Goal: Task Accomplishment & Management: Manage account settings

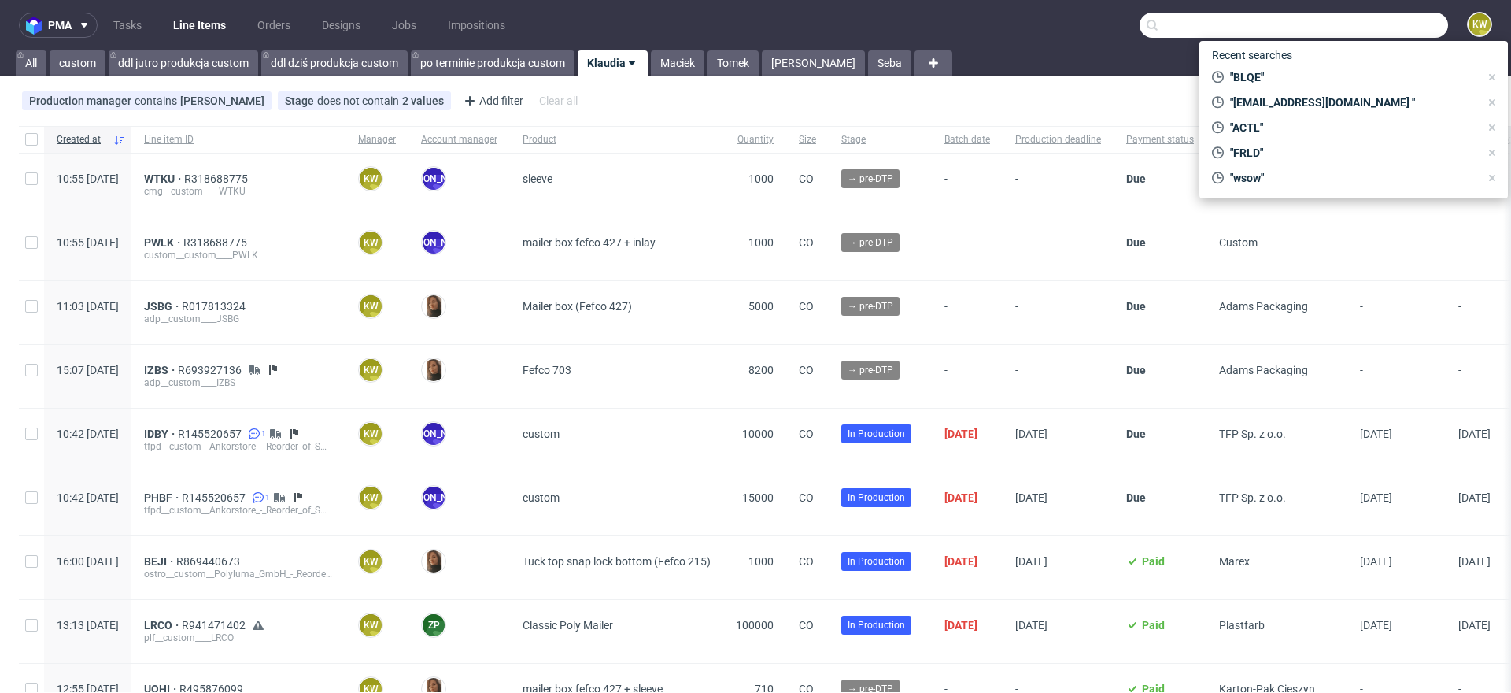
click at [1354, 31] on input "text" at bounding box center [1294, 25] width 309 height 25
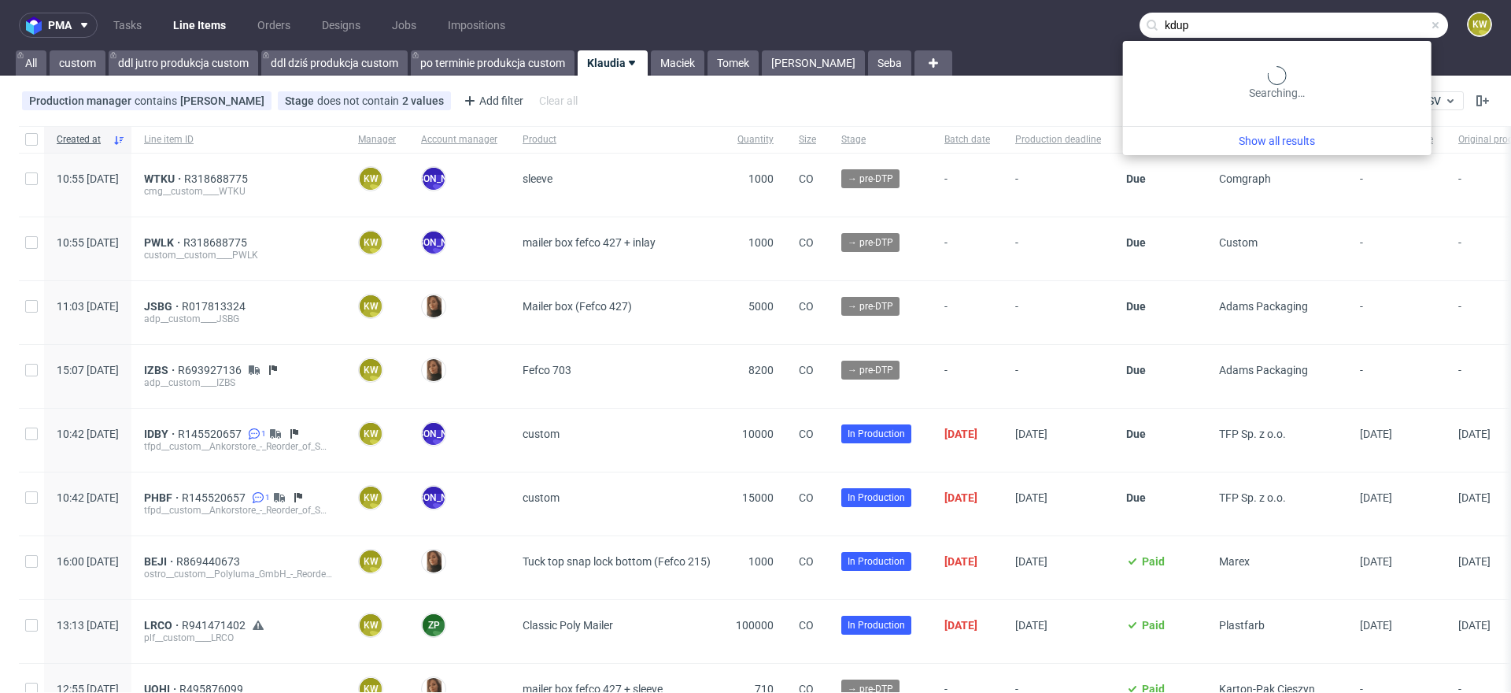
type input "kdup"
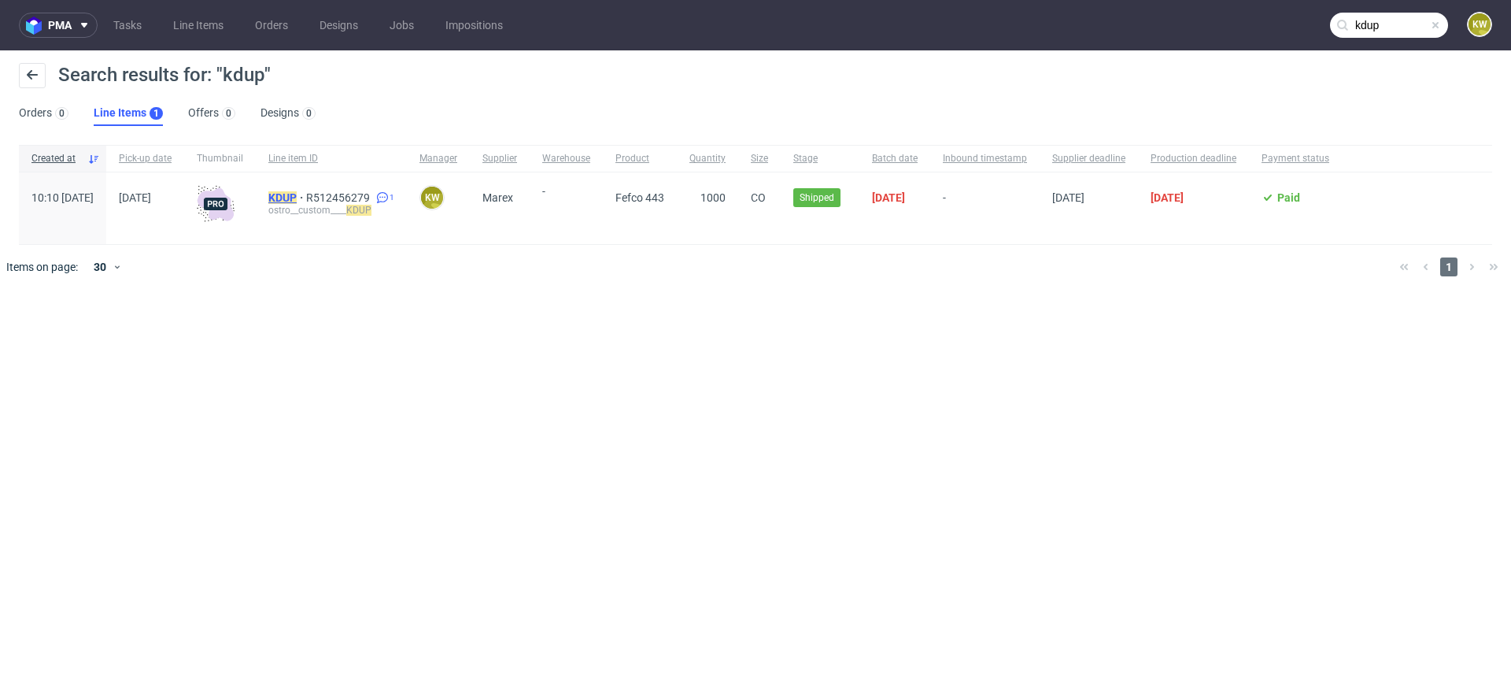
click at [297, 192] on mark "KDUP" at bounding box center [282, 197] width 28 height 13
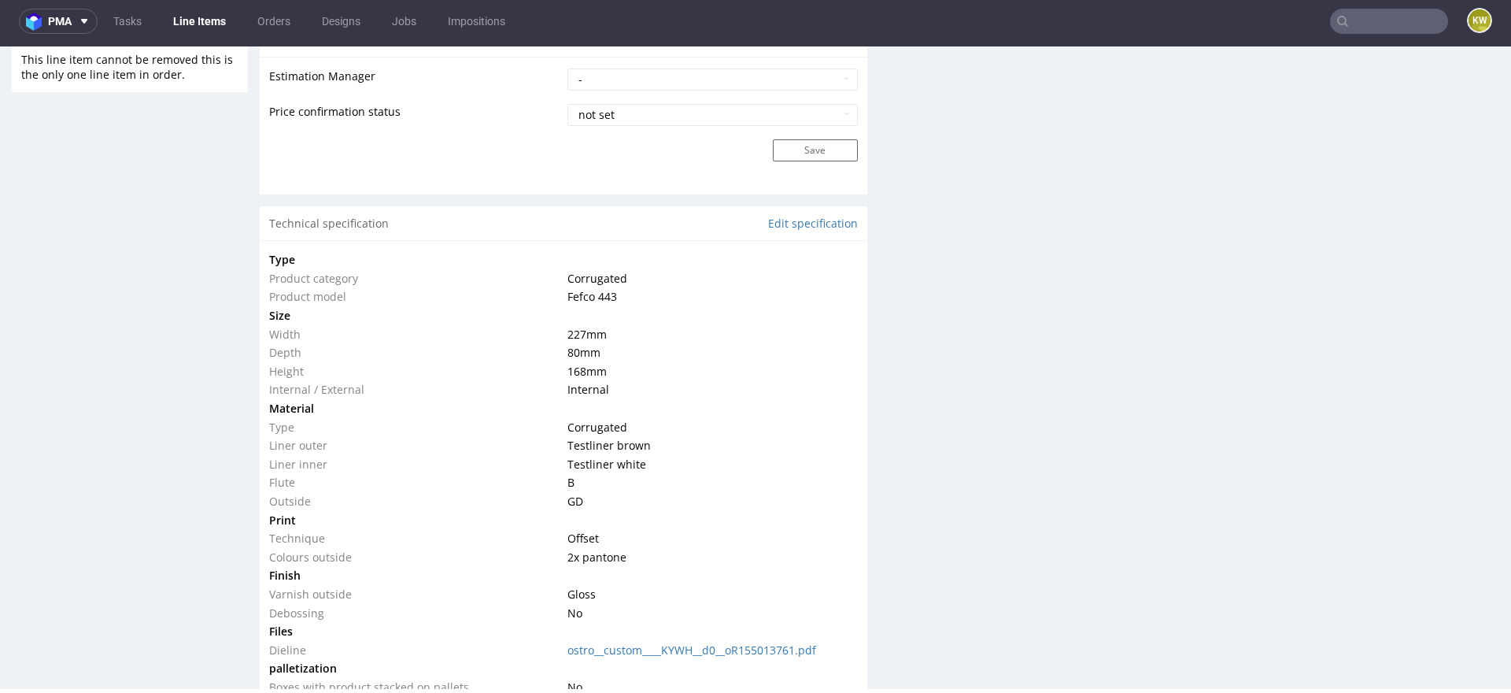
scroll to position [1334, 0]
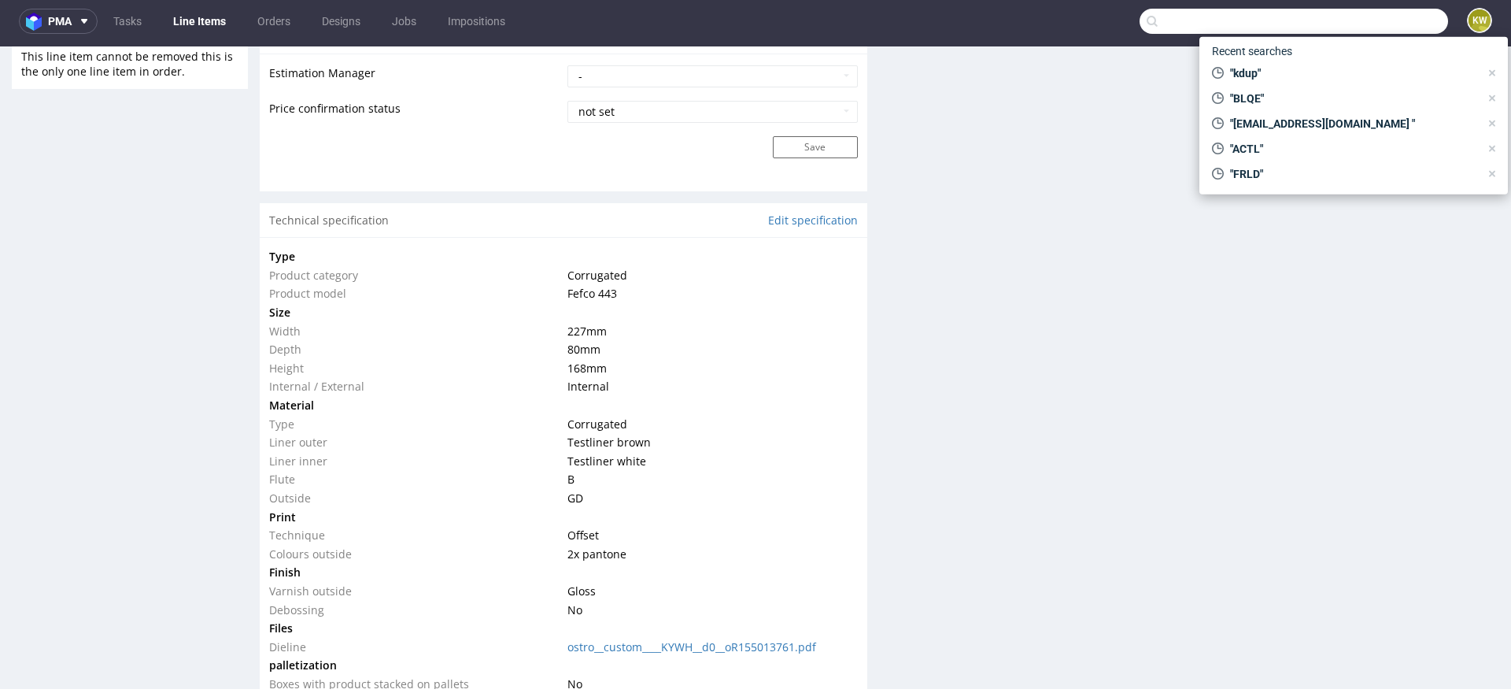
click at [1338, 28] on input "text" at bounding box center [1294, 21] width 309 height 25
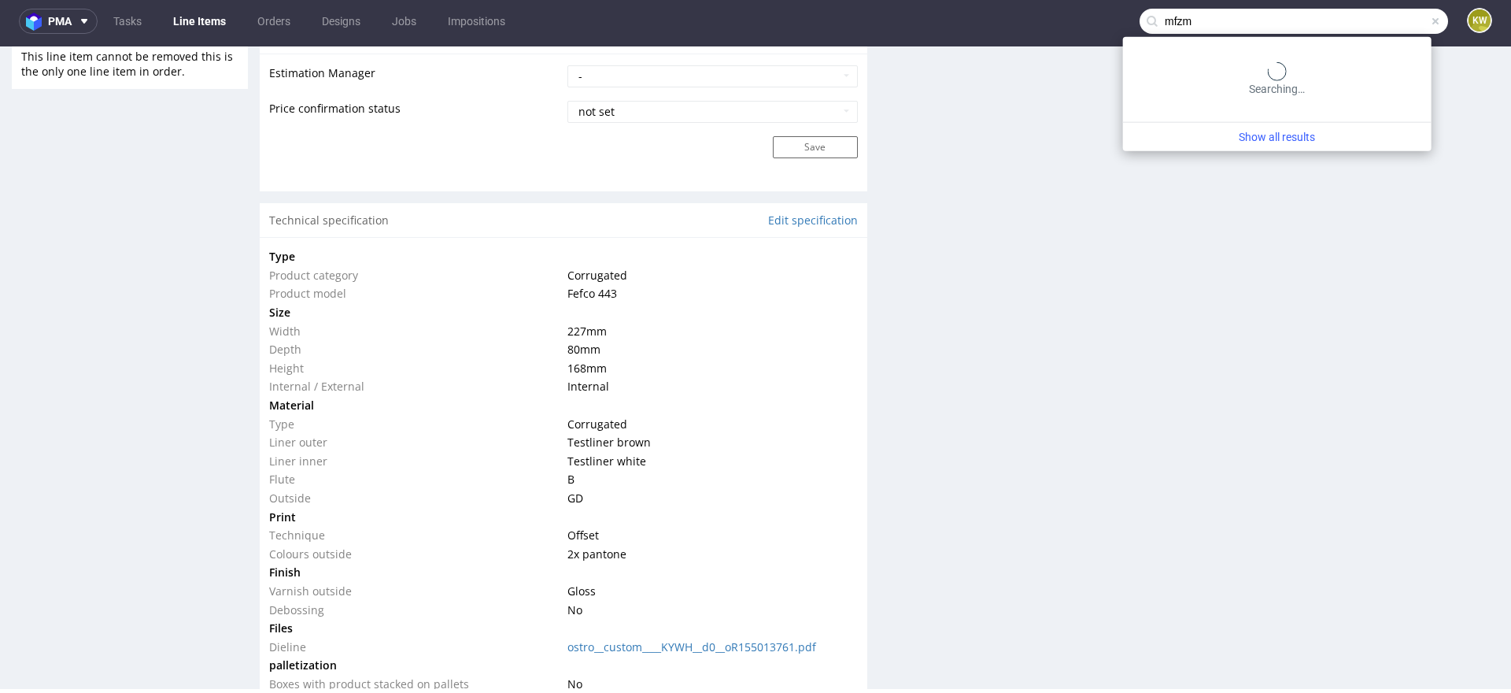
type input "mfzm"
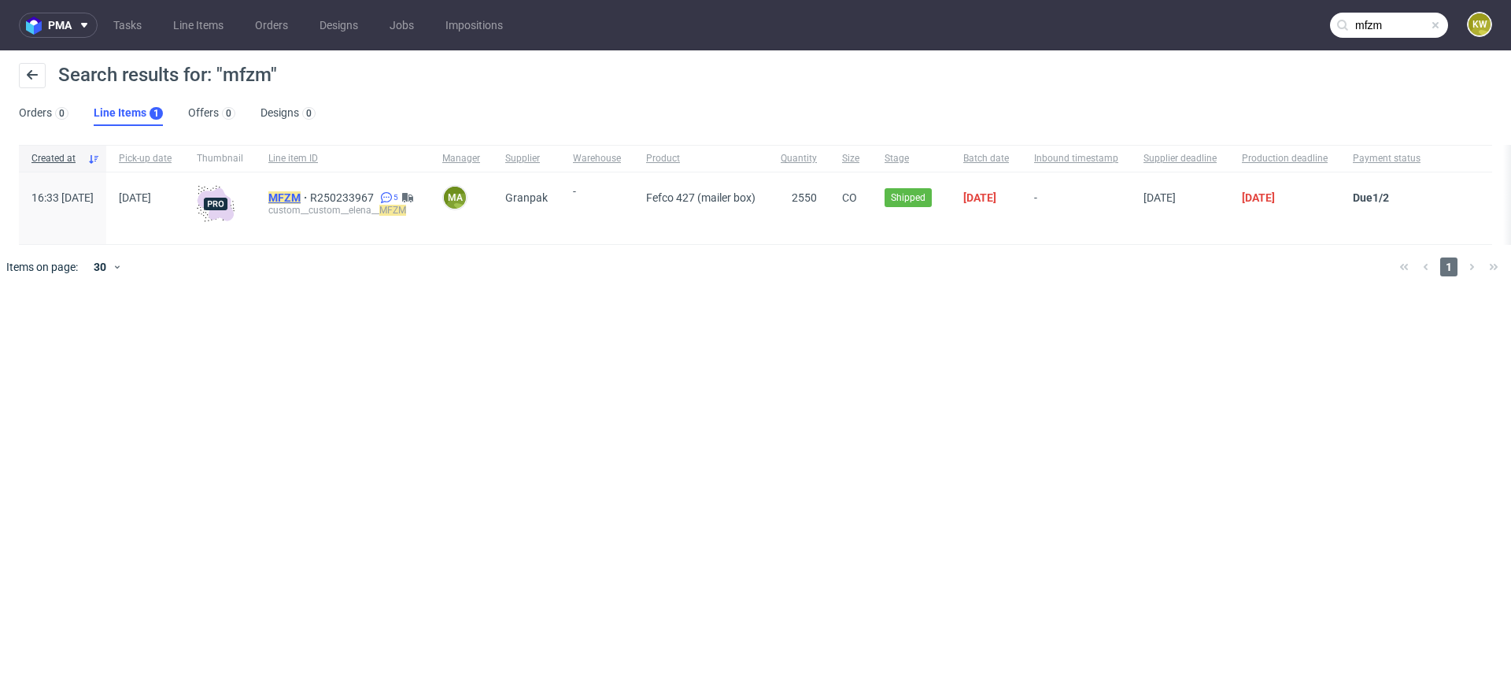
click at [301, 194] on mark "MFZM" at bounding box center [284, 197] width 32 height 13
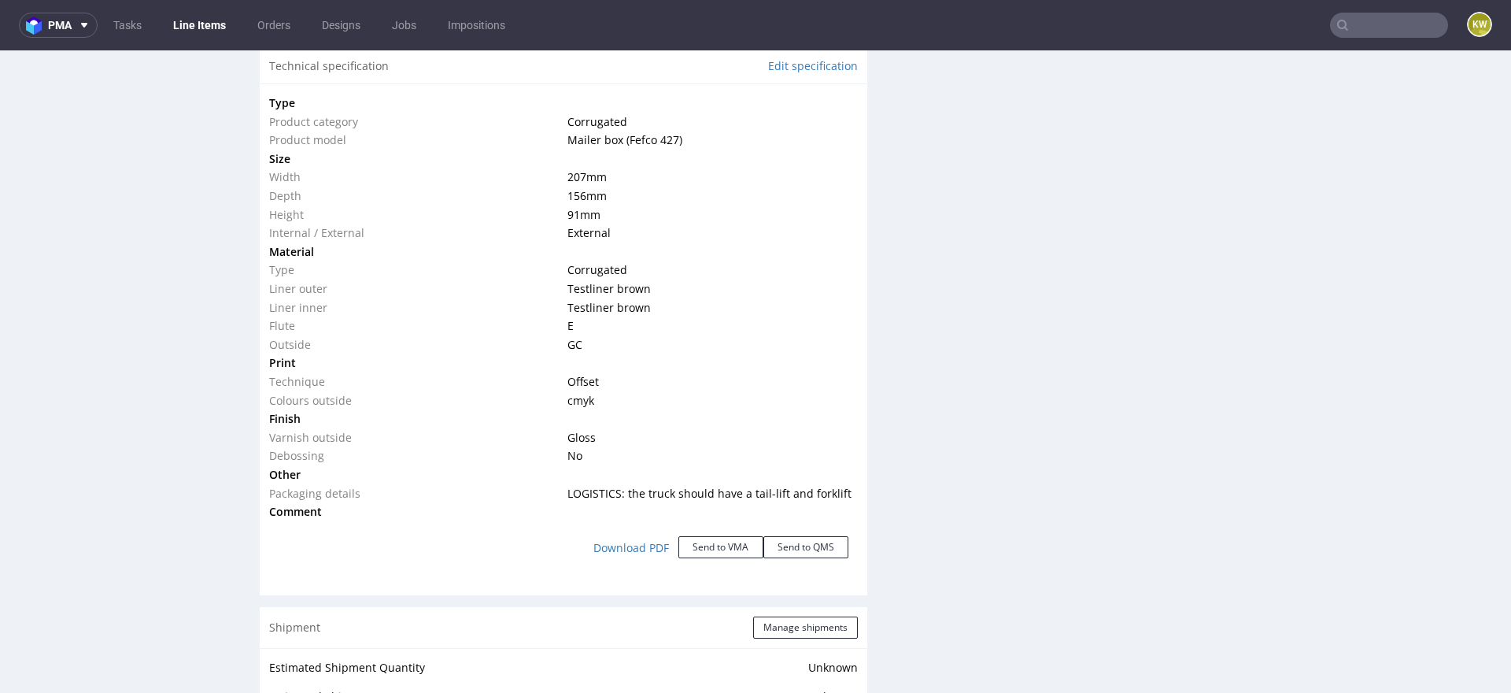
scroll to position [1529, 0]
click at [188, 25] on link "Line Items" at bounding box center [200, 25] width 72 height 25
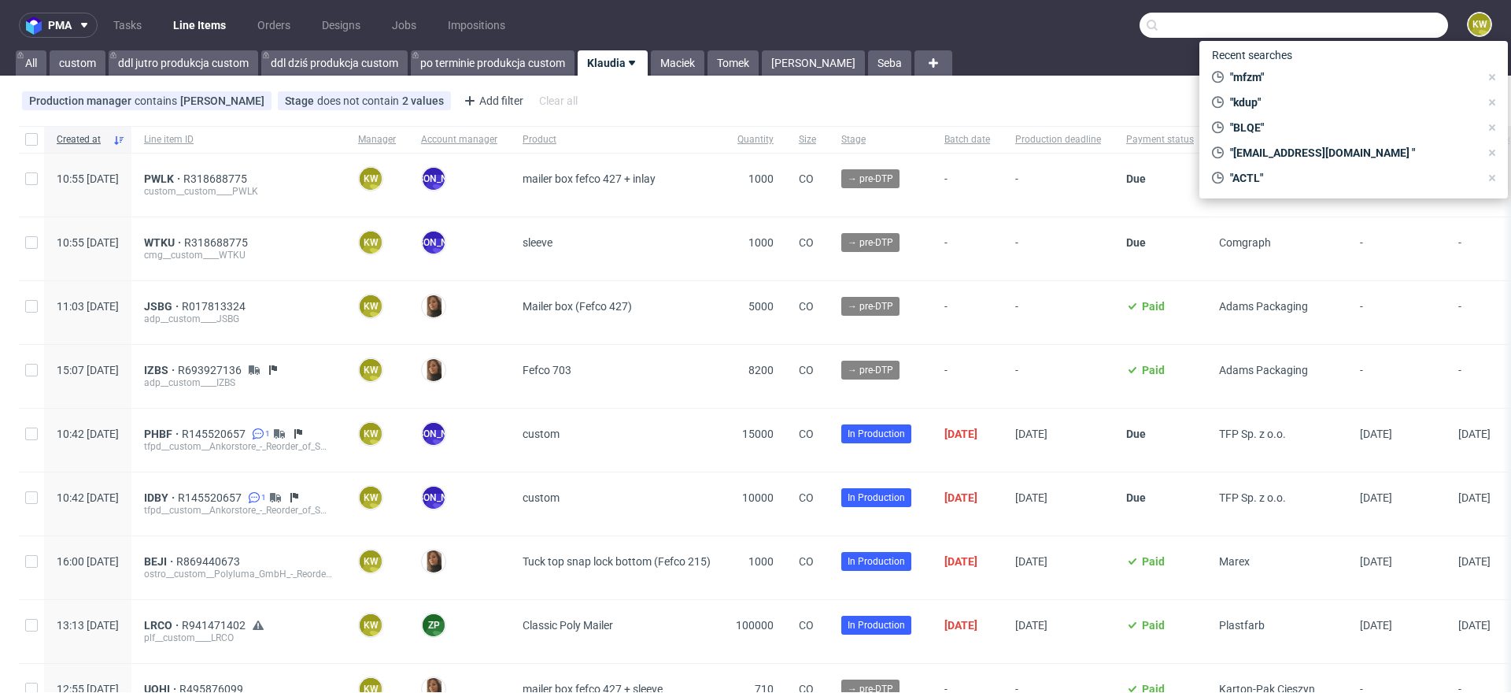
click at [1351, 24] on input "text" at bounding box center [1294, 25] width 309 height 25
paste input "MOEG"
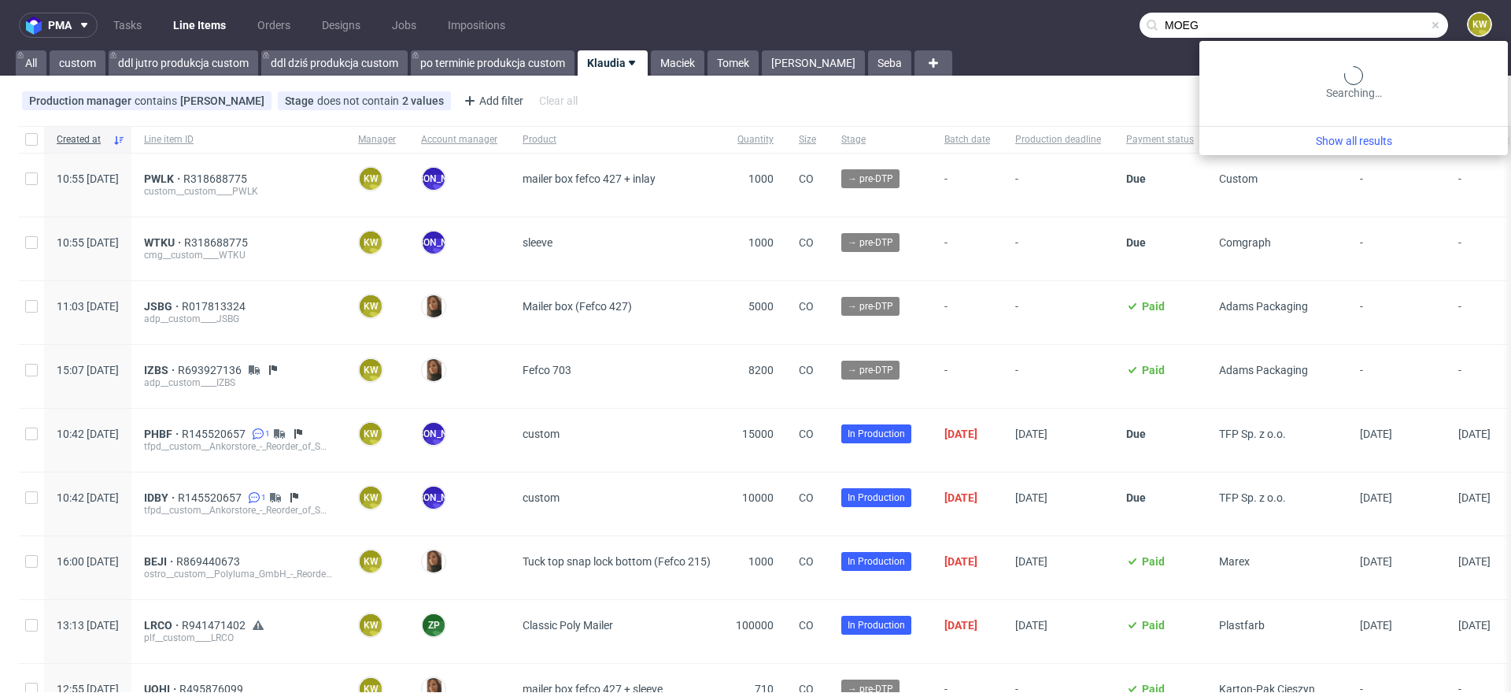
type input "MOEG"
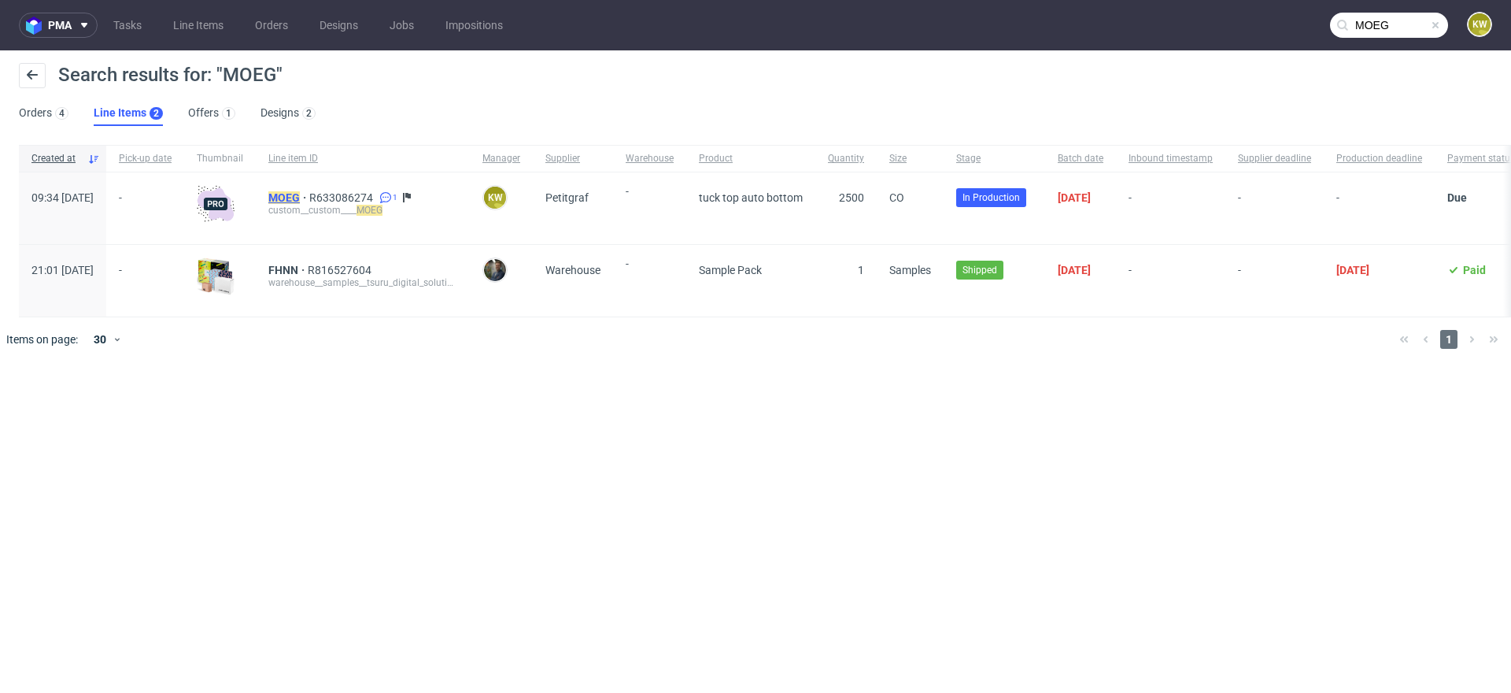
click at [300, 196] on mark "MOEG" at bounding box center [283, 197] width 31 height 13
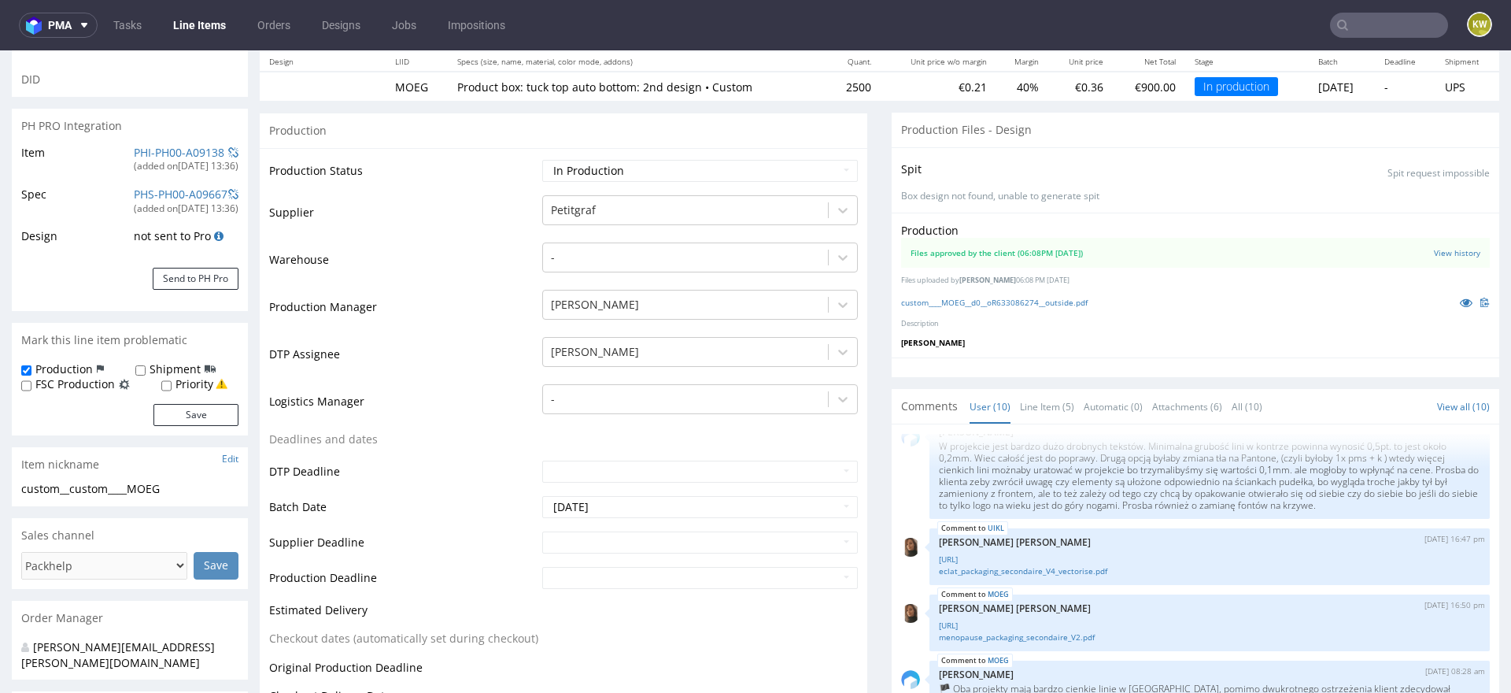
scroll to position [213, 0]
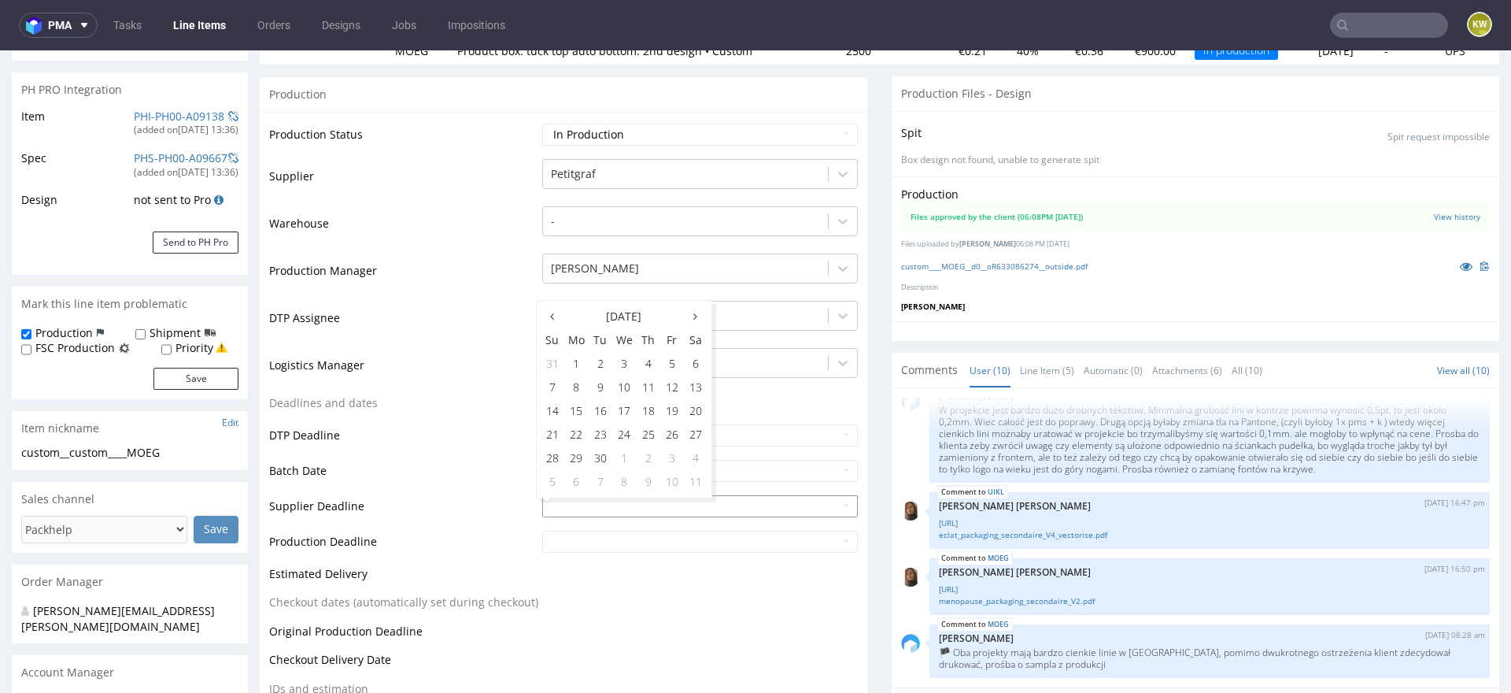
click at [573, 503] on input "text" at bounding box center [700, 506] width 316 height 22
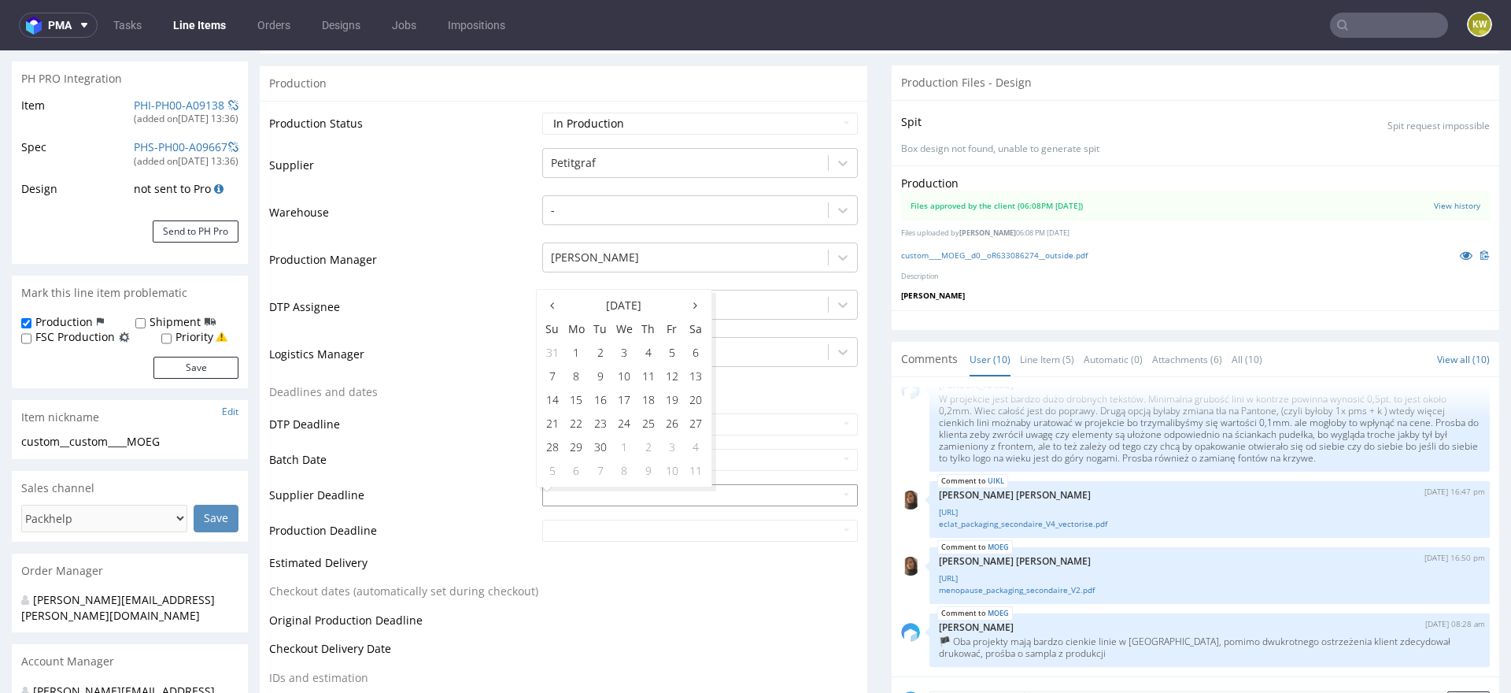
scroll to position [224, 0]
click at [694, 305] on icon at bounding box center [696, 304] width 4 height 11
click at [603, 400] on td "14" at bounding box center [601, 399] width 24 height 24
type input "2025-10-14"
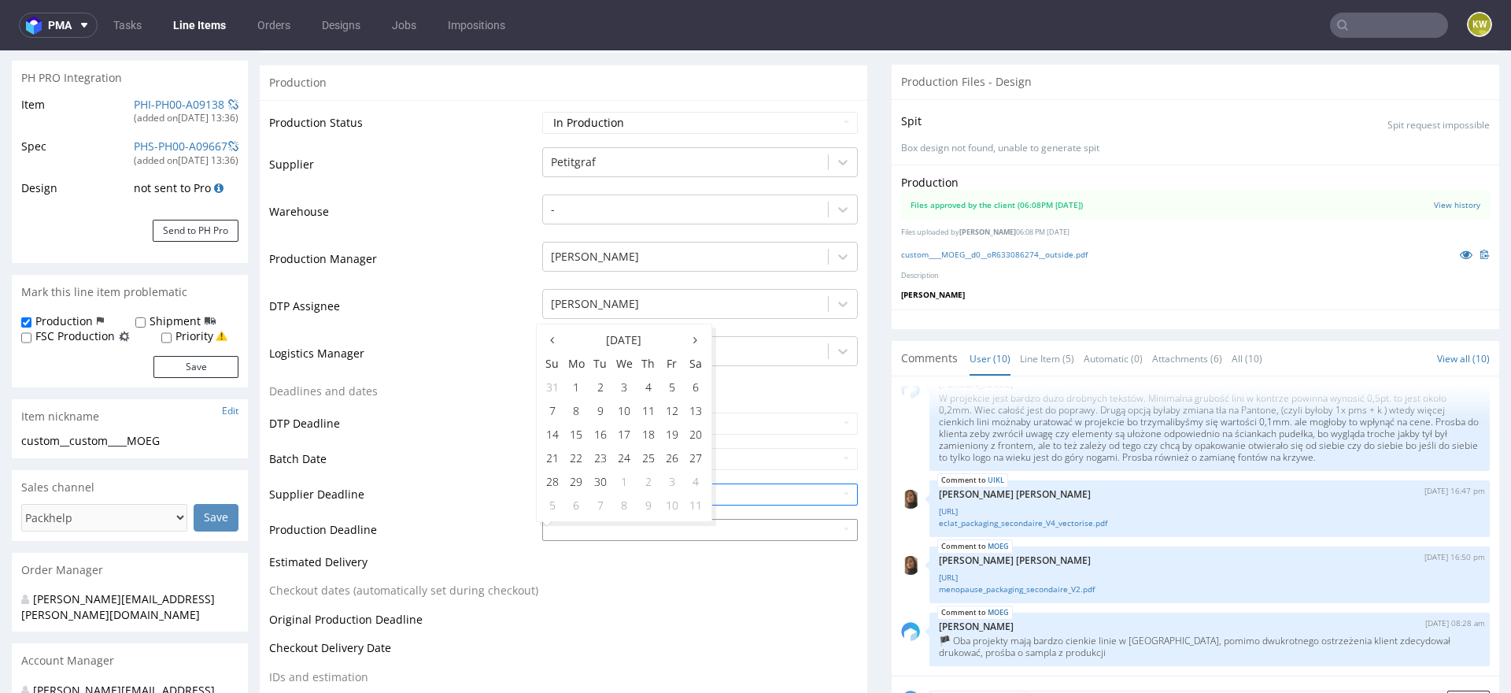
scroll to position [253, 0]
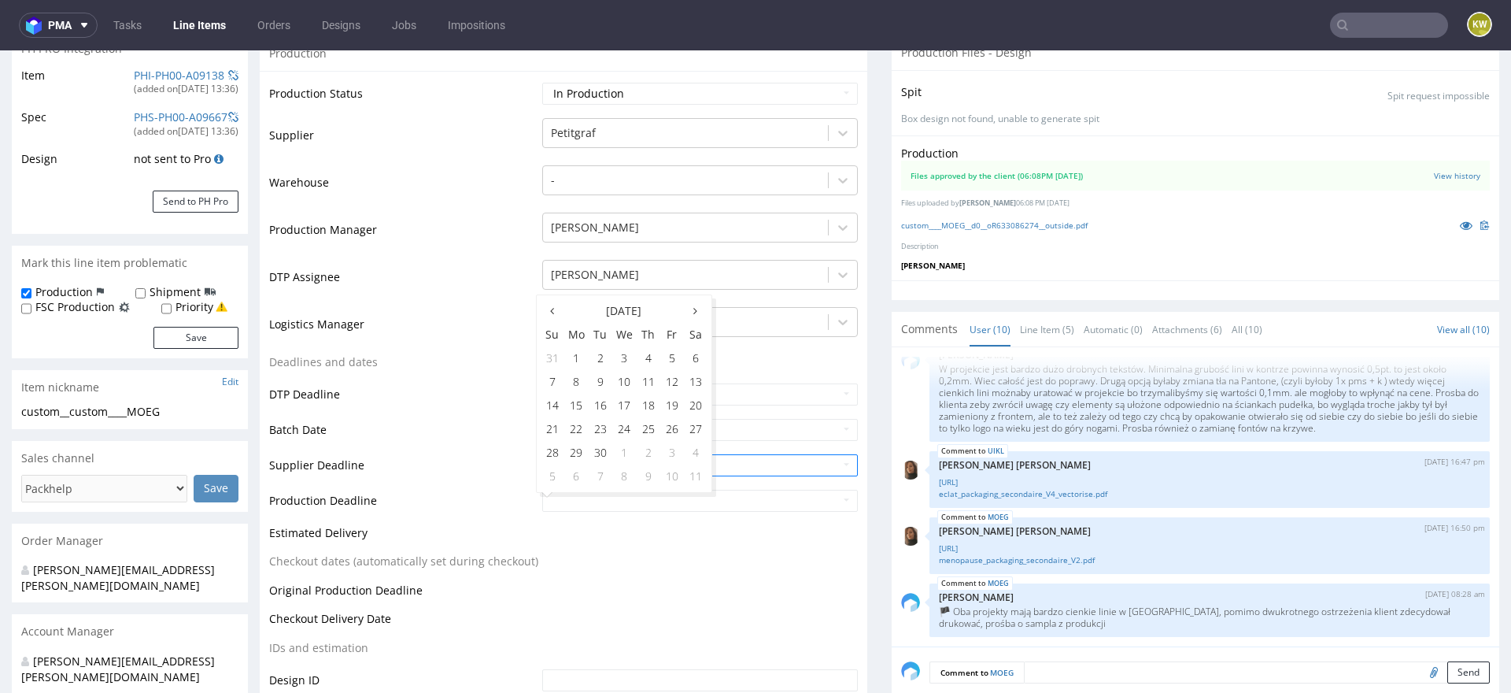
click at [684, 334] on th "Sa" at bounding box center [696, 335] width 24 height 24
click at [692, 316] on th at bounding box center [696, 311] width 24 height 24
click at [653, 403] on td "16" at bounding box center [649, 406] width 24 height 24
type input "2025-10-16"
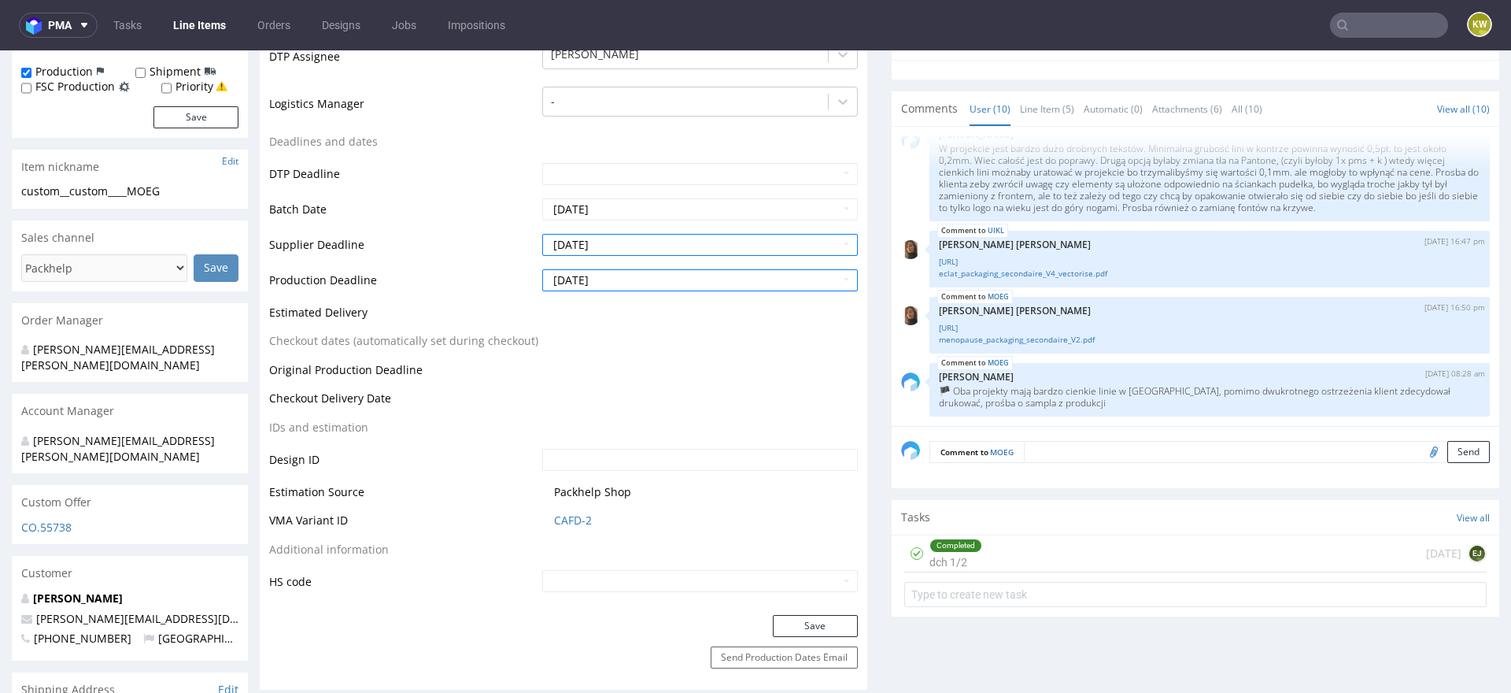
scroll to position [539, 0]
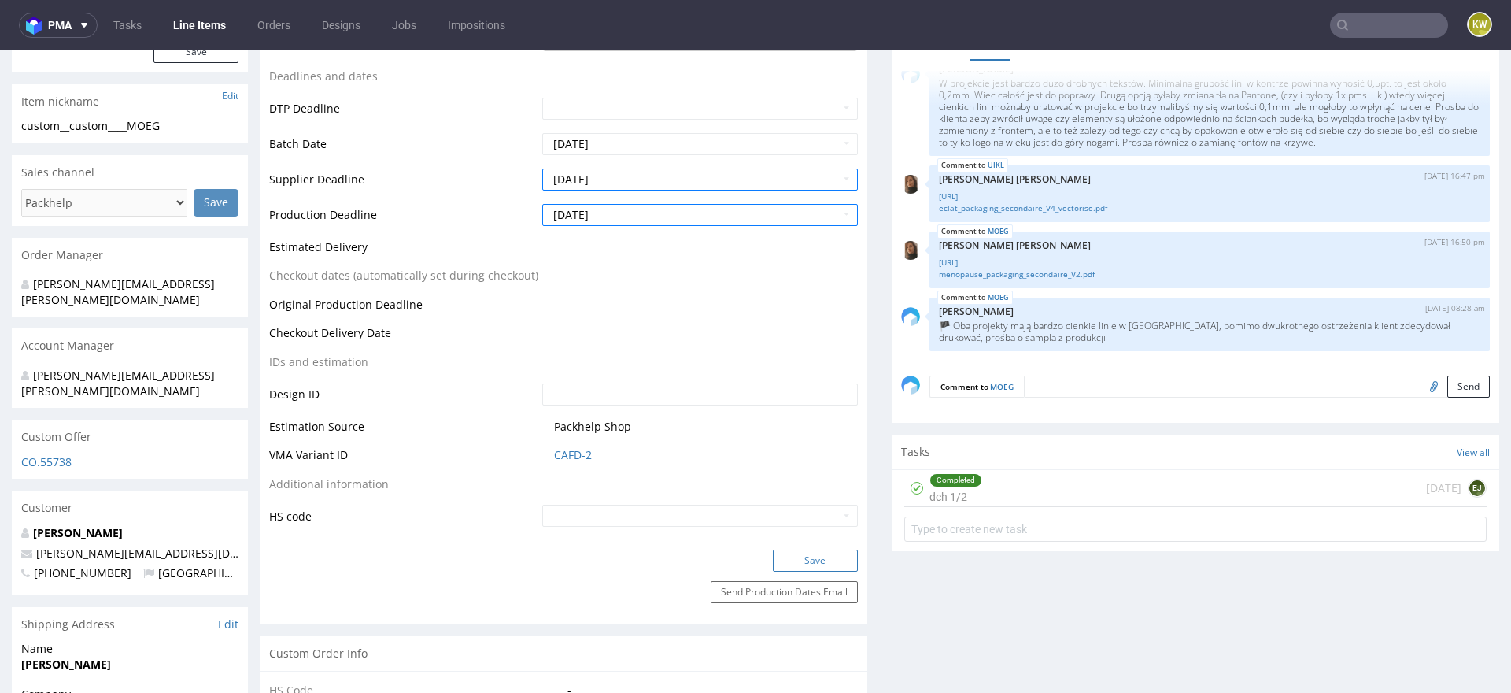
click at [792, 568] on button "Save" at bounding box center [815, 560] width 85 height 22
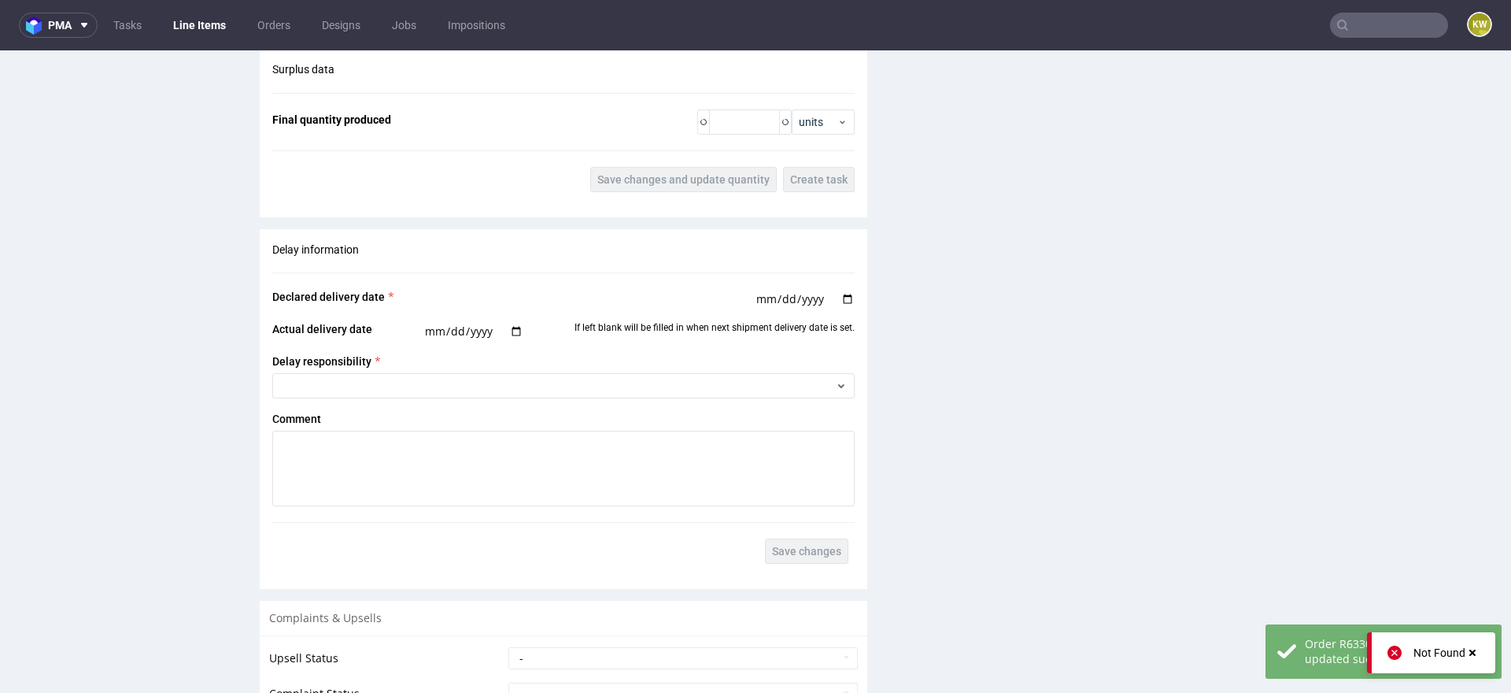
scroll to position [2500, 0]
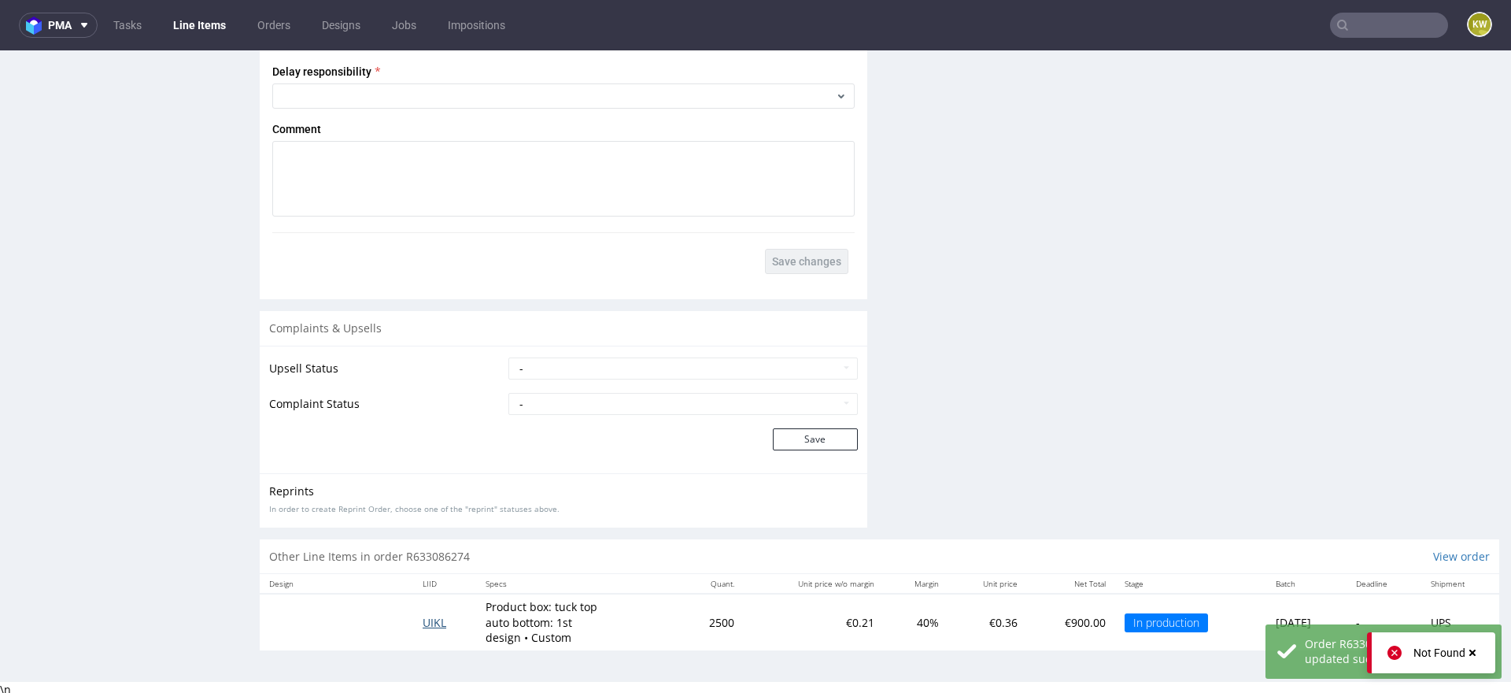
click at [424, 617] on span "UIKL" at bounding box center [435, 622] width 24 height 15
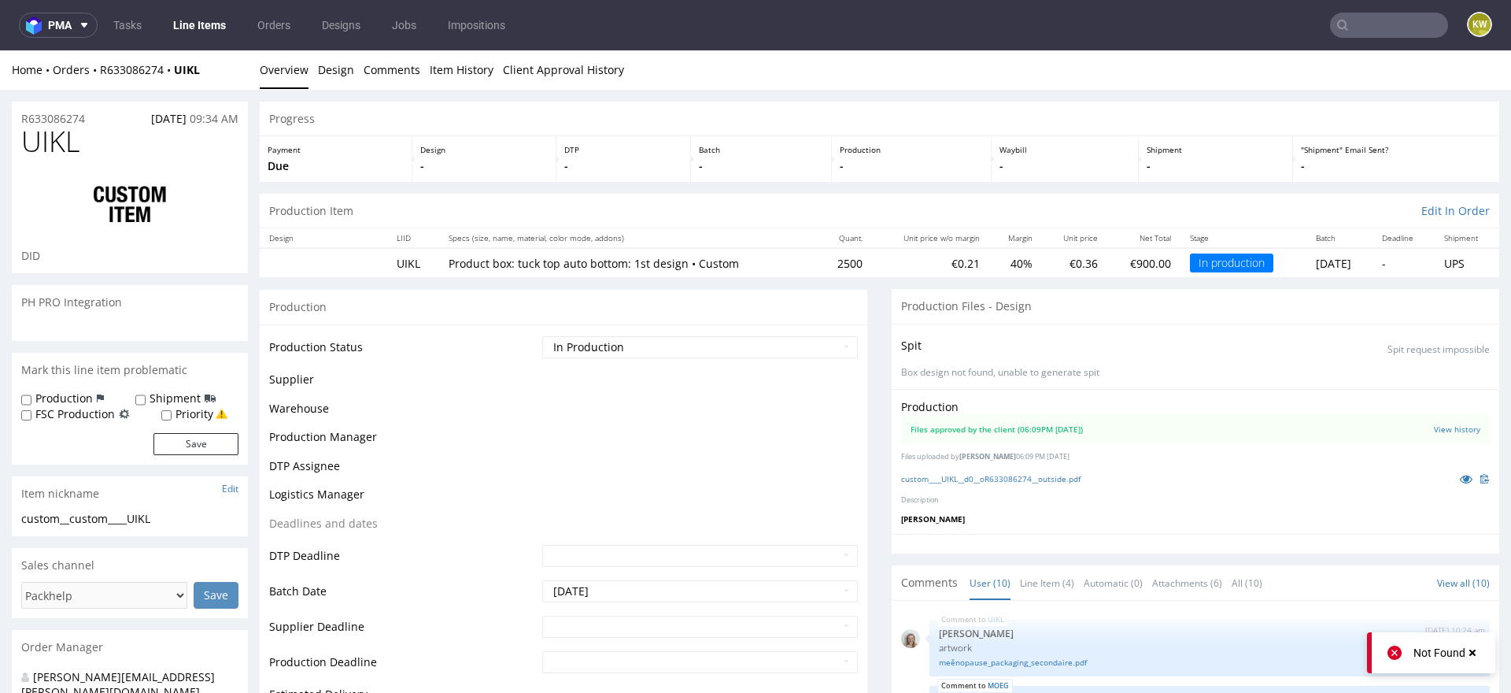
scroll to position [451, 0]
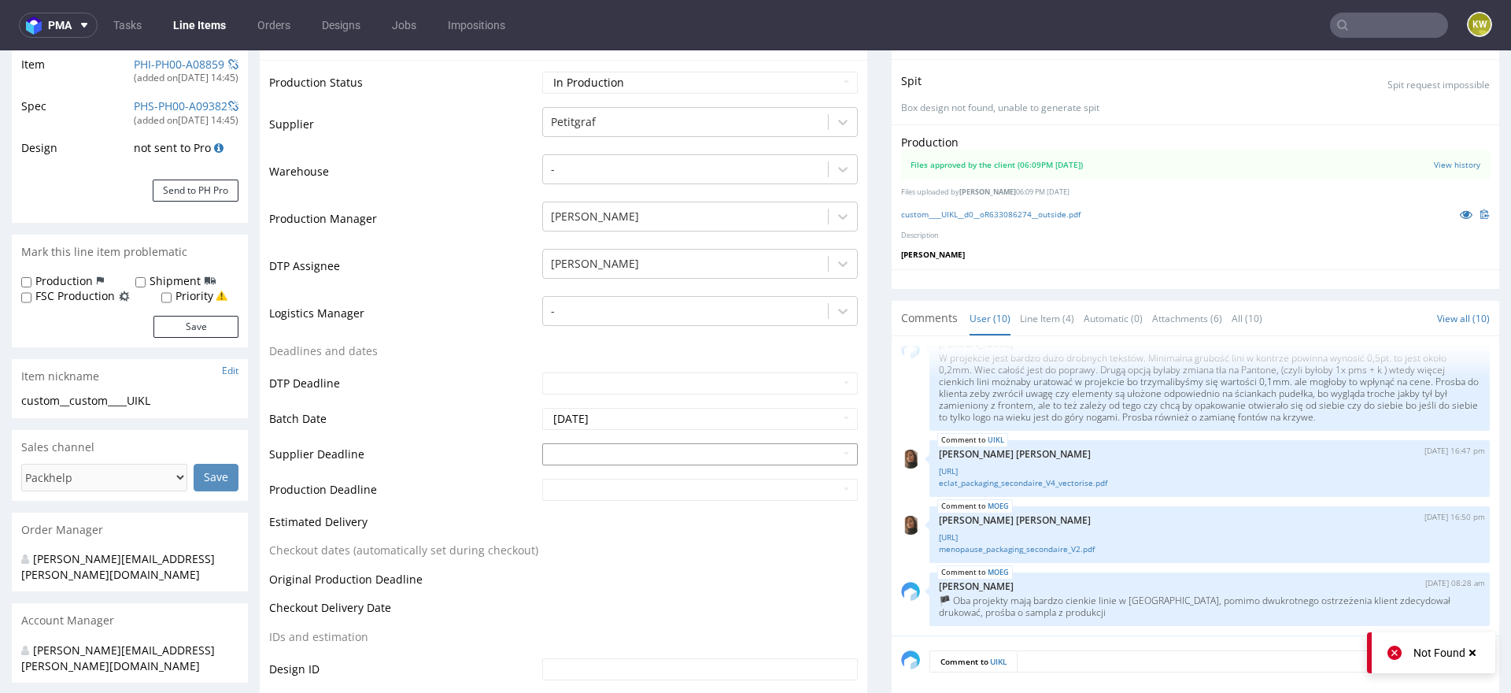
click at [589, 453] on input "text" at bounding box center [700, 454] width 316 height 22
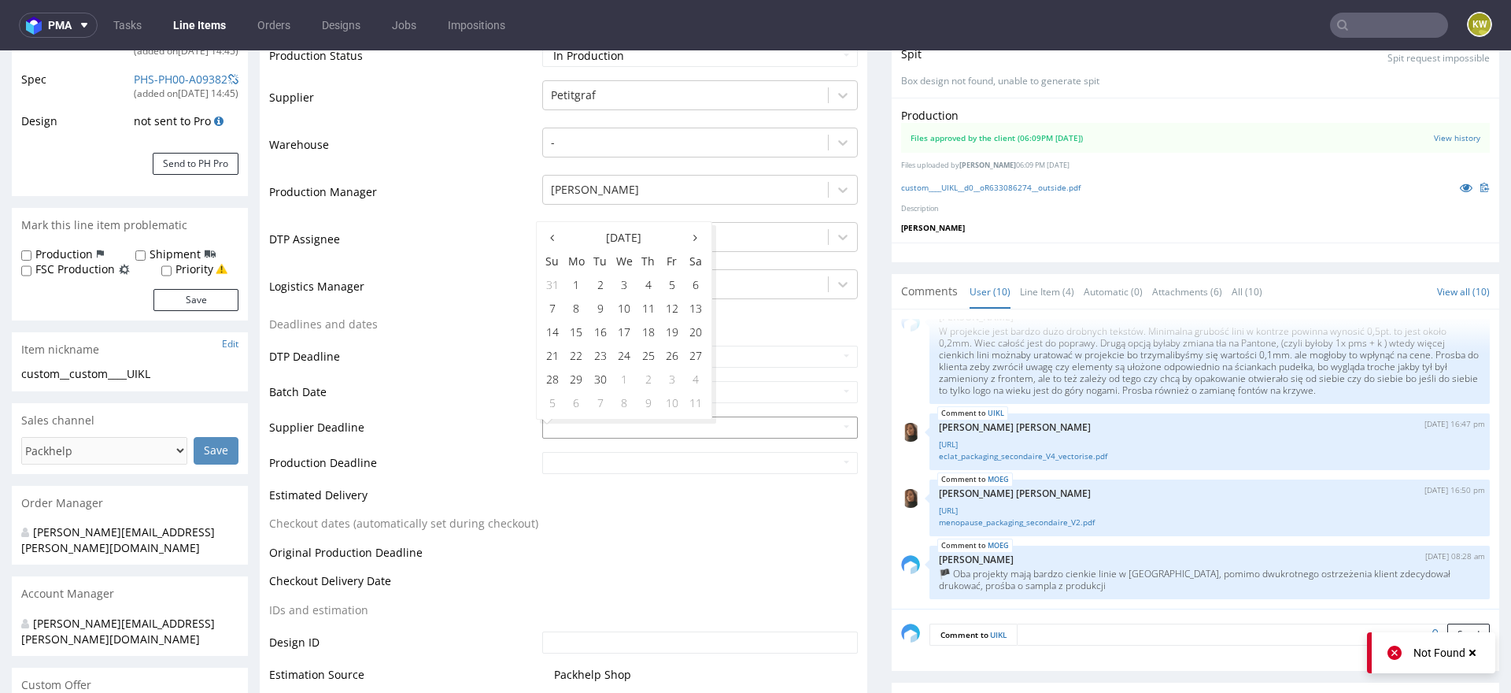
scroll to position [293, 0]
click at [696, 235] on icon at bounding box center [696, 236] width 4 height 11
click at [601, 336] on td "14" at bounding box center [601, 331] width 24 height 24
type input "2025-10-14"
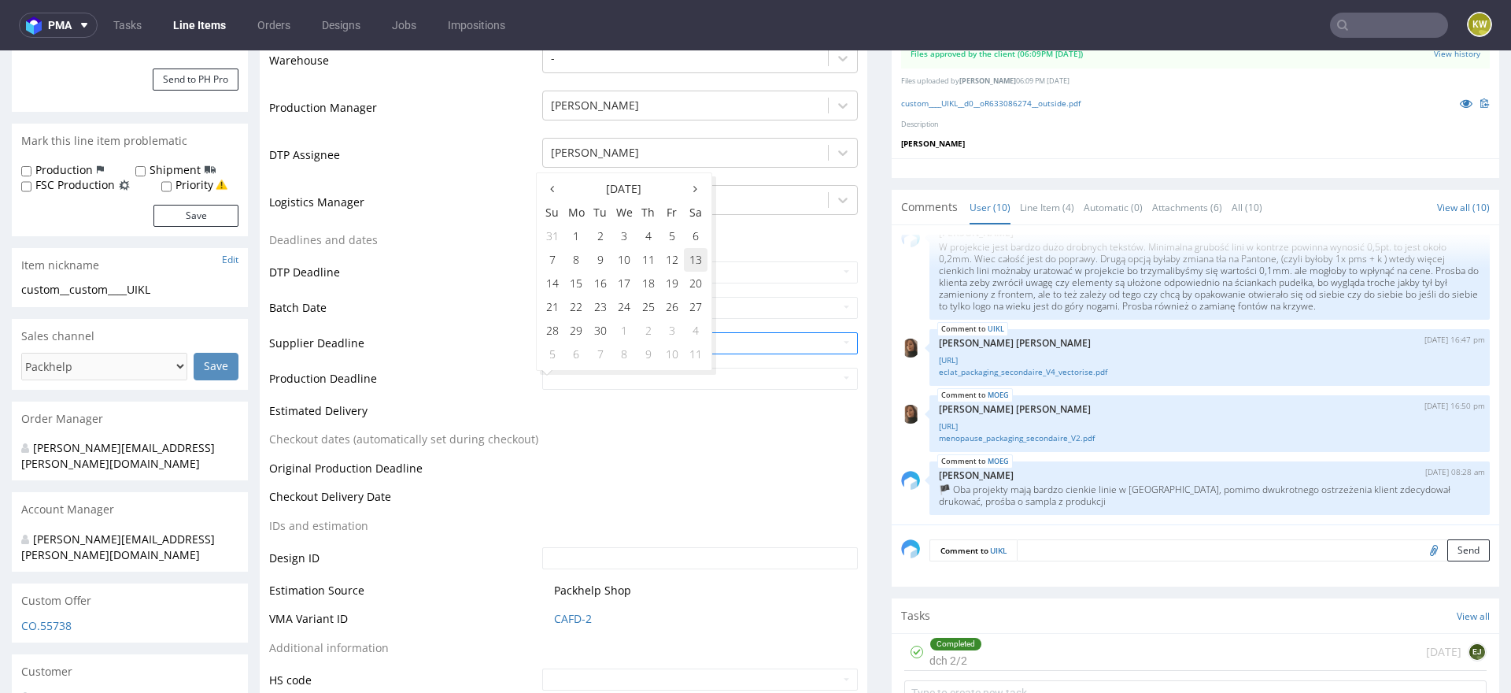
scroll to position [390, 0]
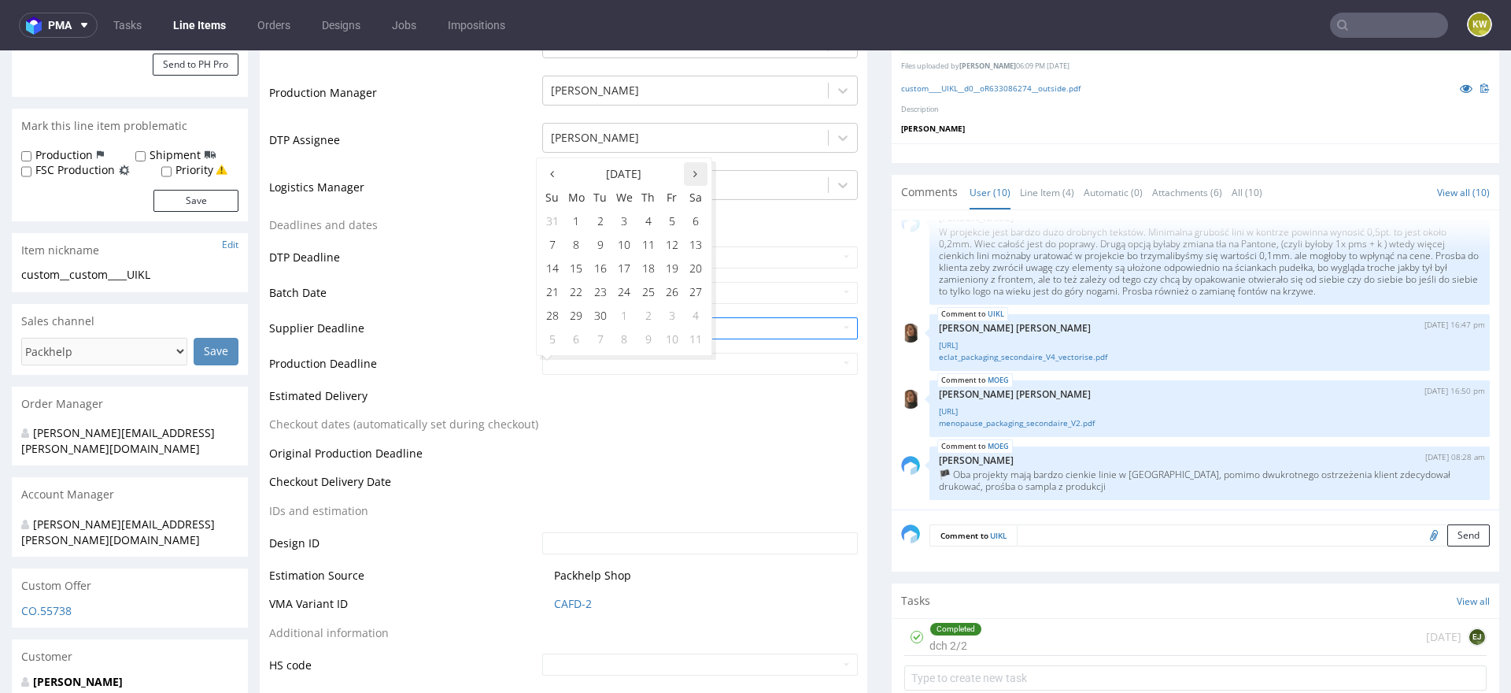
click at [693, 183] on th at bounding box center [696, 174] width 24 height 24
click at [651, 272] on td "16" at bounding box center [649, 269] width 24 height 24
type input "2025-10-16"
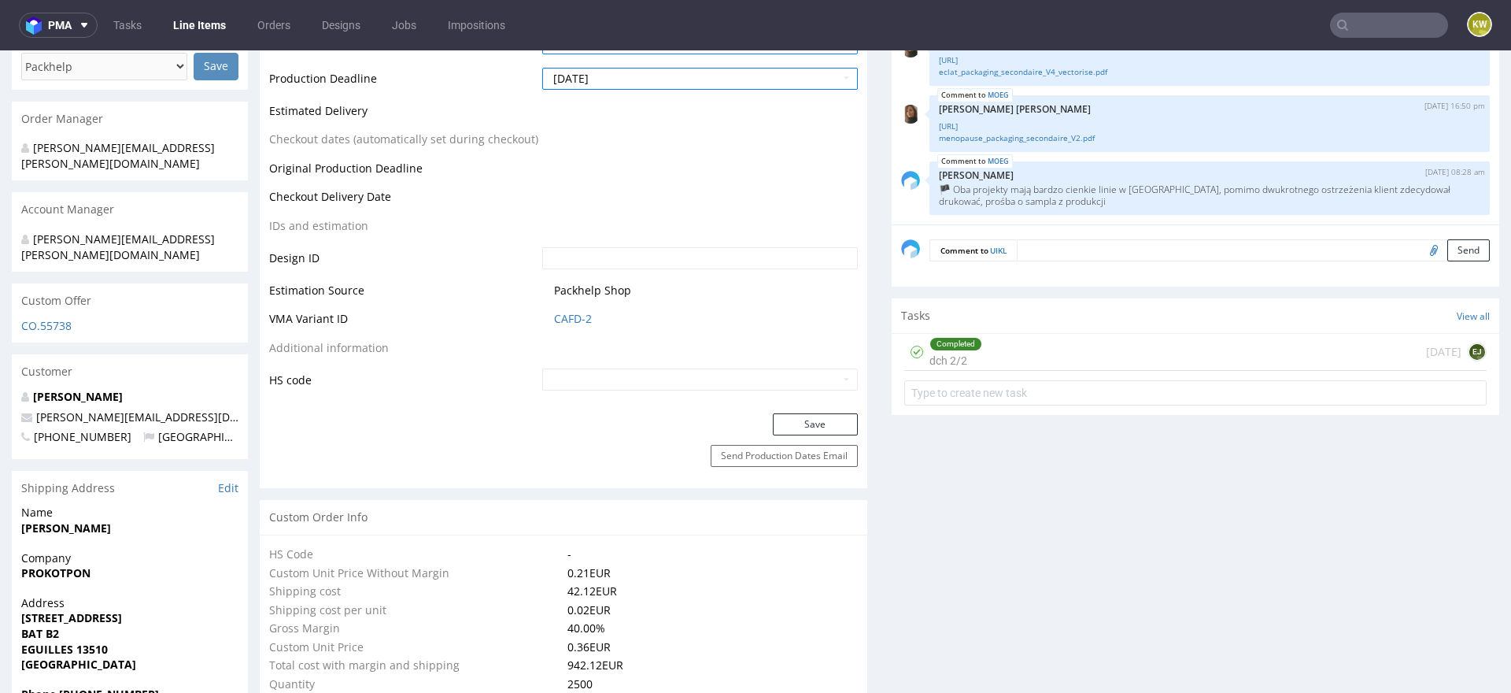
scroll to position [707, 0]
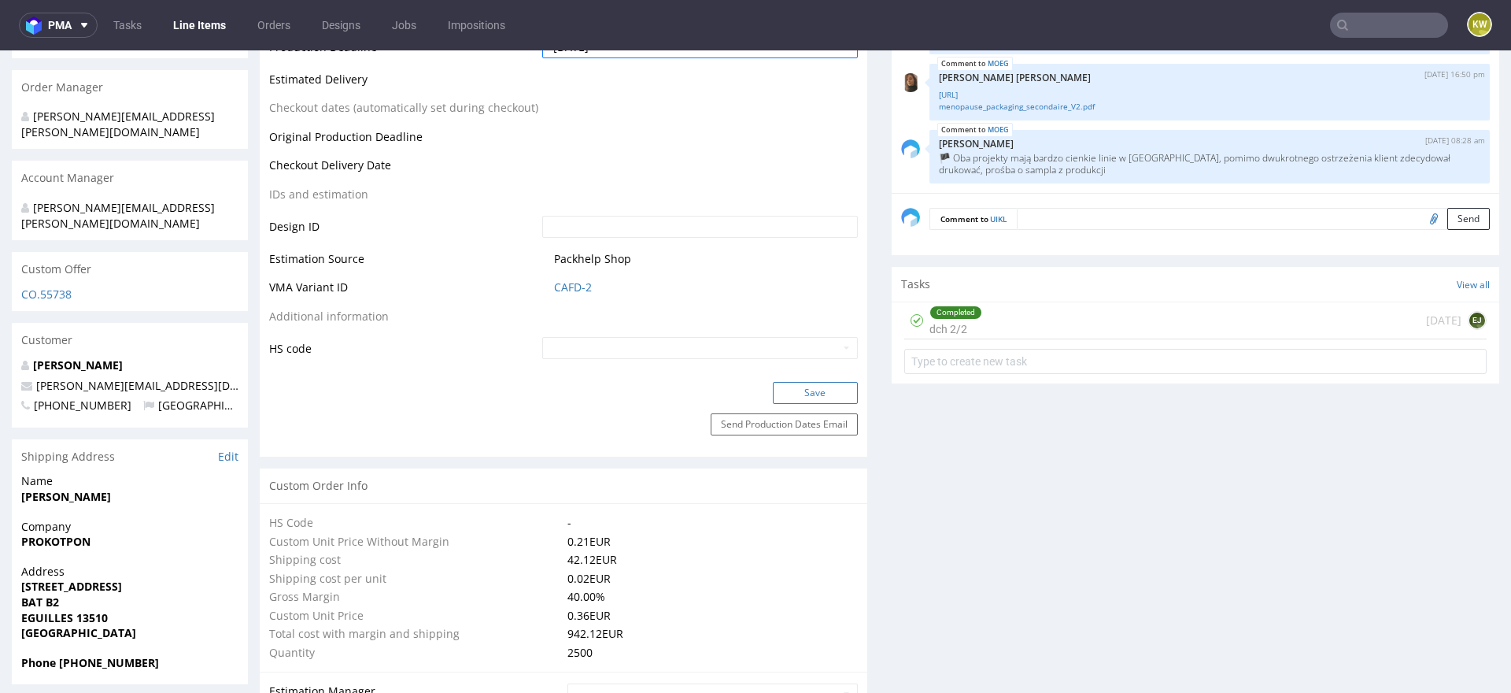
click at [800, 394] on button "Save" at bounding box center [815, 393] width 85 height 22
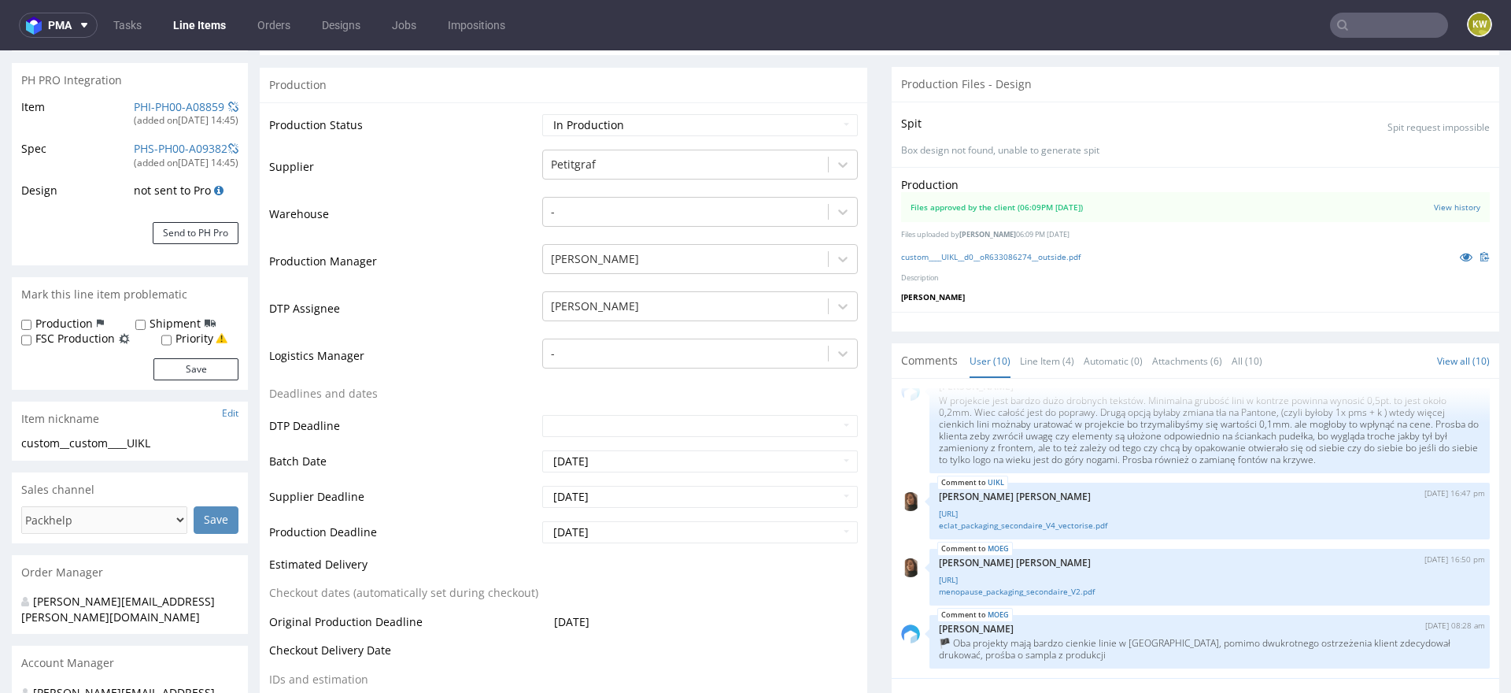
scroll to position [0, 0]
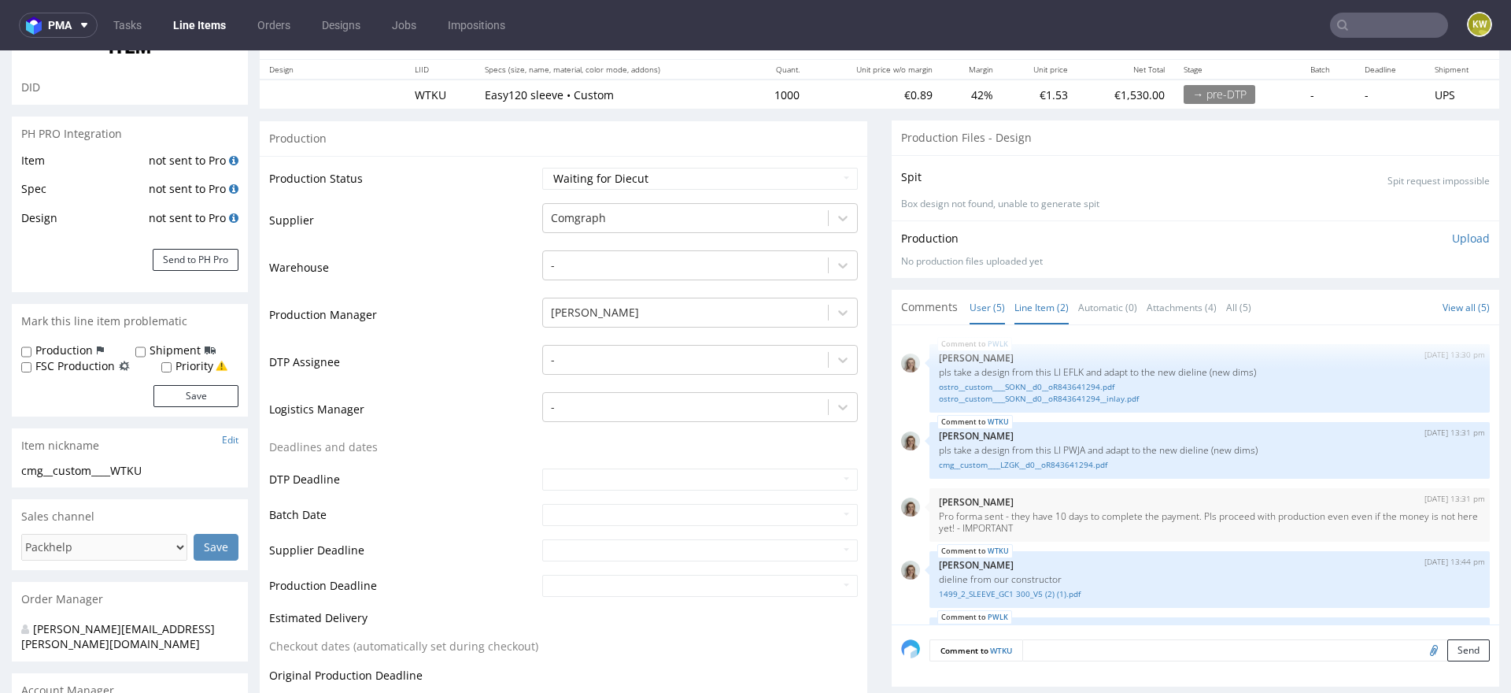
click at [1025, 299] on link "Line Item (2)" at bounding box center [1042, 307] width 54 height 34
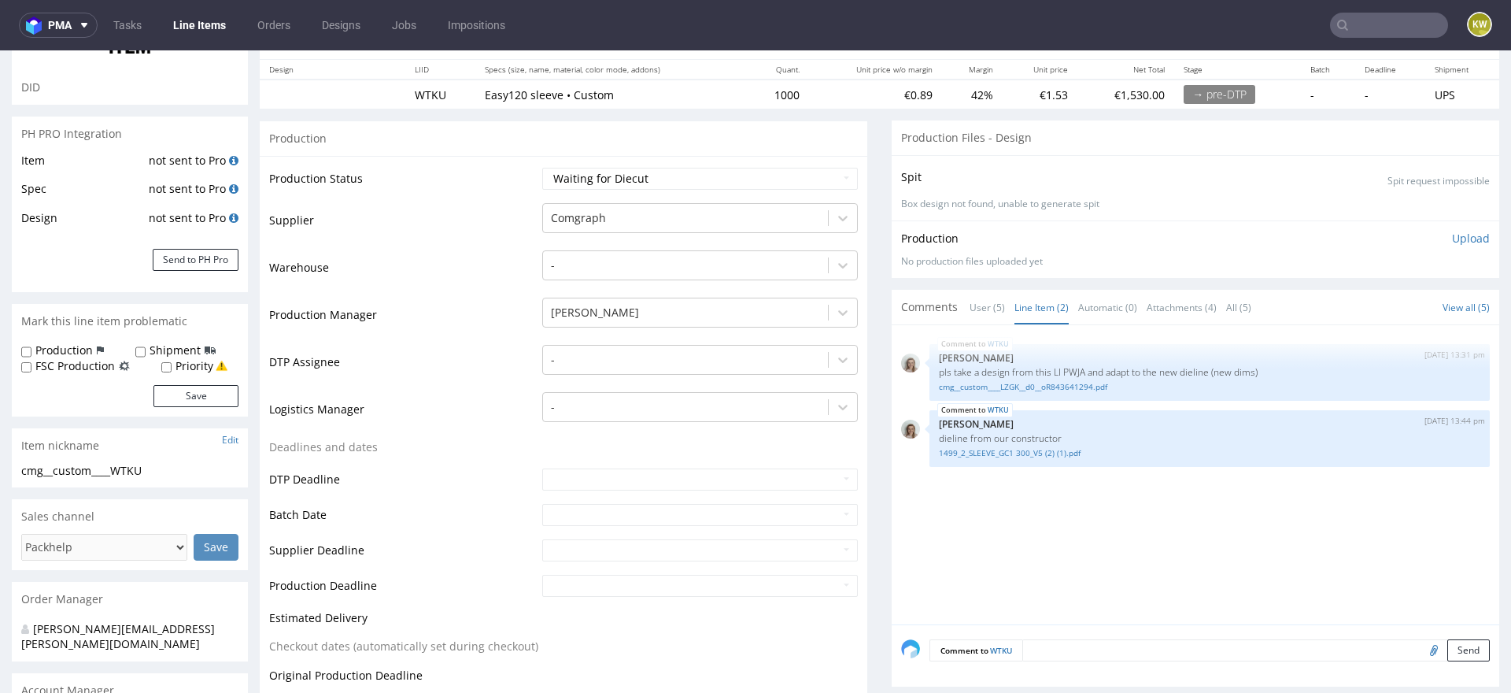
click at [997, 527] on div "WTKU 23rd Sep 25 | 13:31 pm Monika Poźniak pls take a design from this LI PWJA …" at bounding box center [1200, 480] width 598 height 290
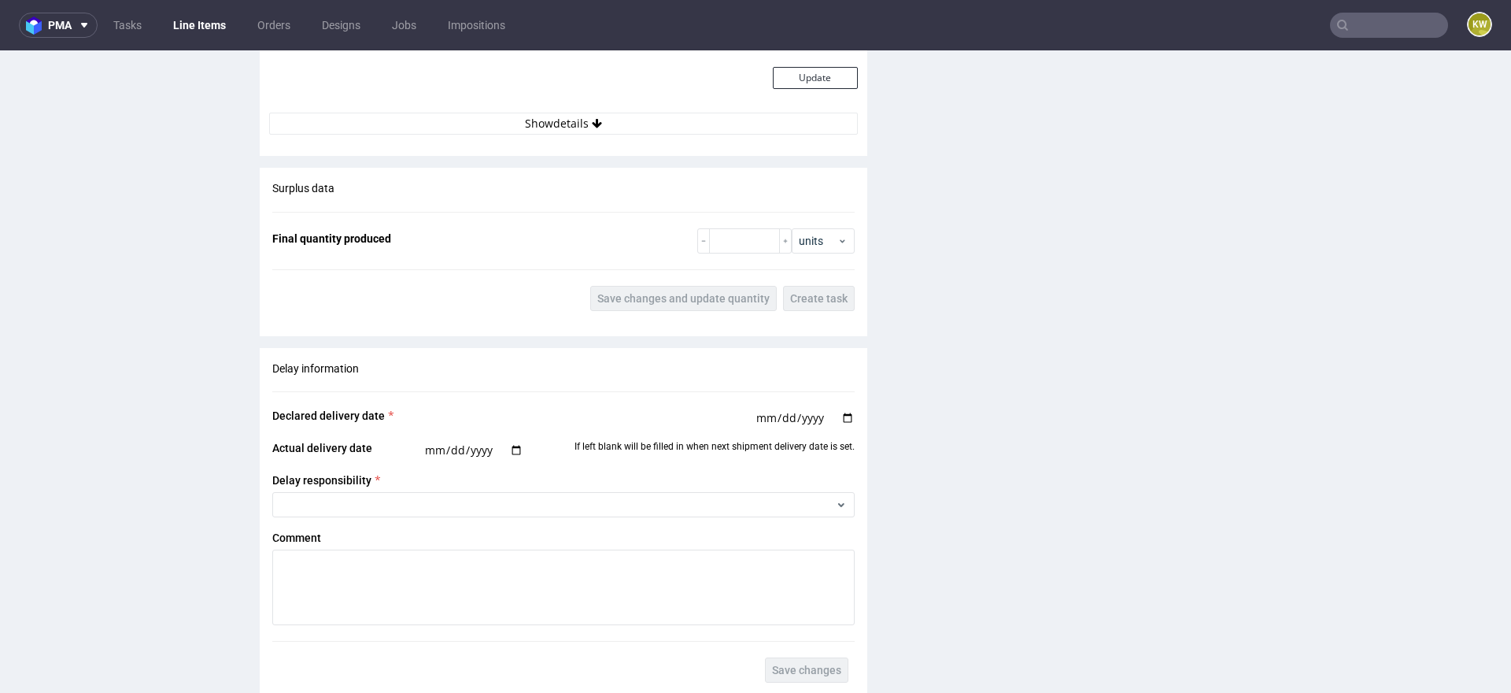
scroll to position [2595, 0]
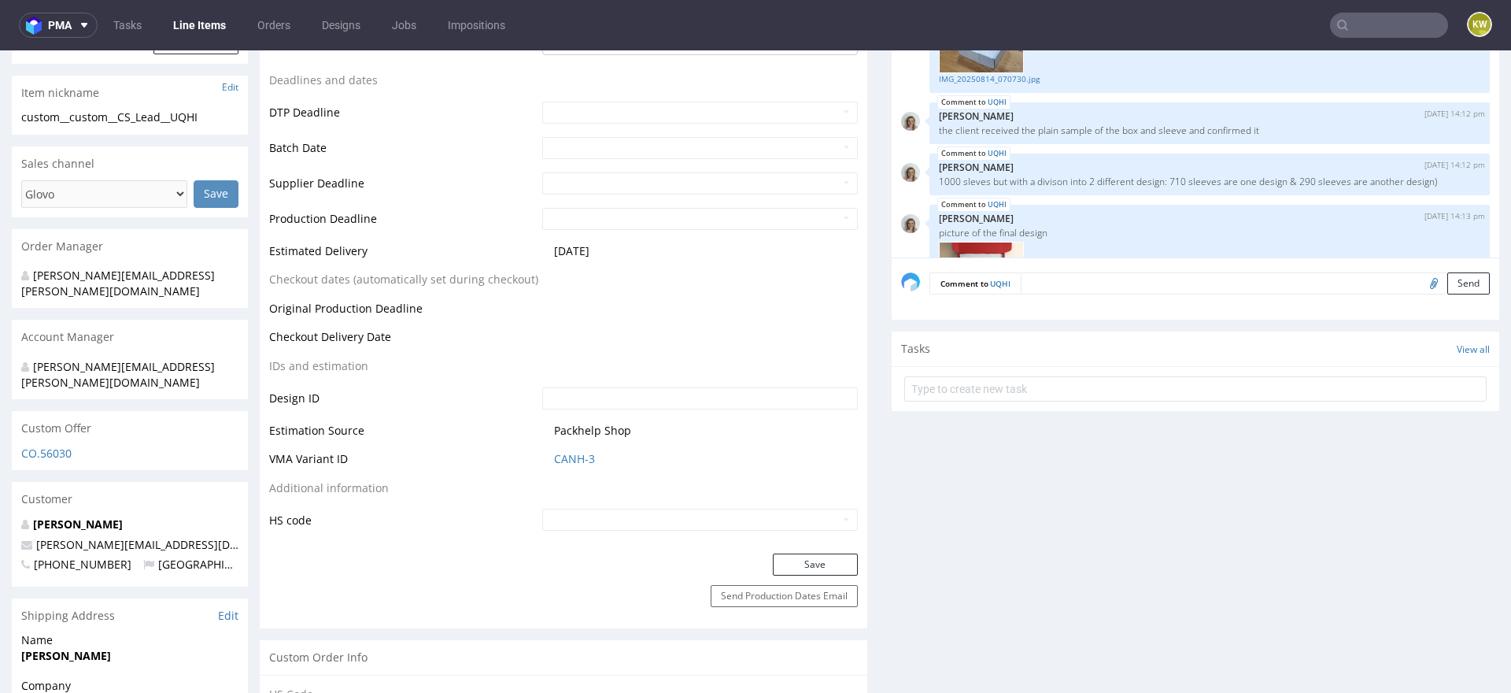
scroll to position [574, 0]
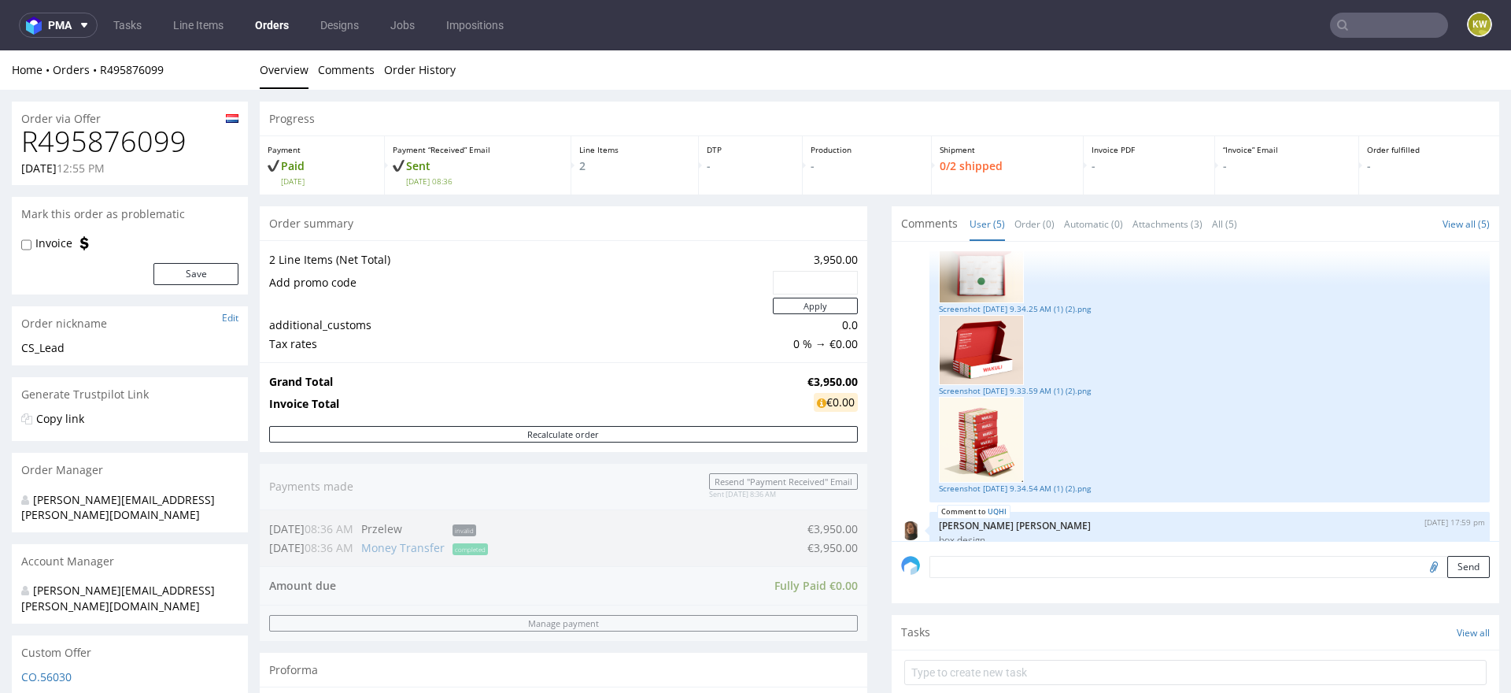
scroll to position [317, 0]
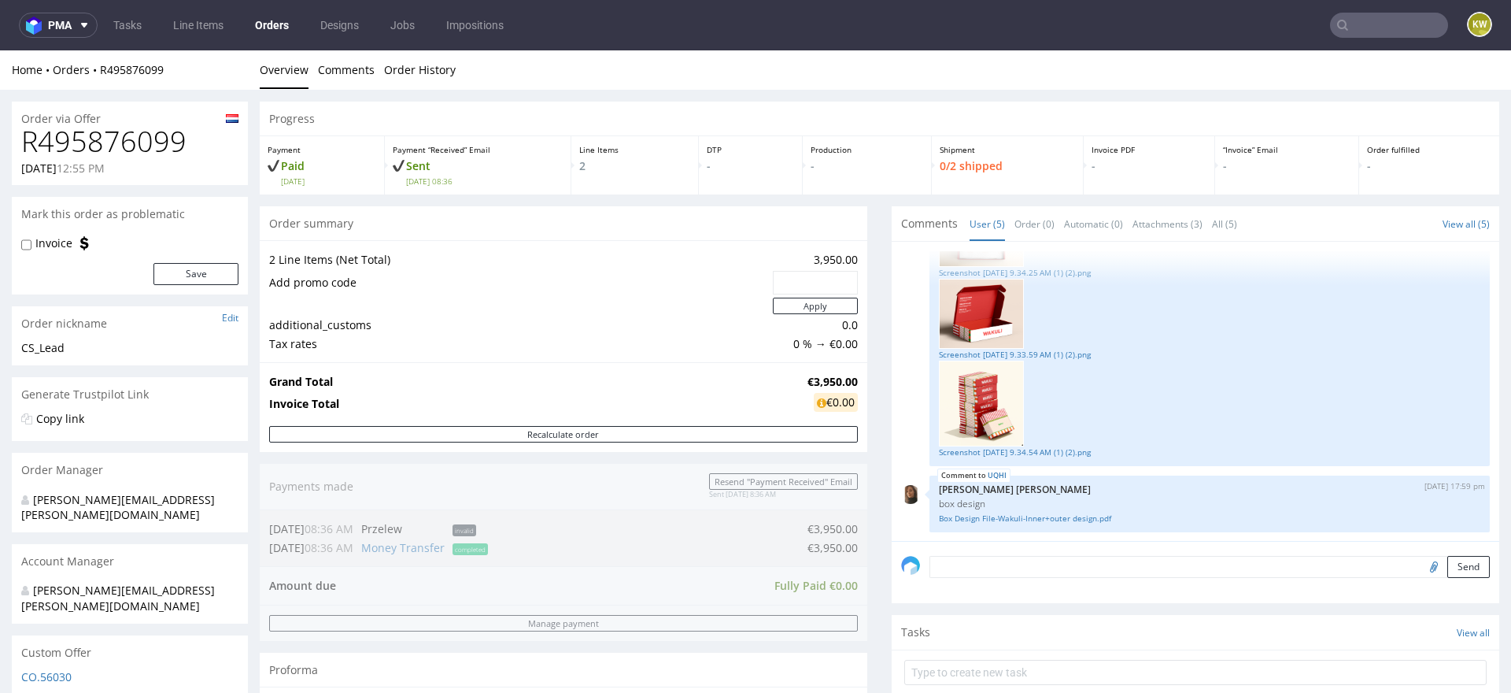
click at [872, 468] on div "Progress Payment Paid Wed 17 Sep Payment “Received” Email Sent Wed 17 Sep 08:36…" at bounding box center [880, 563] width 1240 height 923
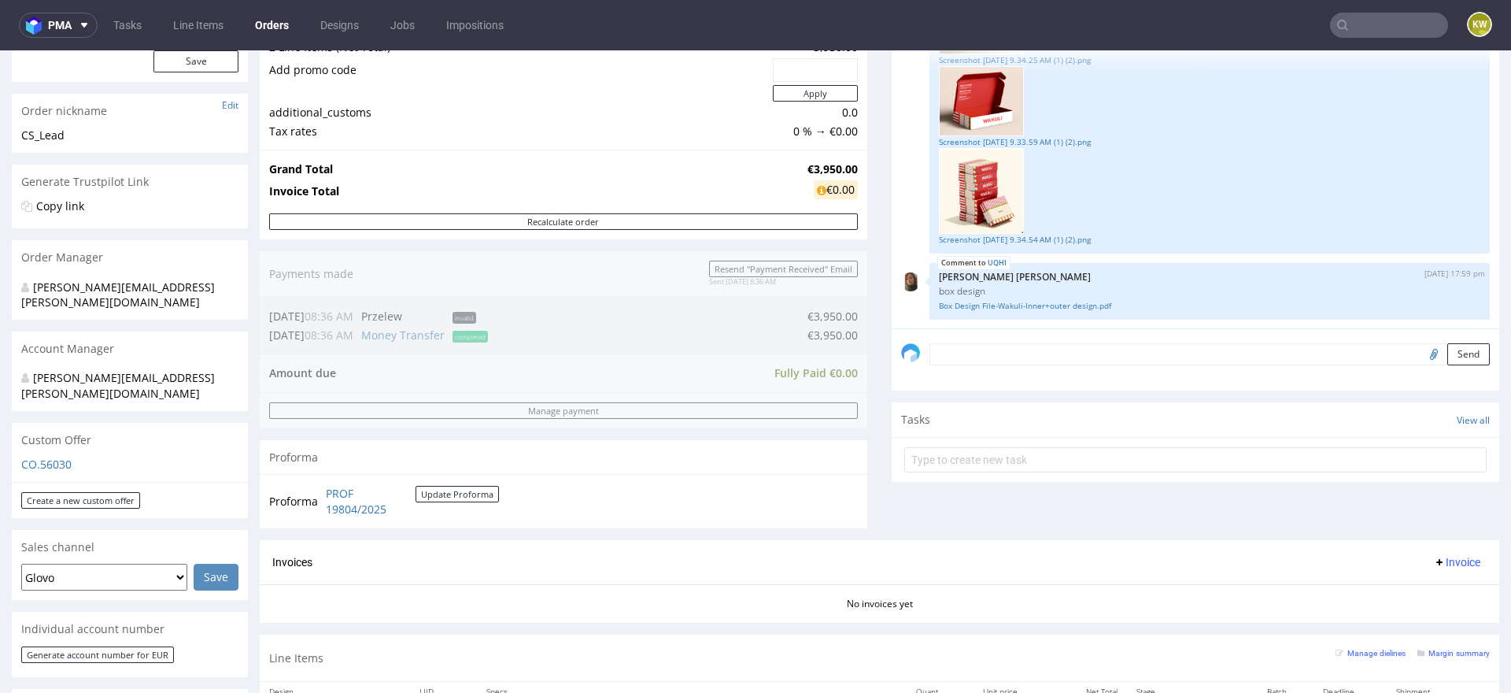
scroll to position [218, 0]
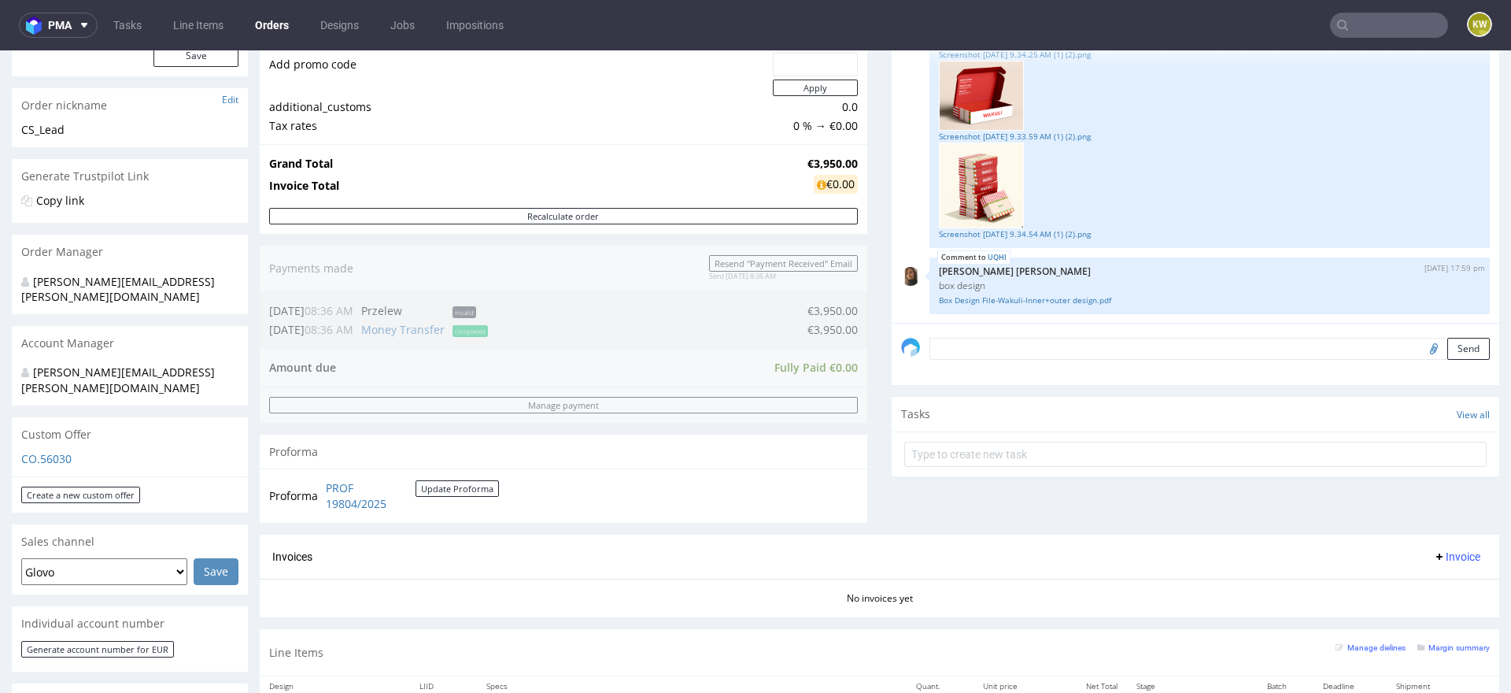
click at [870, 479] on div "Progress Payment Paid Wed 17 Sep Payment “Received” Email Sent Wed 17 Sep 08:36…" at bounding box center [880, 344] width 1240 height 923
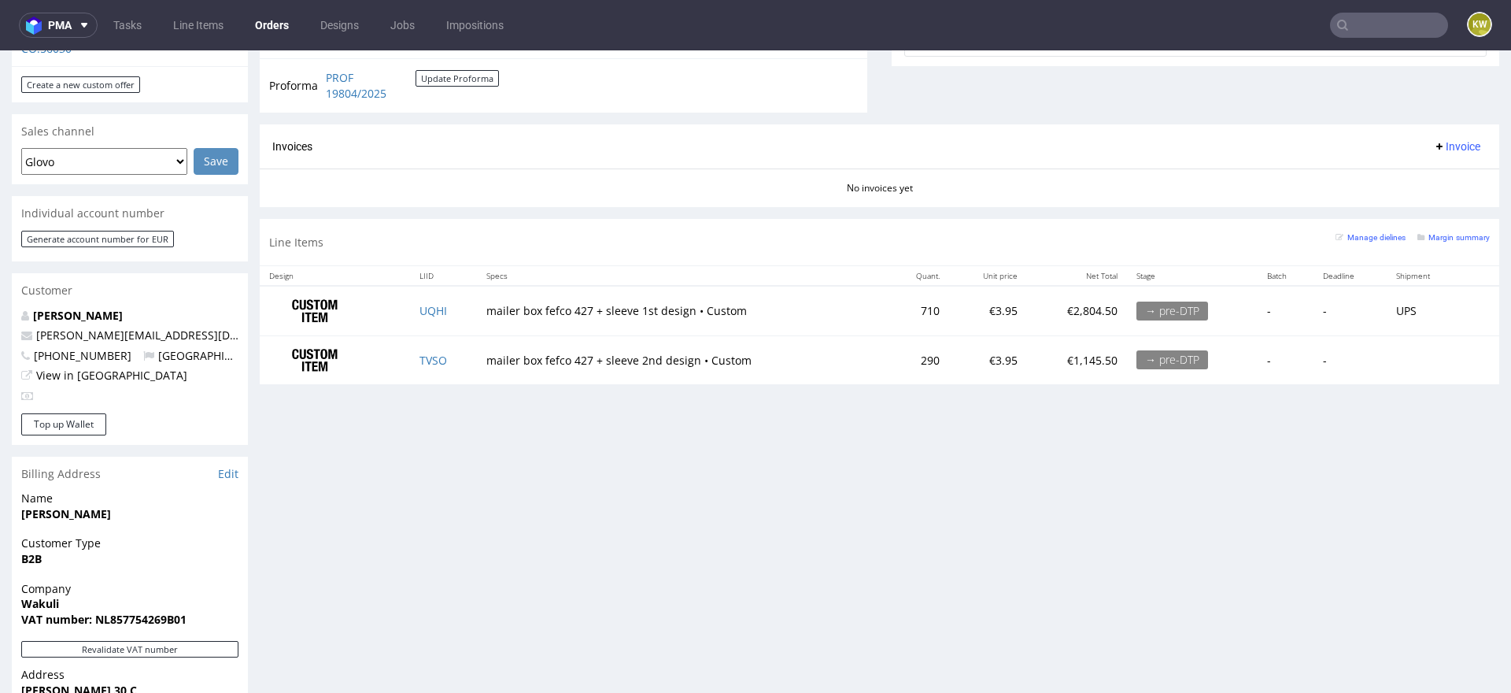
scroll to position [627, 0]
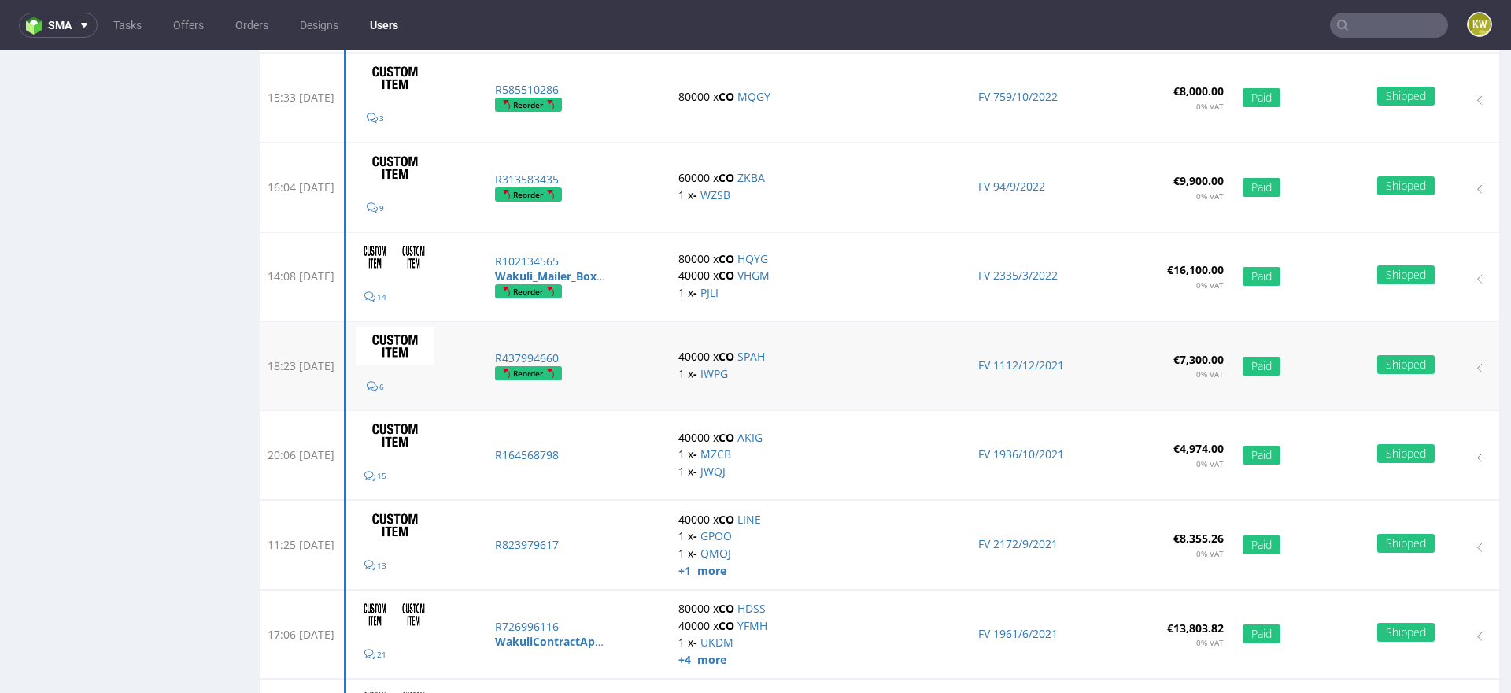
scroll to position [1796, 0]
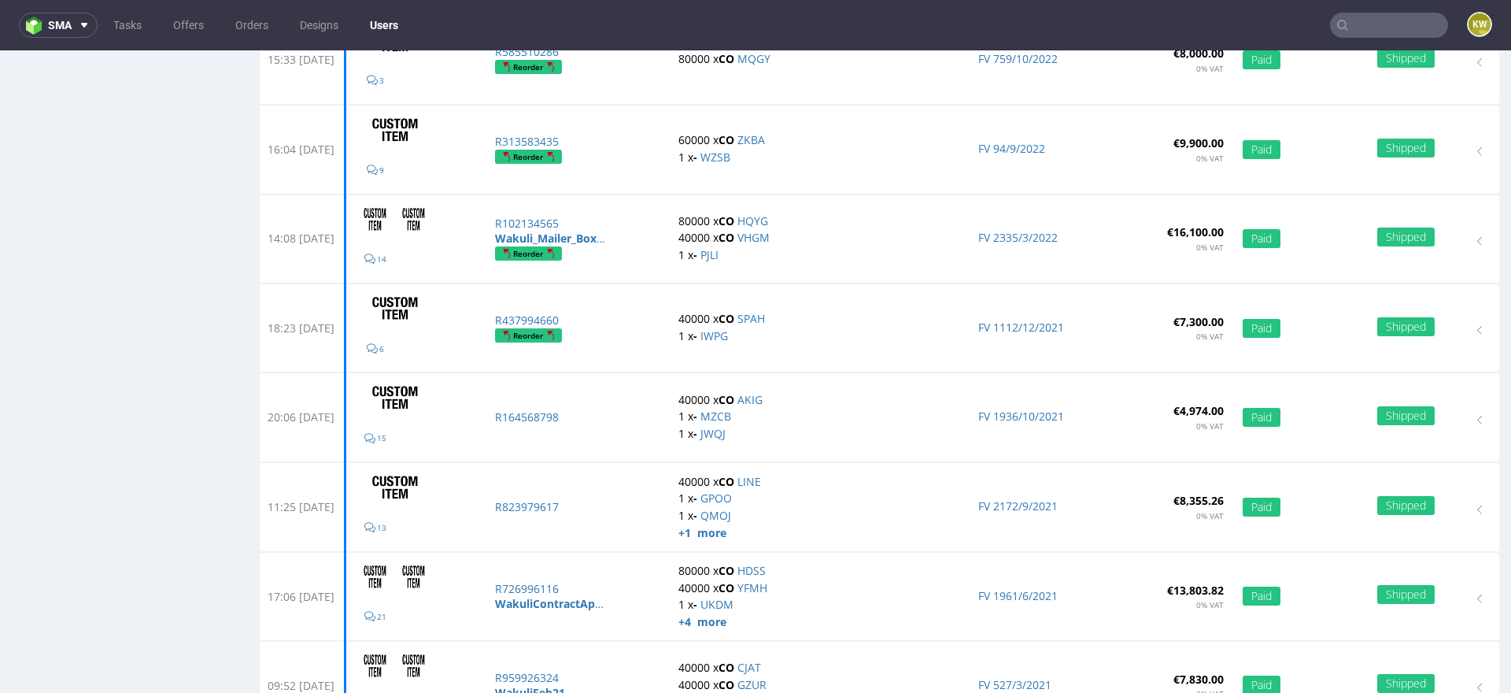
click at [1389, 25] on input "text" at bounding box center [1389, 25] width 118 height 25
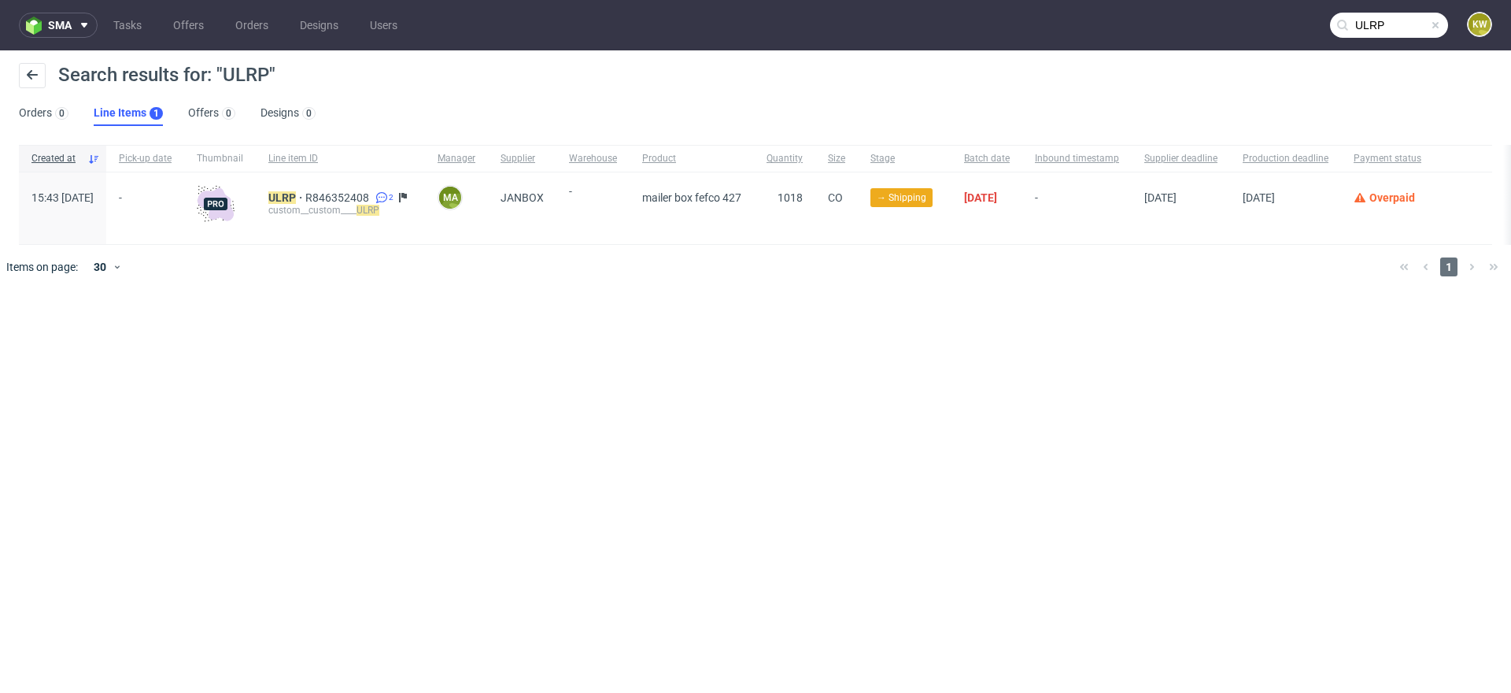
click at [1396, 17] on input "ULRP" at bounding box center [1389, 25] width 118 height 25
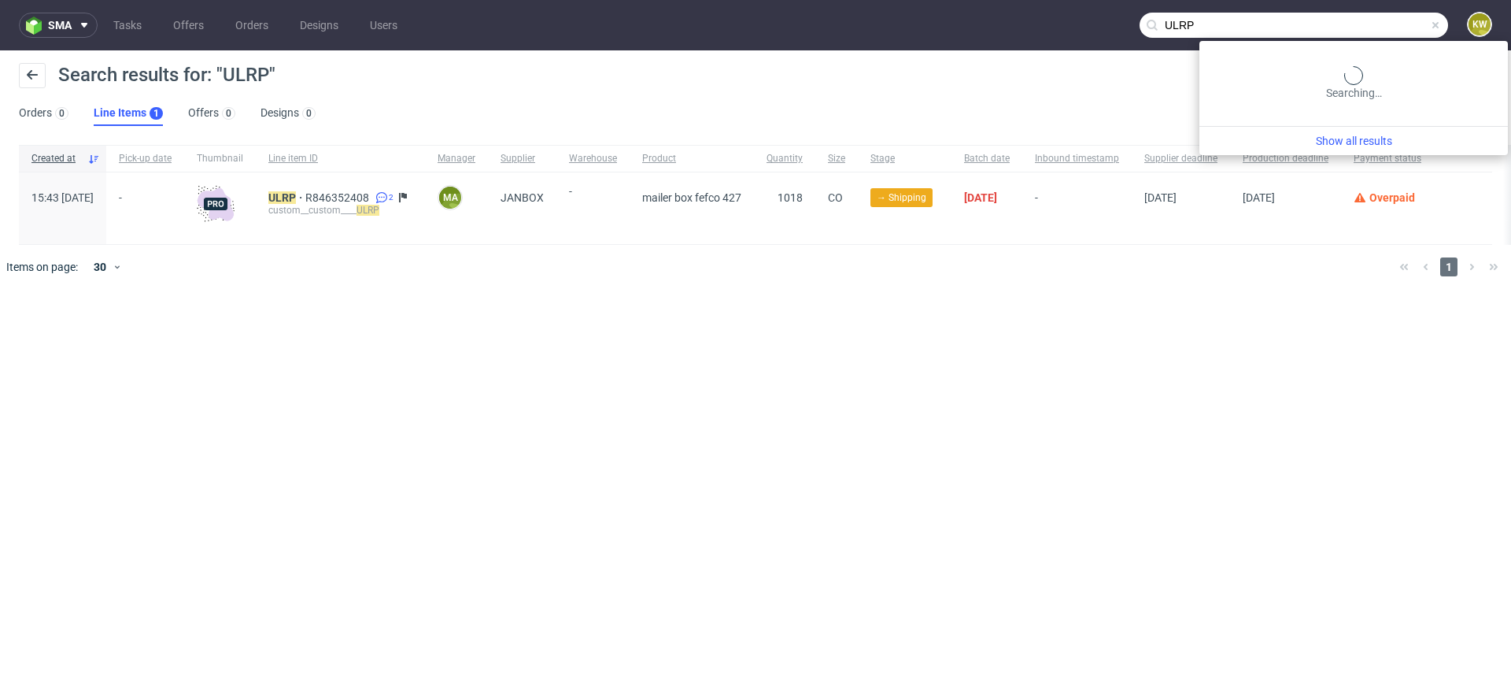
paste input "PRFI"
type input "PRFI"
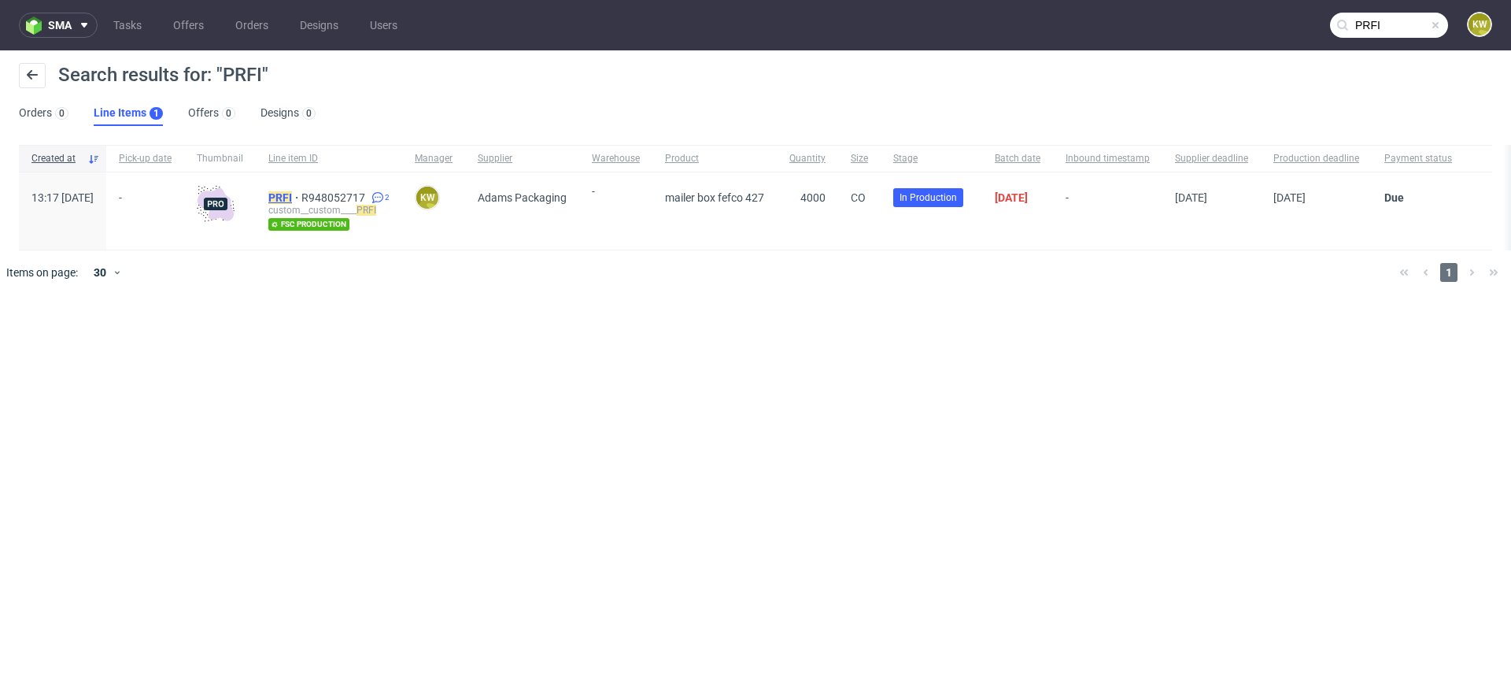
click at [292, 198] on mark "PRFI" at bounding box center [280, 197] width 24 height 13
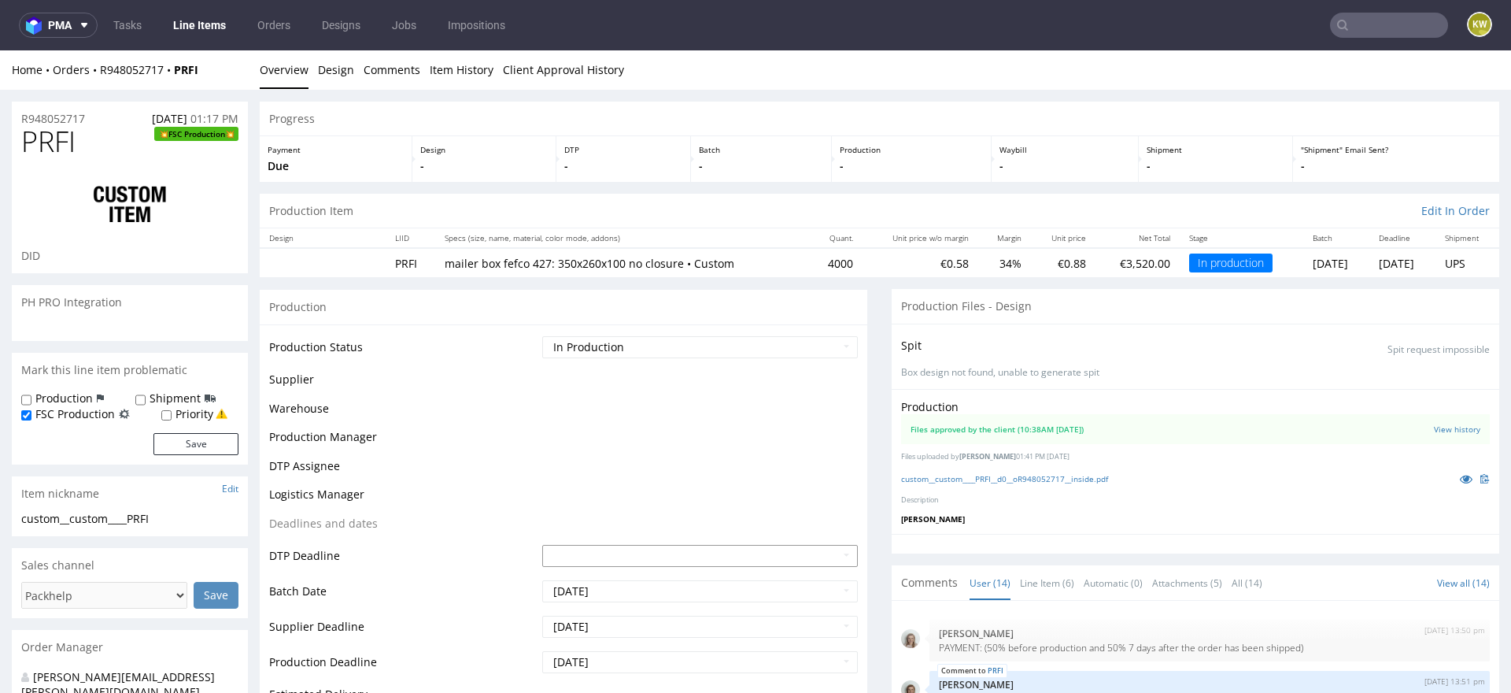
scroll to position [546, 0]
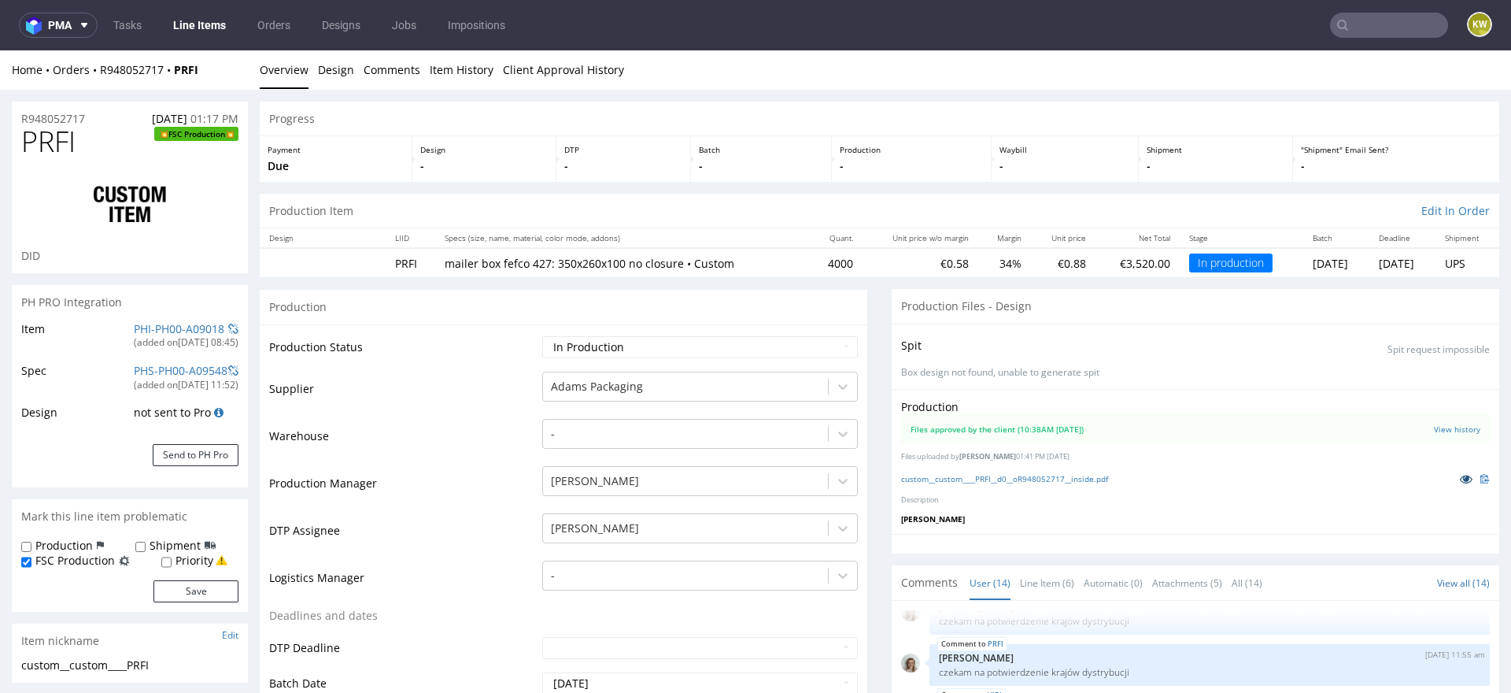
click at [1460, 479] on icon at bounding box center [1466, 478] width 13 height 11
click at [526, 413] on td "Supplier" at bounding box center [403, 393] width 269 height 47
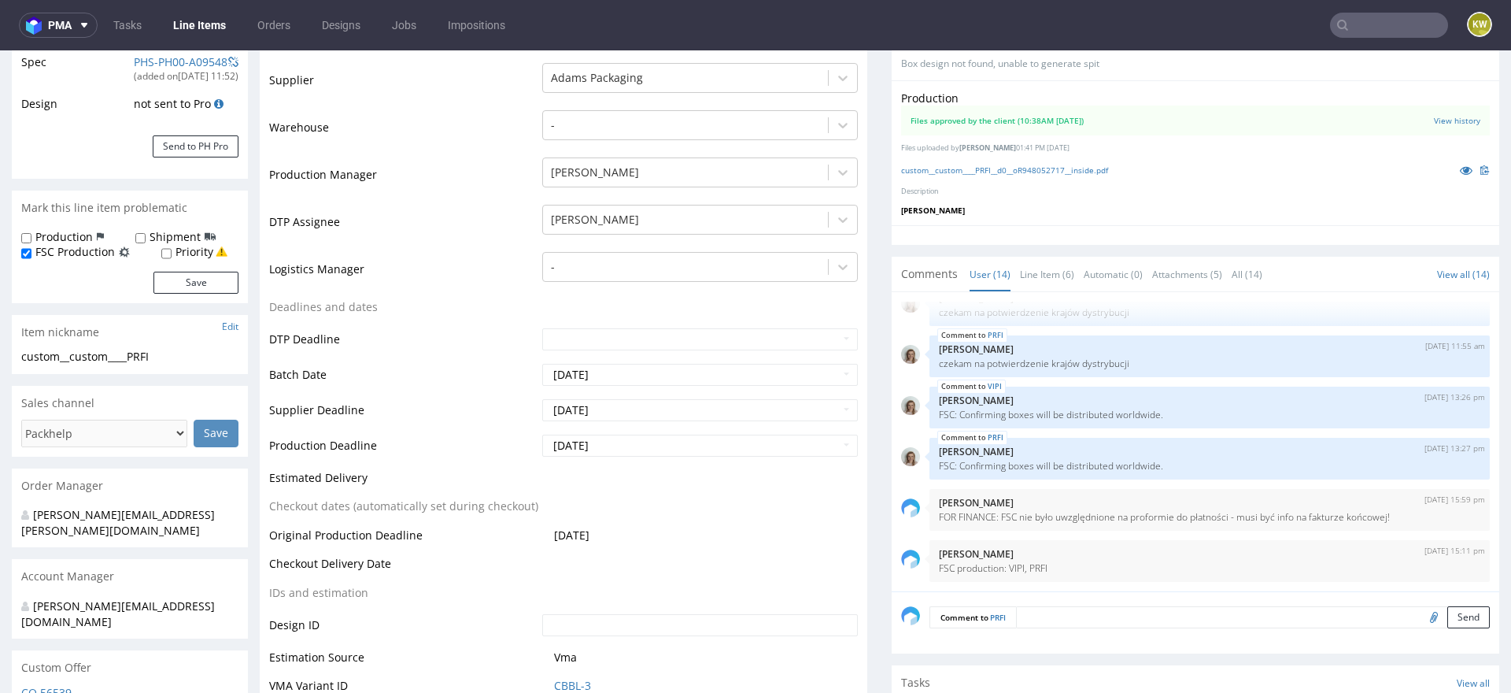
scroll to position [360, 0]
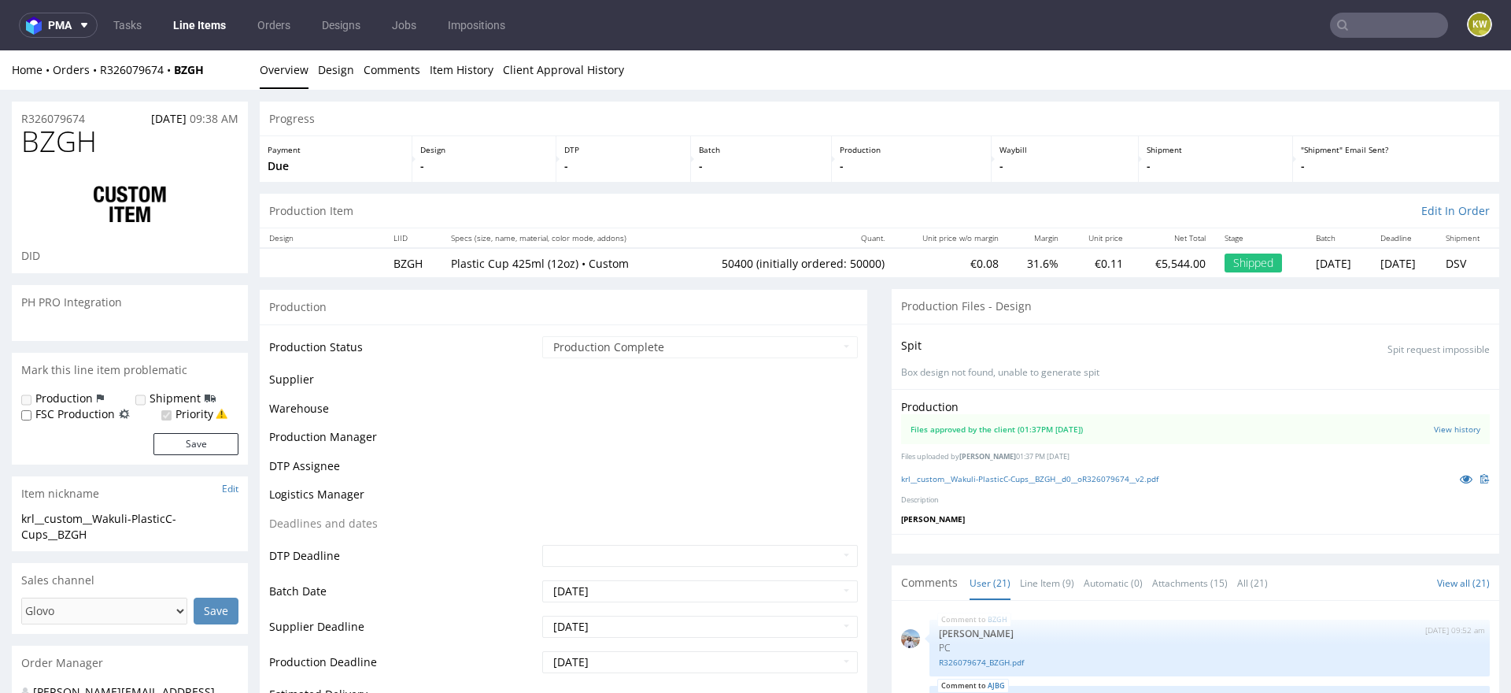
scroll to position [1030, 0]
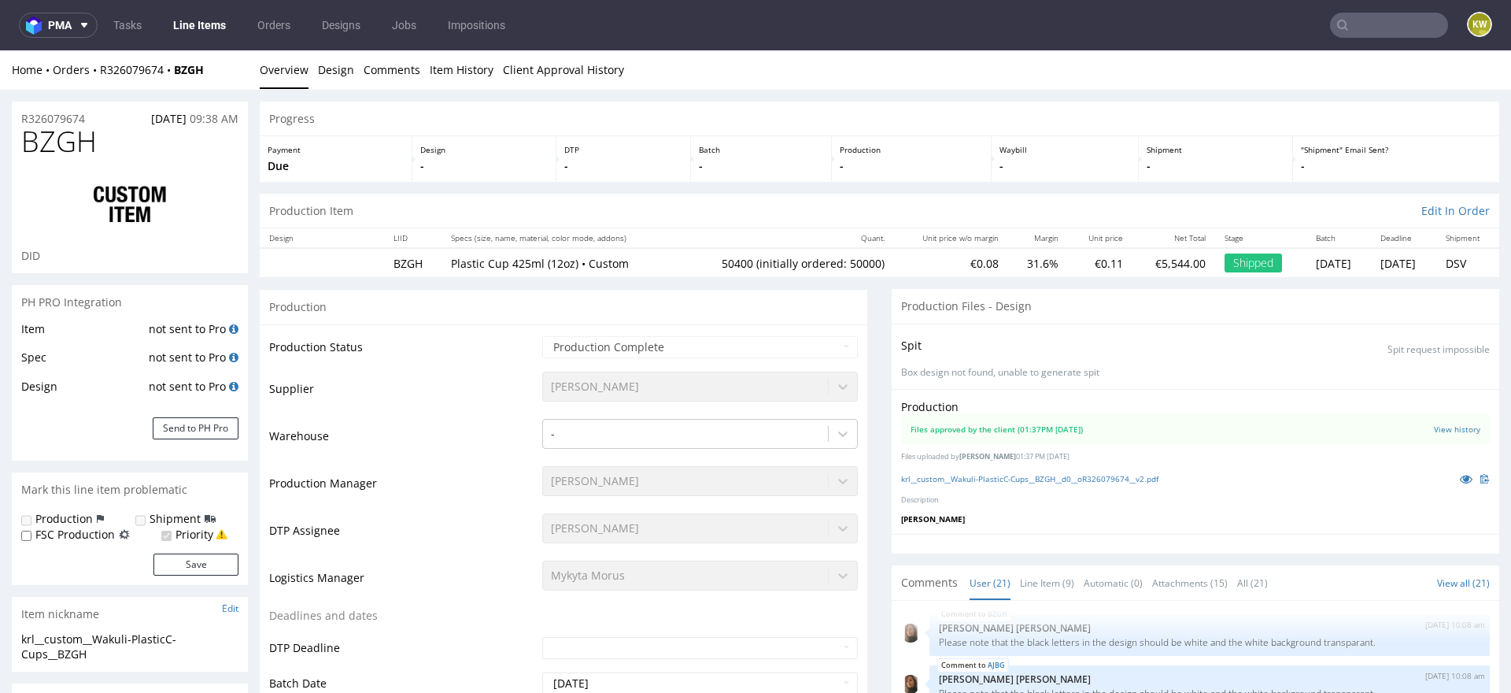
type input "50400"
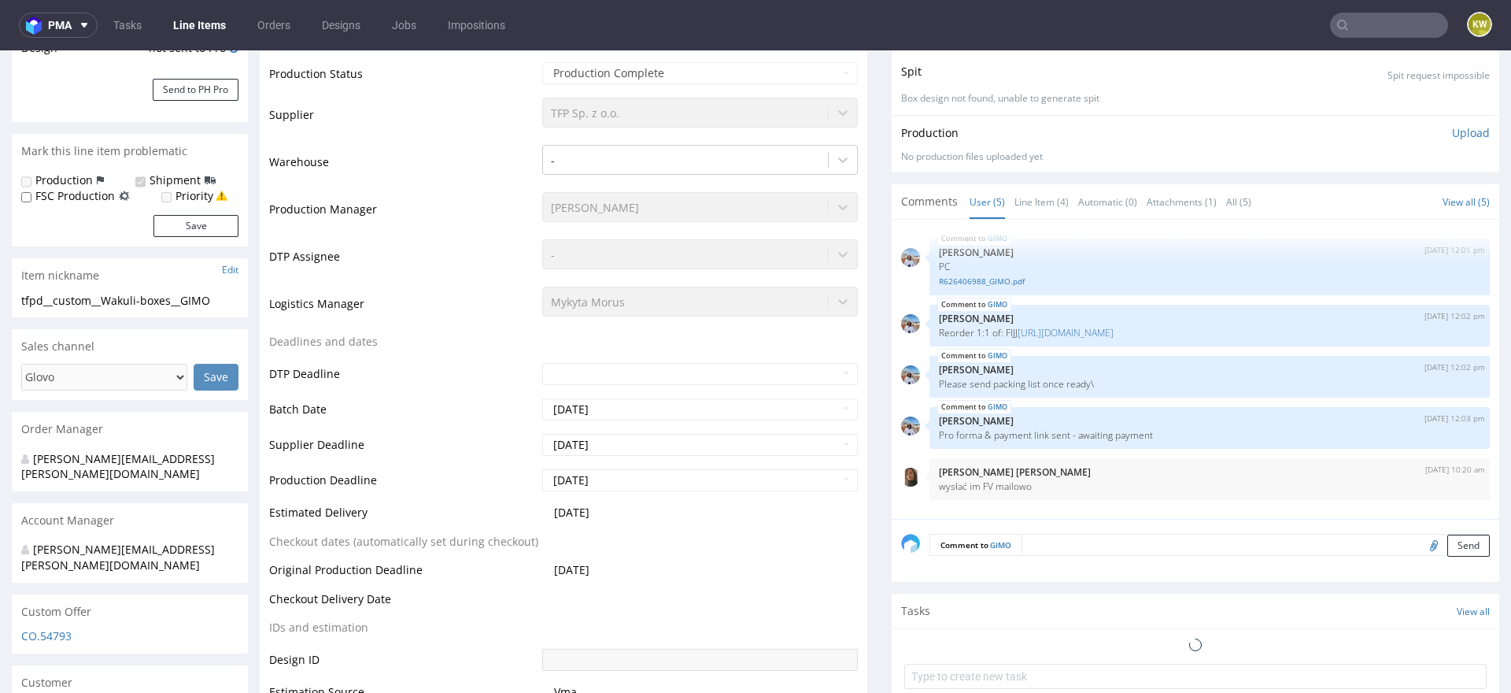
select select "in_progress"
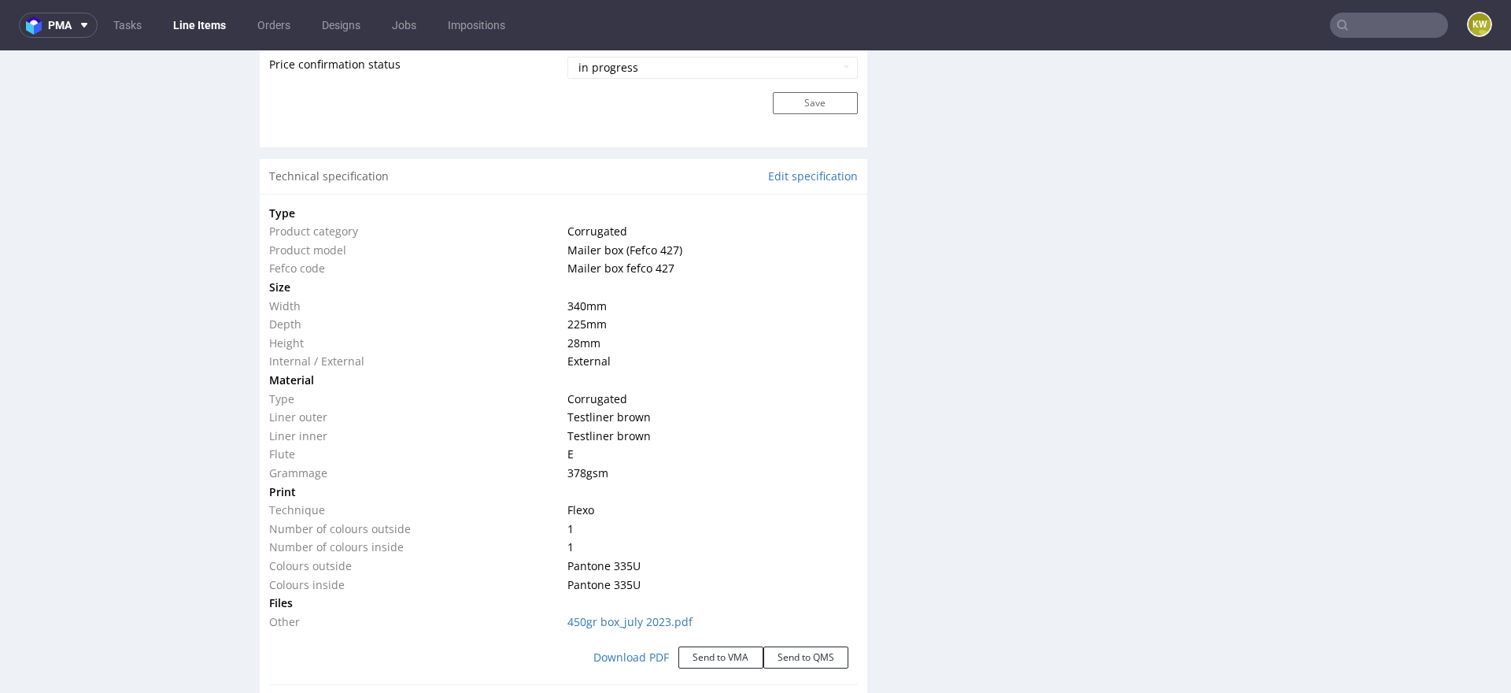
scroll to position [1525, 0]
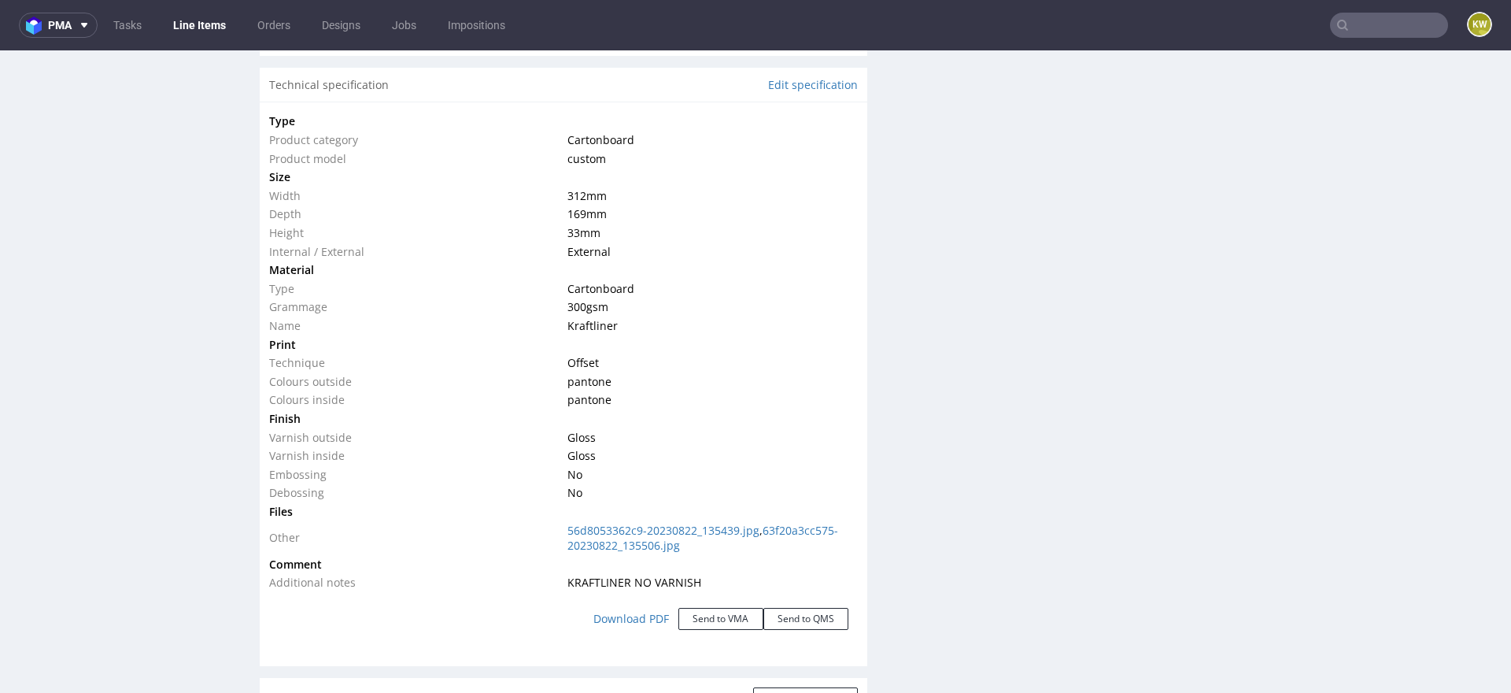
scroll to position [1512, 0]
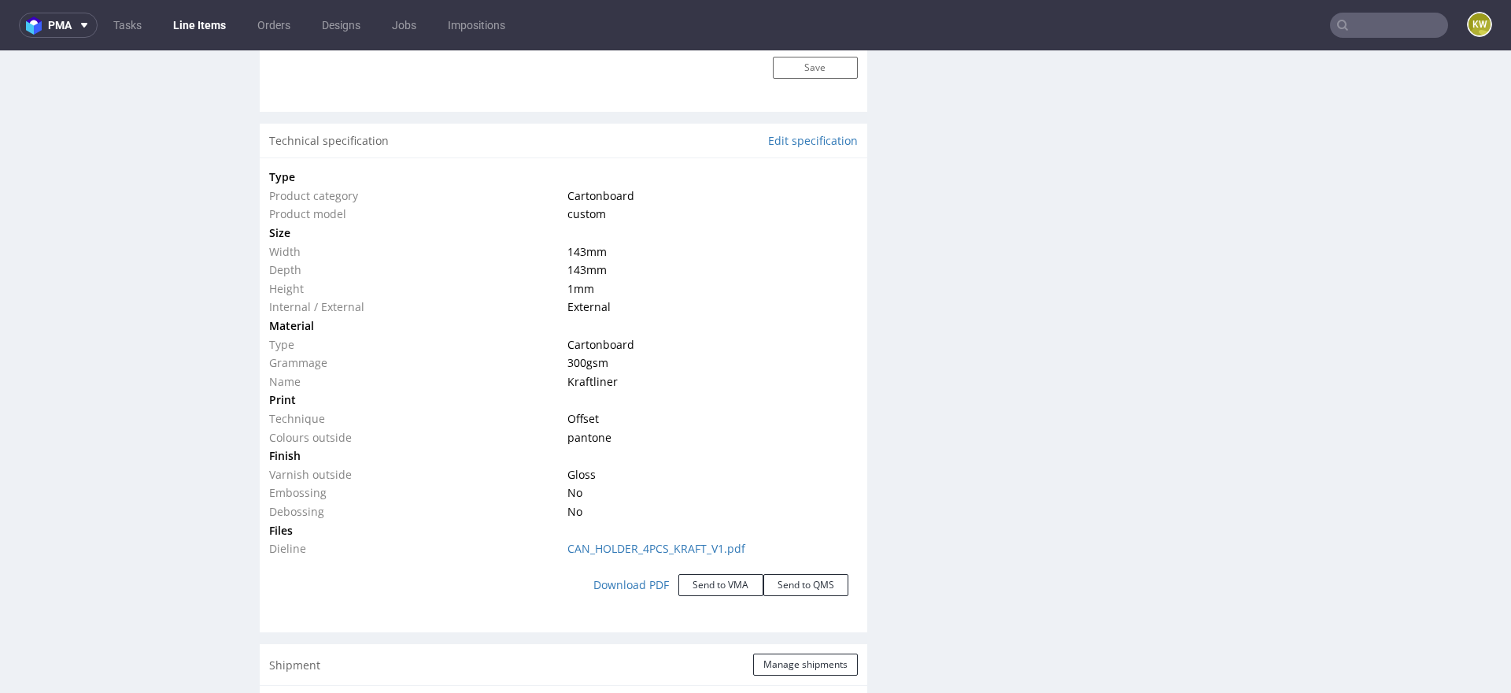
scroll to position [1415, 0]
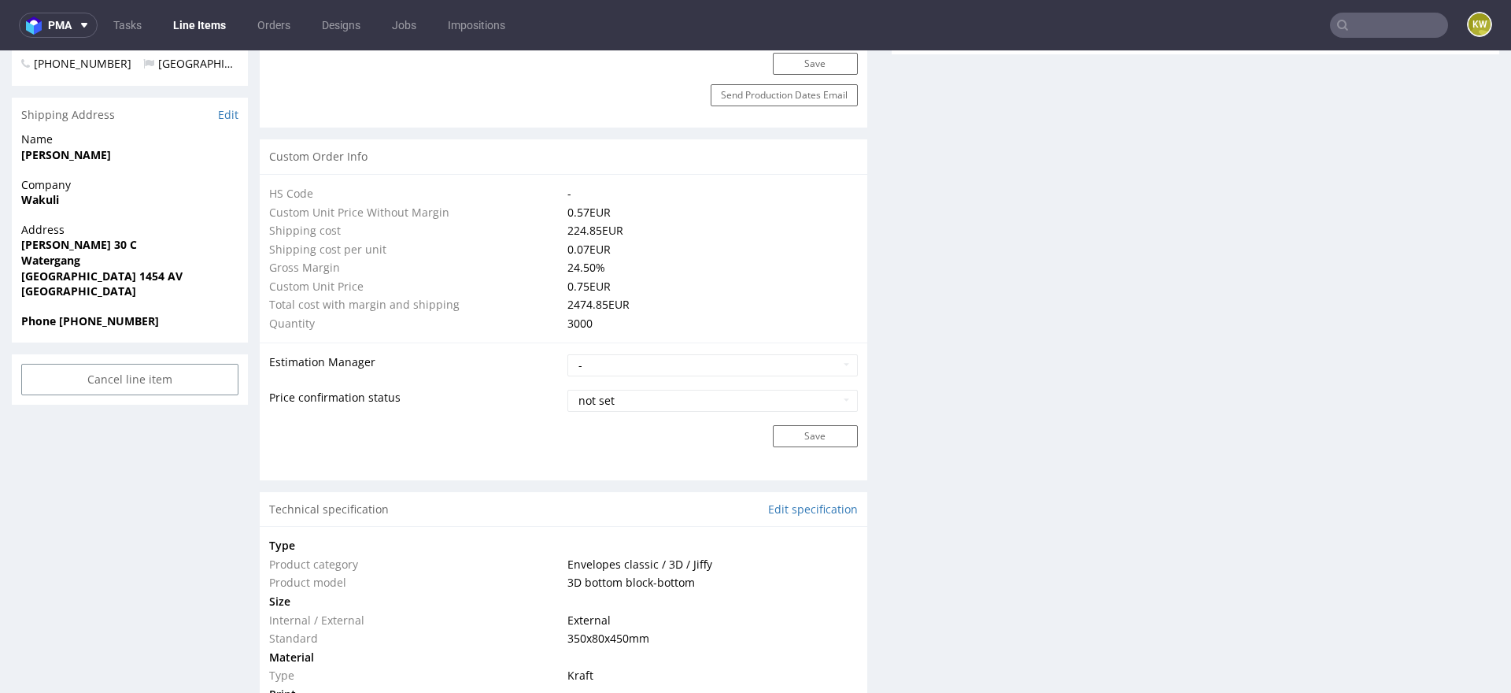
scroll to position [1313, 0]
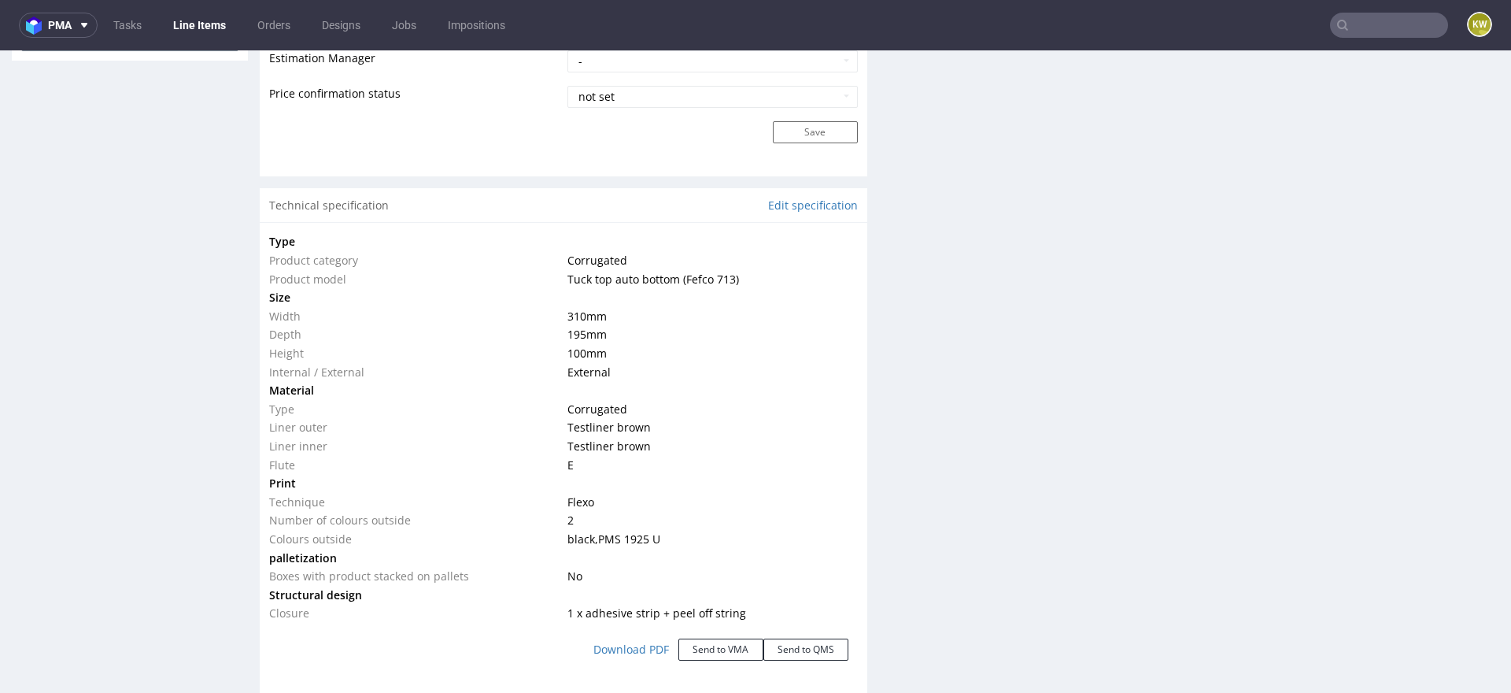
scroll to position [1478, 0]
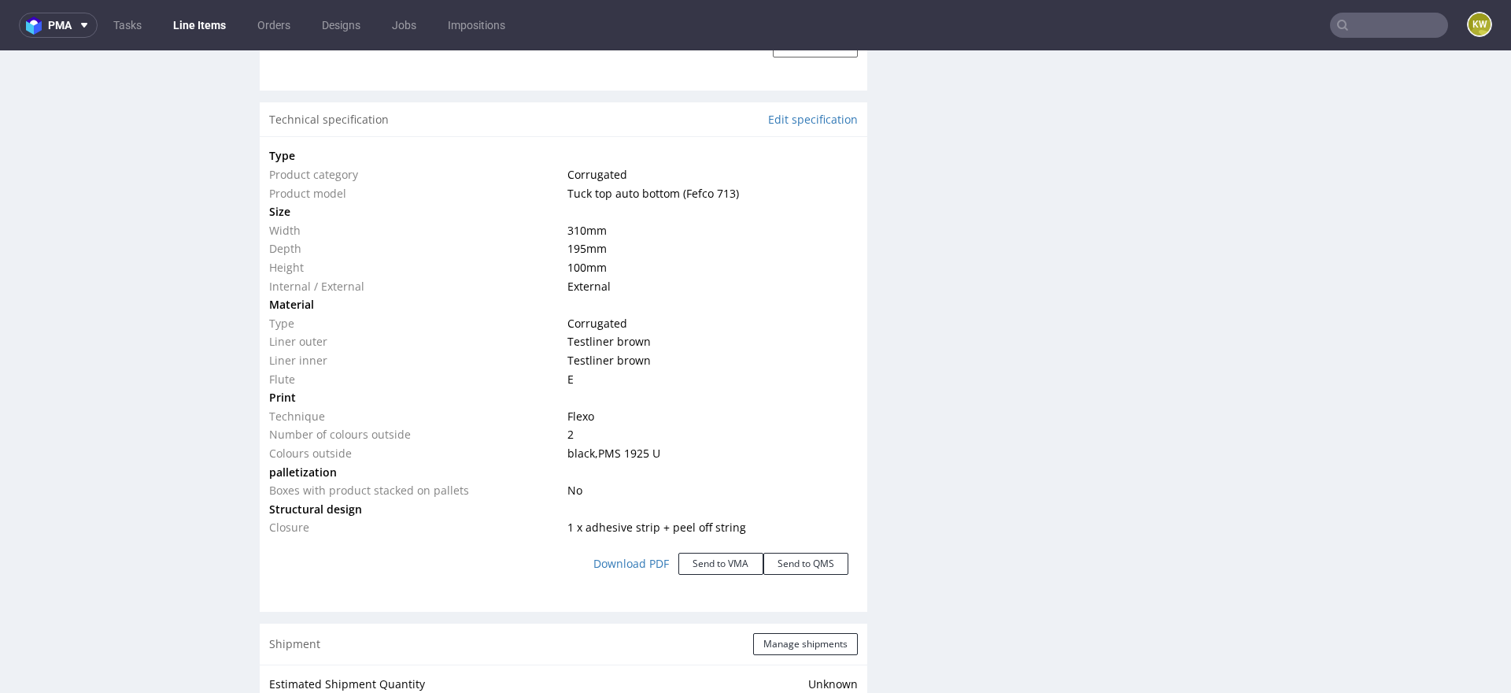
click at [990, 388] on div "Production Files - Design Spit Spit request impossible Box design not found, un…" at bounding box center [1196, 349] width 608 height 2971
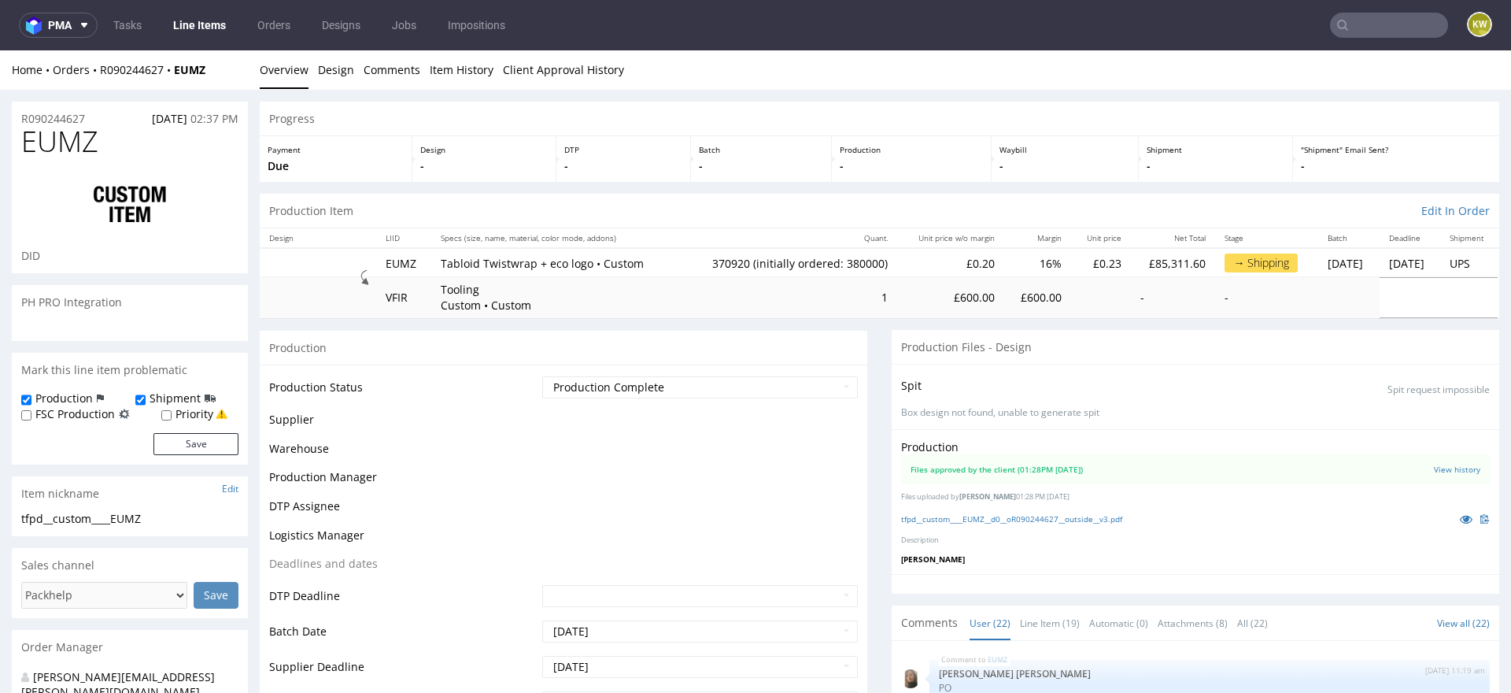
scroll to position [1101, 0]
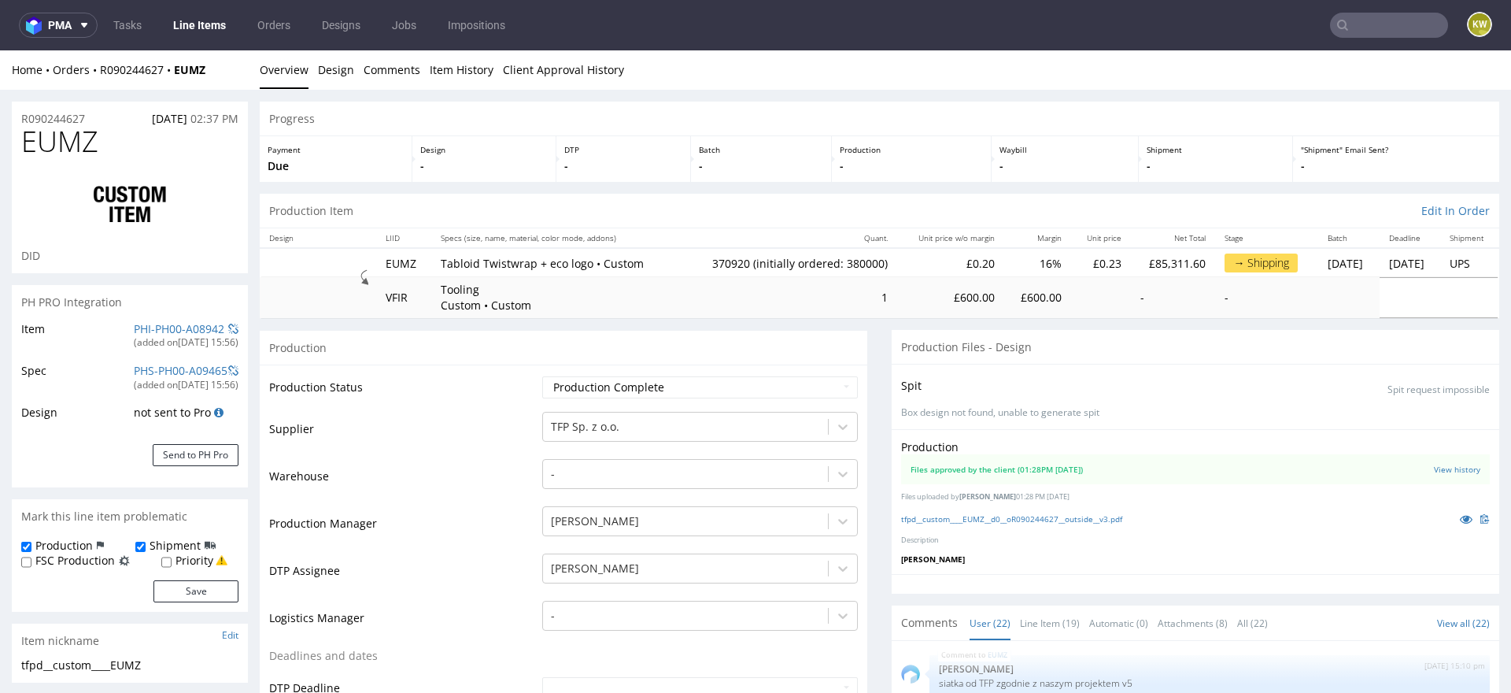
click at [139, 320] on td "PHI-PH00-A08942 (added on 19.08.2025, 15:56 )" at bounding box center [184, 341] width 109 height 42
click at [134, 327] on link "PHI-PH00-A08942" at bounding box center [179, 328] width 91 height 15
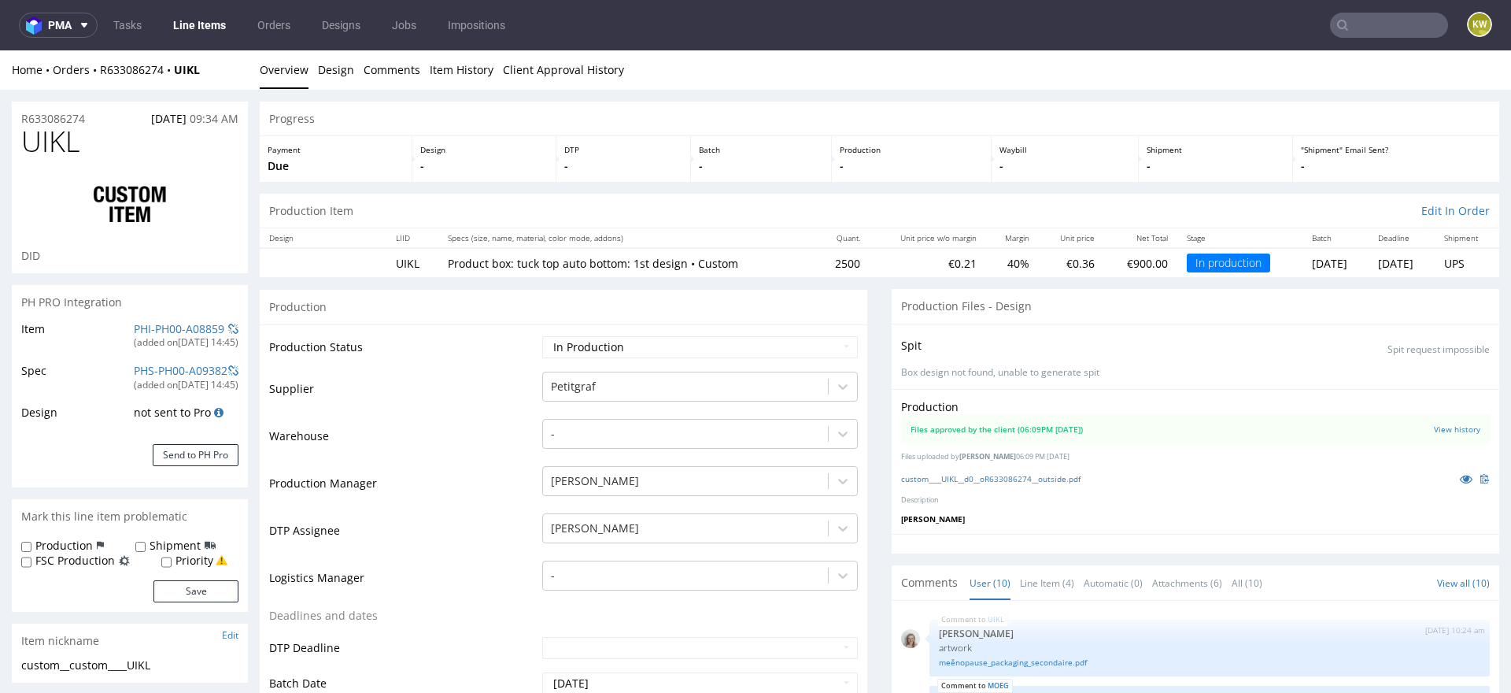
scroll to position [451, 0]
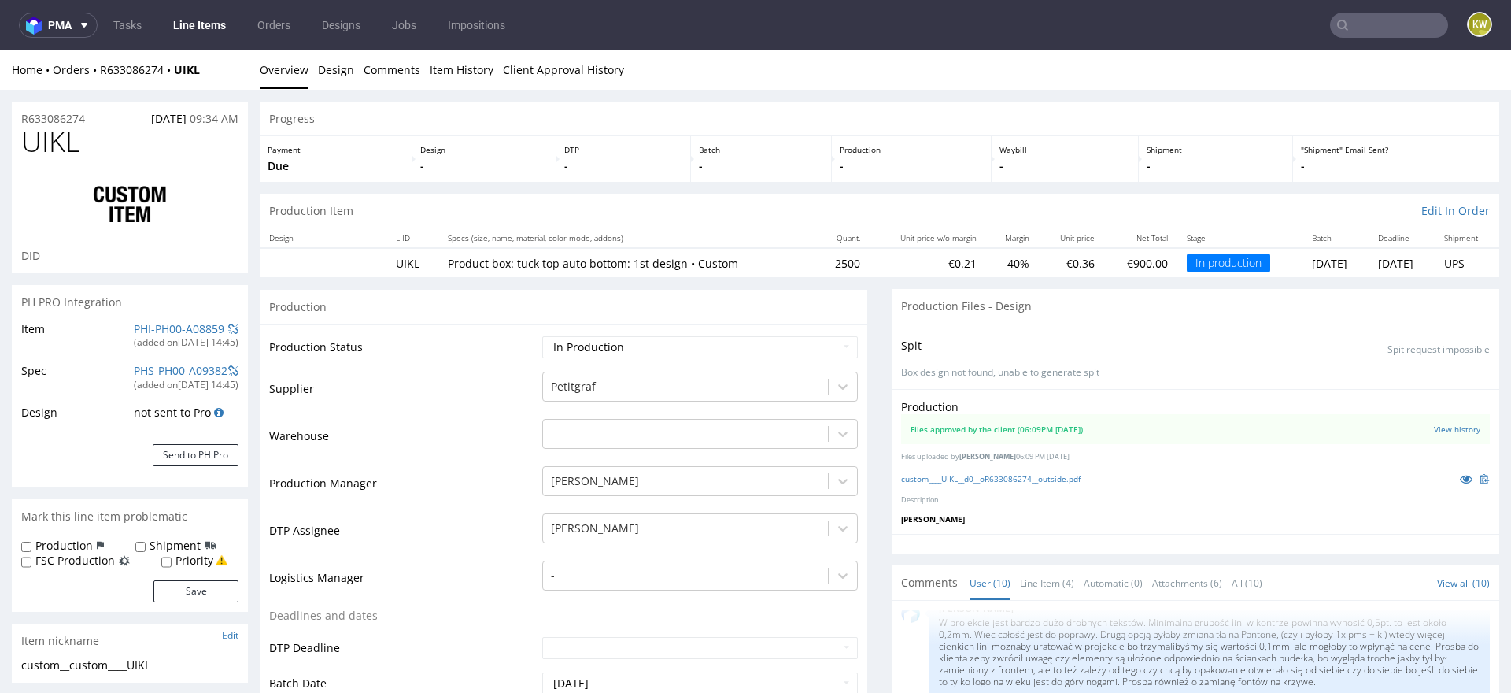
click at [1400, 38] on nav "pma Tasks Line Items Orders Designs Jobs Impositions KW" at bounding box center [755, 25] width 1511 height 50
click at [1392, 35] on input "text" at bounding box center [1389, 25] width 118 height 25
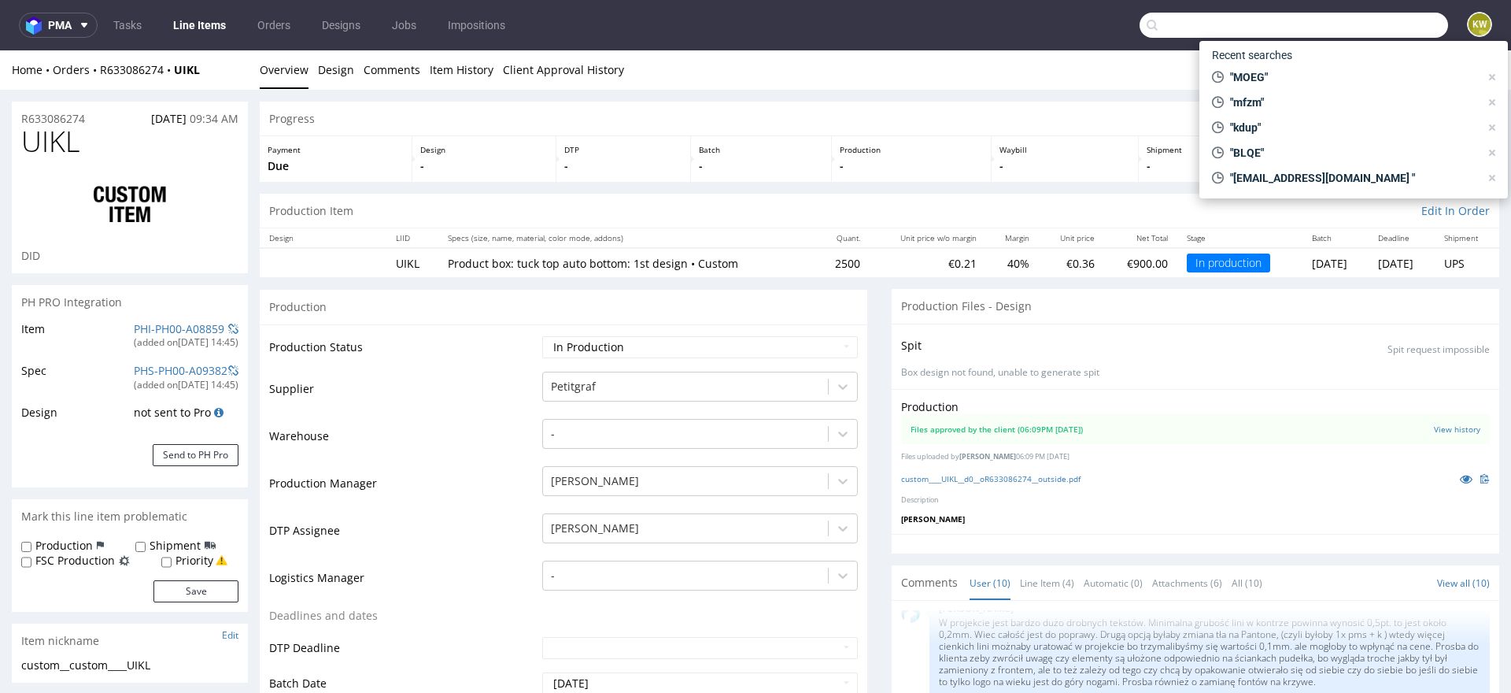
paste input "VLQR"
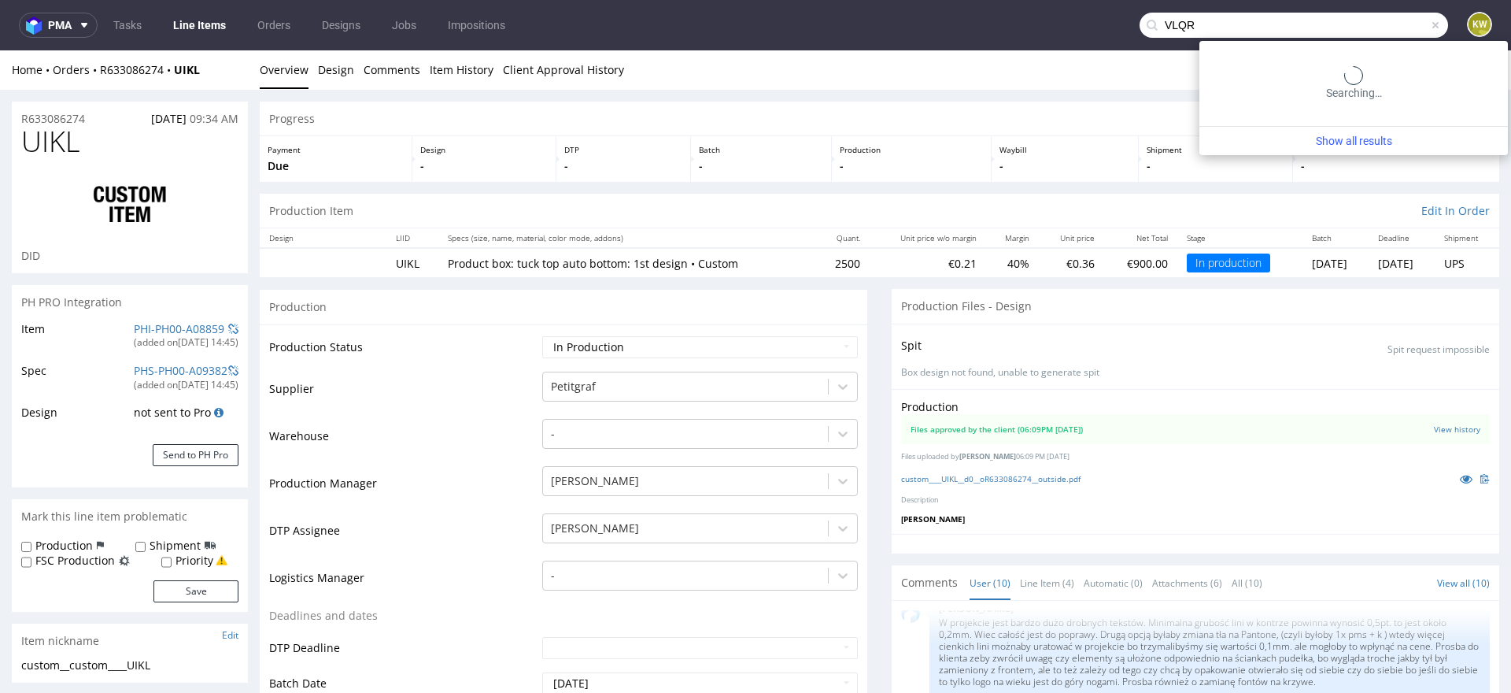
type input "VLQR"
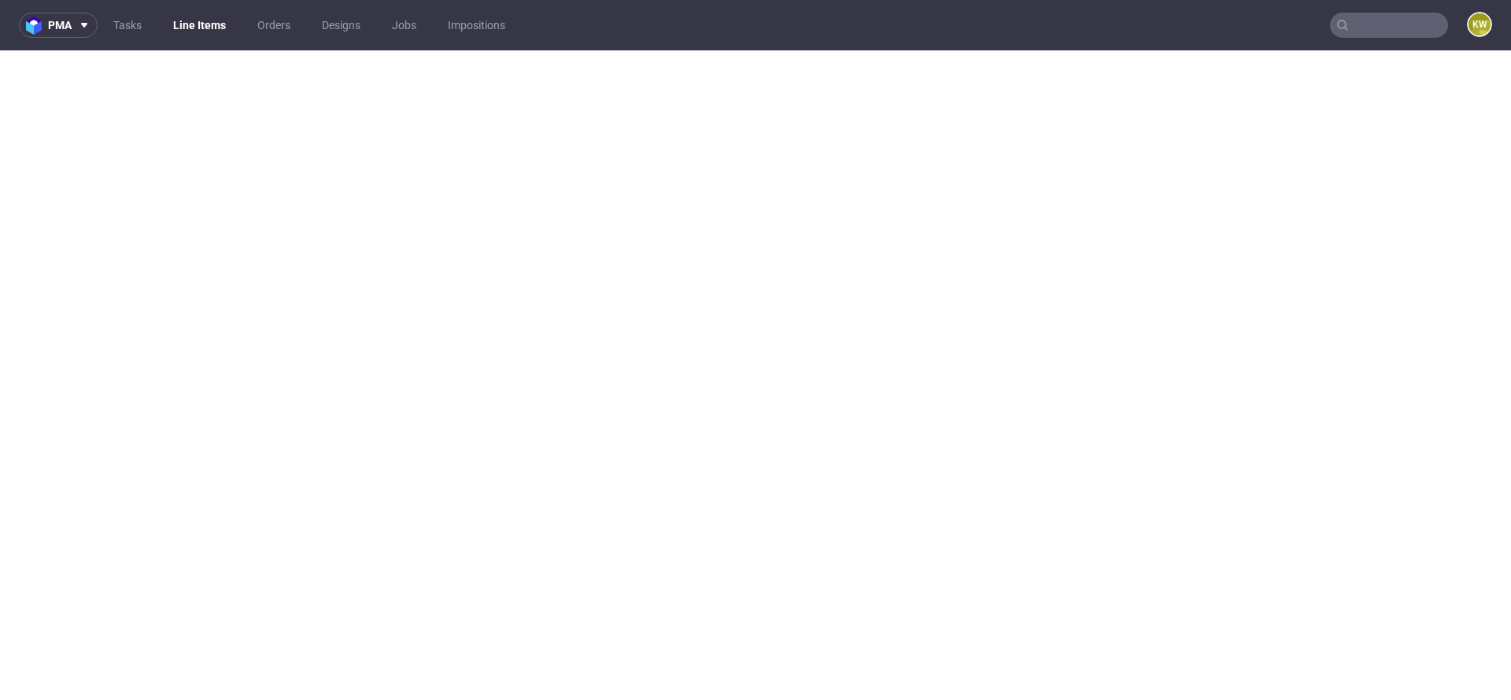
select select "in_progress"
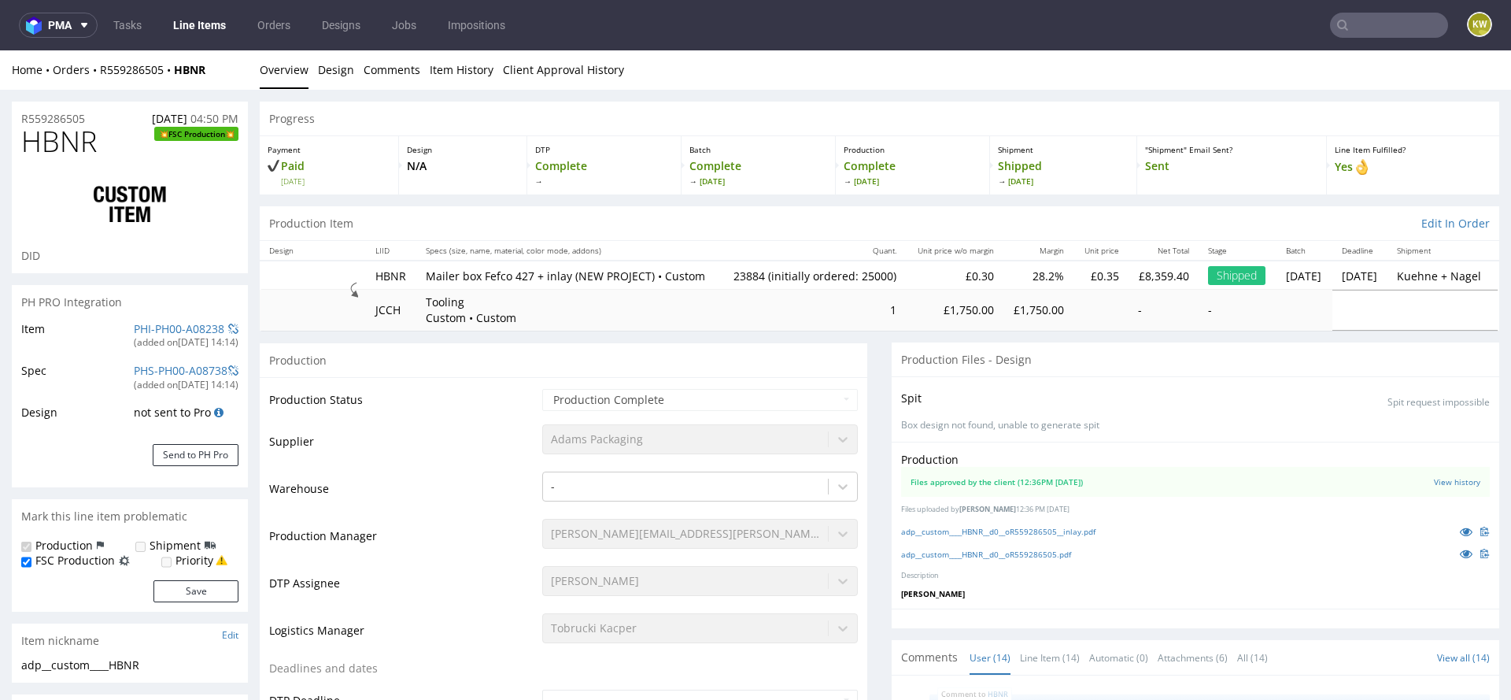
scroll to position [636, 0]
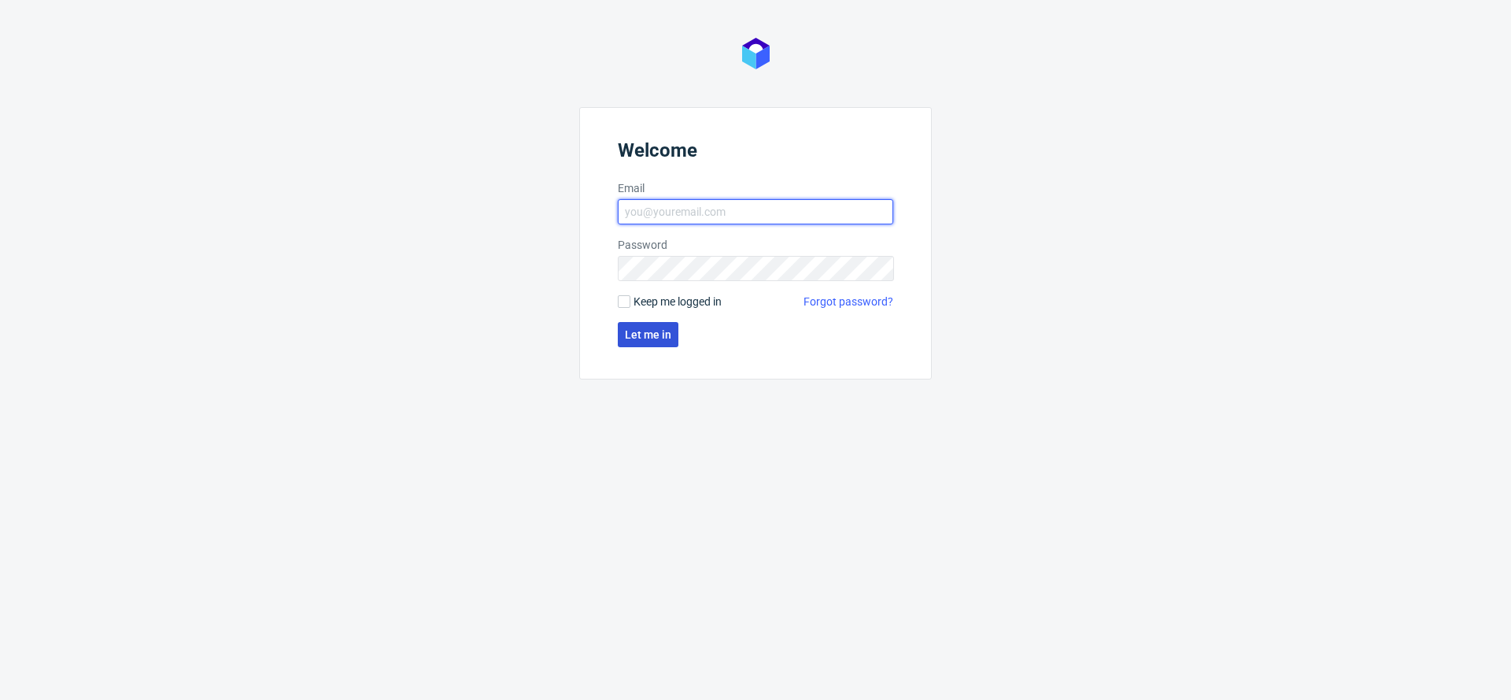
type input "[EMAIL_ADDRESS][DOMAIN_NAME]"
click at [664, 335] on span "Let me in" at bounding box center [648, 334] width 46 height 11
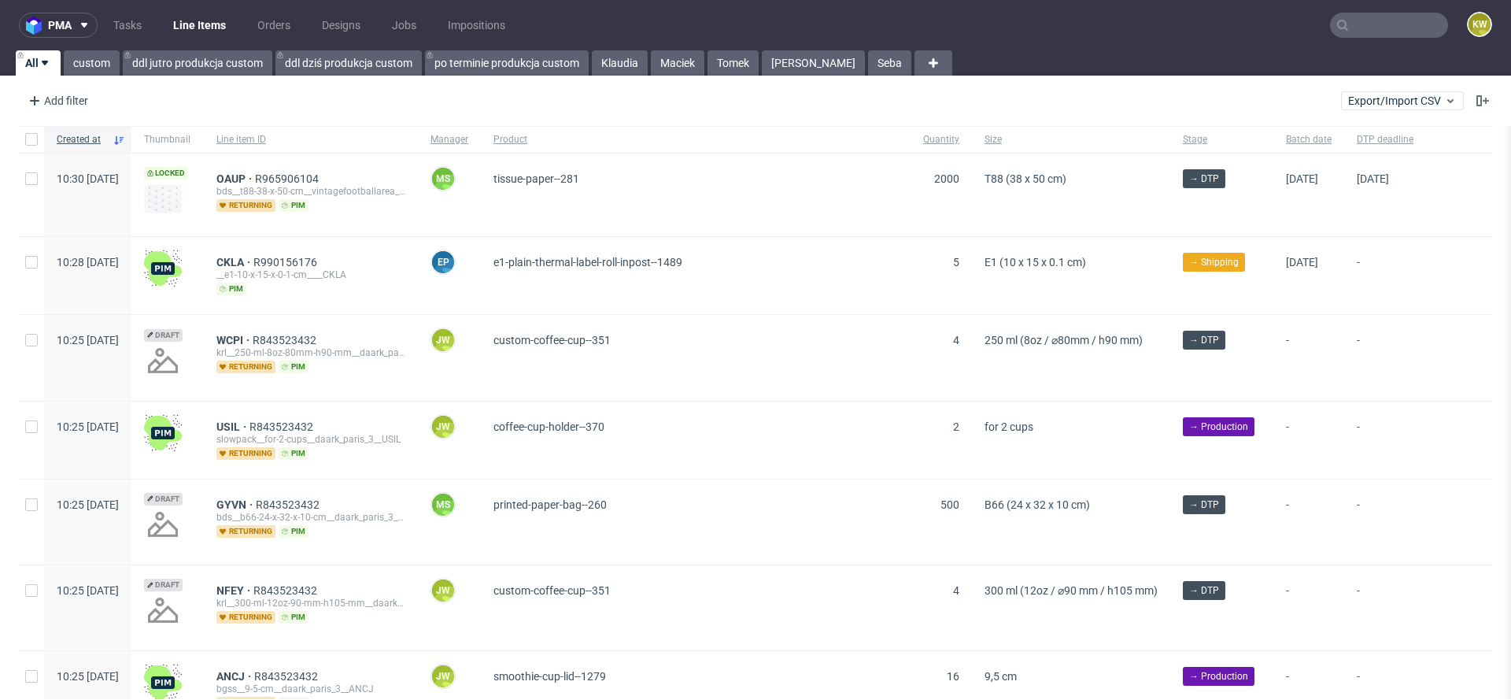
click at [1361, 10] on nav "pma Tasks Line Items Orders Designs Jobs Impositions KW" at bounding box center [755, 25] width 1511 height 50
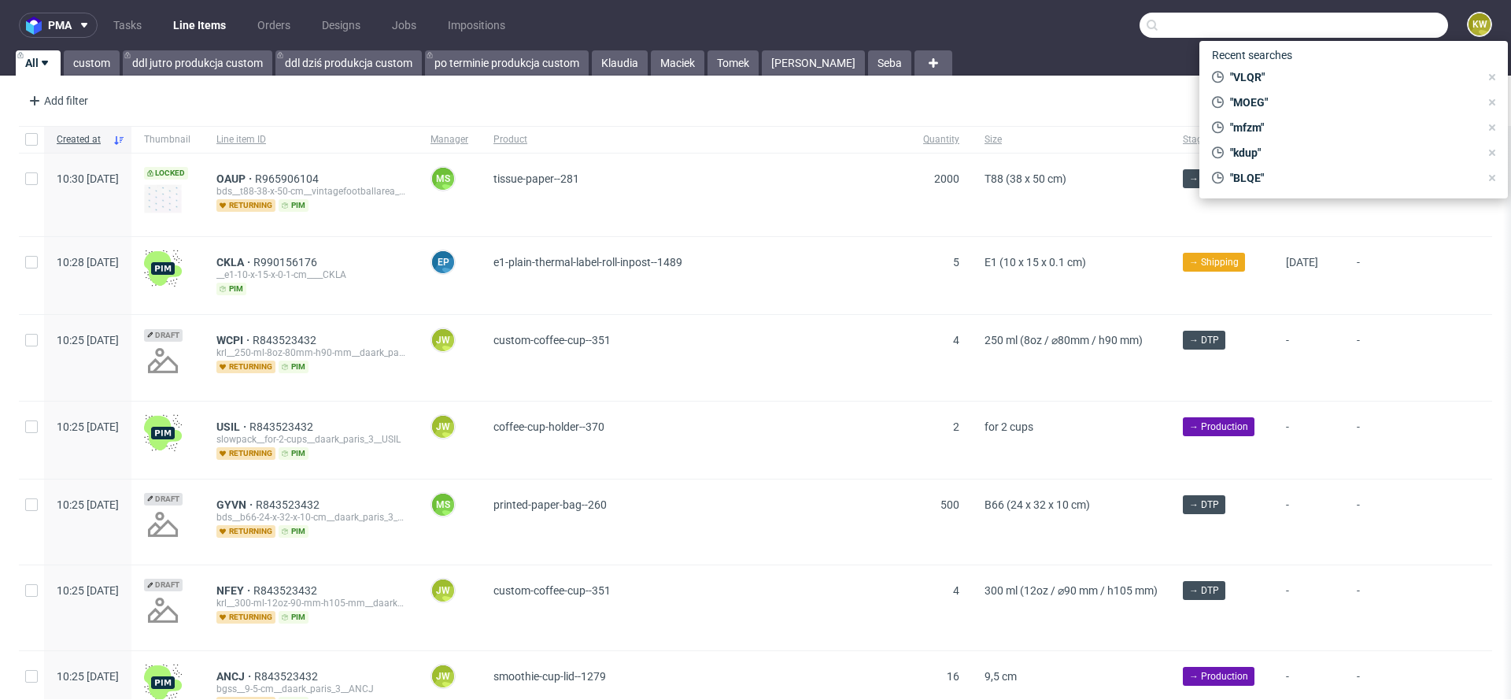
click at [1359, 30] on input "text" at bounding box center [1294, 25] width 309 height 25
paste input "VIPI"
type input "VIPI"
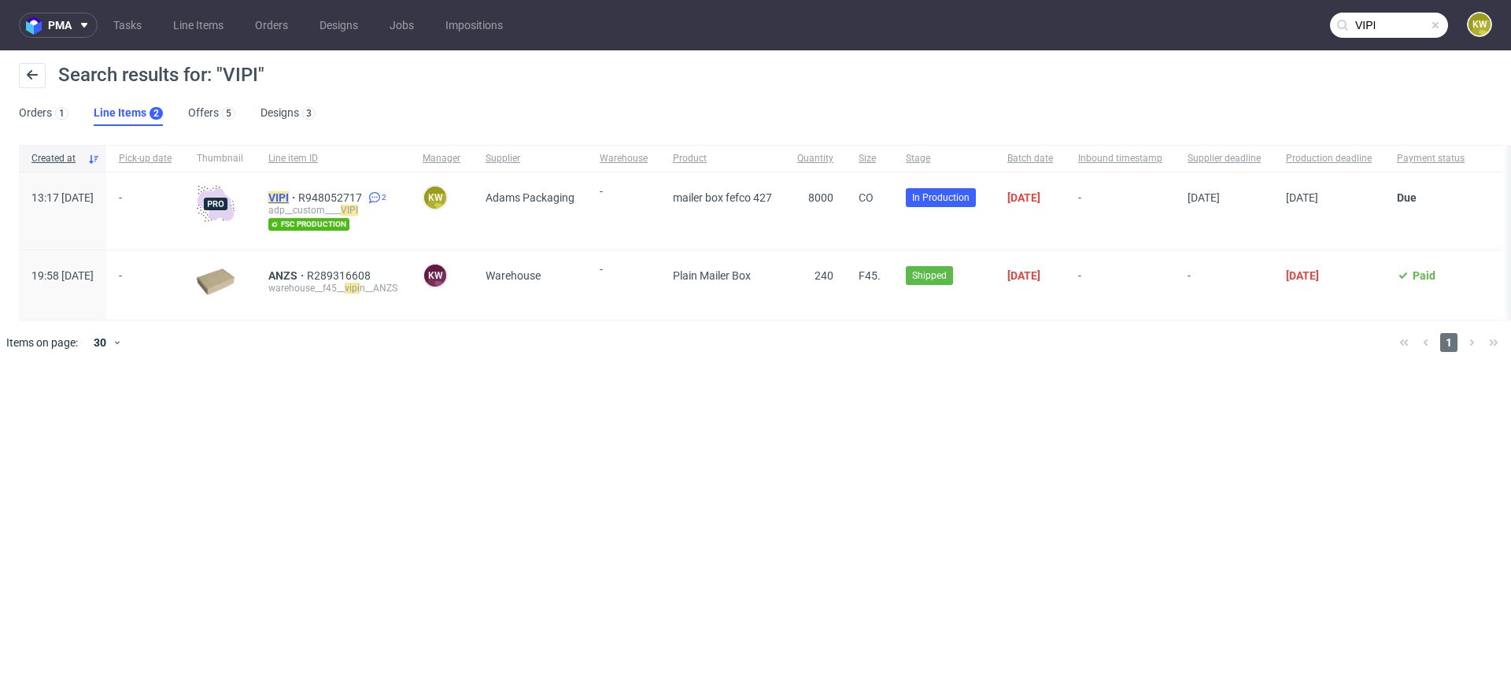
click at [289, 198] on mark "VIPI" at bounding box center [278, 197] width 20 height 13
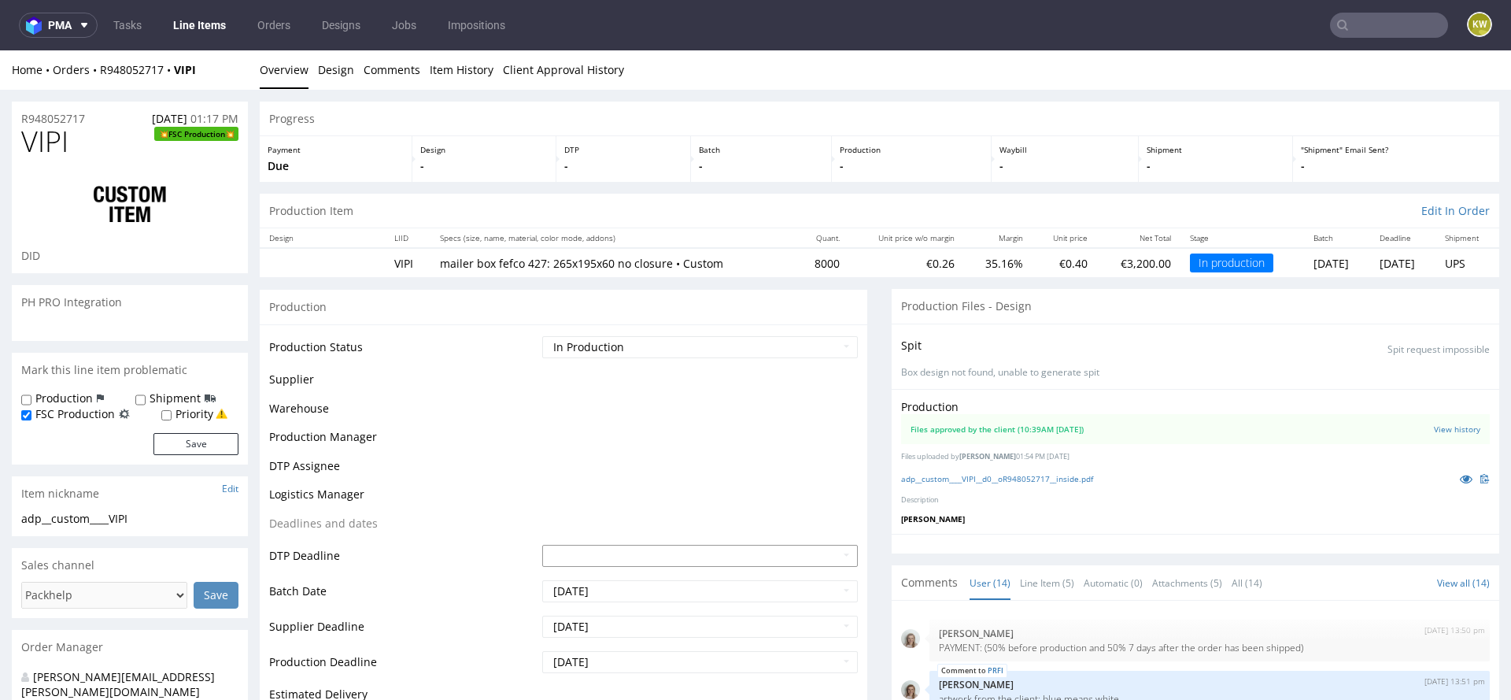
scroll to position [546, 0]
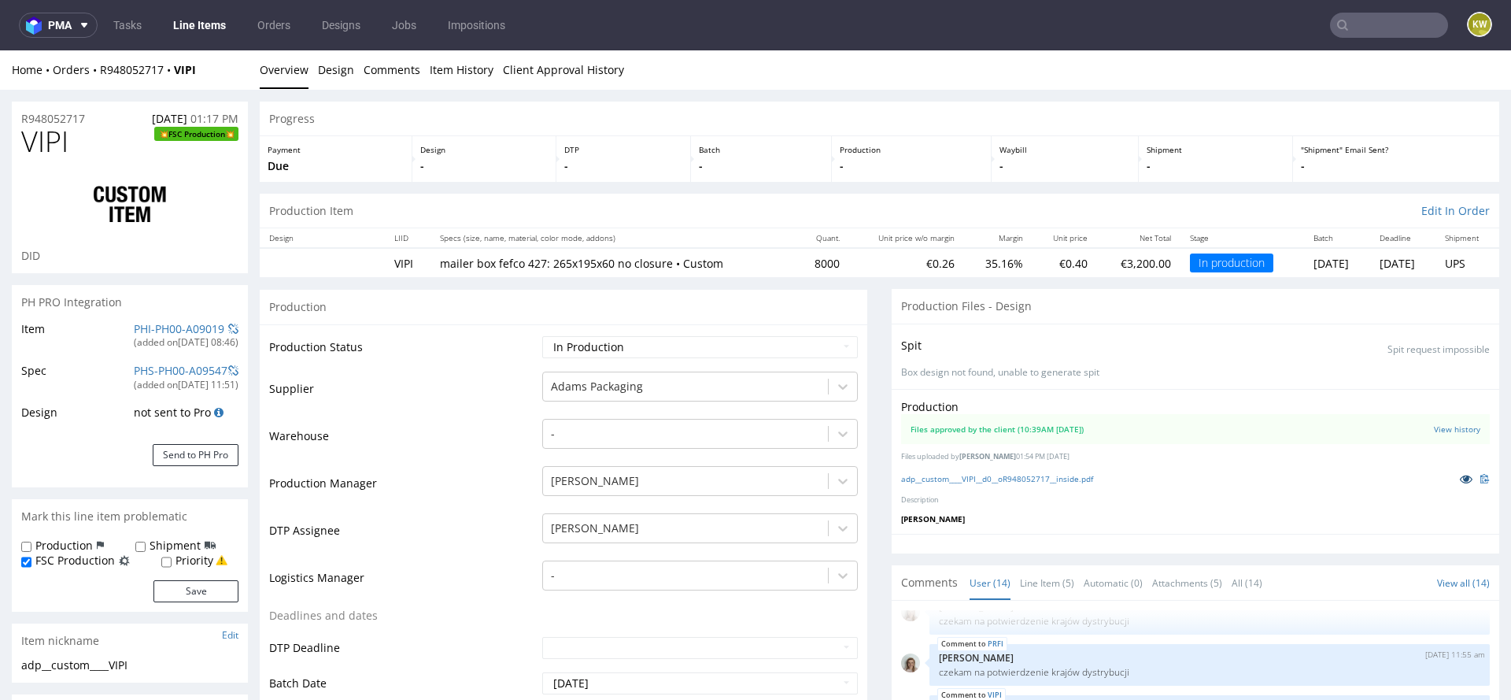
click at [1460, 475] on icon at bounding box center [1466, 478] width 13 height 11
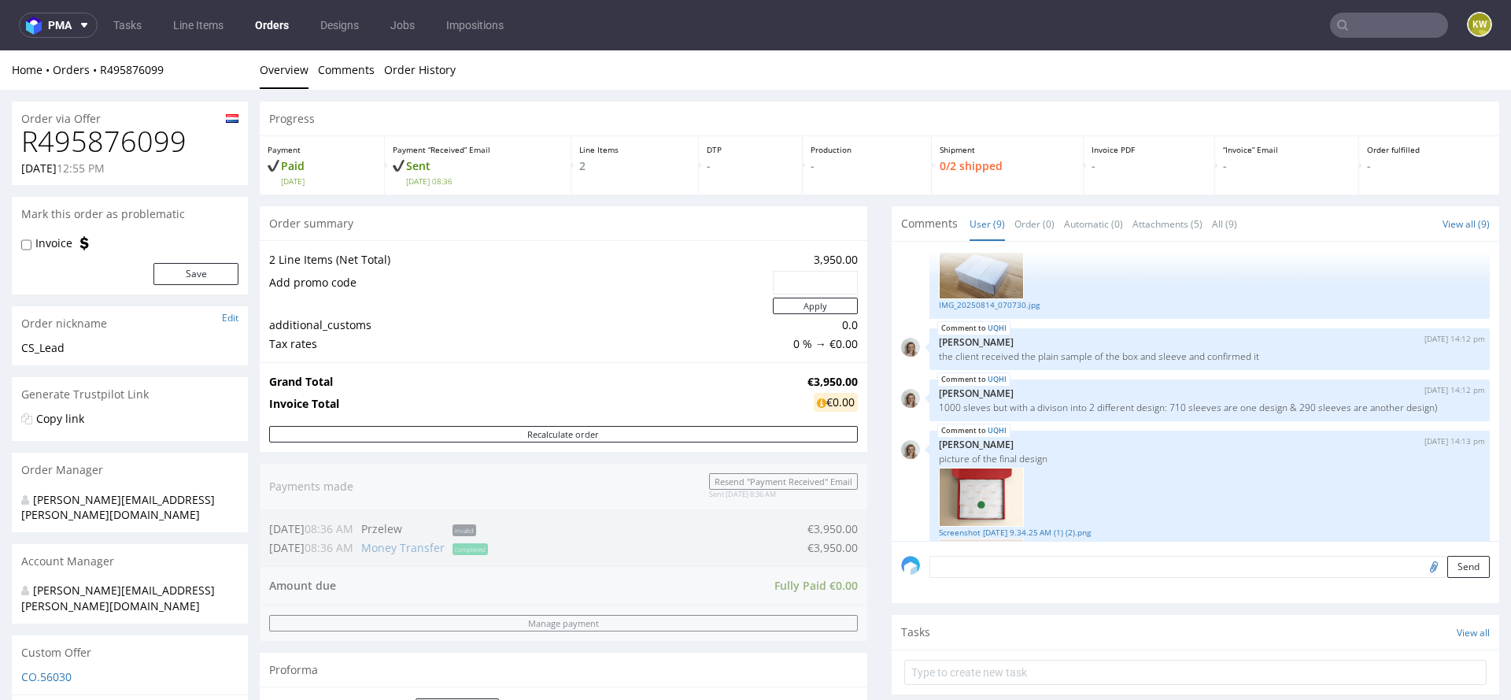
scroll to position [528, 0]
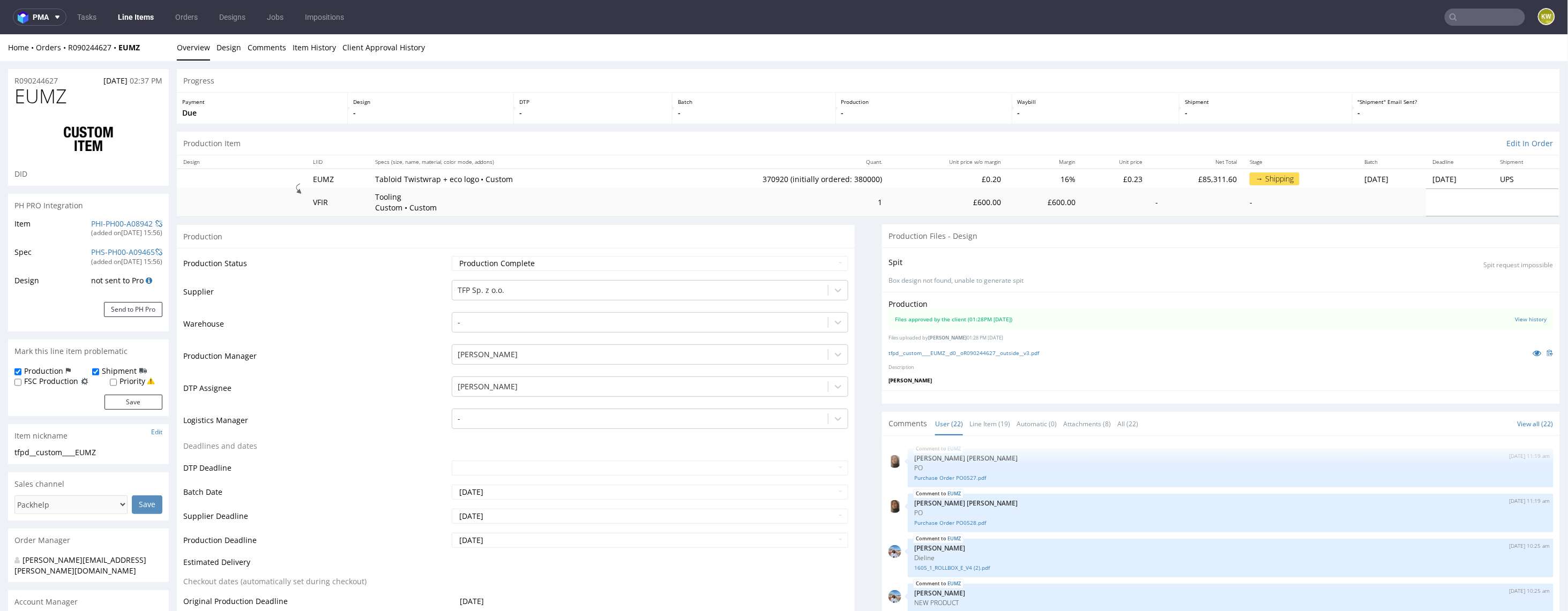
scroll to position [709, 0]
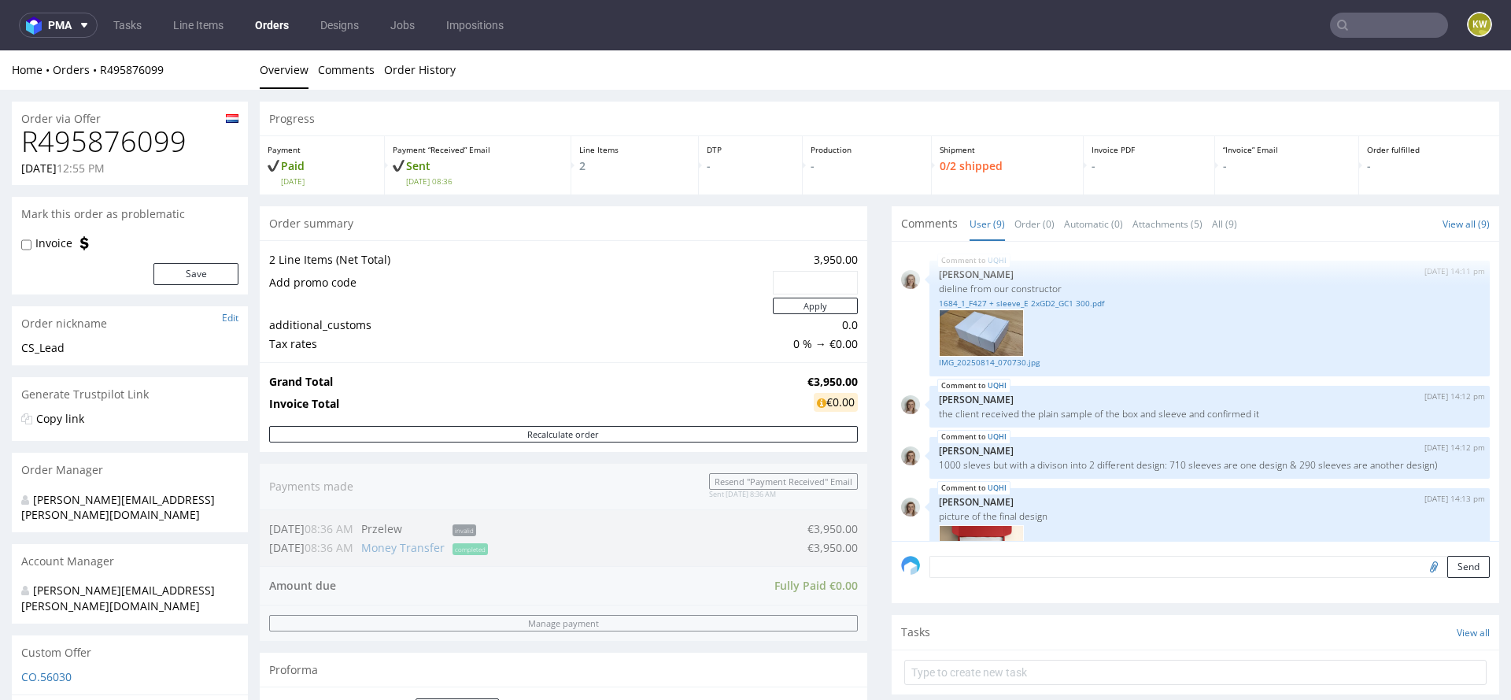
scroll to position [528, 0]
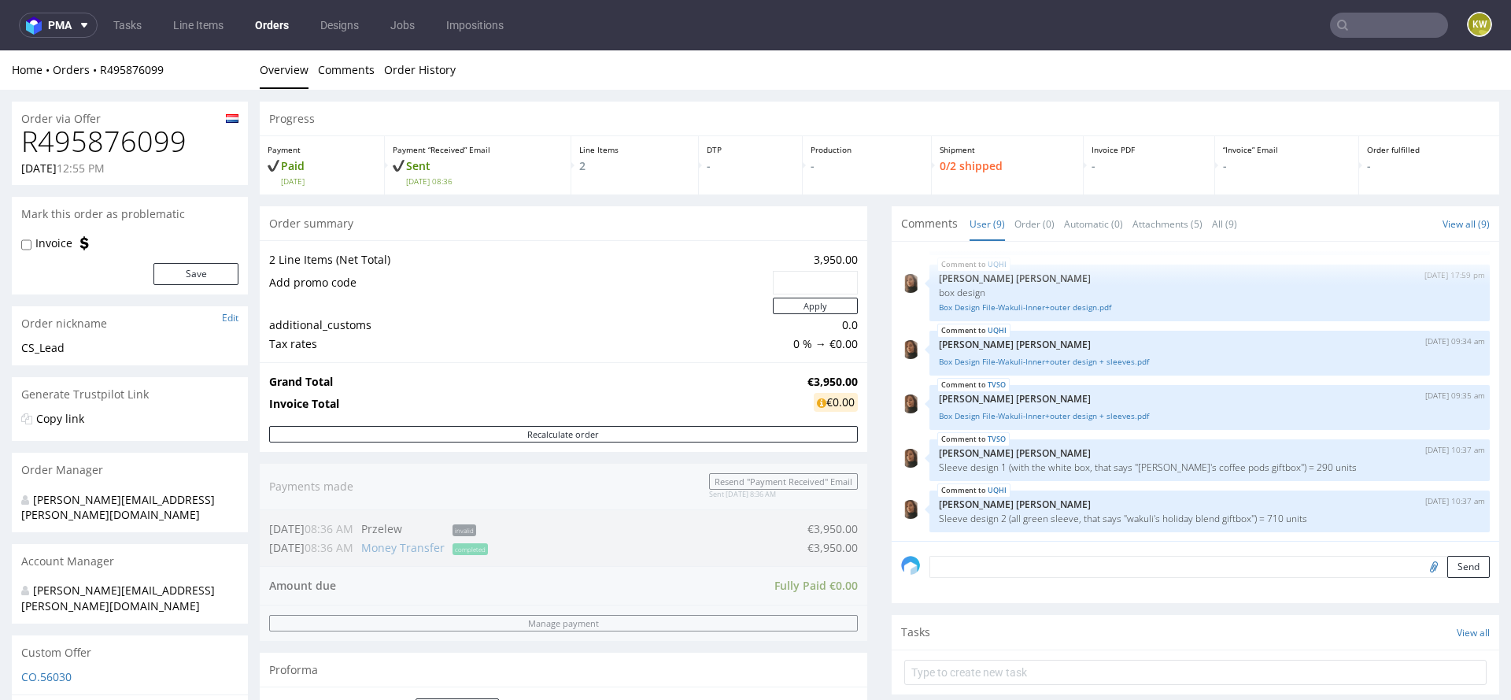
click at [1351, 24] on input "text" at bounding box center [1389, 25] width 118 height 25
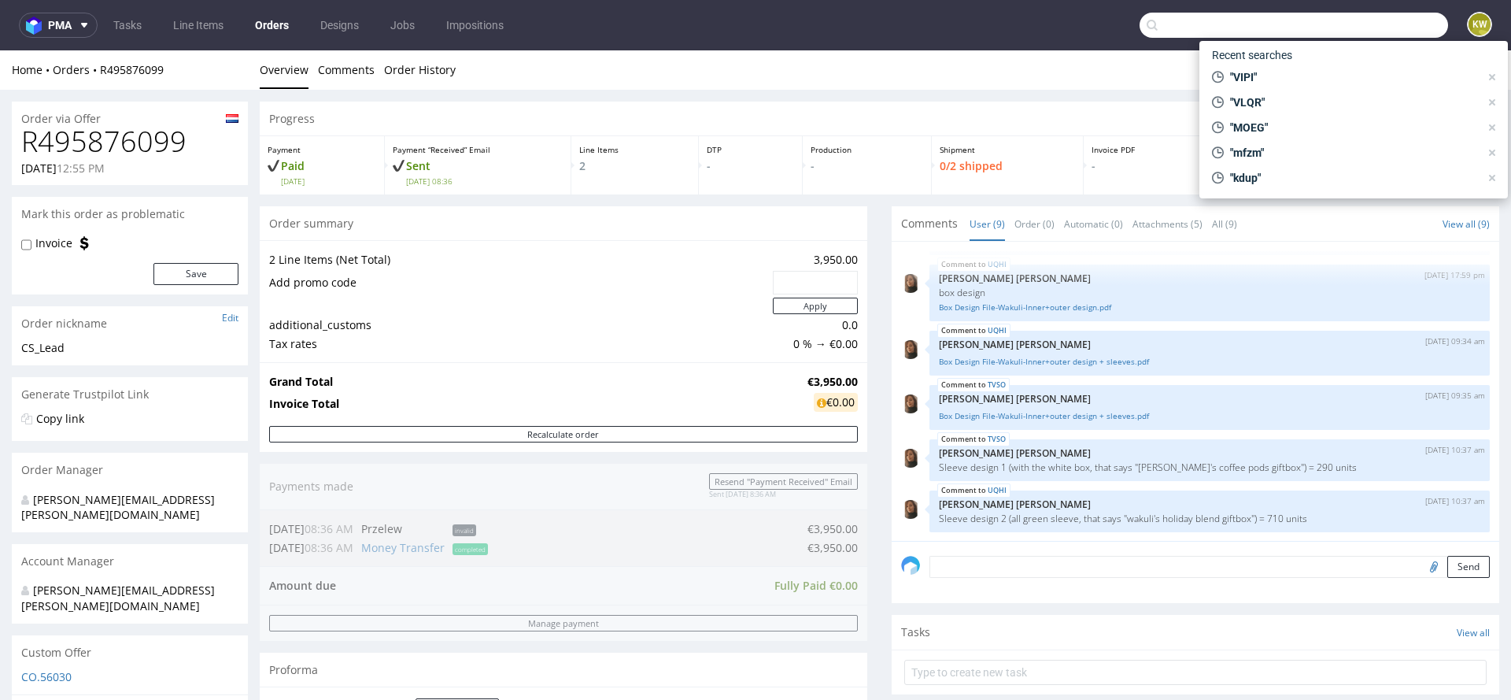
paste input "PRFI"
type input "PRFI"
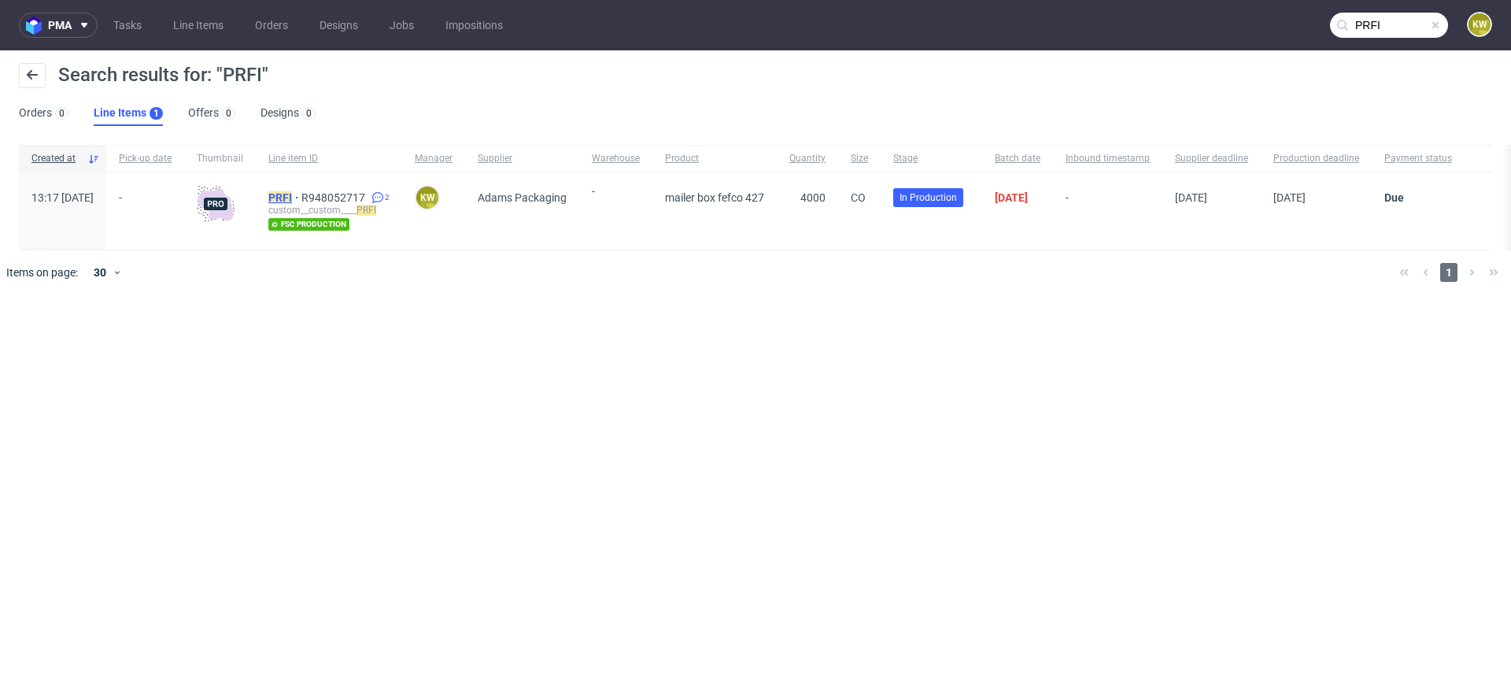
click at [292, 194] on mark "PRFI" at bounding box center [280, 197] width 24 height 13
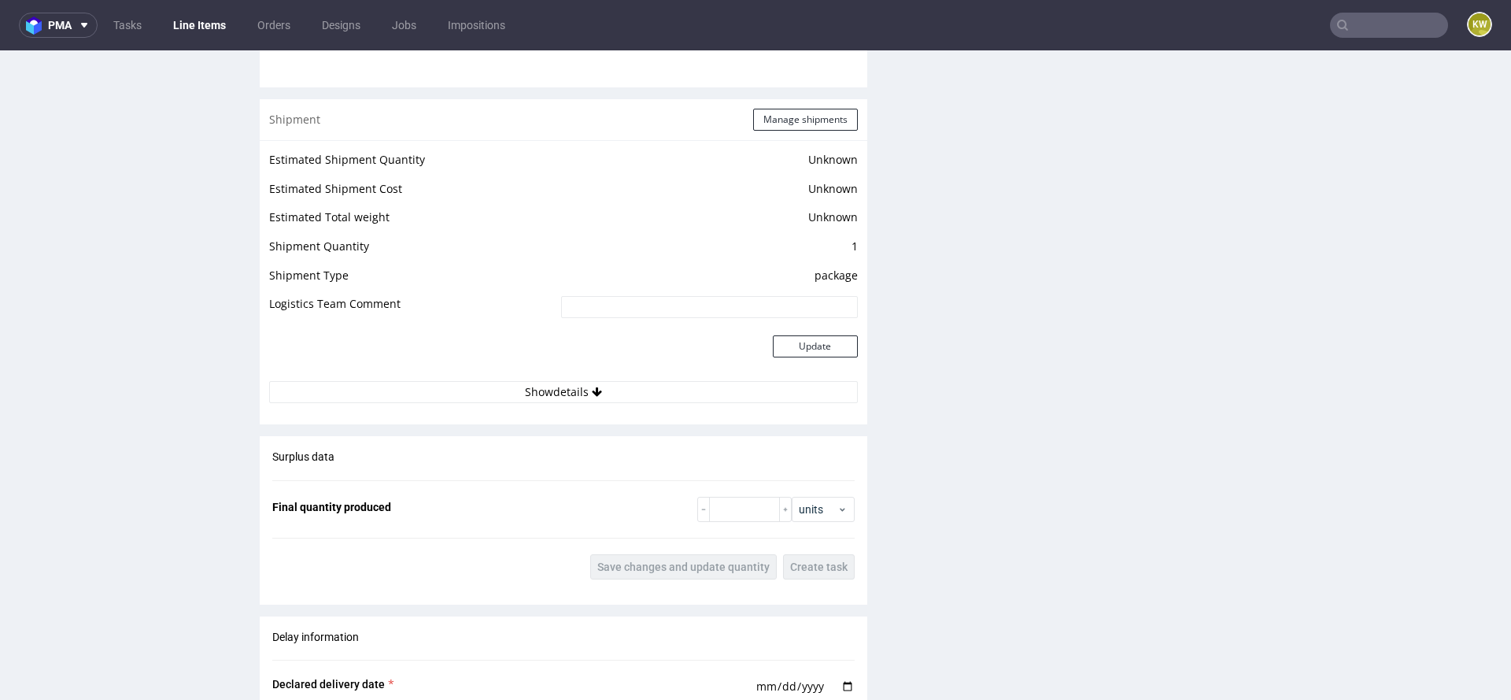
scroll to position [1904, 0]
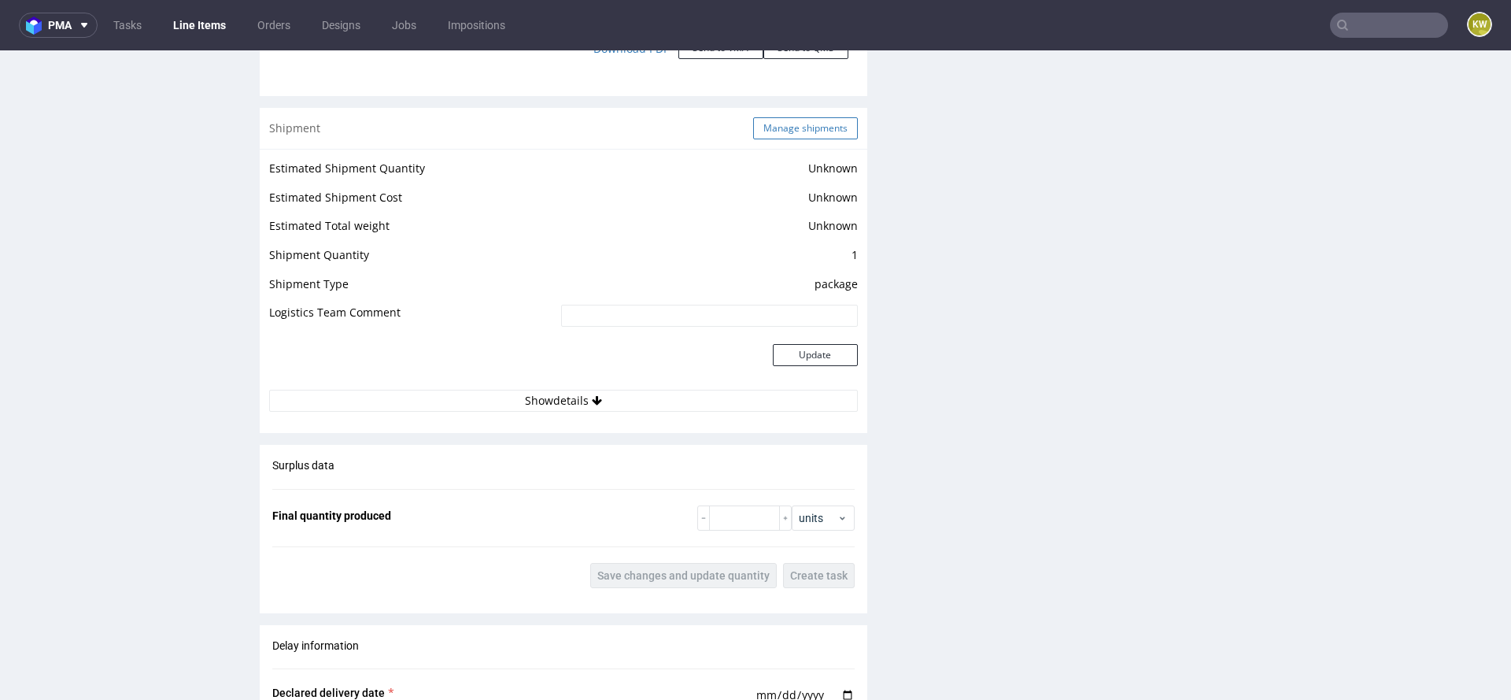
click at [817, 125] on button "Manage shipments" at bounding box center [805, 128] width 105 height 22
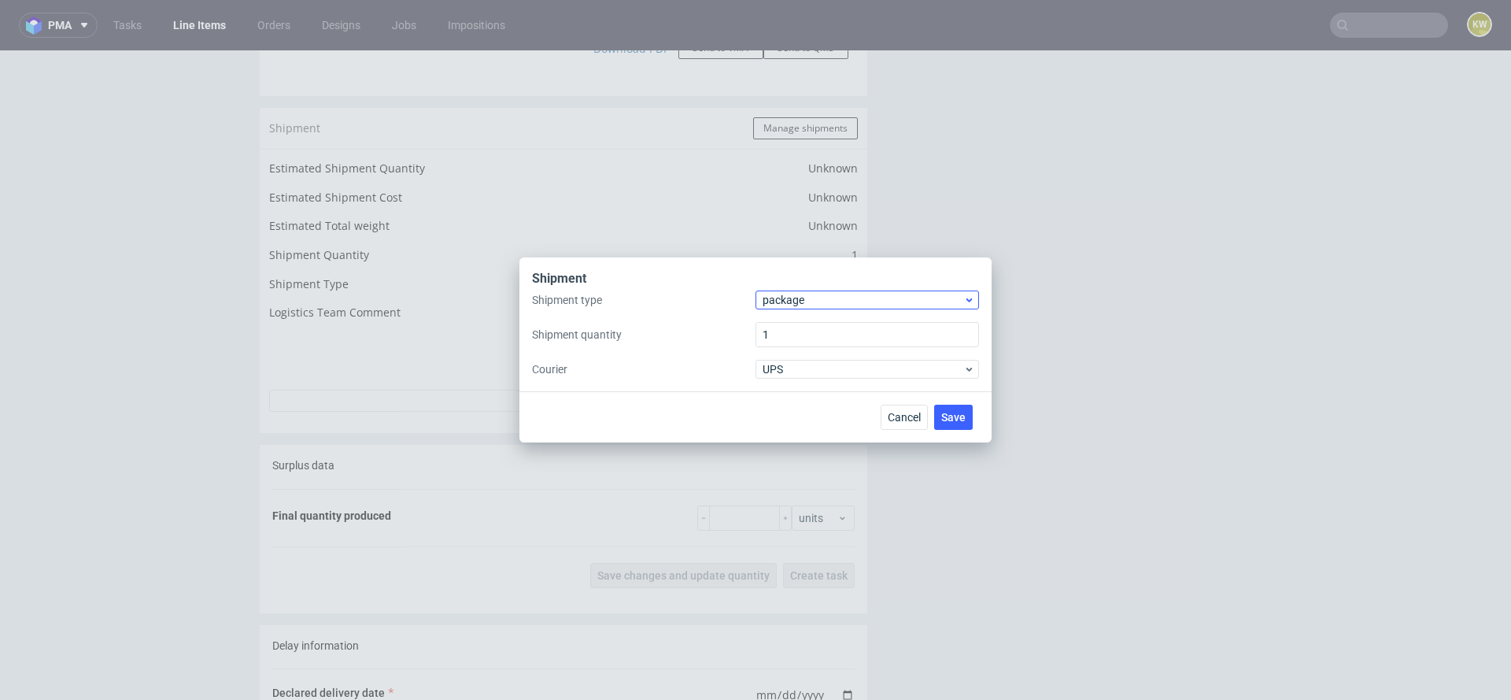
click at [794, 292] on span "package" at bounding box center [863, 300] width 201 height 16
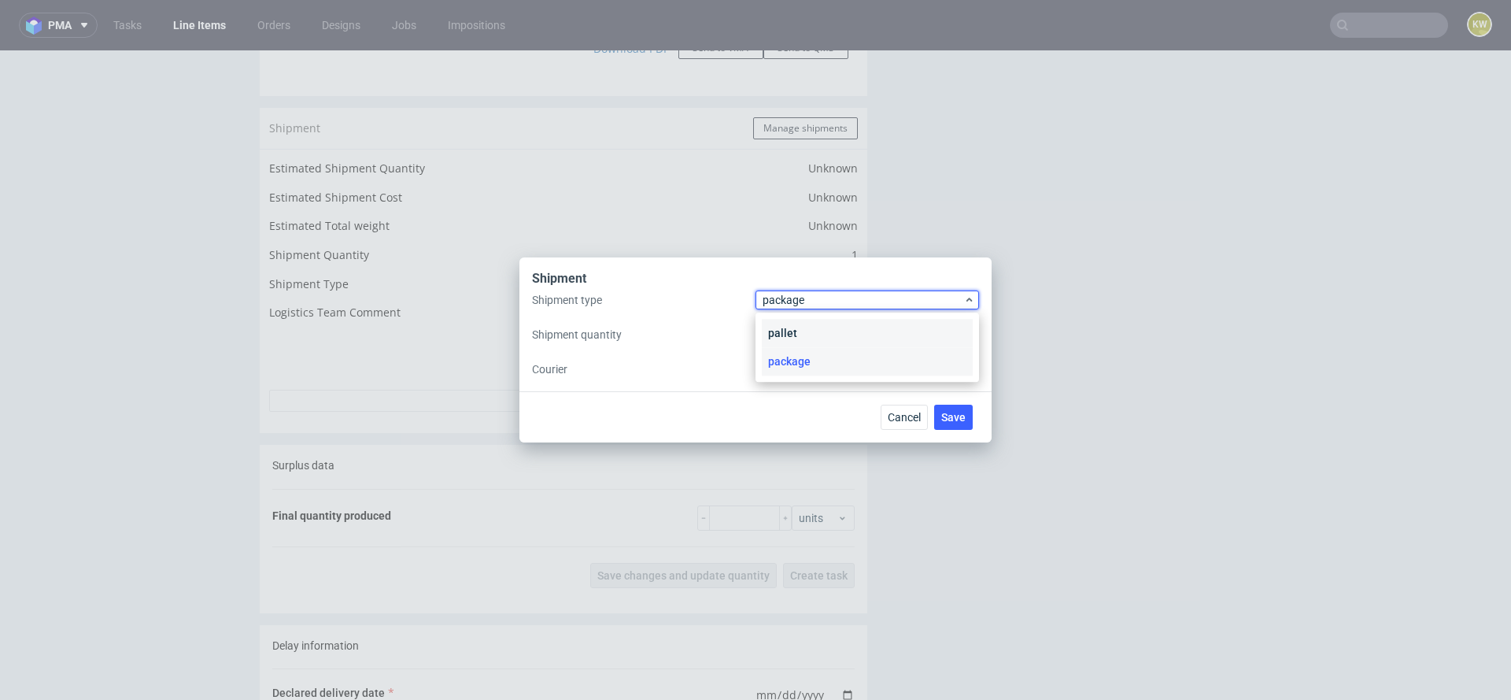
click at [796, 334] on div "pallet" at bounding box center [867, 333] width 211 height 28
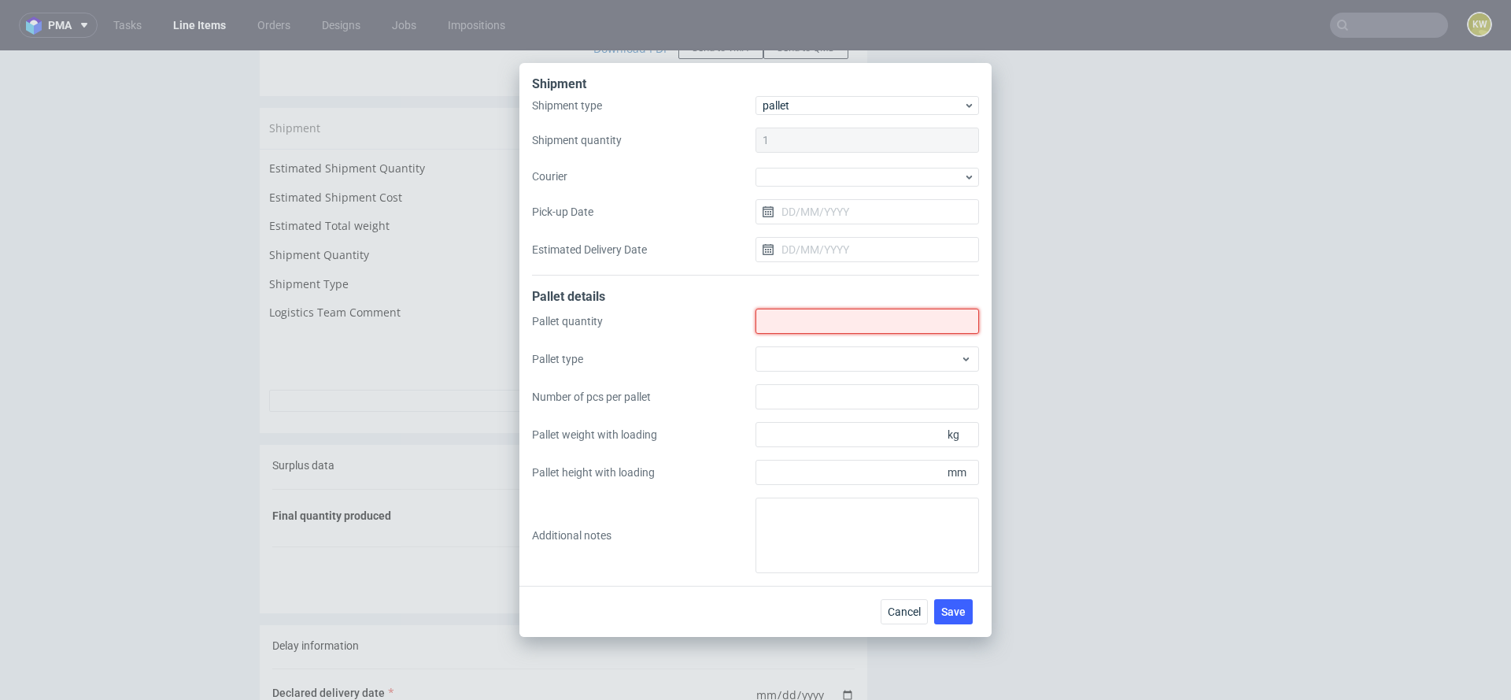
click at [783, 321] on input "Shipment type" at bounding box center [868, 321] width 224 height 25
type input "4"
click at [780, 354] on div at bounding box center [868, 358] width 224 height 25
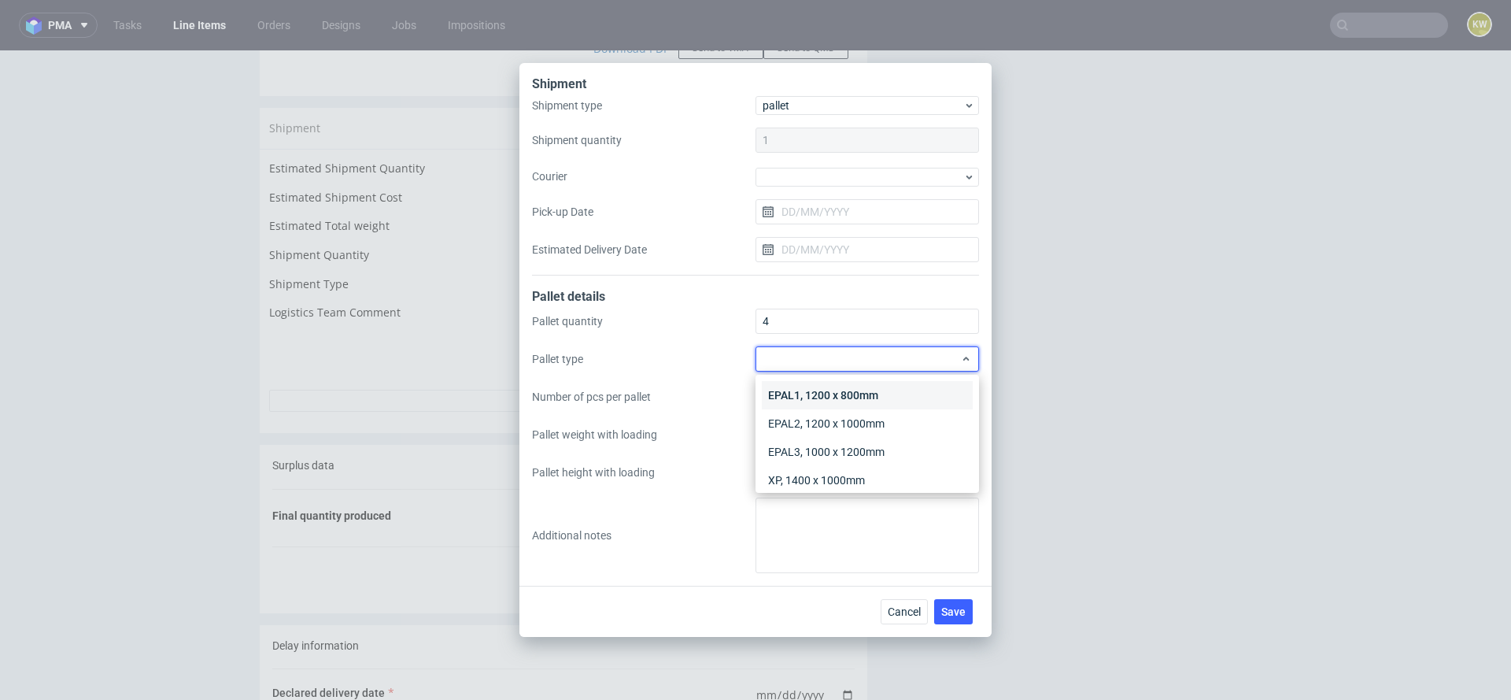
click at [779, 407] on div "EPAL1, 1200 x 800mm" at bounding box center [867, 395] width 211 height 28
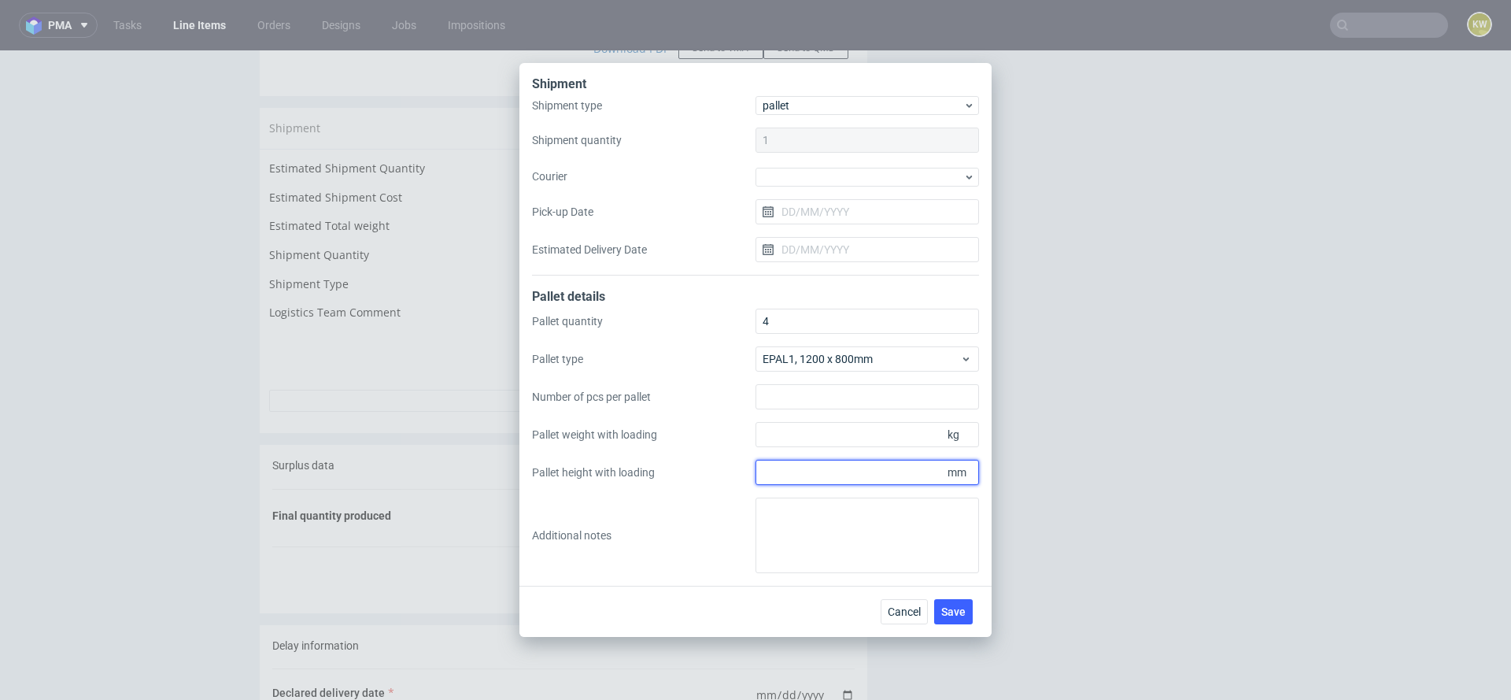
click at [790, 475] on input "Pallet height with loading" at bounding box center [868, 472] width 224 height 25
type input "1795"
click at [777, 443] on input "Pallet weight with loading" at bounding box center [868, 434] width 224 height 25
click at [1124, 262] on div "Shipment Shipment type pallet Shipment quantity 1 Courier Pick-up Date Estimate…" at bounding box center [755, 350] width 1511 height 700
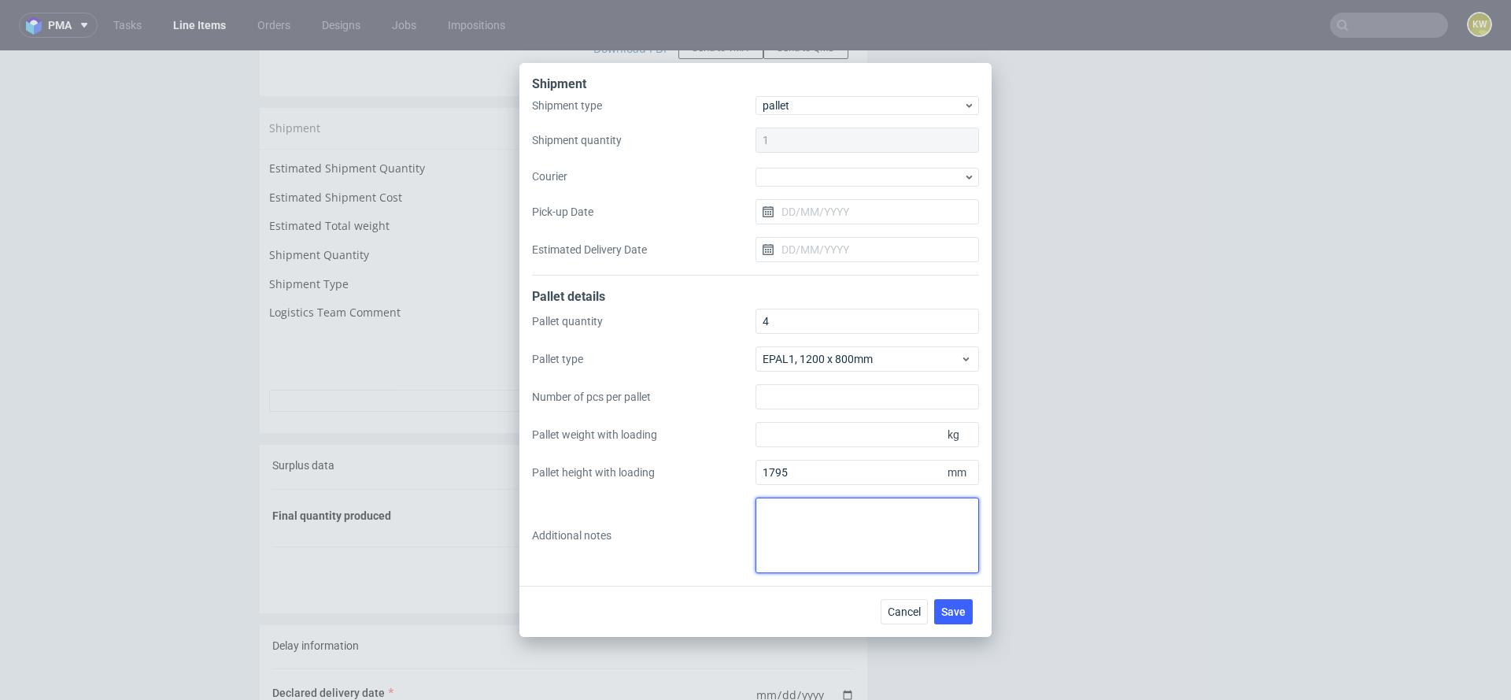
click at [812, 534] on textarea at bounding box center [868, 536] width 224 height 76
type textarea "3 pal 1200x800x1795mm, 220kg 1 pal 1200x800x1670mm, 203kg"
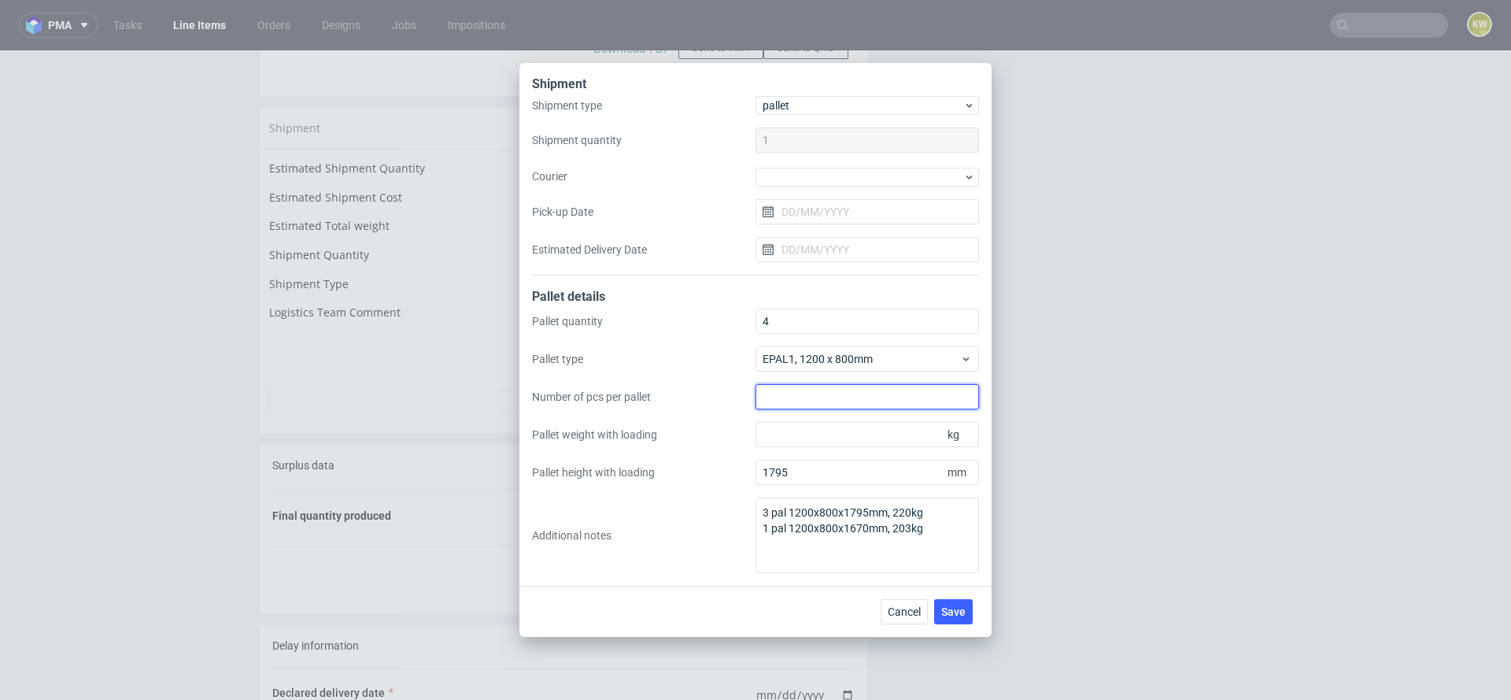
click at [770, 396] on input "Number of pcs per pallet" at bounding box center [868, 396] width 224 height 25
type input "1050"
click at [960, 615] on span "Save" at bounding box center [954, 611] width 24 height 11
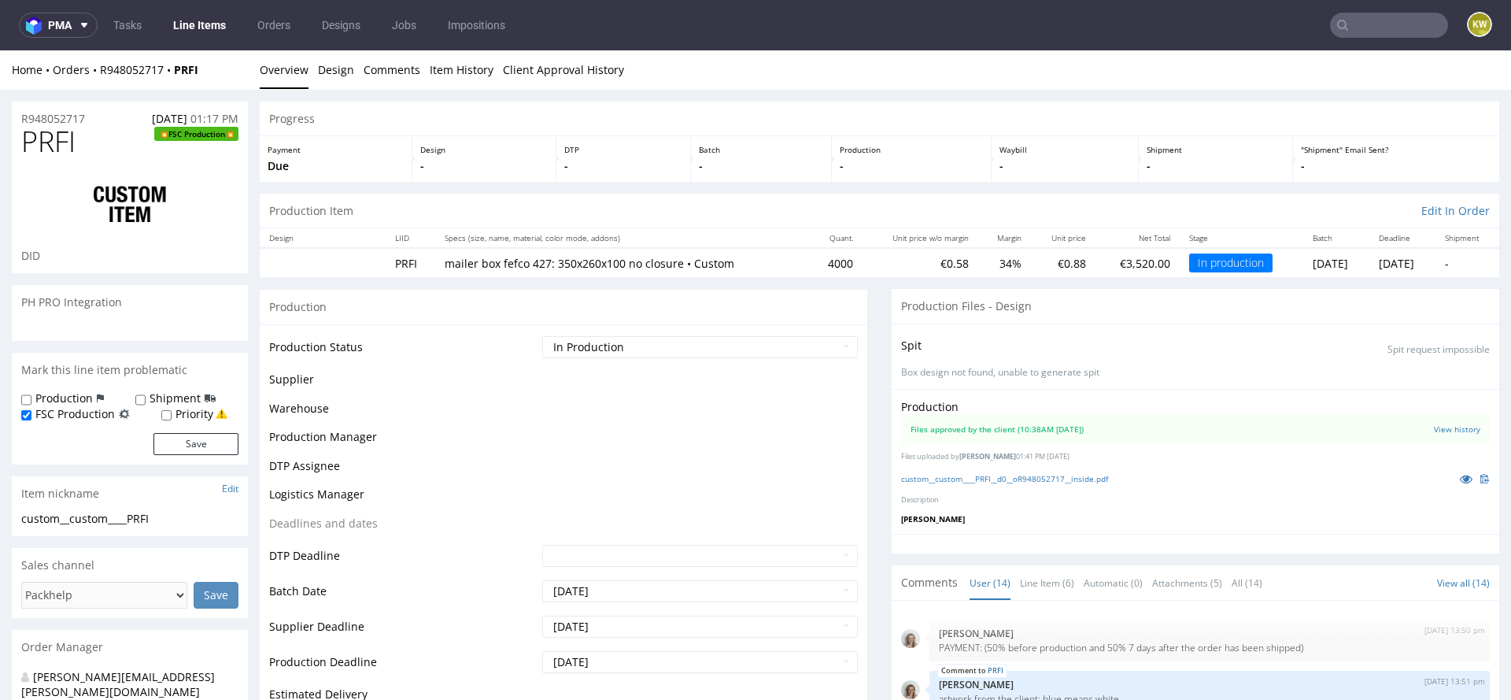
scroll to position [546, 0]
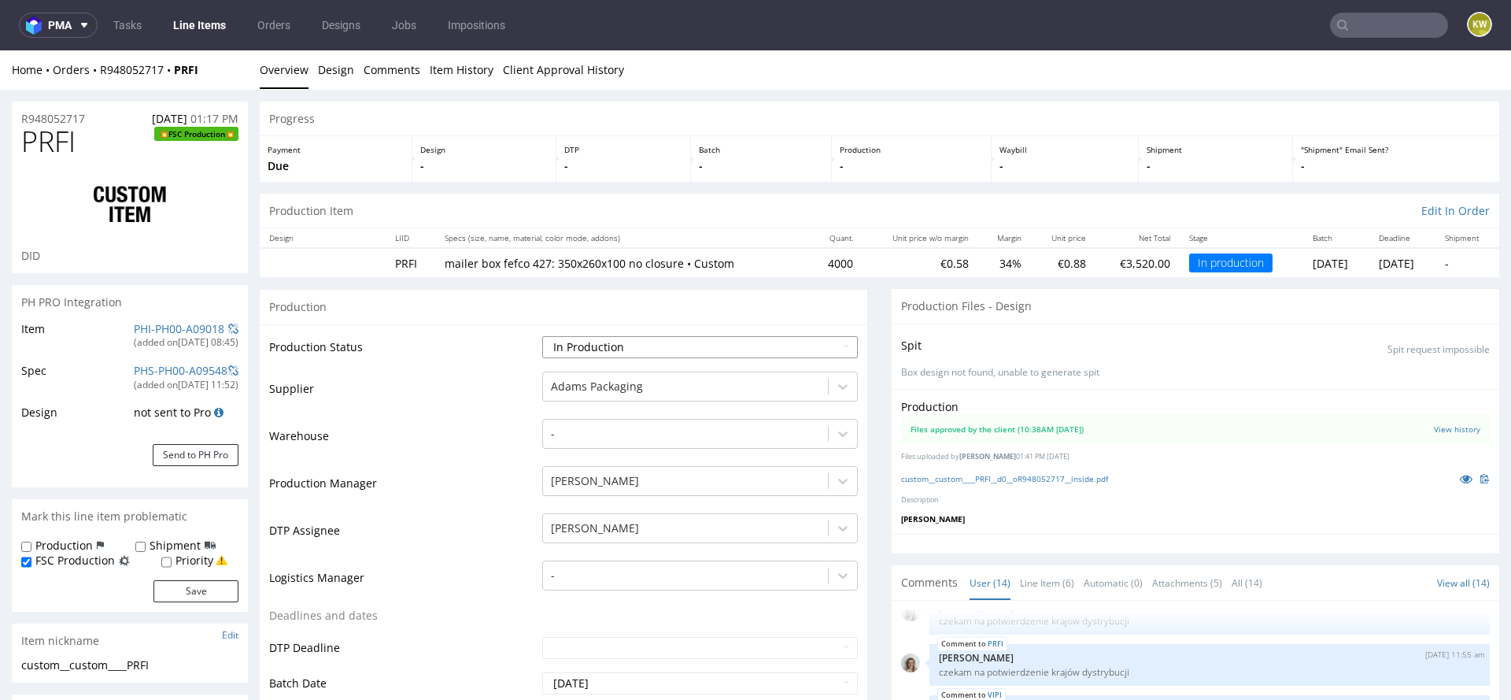
click at [617, 347] on select "Waiting for Artwork Waiting for Diecut Waiting for Mockup Waiting for DTP Waiti…" at bounding box center [700, 347] width 316 height 22
select select "production_complete"
click at [542, 336] on select "Waiting for Artwork Waiting for Diecut Waiting for Mockup Waiting for DTP Waiti…" at bounding box center [700, 347] width 316 height 22
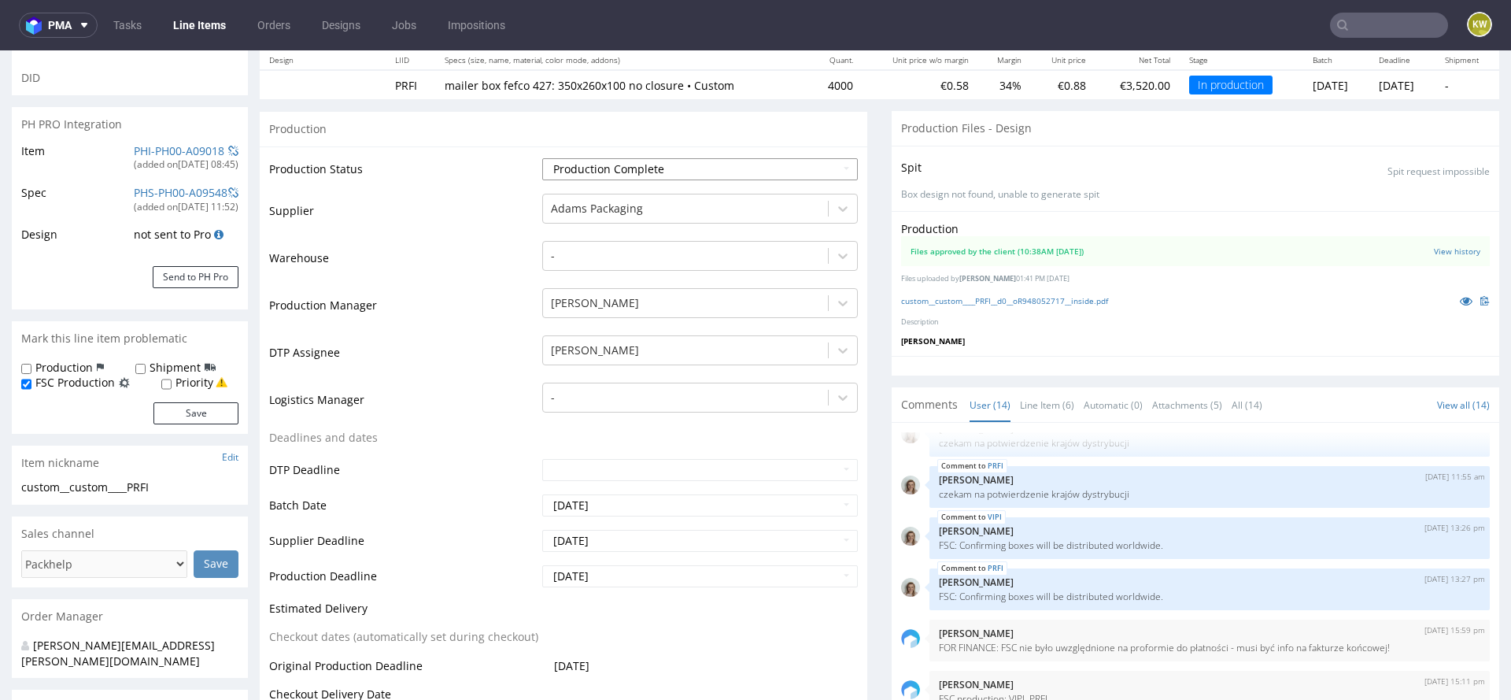
scroll to position [180, 0]
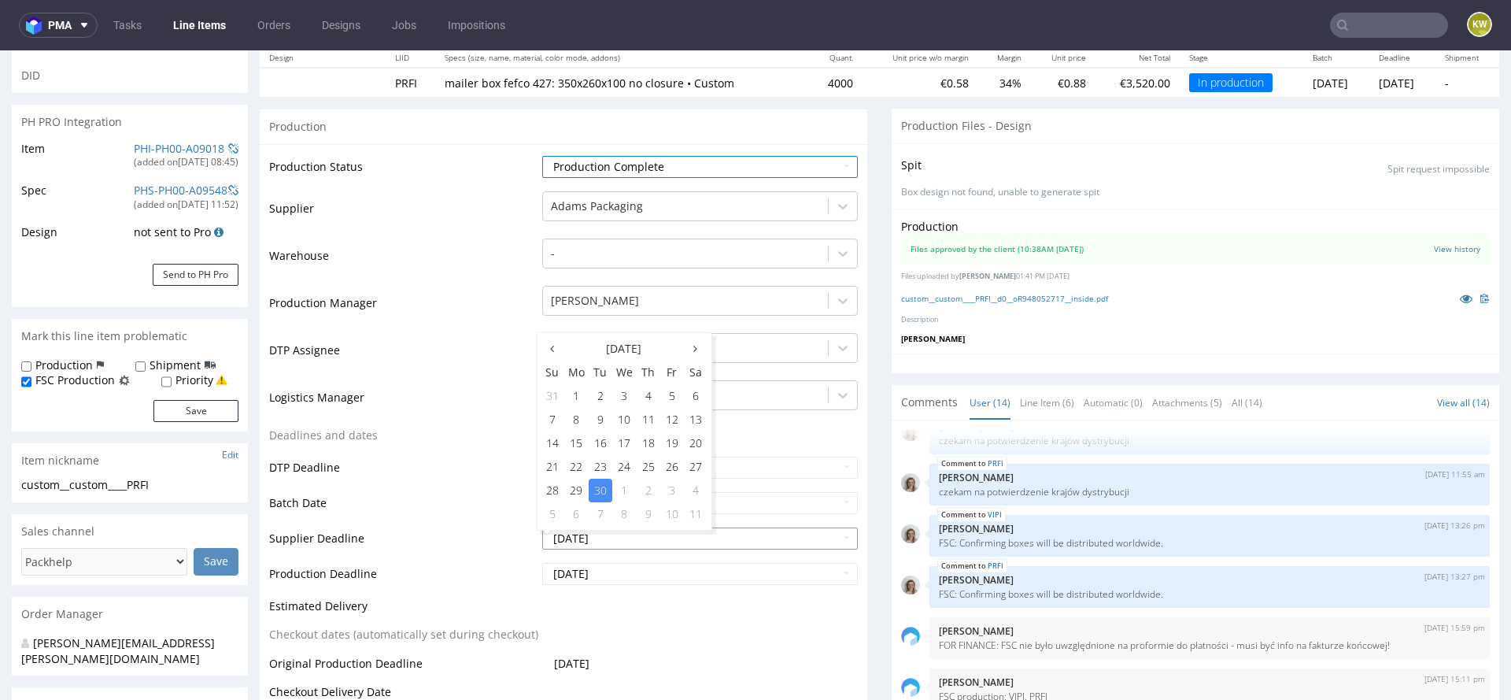
click at [624, 531] on input "2025-09-30" at bounding box center [700, 538] width 316 height 22
click at [622, 466] on td "24" at bounding box center [624, 467] width 24 height 24
type input "2025-09-24"
click at [620, 569] on input "2025-10-02" at bounding box center [700, 574] width 316 height 22
click at [550, 381] on icon at bounding box center [552, 384] width 4 height 11
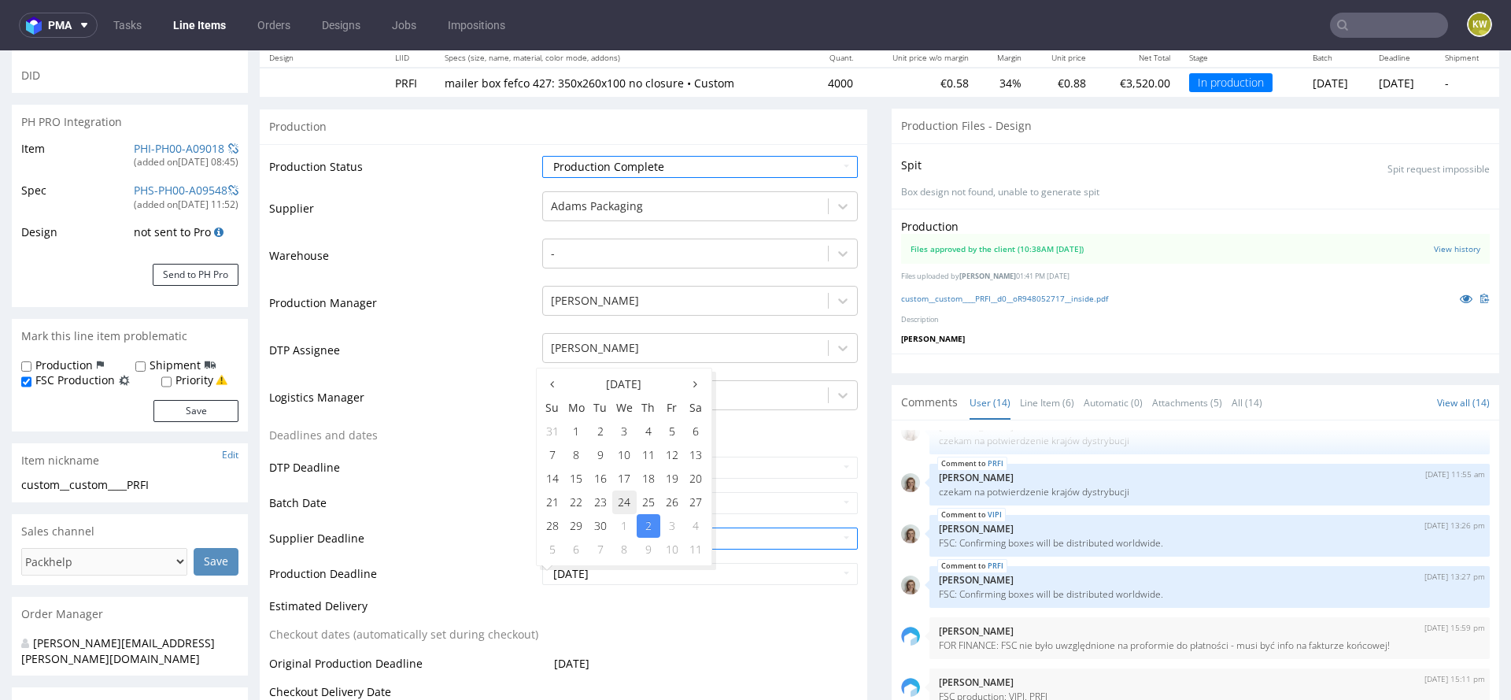
click at [629, 498] on td "24" at bounding box center [624, 502] width 24 height 24
type input "2025-09-24"
click at [690, 621] on td at bounding box center [698, 611] width 320 height 29
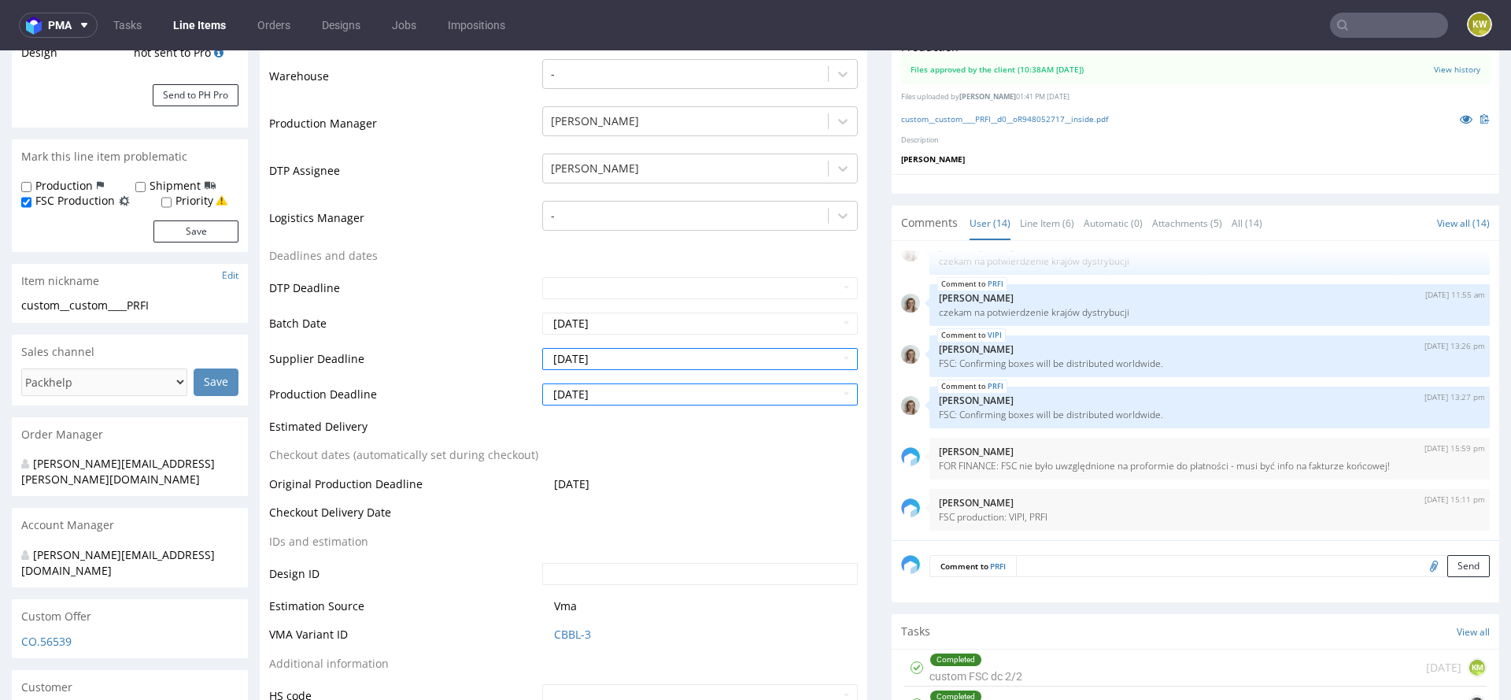
scroll to position [436, 0]
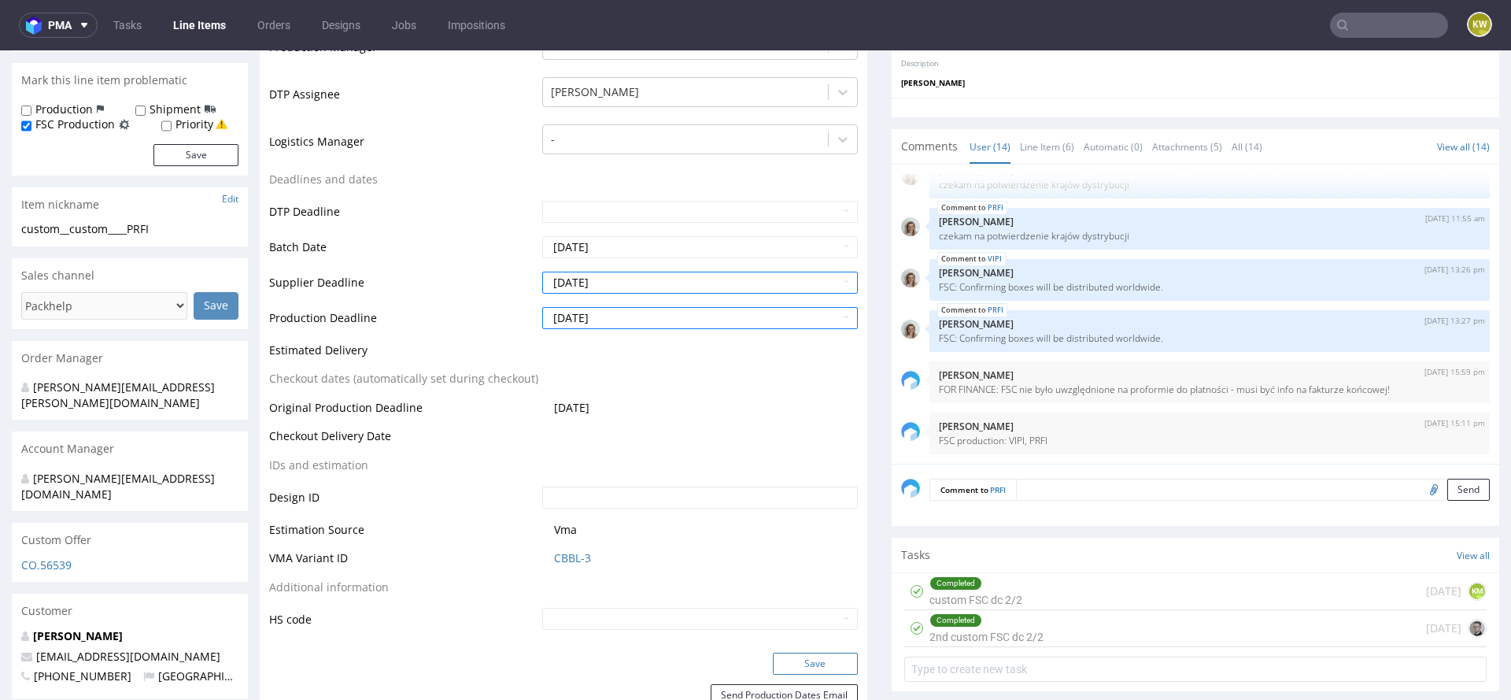
click at [799, 666] on button "Save" at bounding box center [815, 664] width 85 height 22
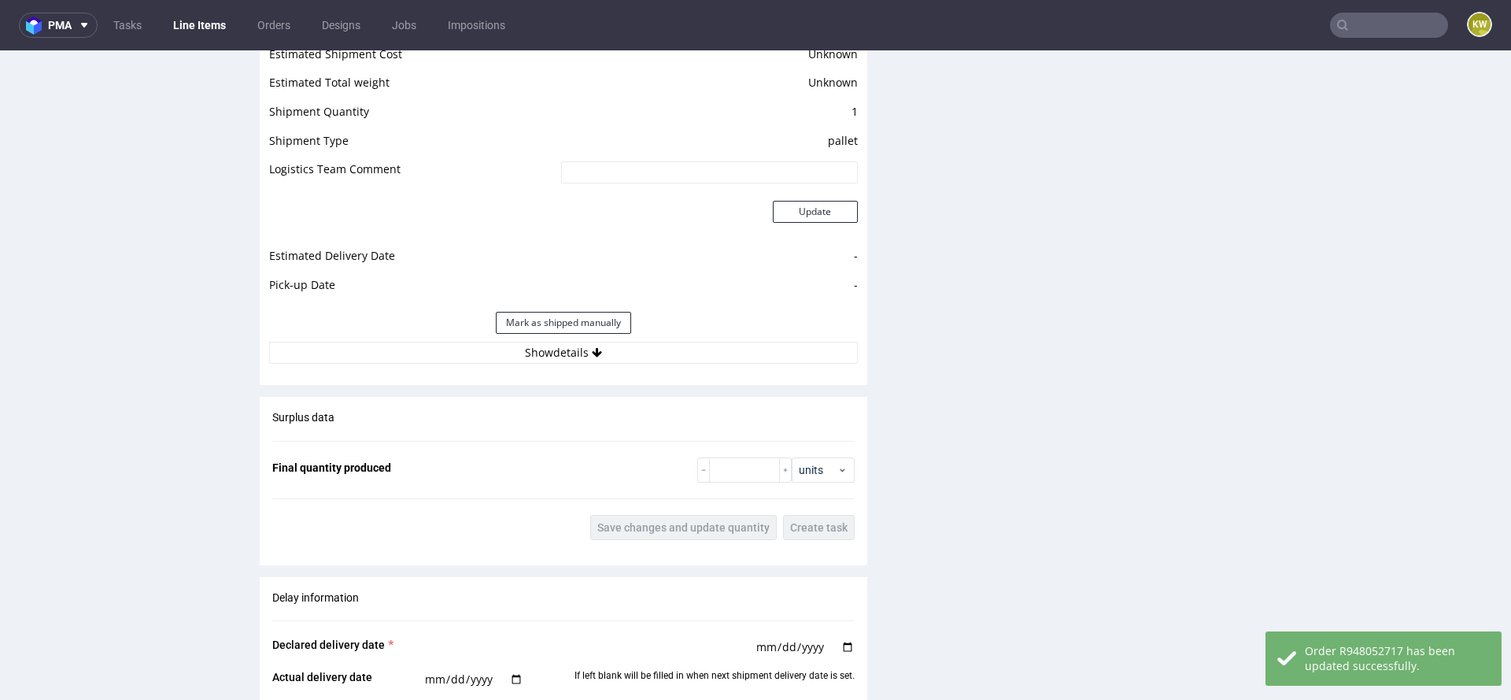
scroll to position [2059, 0]
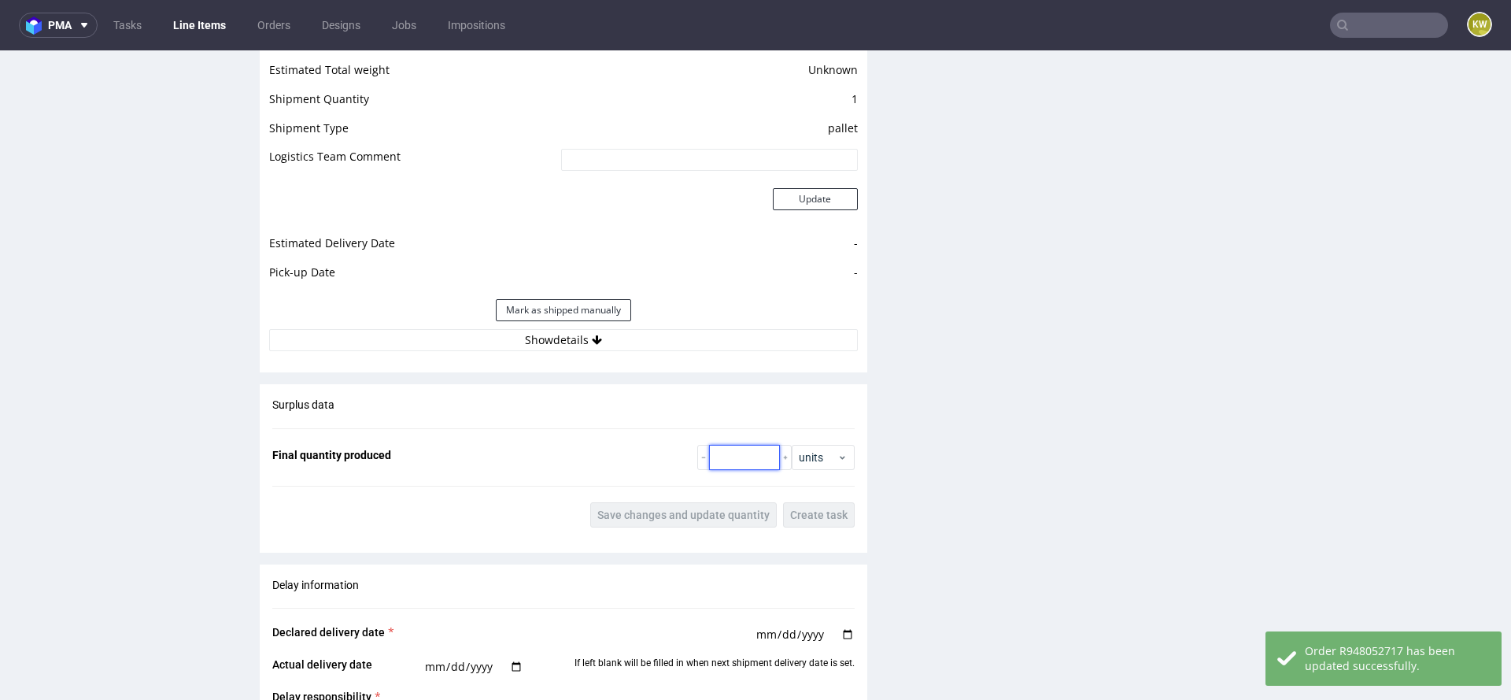
click at [731, 457] on input "number" at bounding box center [744, 457] width 71 height 25
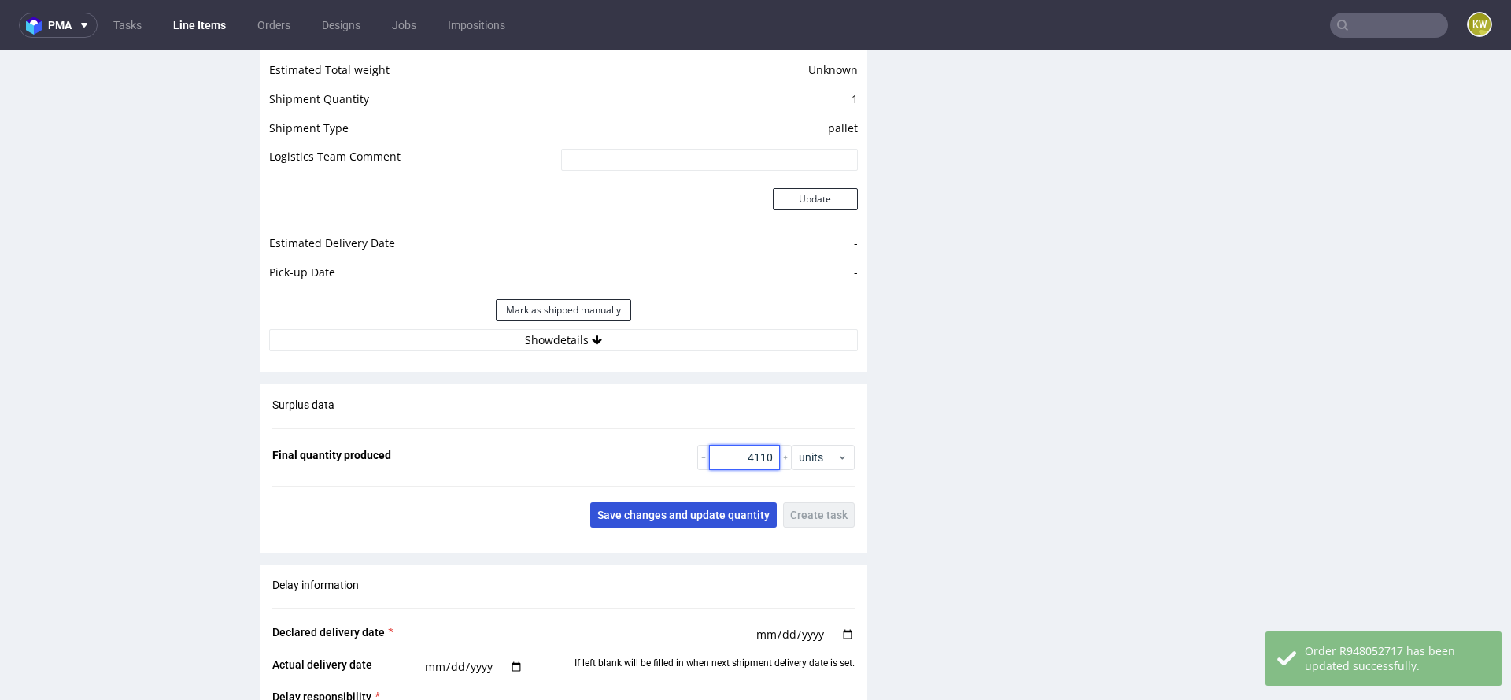
type input "4110"
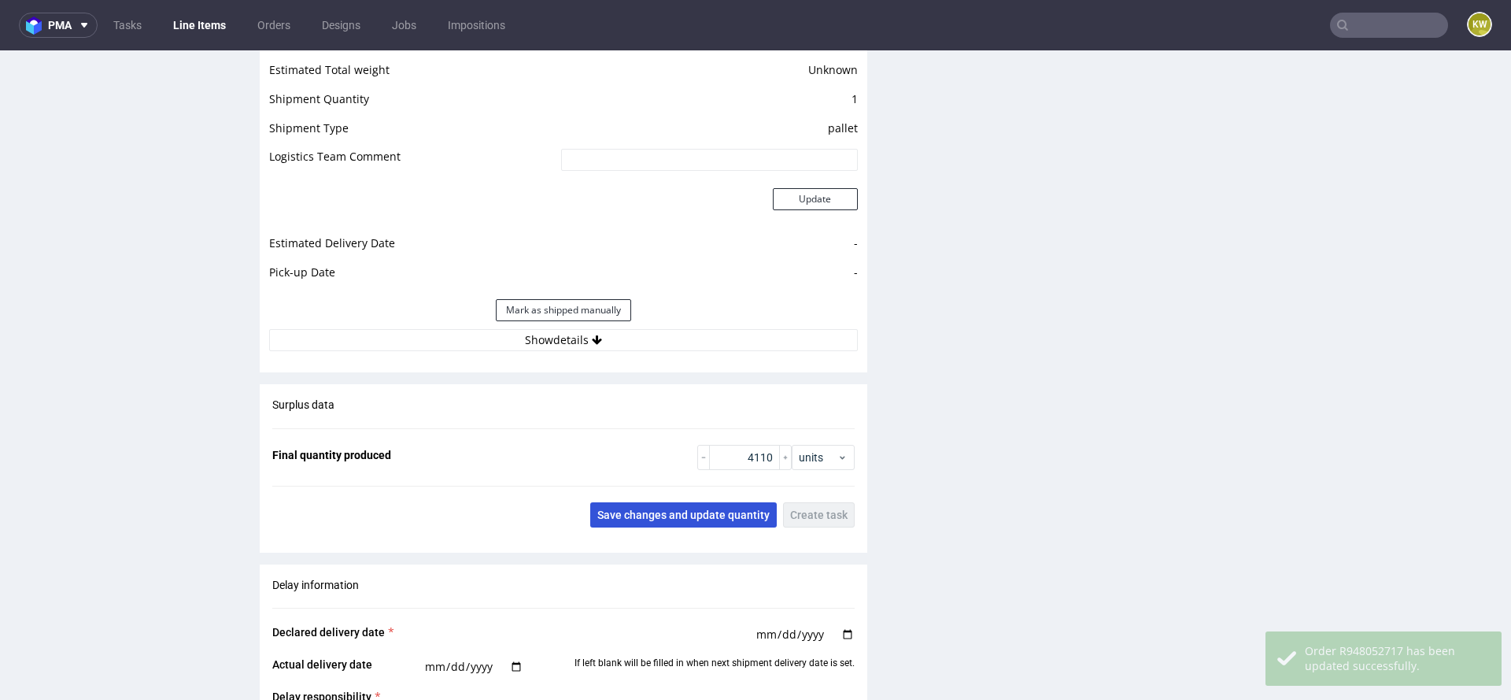
click at [648, 505] on button "Save changes and update quantity" at bounding box center [683, 514] width 187 height 25
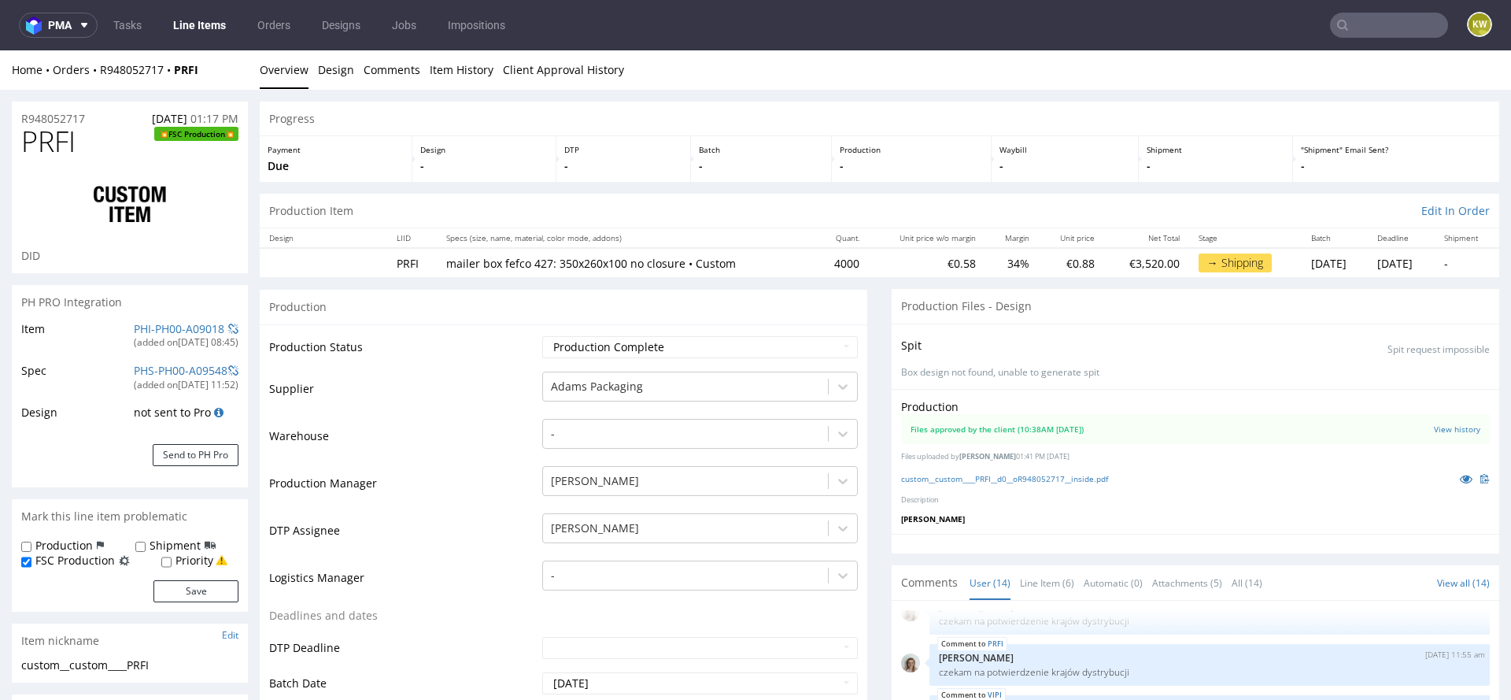
scroll to position [2677, 0]
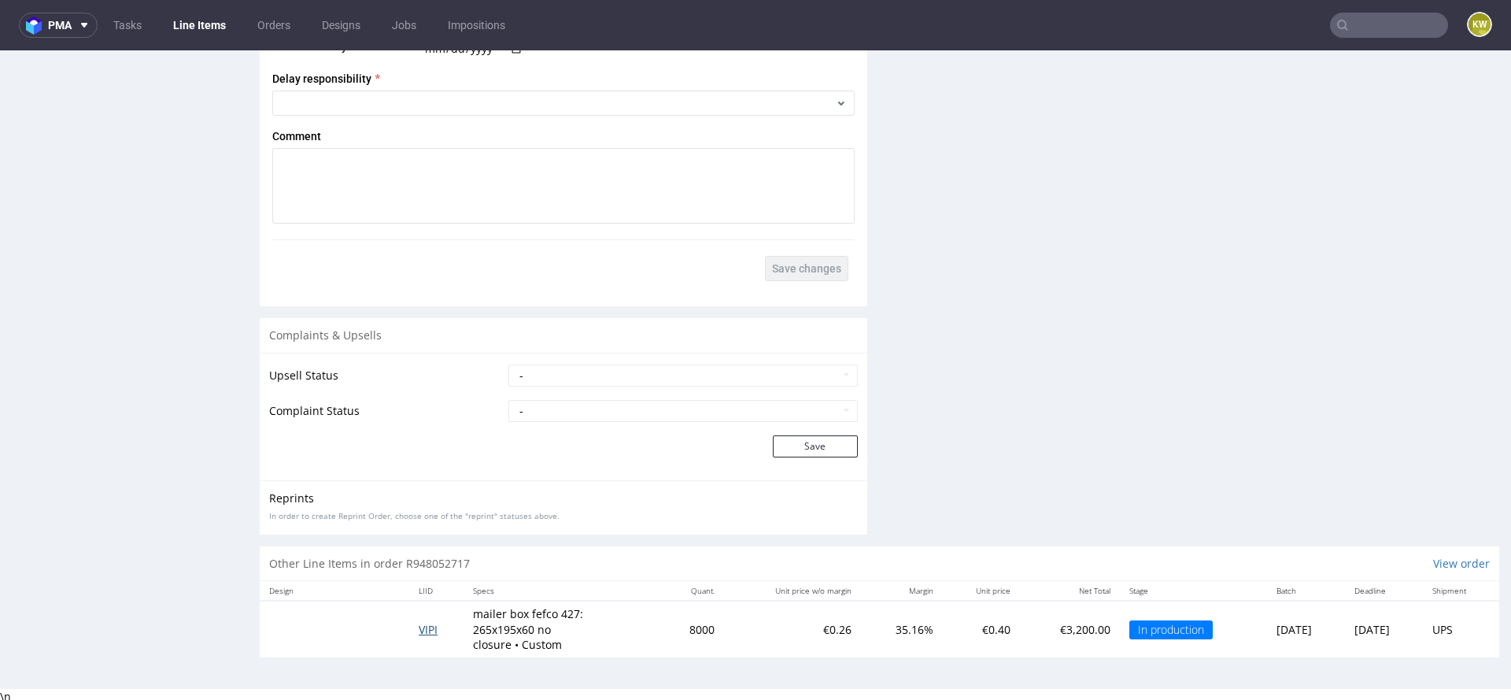
click at [419, 622] on span "VIPI" at bounding box center [428, 629] width 19 height 15
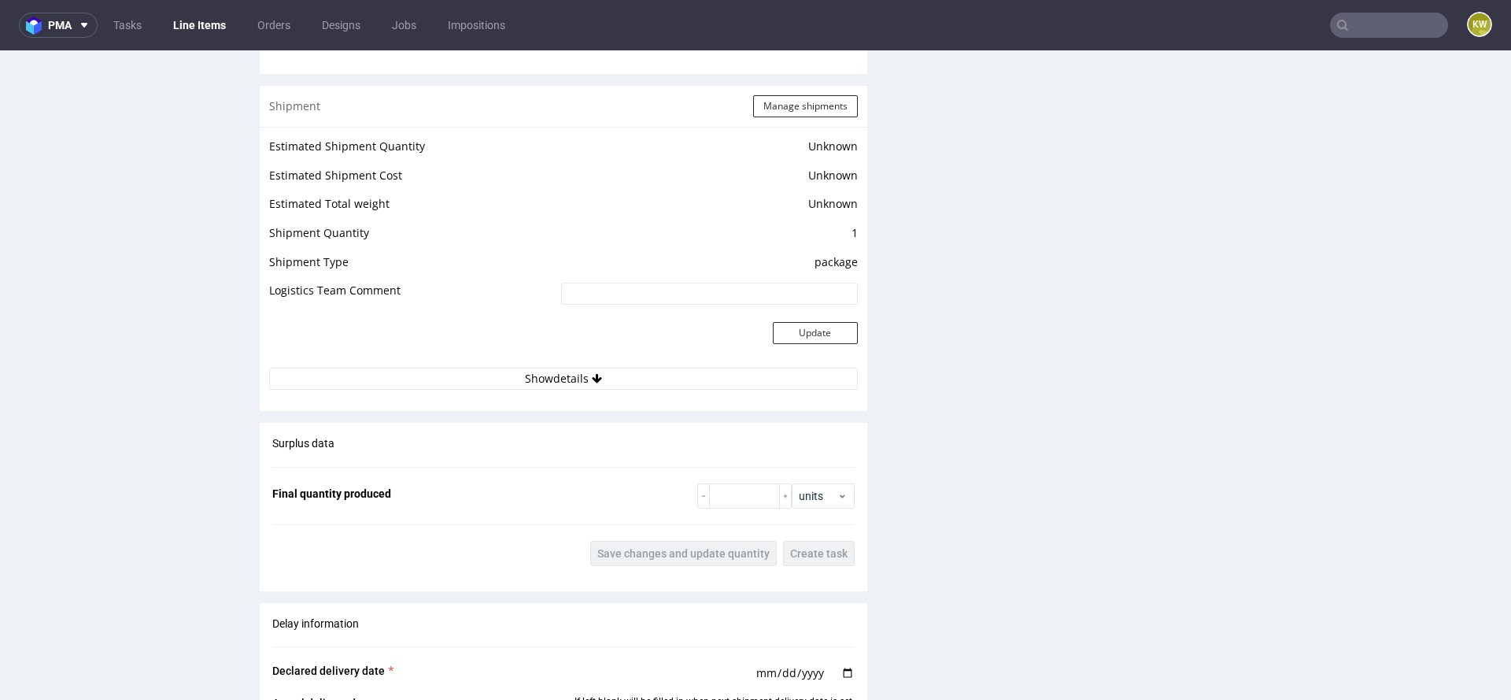
scroll to position [1931, 0]
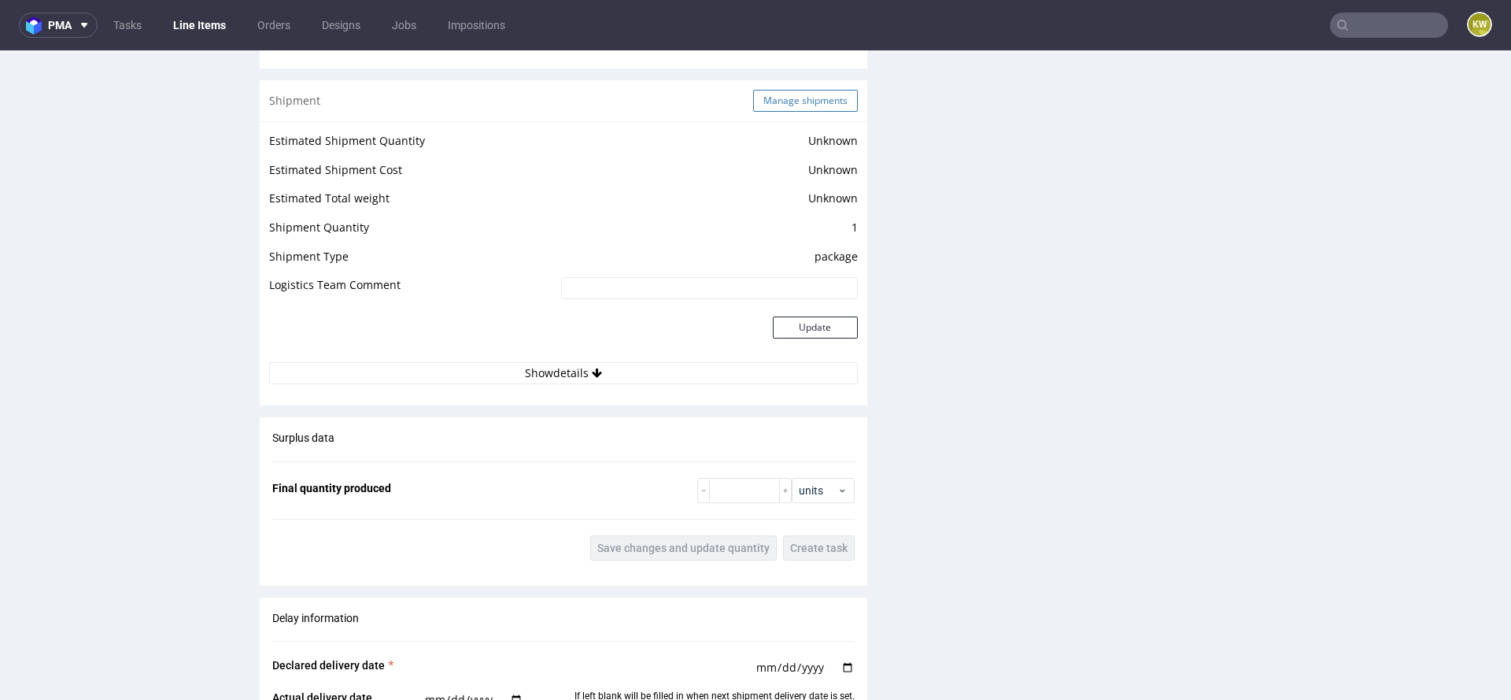
click at [778, 92] on button "Manage shipments" at bounding box center [805, 101] width 105 height 22
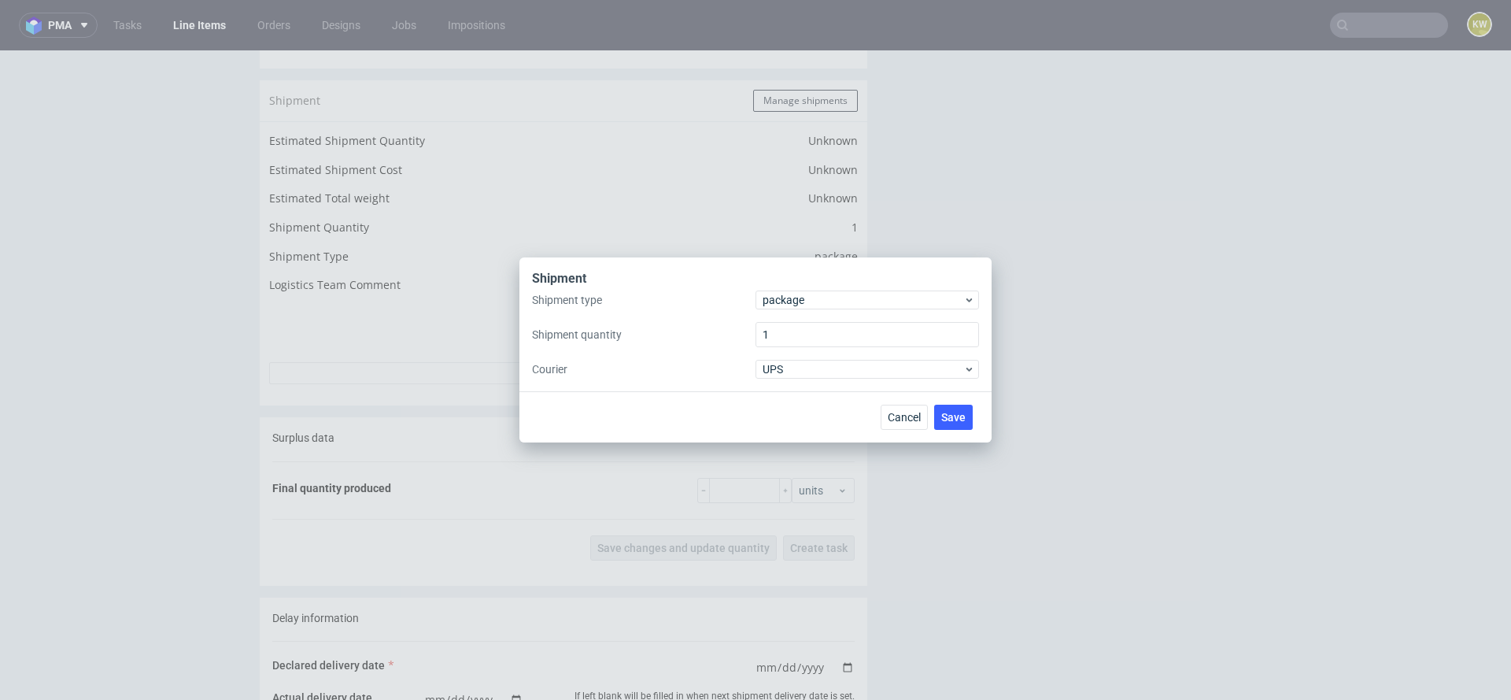
click at [804, 311] on div "Shipment type package Shipment quantity 1 Courier UPS" at bounding box center [755, 334] width 447 height 88
click at [794, 309] on div "package" at bounding box center [868, 299] width 224 height 19
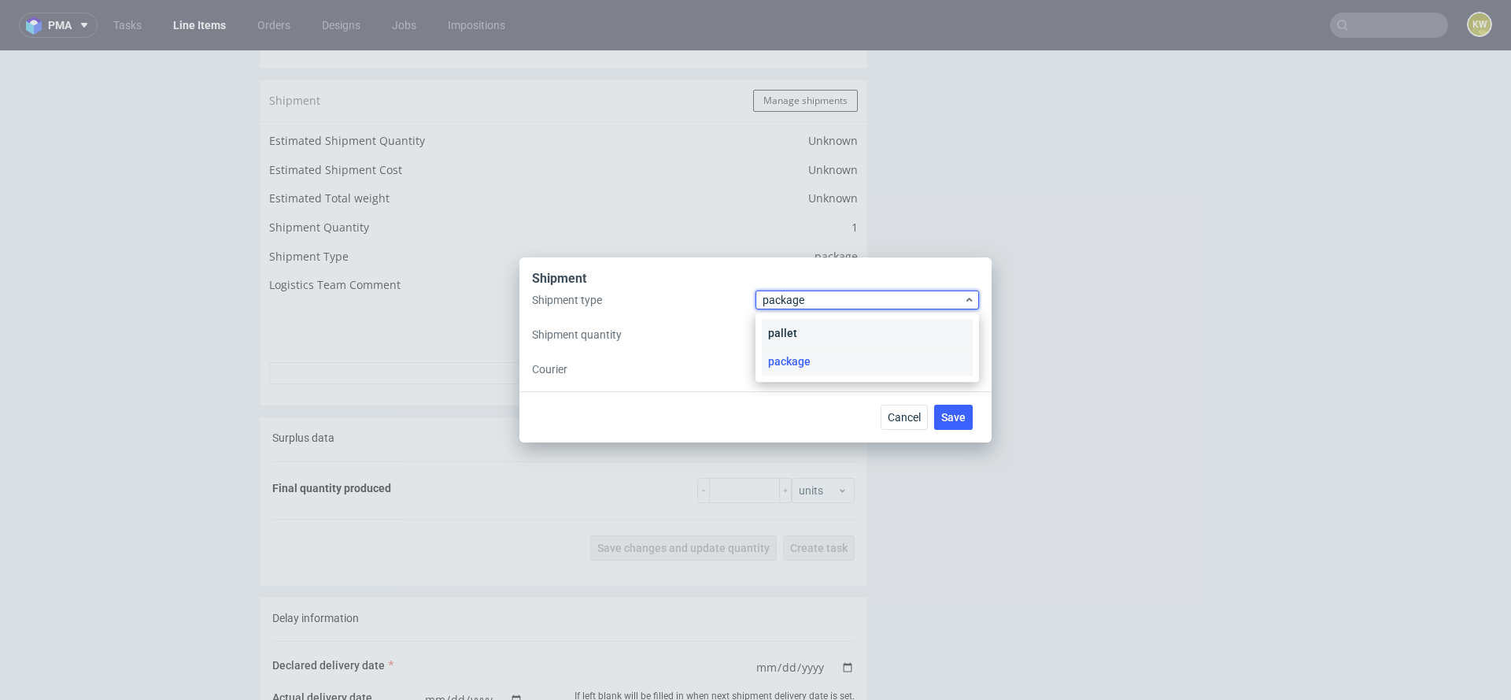
click at [771, 327] on div "pallet" at bounding box center [867, 333] width 211 height 28
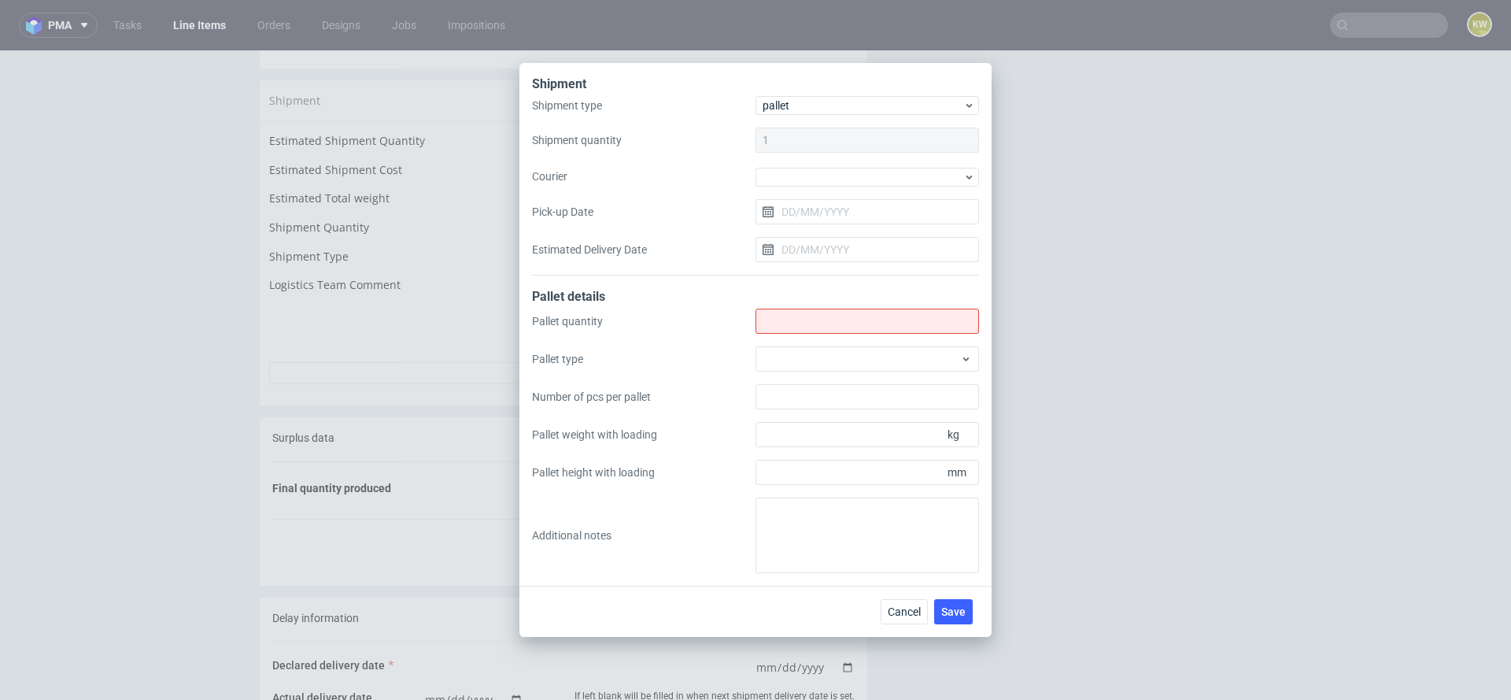
click at [782, 327] on input "Shipment type" at bounding box center [868, 321] width 224 height 25
type input "2"
click at [789, 367] on div at bounding box center [868, 358] width 224 height 25
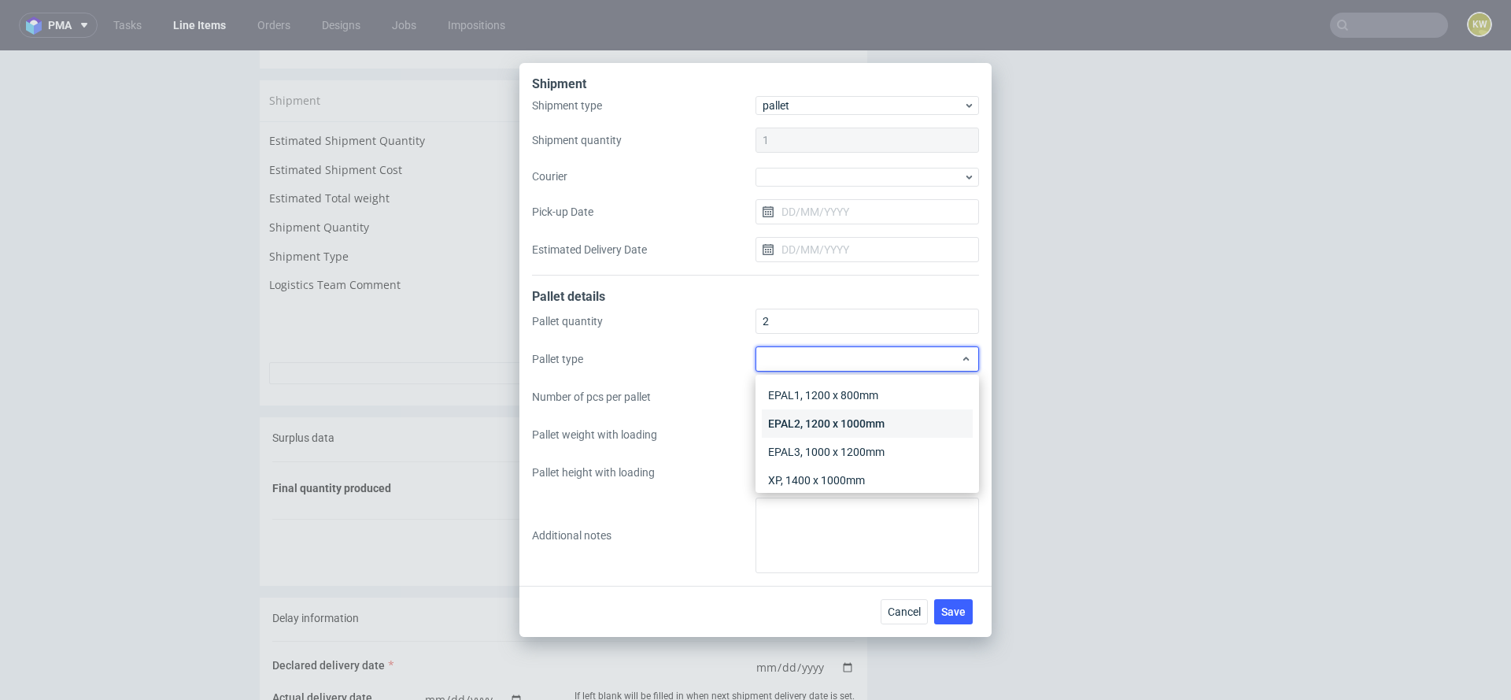
click at [797, 418] on div "EPAL2, 1200 x 1000mm" at bounding box center [867, 423] width 211 height 28
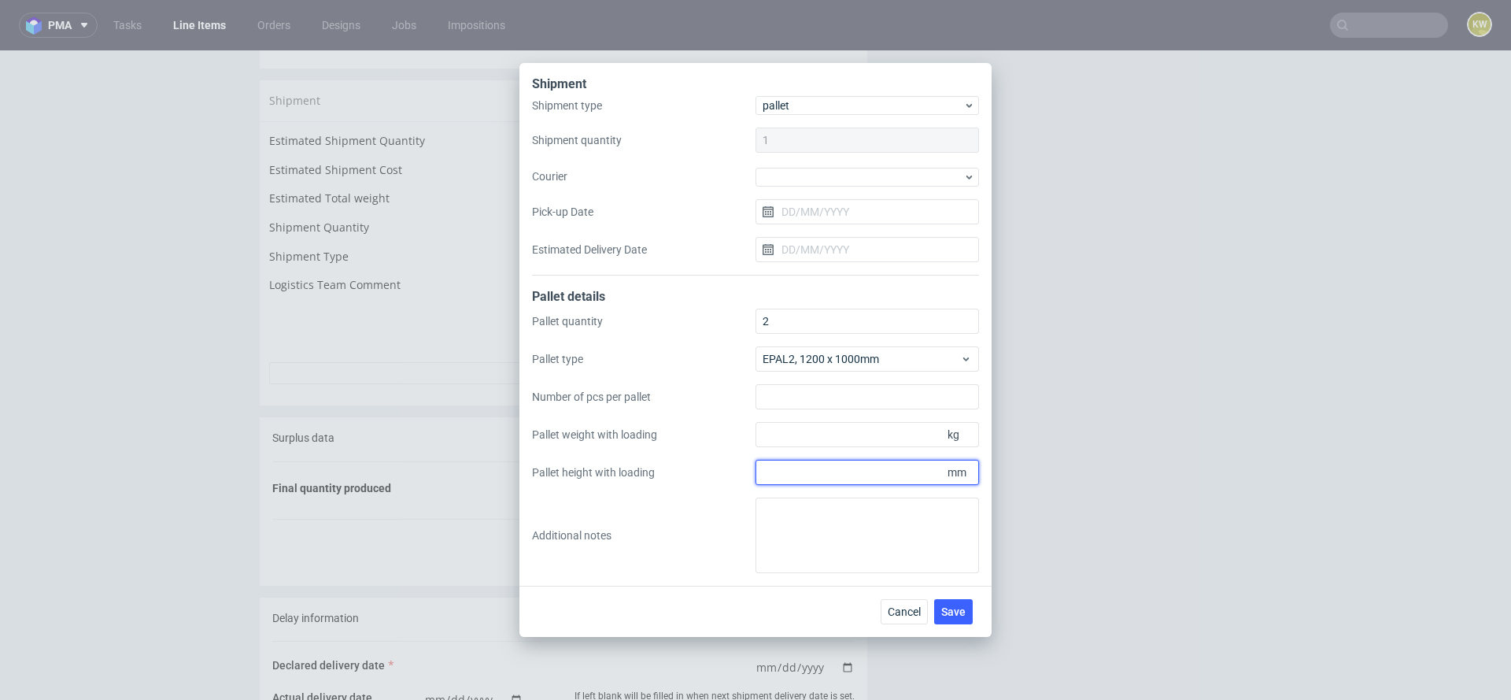
click at [795, 468] on input "Pallet height with loading" at bounding box center [868, 472] width 224 height 25
type input "1800"
click at [797, 438] on input "Pallet weight with loading" at bounding box center [868, 434] width 224 height 25
type input "392"
click at [791, 403] on input "Number of pcs per pallet" at bounding box center [868, 396] width 224 height 25
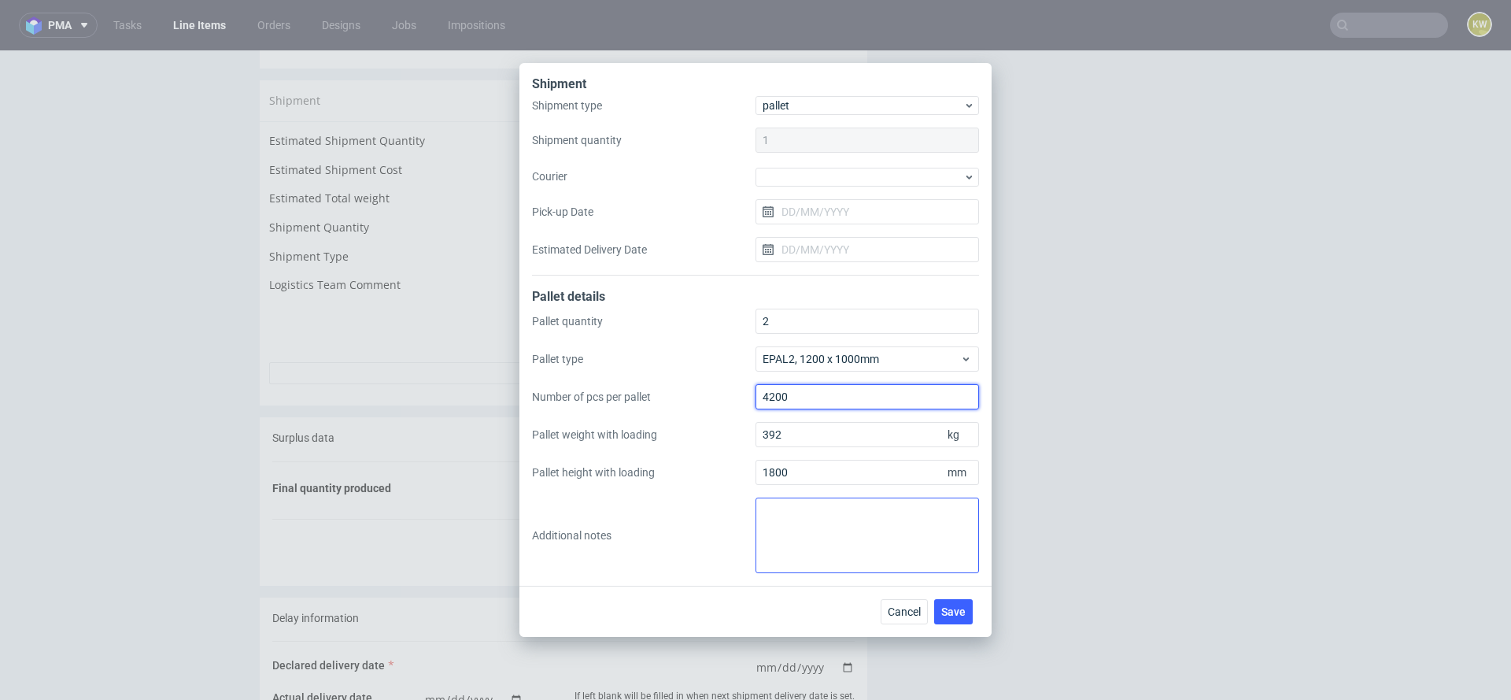
type input "4200"
click at [790, 531] on textarea at bounding box center [868, 536] width 224 height 76
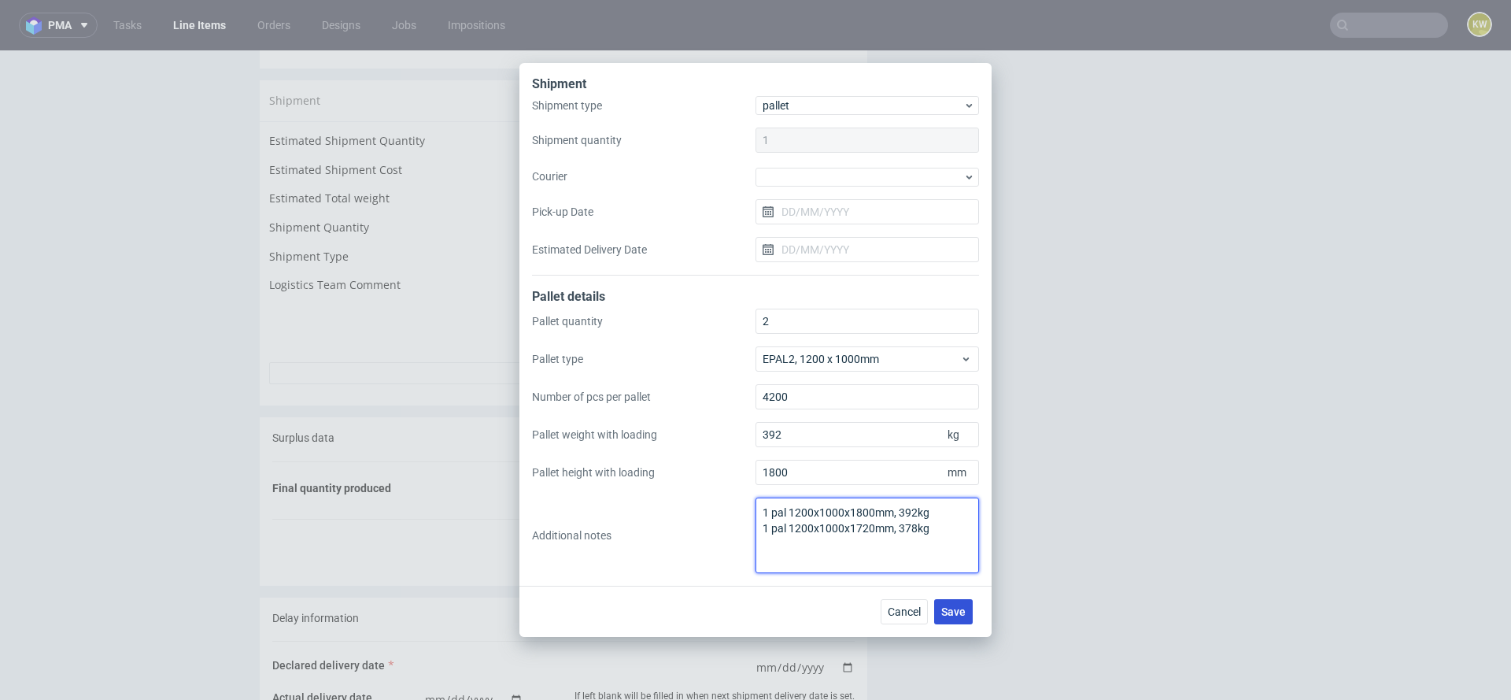
type textarea "1 pal 1200x1000x1800mm, 392kg 1 pal 1200x1000x1720mm, 378kg"
click at [963, 617] on button "Save" at bounding box center [953, 611] width 39 height 25
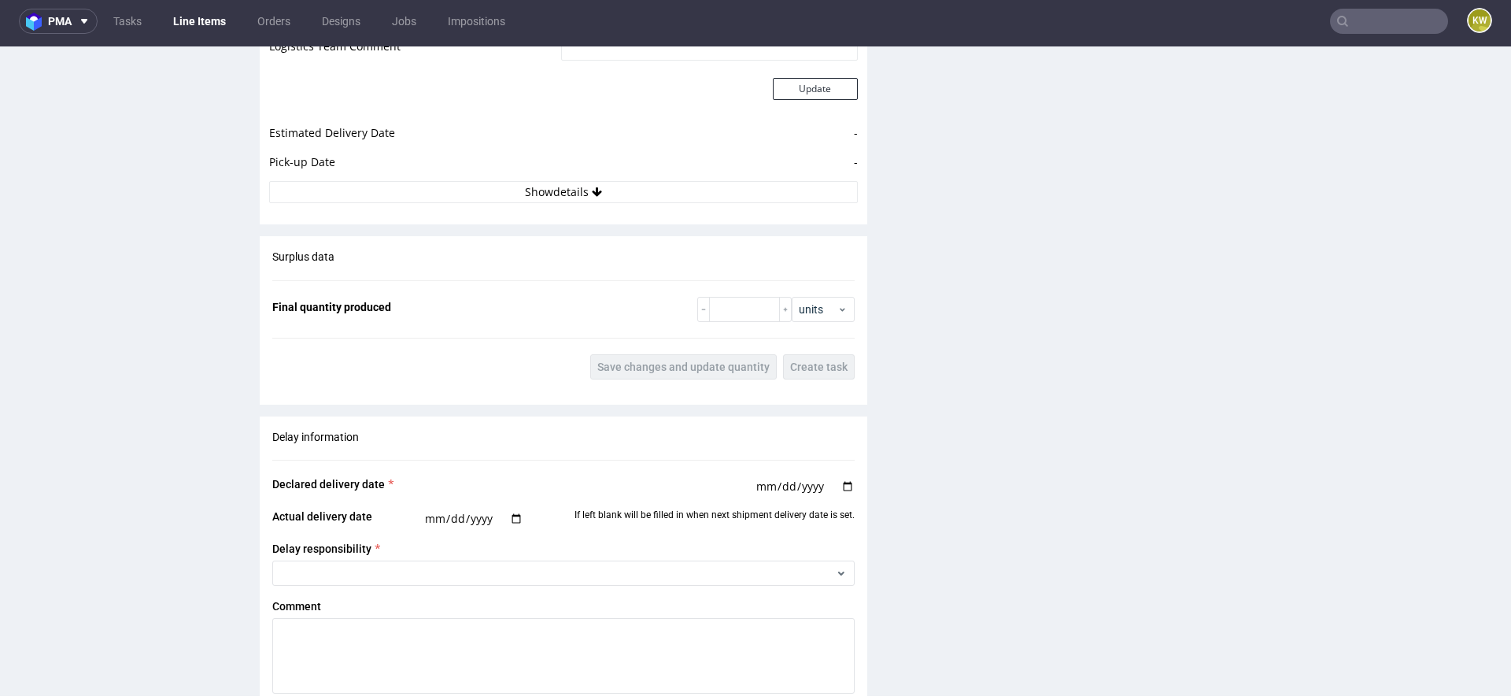
scroll to position [2131, 0]
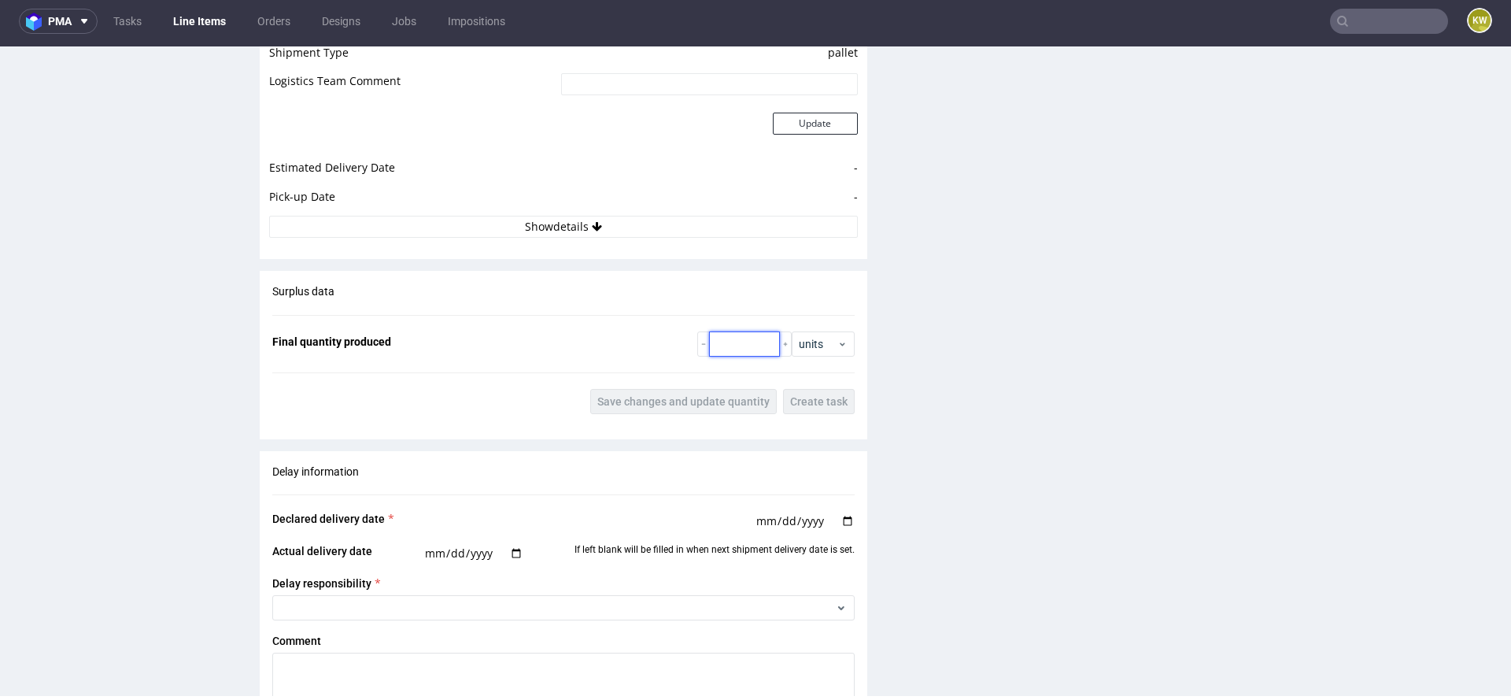
click at [730, 340] on input "number" at bounding box center [744, 343] width 71 height 25
type input "8240"
click at [709, 396] on span "Save changes and update quantity" at bounding box center [684, 401] width 172 height 11
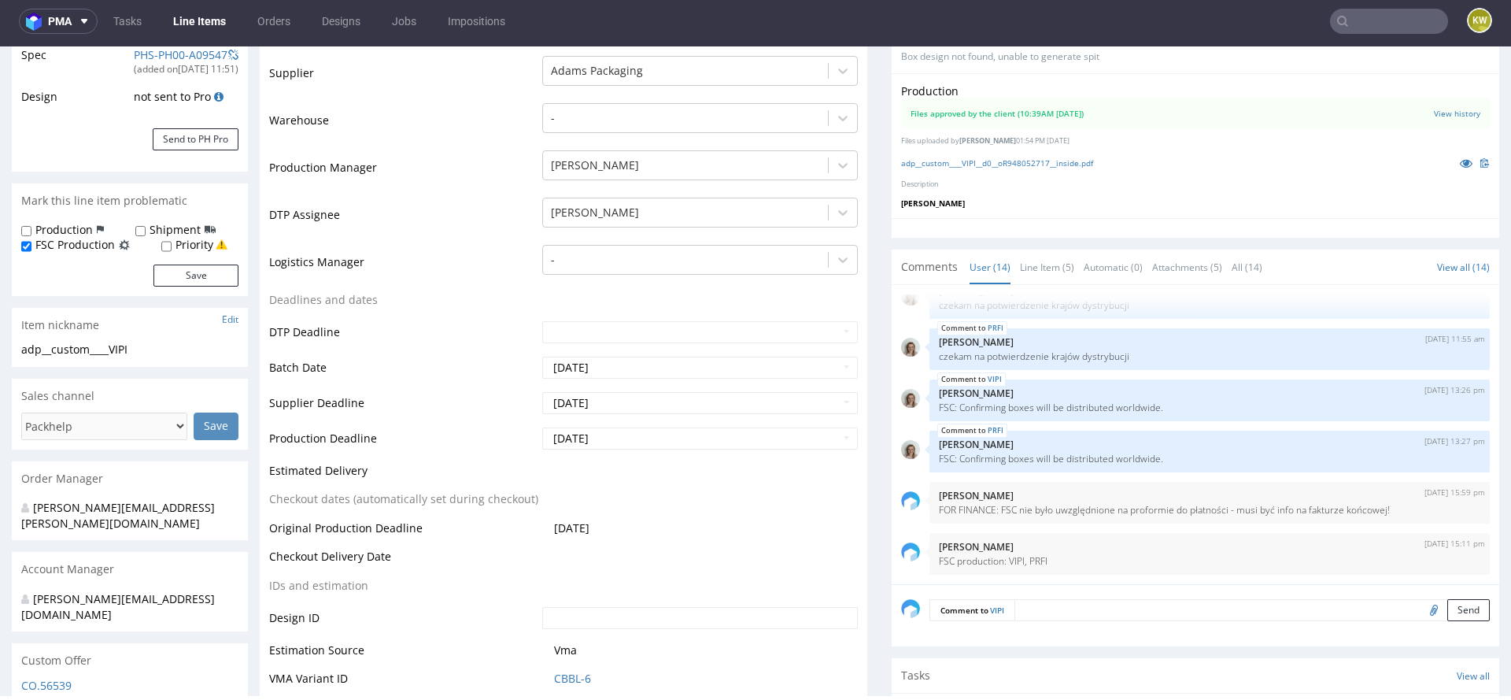
scroll to position [0, 0]
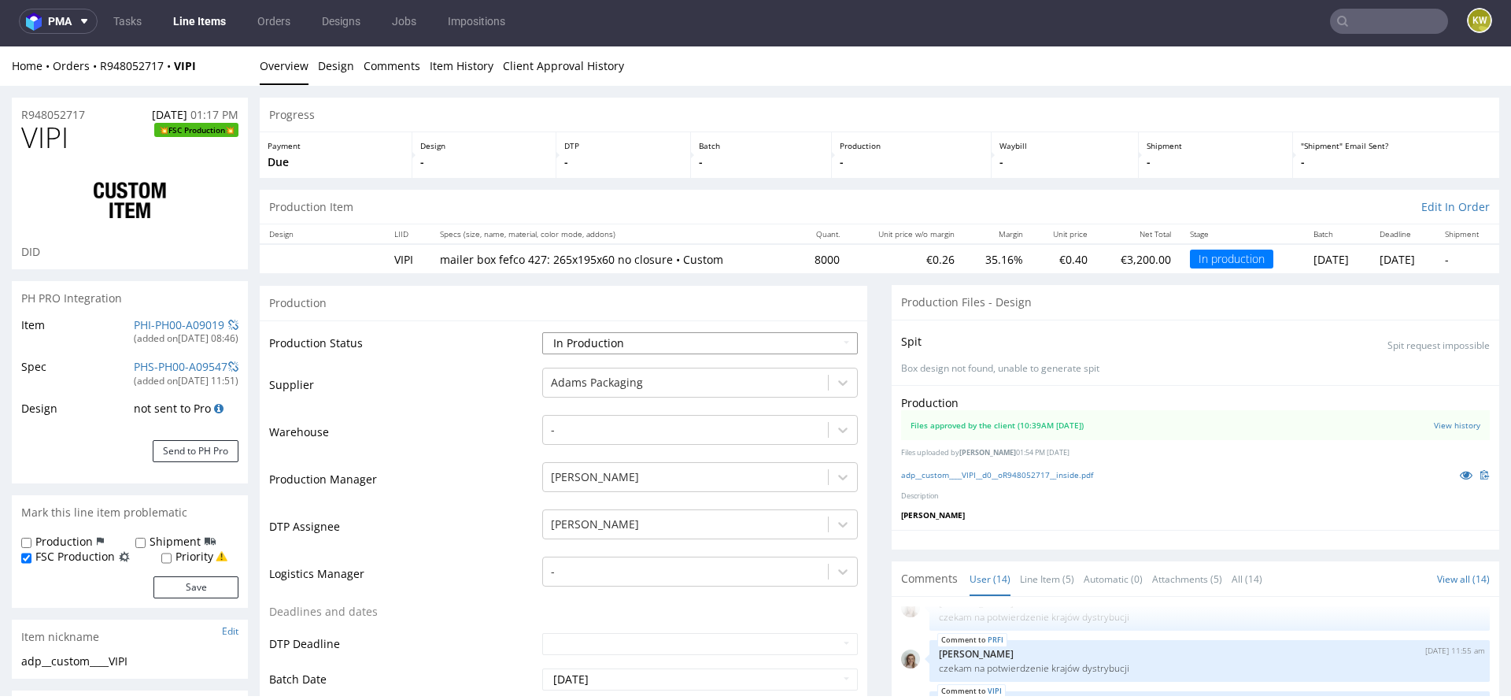
click at [557, 332] on select "Waiting for Artwork Waiting for Diecut Waiting for Mockup Waiting for DTP Waiti…" at bounding box center [700, 343] width 316 height 22
select select "production_complete"
click at [542, 332] on select "Waiting for Artwork Waiting for Diecut Waiting for Mockup Waiting for DTP Waiti…" at bounding box center [700, 343] width 316 height 22
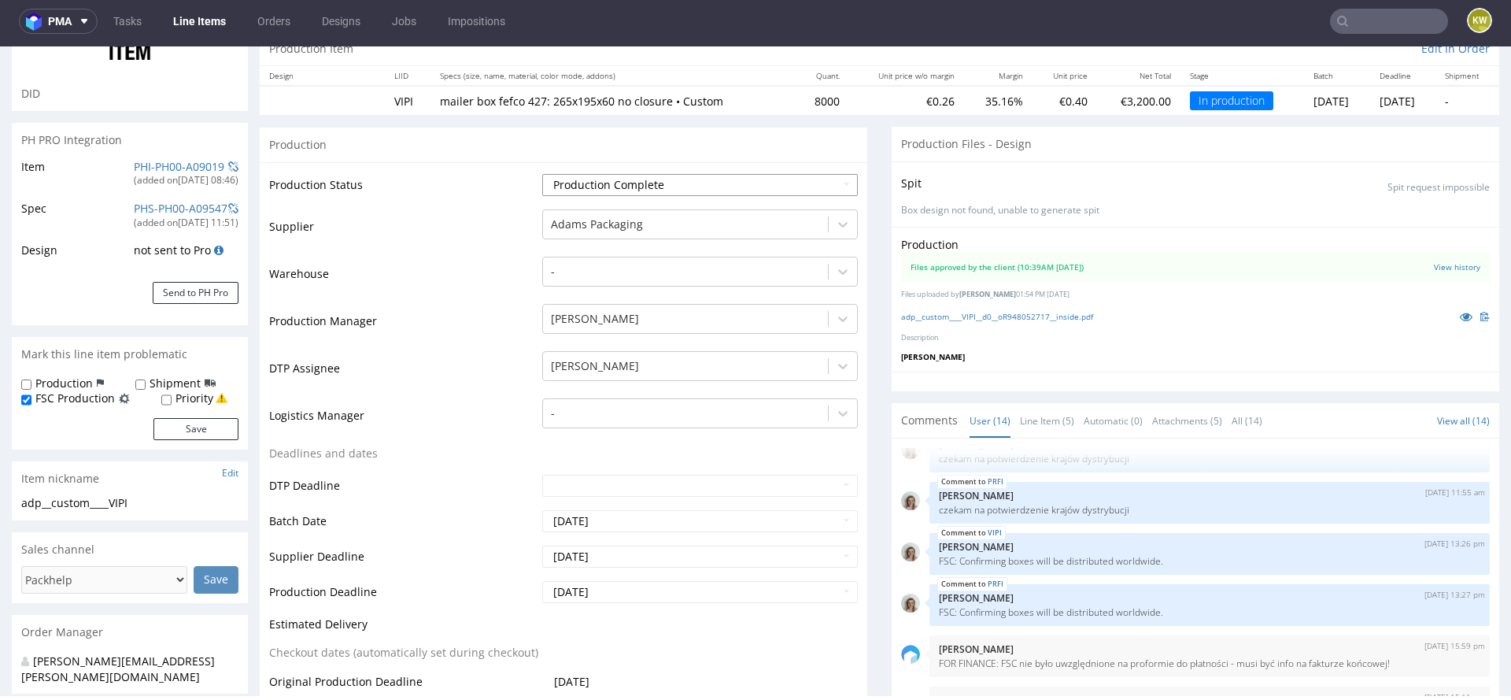
scroll to position [181, 0]
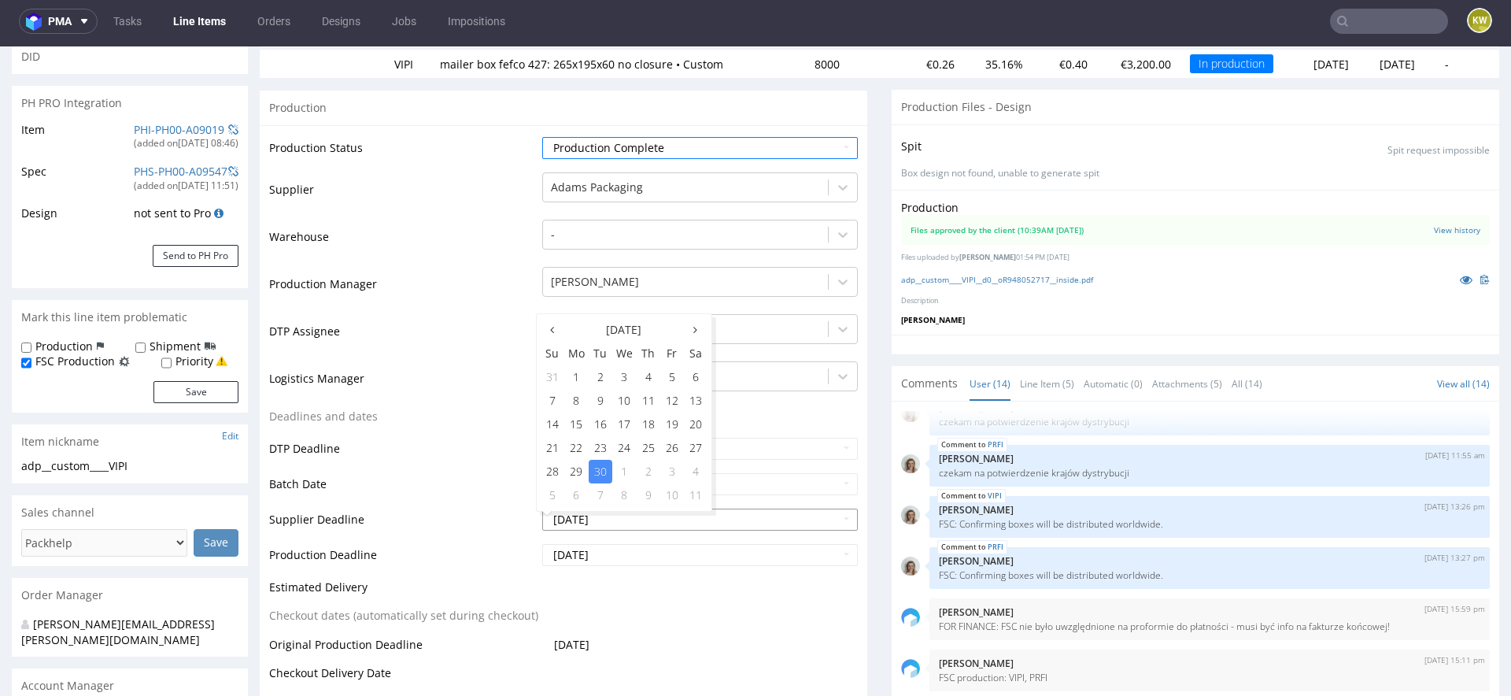
scroll to position [211, 0]
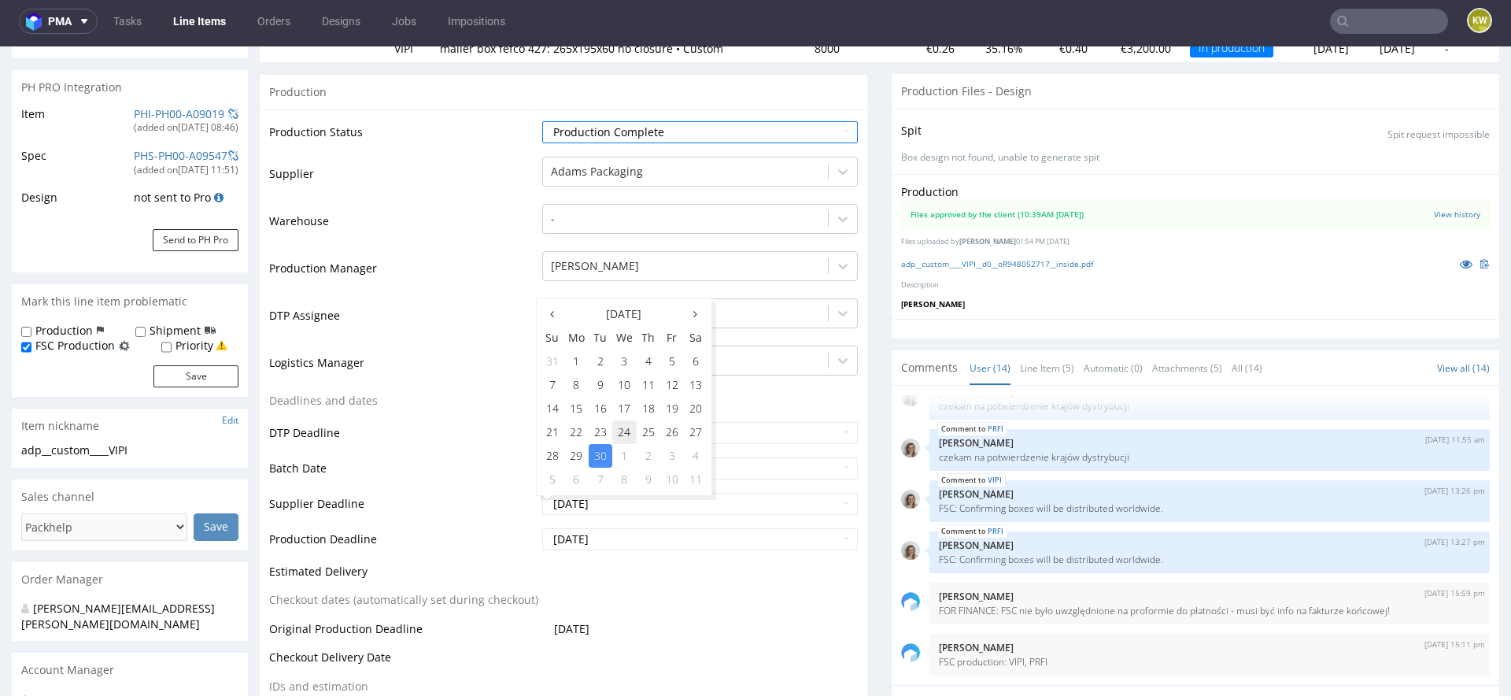
click at [622, 431] on td "24" at bounding box center [624, 432] width 24 height 24
type input "2025-09-24"
click at [614, 533] on input "2025-10-02" at bounding box center [700, 539] width 316 height 22
click at [554, 352] on th at bounding box center [553, 350] width 24 height 24
click at [624, 465] on td "24" at bounding box center [624, 468] width 24 height 24
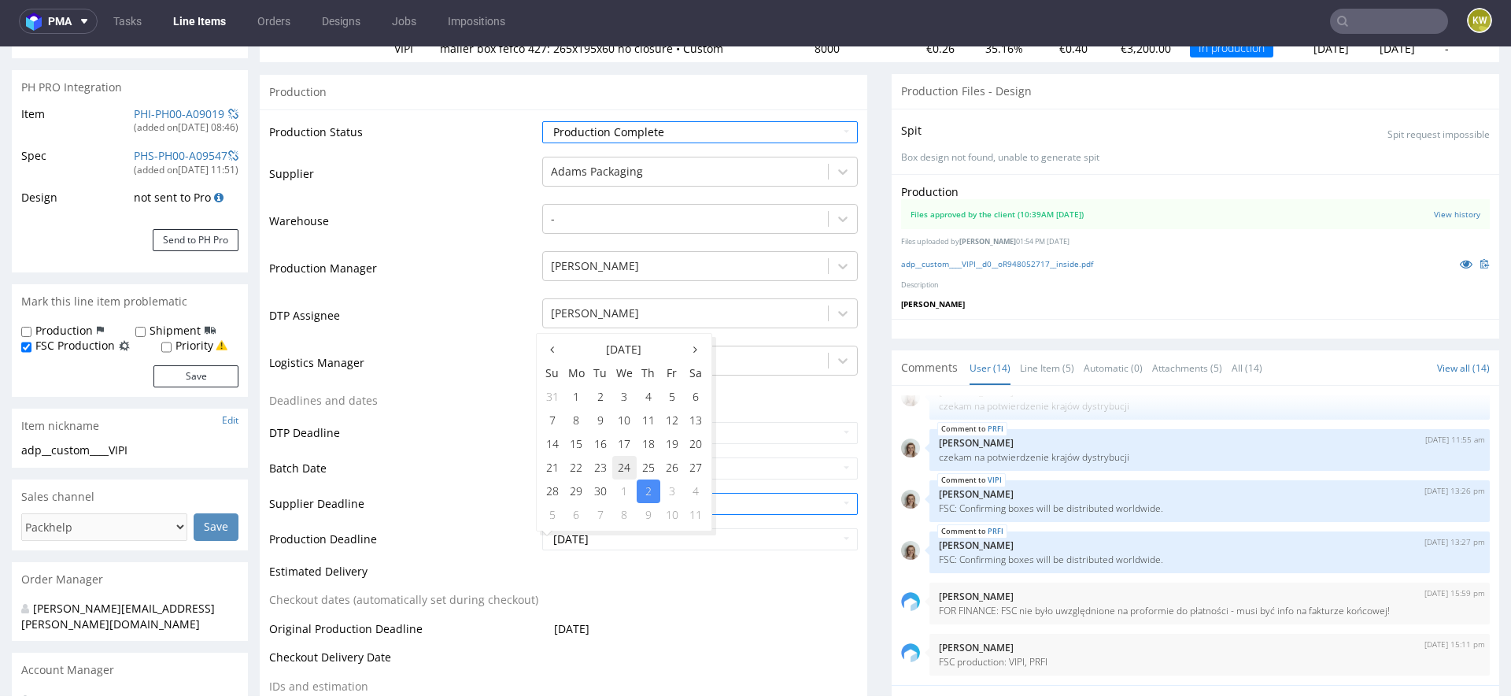
type input "[DATE]"
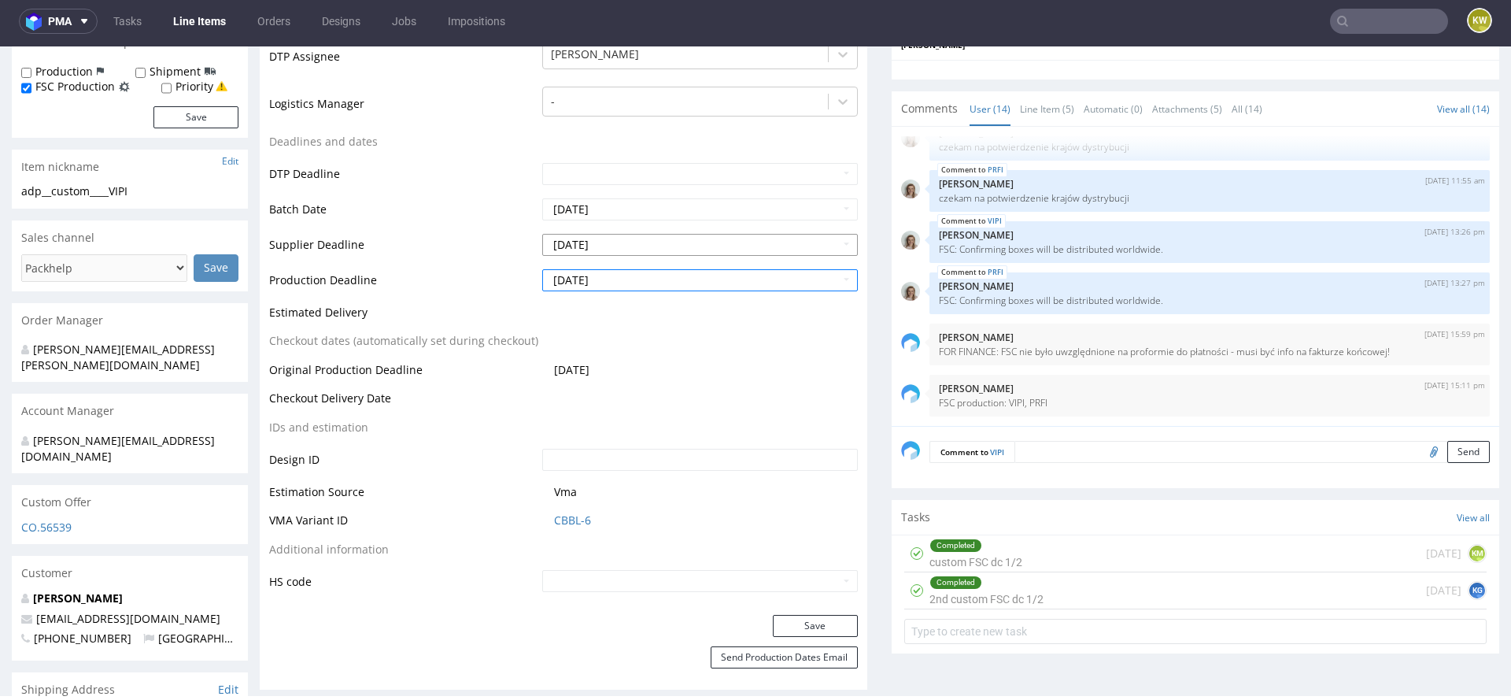
scroll to position [502, 0]
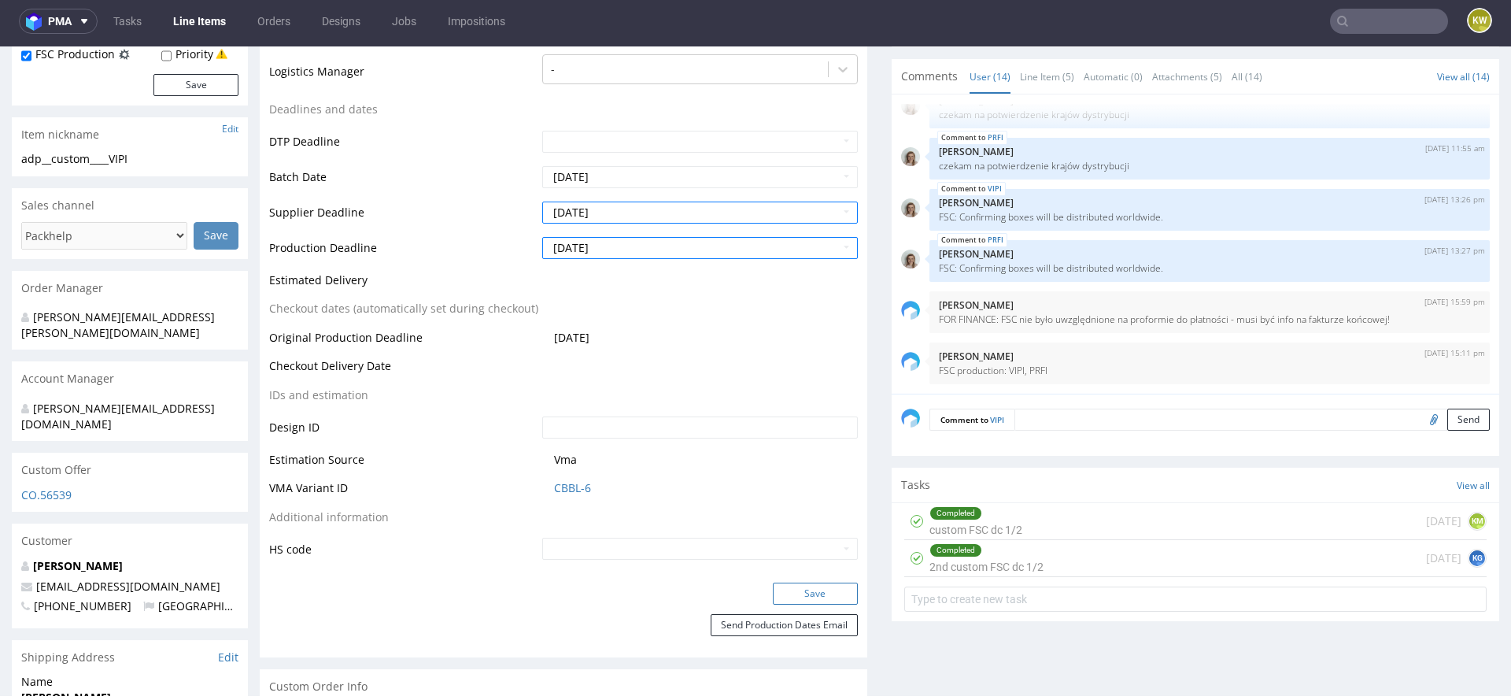
click at [796, 587] on button "Save" at bounding box center [815, 594] width 85 height 22
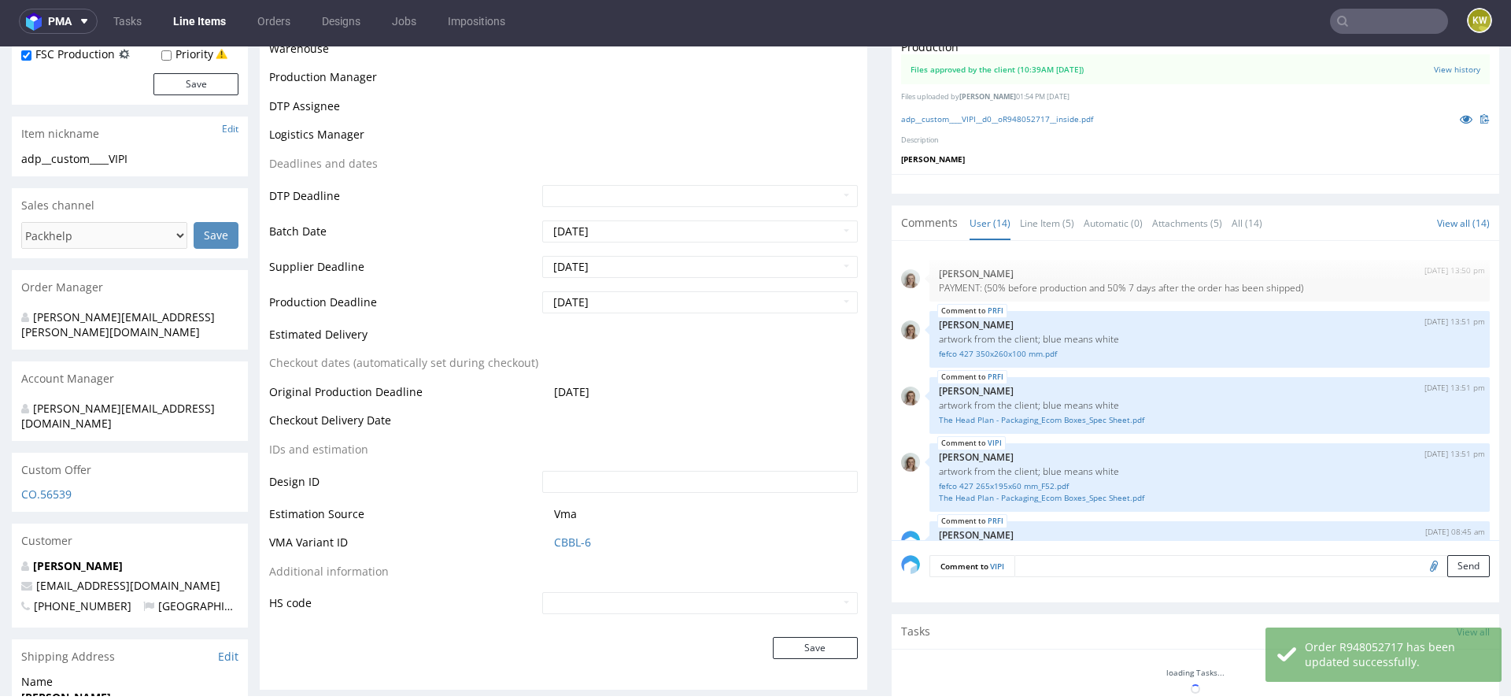
scroll to position [649, 0]
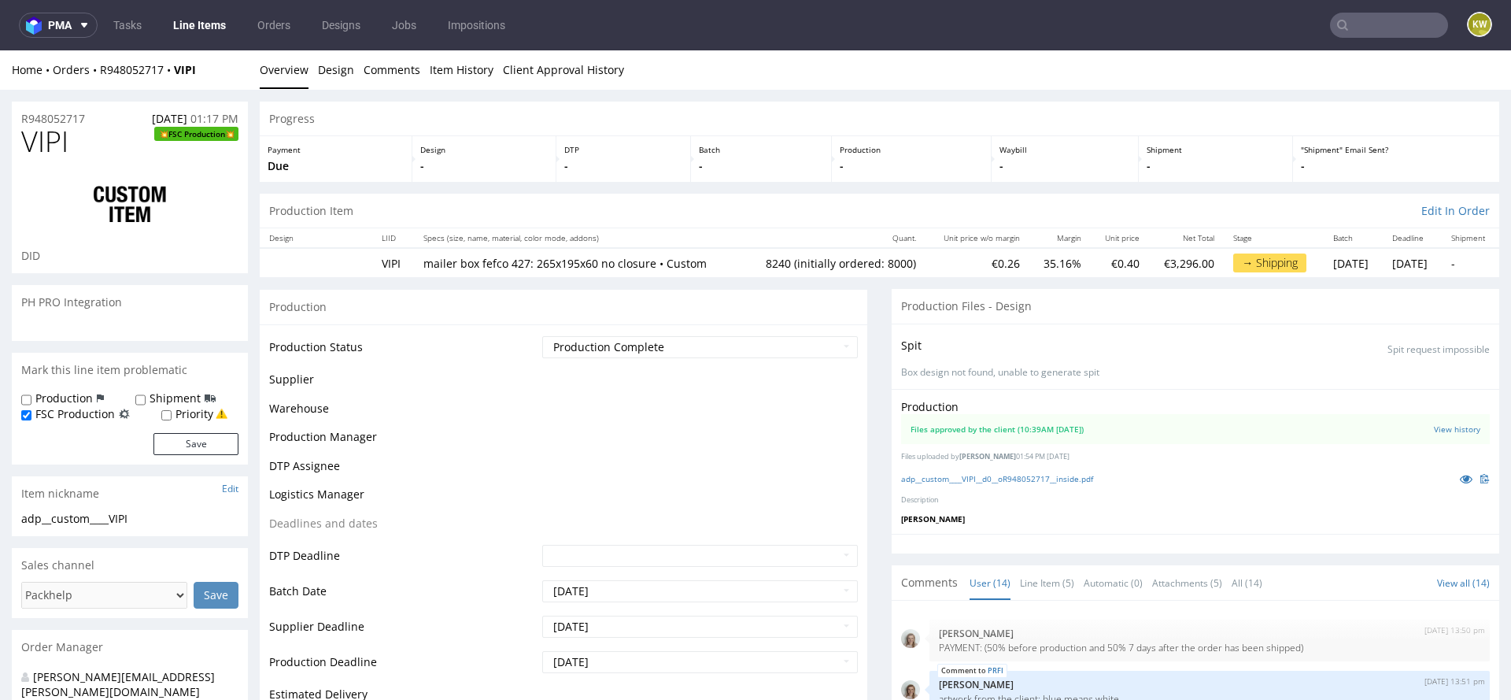
scroll to position [546, 0]
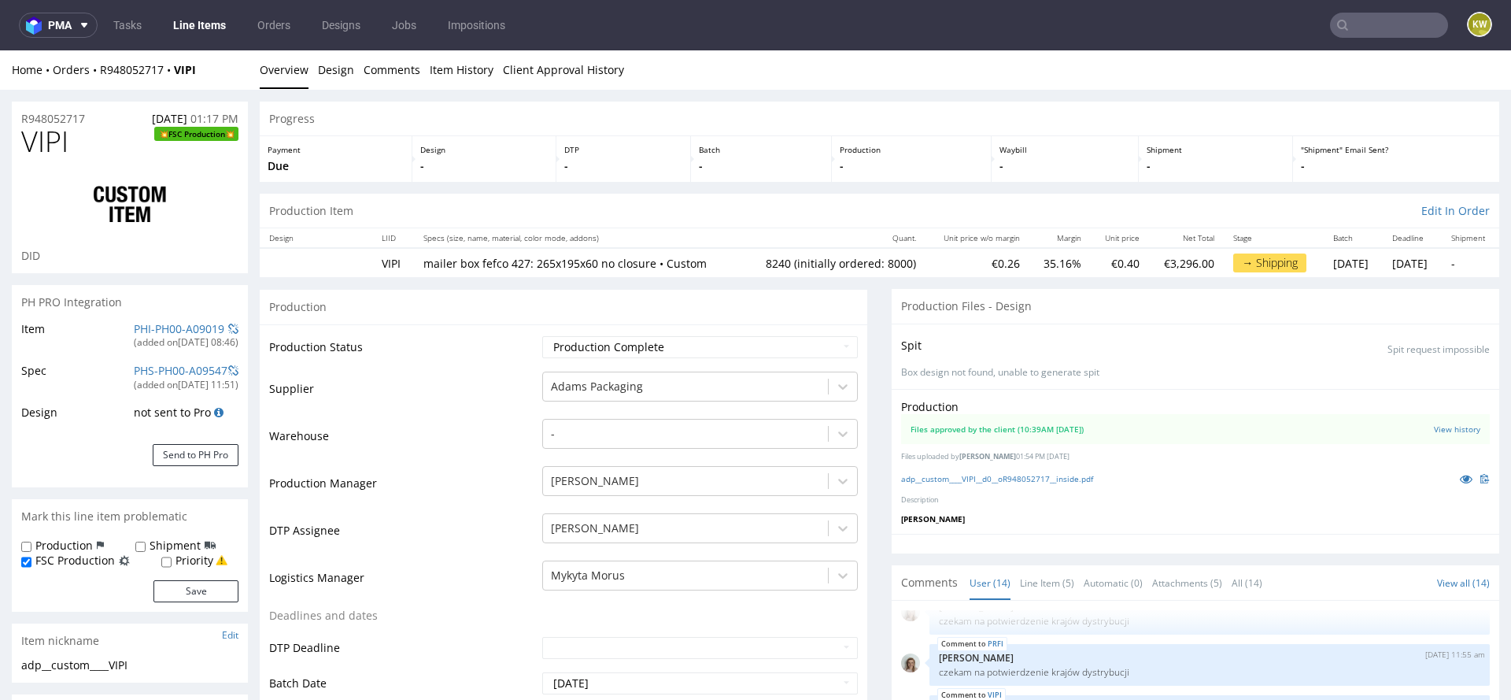
click at [424, 549] on td "DTP Assignee" at bounding box center [403, 535] width 269 height 47
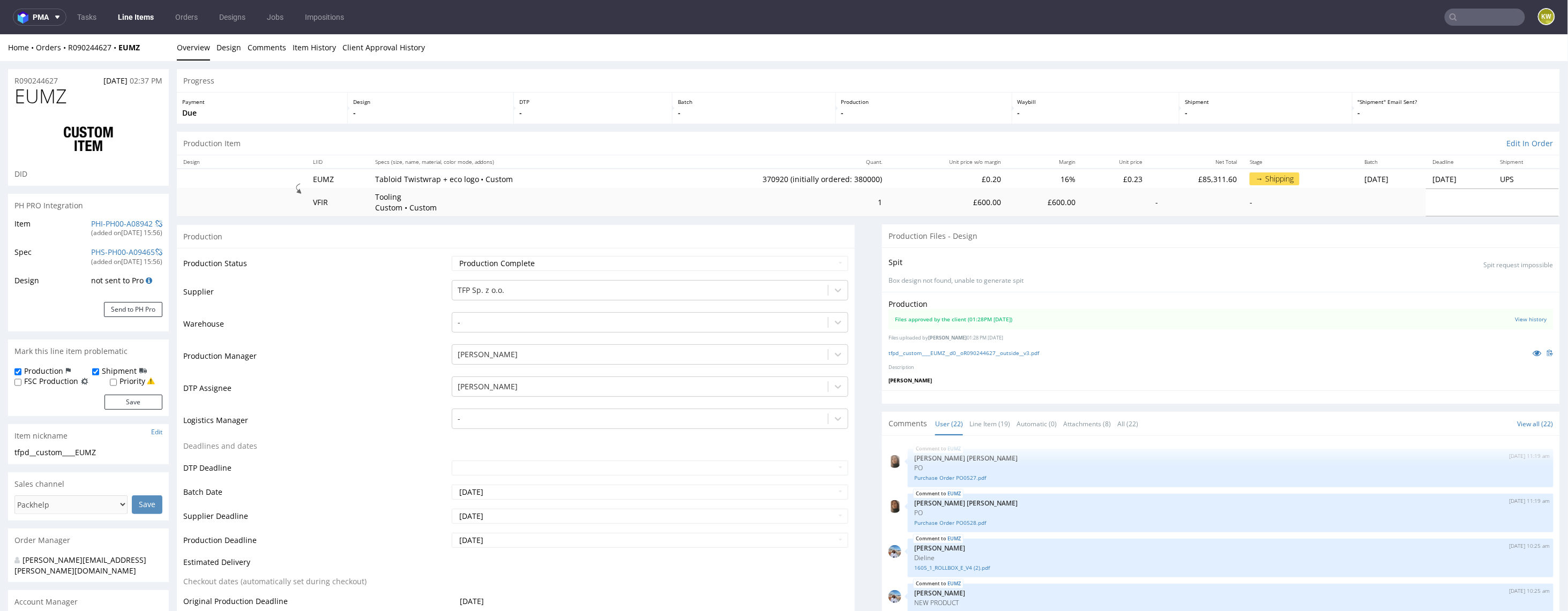
scroll to position [709, 0]
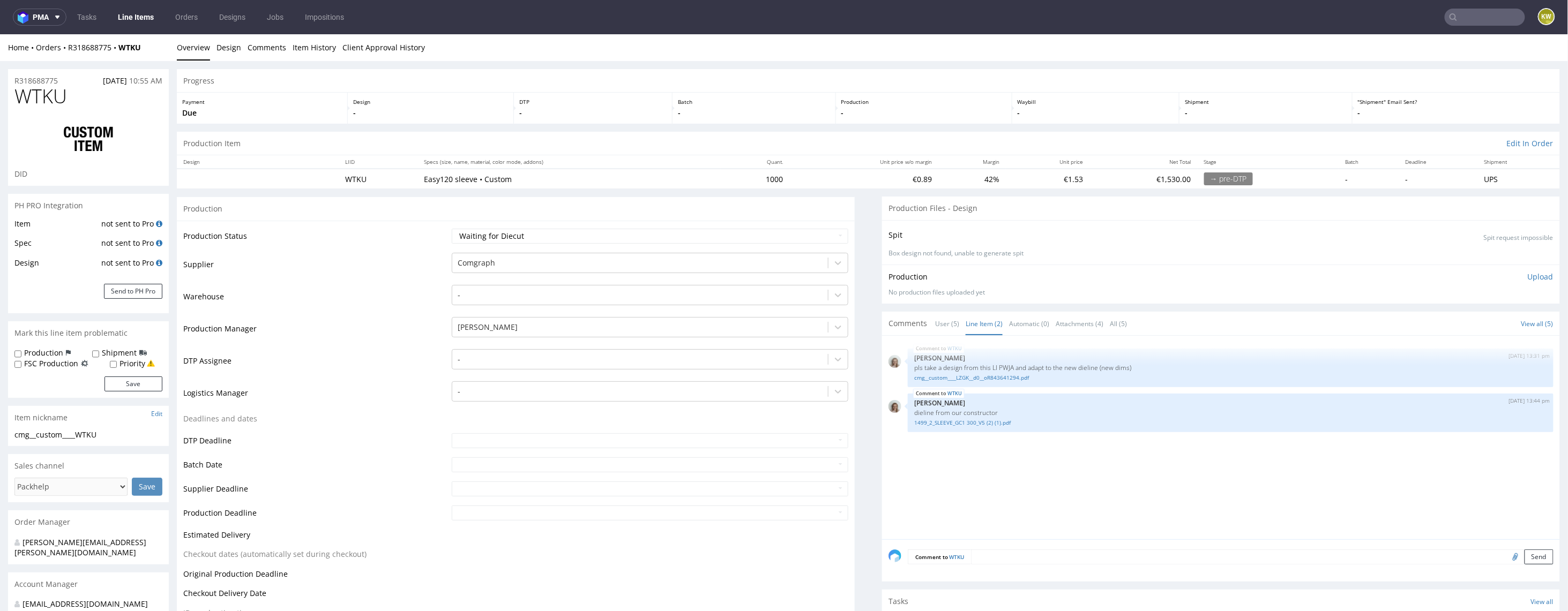
click at [132, 17] on link "Line Items" at bounding box center [136, 17] width 49 height 17
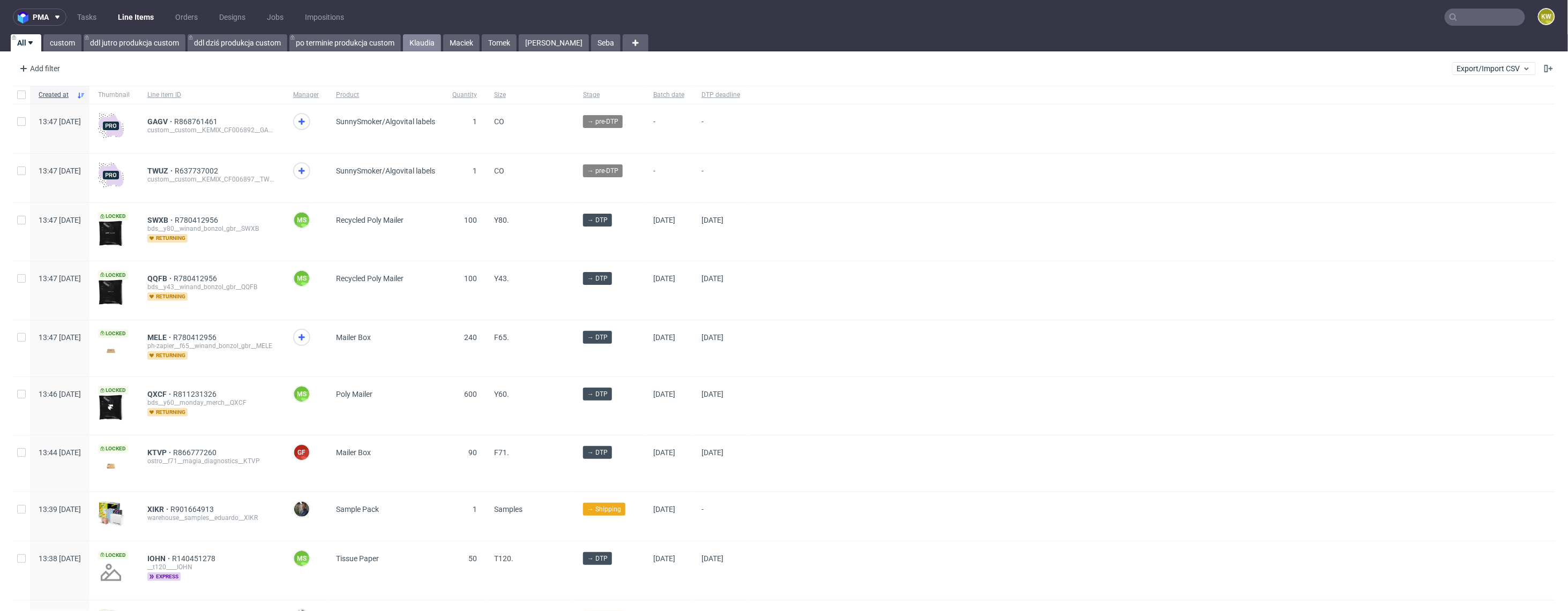
click at [421, 44] on link "Klaudia" at bounding box center [422, 42] width 38 height 17
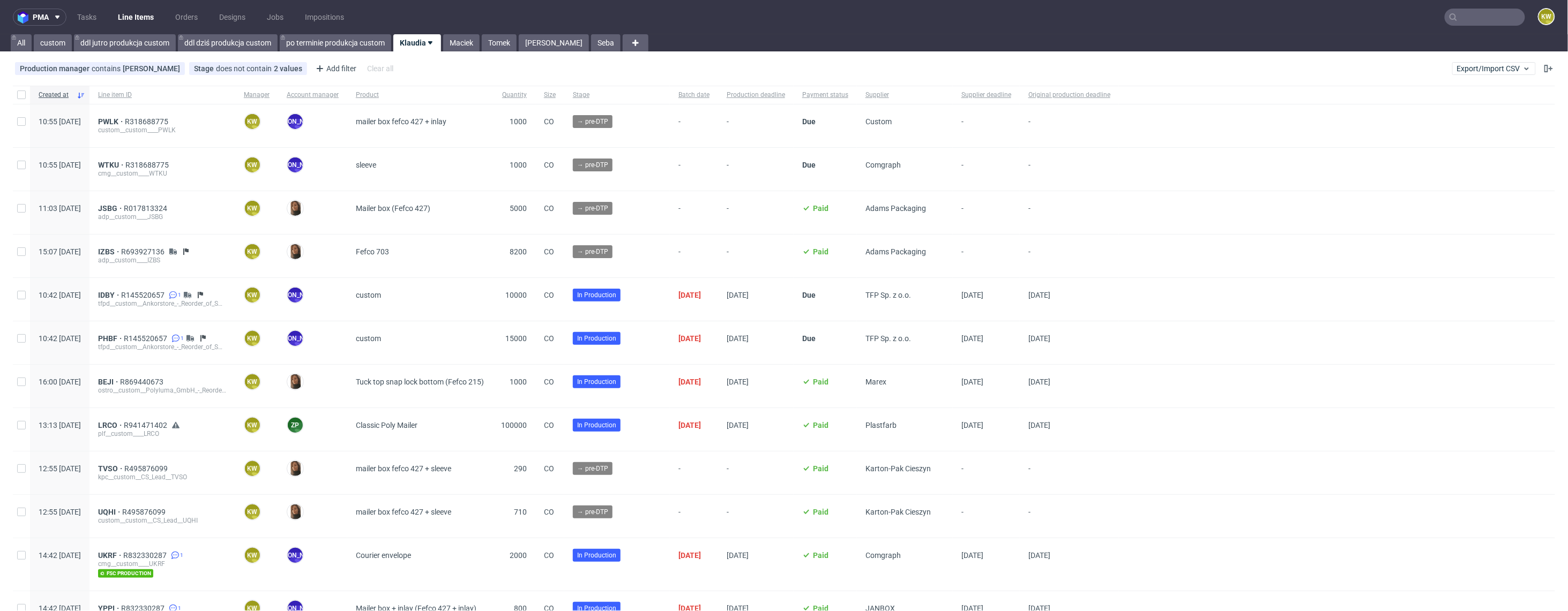
click at [1474, 16] on input "text" at bounding box center [1485, 17] width 80 height 17
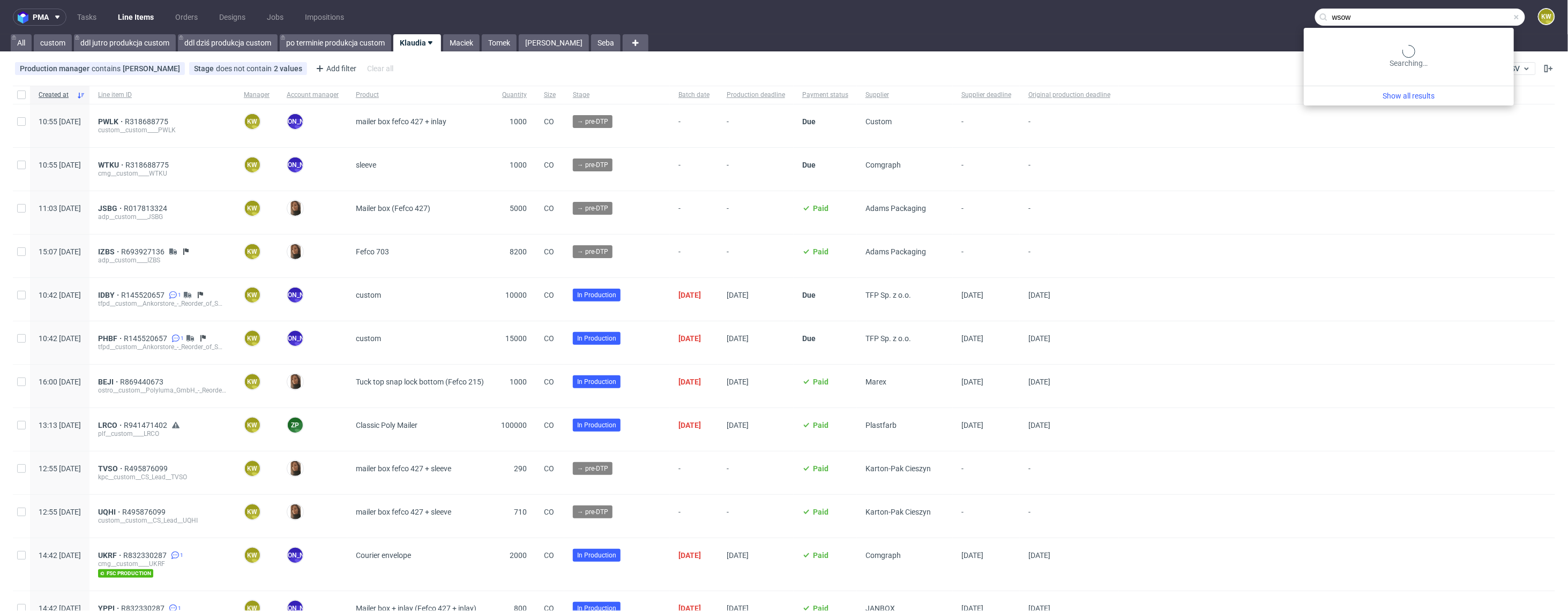
type input "wsow"
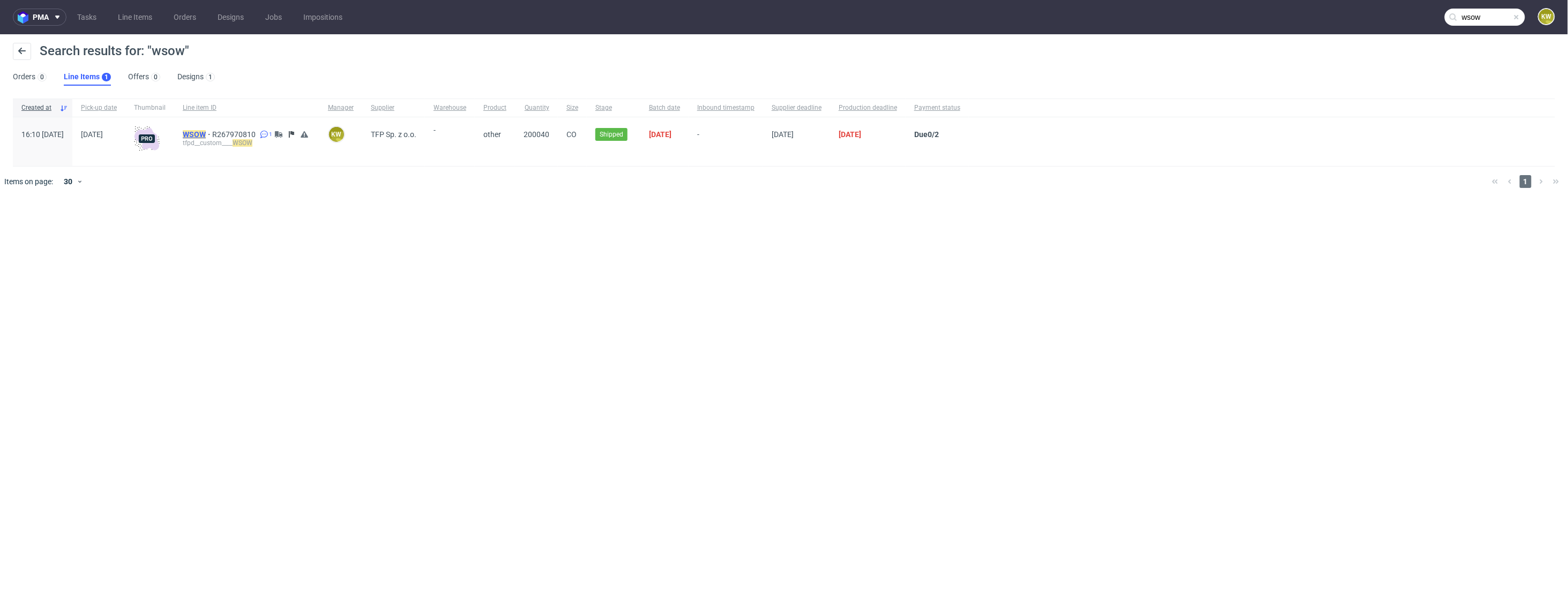
click at [206, 135] on mark "WSOW" at bounding box center [194, 134] width 23 height 9
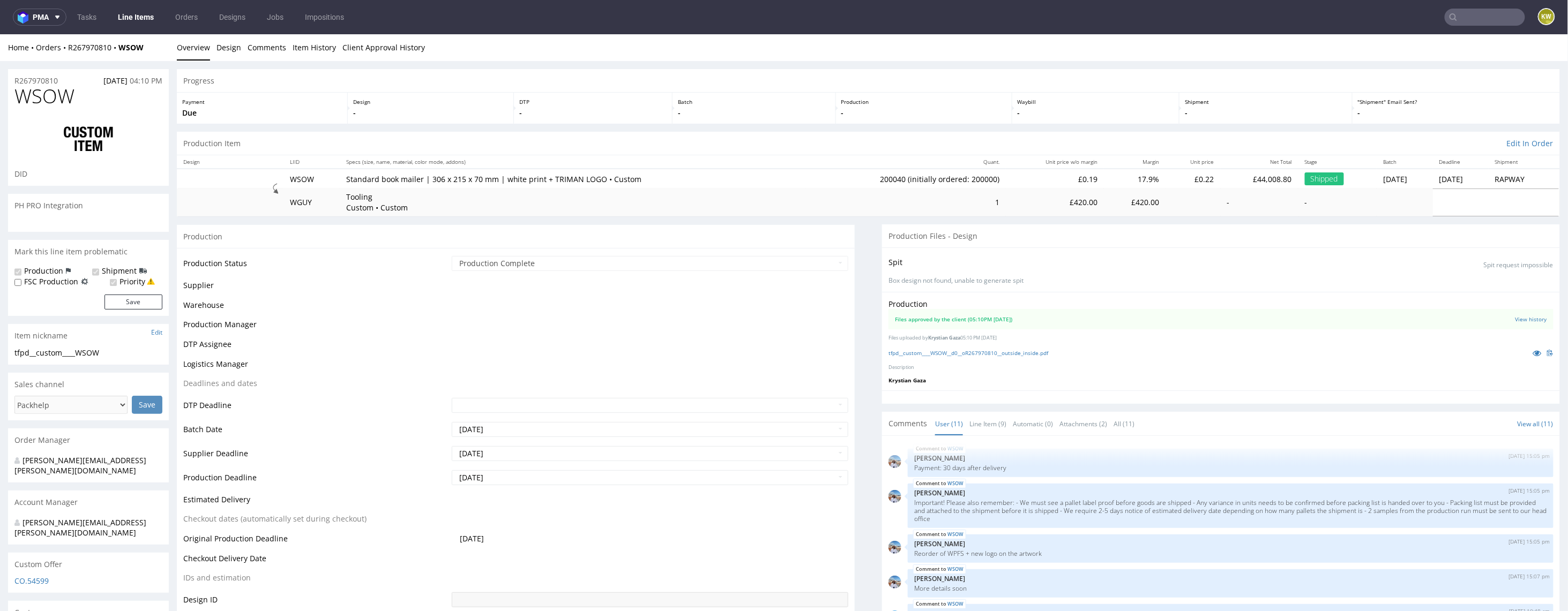
scroll to position [301, 0]
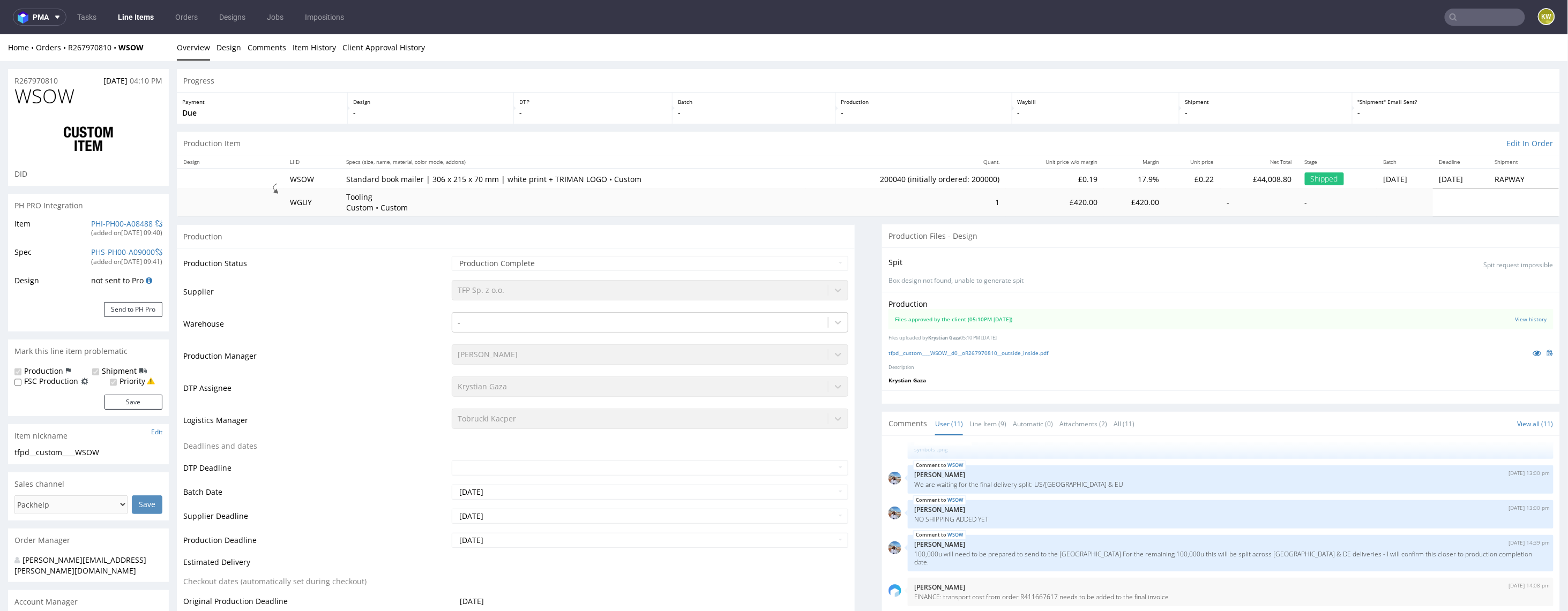
select select "in_progress"
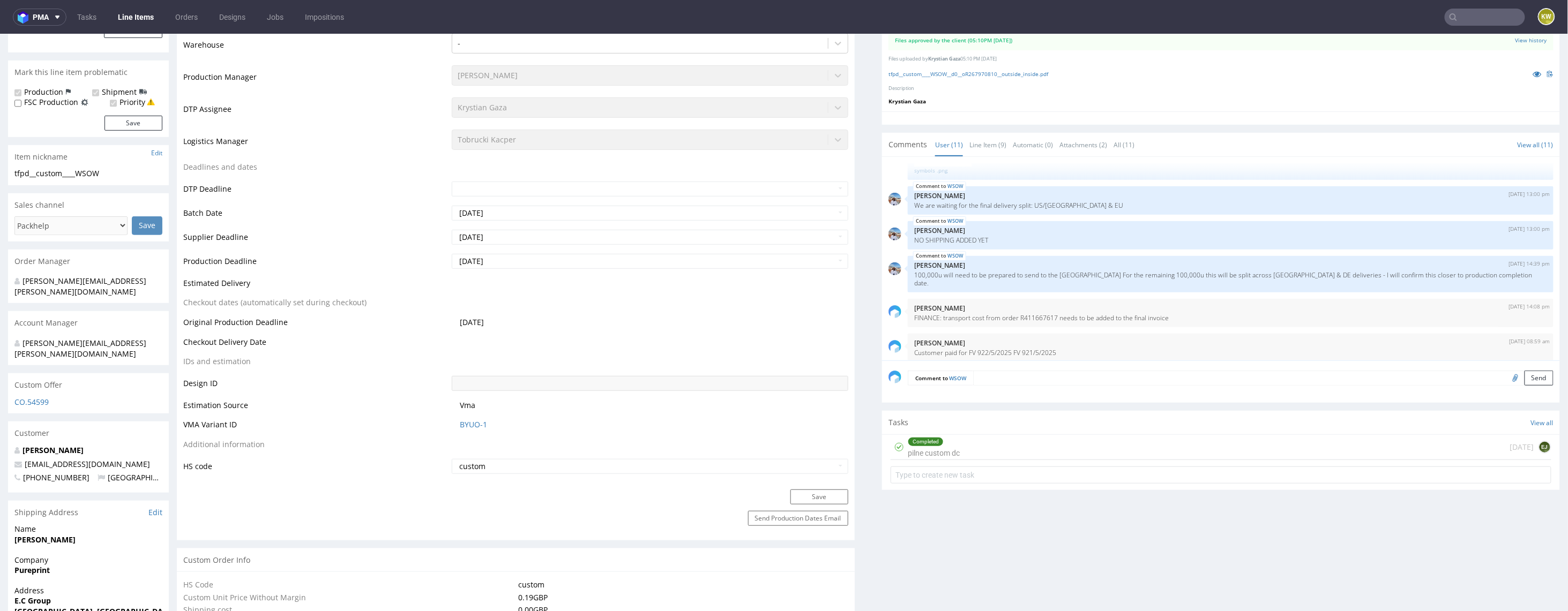
scroll to position [296, 0]
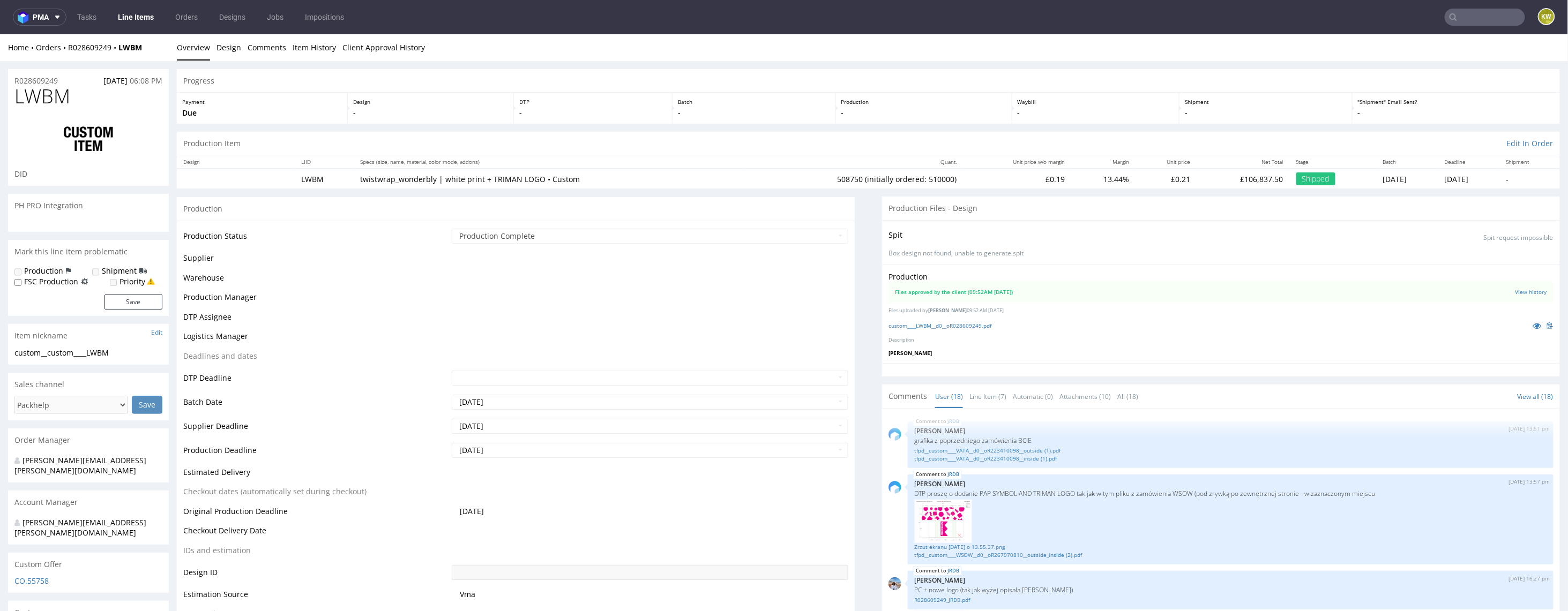
scroll to position [694, 0]
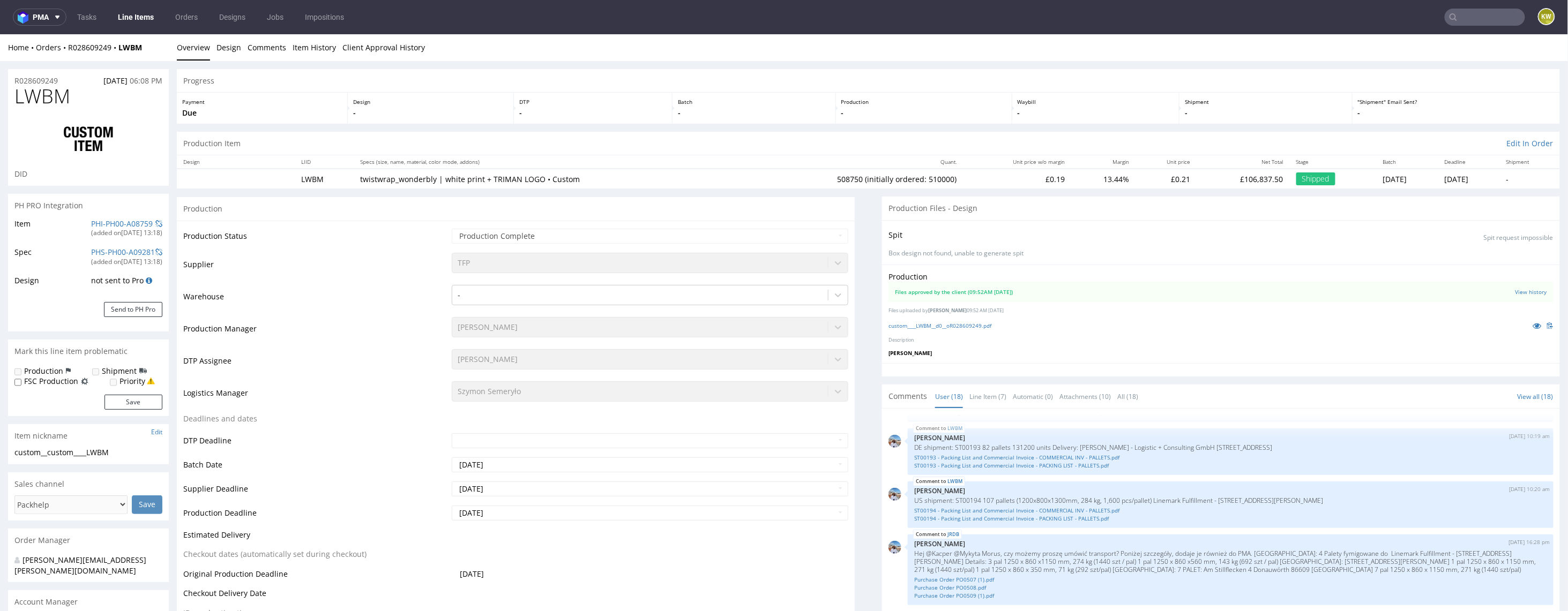
select select "in_progress"
type input "508750"
click at [1533, 326] on icon at bounding box center [1537, 325] width 9 height 7
click at [44, 97] on span "LWBM" at bounding box center [42, 95] width 56 height 21
click at [44, 99] on span "LWBM" at bounding box center [42, 95] width 56 height 21
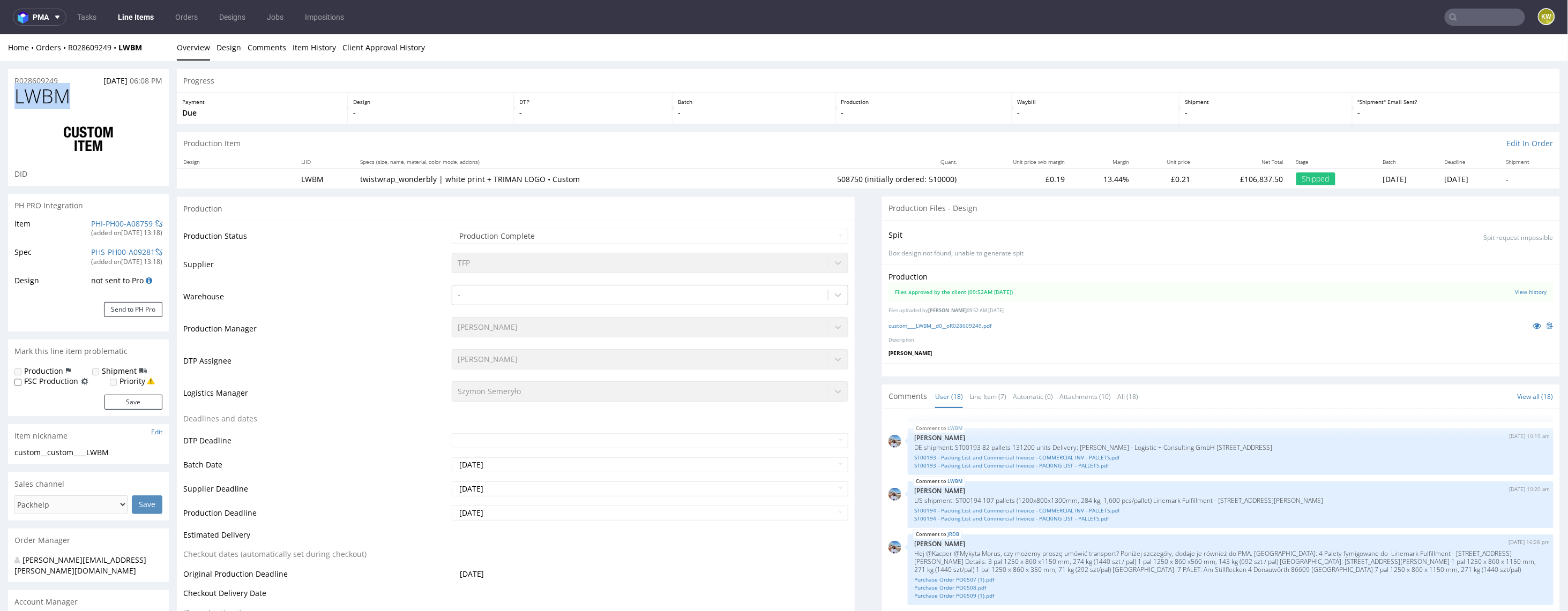
copy span "LWBM"
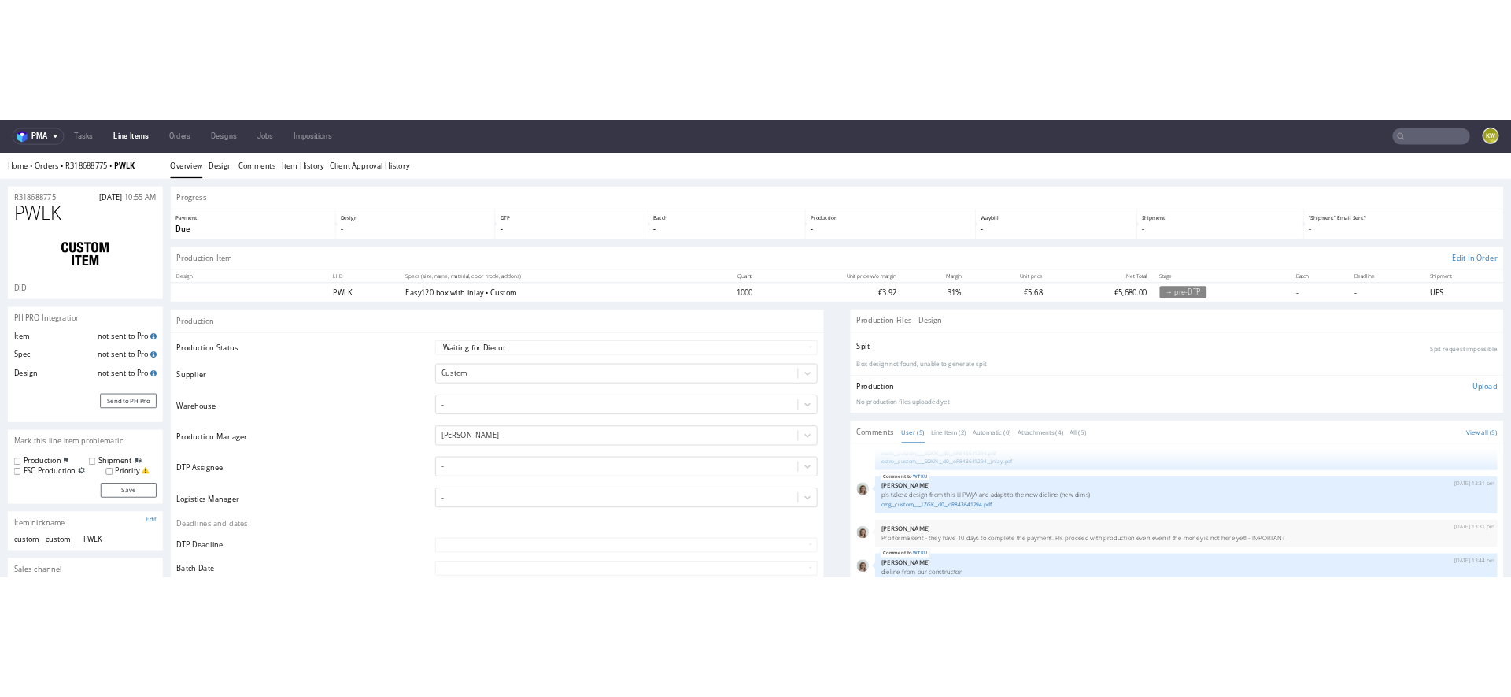
scroll to position [47, 0]
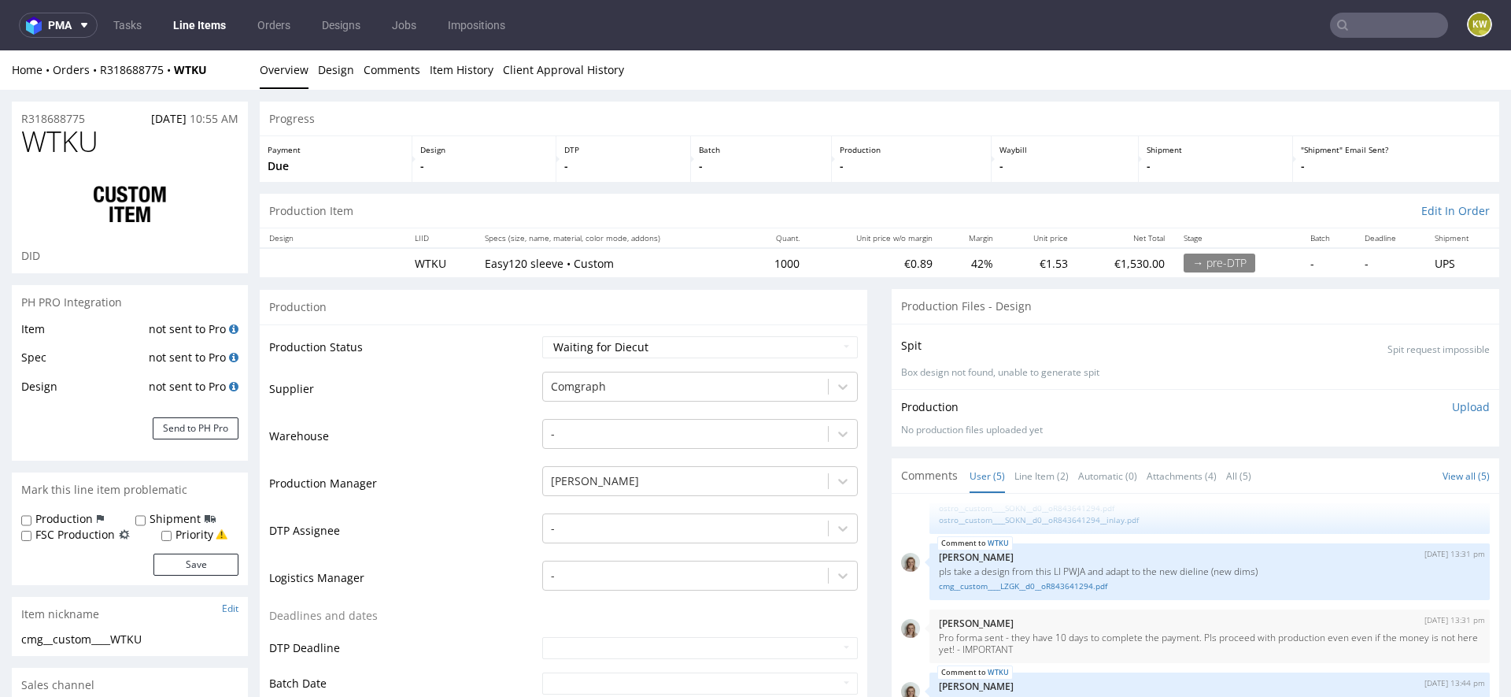
click at [1393, 16] on input "text" at bounding box center [1389, 25] width 118 height 25
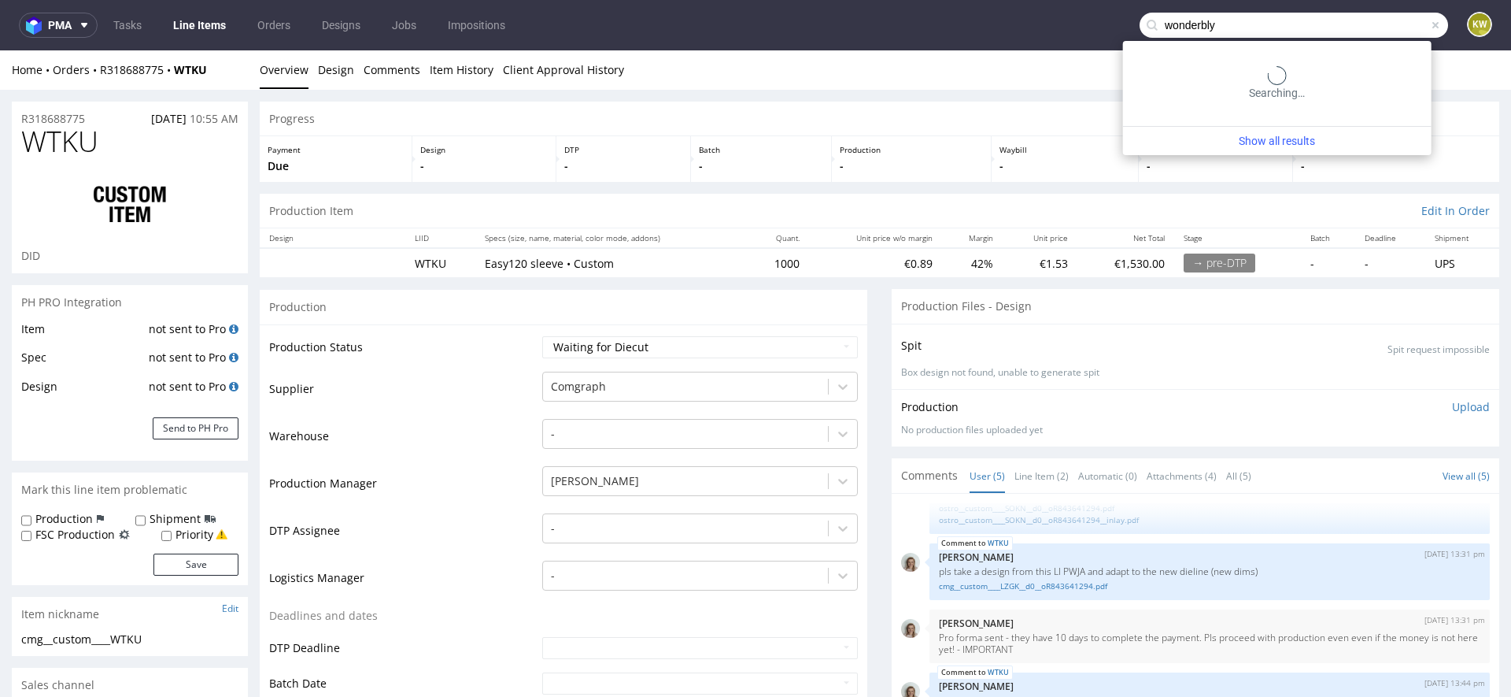
type input "wonderbly"
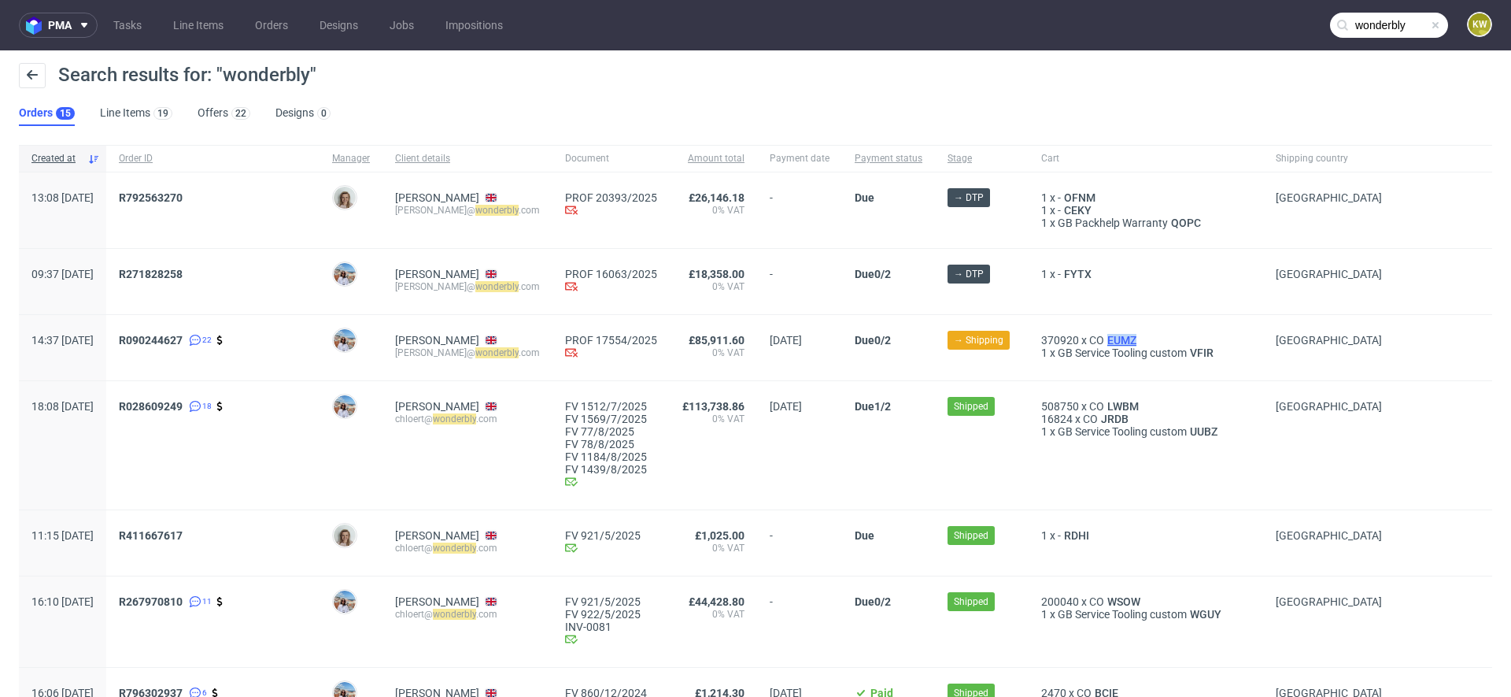
drag, startPoint x: 1176, startPoint y: 337, endPoint x: 1139, endPoint y: 339, distance: 37.0
click at [1138, 339] on div "370920 x CO EUMZ" at bounding box center [1145, 340] width 209 height 13
copy span "EUMZ"
drag, startPoint x: 1173, startPoint y: 421, endPoint x: 1138, endPoint y: 423, distance: 35.5
click at [1138, 423] on div "16824 x CO JRDB" at bounding box center [1145, 419] width 209 height 13
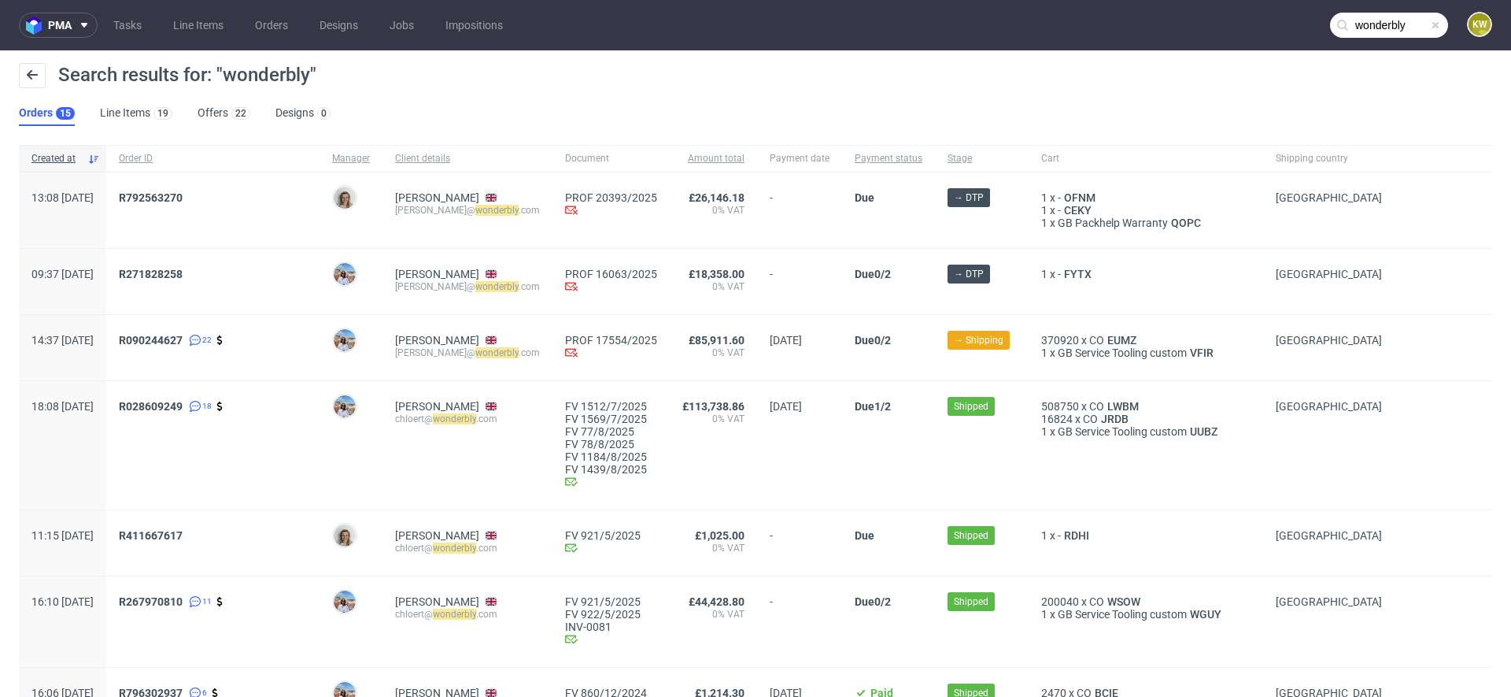
click at [1145, 451] on span "508750 x CO LWBM 16824 x CO JRDB 1 x GB Service Tooling custom UUBZ" at bounding box center [1145, 445] width 209 height 91
click at [200, 19] on link "Line Items" at bounding box center [198, 25] width 69 height 25
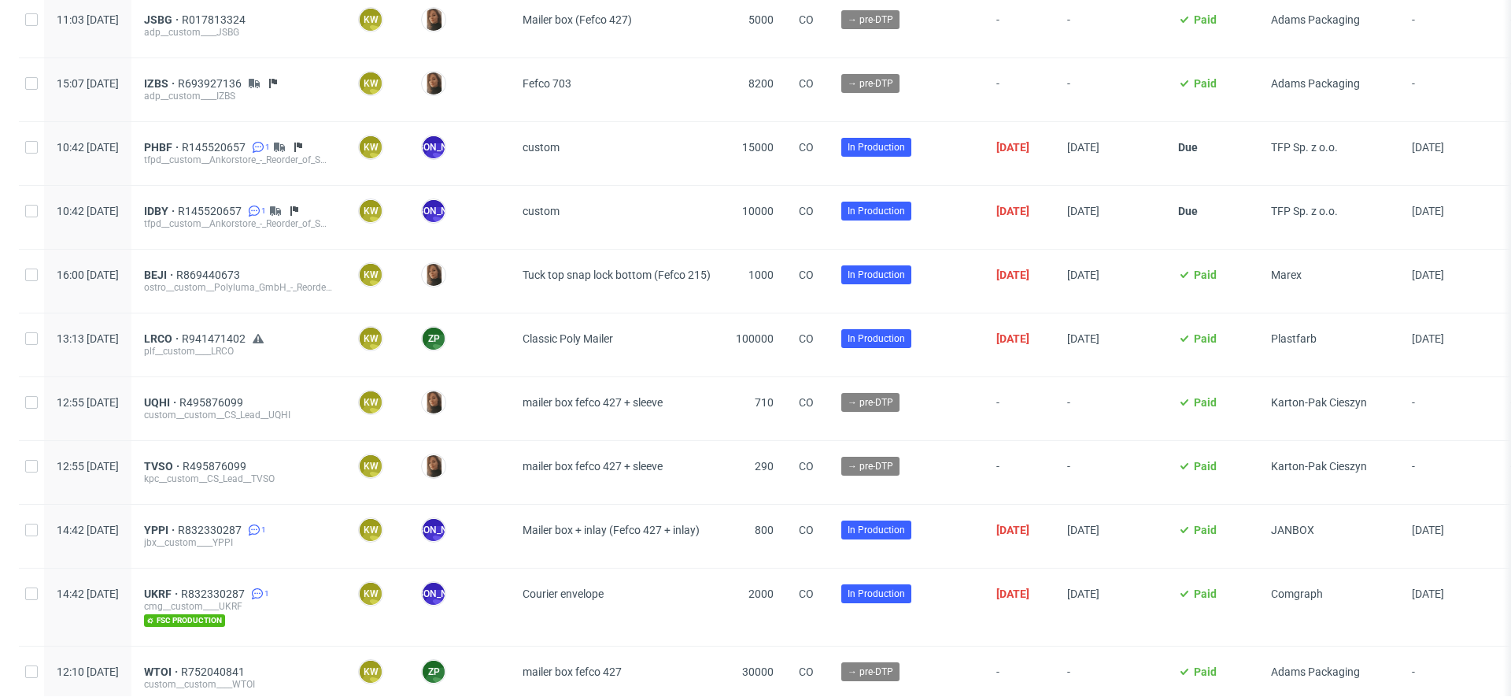
scroll to position [306, 0]
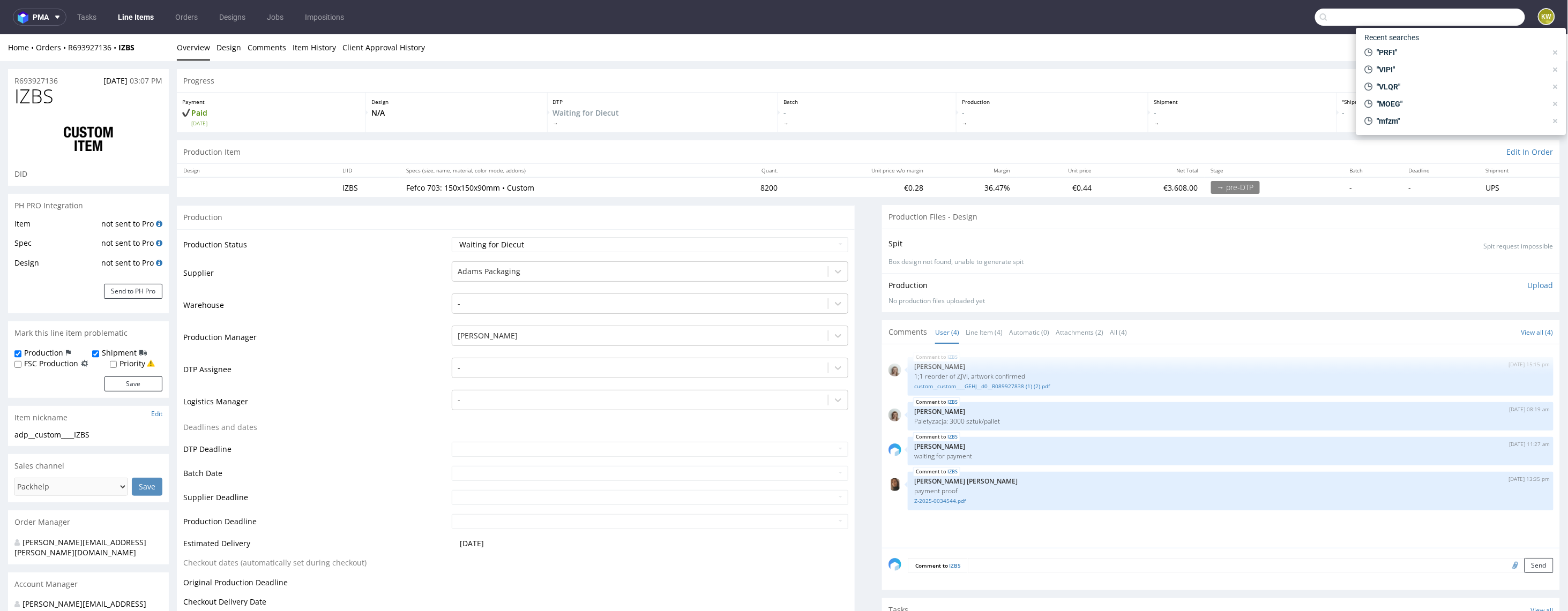
click at [1456, 24] on input "text" at bounding box center [1420, 17] width 210 height 17
type input "e"
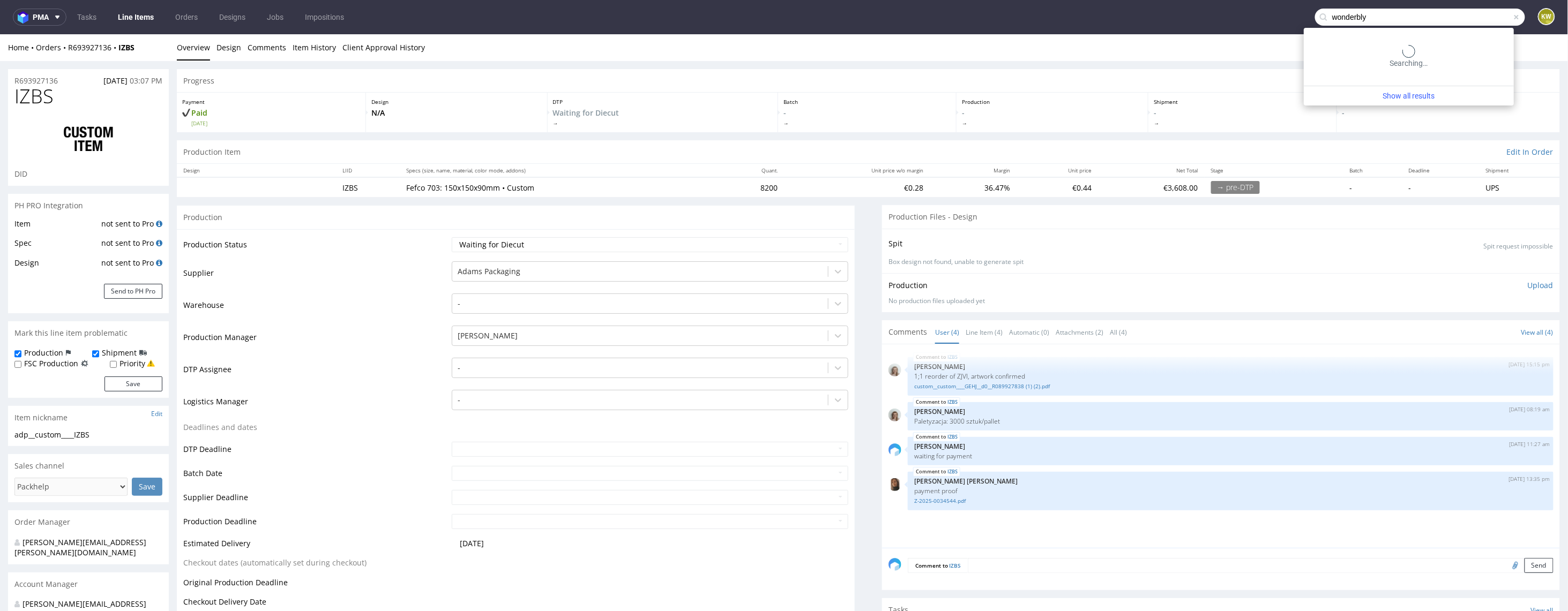
type input "wonderbly"
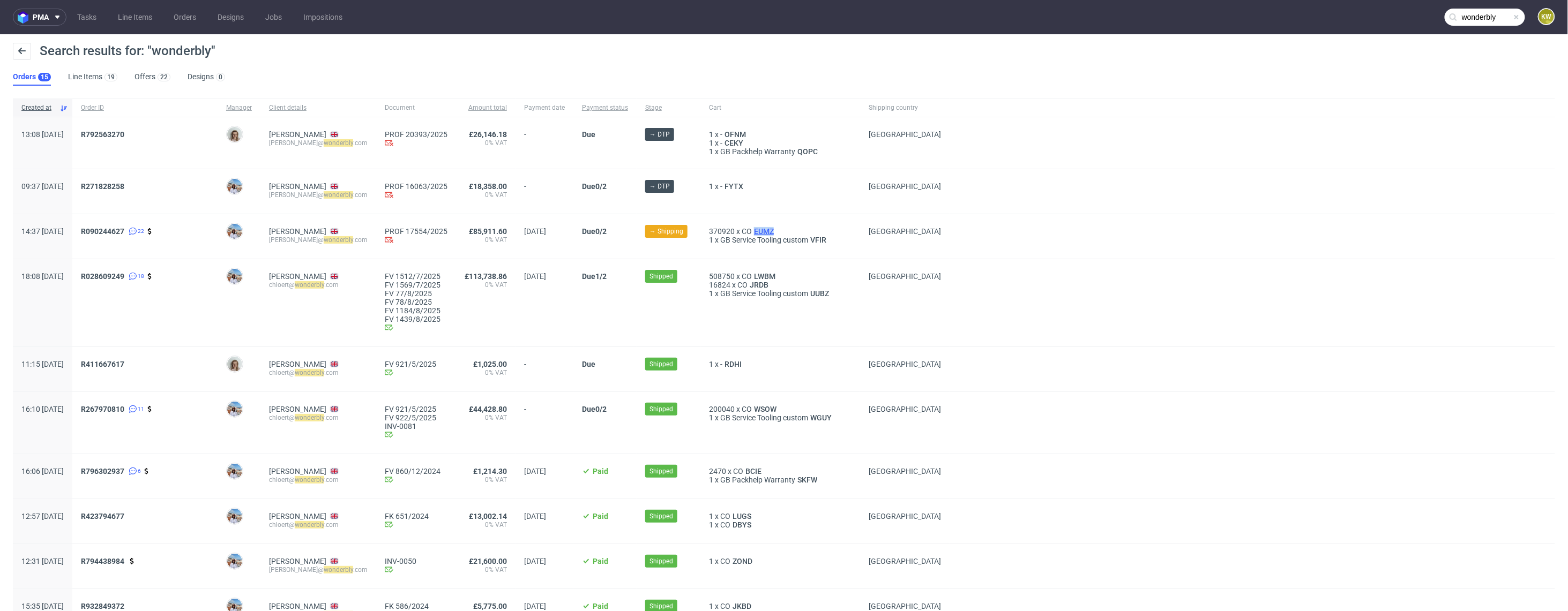
click at [776, 231] on span "EUMZ" at bounding box center [763, 231] width 24 height 9
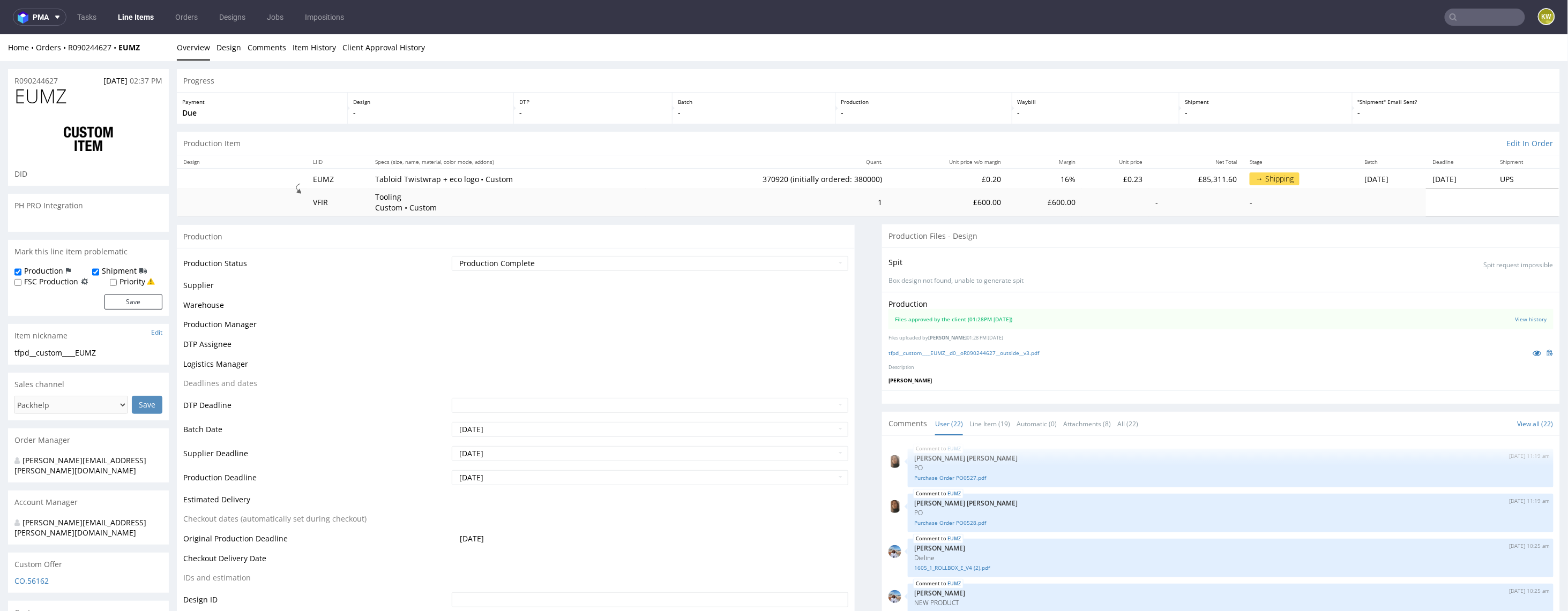
scroll to position [709, 0]
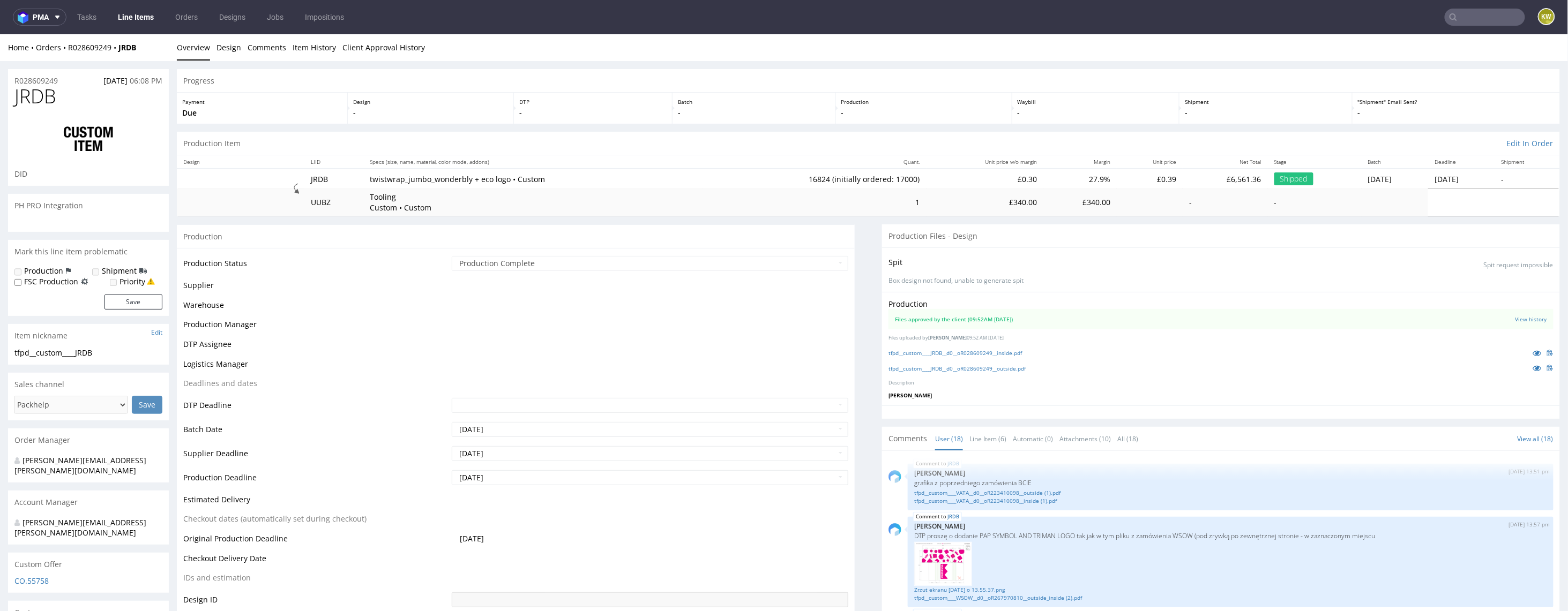
scroll to position [694, 0]
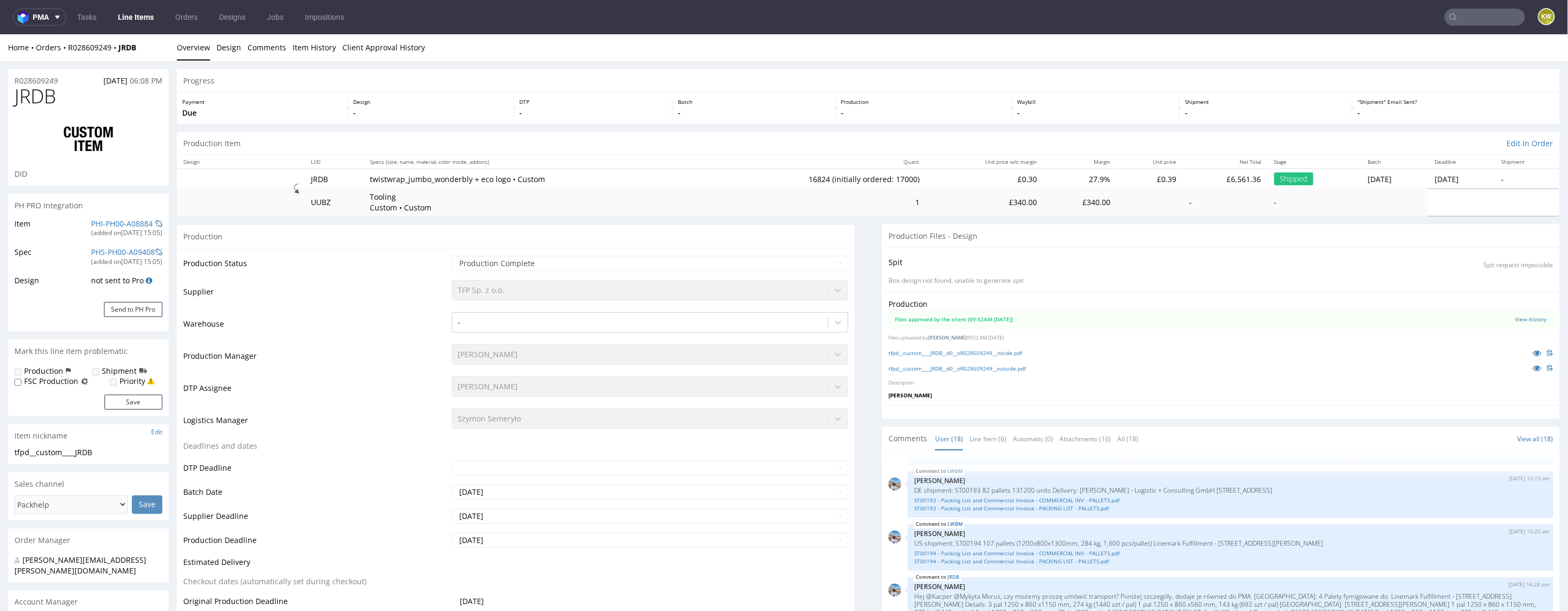
click at [44, 101] on span "JRDB" at bounding box center [35, 95] width 42 height 21
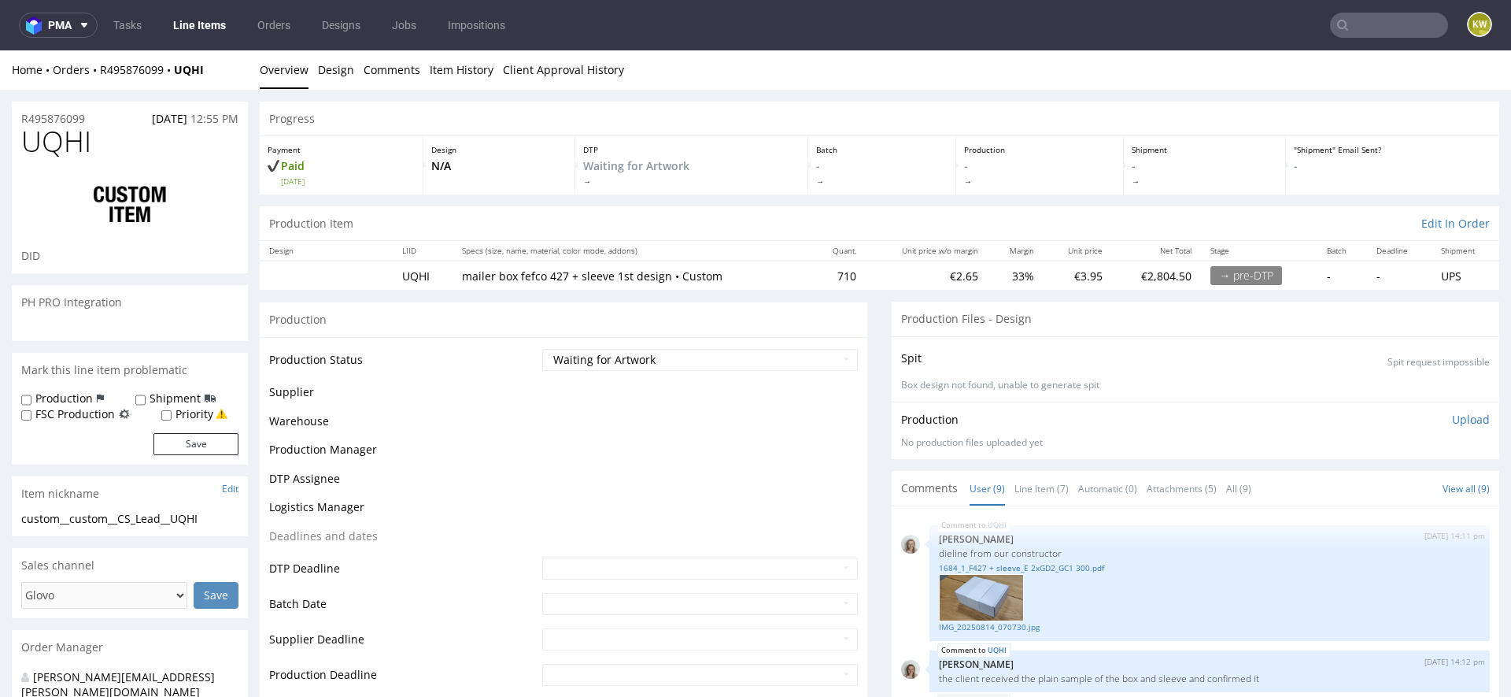
scroll to position [528, 0]
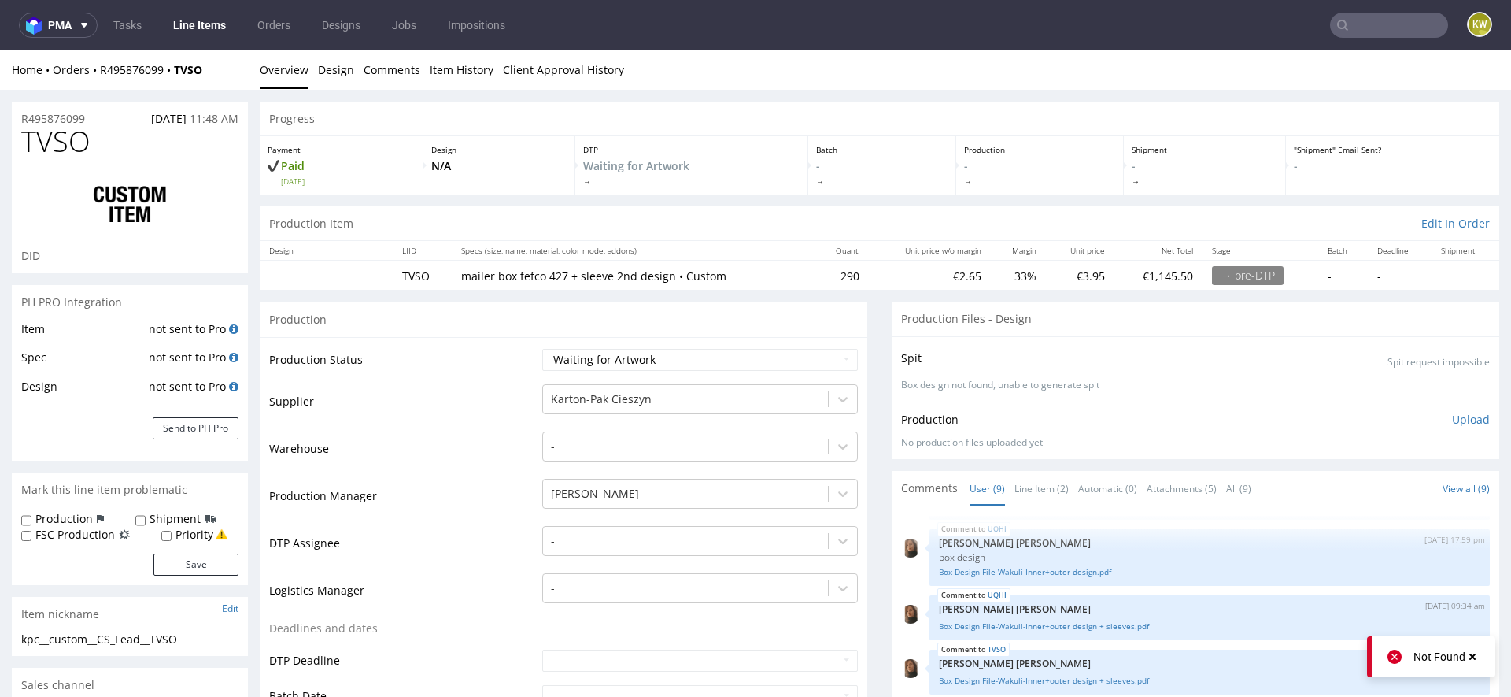
click at [64, 146] on span "TVSO" at bounding box center [55, 141] width 69 height 31
copy span "TVSO"
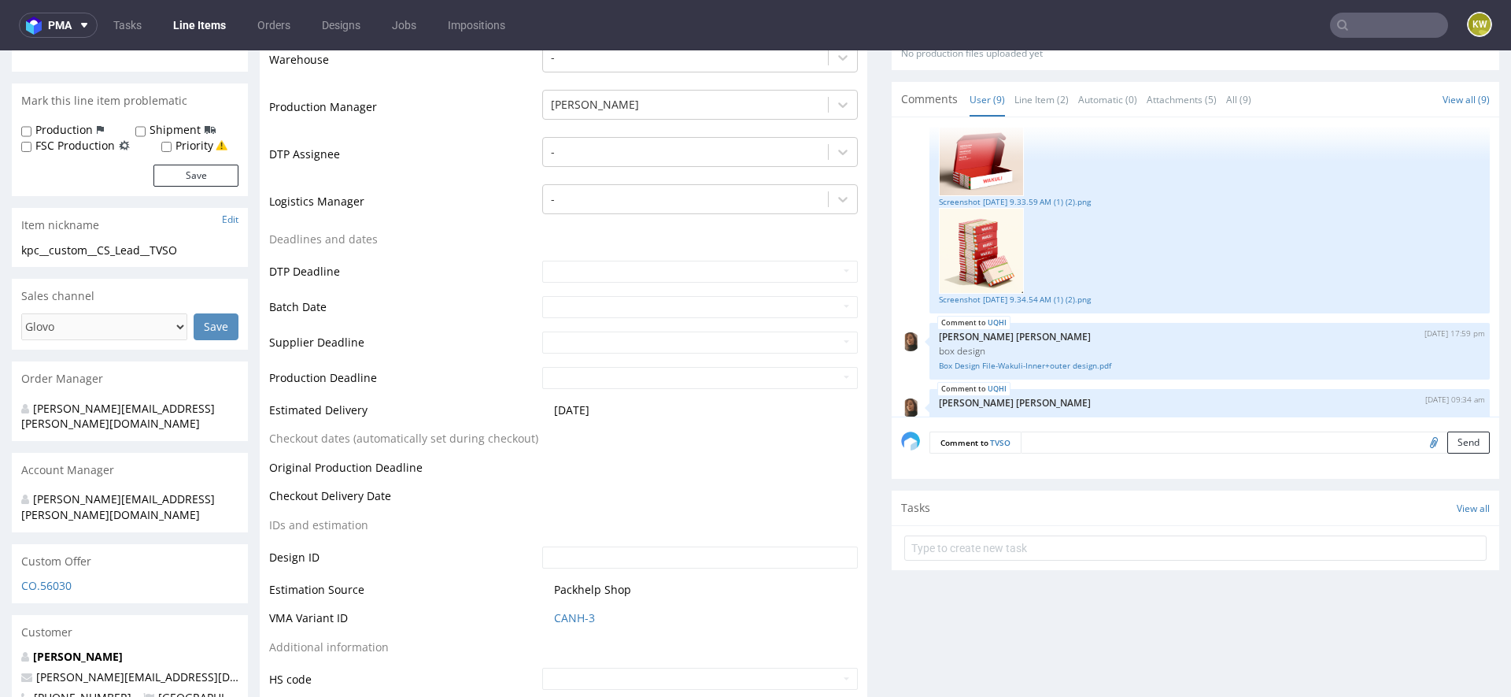
scroll to position [320, 0]
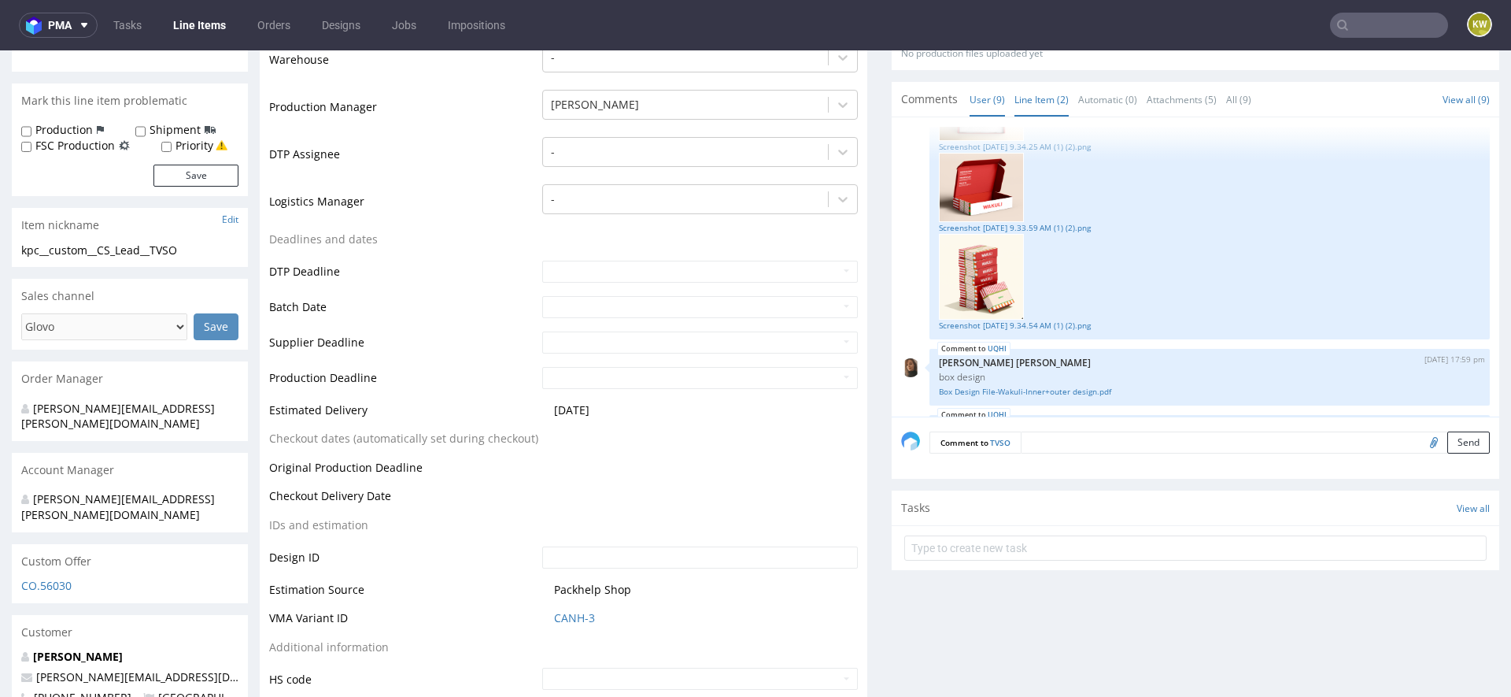
click at [1037, 102] on link "Line Item (2)" at bounding box center [1042, 100] width 54 height 34
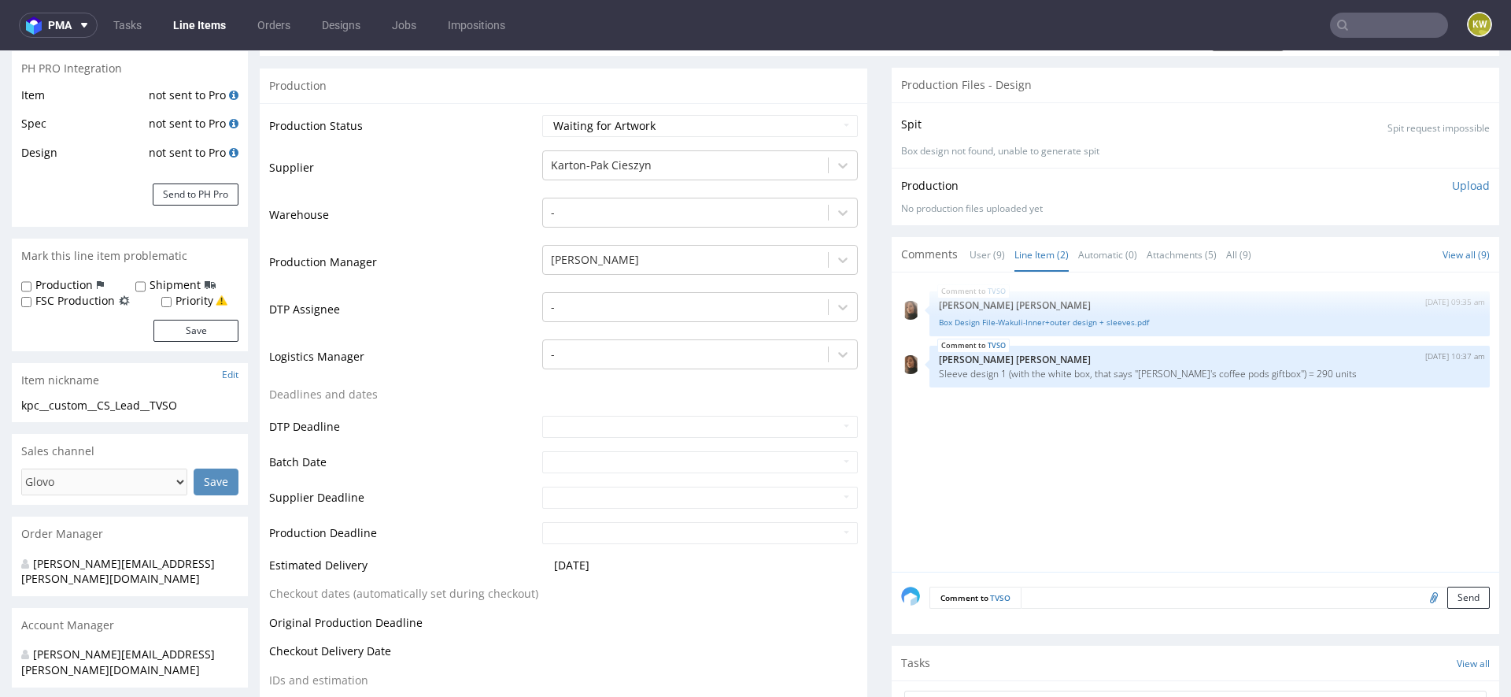
scroll to position [239, 0]
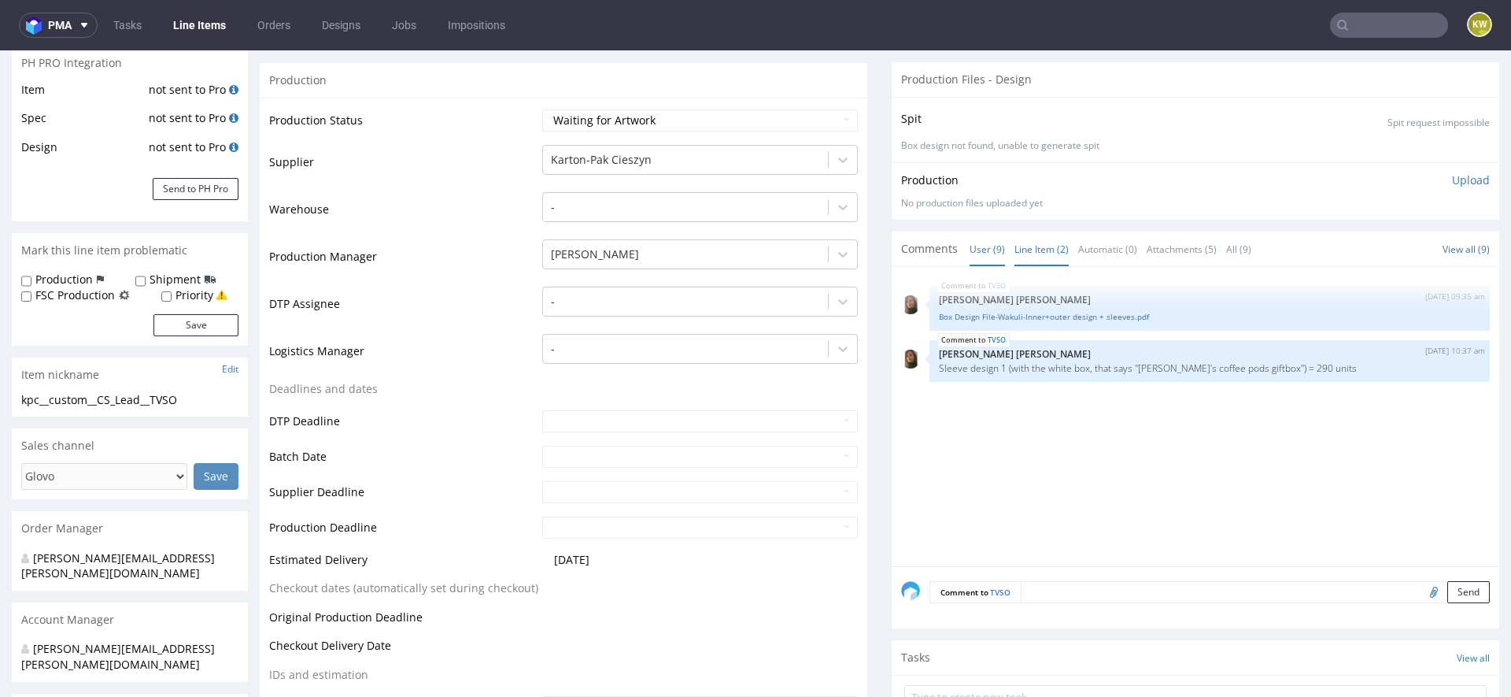
click at [980, 246] on link "User (9)" at bounding box center [987, 249] width 35 height 34
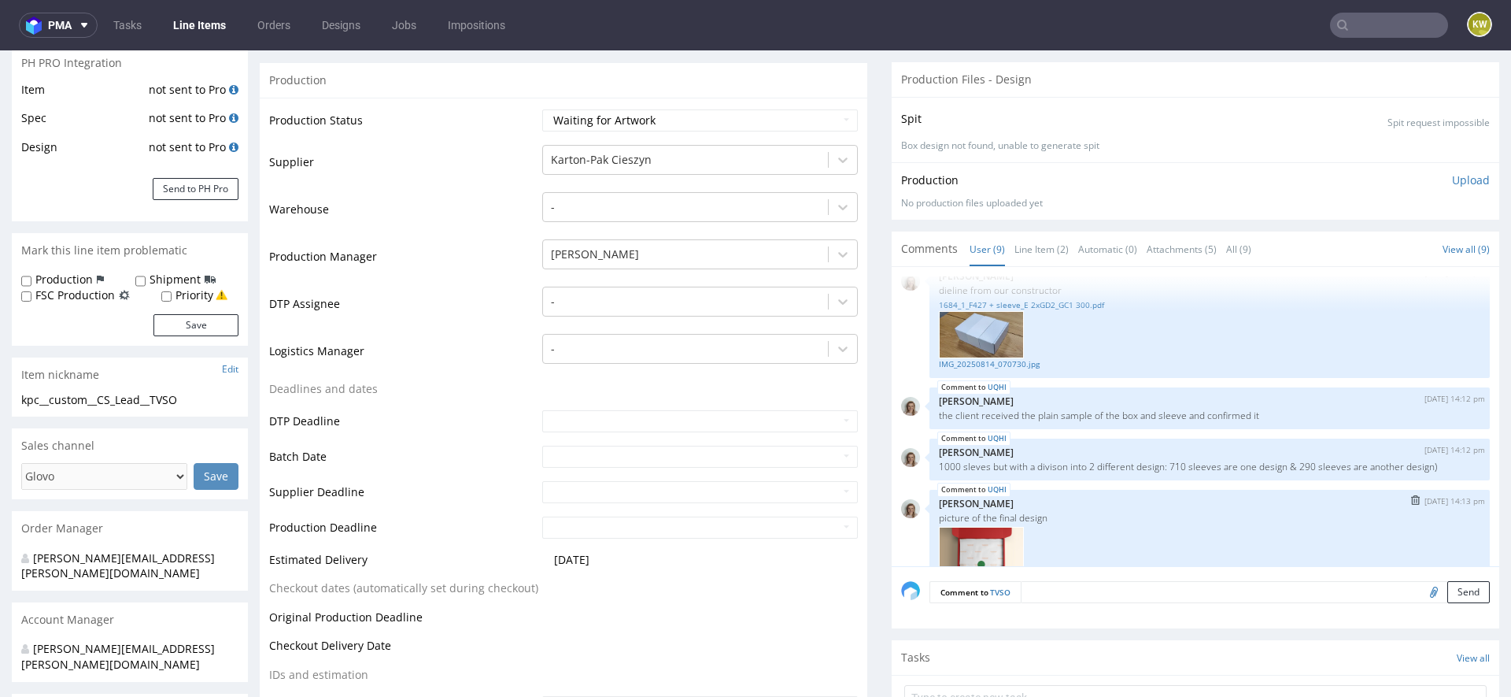
scroll to position [0, 0]
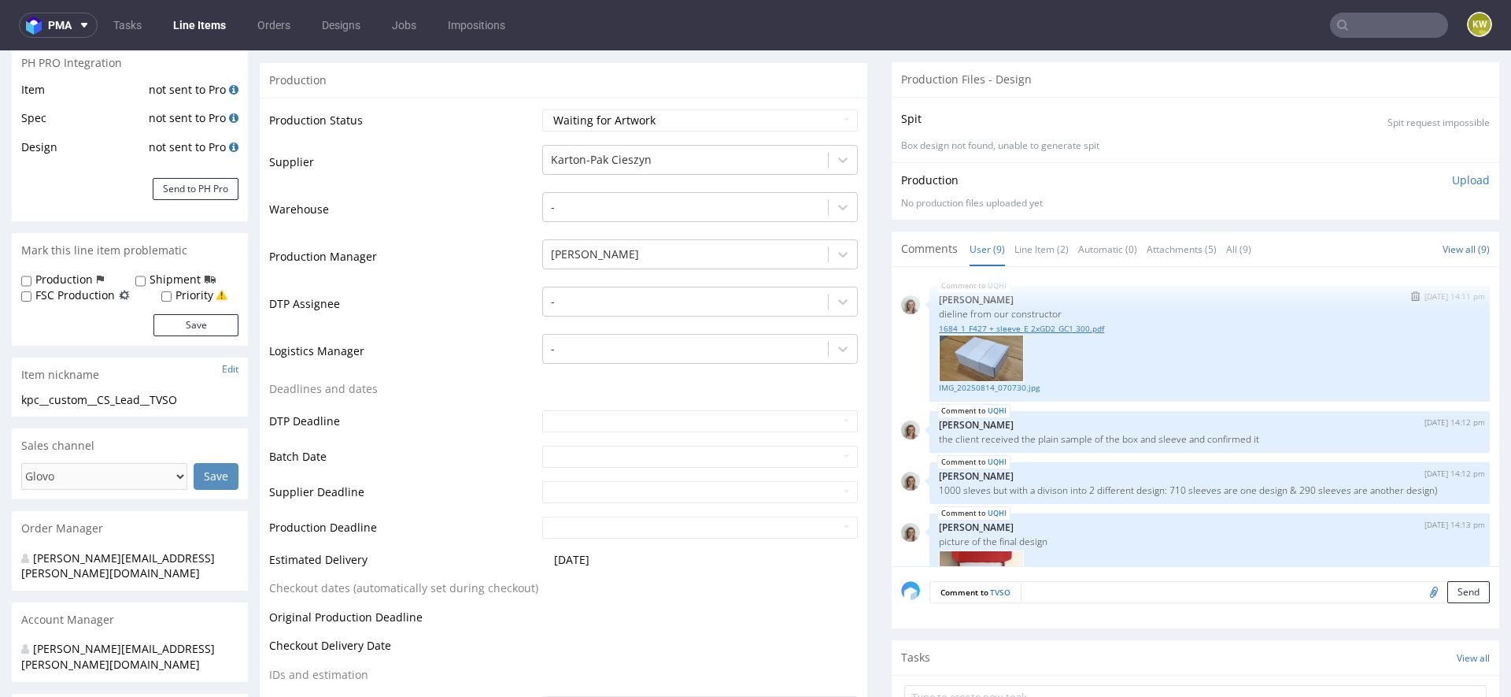
click at [1046, 328] on link "1684_1_F427 + sleeve_E 2xGD2_GC1 300.pdf" at bounding box center [1210, 329] width 542 height 12
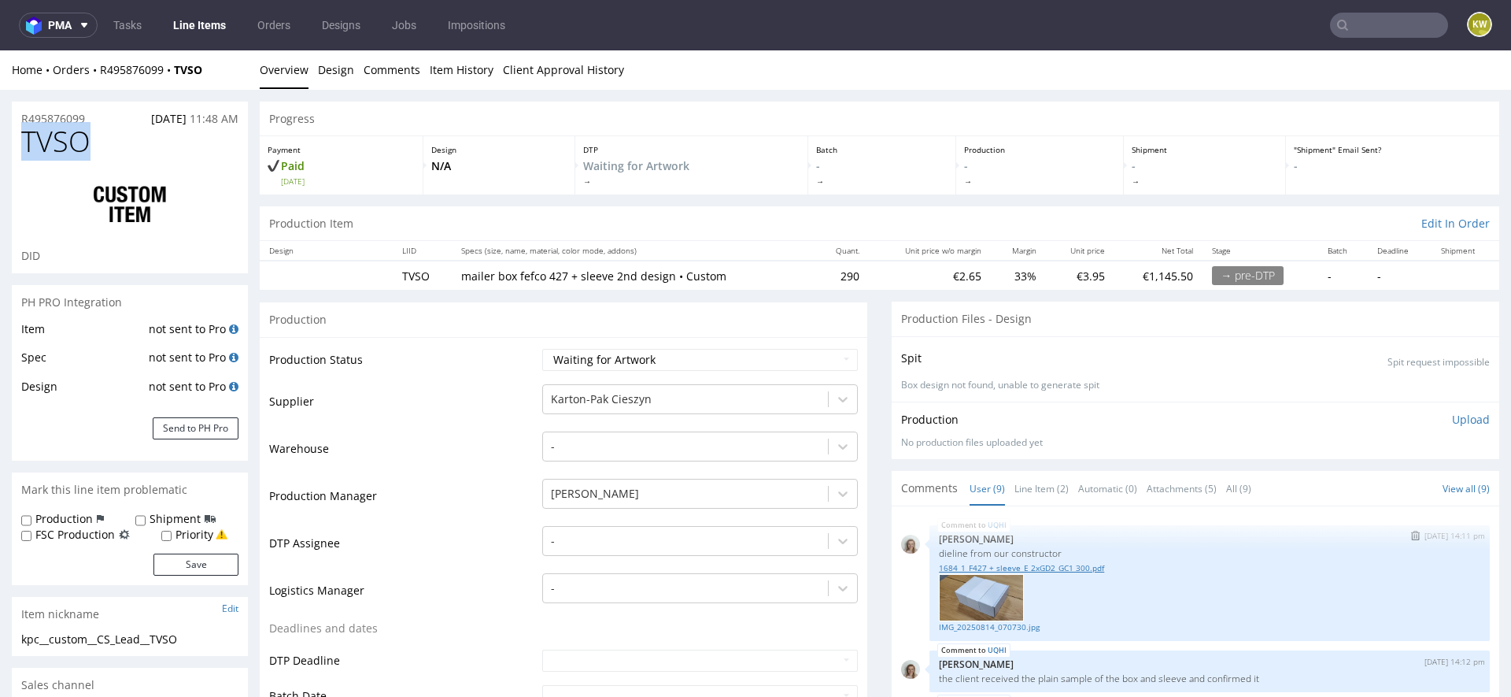
click at [1066, 563] on link "1684_1_F427 + sleeve_E 2xGD2_GC1 300.pdf" at bounding box center [1210, 568] width 542 height 12
click at [205, 430] on button "Send to PH Pro" at bounding box center [196, 428] width 86 height 22
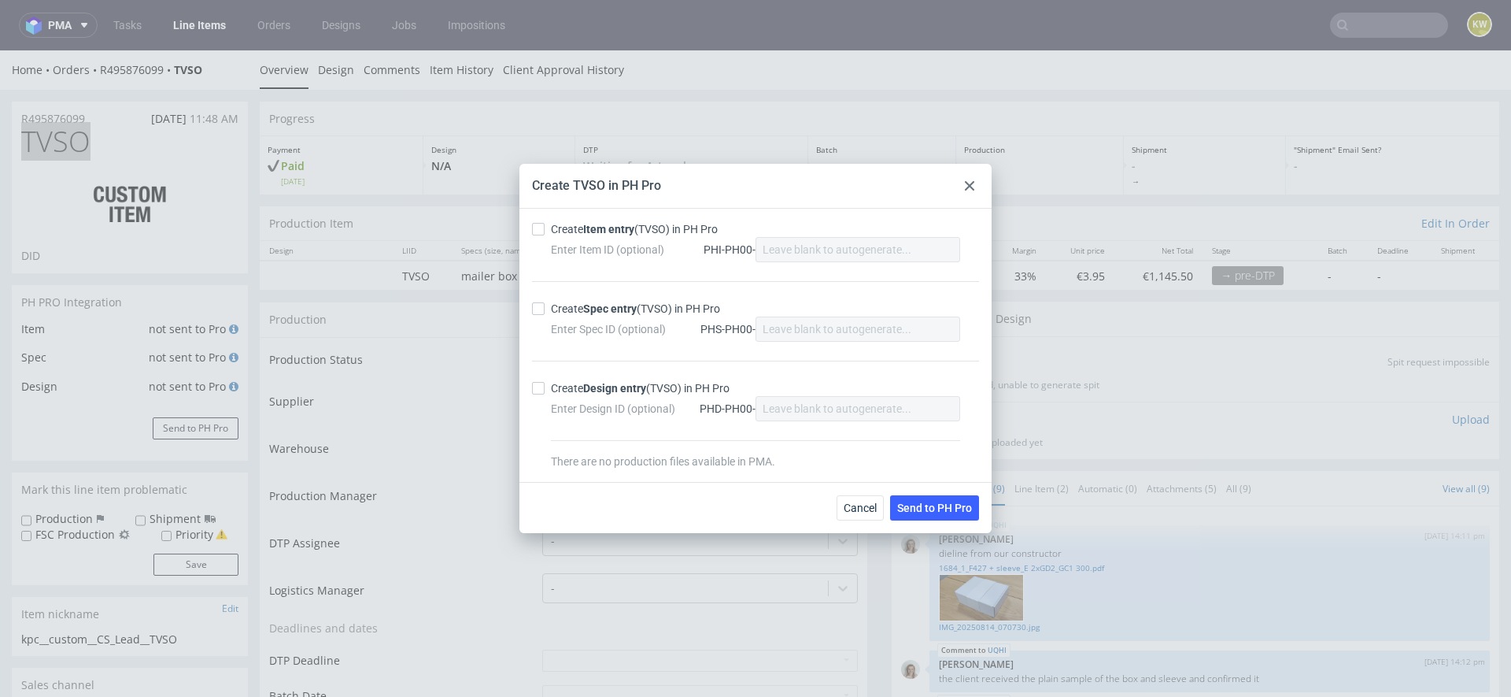
click at [538, 236] on label "Create Item entry (TVSO) in PH Pro" at bounding box center [755, 229] width 447 height 16
click at [538, 235] on input "Create Item entry (TVSO) in PH Pro" at bounding box center [538, 229] width 13 height 13
checkbox input "true"
click at [540, 313] on input "Create Spec entry (TVSO) in PH Pro" at bounding box center [538, 308] width 13 height 13
checkbox input "true"
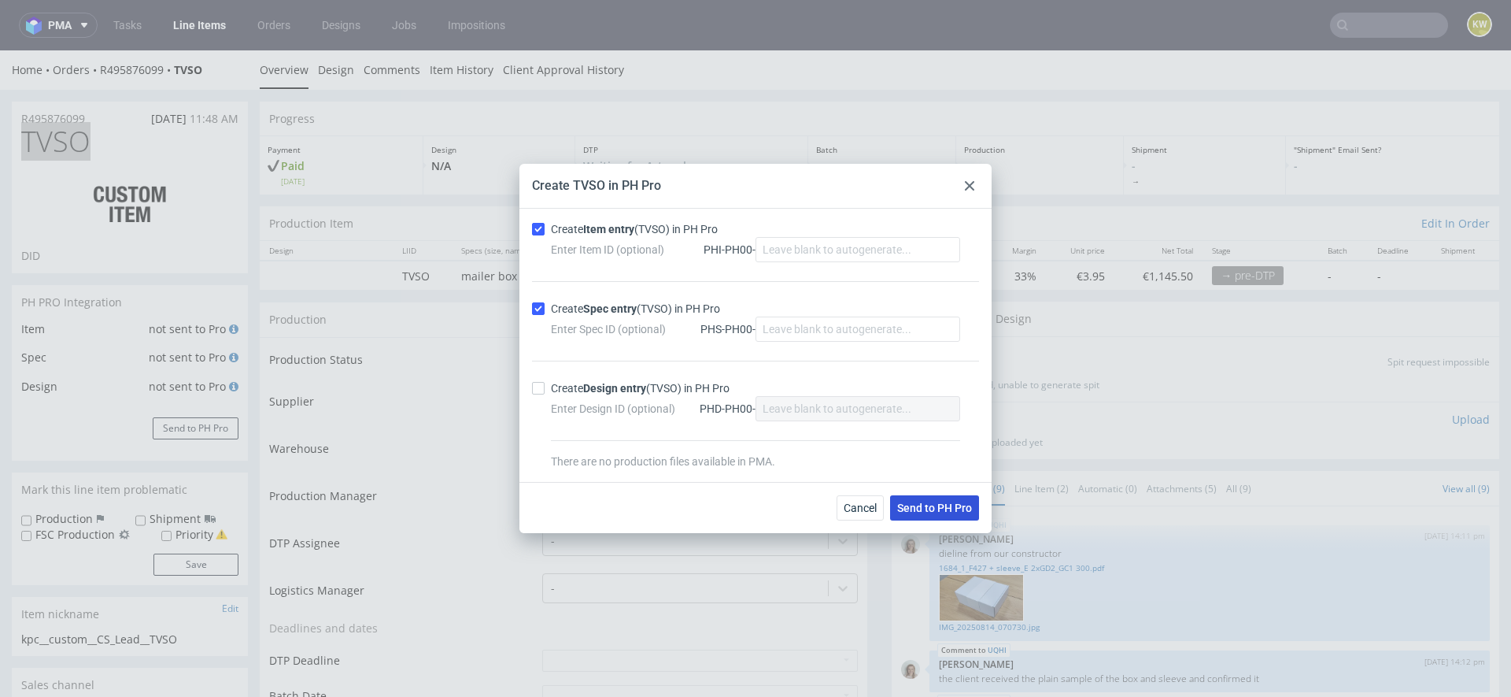
click at [917, 505] on span "Send to PH Pro" at bounding box center [934, 507] width 75 height 11
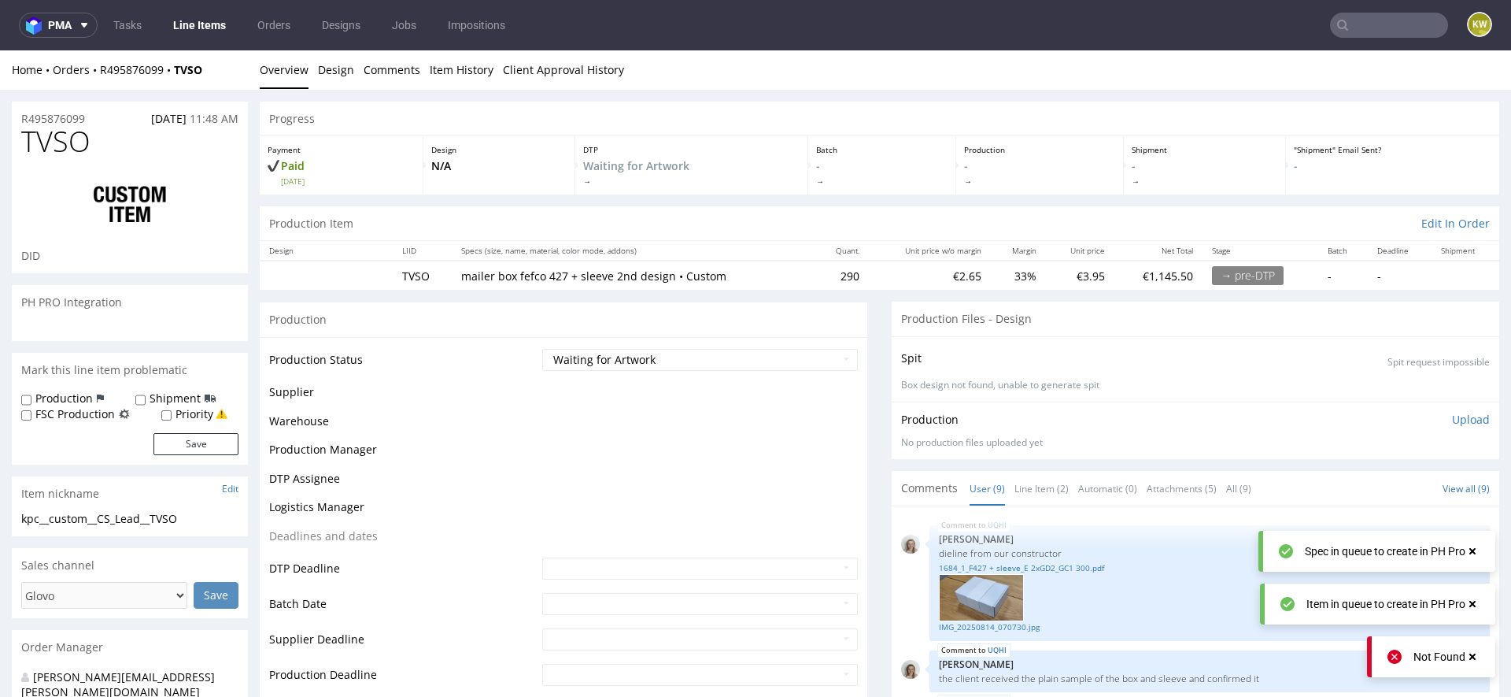
scroll to position [528, 0]
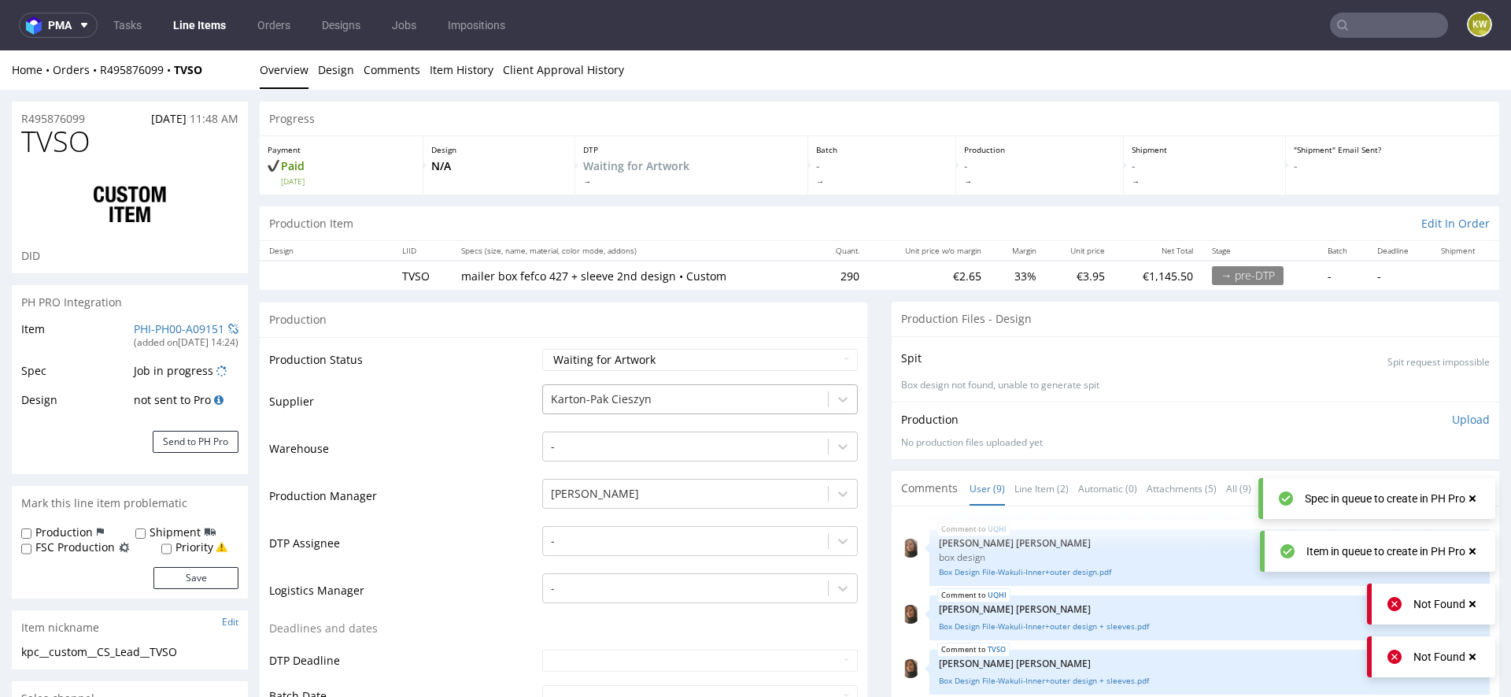
click at [589, 398] on div at bounding box center [685, 399] width 269 height 19
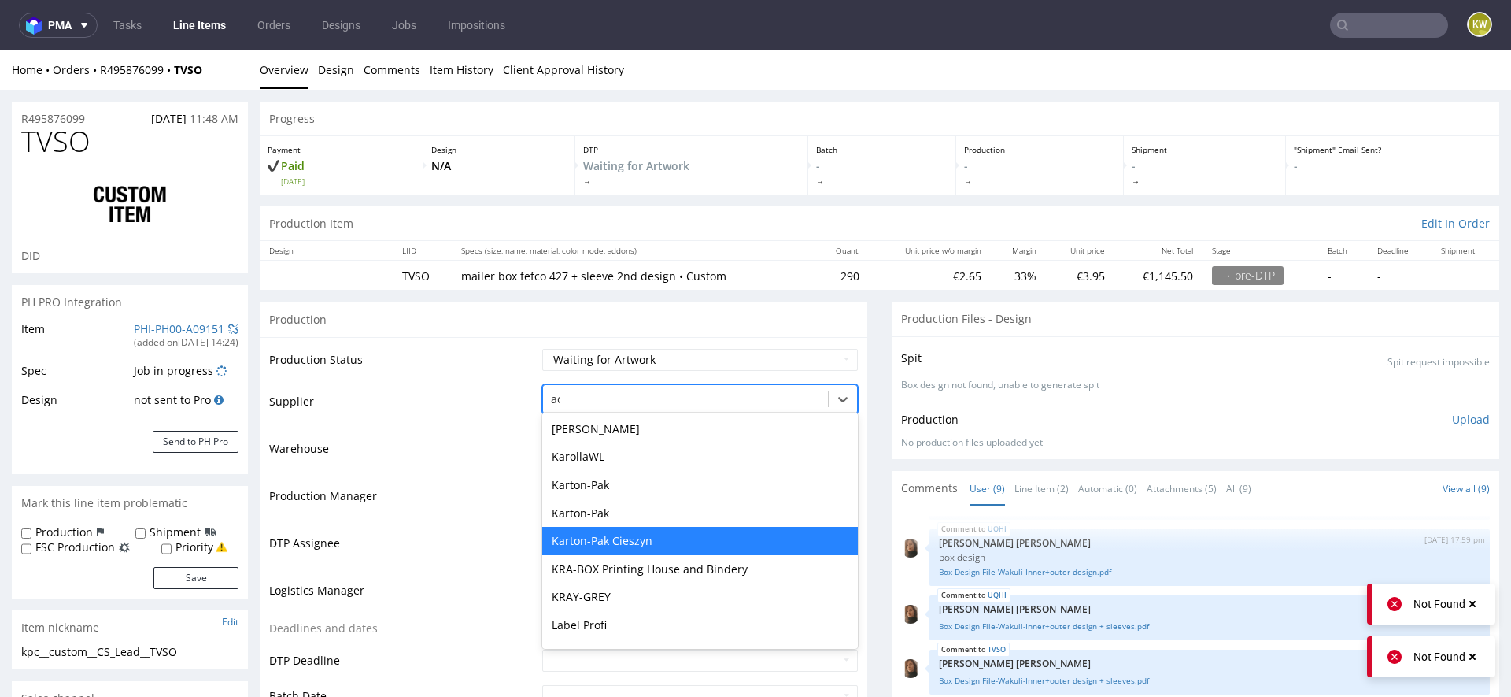
scroll to position [0, 0]
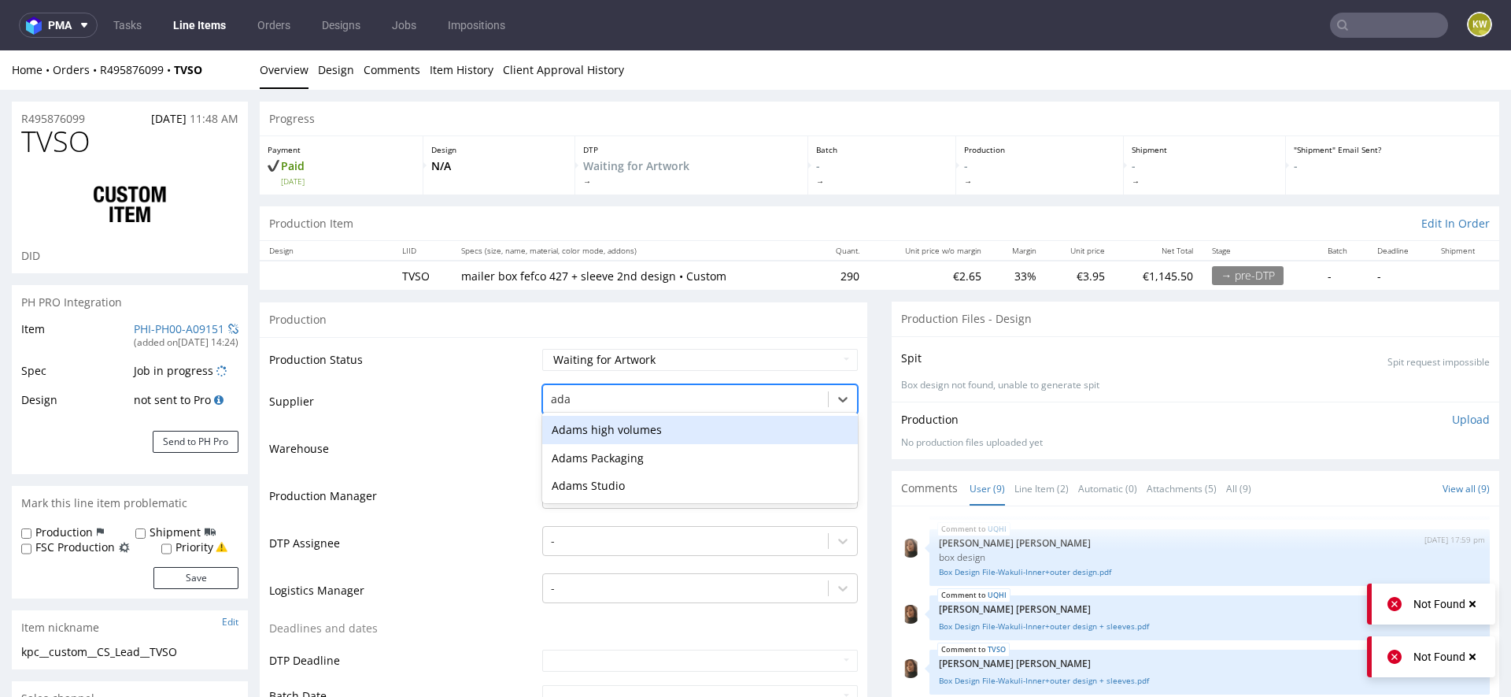
type input "[PERSON_NAME]"
click at [579, 438] on div "Adams high volumes" at bounding box center [700, 430] width 316 height 28
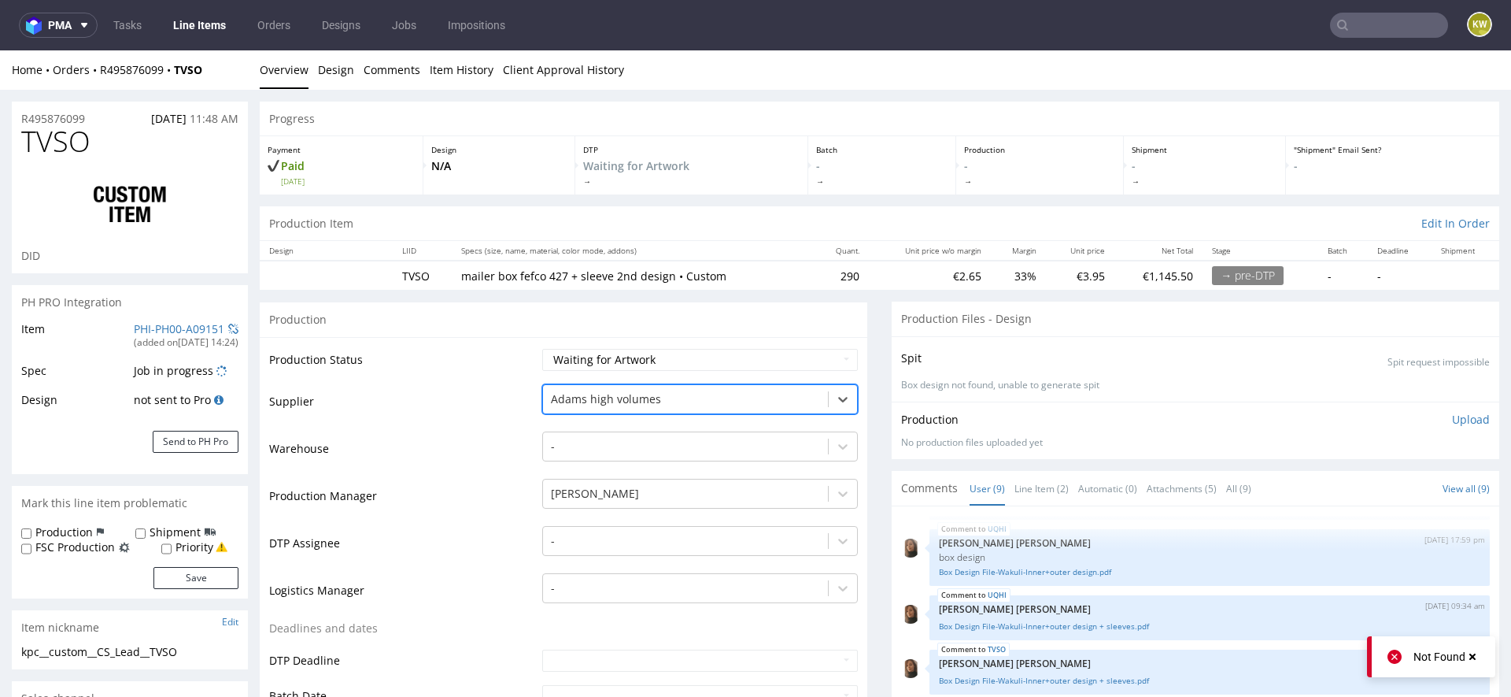
click at [598, 406] on div "option Adams high volumes, selected. Adams high volumes" at bounding box center [700, 395] width 316 height 22
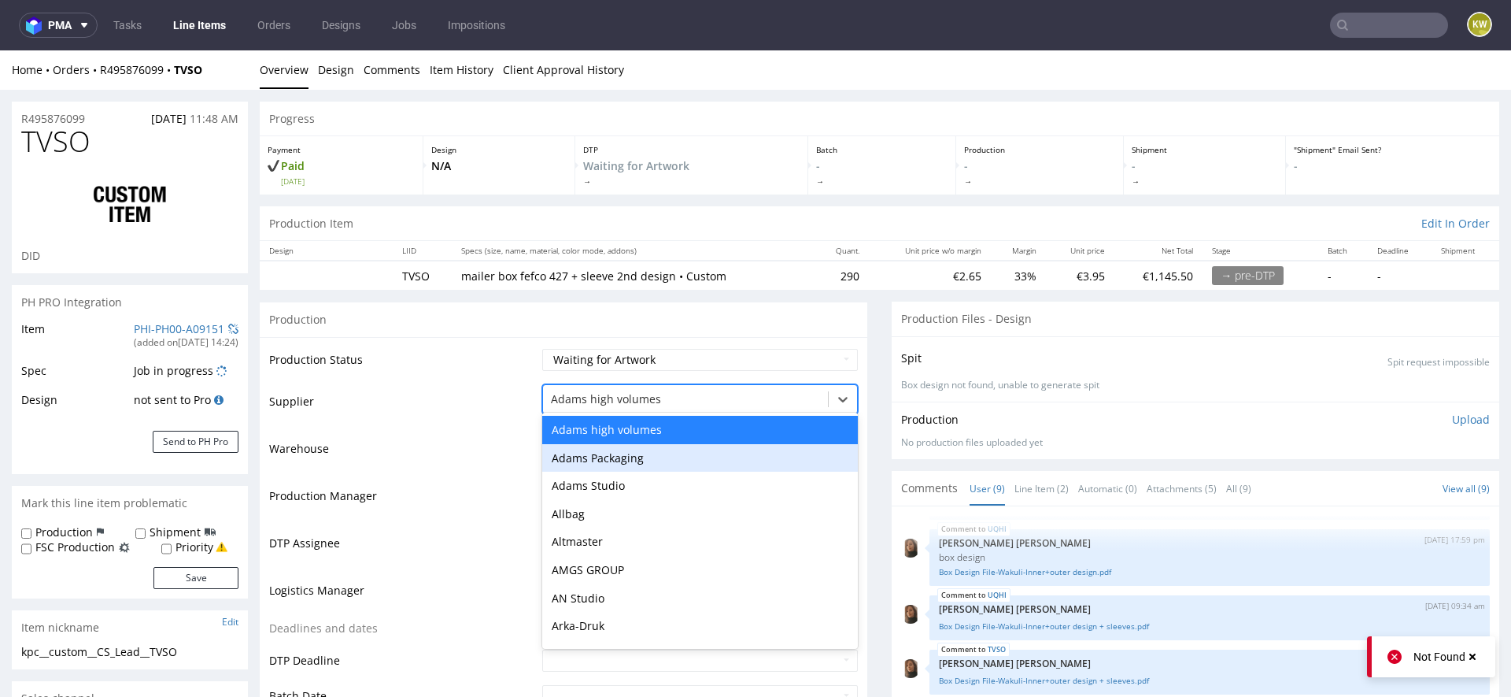
click at [594, 449] on div "Adams Packaging" at bounding box center [700, 458] width 316 height 28
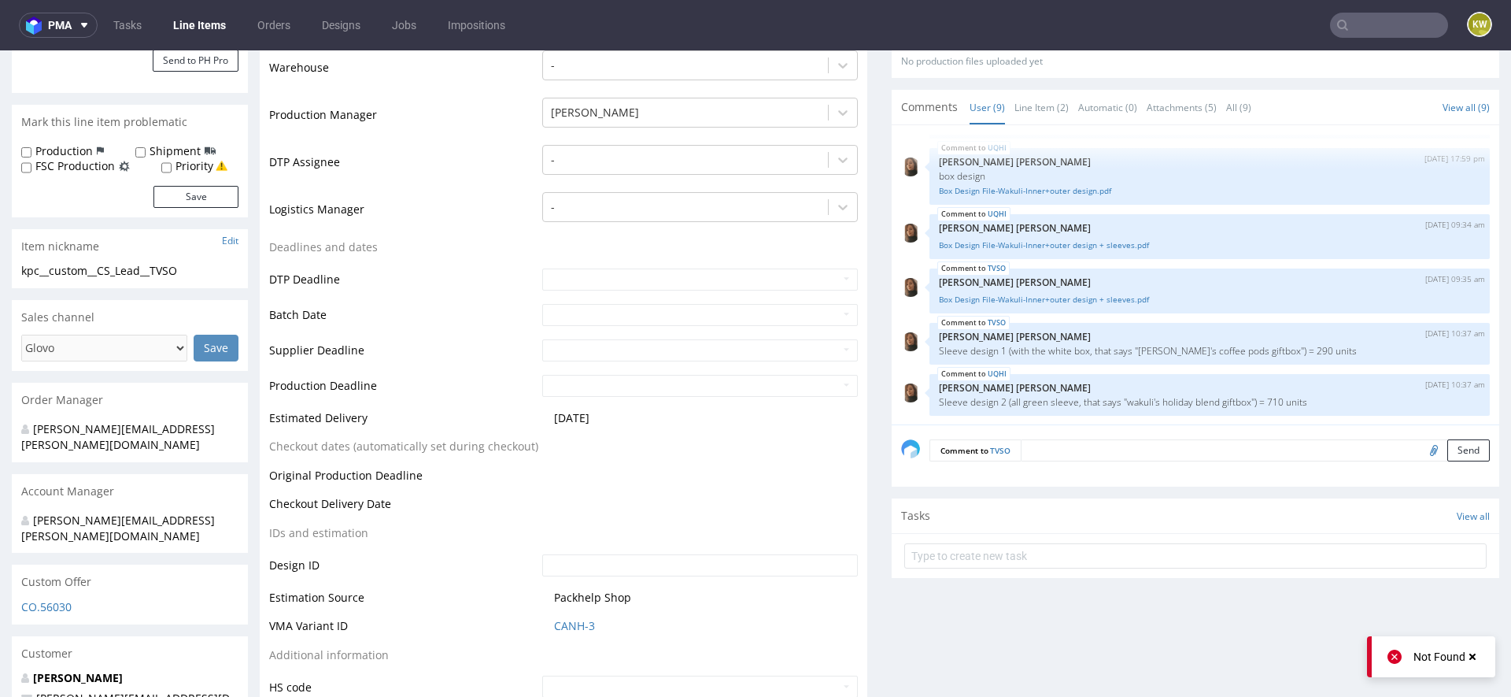
scroll to position [526, 0]
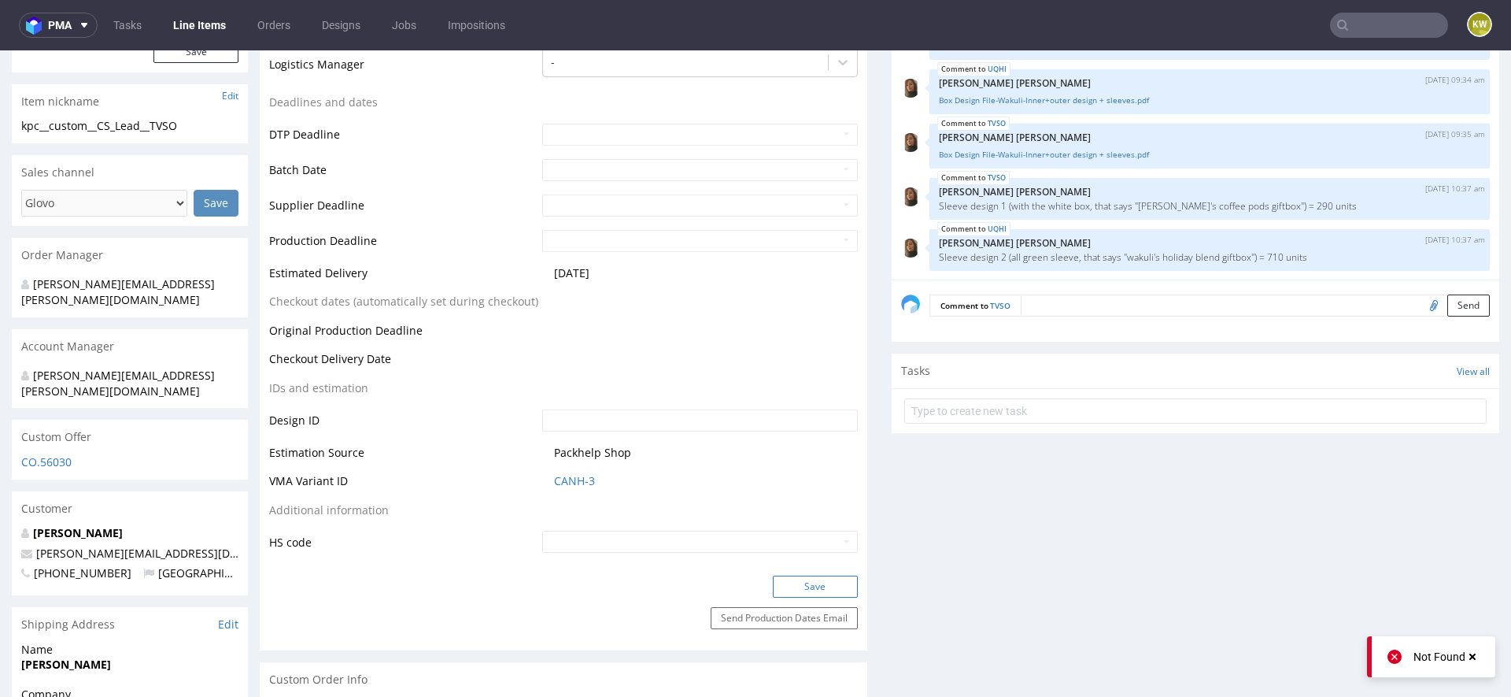
click at [782, 584] on button "Save" at bounding box center [815, 586] width 85 height 22
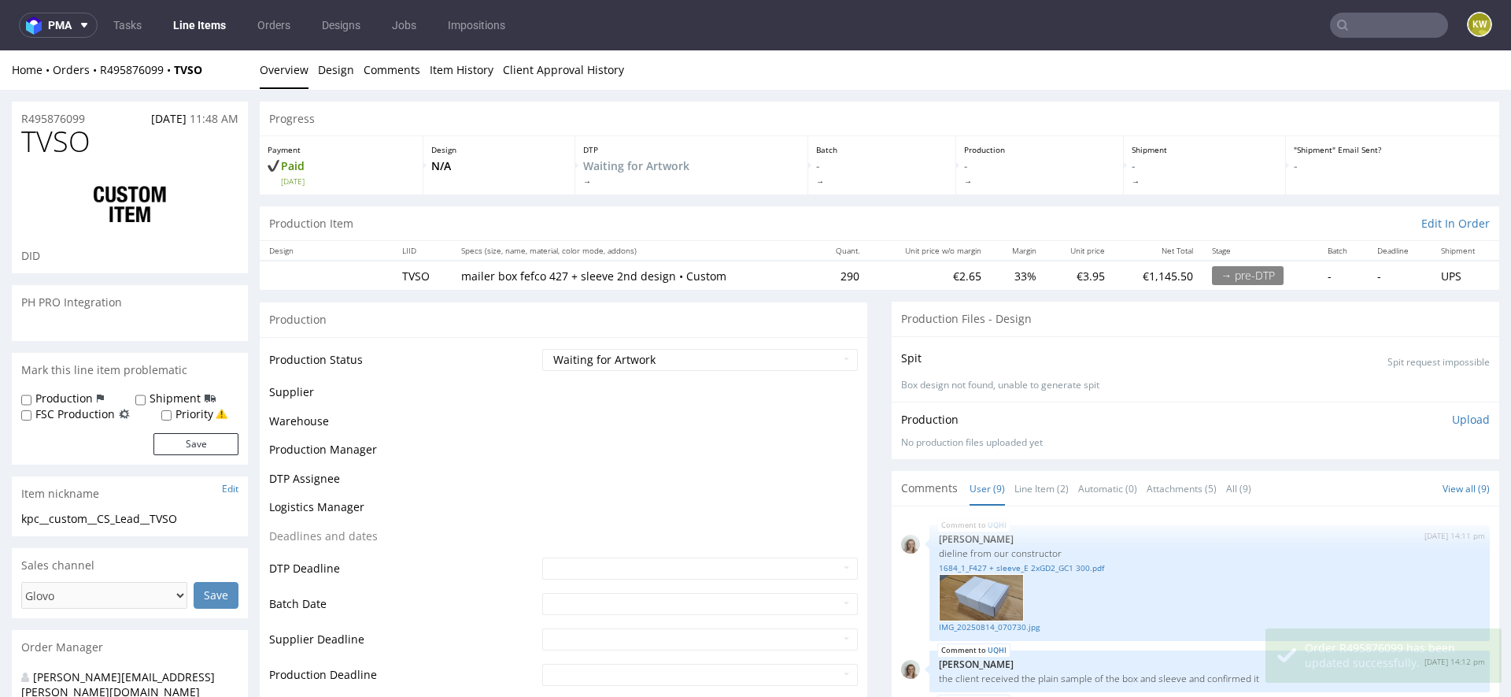
scroll to position [528, 0]
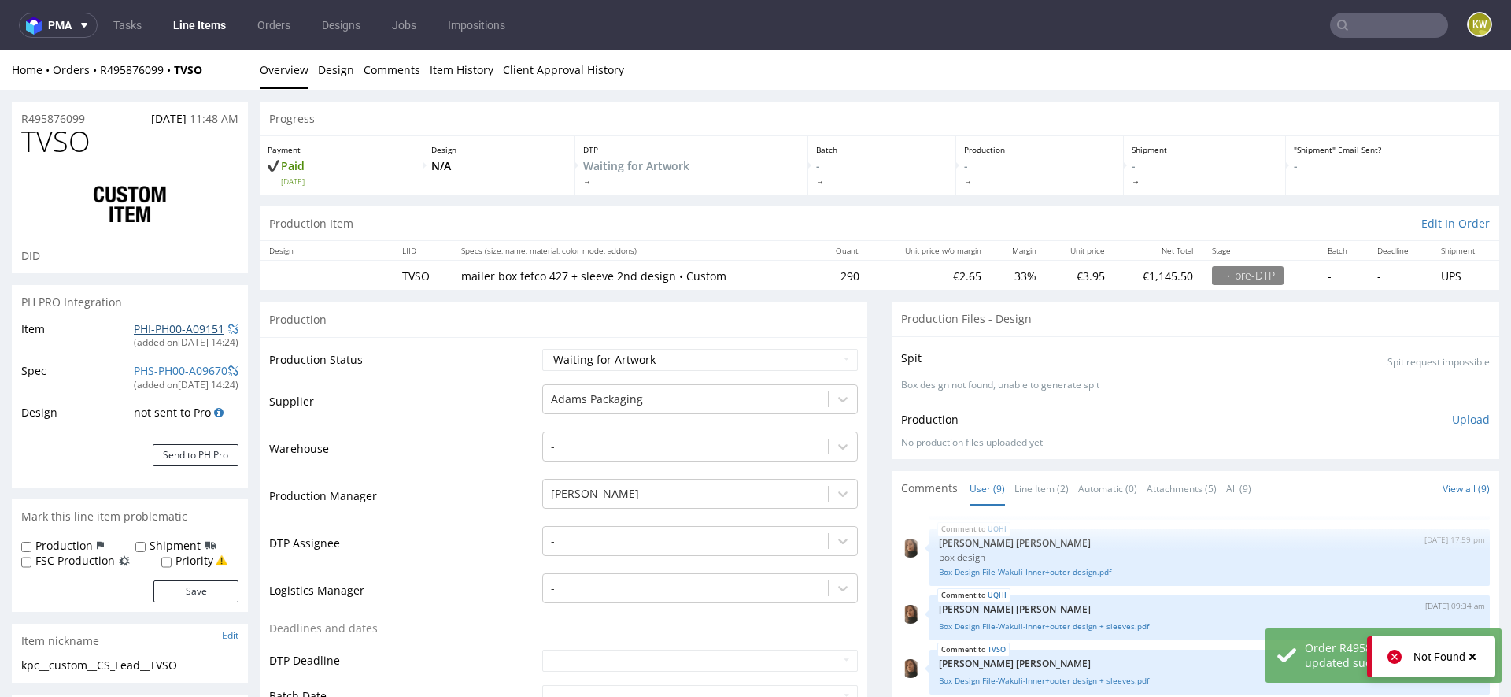
click at [153, 321] on link "PHI-PH00-A09151" at bounding box center [179, 328] width 91 height 15
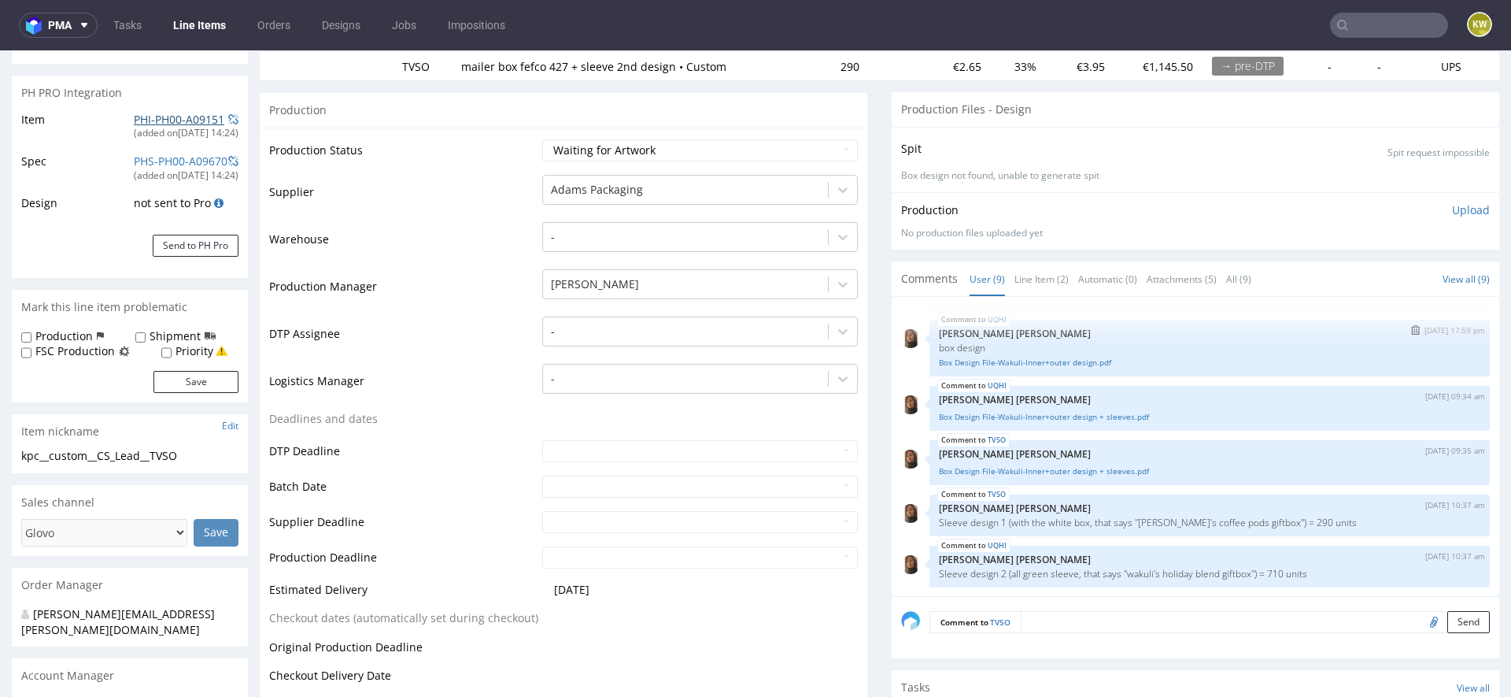
scroll to position [233, 0]
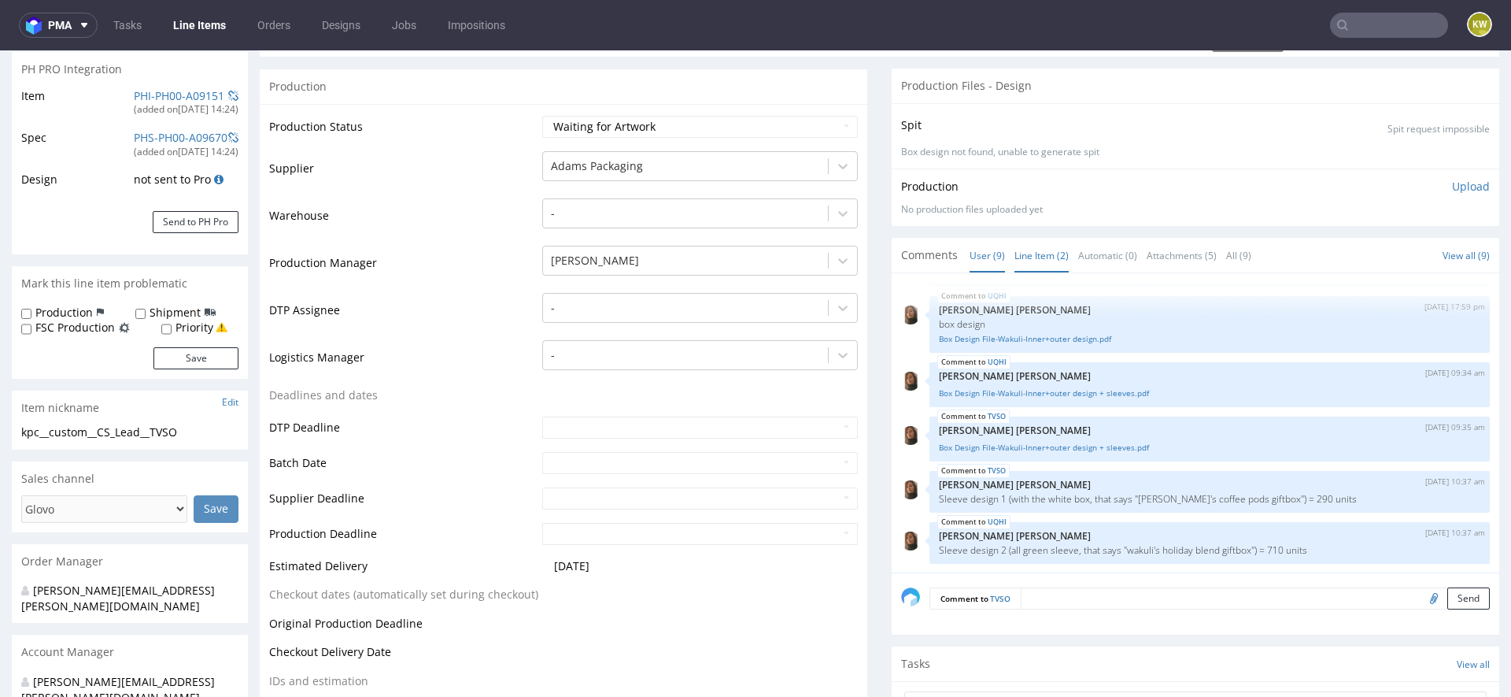
click at [1038, 254] on link "Line Item (2)" at bounding box center [1042, 256] width 54 height 34
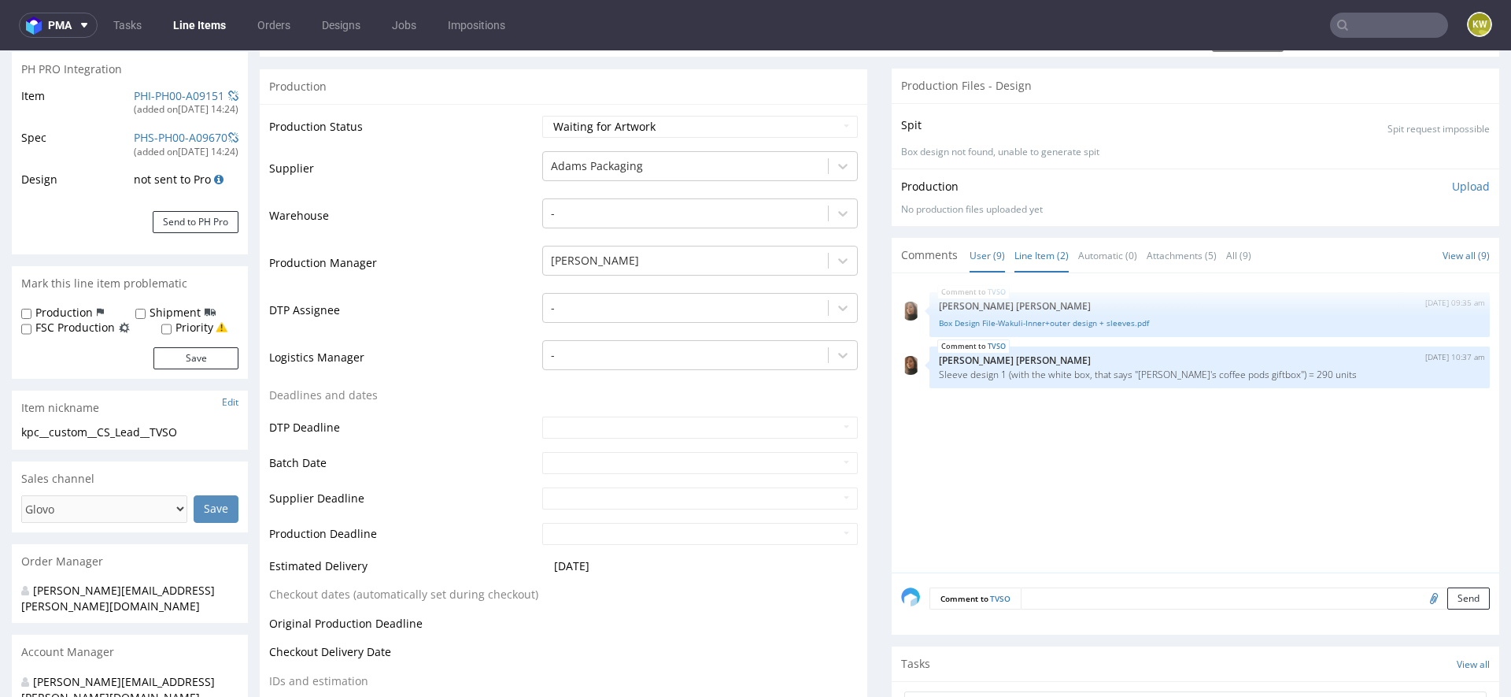
click at [977, 241] on link "User (9)" at bounding box center [987, 256] width 35 height 34
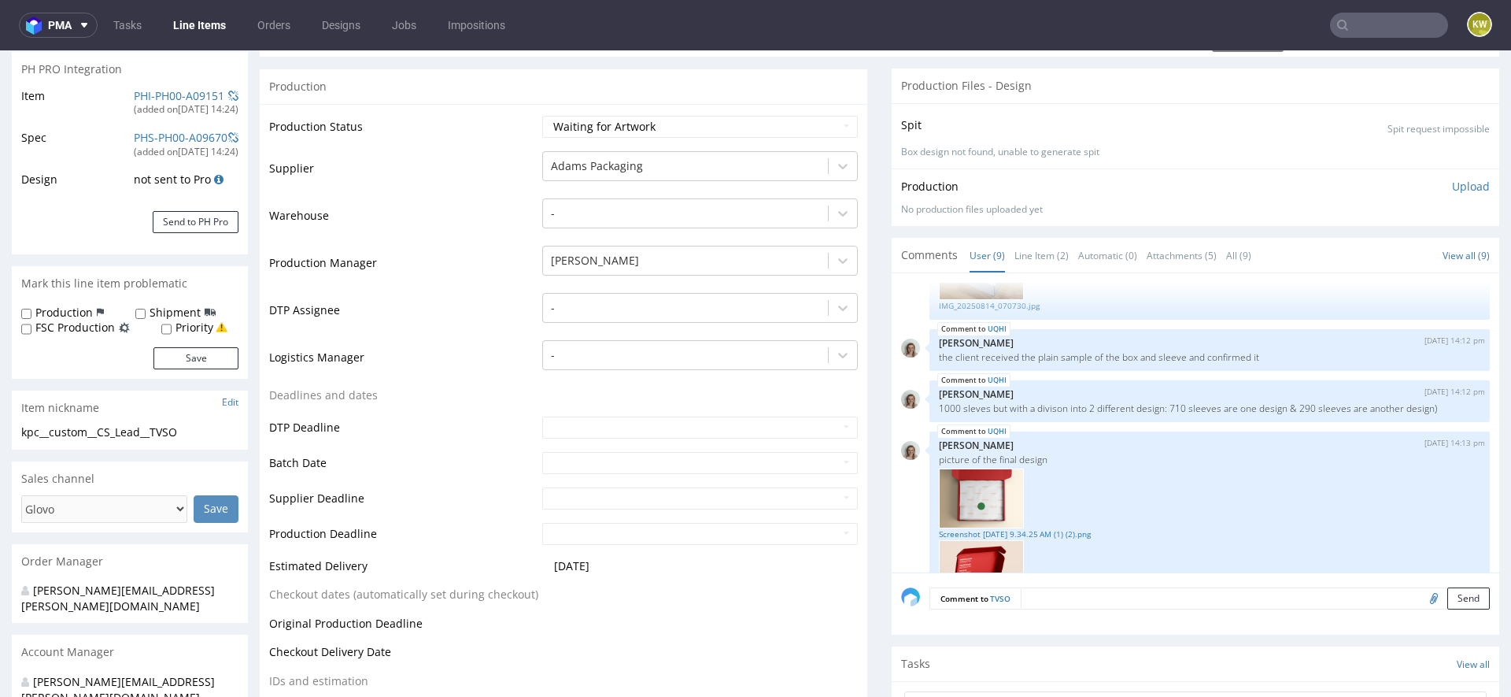
scroll to position [0, 0]
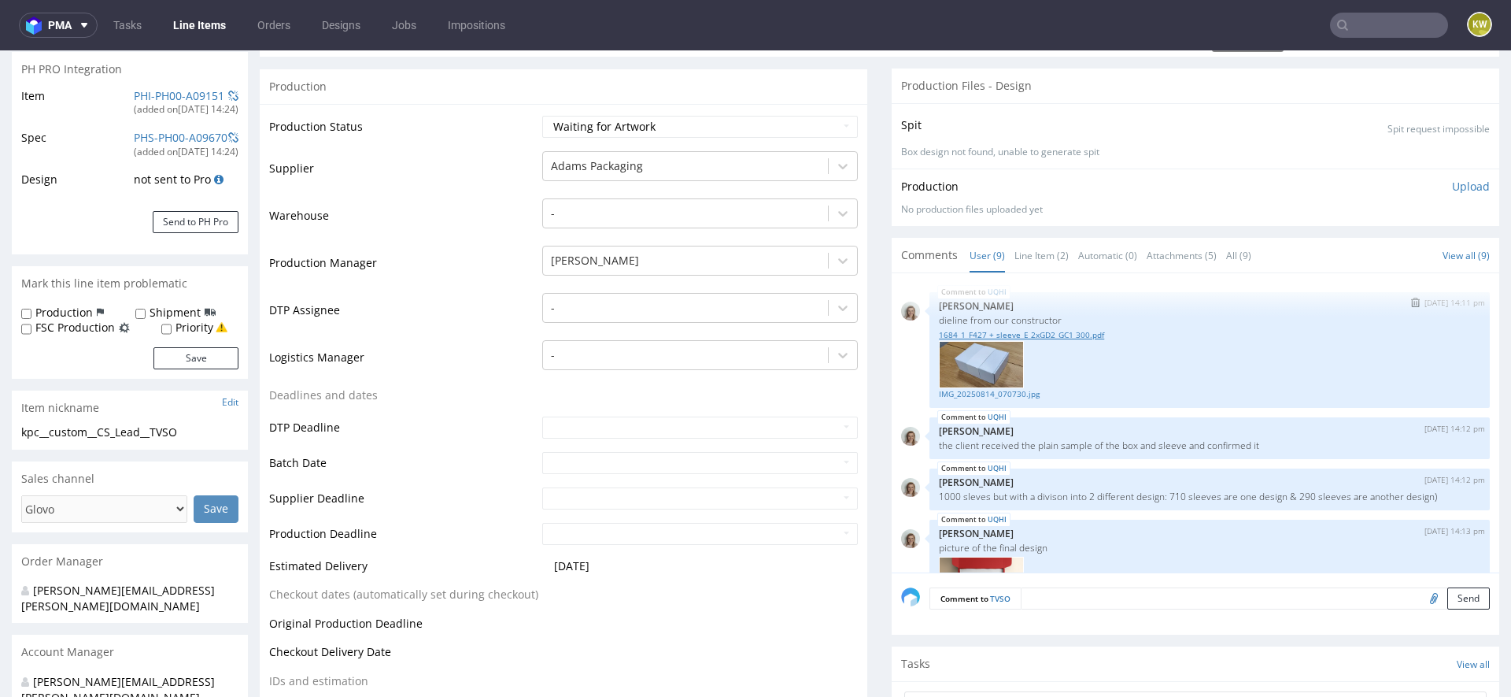
click at [1053, 331] on link "1684_1_F427 + sleeve_E 2xGD2_GC1 300.pdf" at bounding box center [1210, 335] width 542 height 12
click at [1371, 31] on input "text" at bounding box center [1389, 25] width 118 height 25
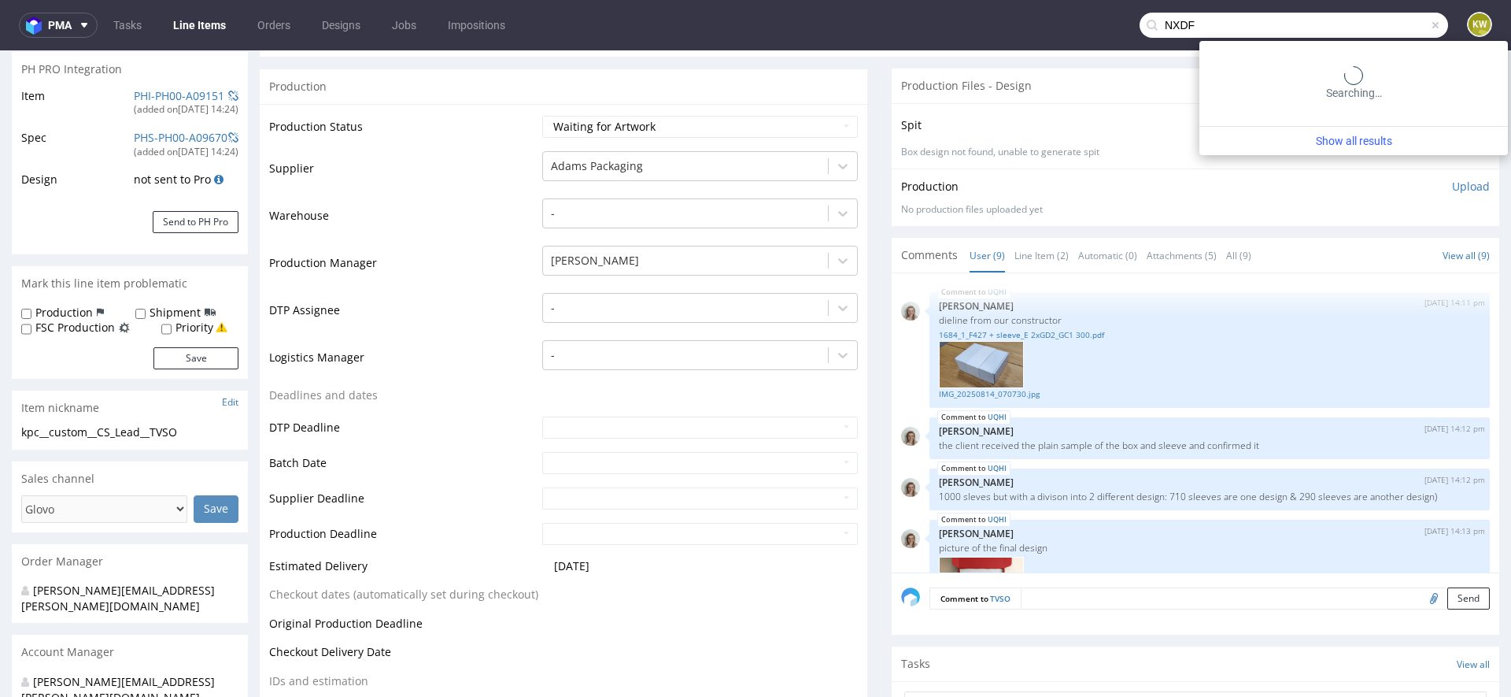
type input "NXDF"
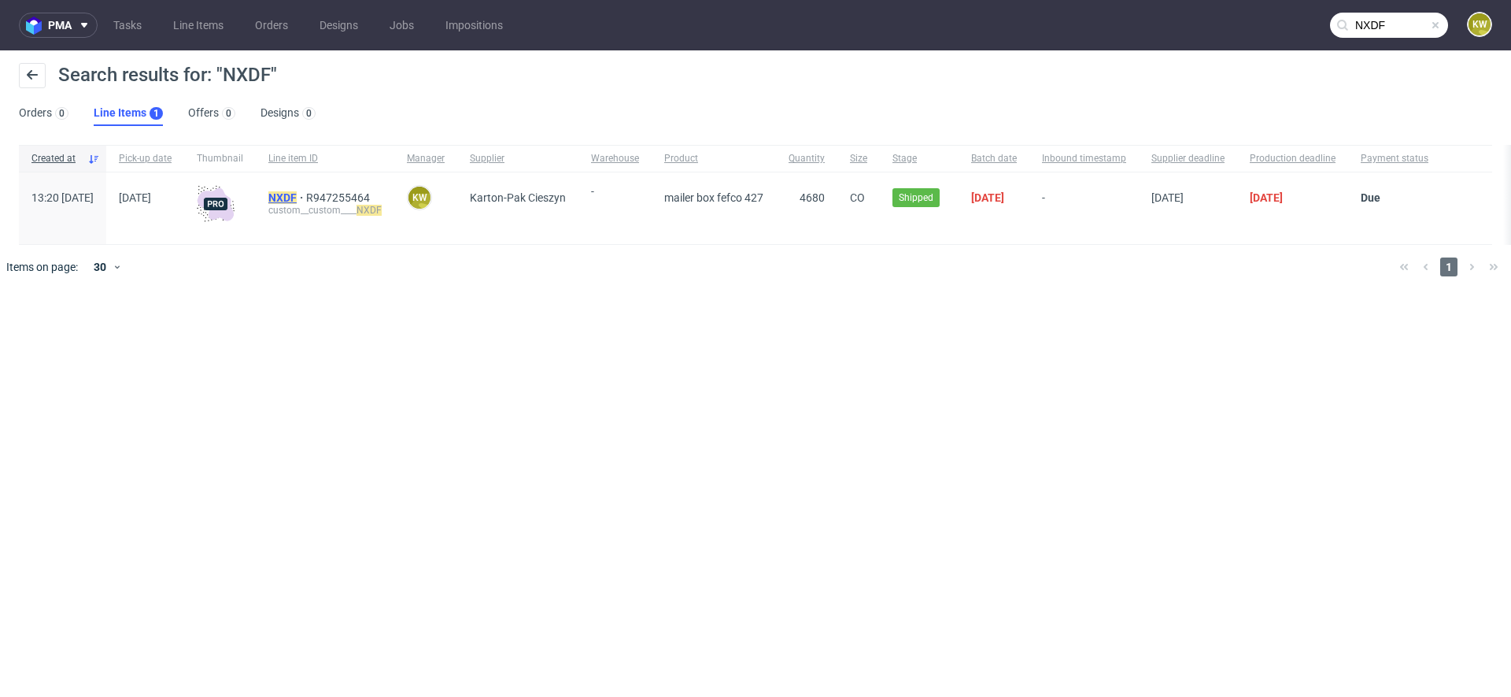
click at [297, 198] on mark "NXDF" at bounding box center [282, 197] width 28 height 13
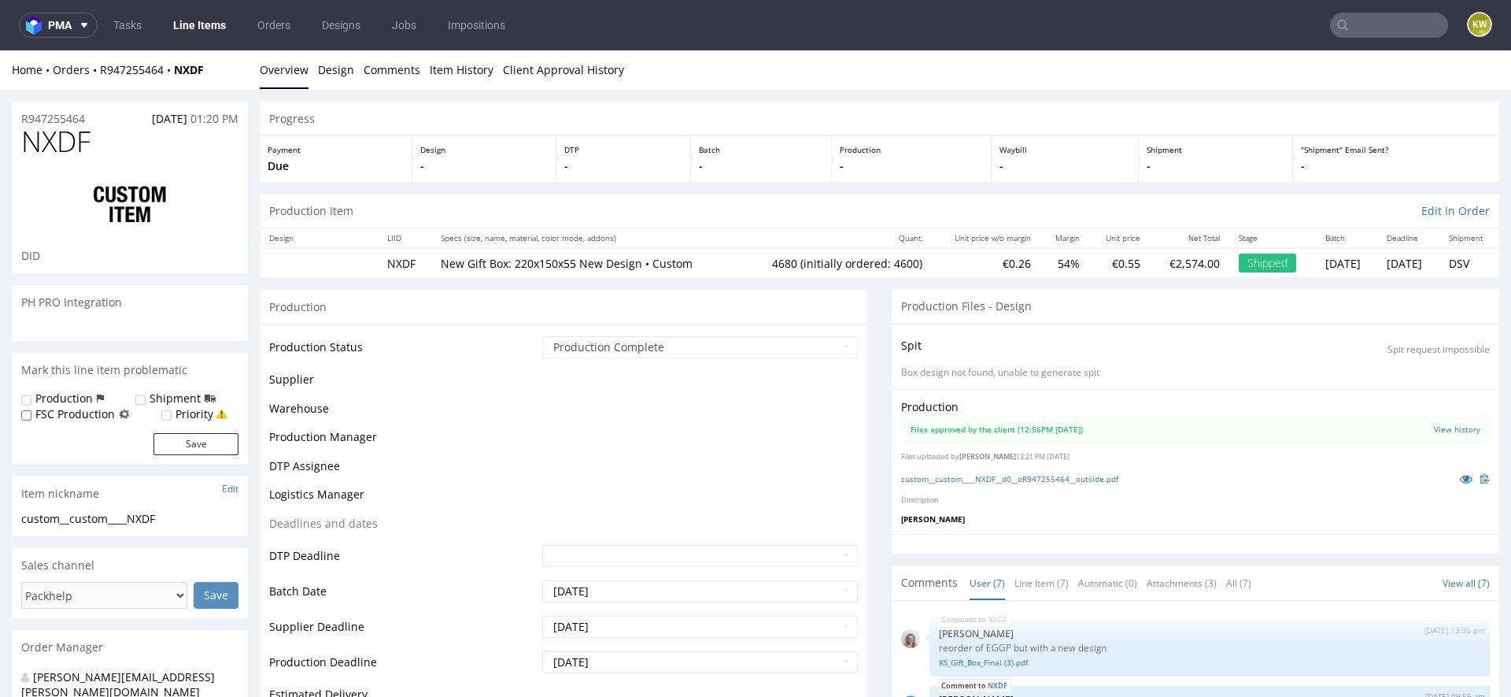
scroll to position [158, 0]
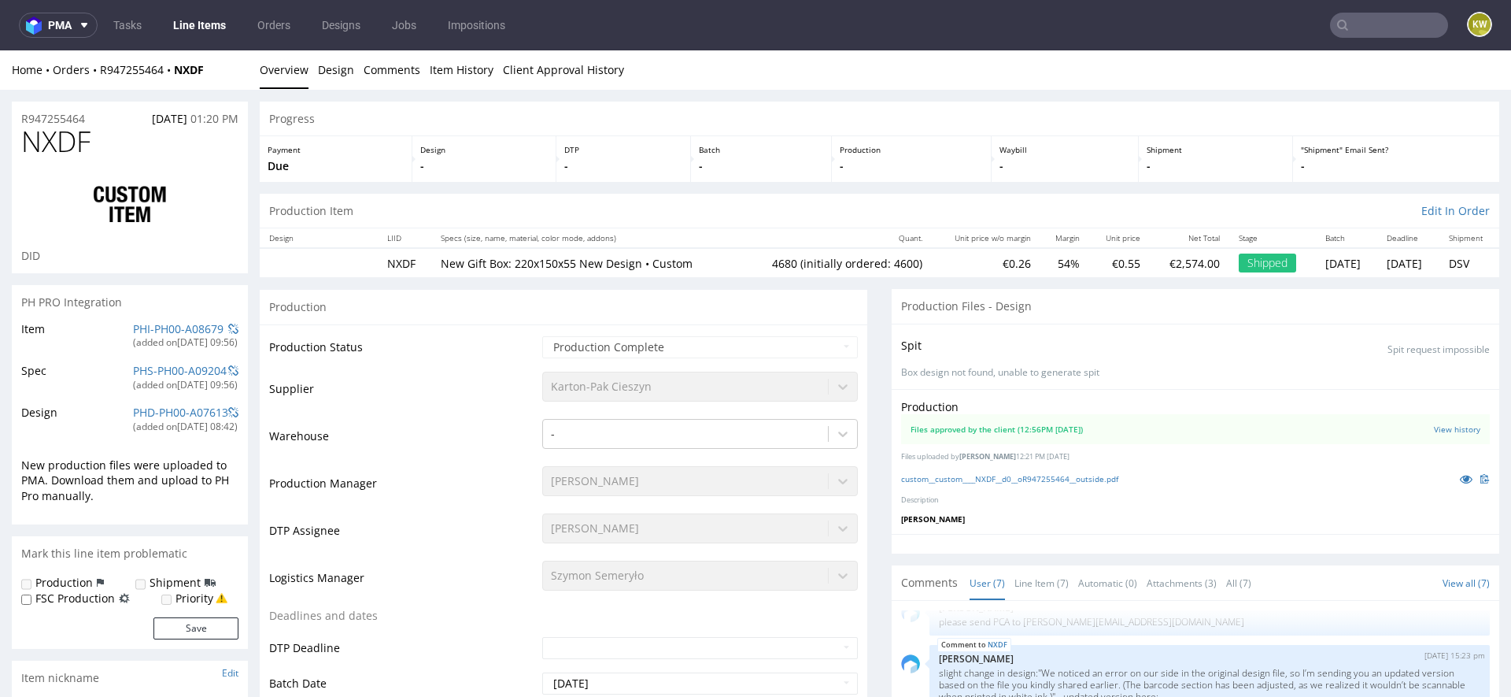
select select "in_progress"
click at [1452, 475] on link at bounding box center [1466, 478] width 28 height 17
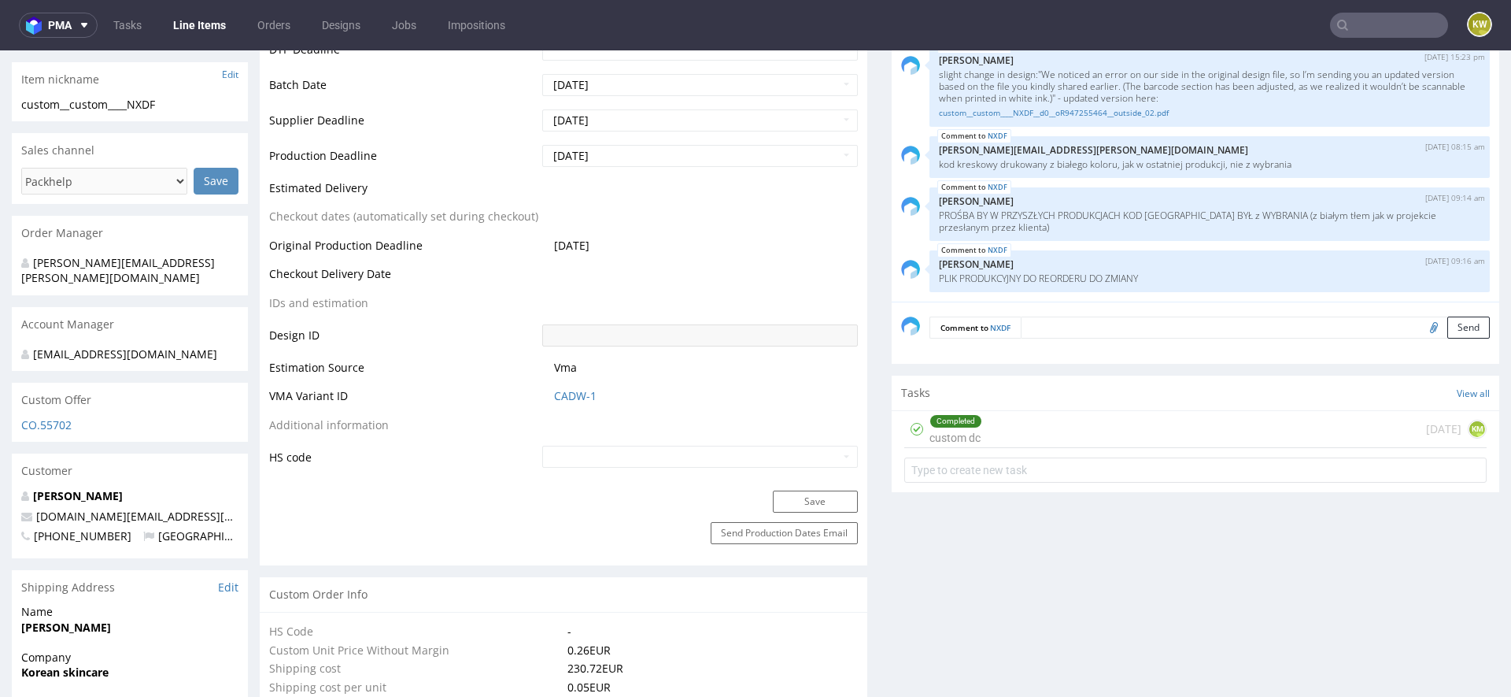
scroll to position [622, 0]
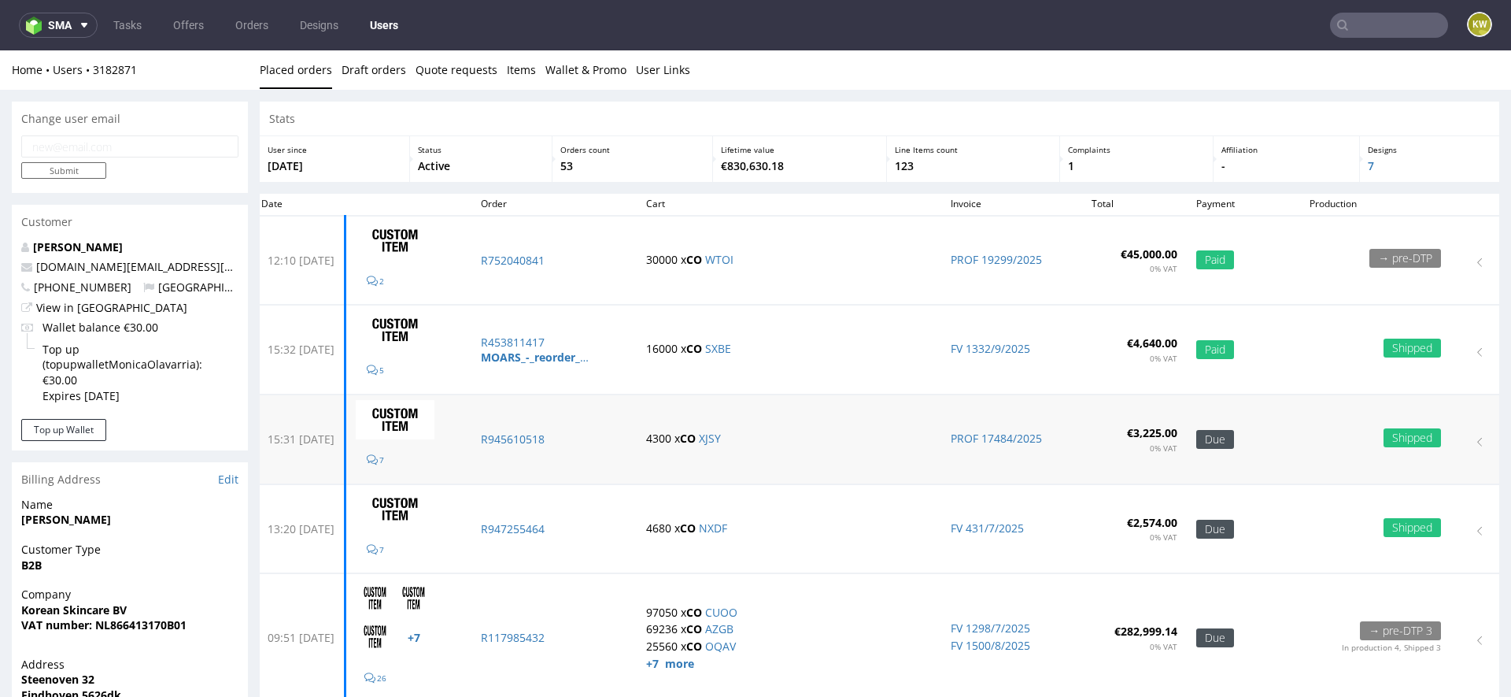
scroll to position [55, 0]
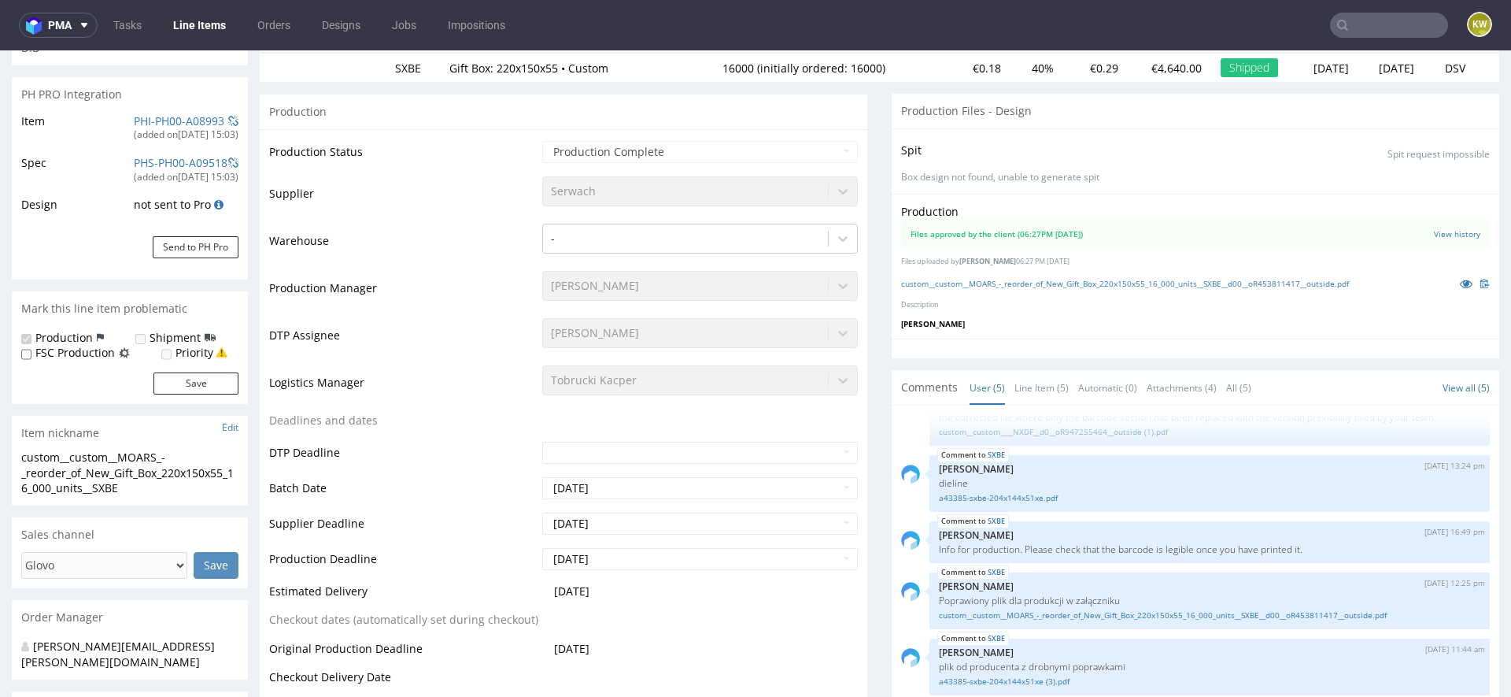
scroll to position [237, 0]
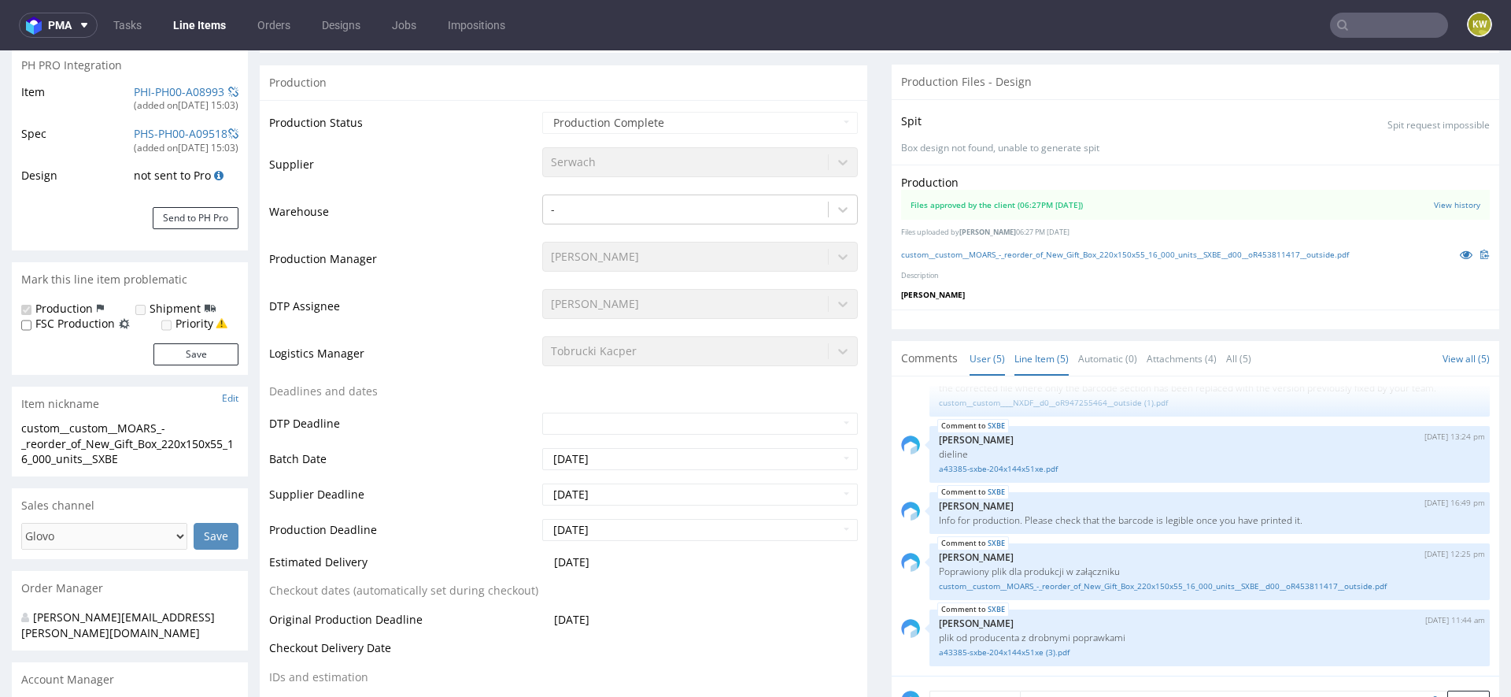
click at [1036, 359] on link "Line Item (5)" at bounding box center [1042, 359] width 54 height 34
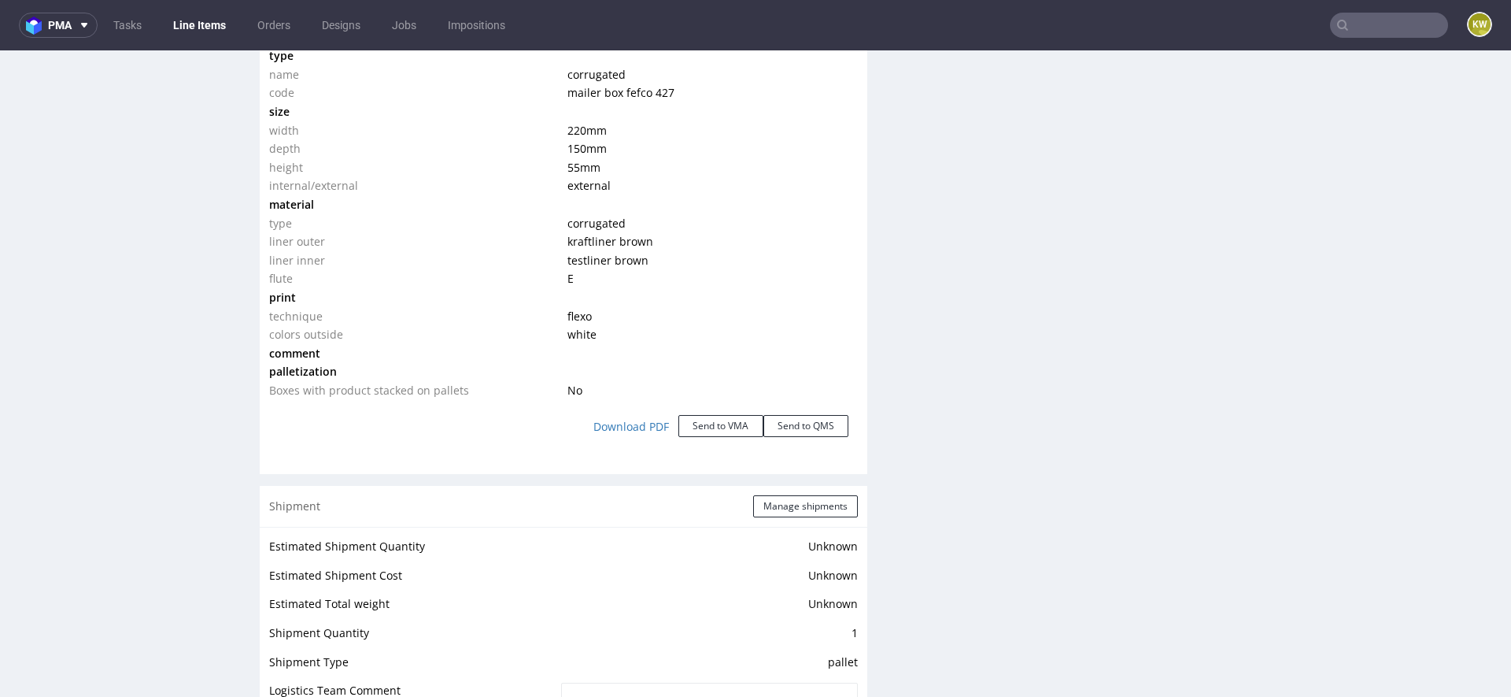
scroll to position [1505, 0]
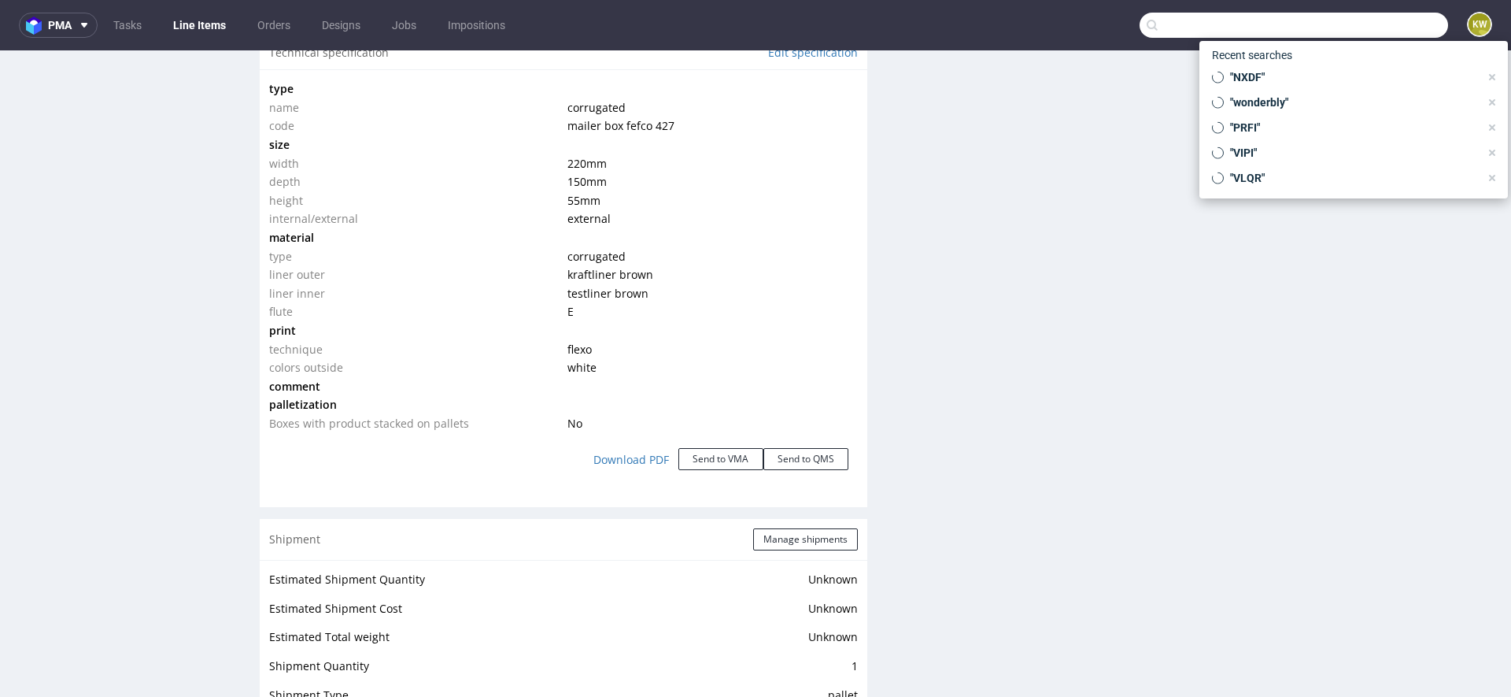
click at [1380, 31] on input "text" at bounding box center [1294, 25] width 309 height 25
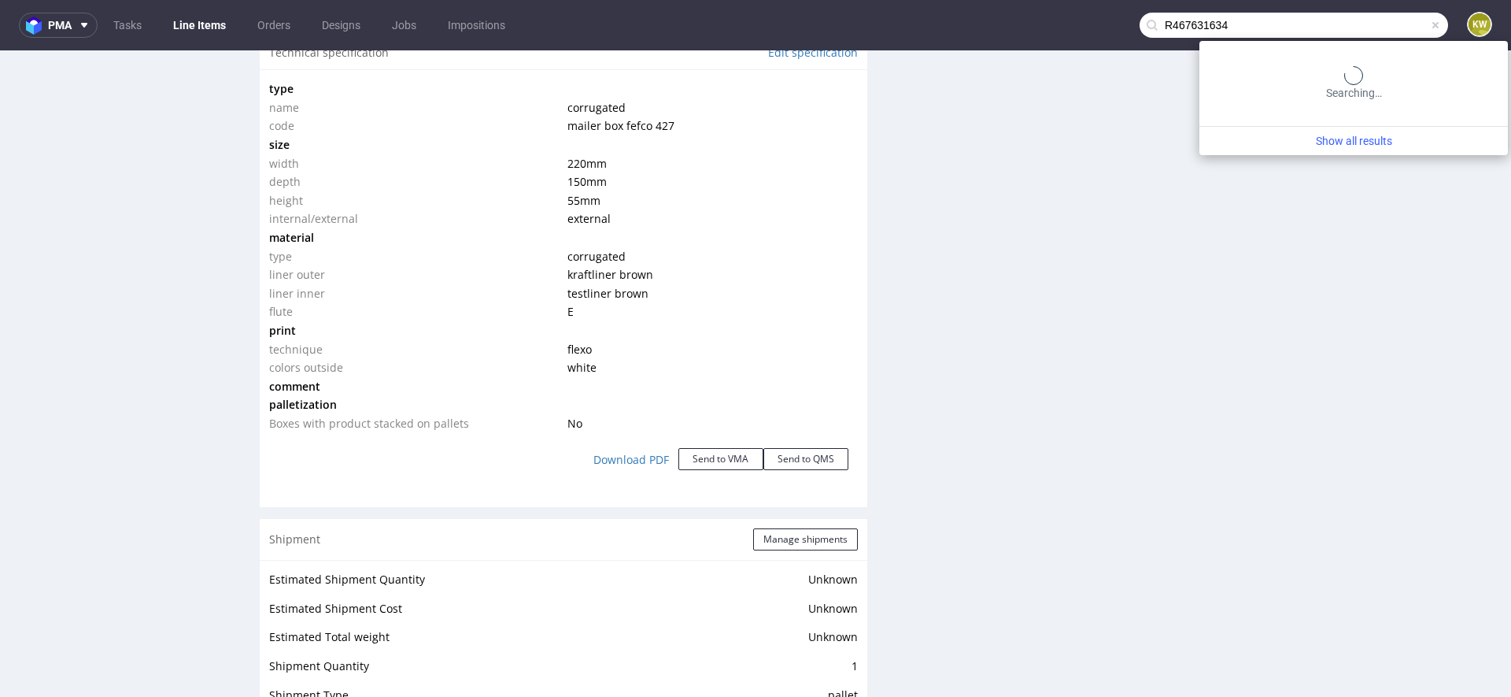
type input "R467631634"
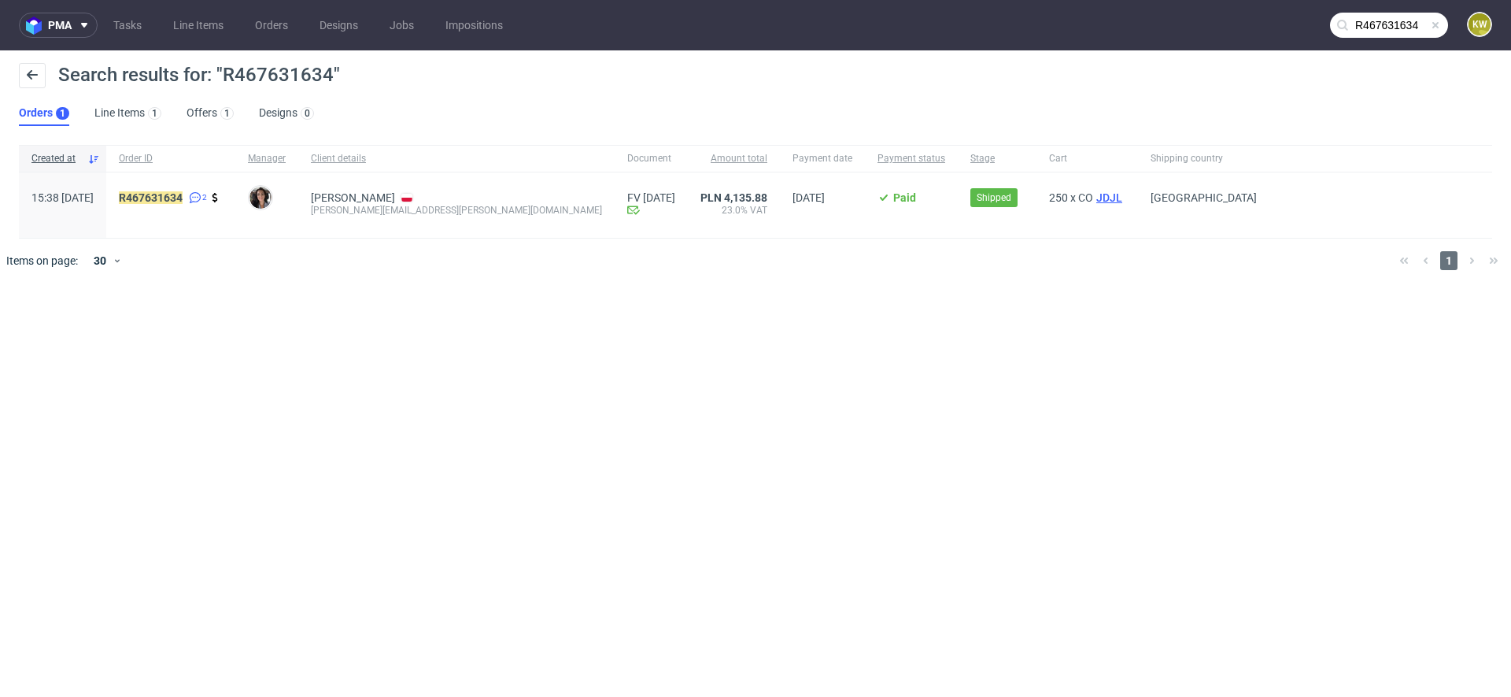
click at [1093, 197] on span "JDJL" at bounding box center [1109, 197] width 32 height 13
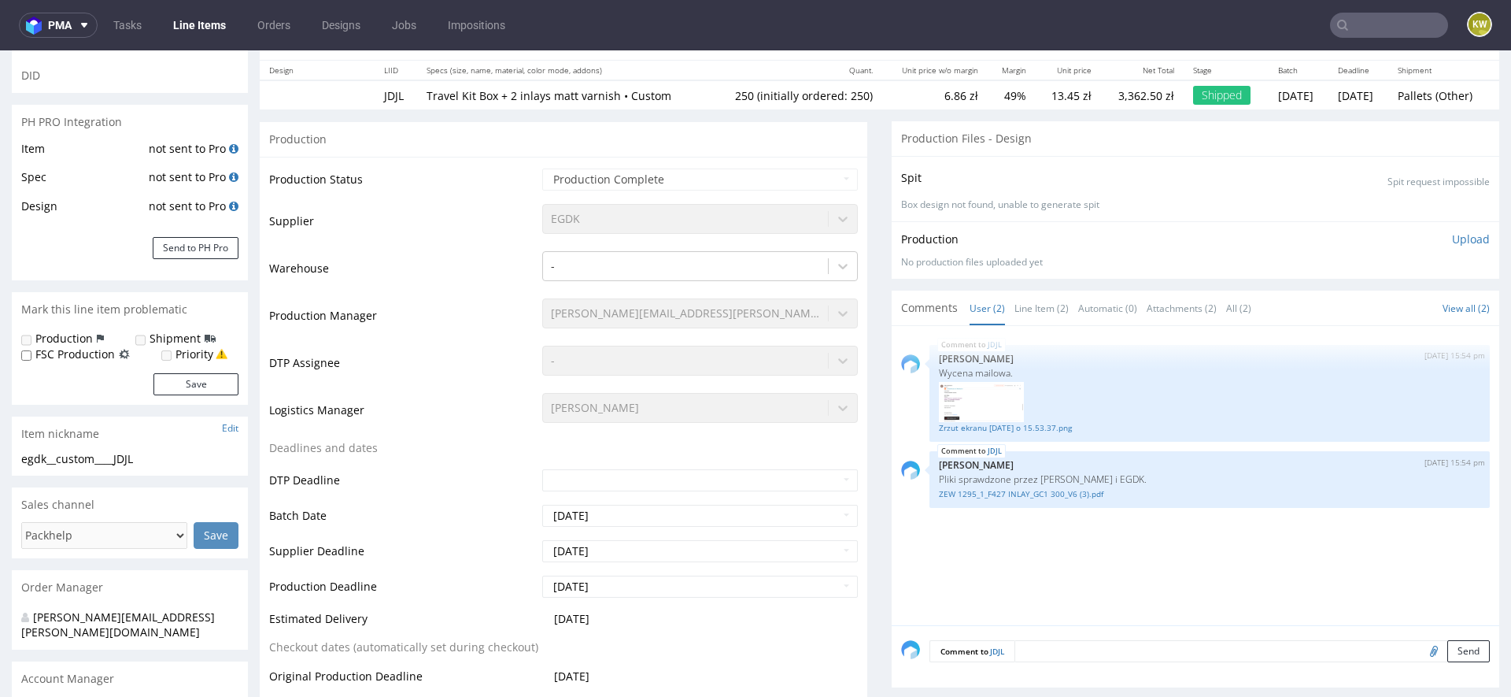
scroll to position [181, 0]
click at [1024, 308] on link "Line Item (2)" at bounding box center [1042, 307] width 54 height 34
click at [930, 529] on div "JDJL [DATE] 15:54 pm [PERSON_NAME] [PERSON_NAME]. Zrzut ekranu [DATE] o 15.53.3…" at bounding box center [1200, 480] width 598 height 290
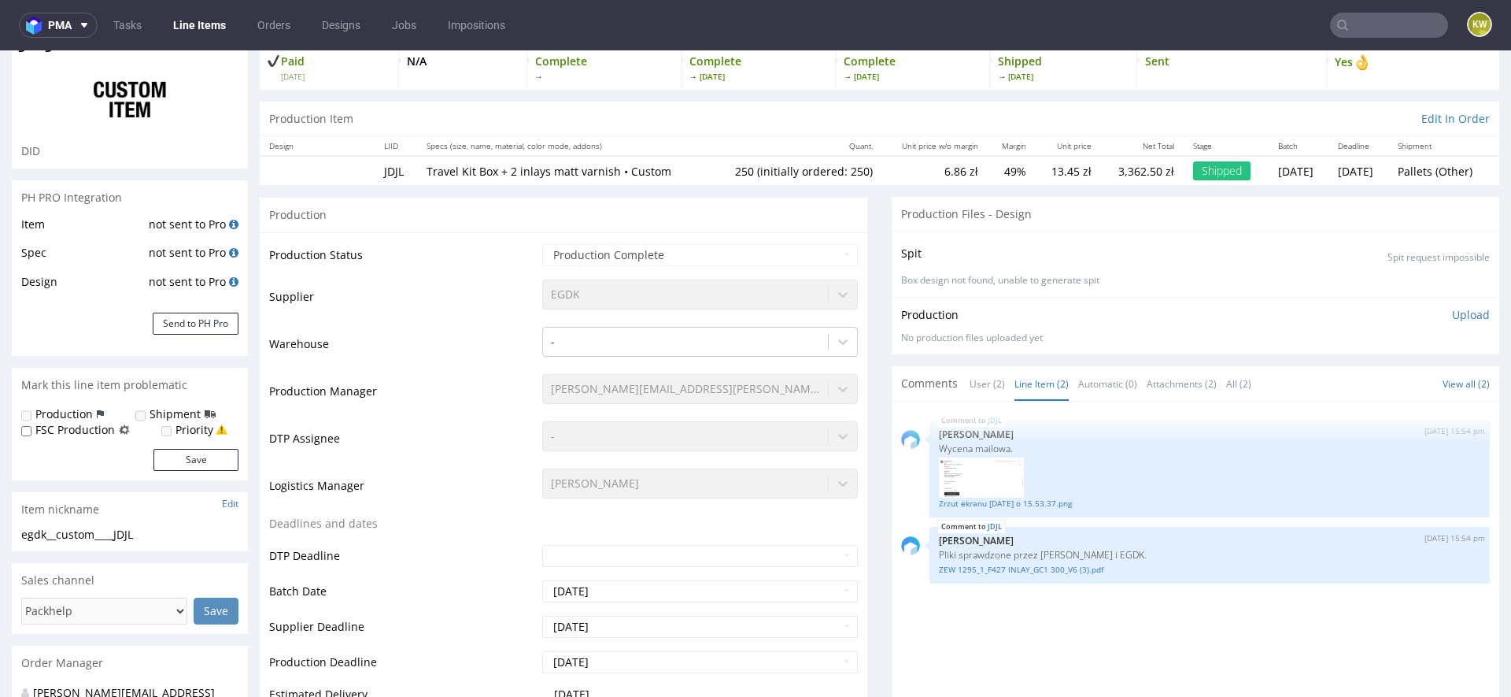
scroll to position [111, 0]
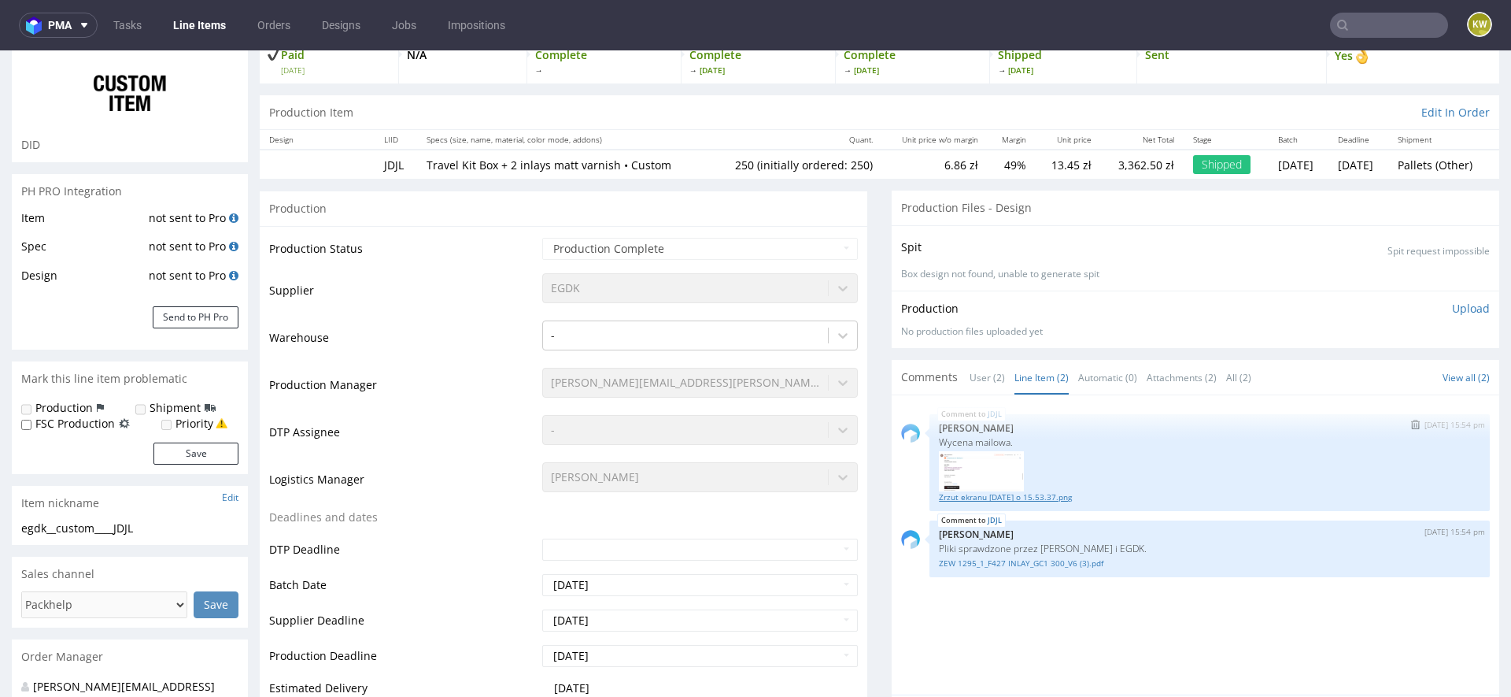
click at [987, 493] on link "Zrzut ekranu [DATE] o 15.53.37.png" at bounding box center [1210, 497] width 542 height 12
click at [1033, 563] on link "ZEW 1295_1_F427 INLAY_GC1 300_V6 (3).pdf" at bounding box center [1210, 563] width 542 height 12
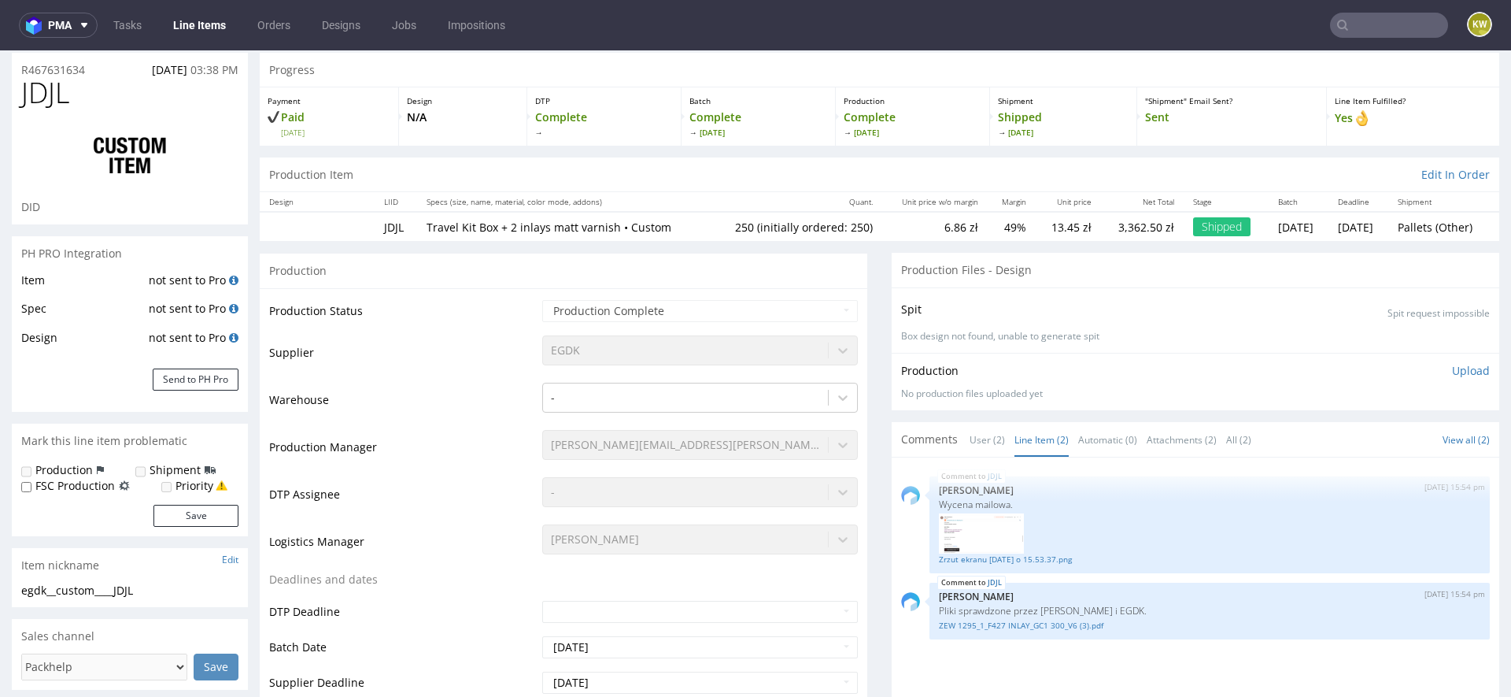
scroll to position [0, 0]
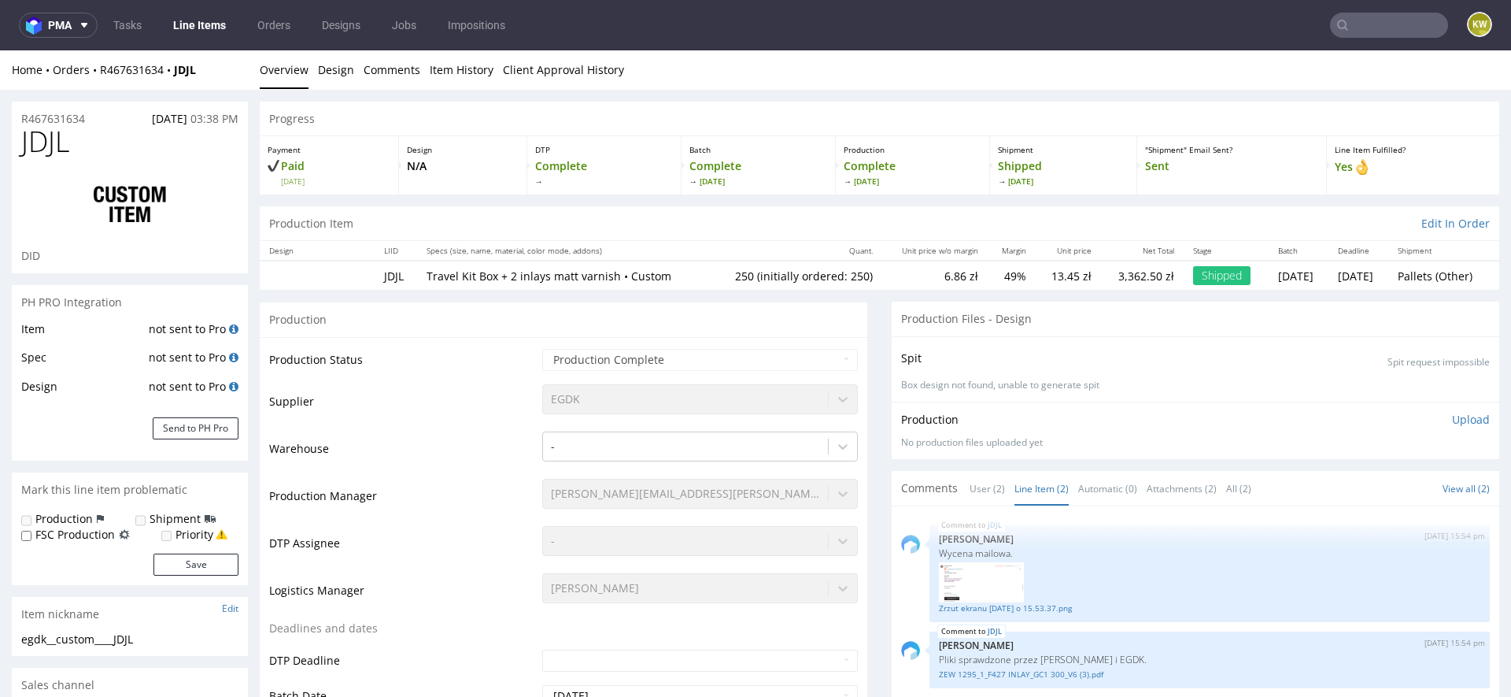
click at [48, 143] on span "JDJL" at bounding box center [45, 141] width 48 height 31
click at [49, 143] on span "JDJL" at bounding box center [45, 141] width 48 height 31
copy span "JDJL"
click at [1381, 20] on input "text" at bounding box center [1389, 25] width 118 height 25
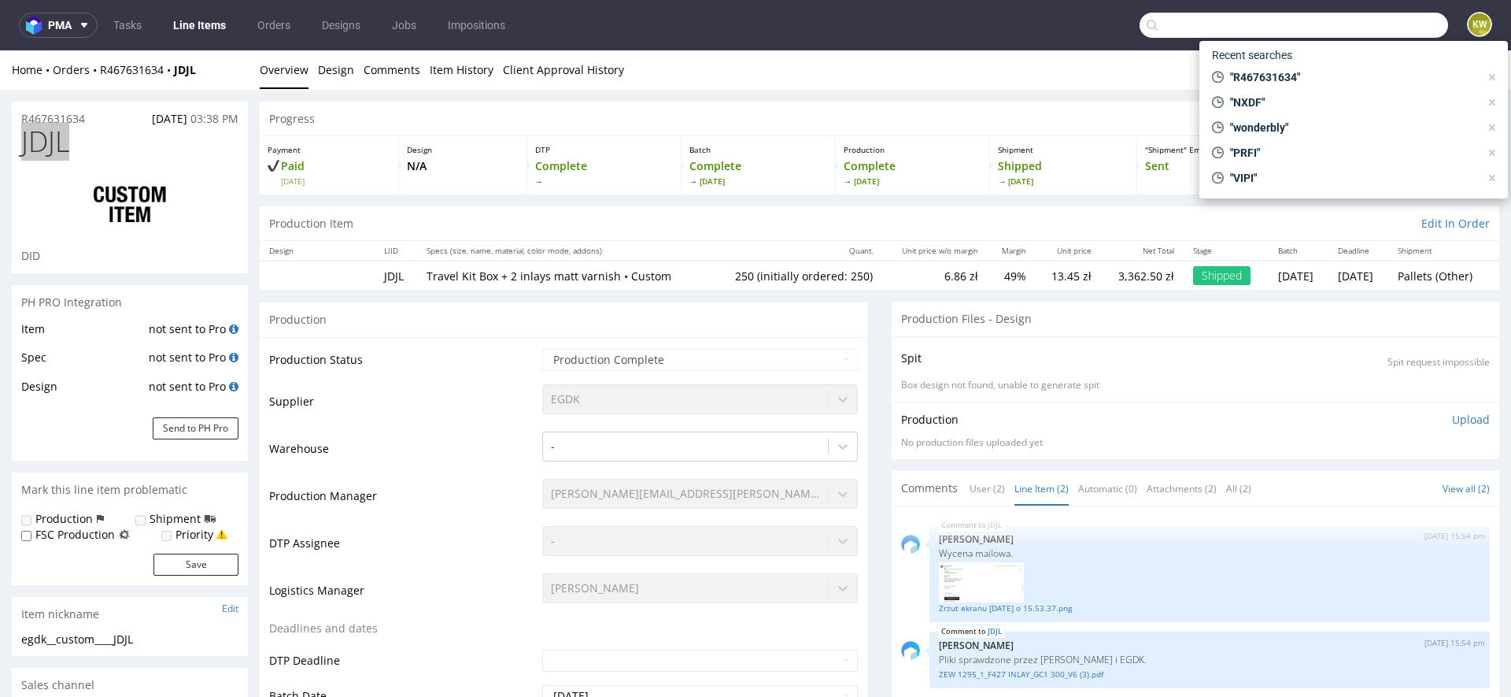
paste input "WXVK"
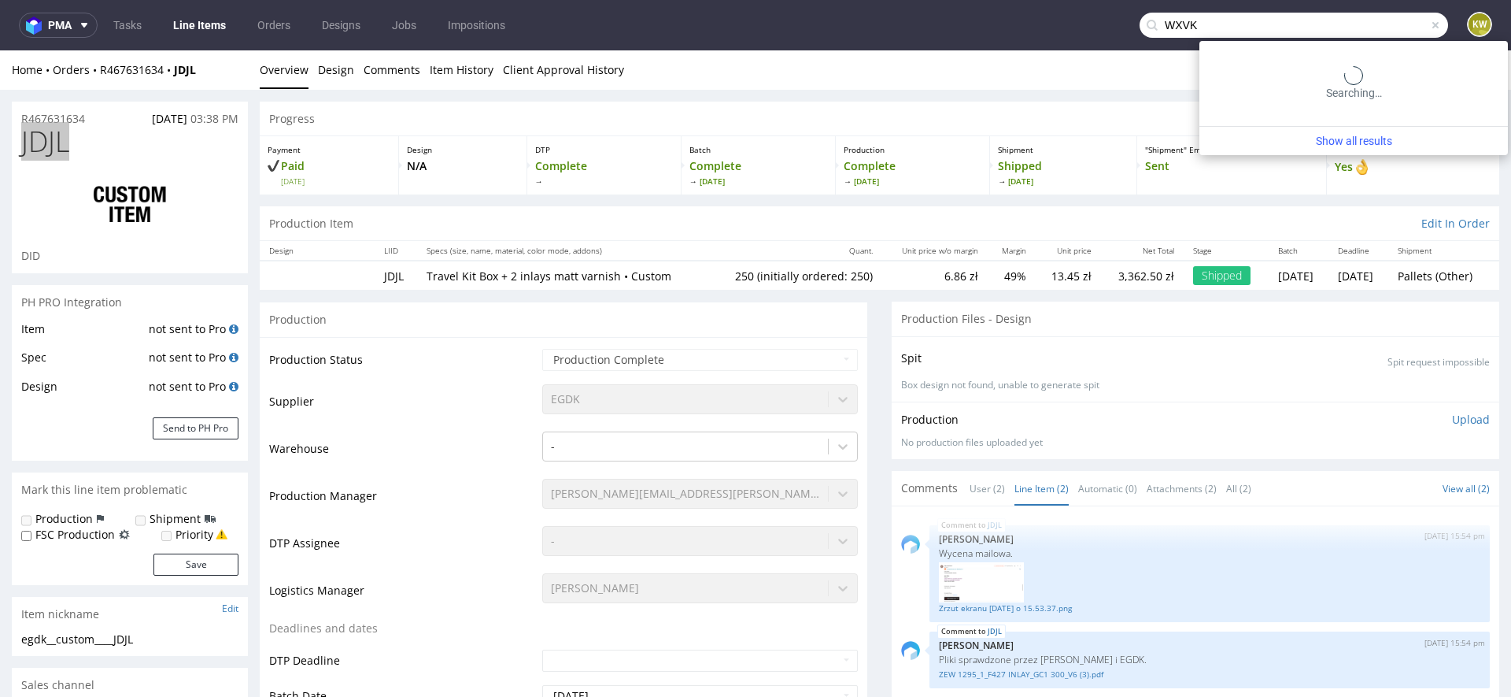
type input "WXVK"
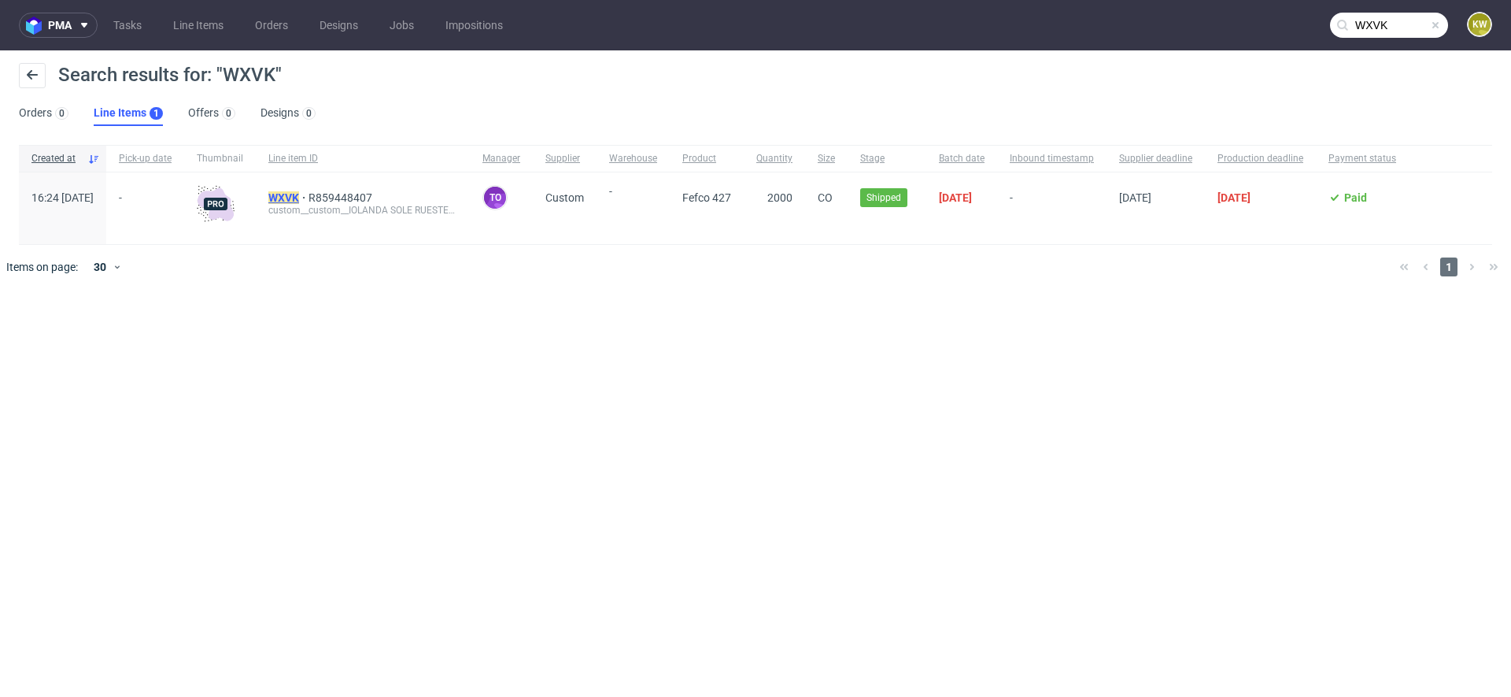
click at [299, 195] on mark "WXVK" at bounding box center [283, 197] width 31 height 13
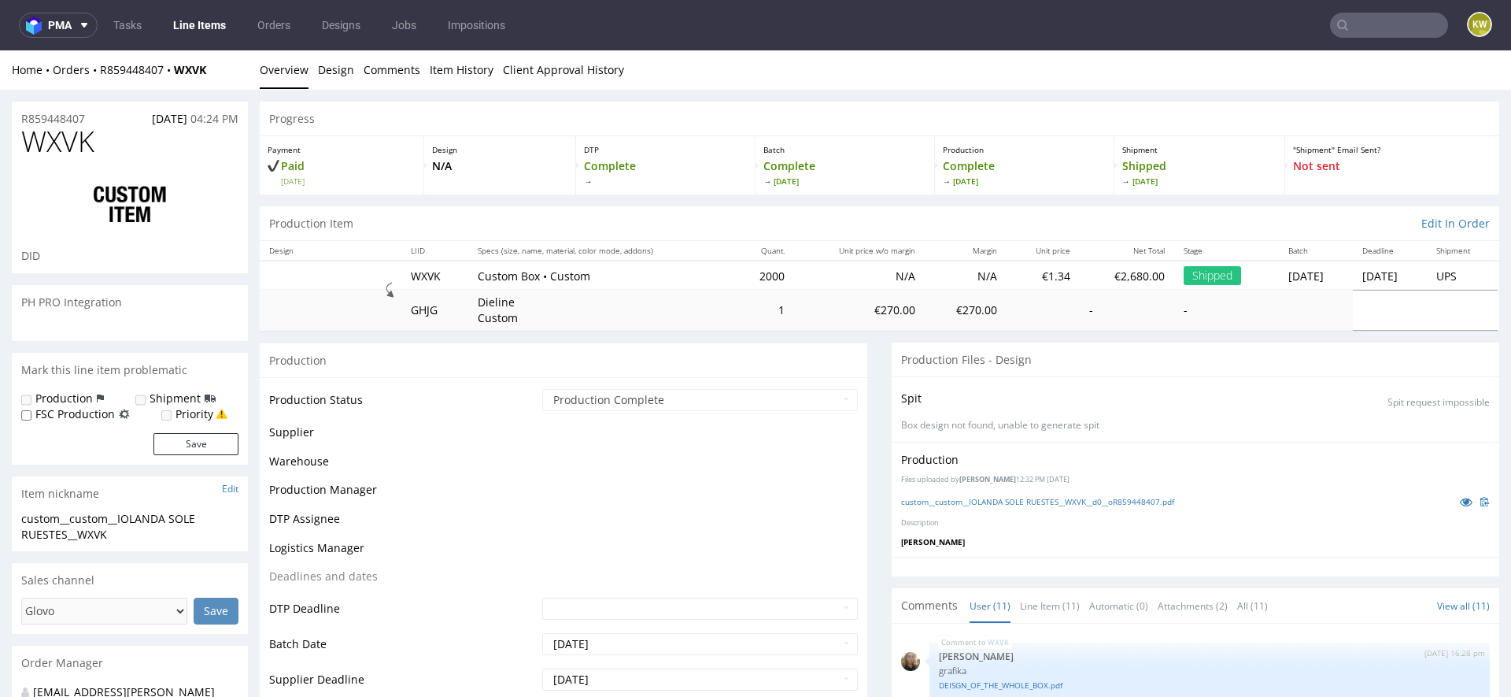
scroll to position [324, 0]
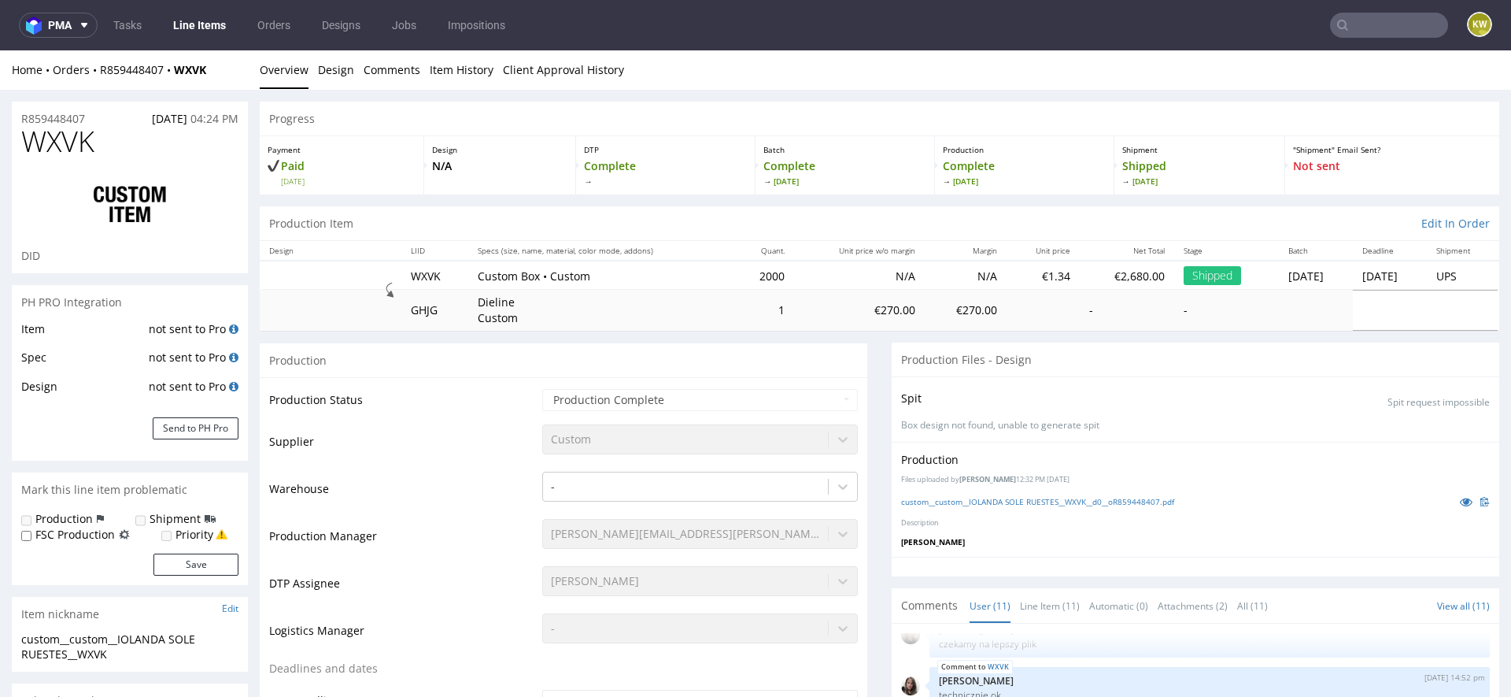
select select "done"
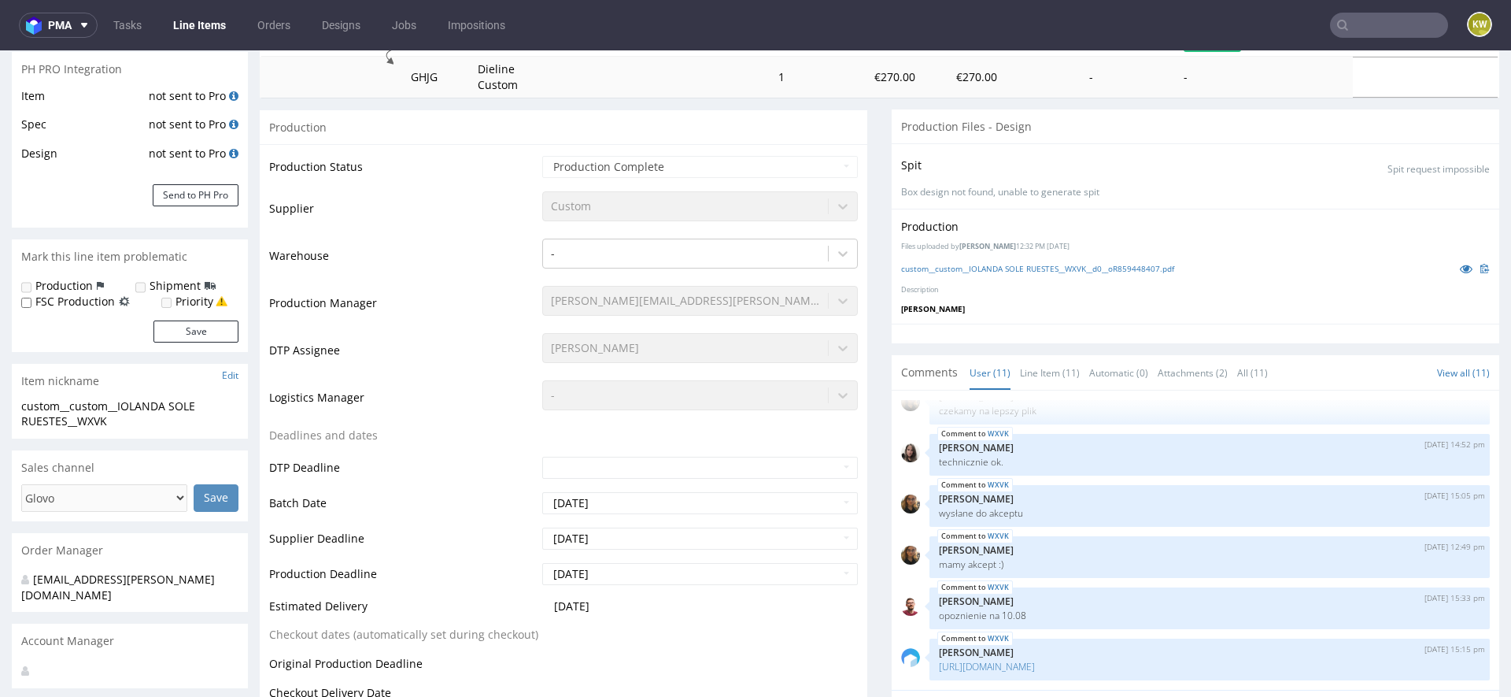
scroll to position [0, 0]
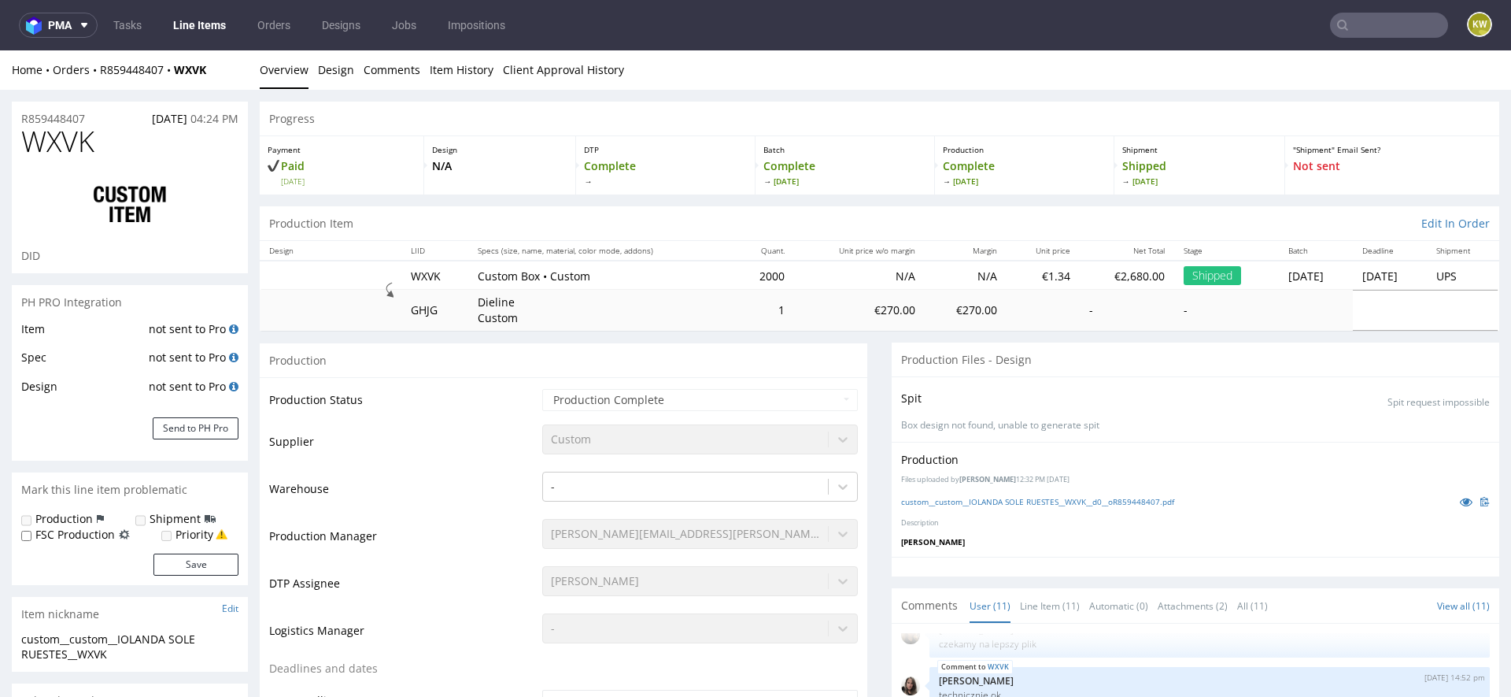
click at [1368, 27] on input "text" at bounding box center [1389, 25] width 118 height 25
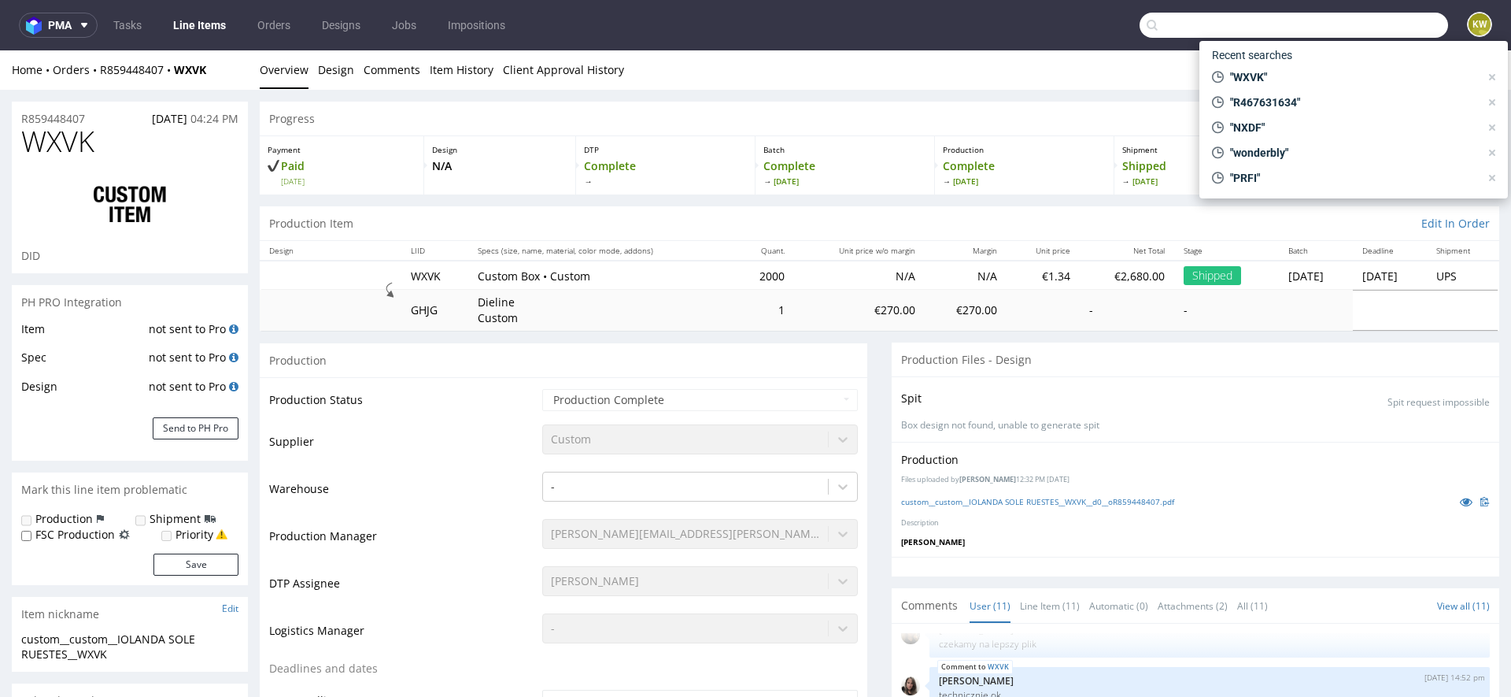
paste input "JDJL"
type input "JDJL"
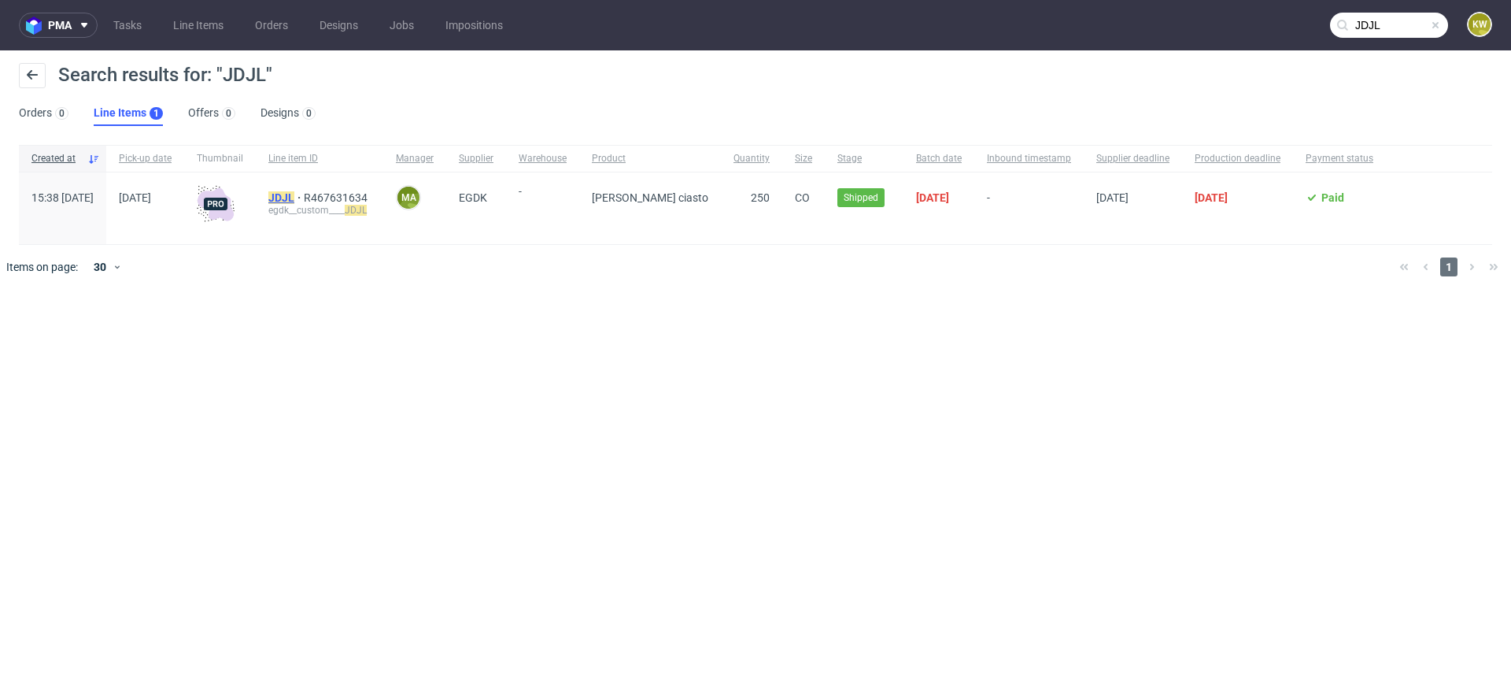
click at [294, 196] on mark "JDJL" at bounding box center [281, 197] width 26 height 13
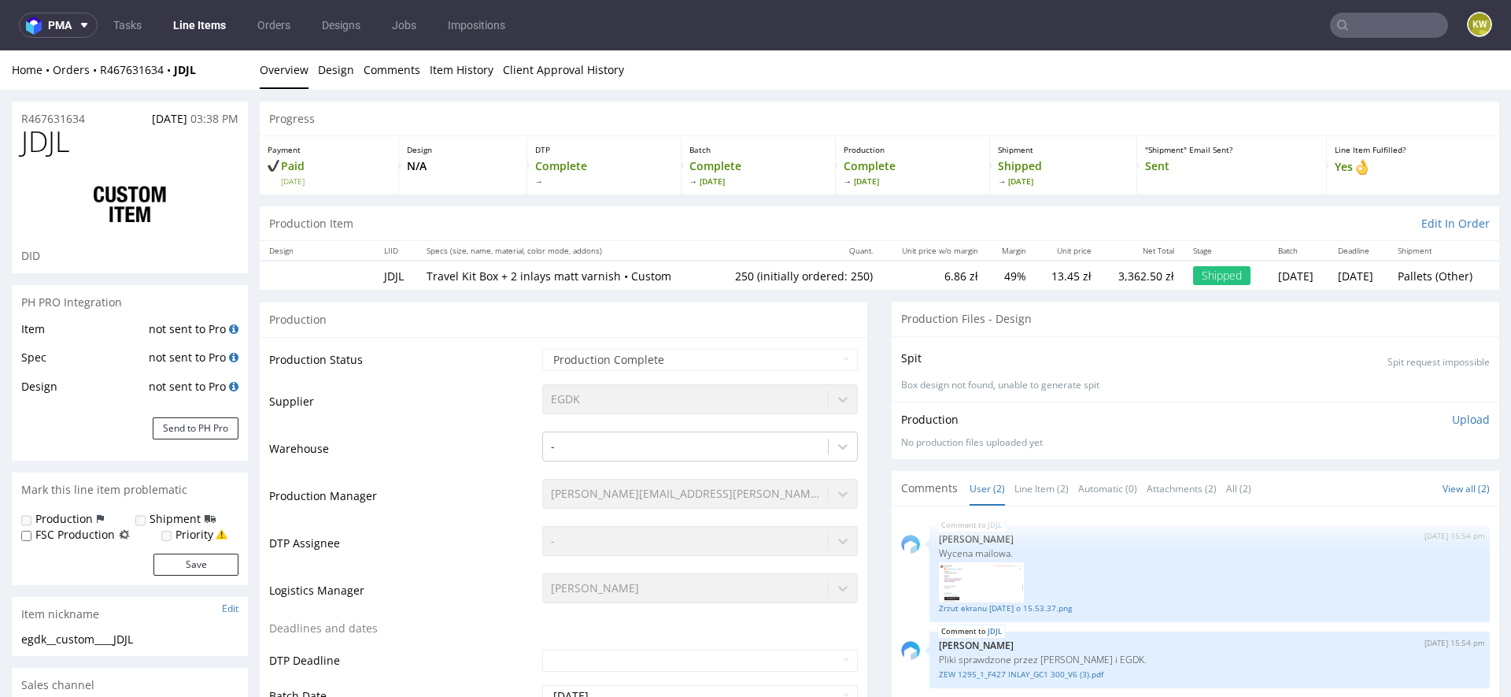
select select "in_progress"
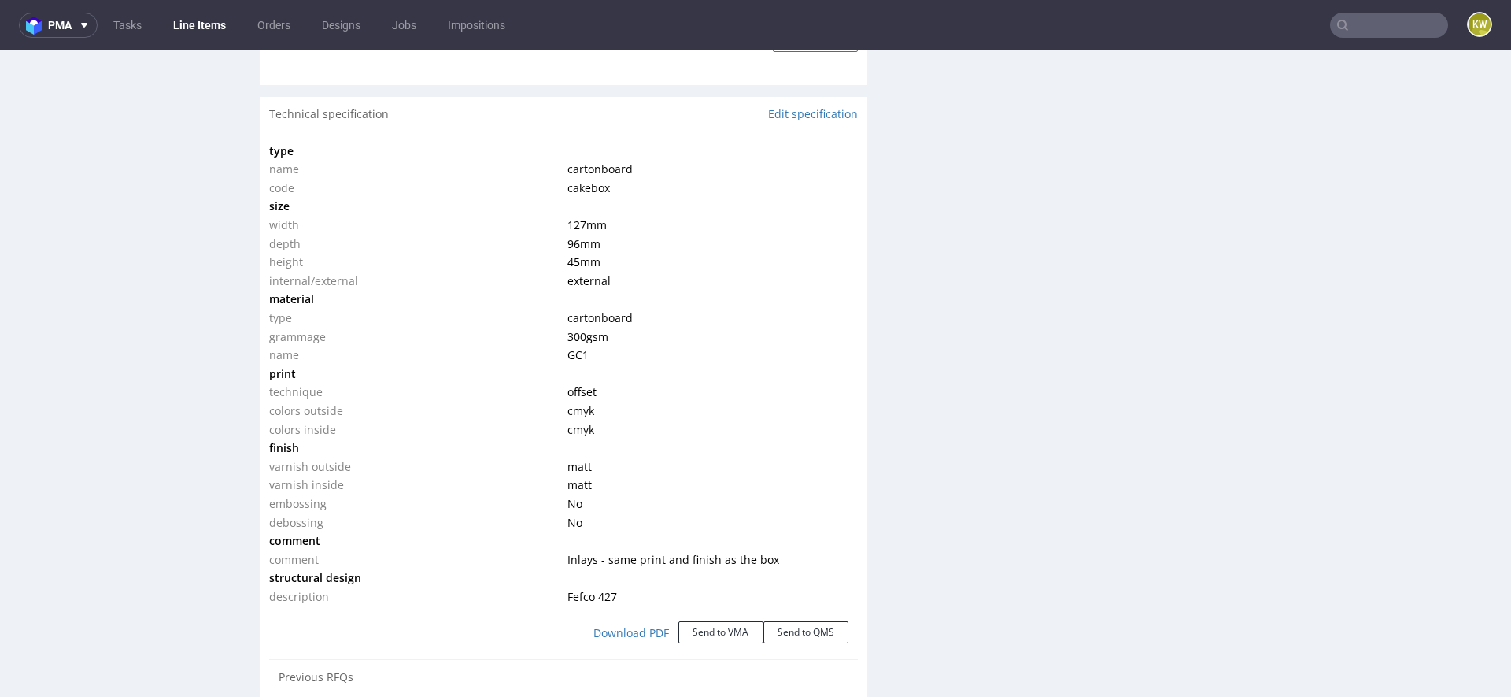
scroll to position [1414, 0]
click at [1356, 45] on nav "pma Tasks Line Items Orders Designs Jobs Impositions KW" at bounding box center [755, 25] width 1511 height 50
click at [1362, 18] on input "text" at bounding box center [1389, 25] width 118 height 25
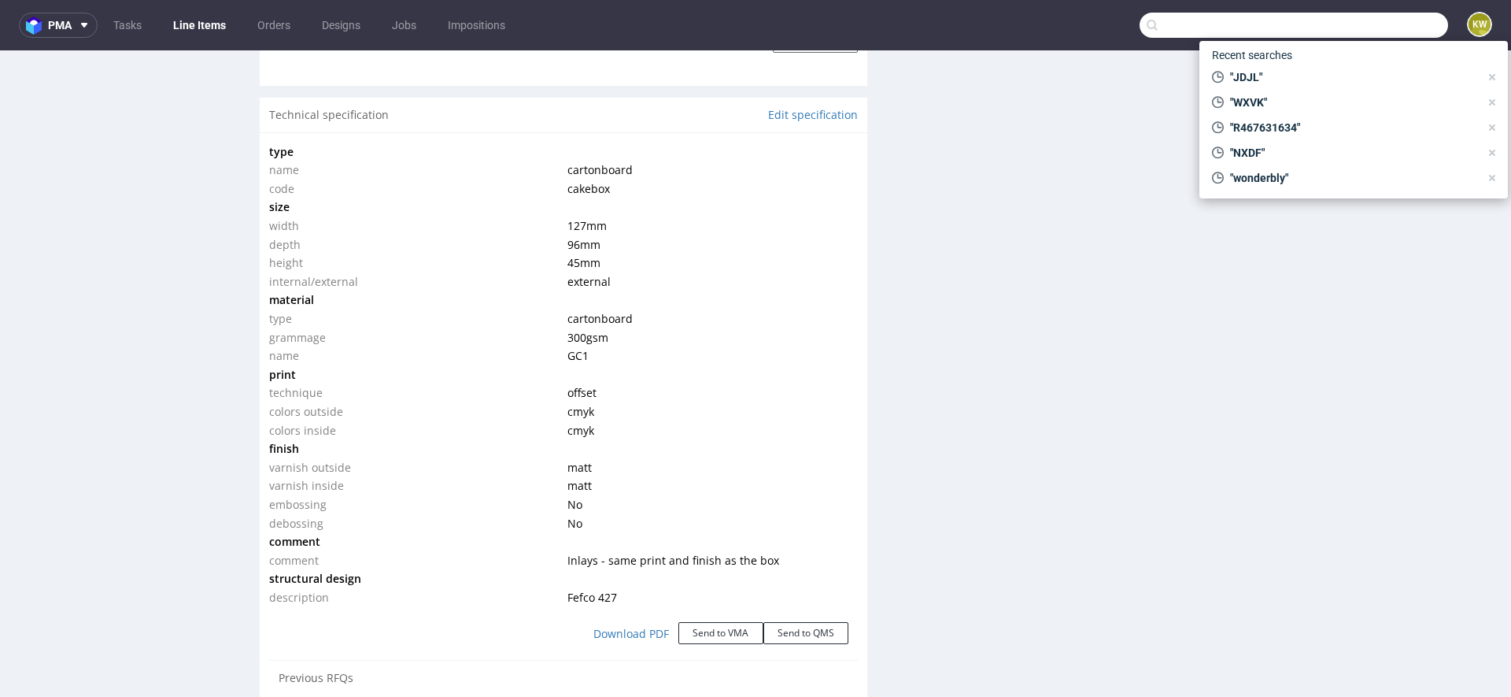
paste input "HBNR"
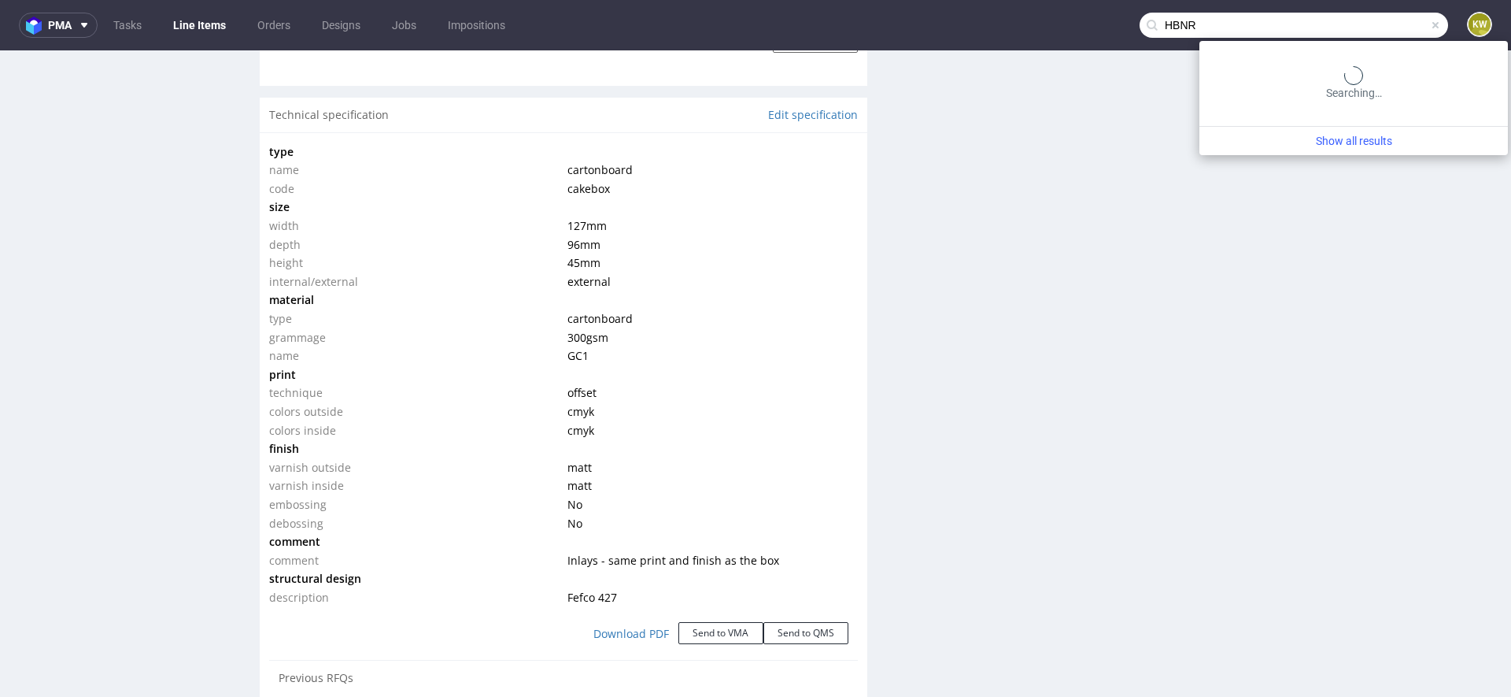
type input "HBNR"
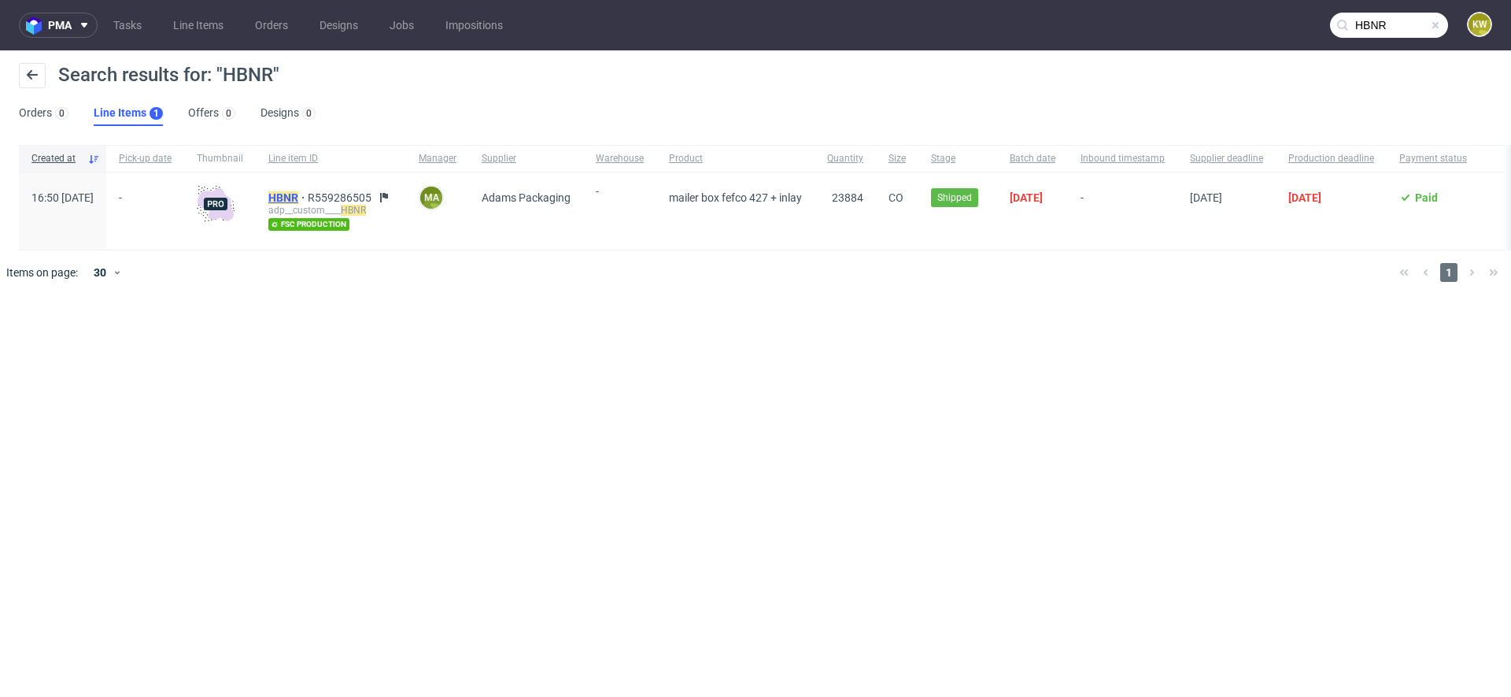
click at [298, 198] on mark "HBNR" at bounding box center [283, 197] width 30 height 13
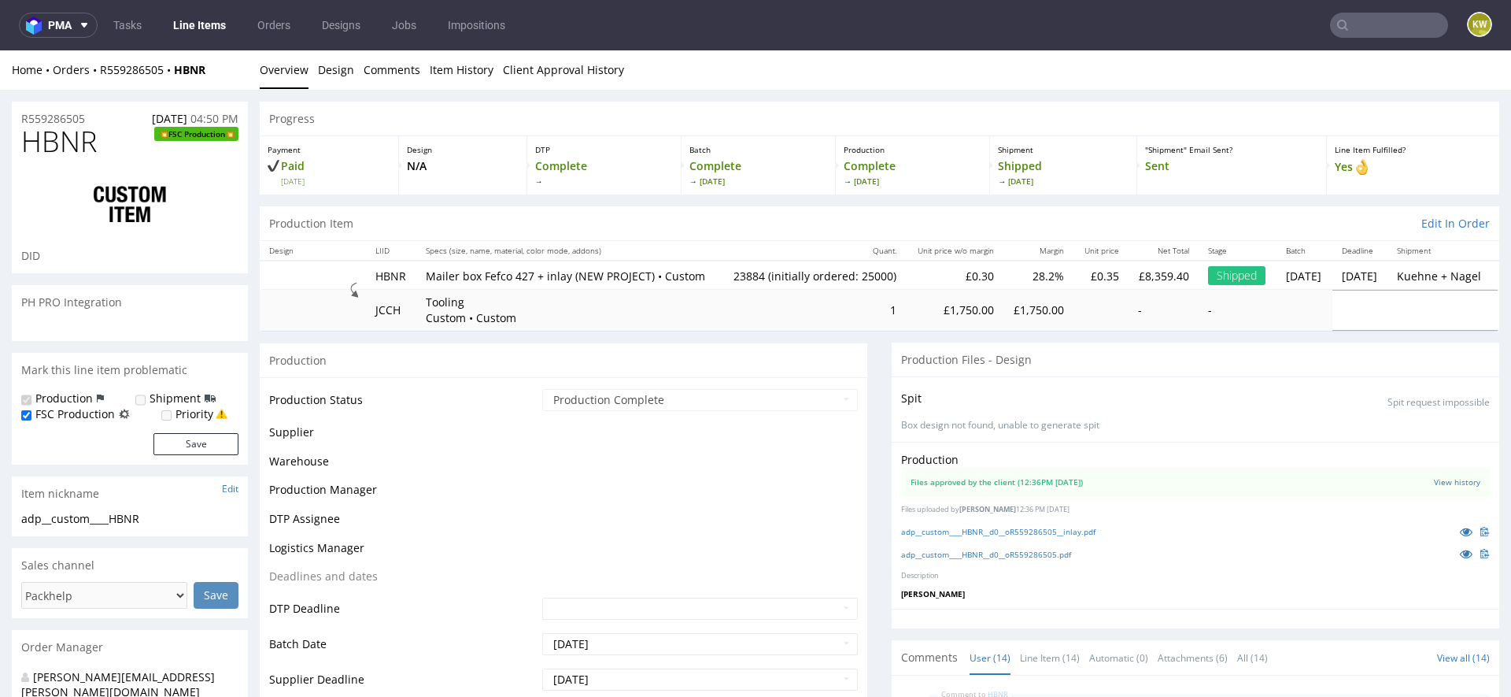
scroll to position [660, 0]
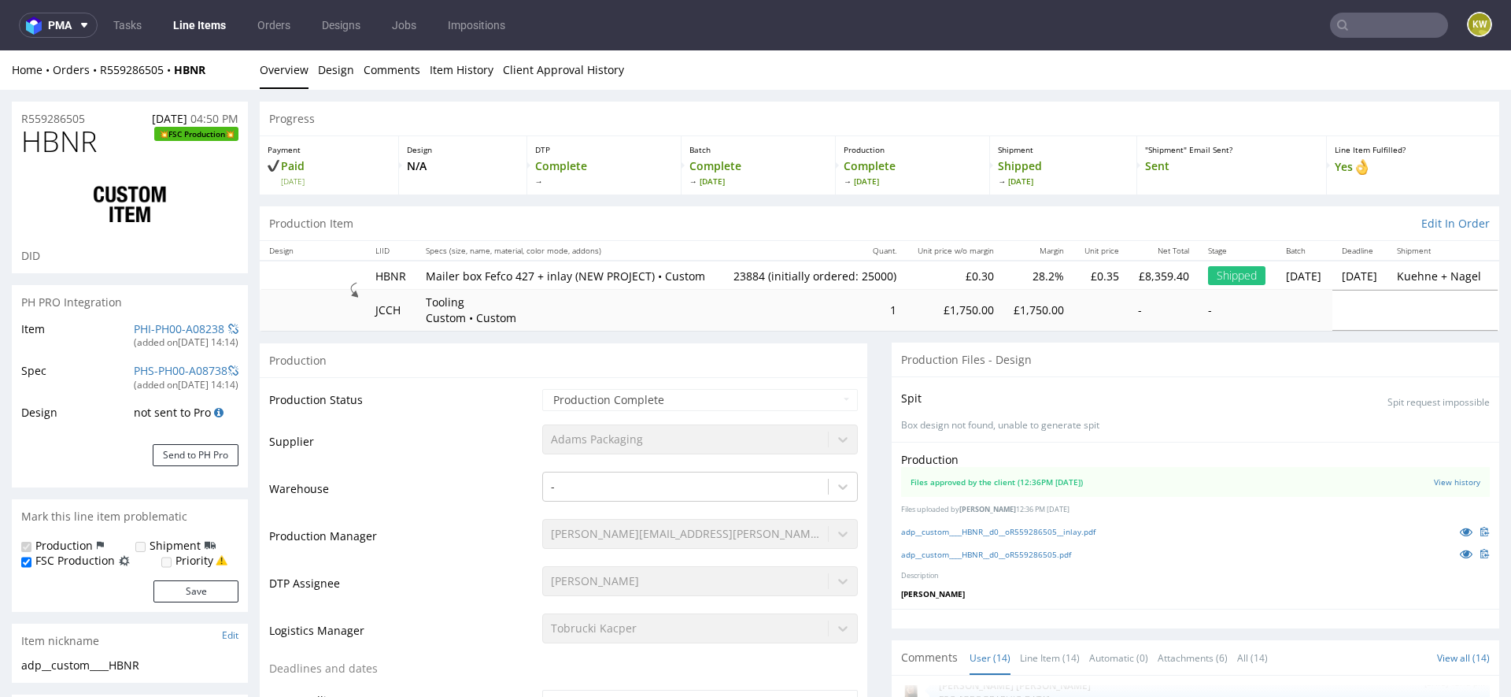
select select "in_progress"
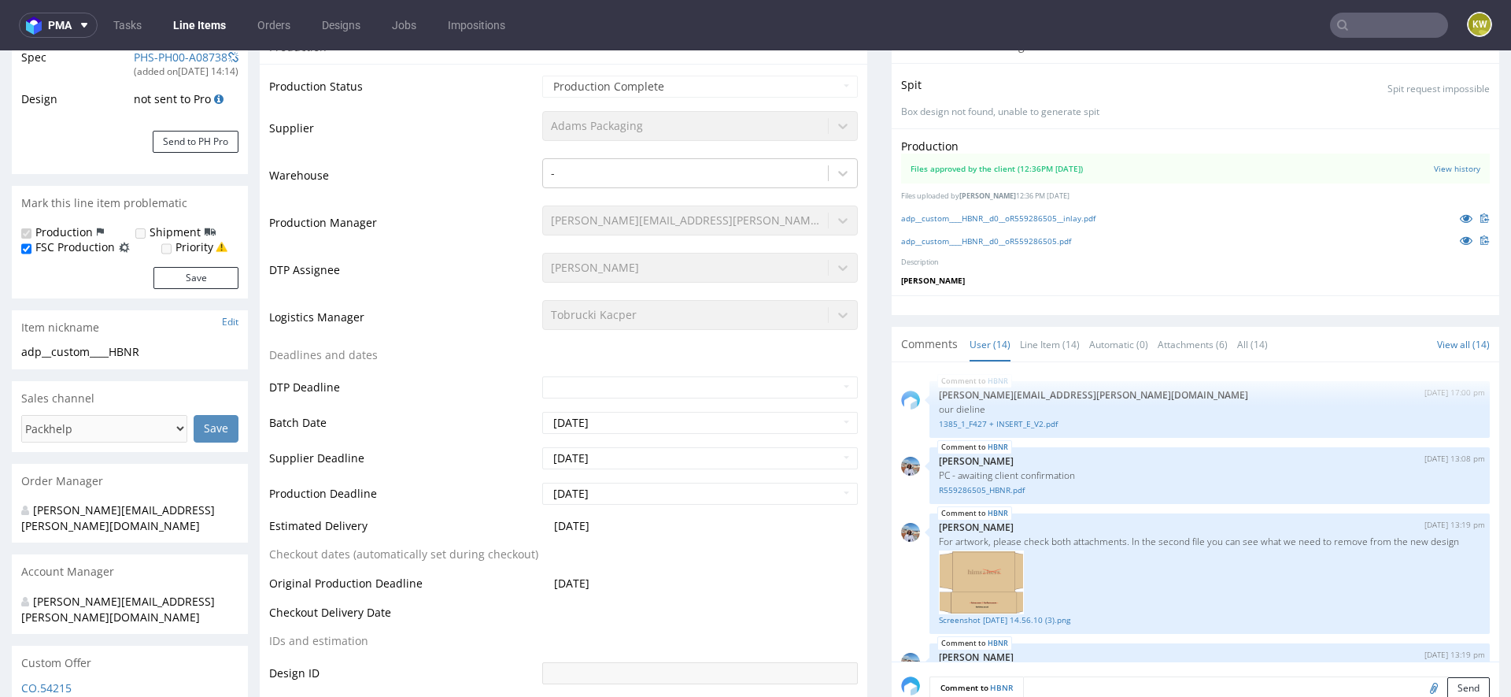
scroll to position [293, 0]
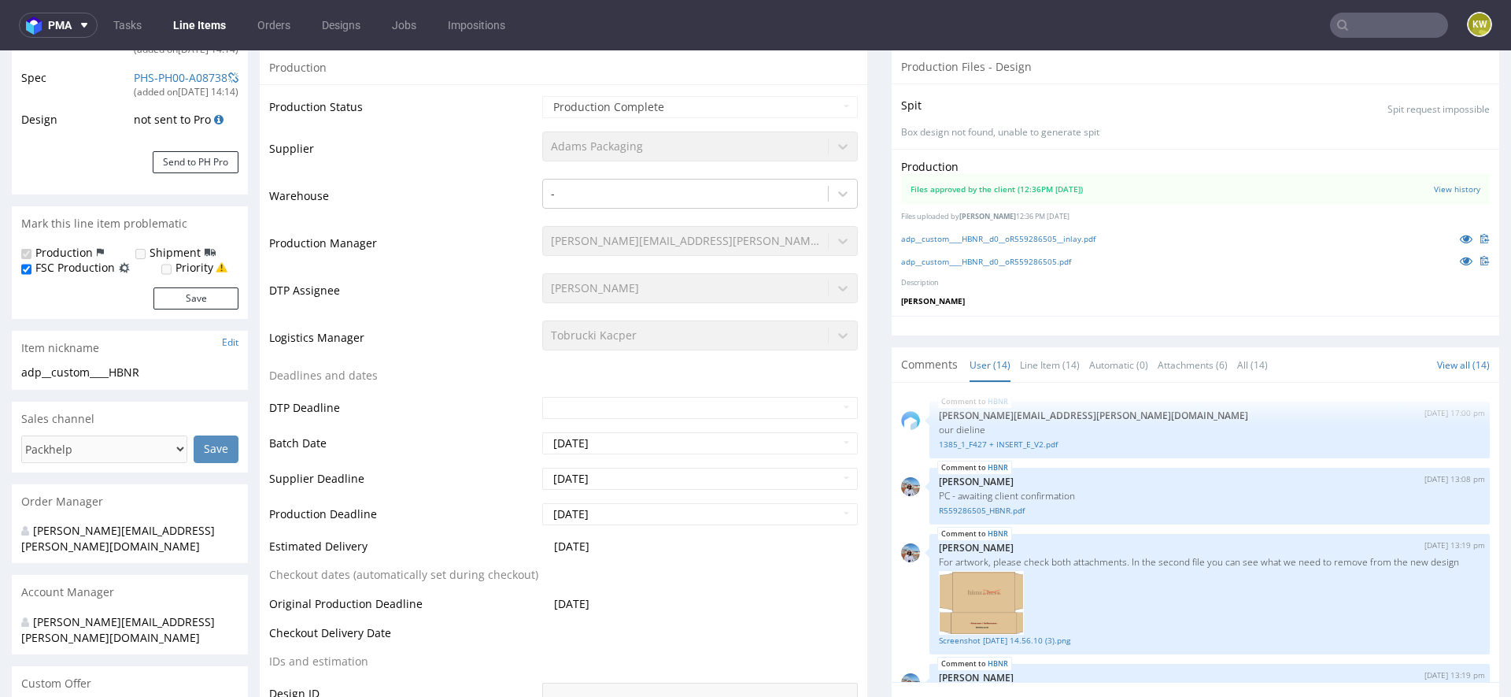
click at [1038, 283] on div "Production Files approved by the client (12:36PM [DATE]) View history Files upl…" at bounding box center [1196, 233] width 608 height 168
click at [1042, 267] on link "adp__custom____HBNR__d0__oR559286505.pdf" at bounding box center [986, 261] width 170 height 11
click at [973, 244] on link "adp__custom____HBNR__d0__oR559286505__inlay.pdf" at bounding box center [998, 238] width 194 height 11
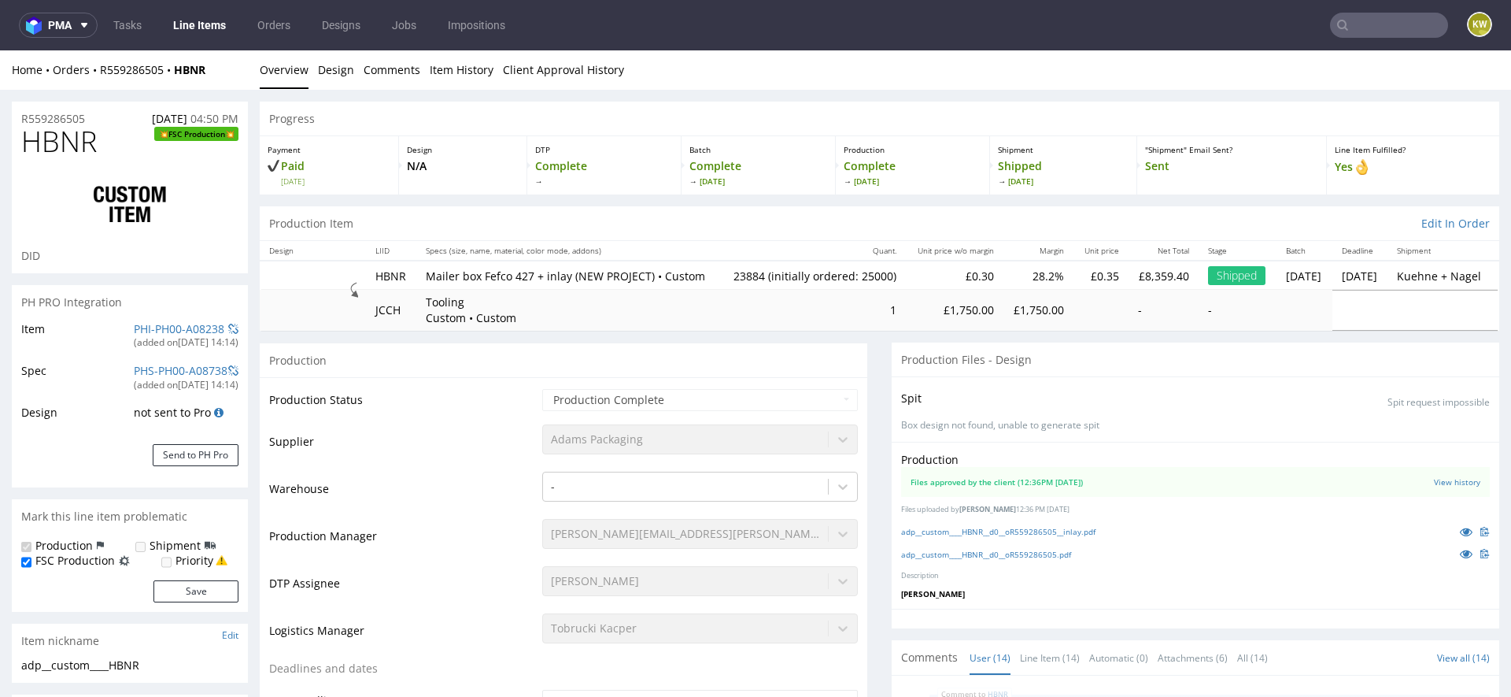
click at [54, 139] on span "HBNR" at bounding box center [59, 141] width 76 height 31
copy span "HBNR"
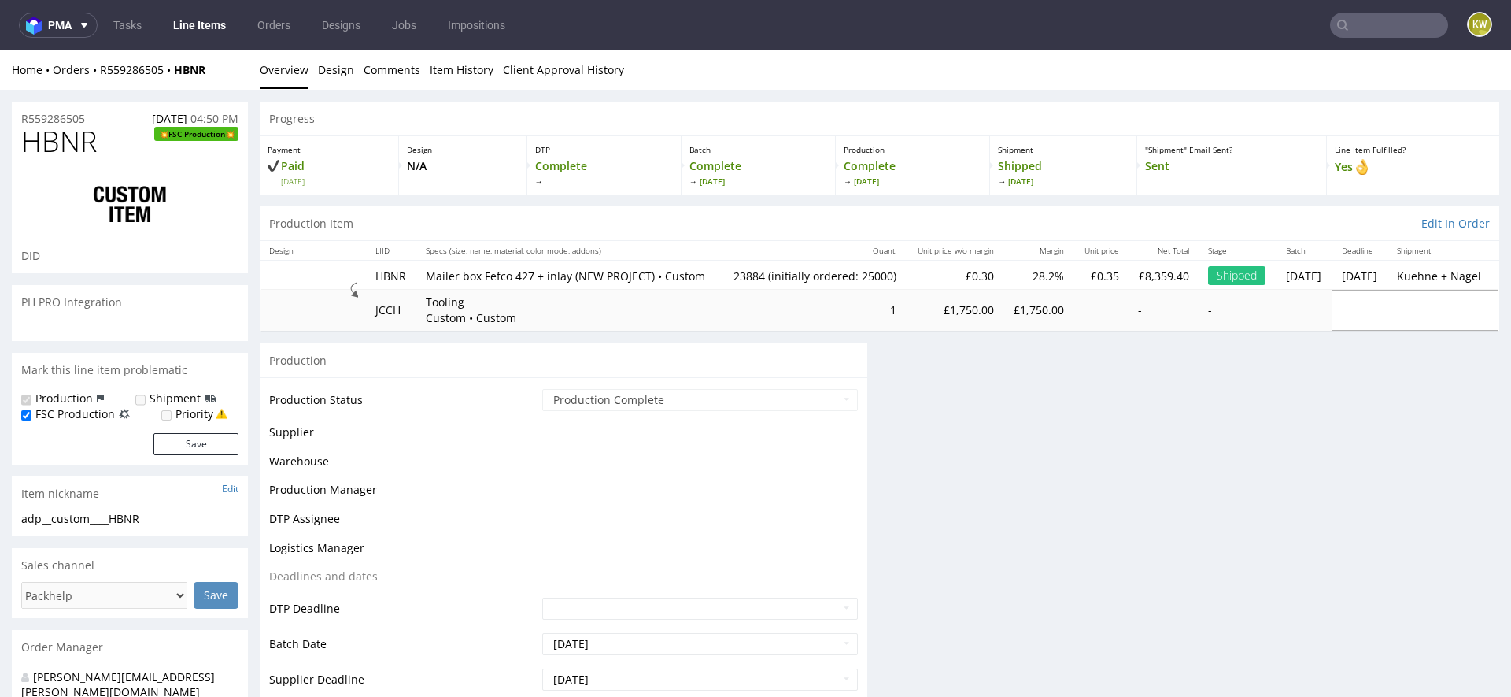
click at [61, 150] on span "HBNR" at bounding box center [59, 141] width 76 height 31
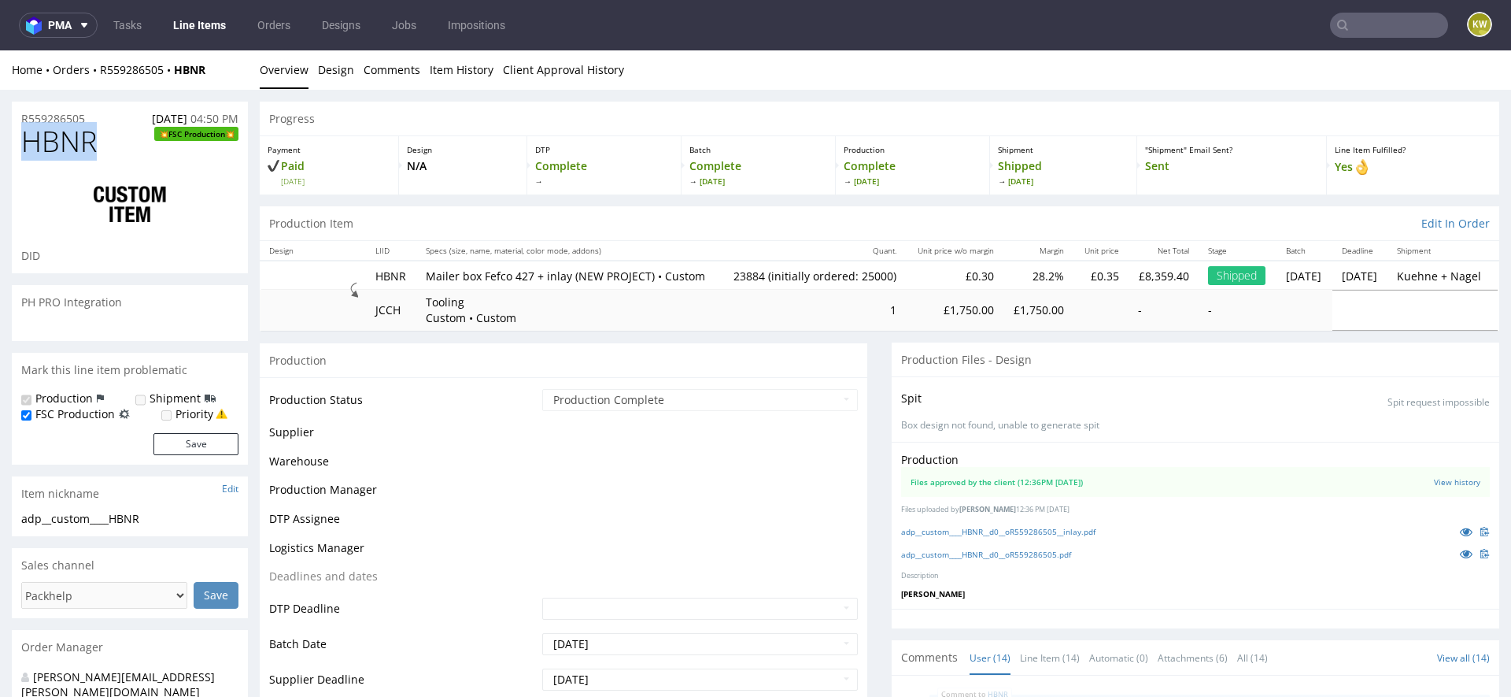
click at [61, 150] on span "HBNR" at bounding box center [59, 141] width 76 height 31
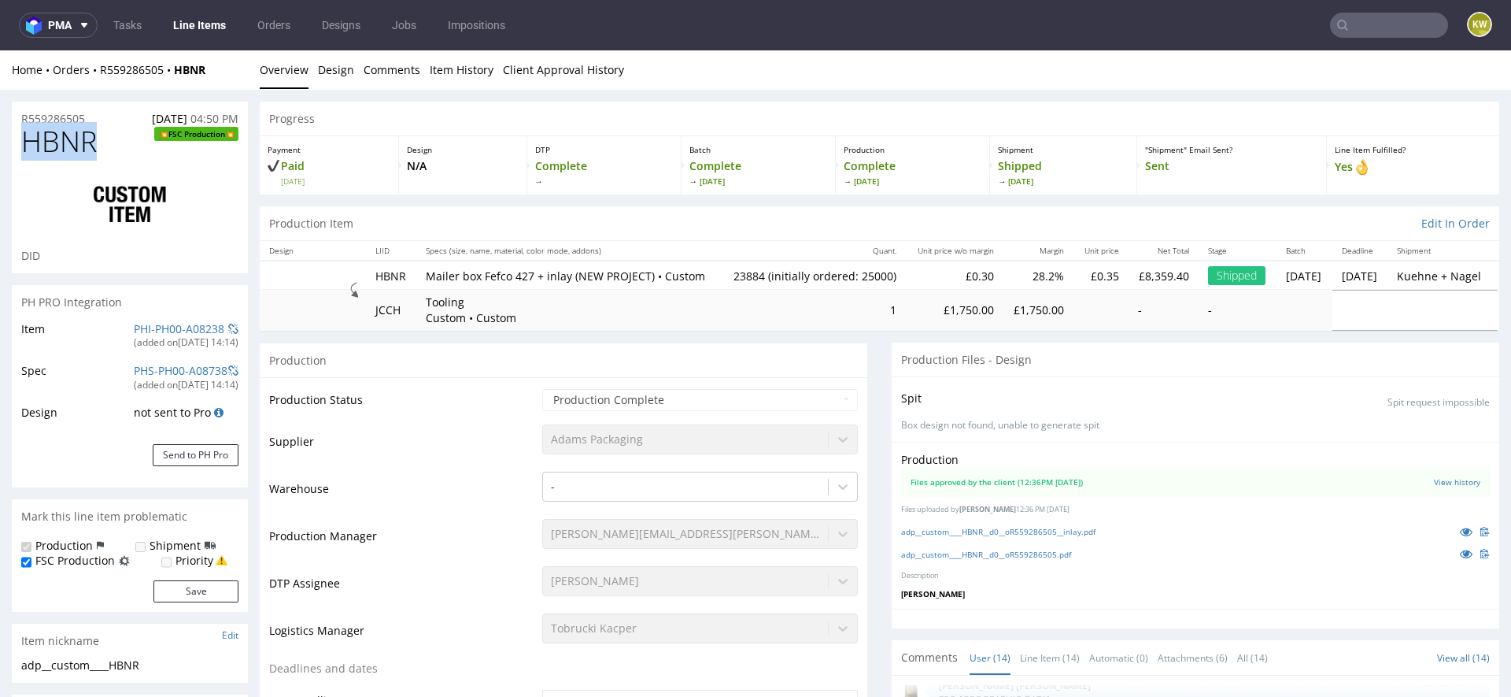
copy span "HBNR"
select select "in_progress"
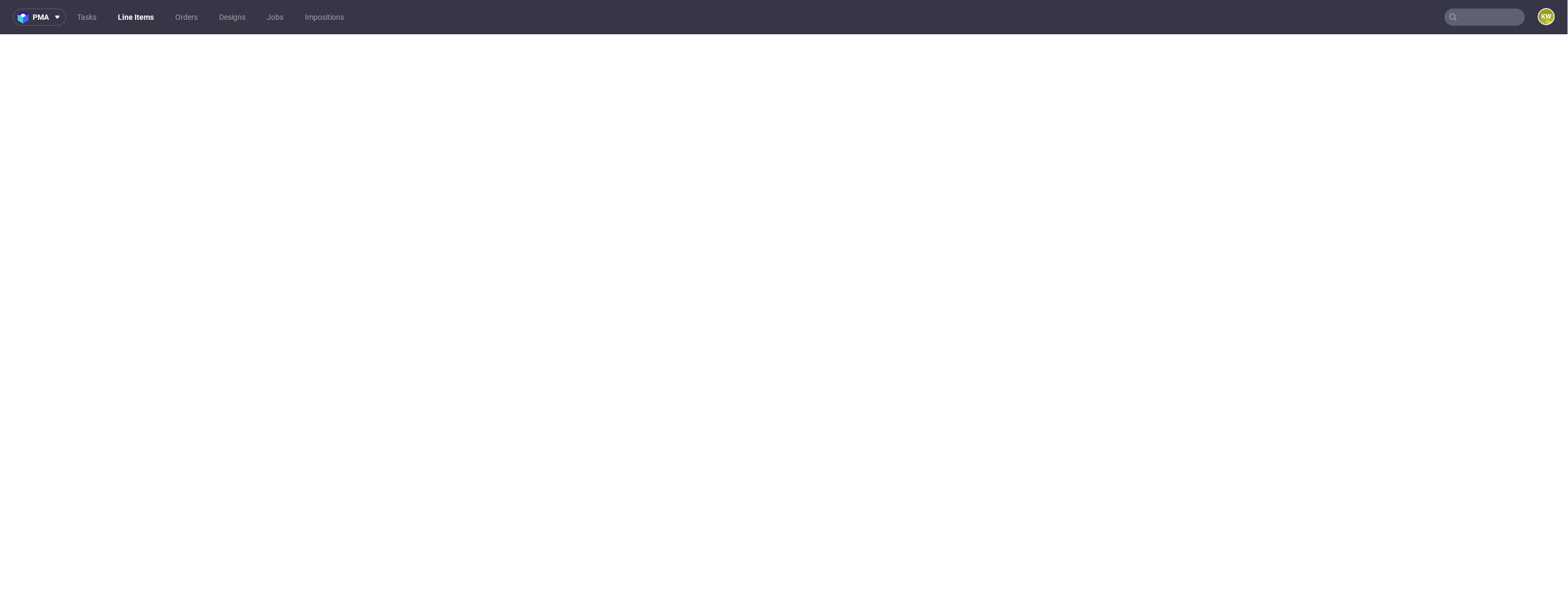
select select "in_progress"
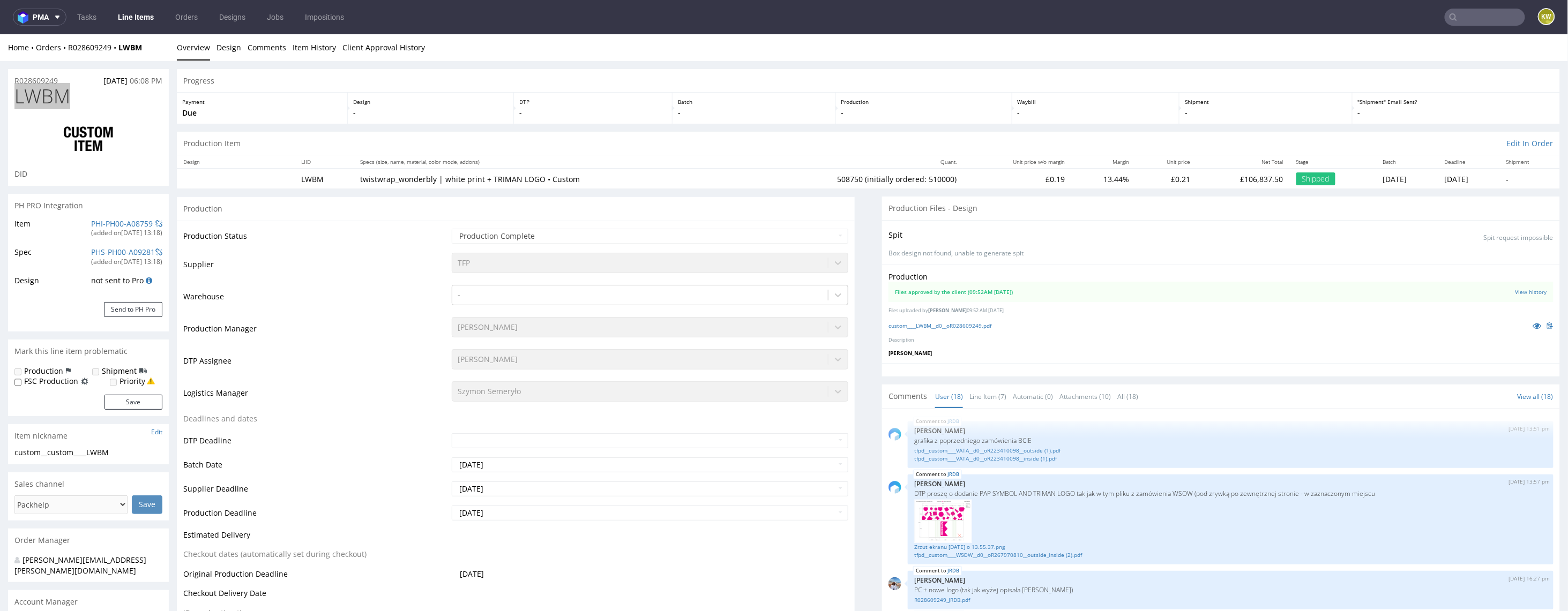
click at [1493, 18] on input "text" at bounding box center [1485, 17] width 80 height 17
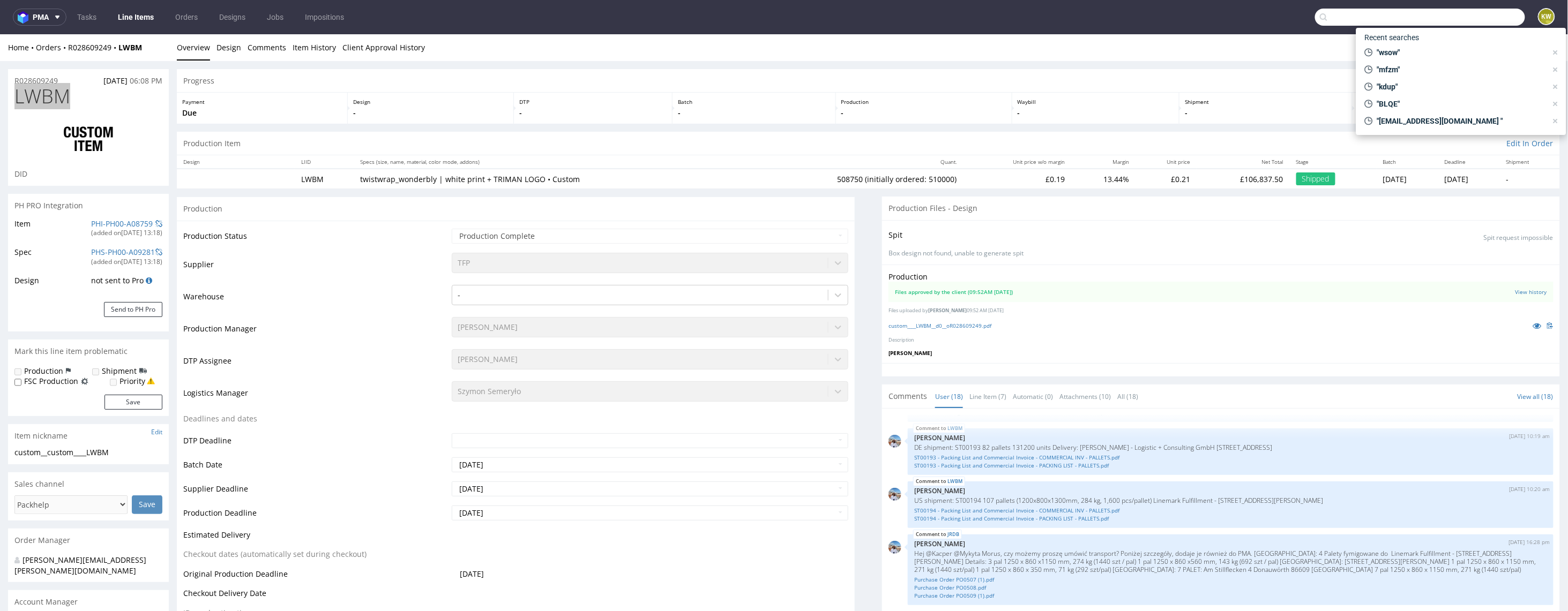
paste input "VLQR"
type input "VLQR"
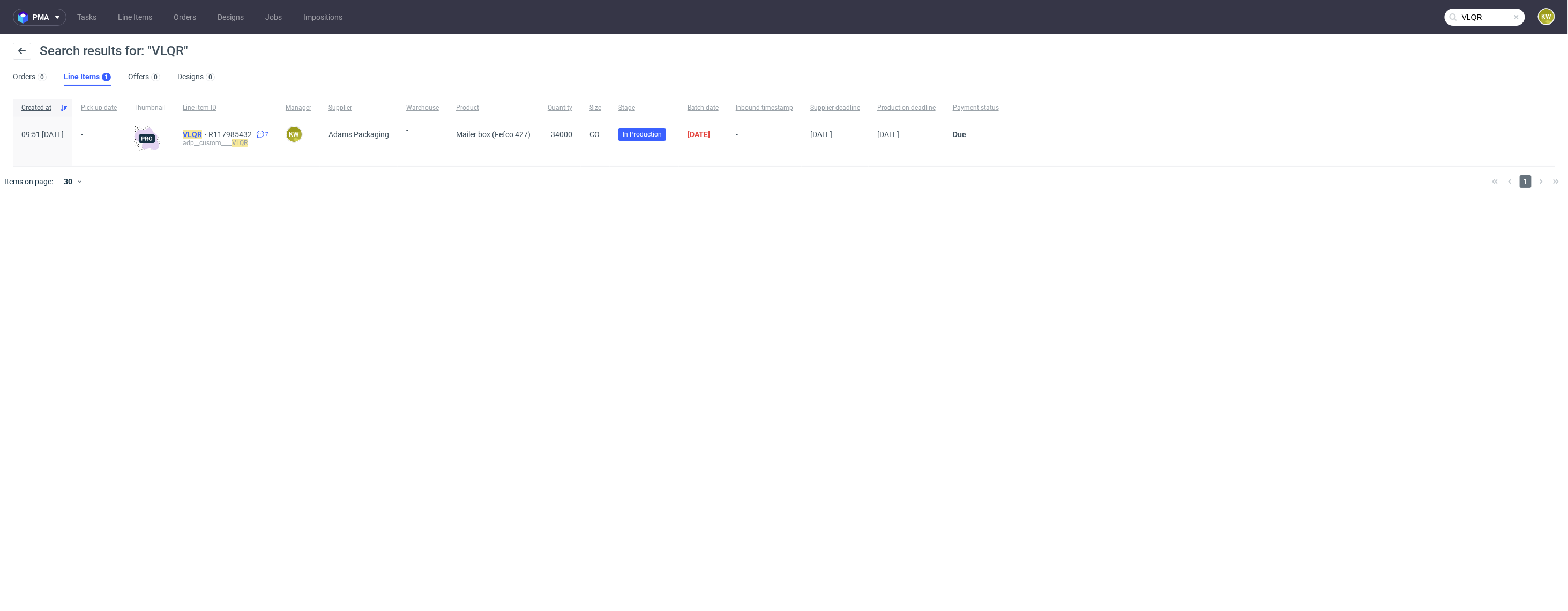
click at [202, 133] on mark "VLQR" at bounding box center [192, 134] width 19 height 9
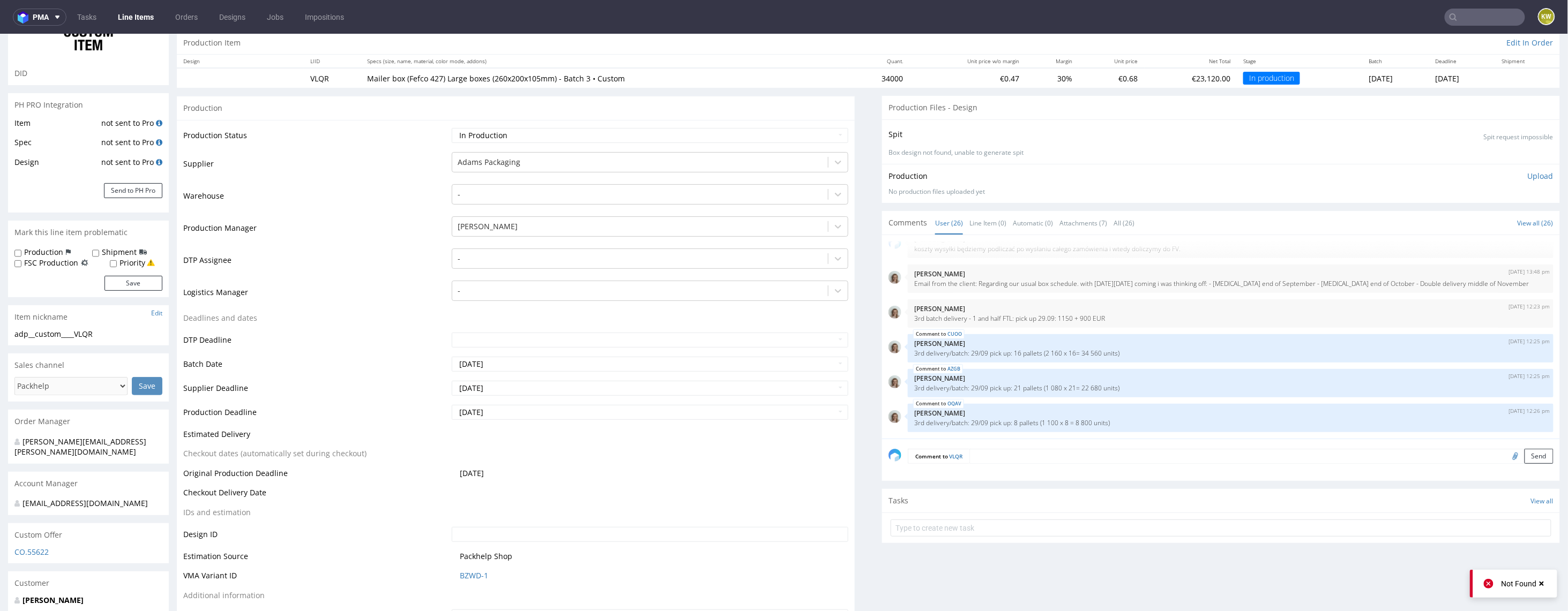
scroll to position [117, 0]
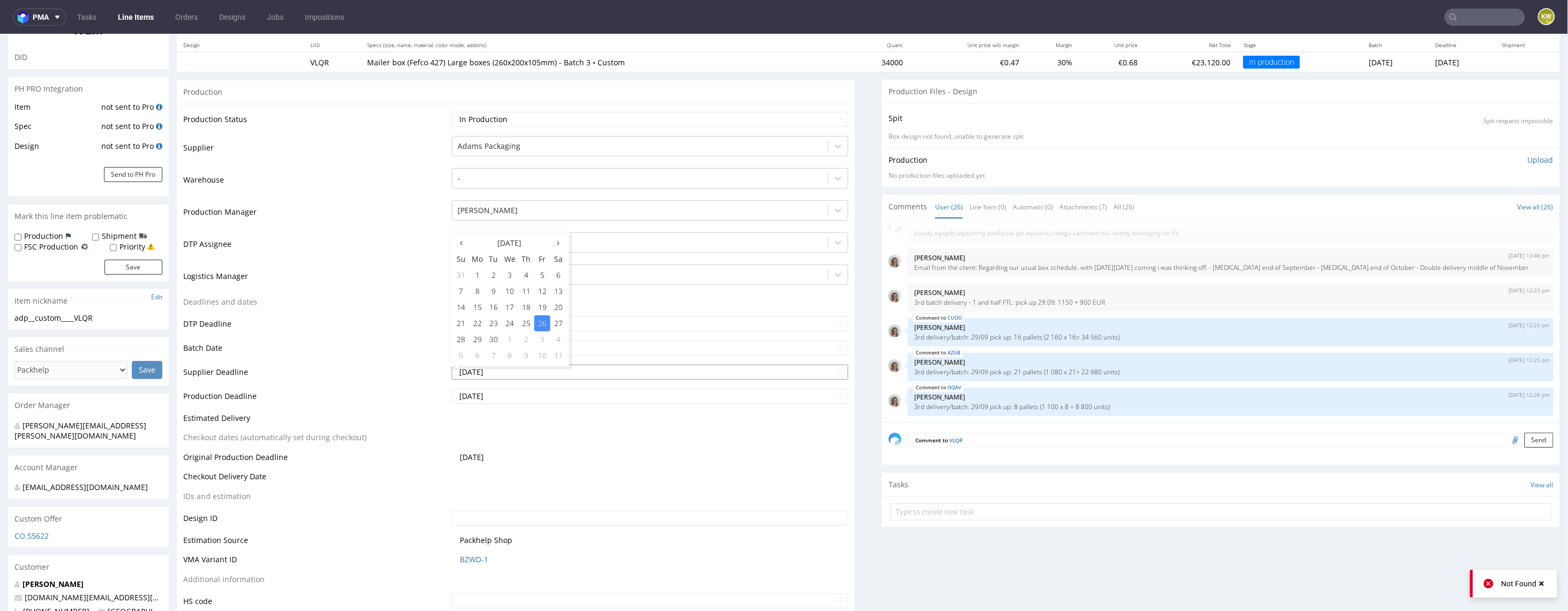
click at [510, 371] on input "[DATE]" at bounding box center [650, 371] width 396 height 15
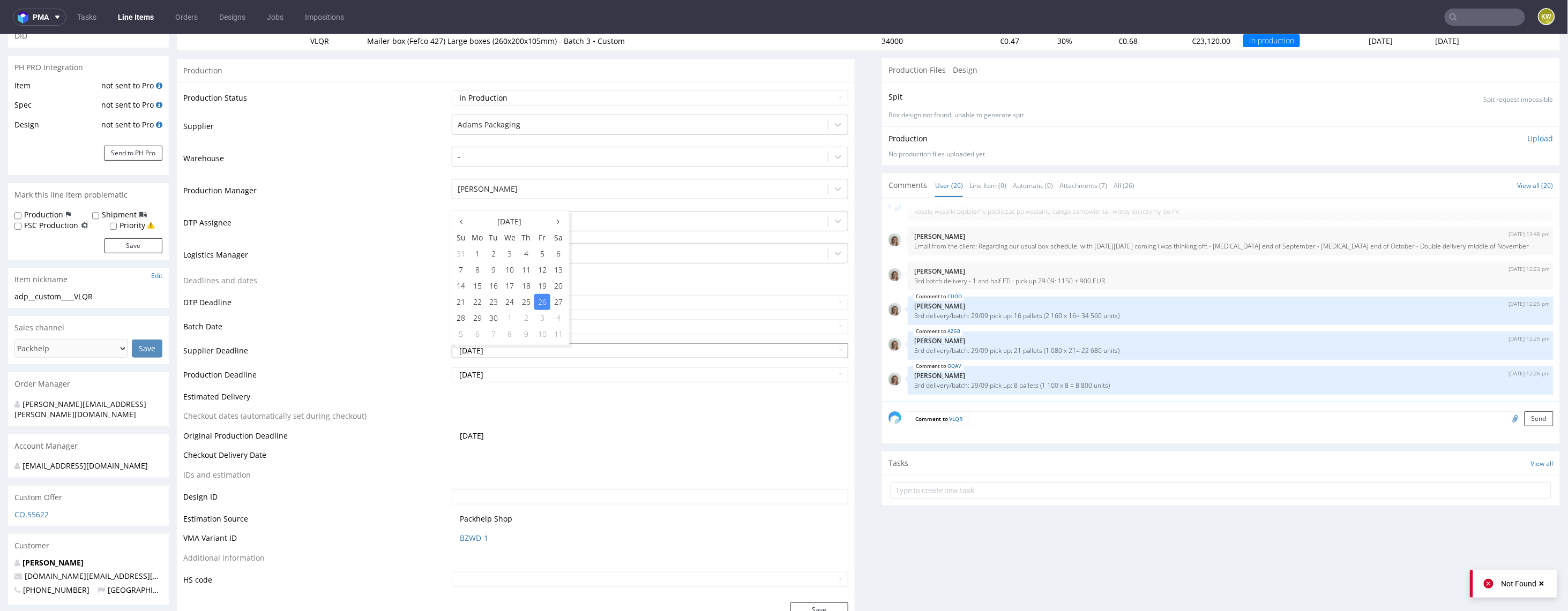
scroll to position [139, 0]
click at [558, 225] on th at bounding box center [558, 220] width 16 height 16
click at [541, 267] on td "10" at bounding box center [543, 268] width 16 height 16
type input "[DATE]"
click at [516, 374] on input "[DATE]" at bounding box center [650, 373] width 396 height 15
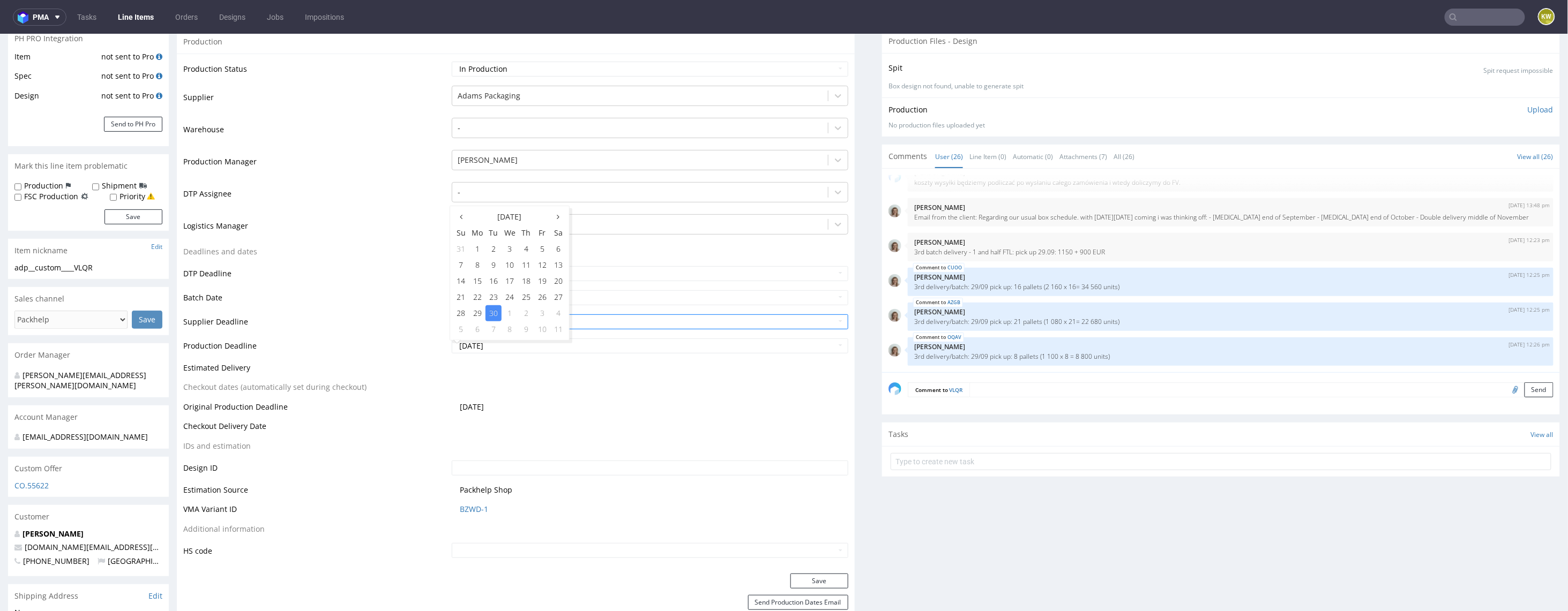
scroll to position [184, 0]
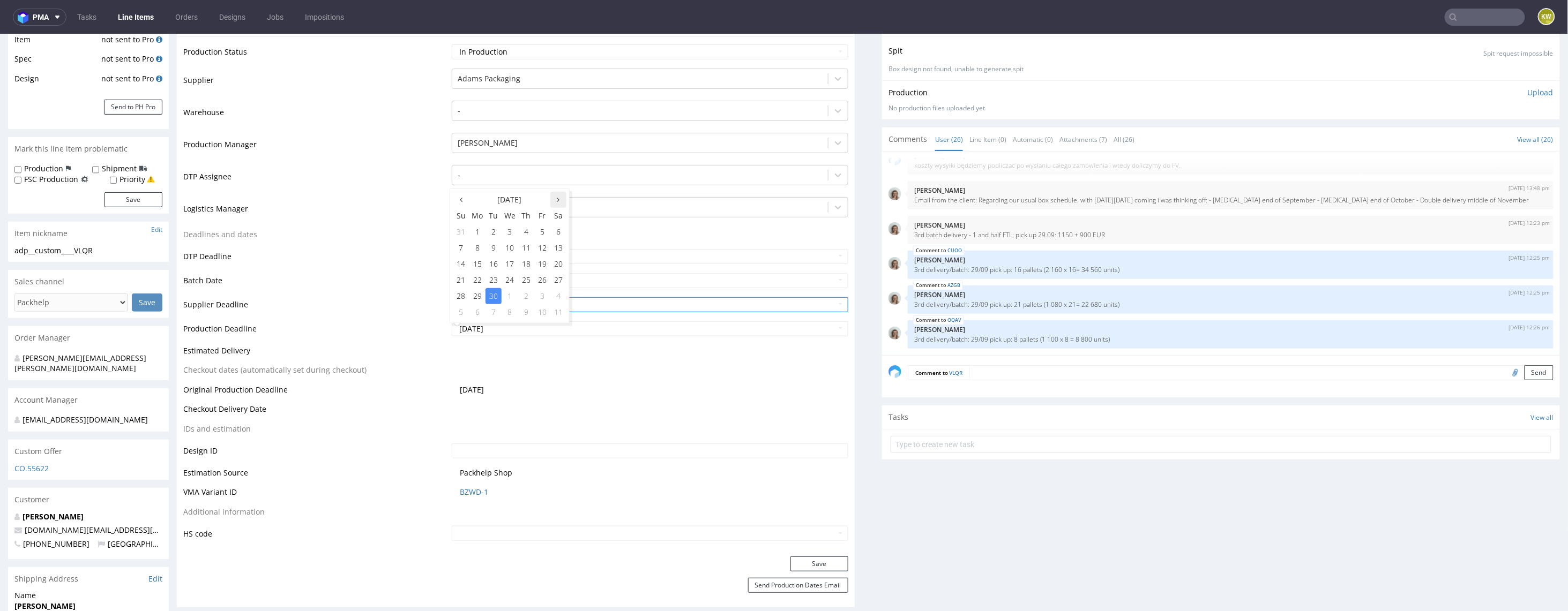
click at [562, 201] on th at bounding box center [558, 199] width 16 height 16
click at [492, 267] on td "14" at bounding box center [494, 264] width 16 height 16
type input "[DATE]"
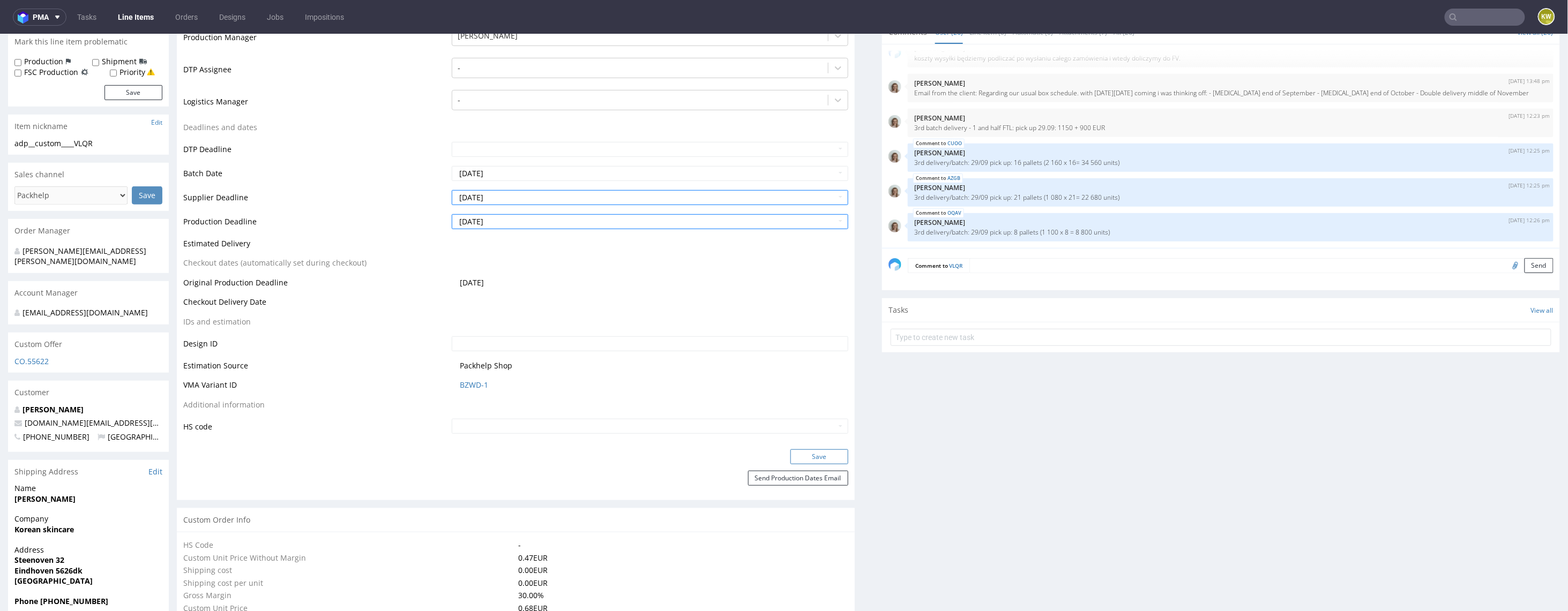
click at [793, 455] on button "Save" at bounding box center [819, 457] width 58 height 15
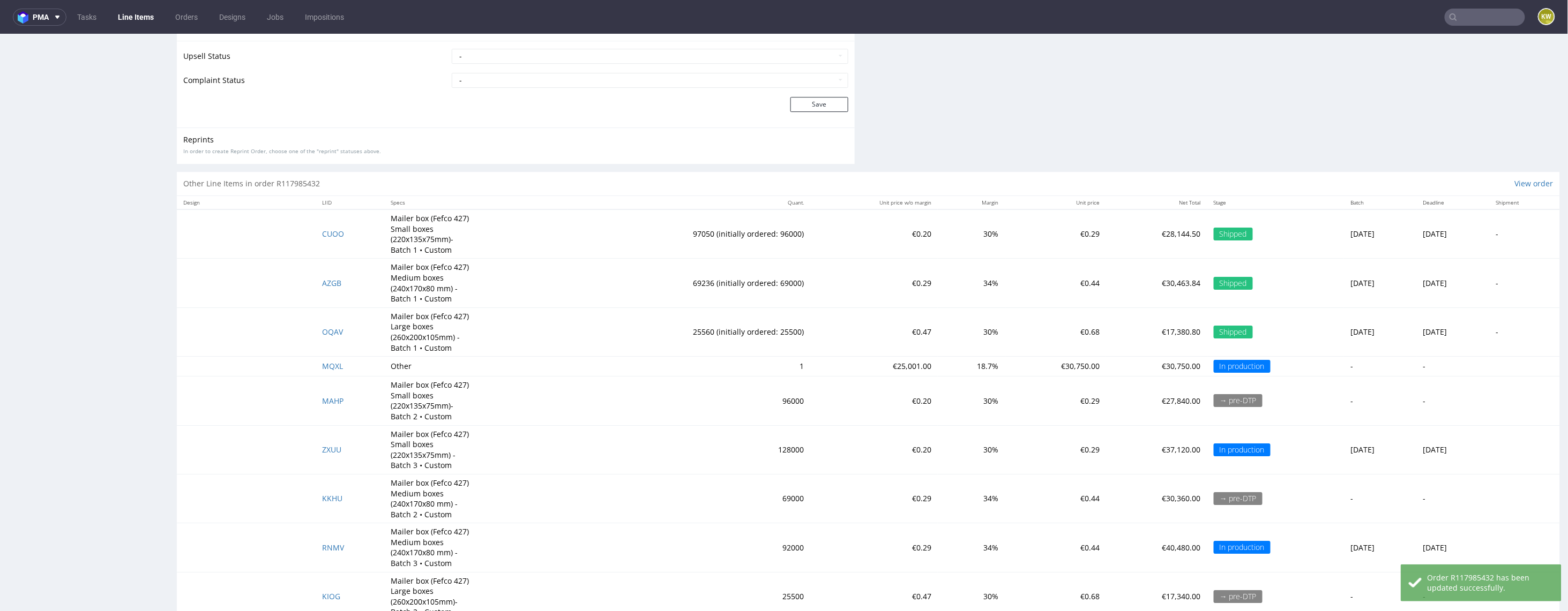
scroll to position [1997, 0]
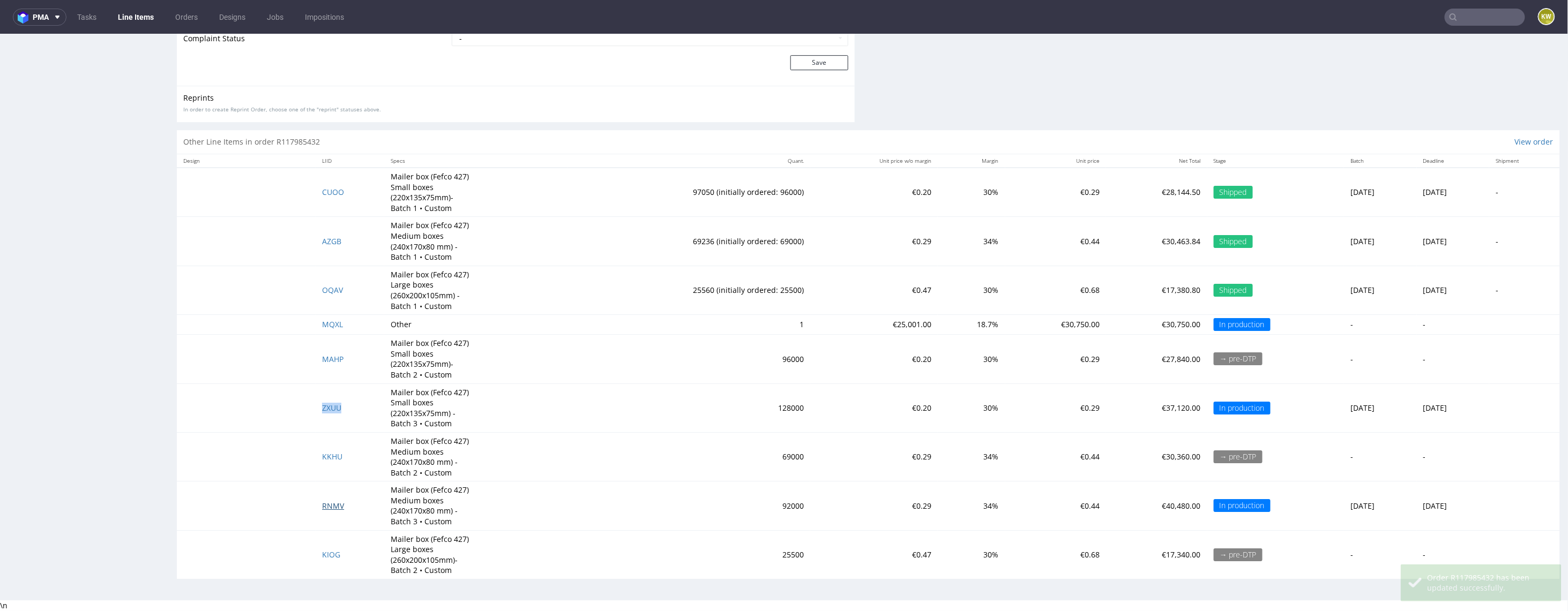
click at [324, 506] on span "RNMV" at bounding box center [333, 505] width 22 height 10
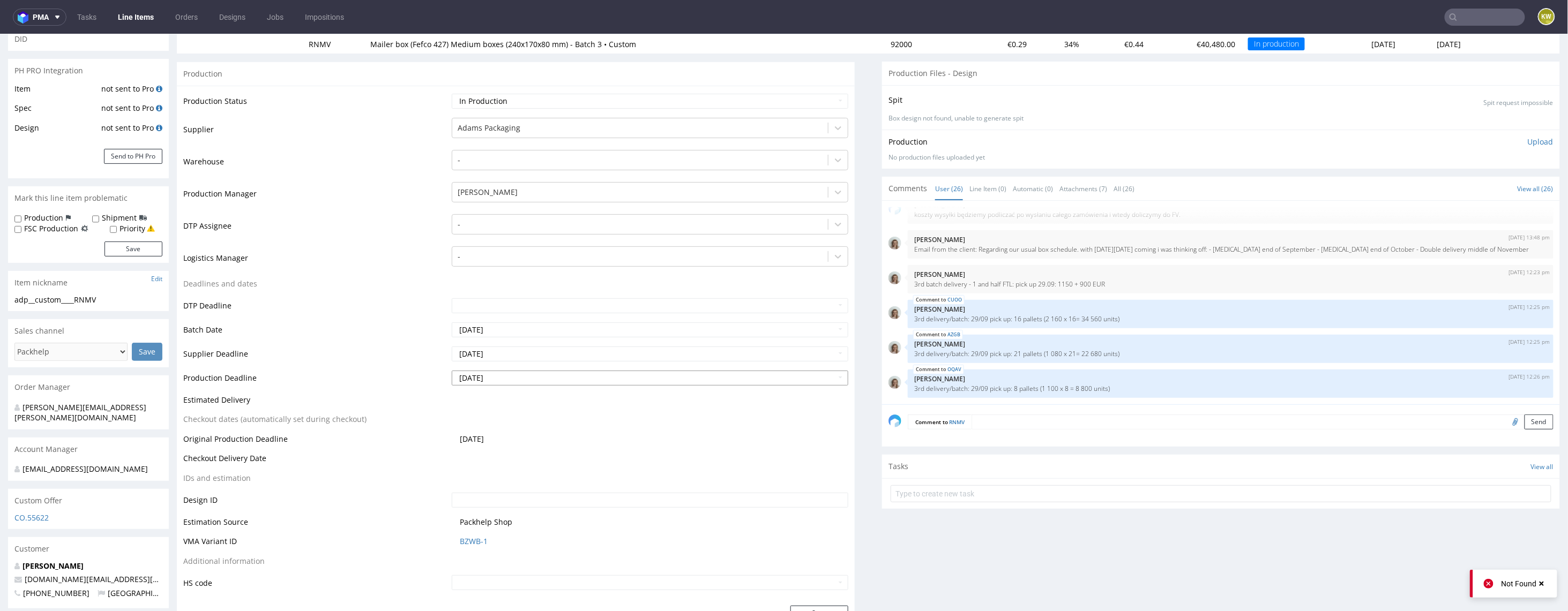
scroll to position [144, 0]
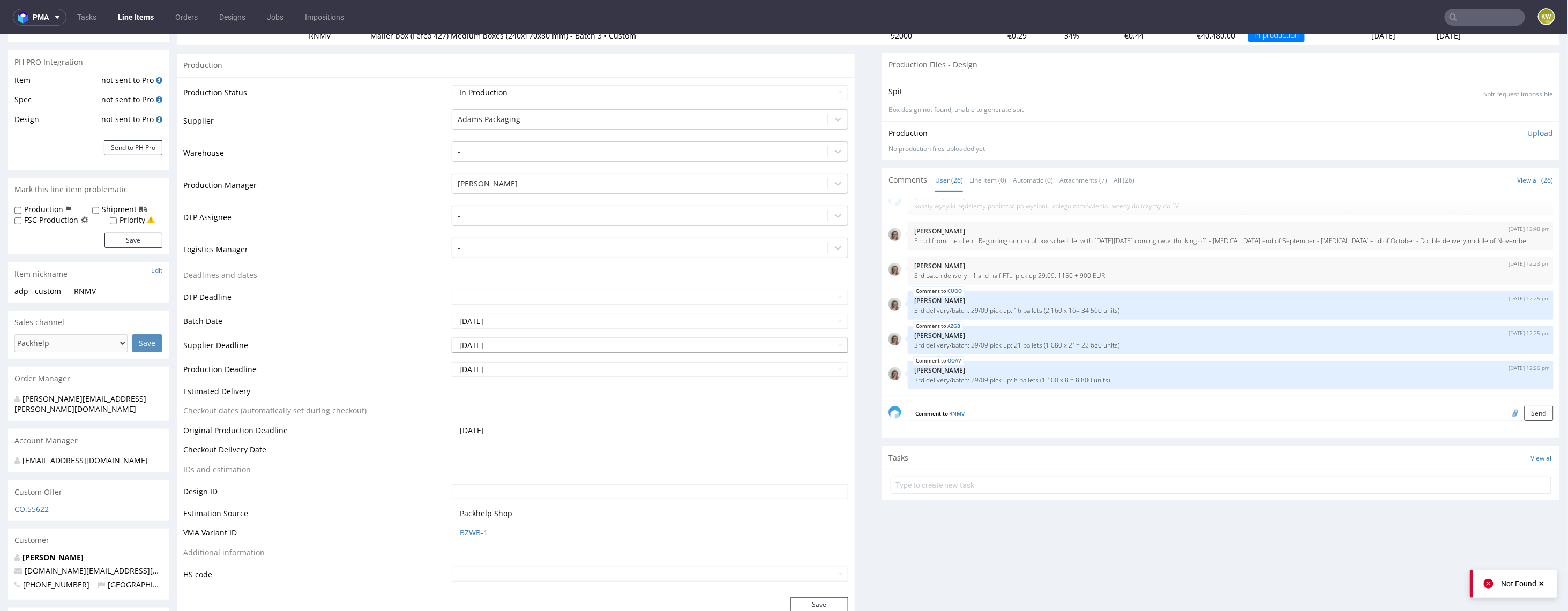
click at [545, 349] on input "[DATE]" at bounding box center [650, 345] width 396 height 15
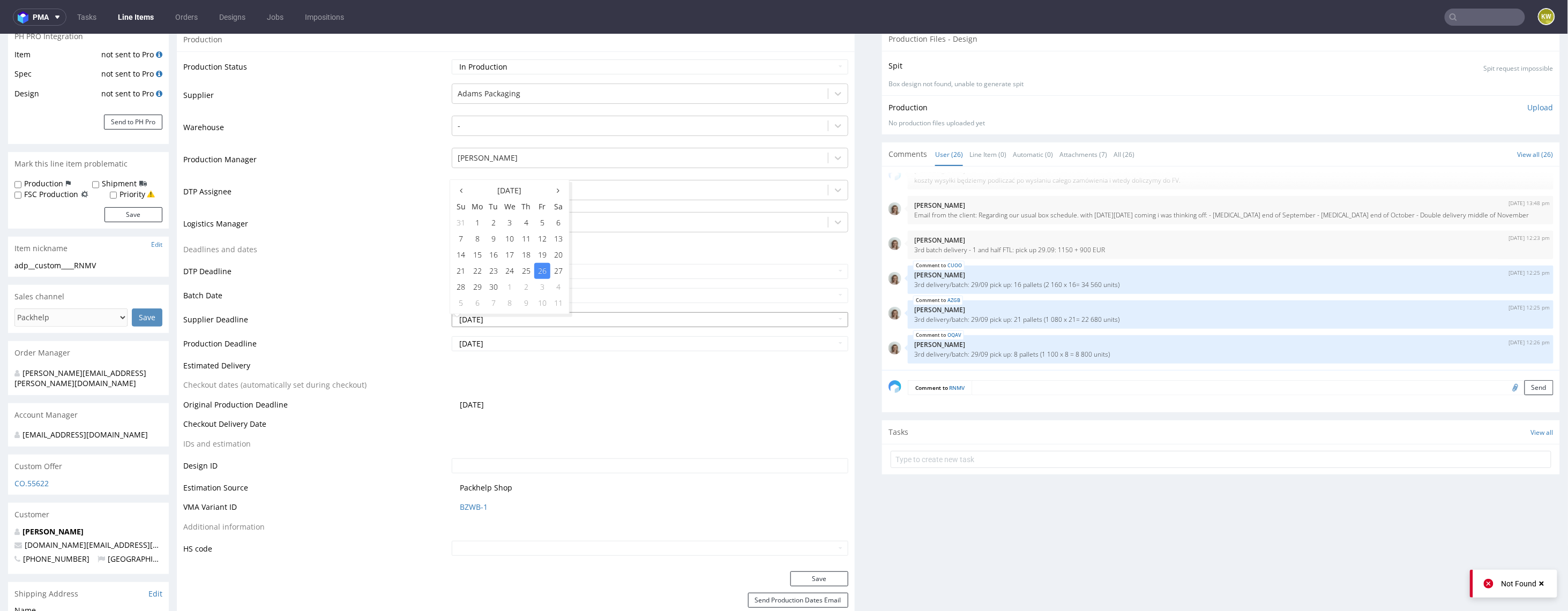
scroll to position [170, 0]
click at [541, 297] on td "10" at bounding box center [543, 302] width 16 height 16
type input "[DATE]"
click at [520, 343] on input "[DATE]" at bounding box center [650, 343] width 396 height 15
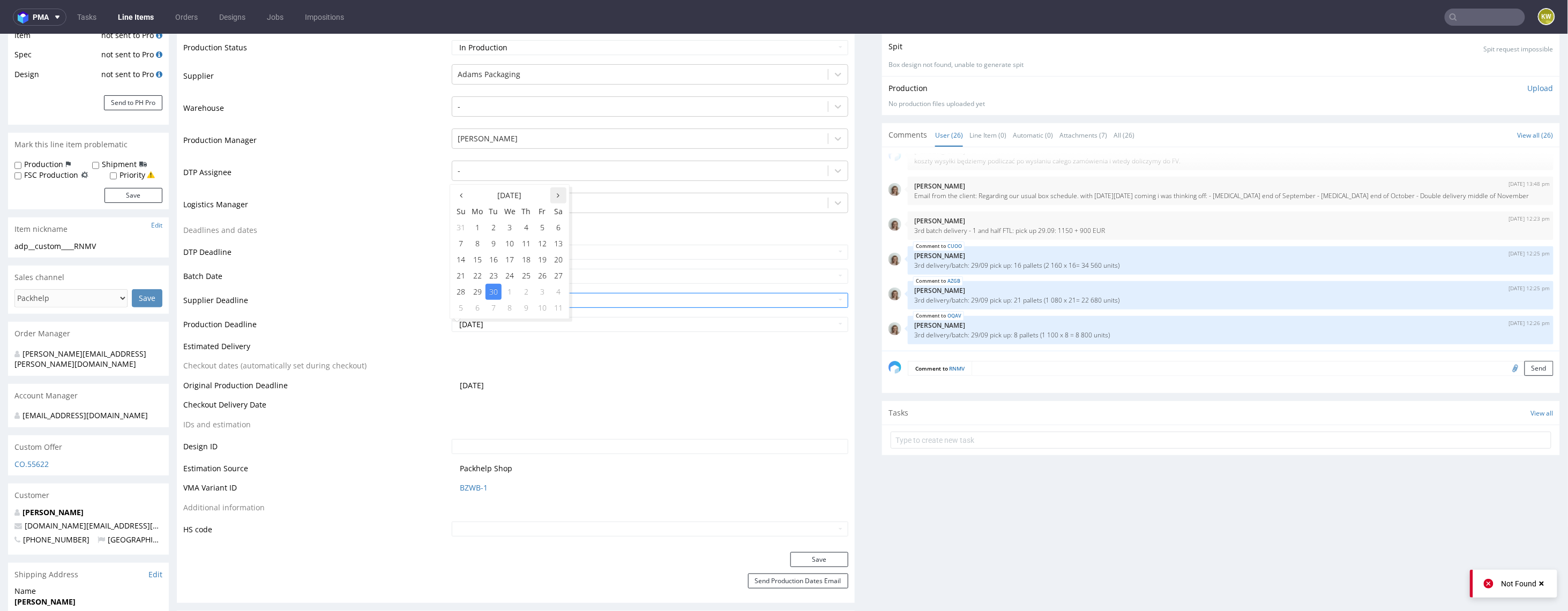
click at [558, 192] on icon at bounding box center [559, 195] width 3 height 7
click at [493, 261] on td "14" at bounding box center [494, 259] width 16 height 16
type input "[DATE]"
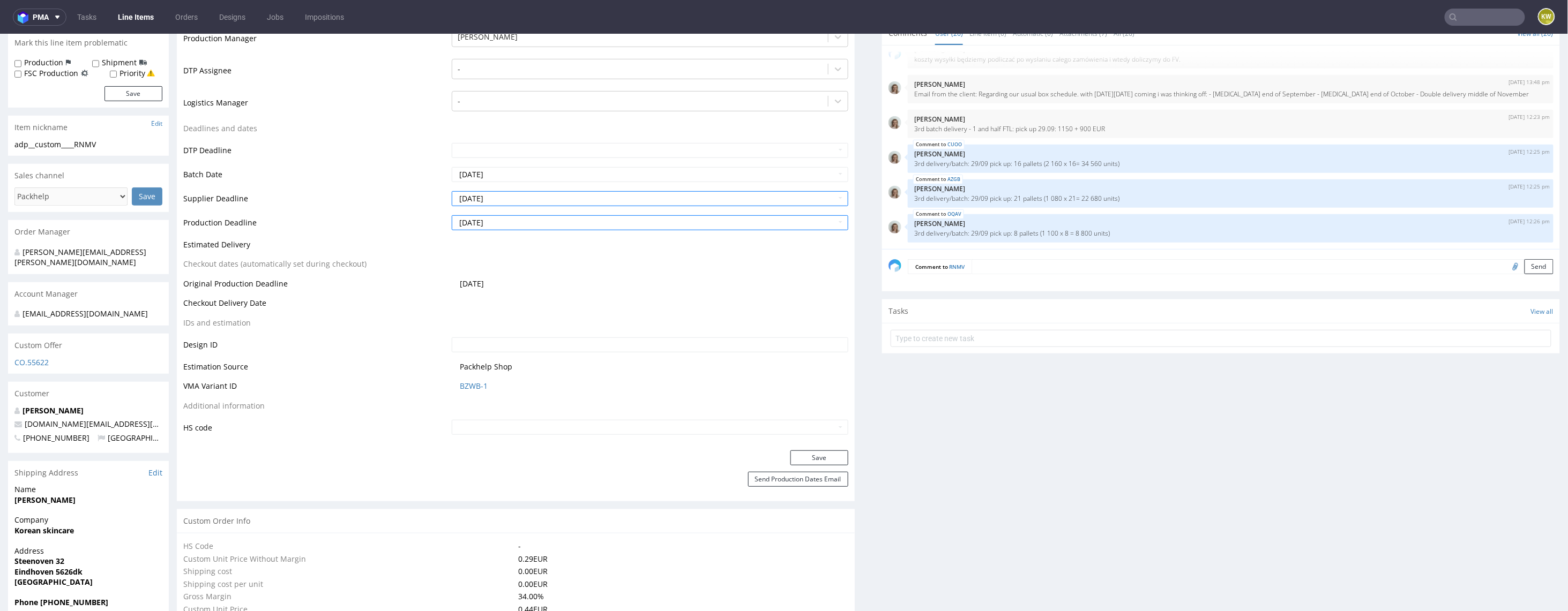
scroll to position [320, 0]
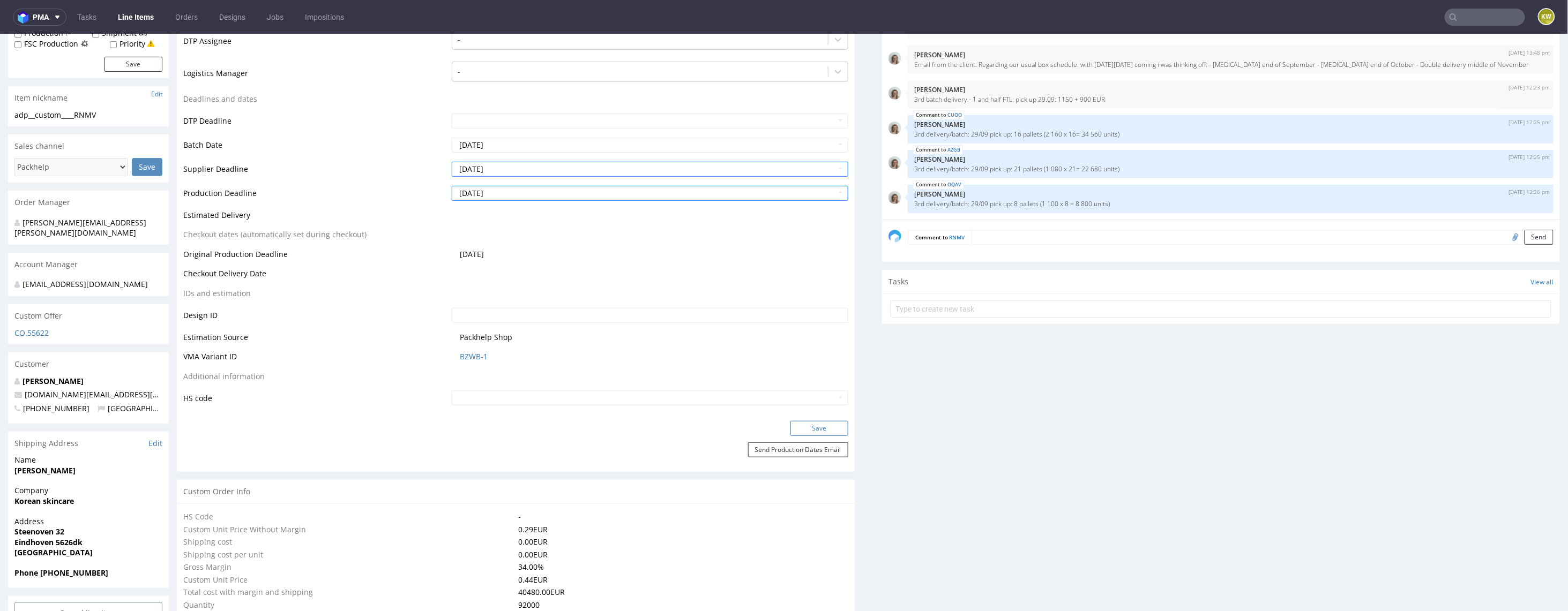
click at [795, 429] on button "Save" at bounding box center [819, 428] width 58 height 15
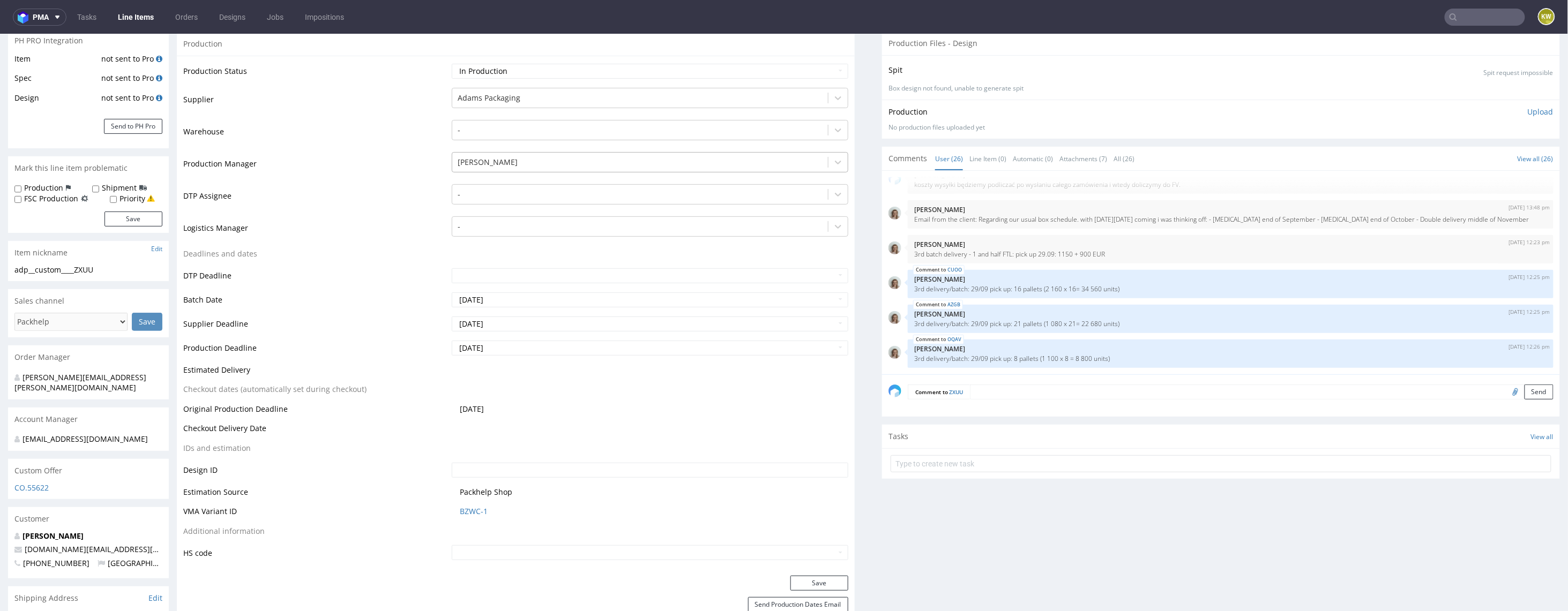
scroll to position [218, 0]
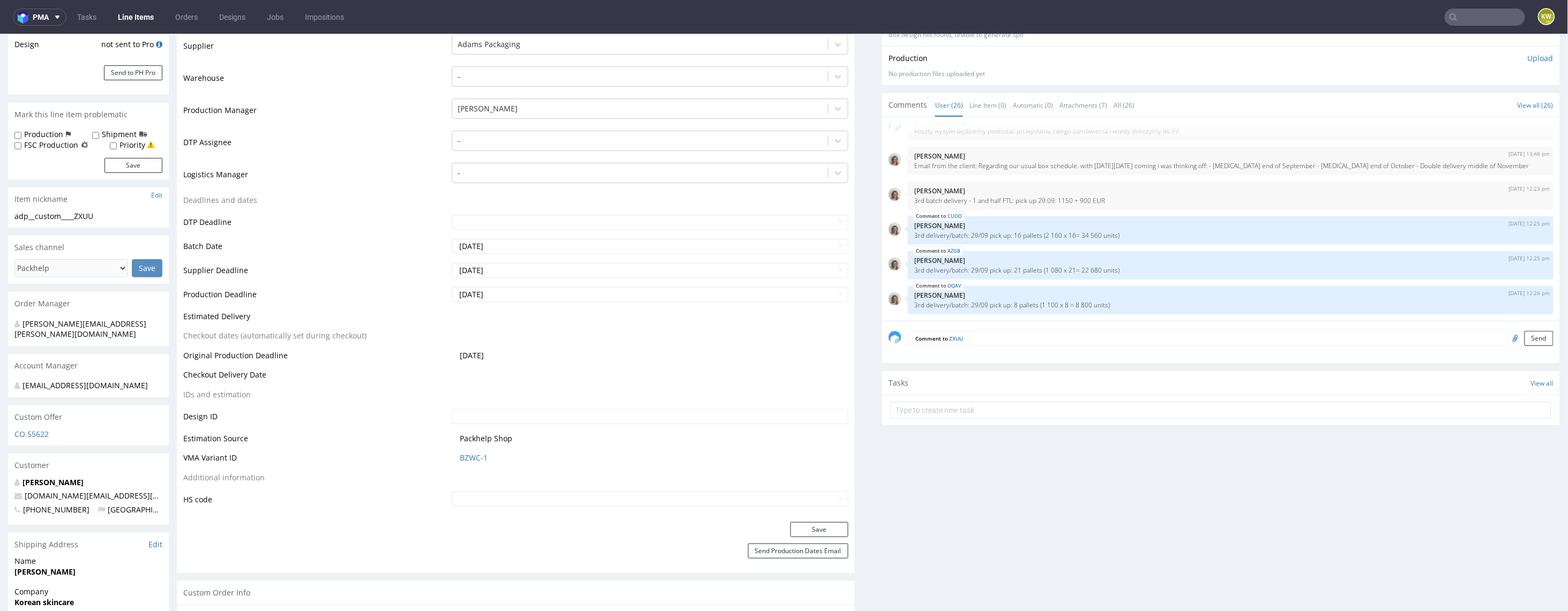
click at [542, 278] on td "[DATE]" at bounding box center [649, 273] width 399 height 24
click at [551, 271] on input "[DATE]" at bounding box center [650, 270] width 396 height 15
click at [545, 253] on td "10" at bounding box center [543, 254] width 16 height 16
type input "[DATE]"
click at [530, 293] on input "[DATE]" at bounding box center [650, 294] width 396 height 15
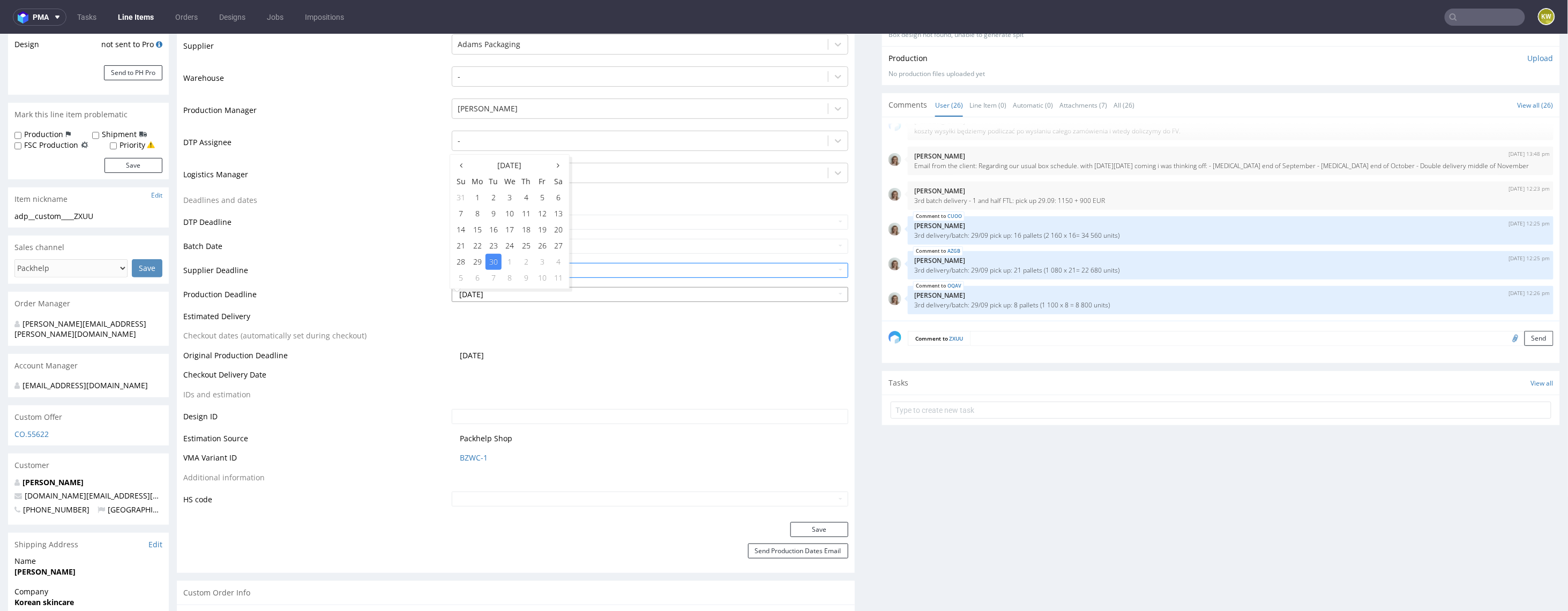
scroll to position [231, 0]
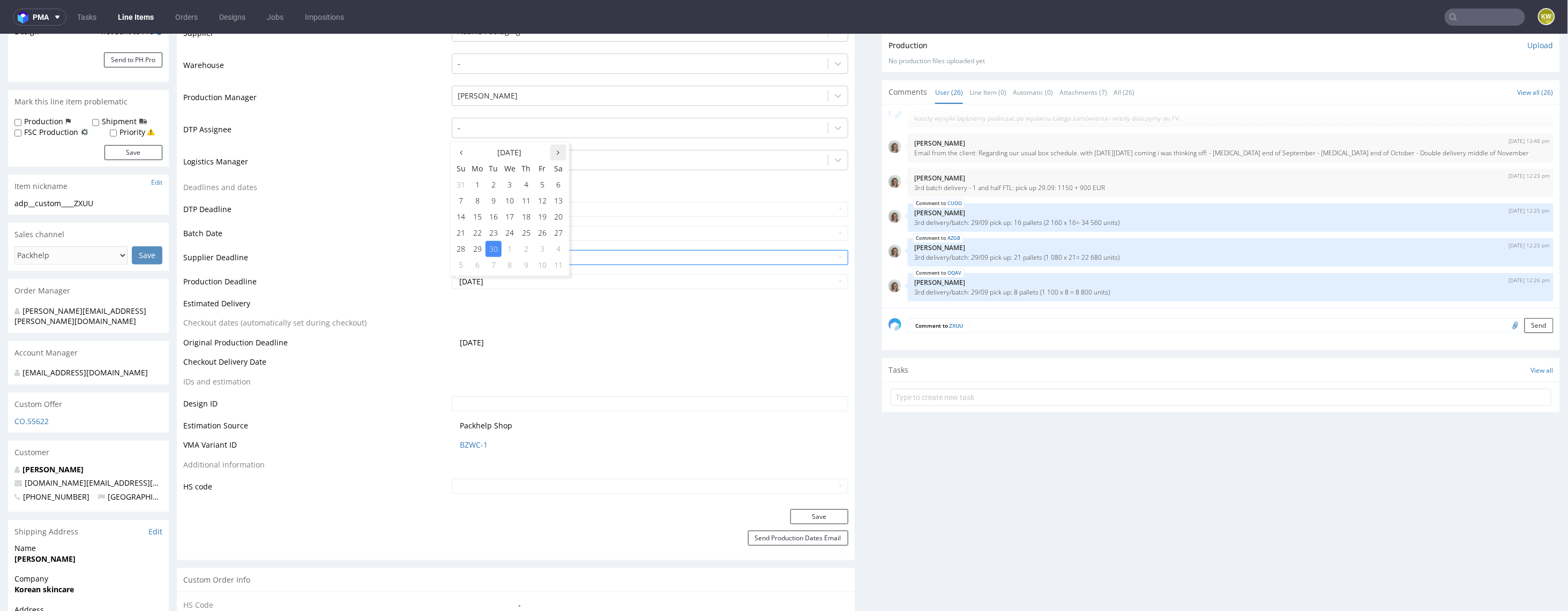
click at [558, 155] on icon at bounding box center [559, 152] width 3 height 7
click at [498, 220] on td "14" at bounding box center [494, 216] width 16 height 16
type input "2025-10-14"
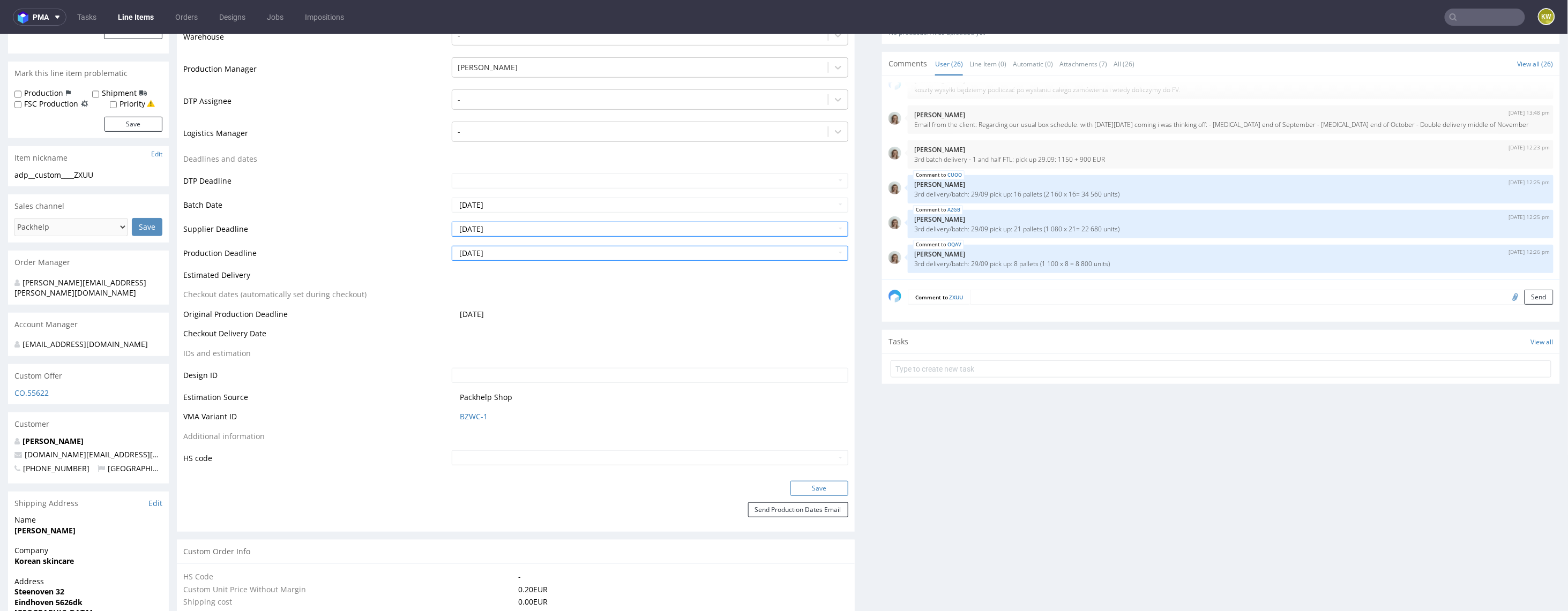
click at [809, 486] on button "Save" at bounding box center [819, 488] width 58 height 15
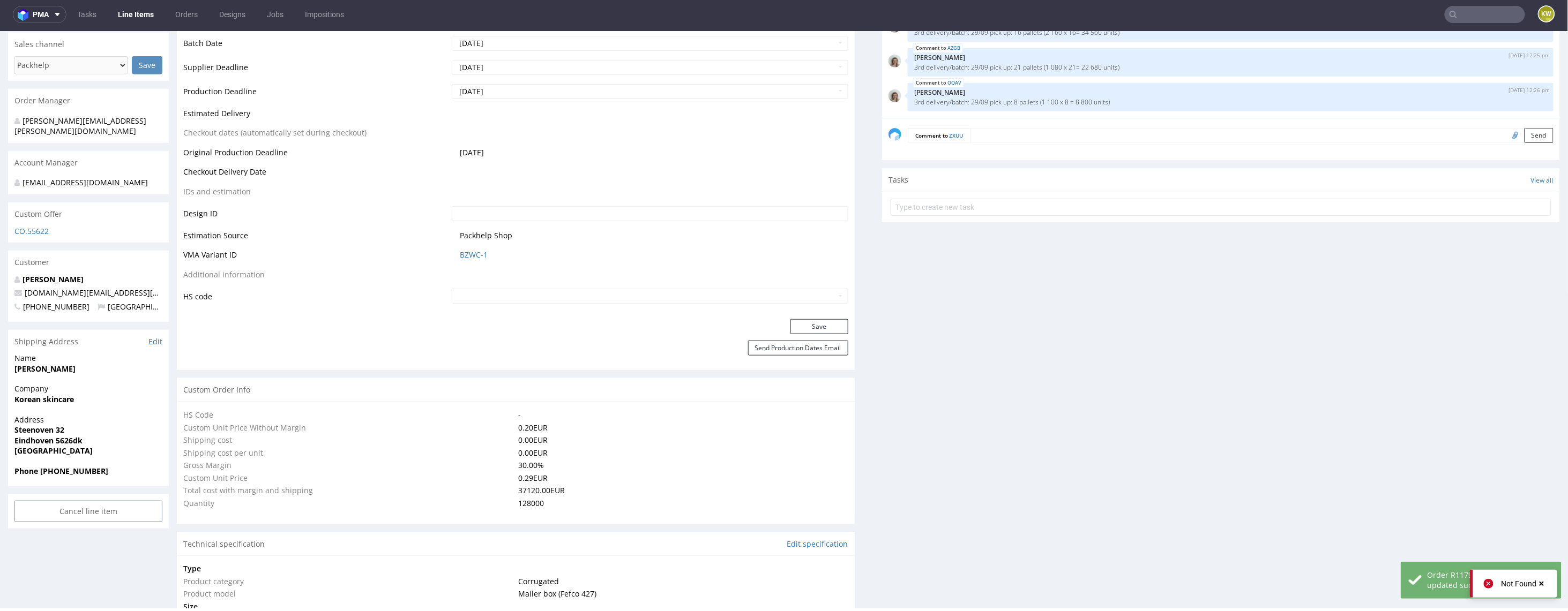
scroll to position [0, 0]
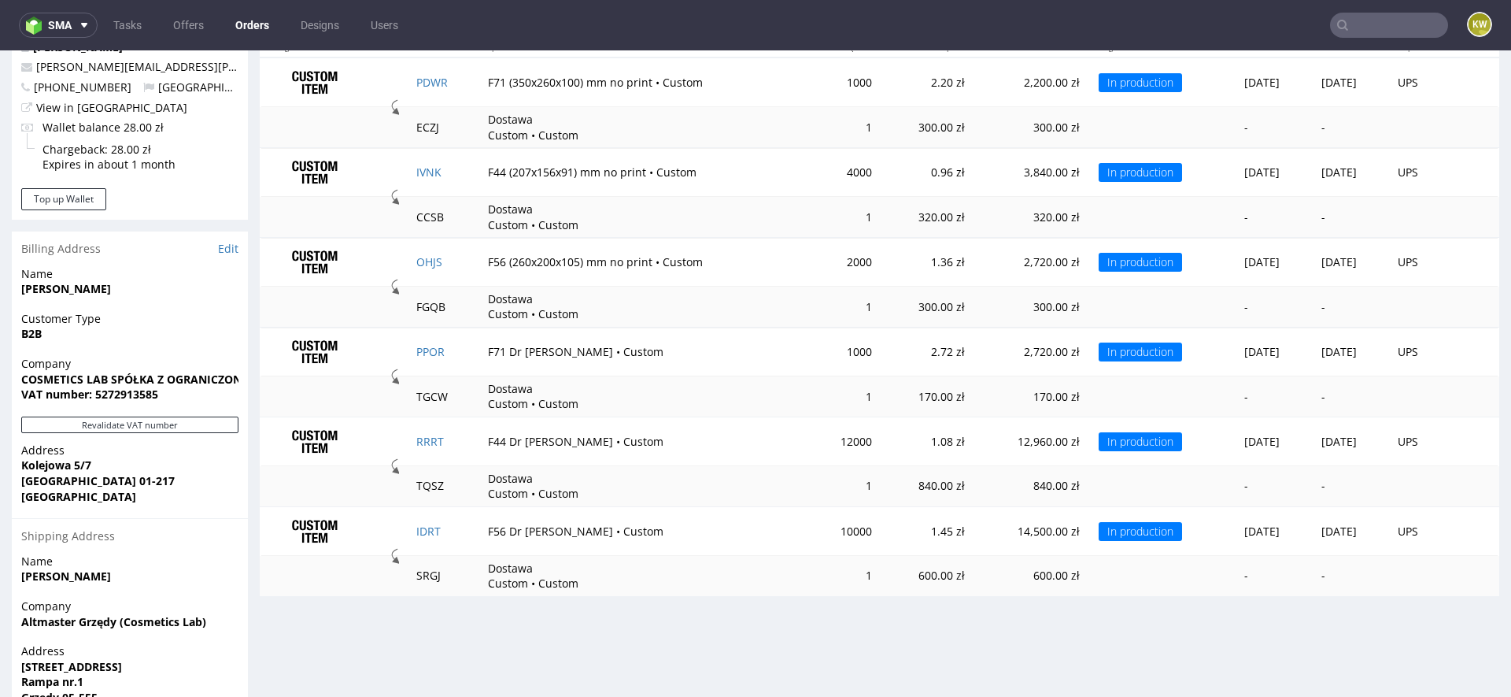
scroll to position [828, 0]
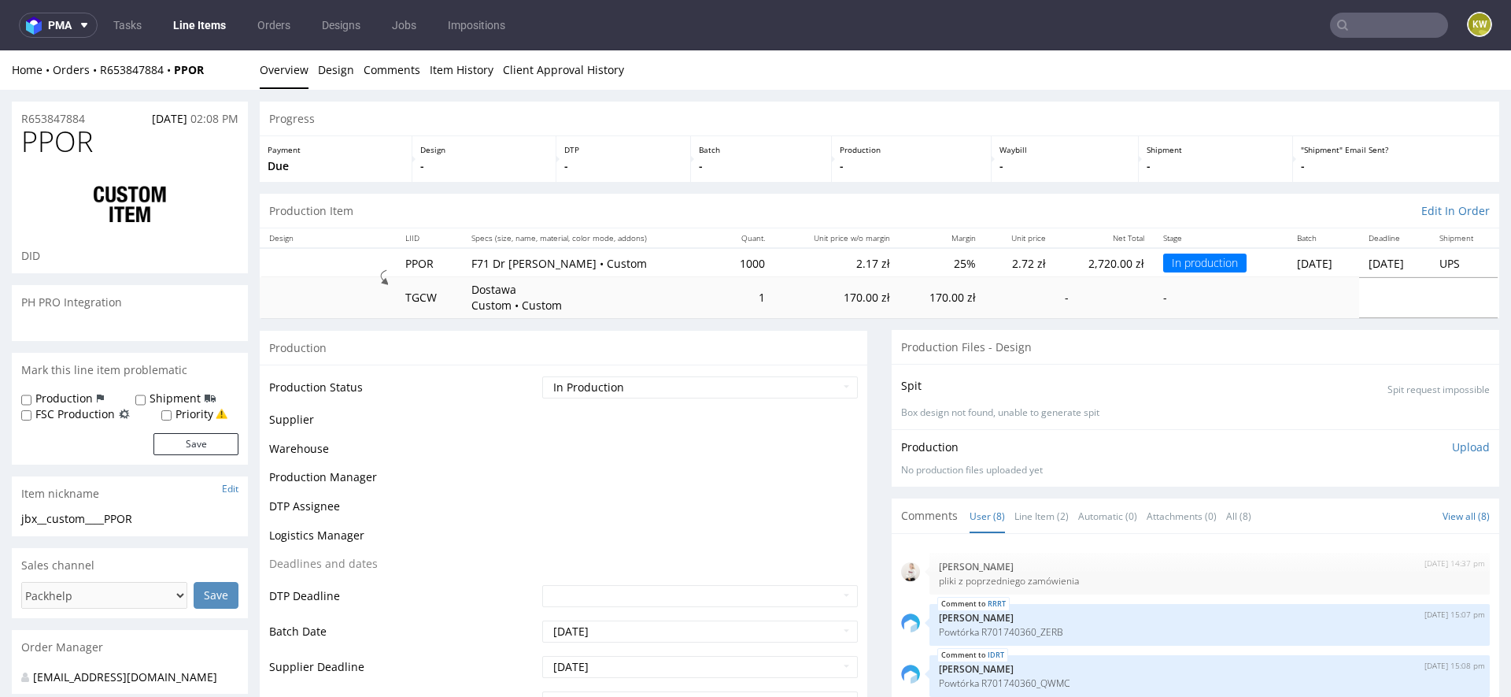
scroll to position [129, 0]
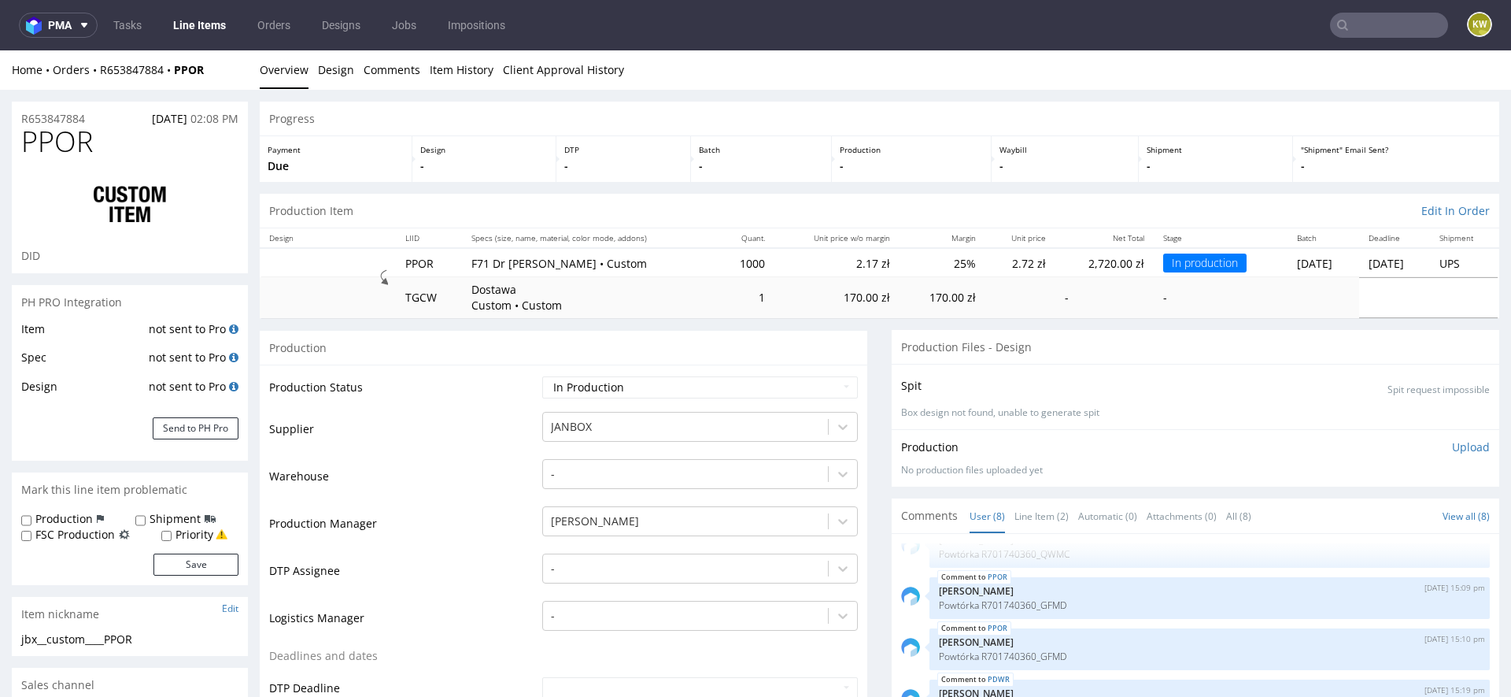
click at [54, 140] on span "PPOR" at bounding box center [57, 141] width 72 height 31
copy span "PPOR"
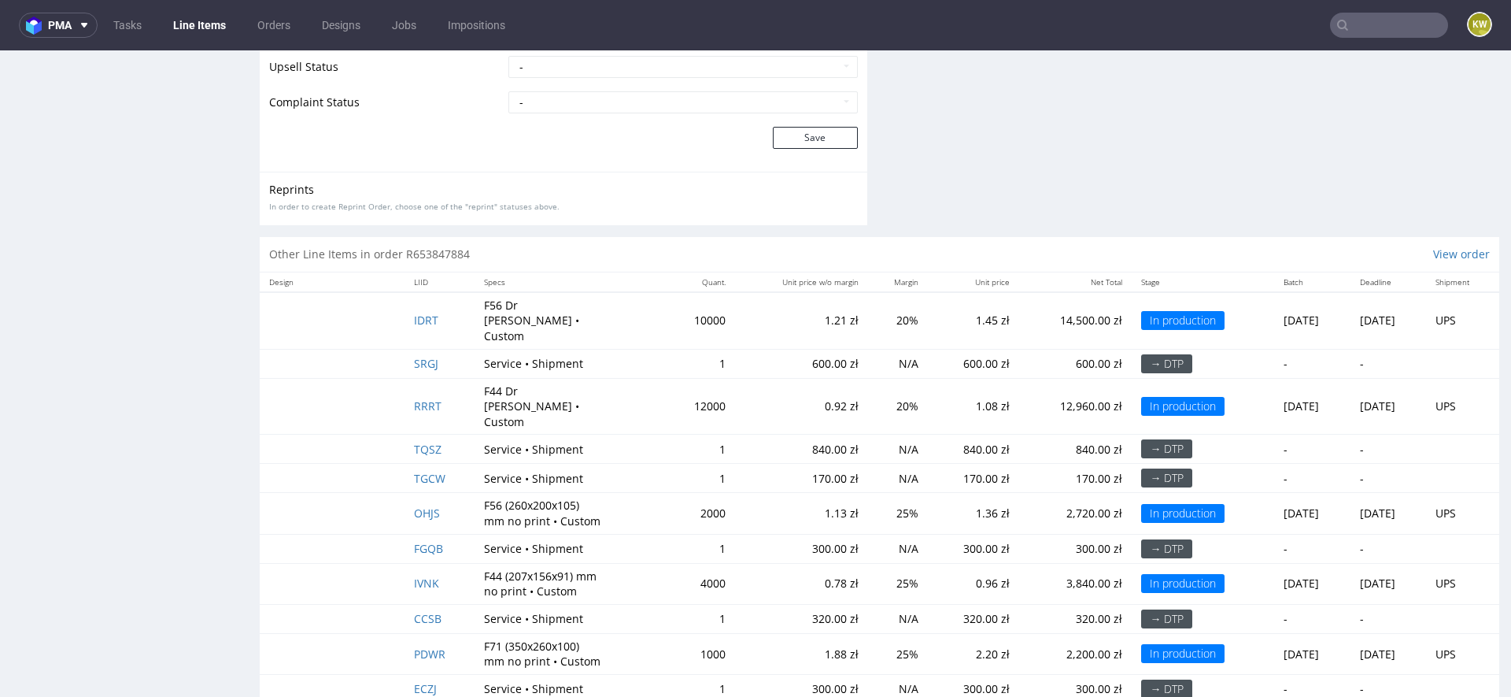
scroll to position [4, 0]
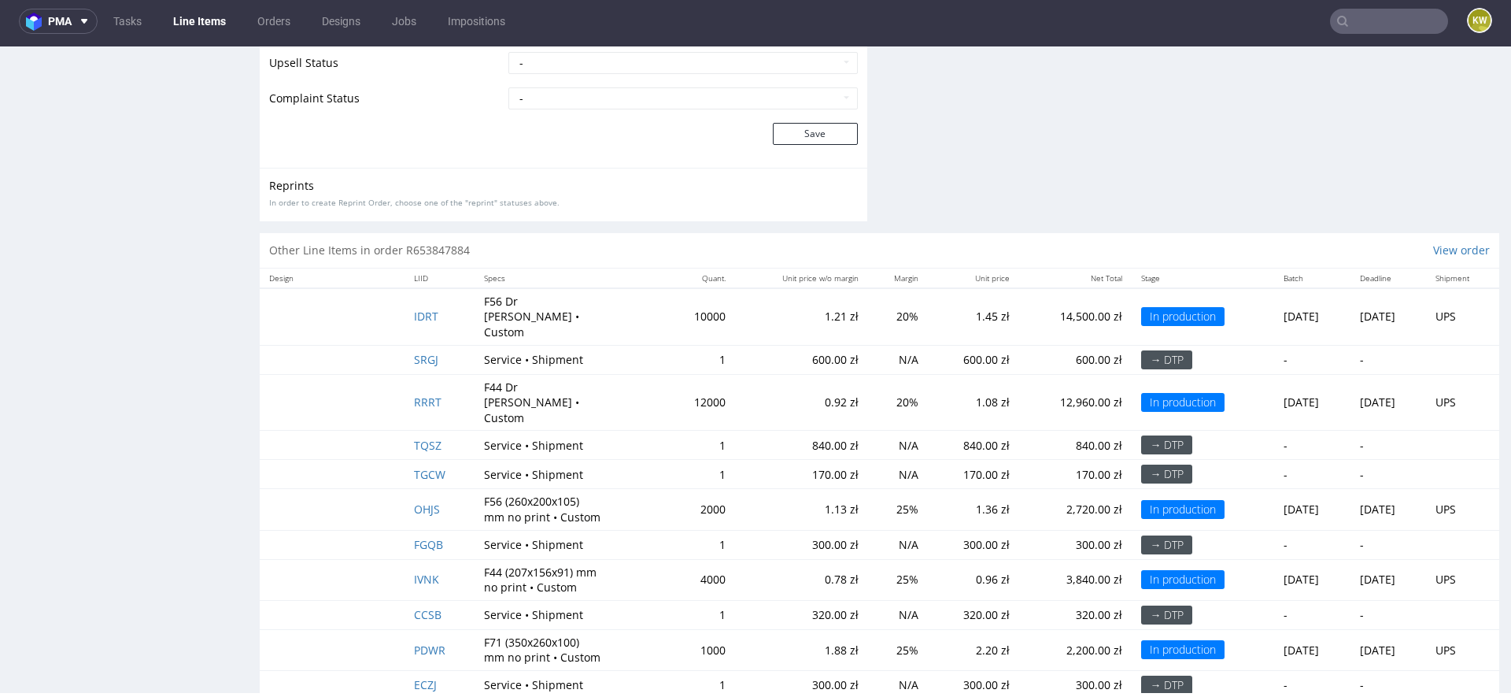
click at [421, 642] on span "PDWR" at bounding box center [429, 649] width 31 height 15
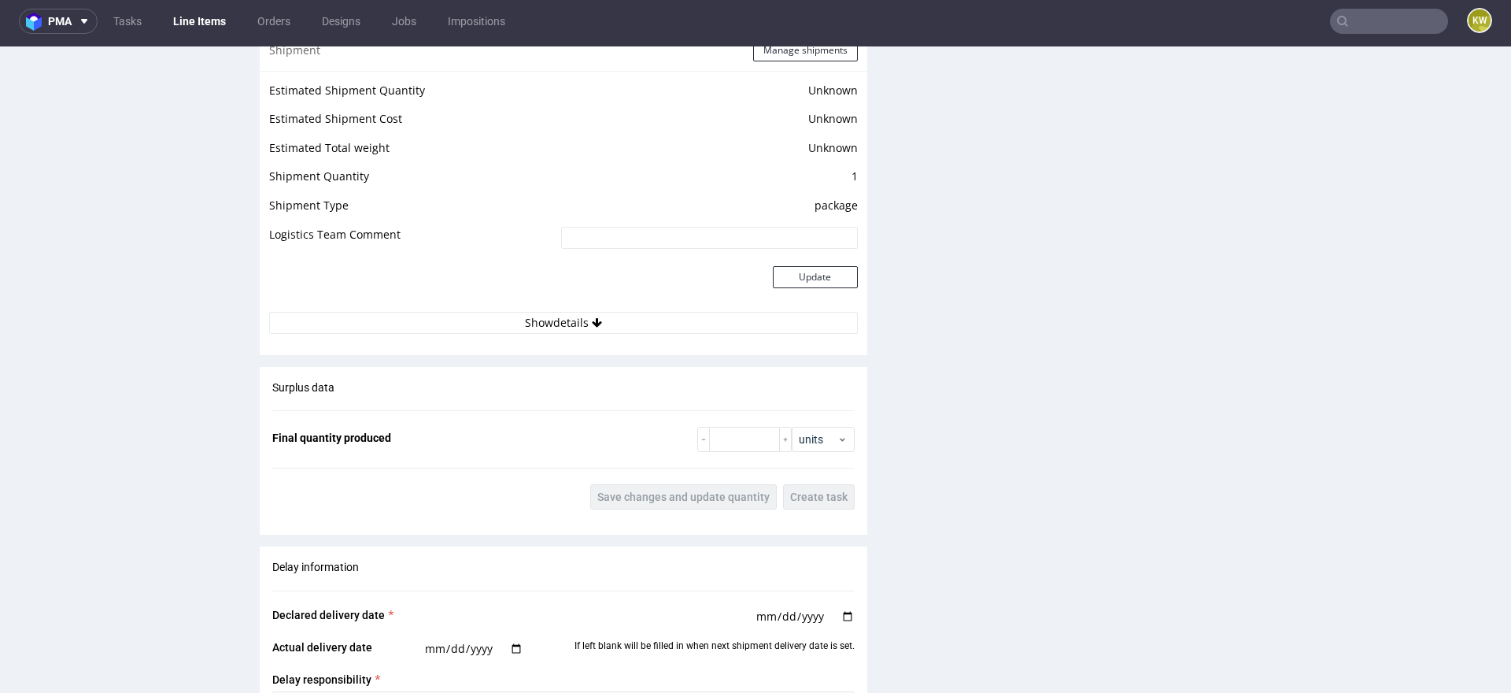
scroll to position [1880, 0]
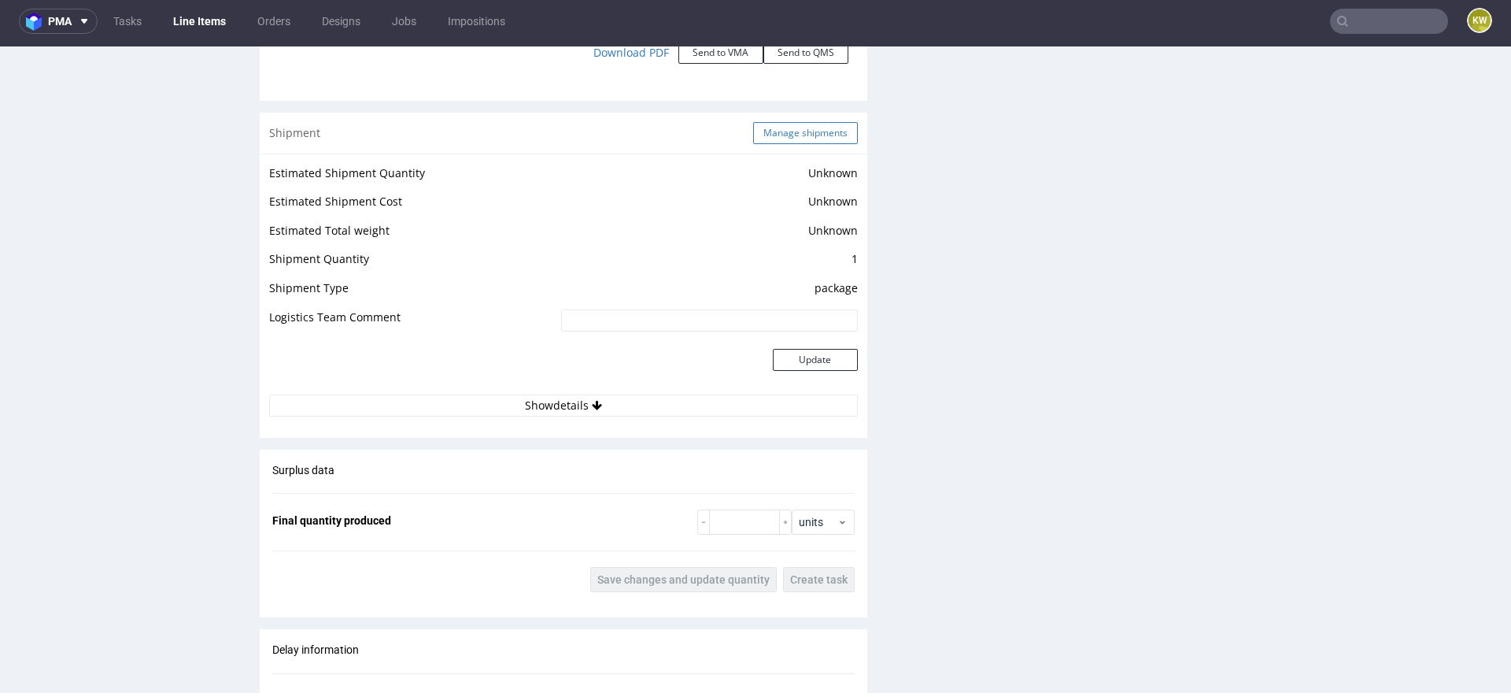
click at [790, 130] on button "Manage shipments" at bounding box center [805, 133] width 105 height 22
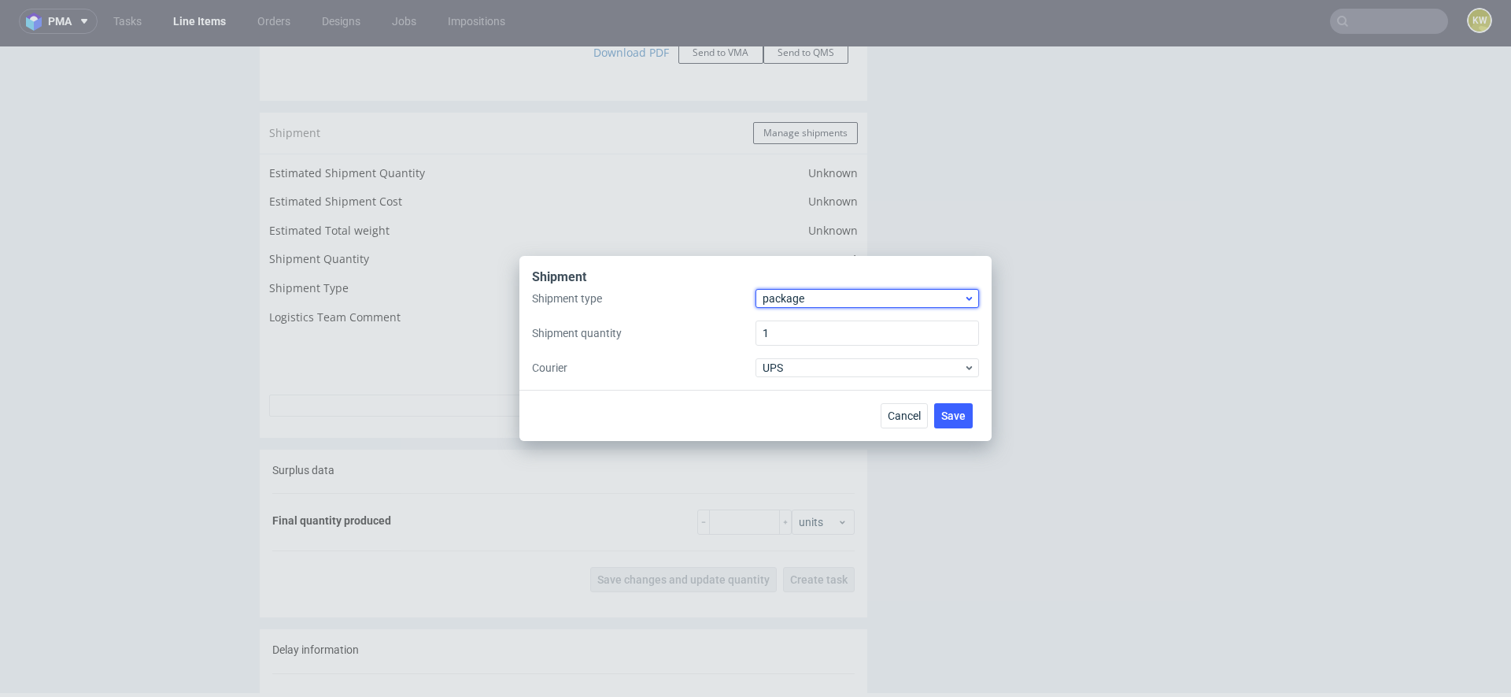
click at [822, 297] on span "package" at bounding box center [863, 298] width 201 height 16
click at [788, 318] on div "pallet" at bounding box center [867, 331] width 211 height 28
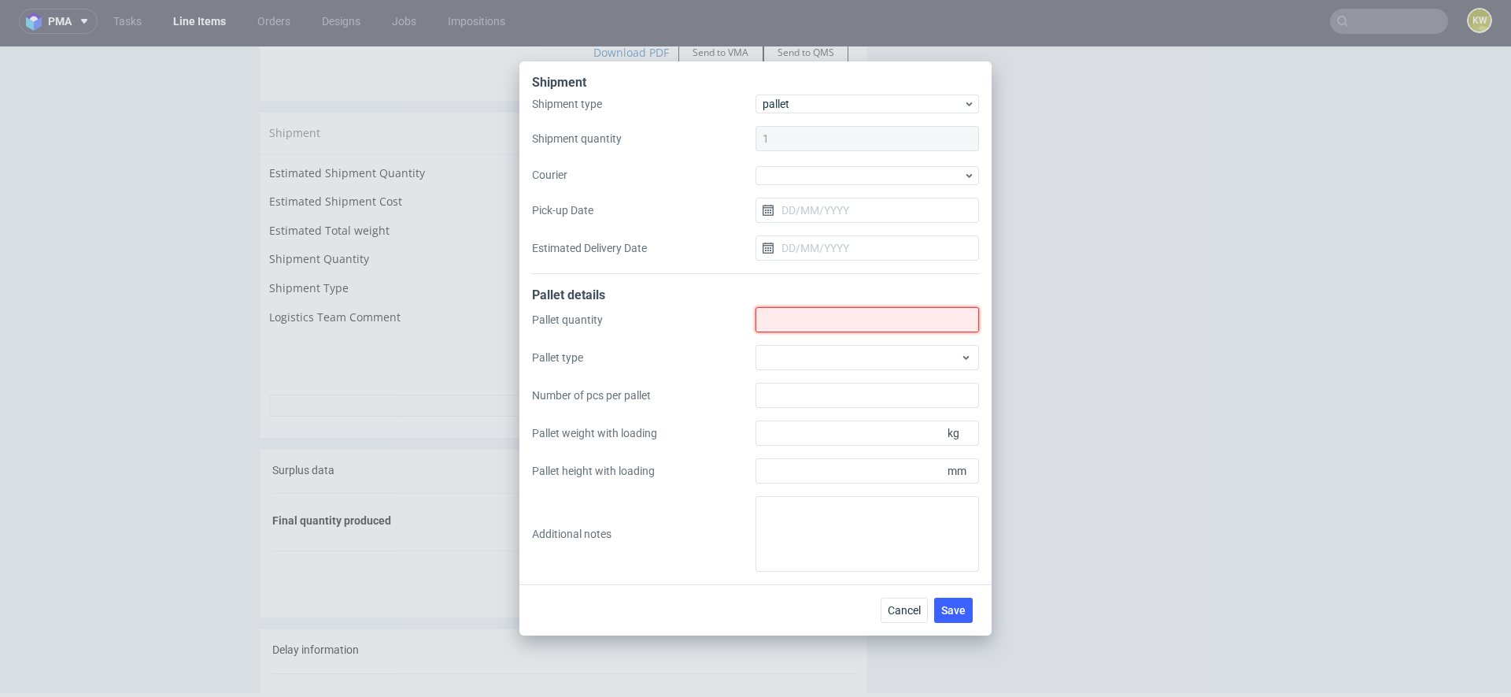
click at [808, 315] on input "Shipment type" at bounding box center [868, 319] width 224 height 25
type input "2"
click at [798, 353] on div at bounding box center [868, 357] width 224 height 25
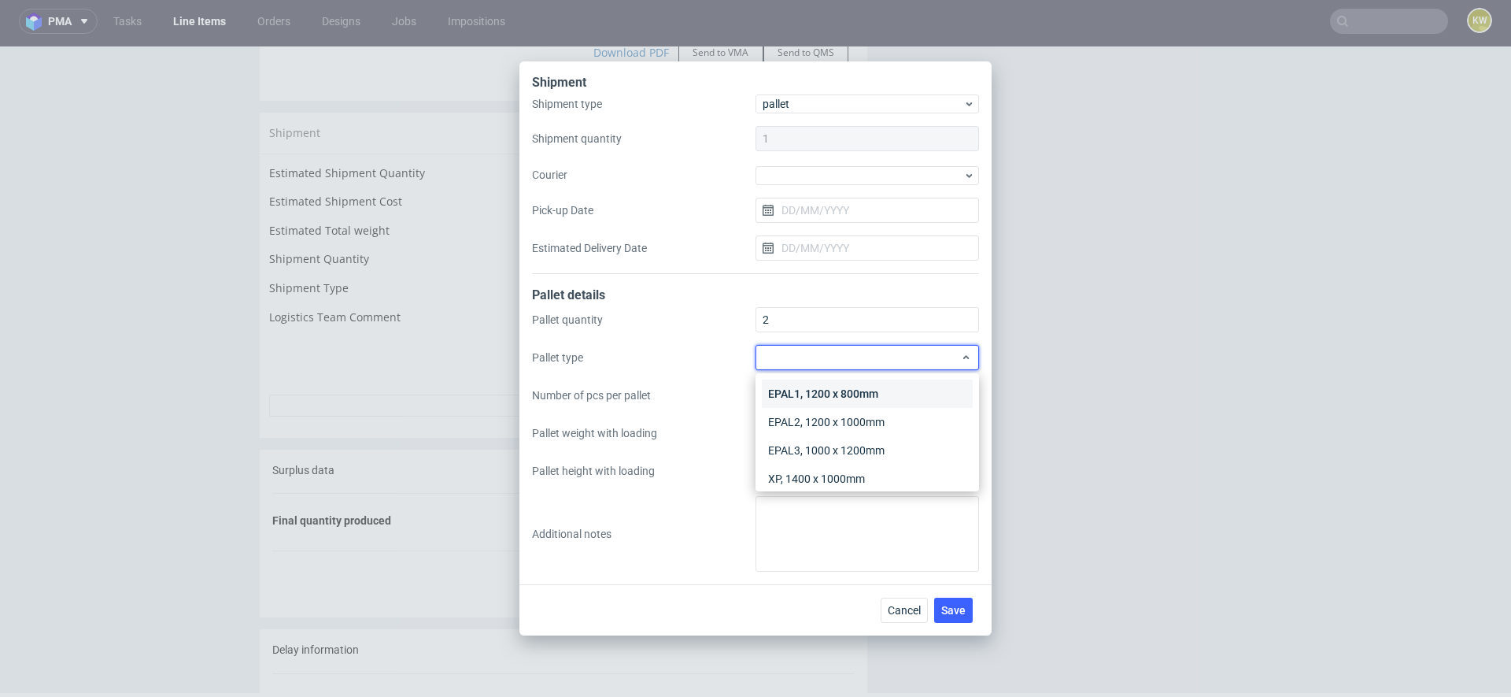
click at [795, 389] on div "EPAL1, 1200 x 800mm" at bounding box center [867, 393] width 211 height 28
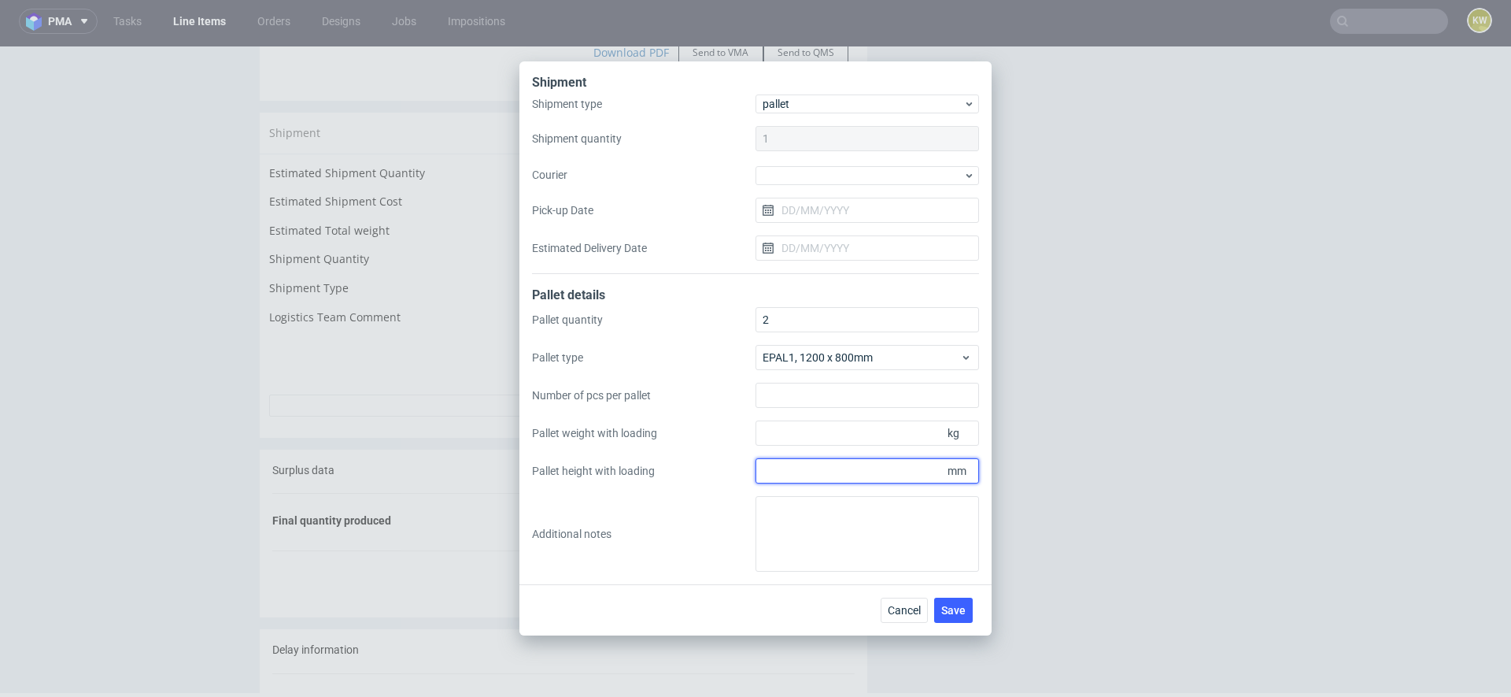
click at [790, 473] on input "Pallet height with loading" at bounding box center [868, 470] width 224 height 25
type input "1795"
click at [797, 435] on input "Pallet weight with loading" at bounding box center [868, 432] width 224 height 25
type input "140"
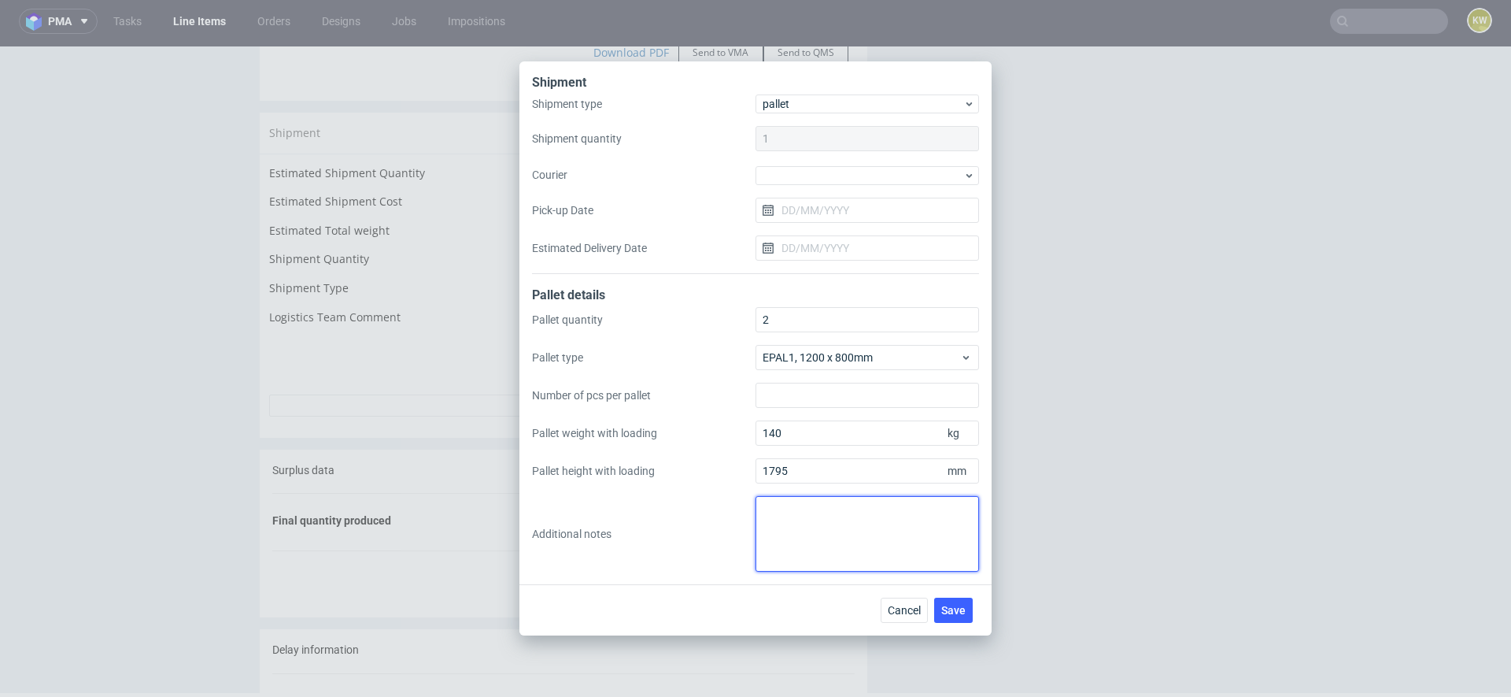
click at [788, 539] on textarea at bounding box center [868, 534] width 224 height 76
type textarea "1 pal 1200x800x1795mm, 140kg 1 pal 1200x800x1675mm, 105kg"
click at [960, 610] on span "Save" at bounding box center [954, 610] width 24 height 11
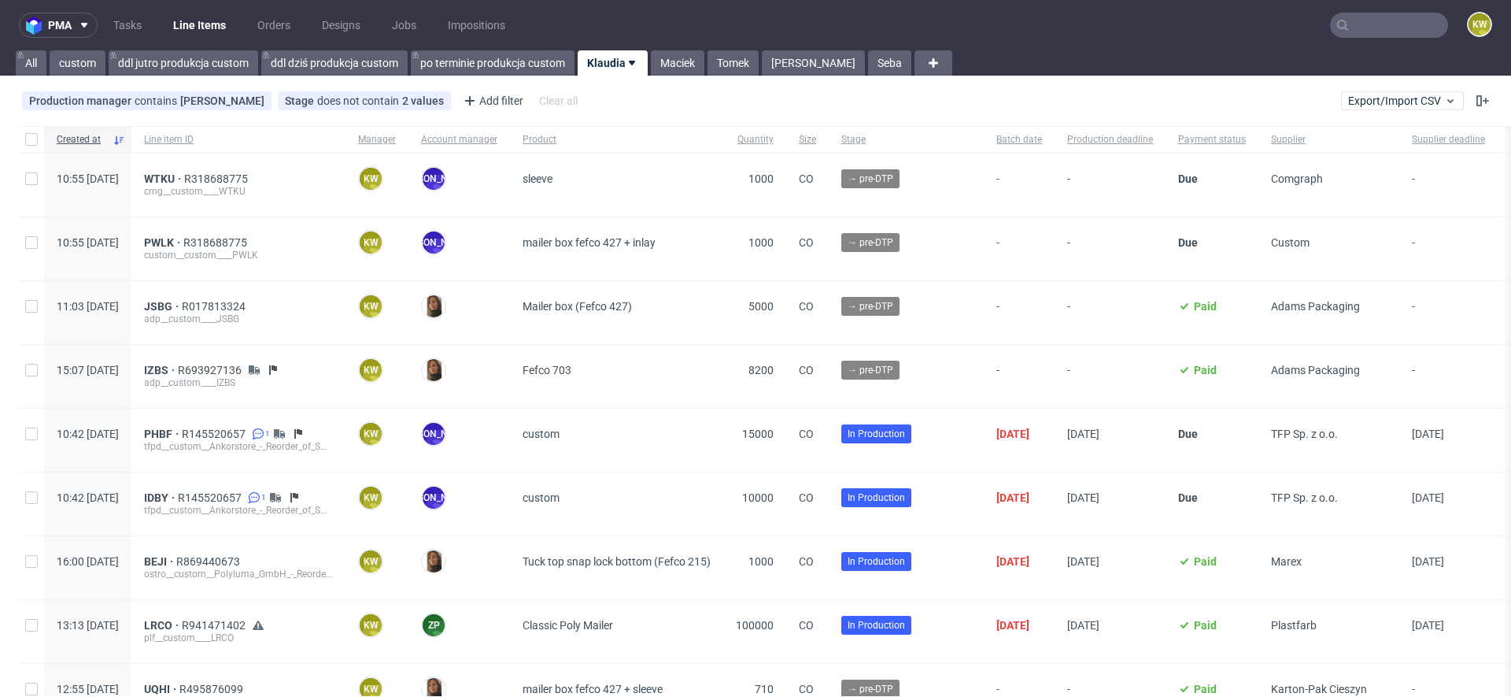
scroll to position [306, 0]
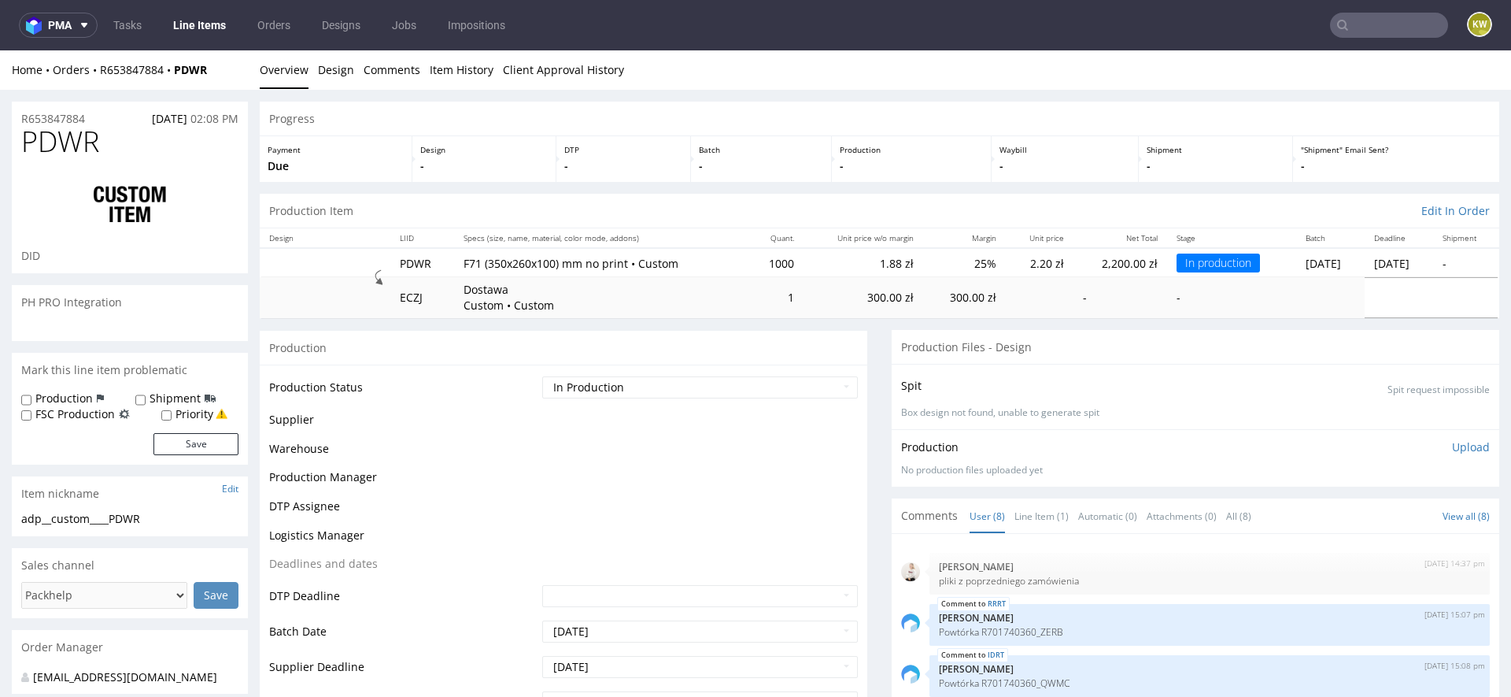
scroll to position [129, 0]
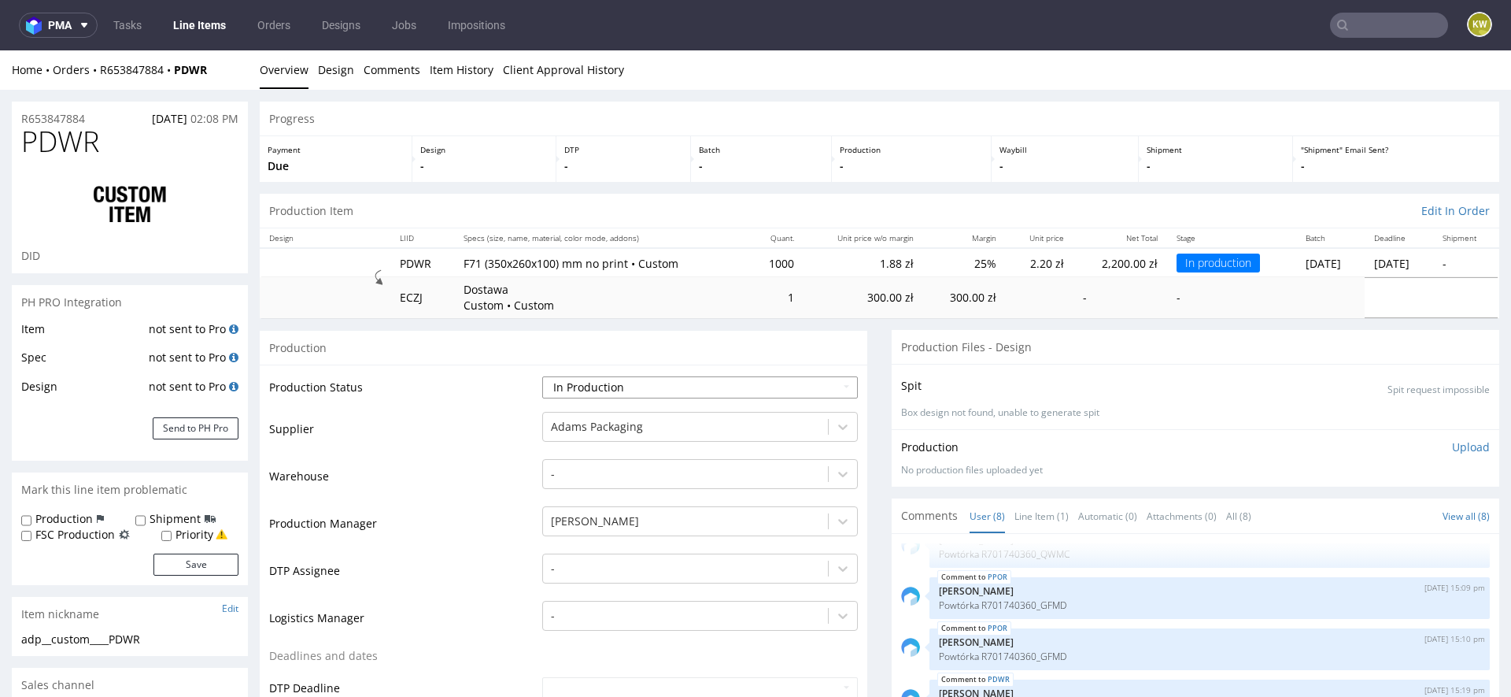
click at [606, 387] on select "Waiting for Artwork Waiting for Diecut Waiting for Mockup Waiting for DTP Waiti…" at bounding box center [700, 387] width 316 height 22
select select "production_complete"
click at [542, 376] on select "Waiting for Artwork Waiting for Diecut Waiting for Mockup Waiting for DTP Waiti…" at bounding box center [700, 387] width 316 height 22
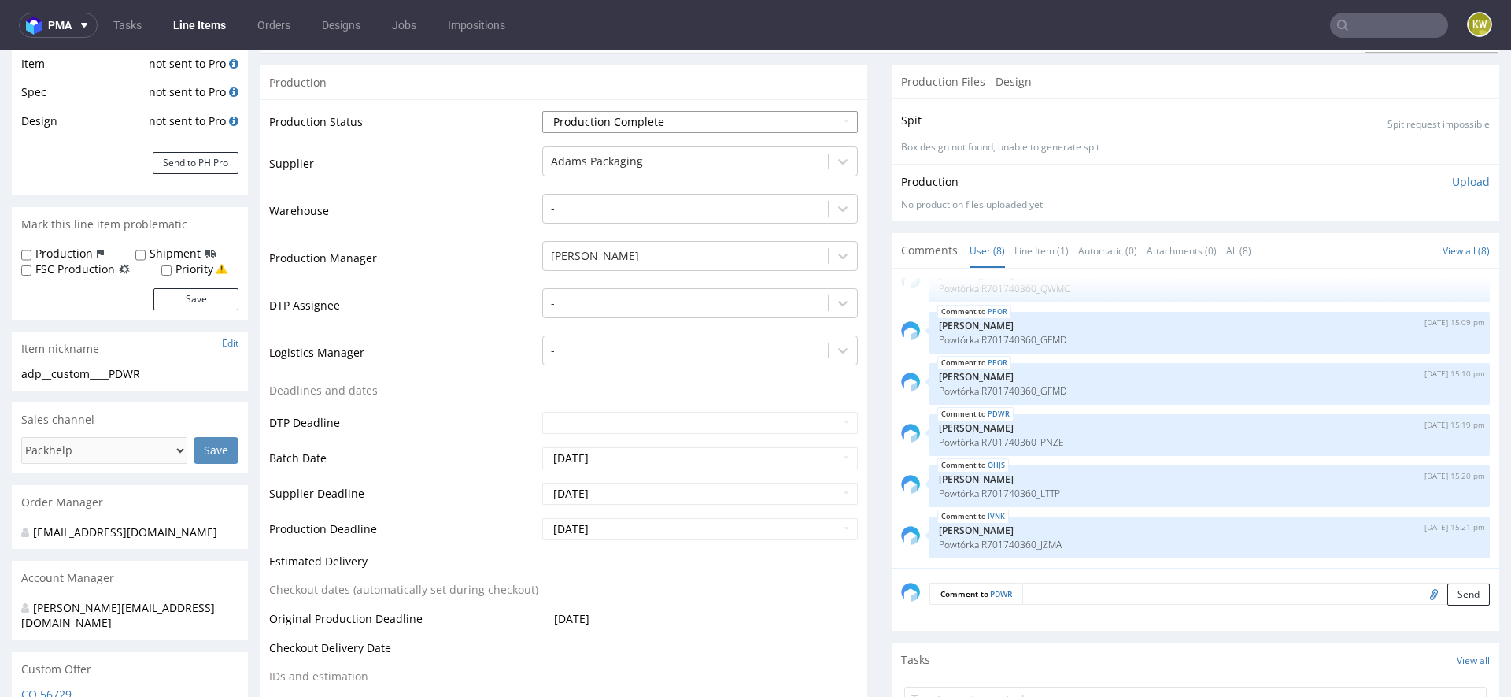
scroll to position [266, 0]
click at [623, 493] on input "[DATE]" at bounding box center [700, 493] width 316 height 22
click at [623, 424] on td "24" at bounding box center [624, 421] width 24 height 24
type input "[DATE]"
click at [623, 520] on input "[DATE]" at bounding box center [700, 528] width 316 height 22
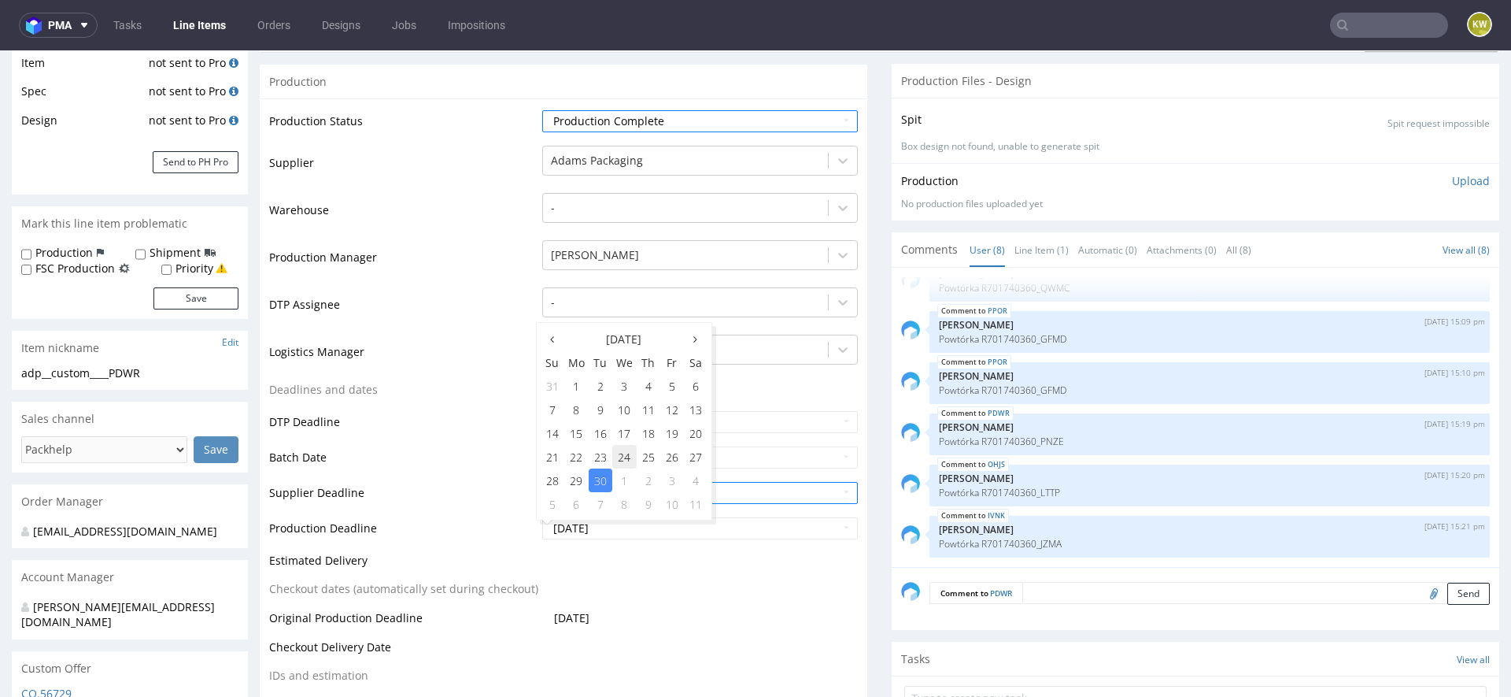
click at [625, 458] on td "24" at bounding box center [624, 457] width 24 height 24
type input "[DATE]"
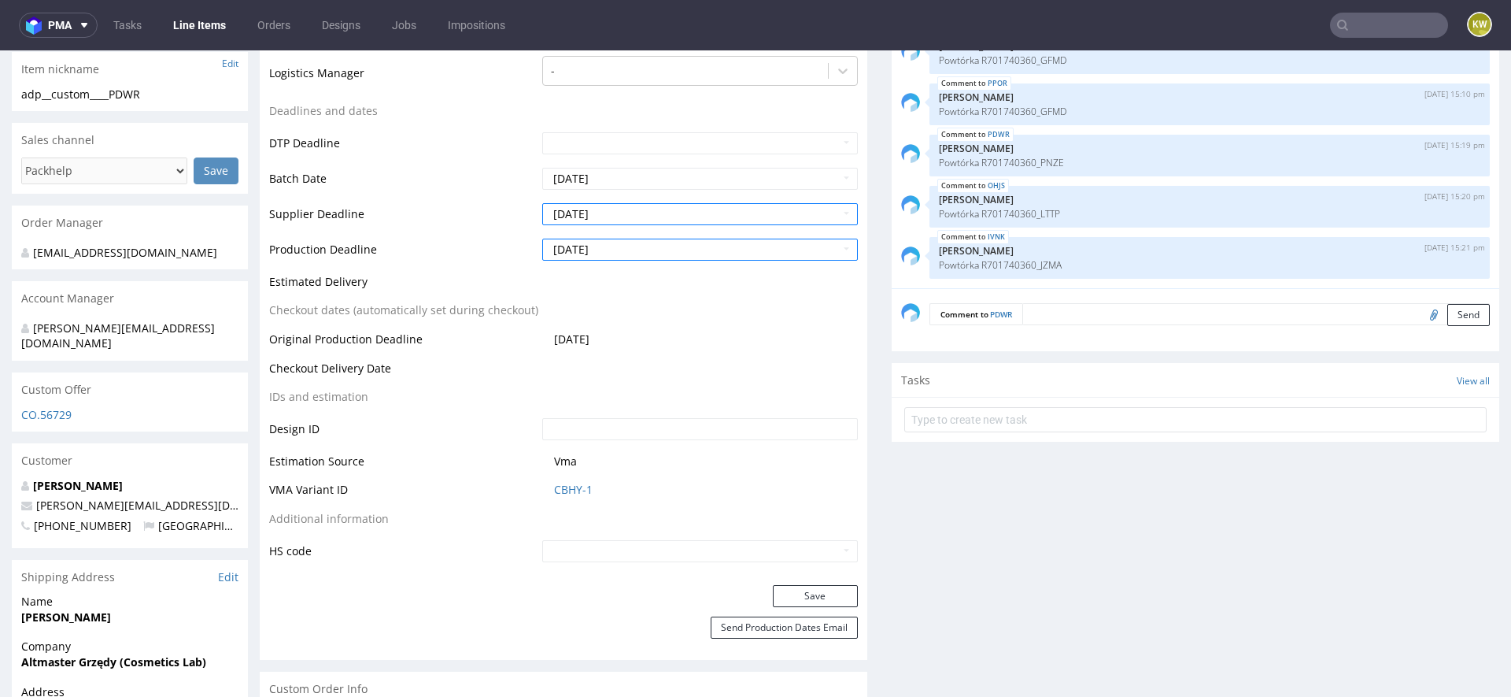
scroll to position [554, 0]
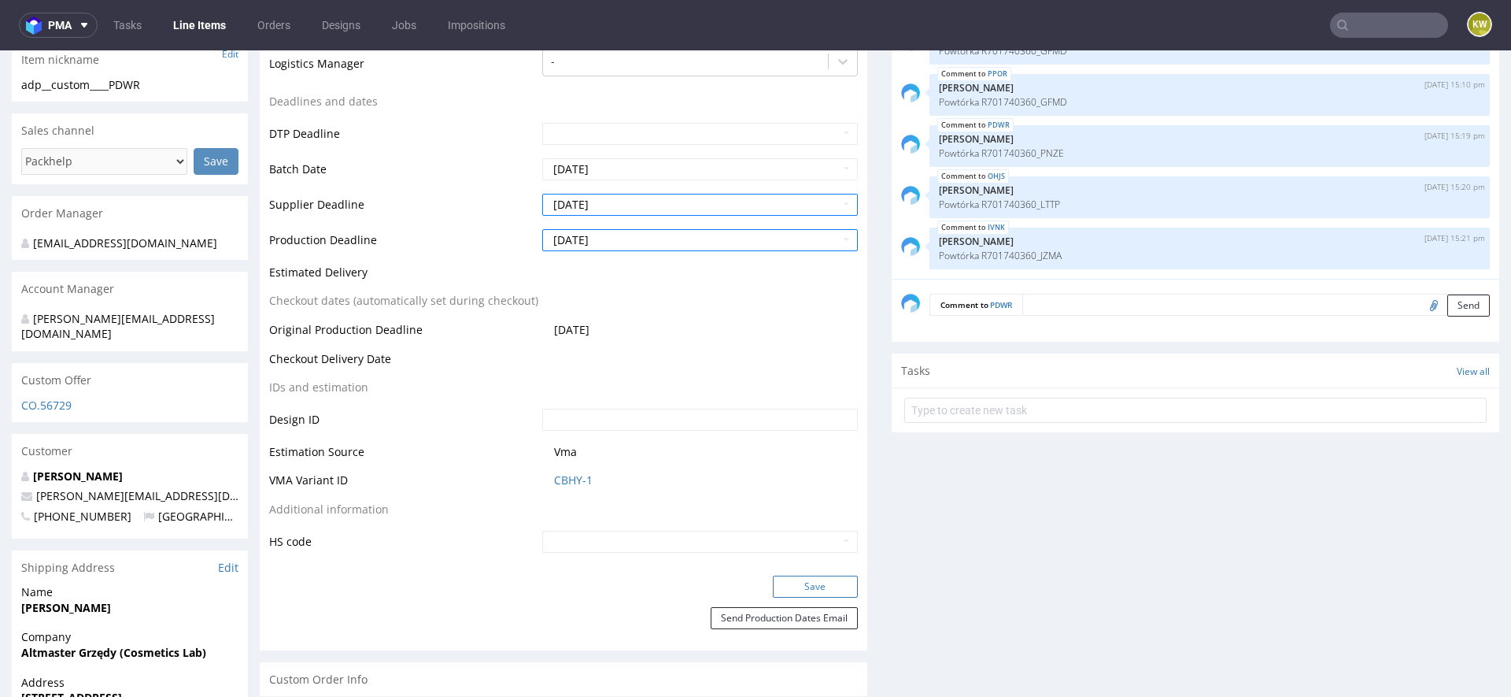
click at [794, 579] on button "Save" at bounding box center [815, 586] width 85 height 22
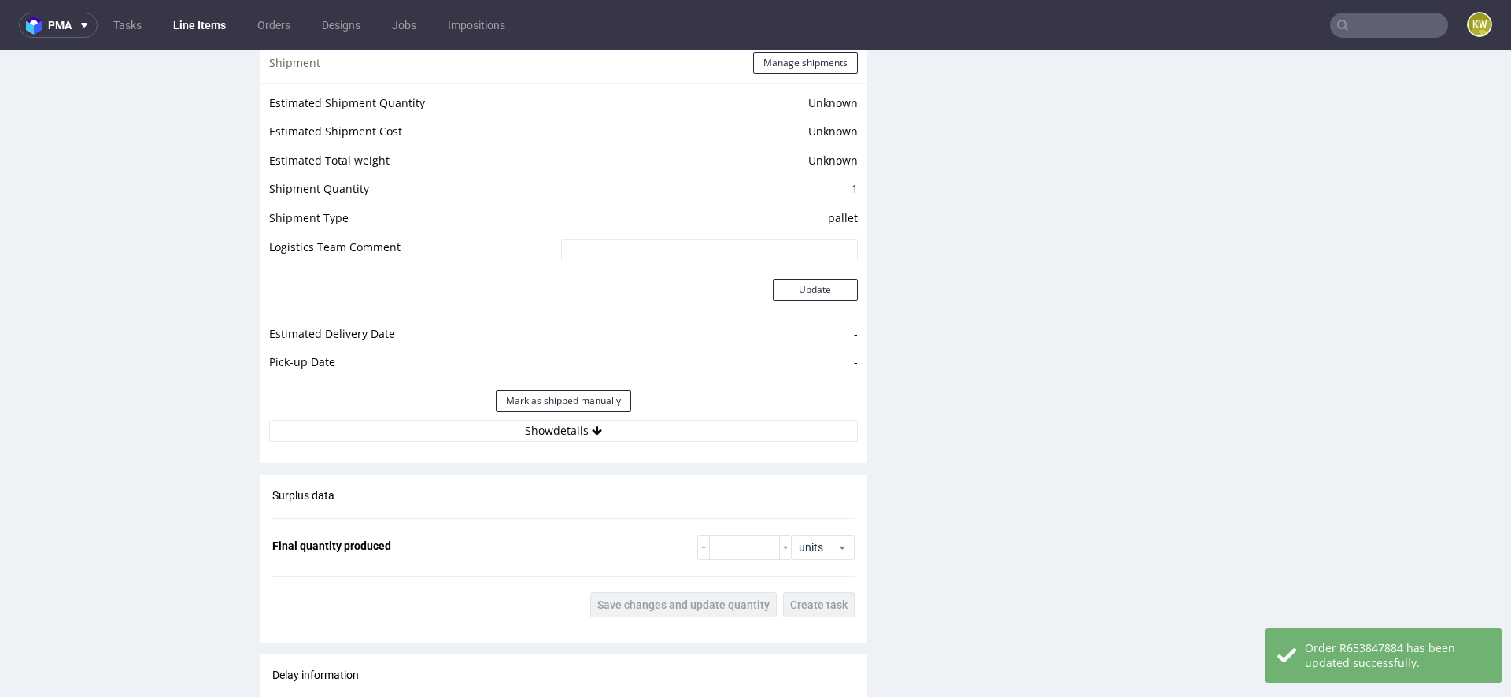
scroll to position [1967, 0]
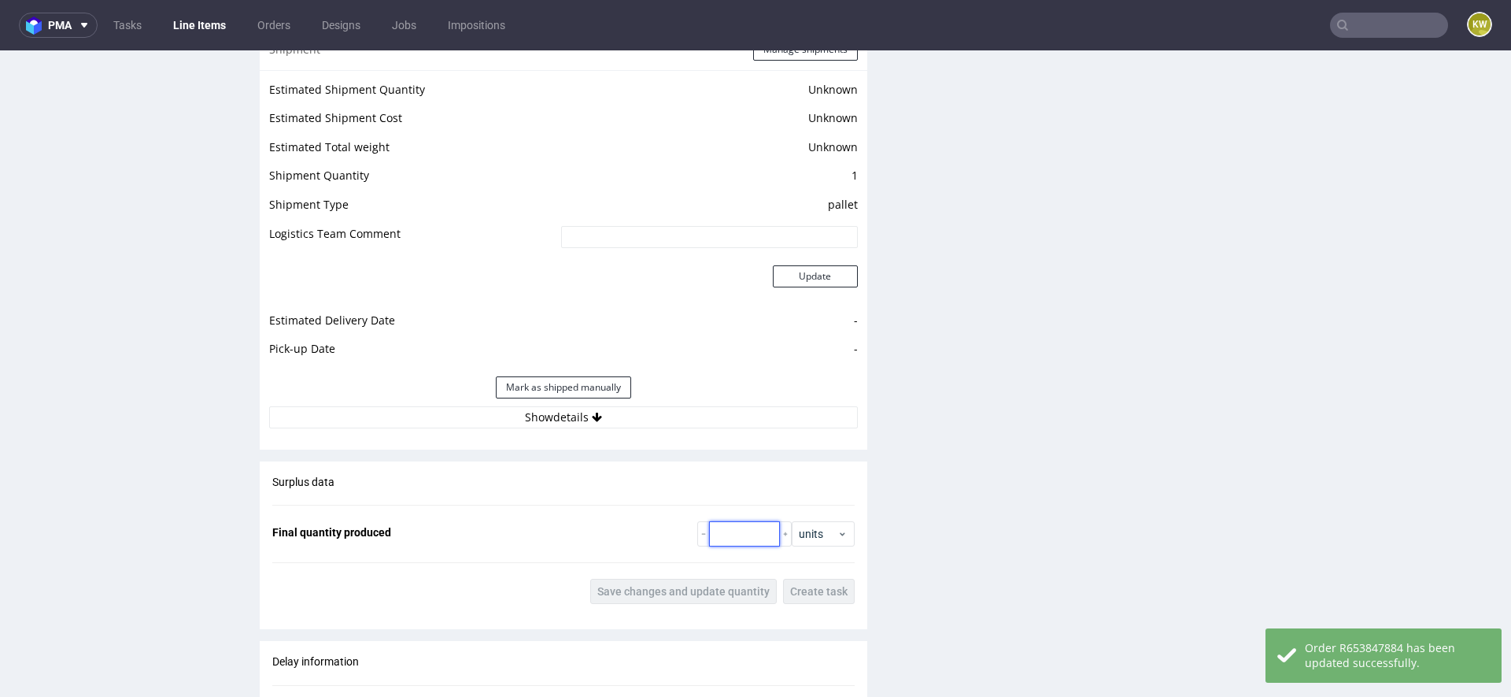
click at [733, 524] on input "number" at bounding box center [744, 533] width 71 height 25
paste input "1050"
type input "1050"
click at [705, 595] on button "Save changes and update quantity" at bounding box center [683, 591] width 187 height 25
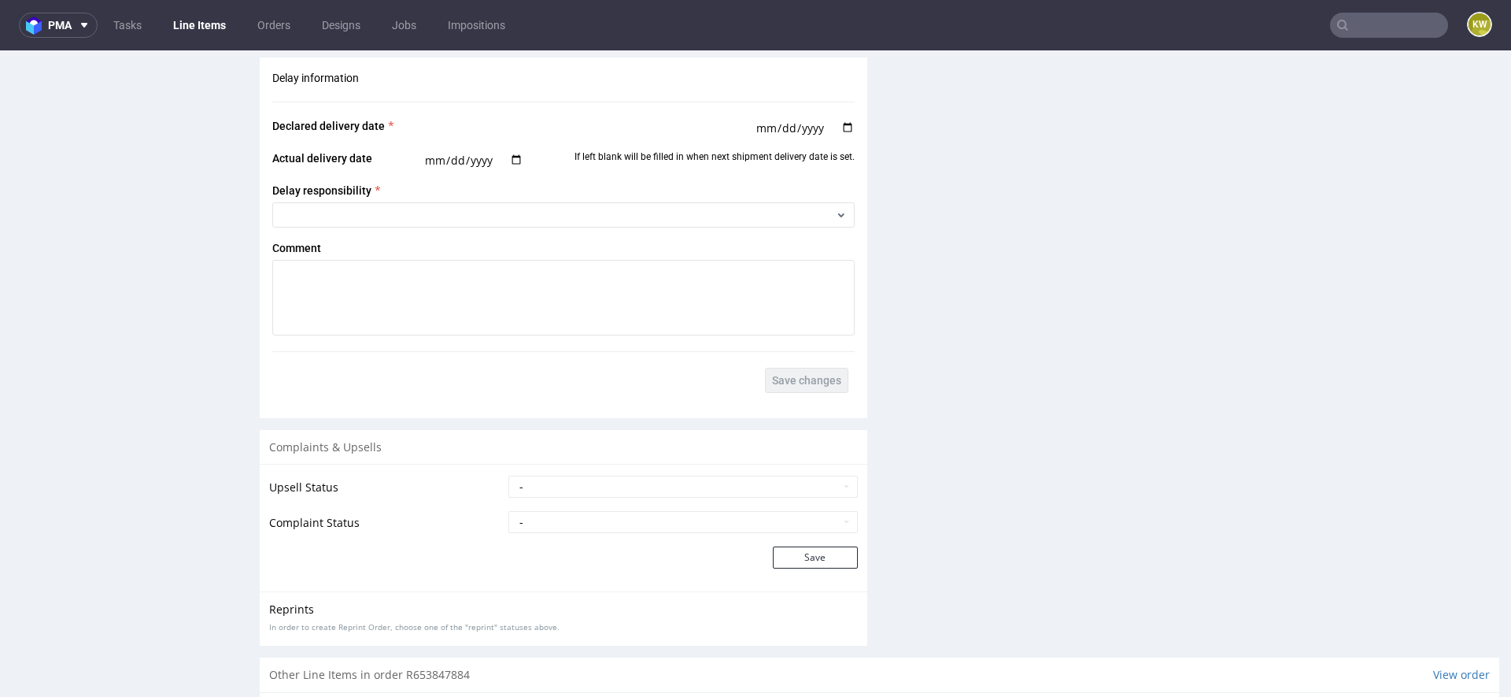
scroll to position [2986, 0]
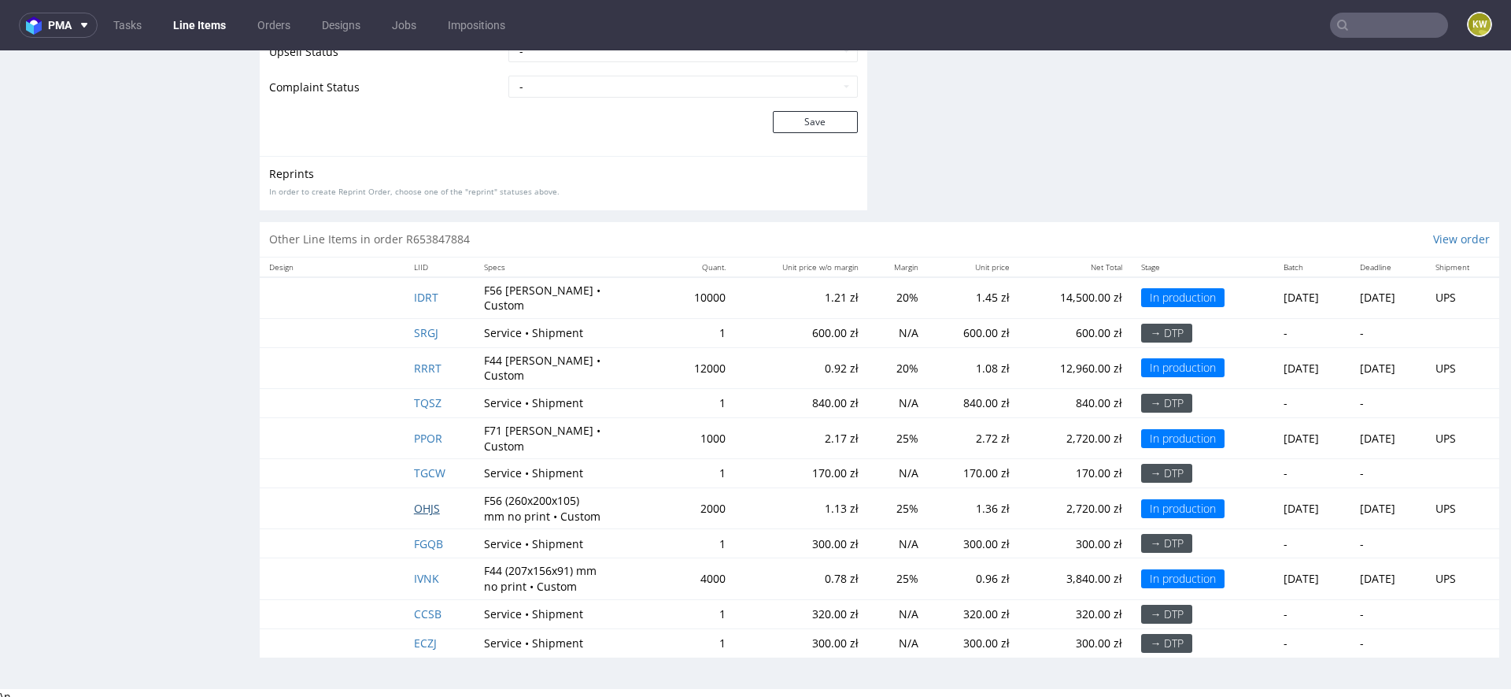
click at [419, 505] on span "OHJS" at bounding box center [427, 508] width 26 height 15
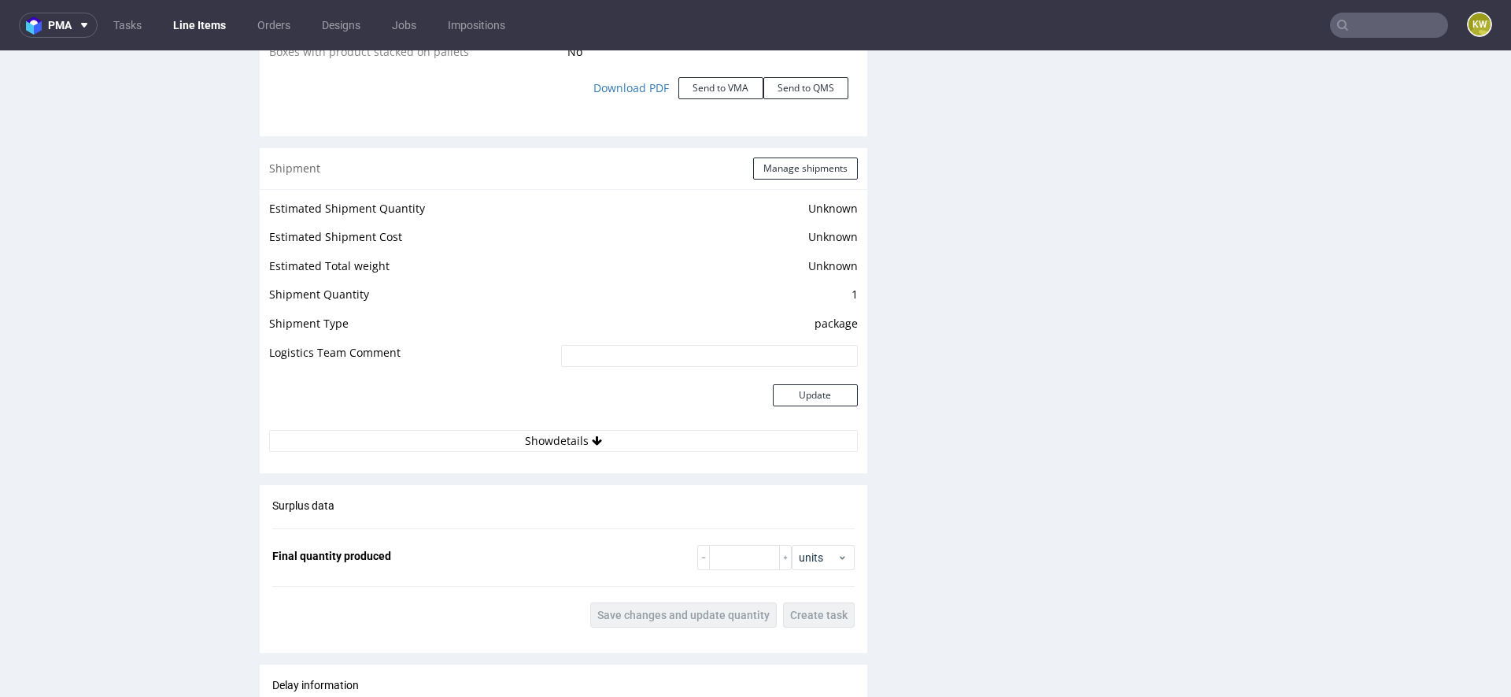
scroll to position [1855, 0]
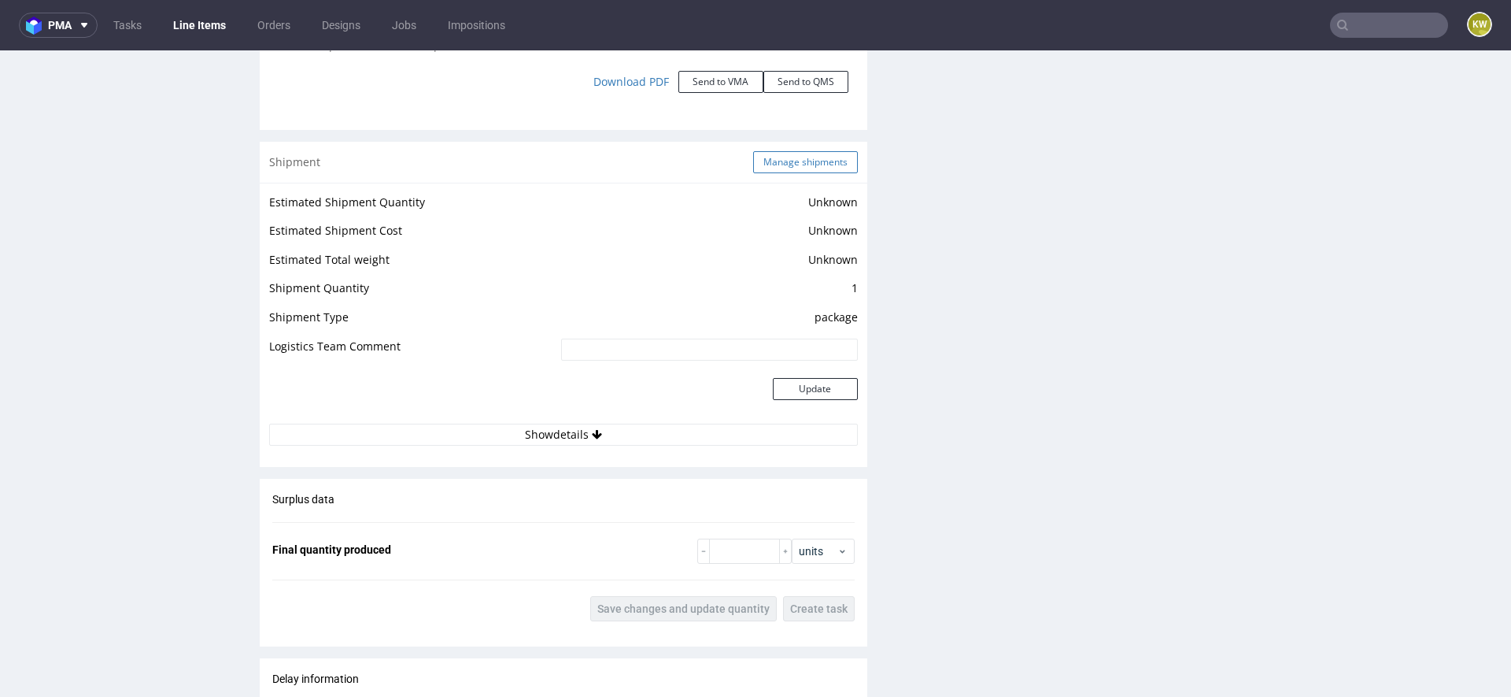
click at [773, 168] on button "Manage shipments" at bounding box center [805, 162] width 105 height 22
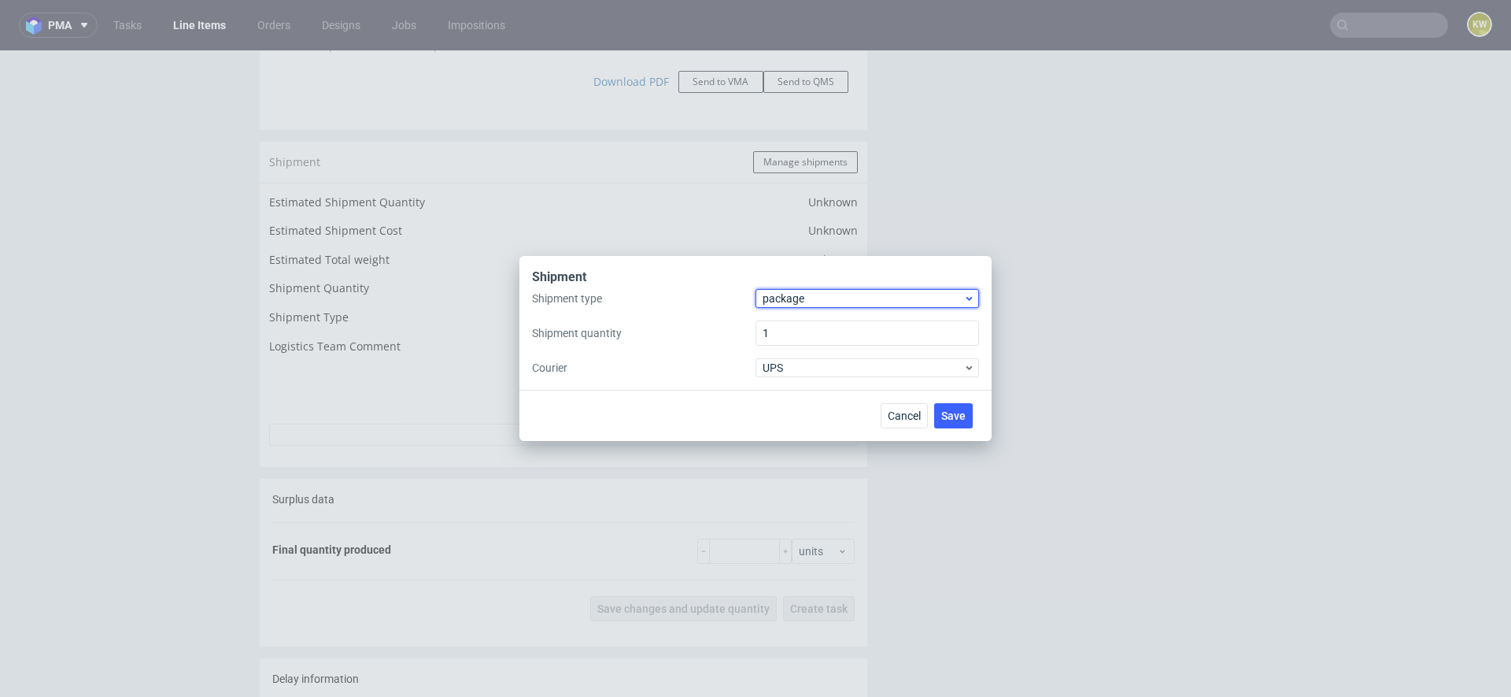
click at [801, 299] on span "package" at bounding box center [863, 298] width 201 height 16
click at [800, 325] on div "pallet" at bounding box center [867, 331] width 211 height 28
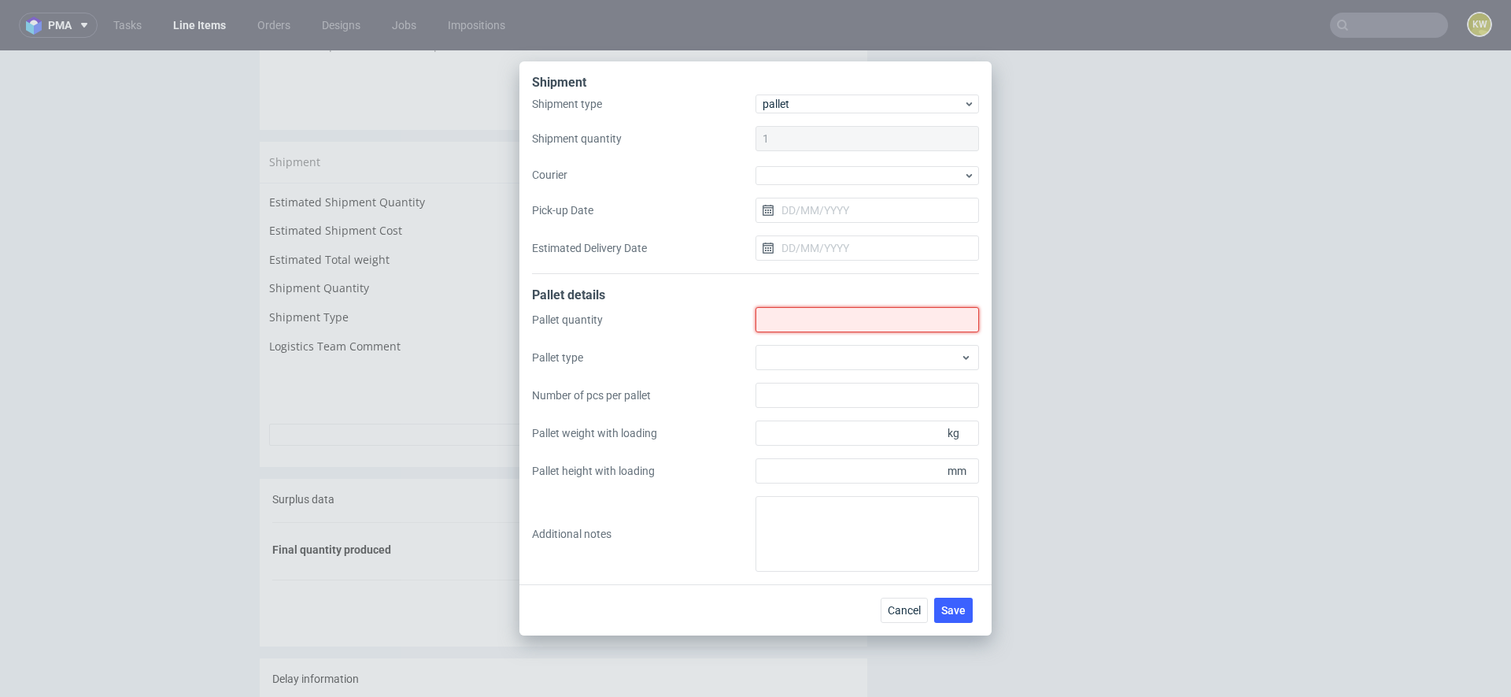
click at [800, 327] on input "Shipment type" at bounding box center [868, 319] width 224 height 25
type input "2"
click at [820, 364] on div at bounding box center [868, 357] width 224 height 25
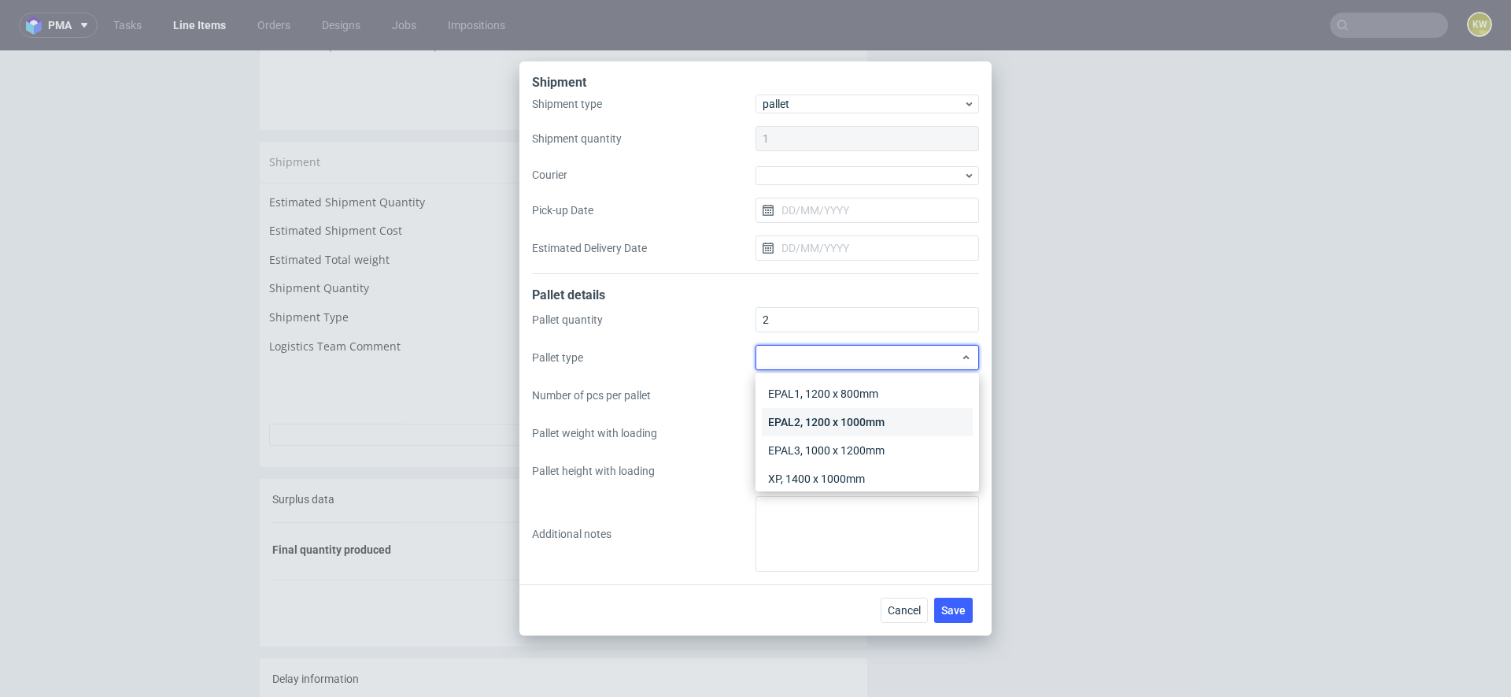
scroll to position [36, 0]
click at [803, 462] on div "Other" at bounding box center [867, 471] width 211 height 28
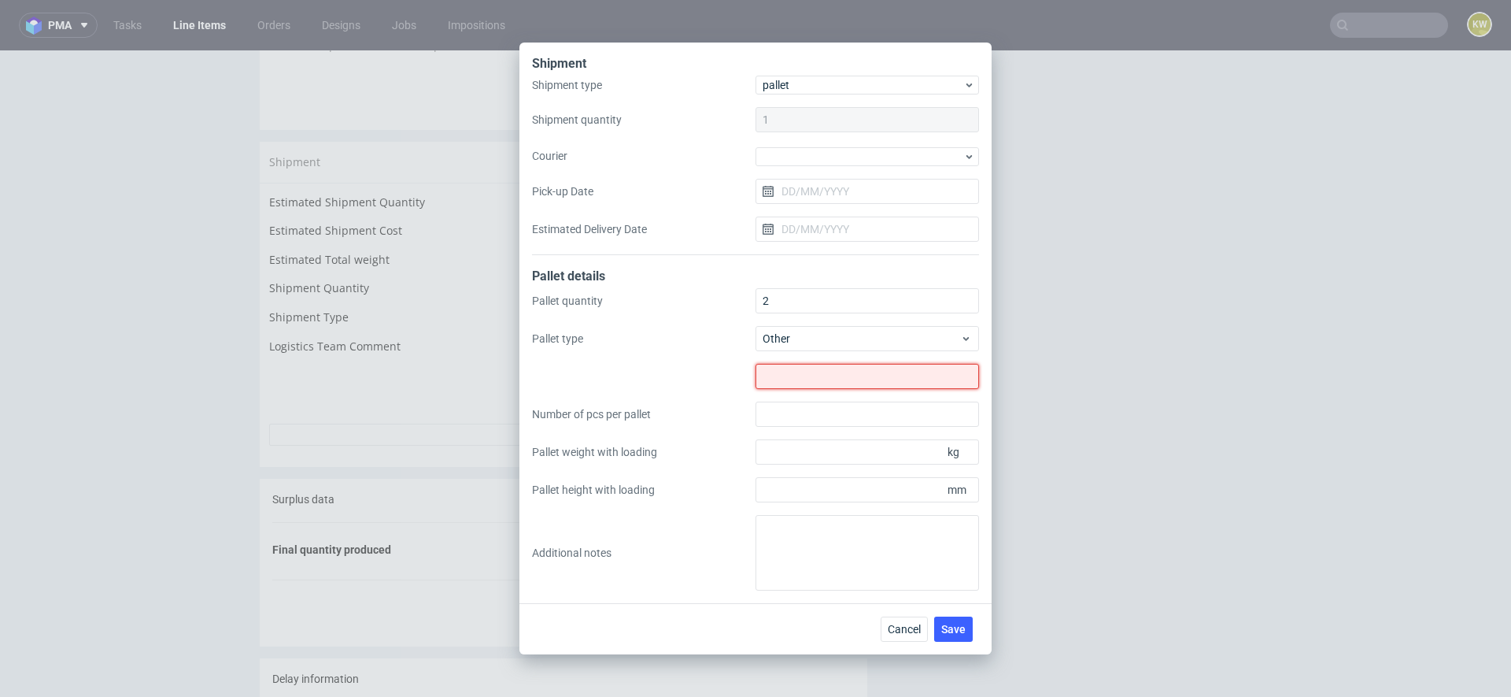
click at [783, 383] on input "text" at bounding box center [868, 376] width 224 height 25
type input "1245x800"
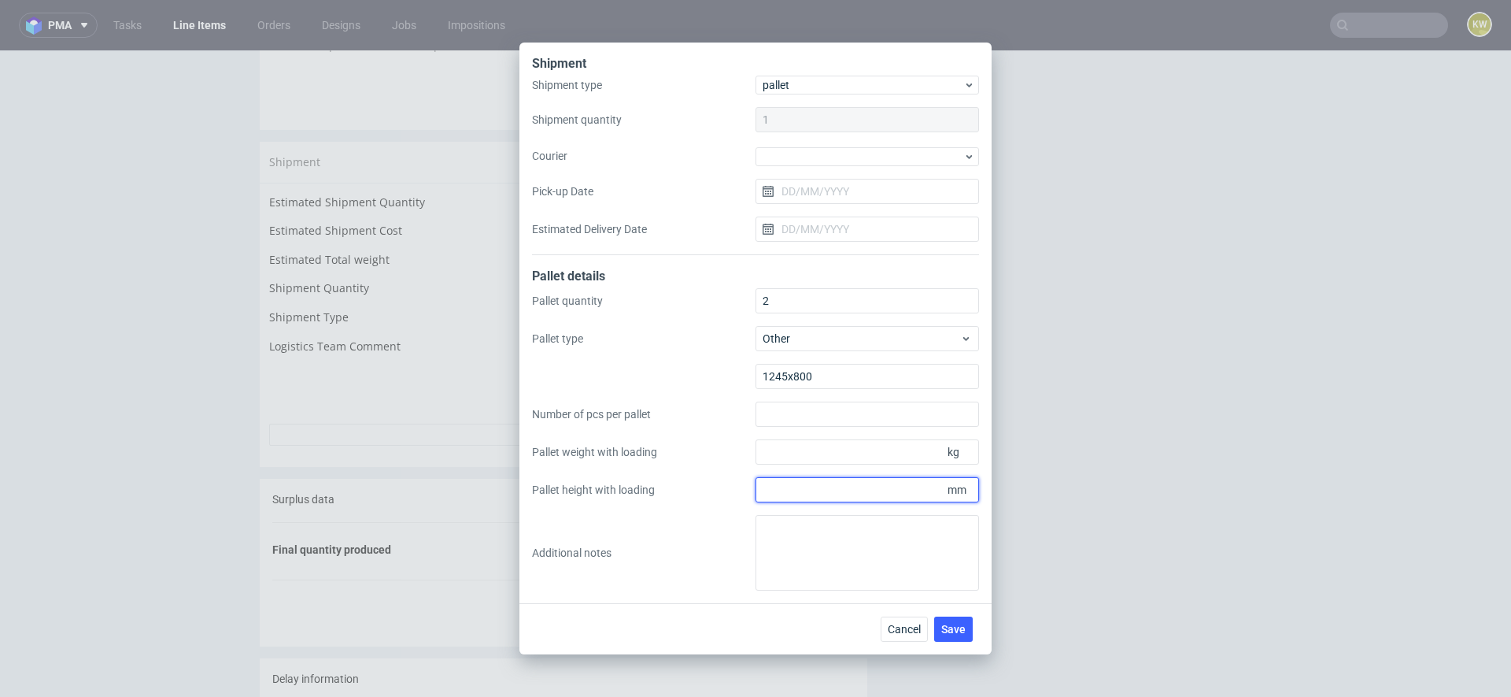
click at [853, 491] on input "Pallet height with loading" at bounding box center [868, 489] width 224 height 25
type input "1795"
click at [849, 461] on input "Pallet weight with loading" at bounding box center [868, 451] width 224 height 25
type input "167"
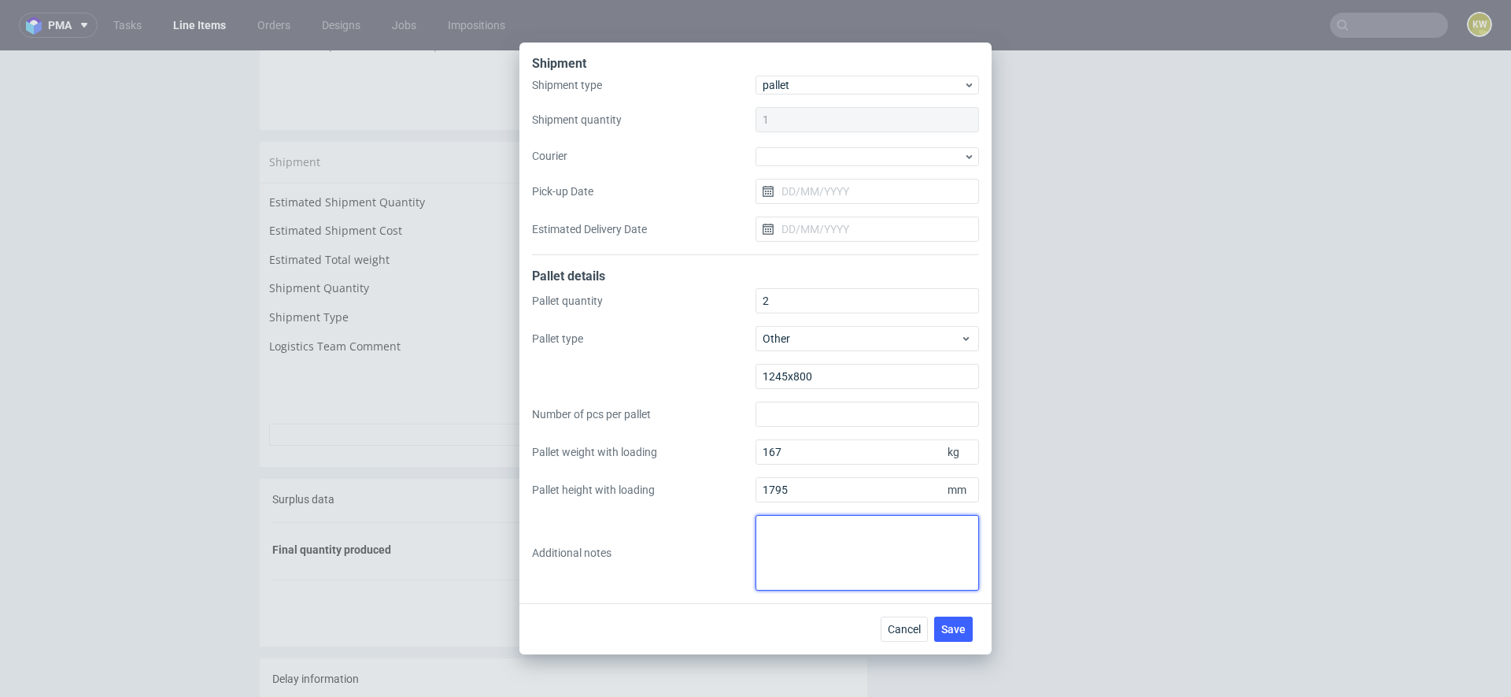
click at [788, 552] on textarea at bounding box center [868, 553] width 224 height 76
click at [949, 540] on textarea "1 pal 1245x800x1795mm, 167 kg 1 pal 1245x800x1695mm, 147 kg" at bounding box center [868, 553] width 224 height 76
type textarea "1 pal 1245x800x1795mm, 167 kg 1 pal 1245x800x1695mm, 147 kg"
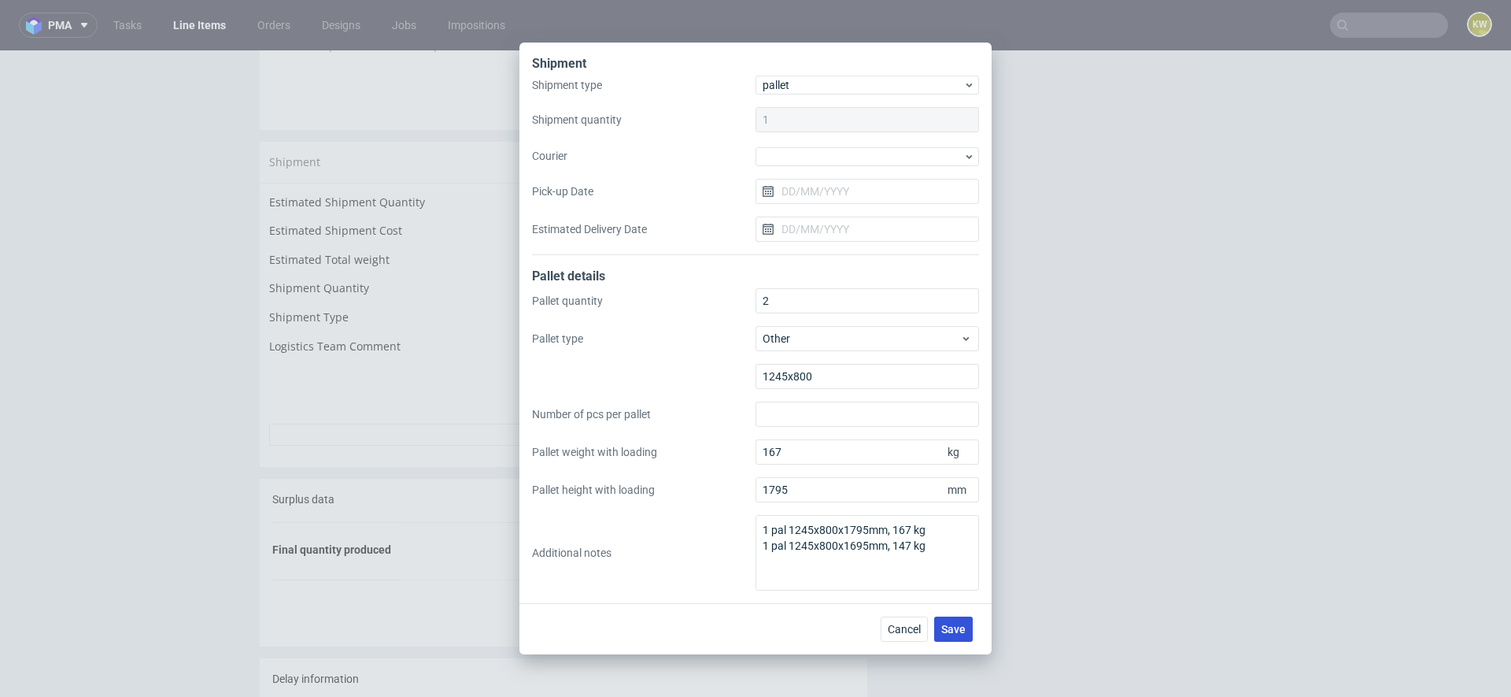
click at [956, 627] on span "Save" at bounding box center [954, 628] width 24 height 11
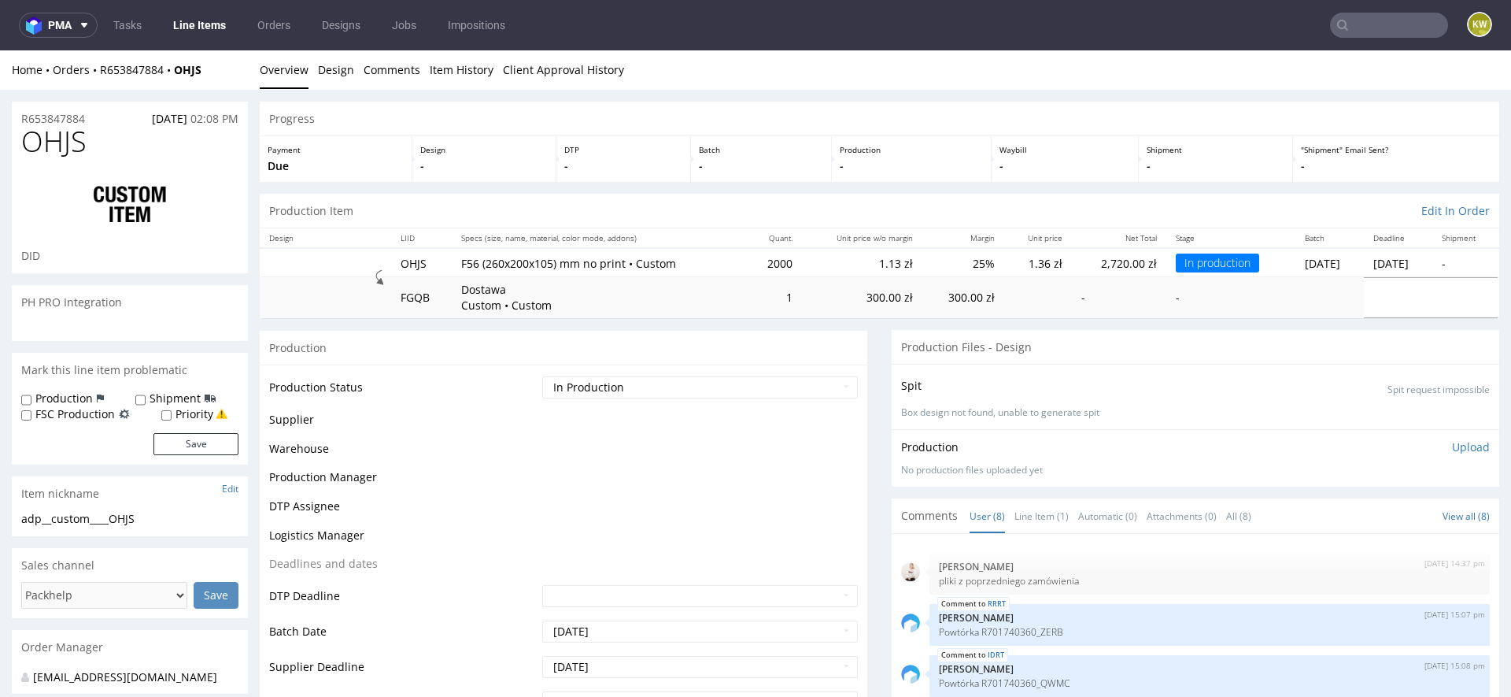
scroll to position [129, 0]
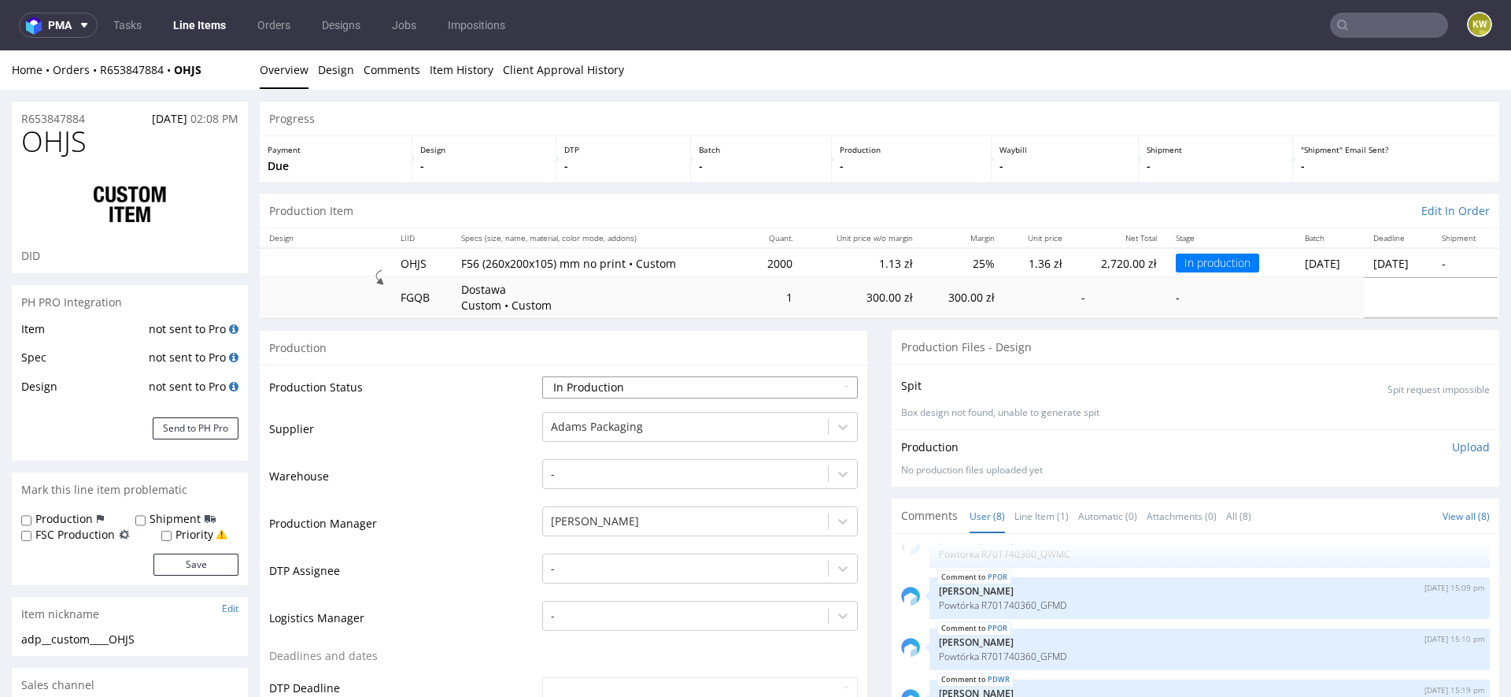
click at [565, 394] on select "Waiting for Artwork Waiting for Diecut Waiting for Mockup Waiting for DTP Waiti…" at bounding box center [700, 387] width 316 height 22
select select "production_complete"
click at [542, 376] on select "Waiting for Artwork Waiting for Diecut Waiting for Mockup Waiting for DTP Waiti…" at bounding box center [700, 387] width 316 height 22
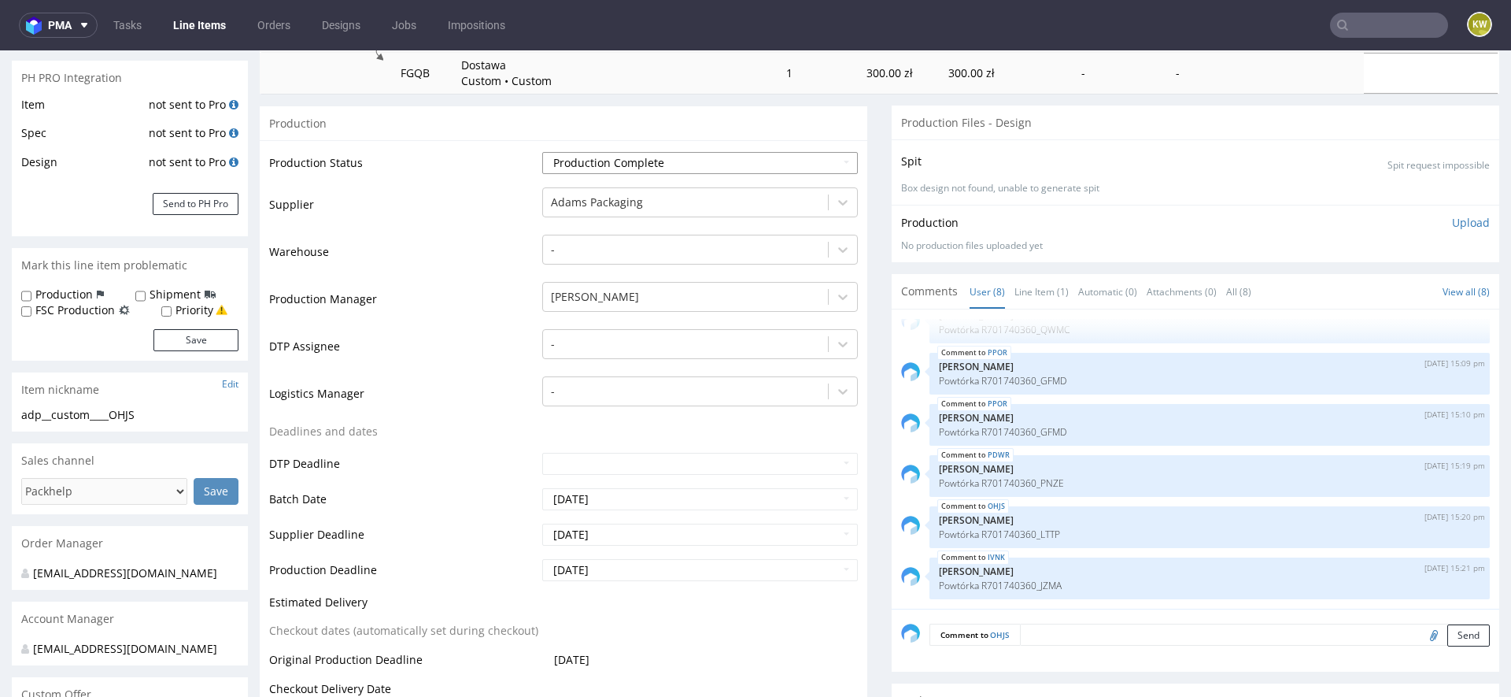
scroll to position [246, 0]
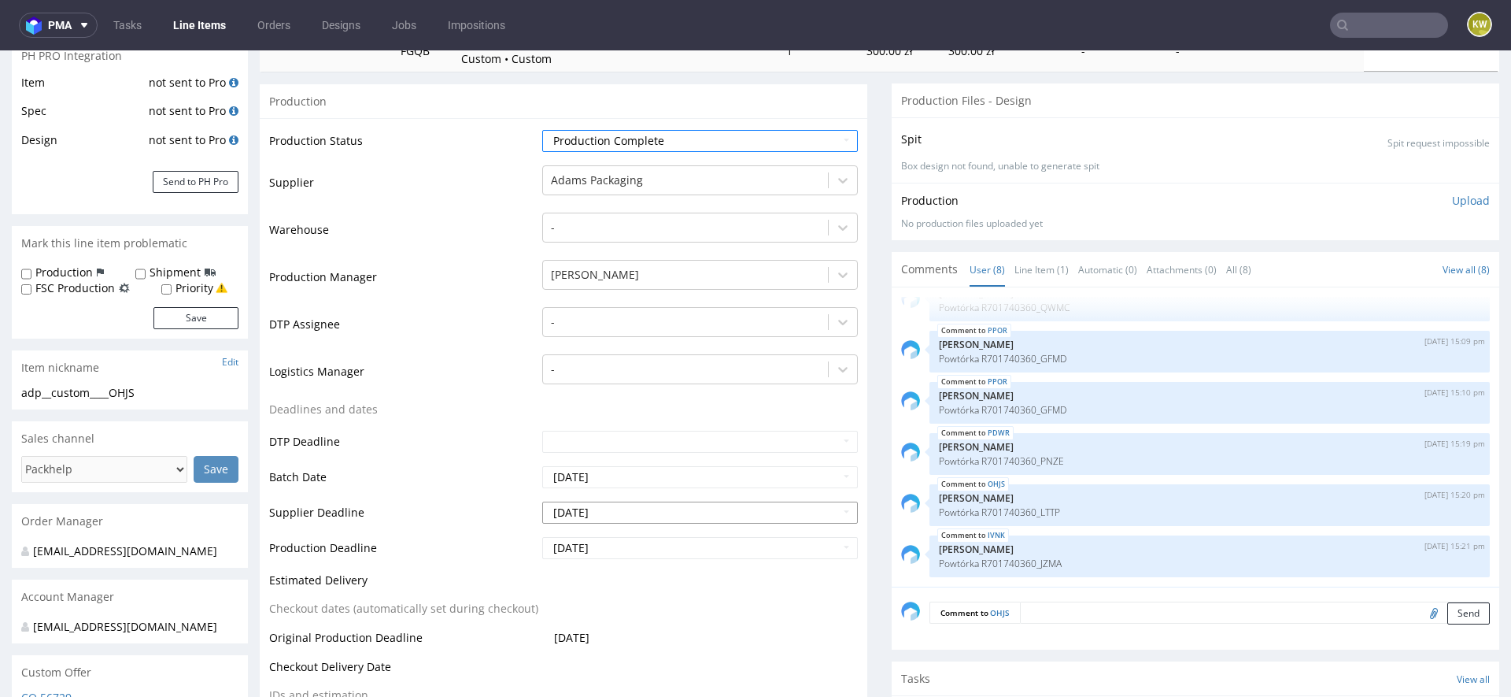
click at [632, 509] on input "[DATE]" at bounding box center [700, 512] width 316 height 22
click at [623, 444] on td "24" at bounding box center [624, 441] width 24 height 24
type input "[DATE]"
click at [619, 542] on input "[DATE]" at bounding box center [700, 548] width 316 height 22
click at [620, 476] on td "24" at bounding box center [624, 476] width 24 height 24
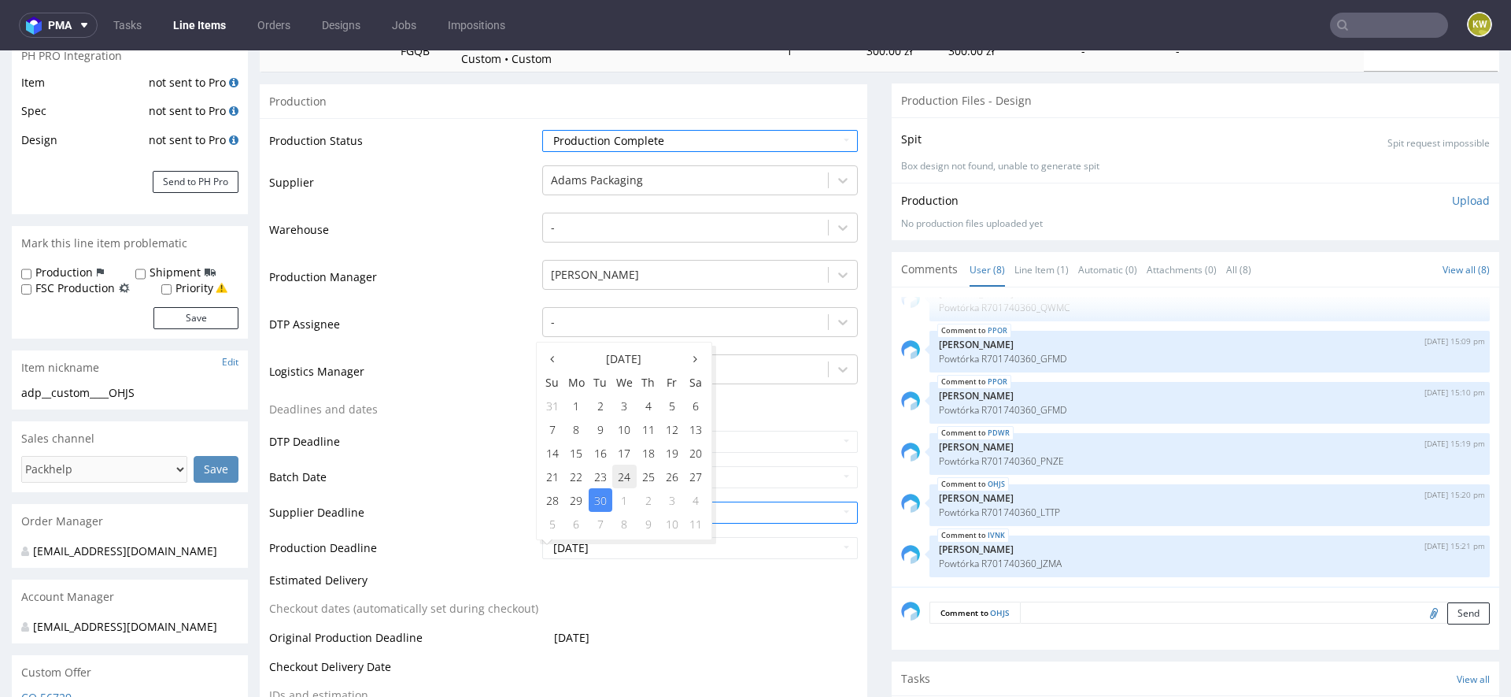
type input "[DATE]"
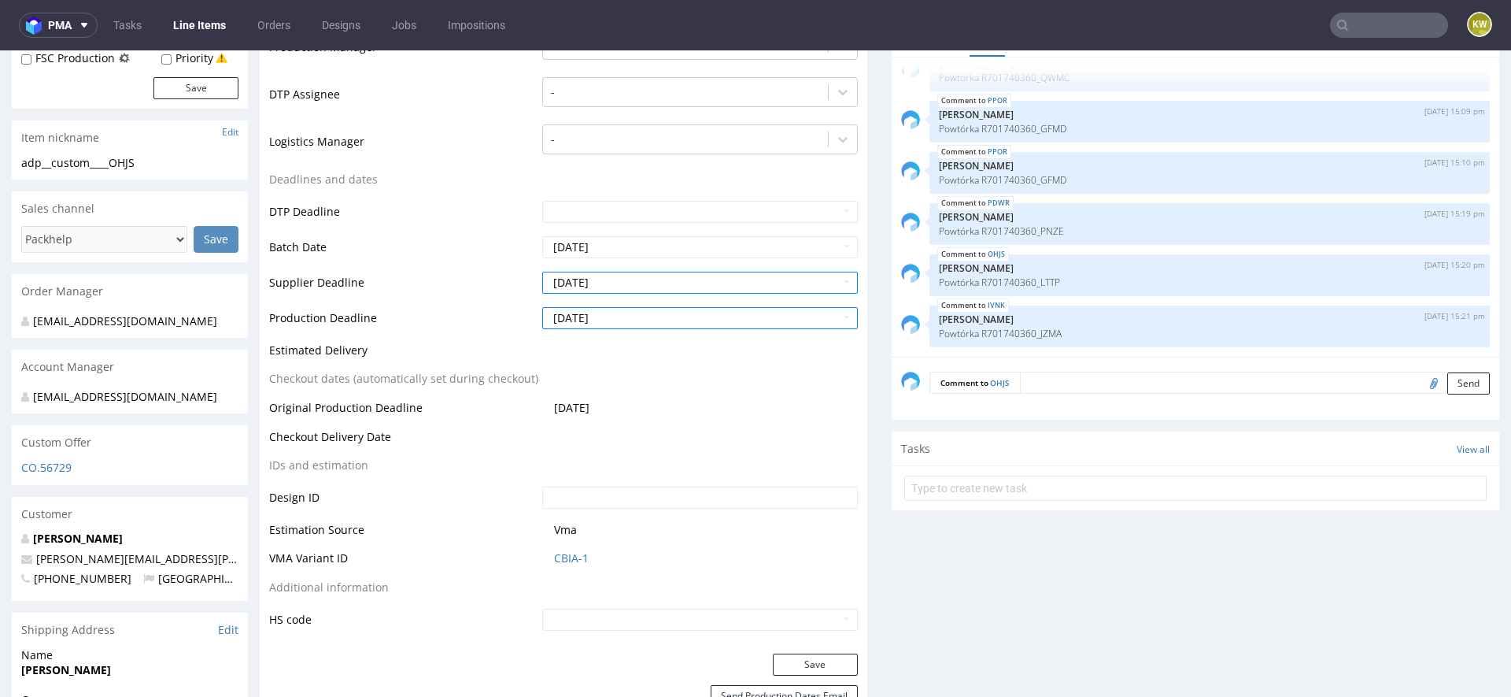
scroll to position [511, 0]
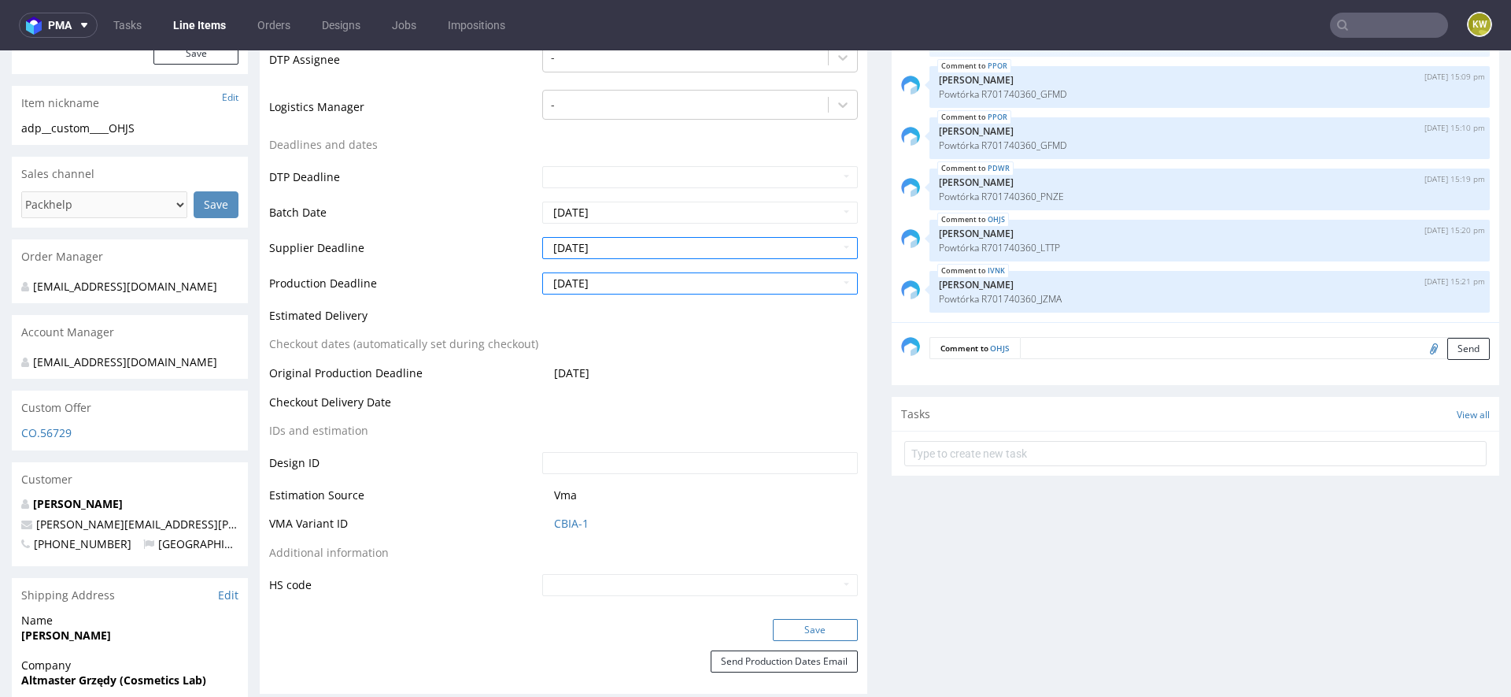
click at [792, 633] on button "Save" at bounding box center [815, 630] width 85 height 22
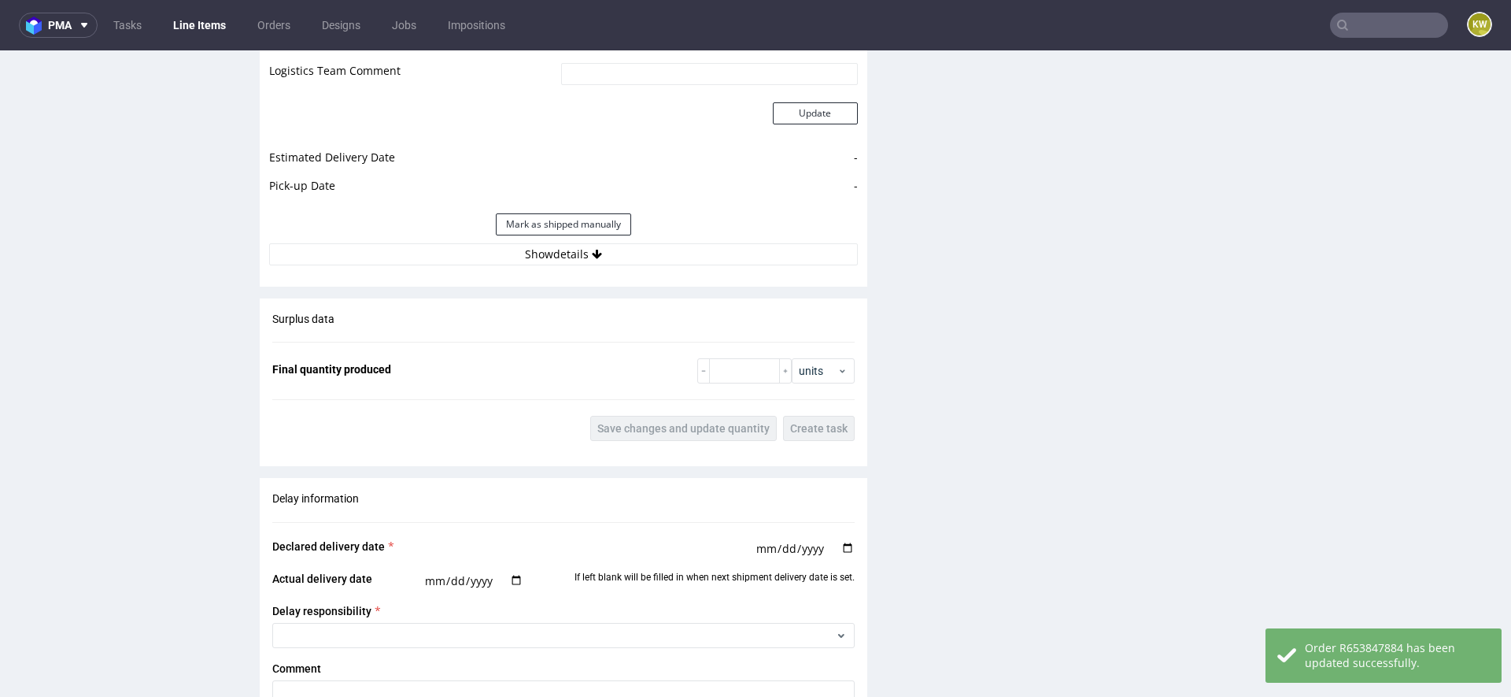
scroll to position [2168, 0]
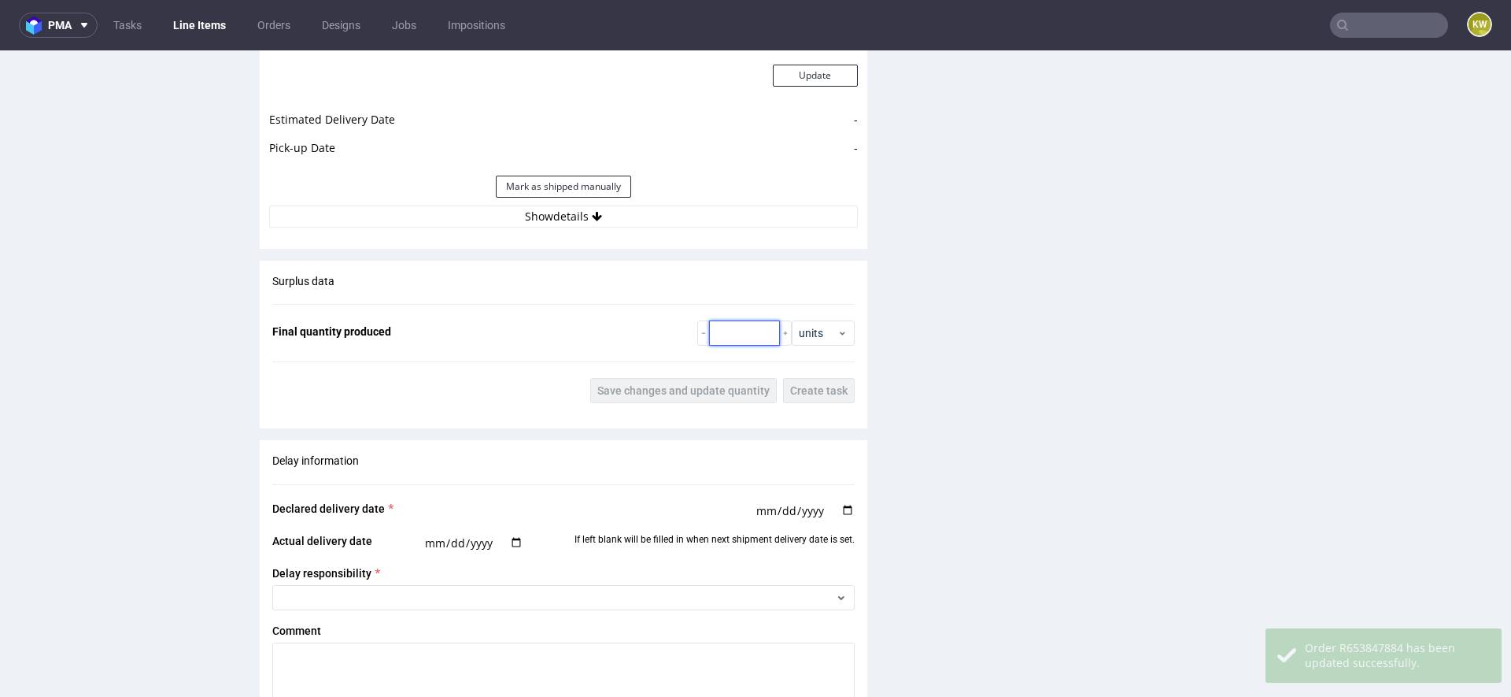
click at [731, 336] on input "number" at bounding box center [744, 332] width 71 height 25
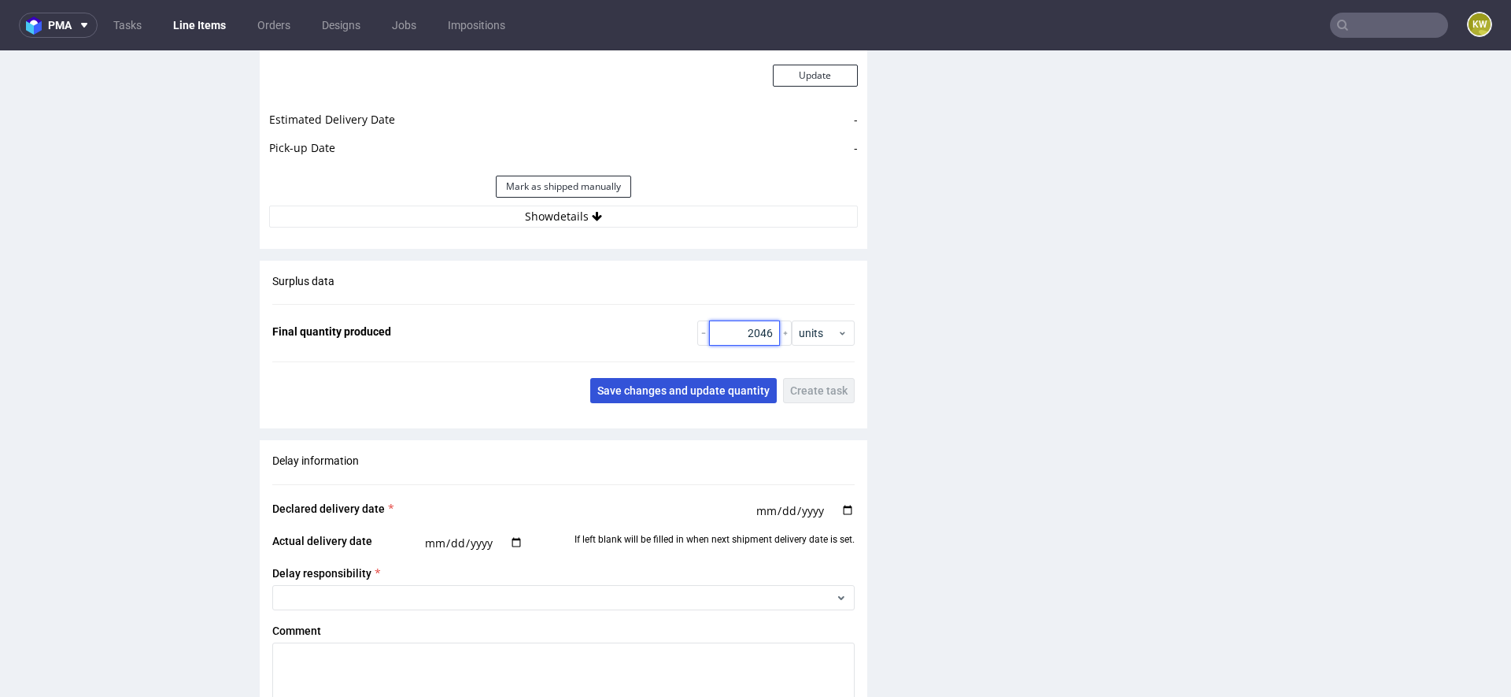
type input "2046"
click at [681, 379] on button "Save changes and update quantity" at bounding box center [683, 390] width 187 height 25
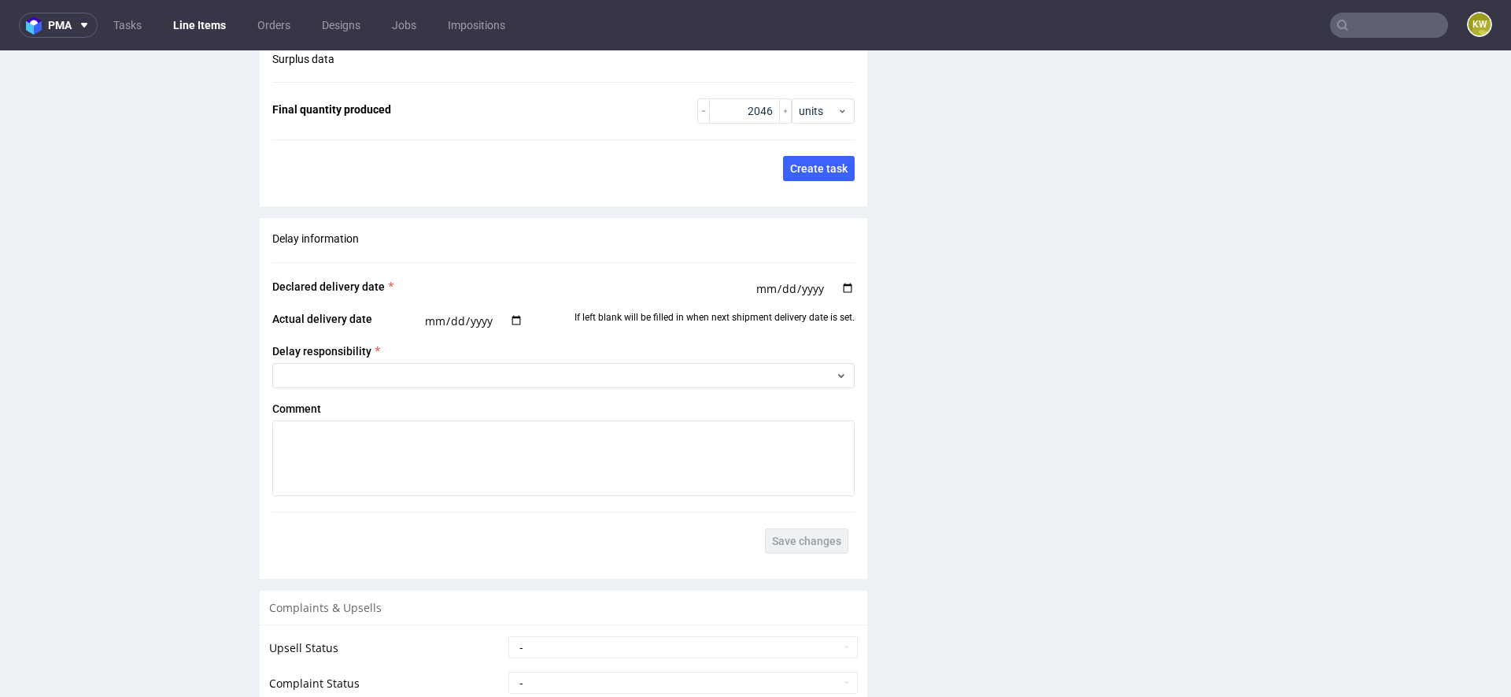
scroll to position [2986, 0]
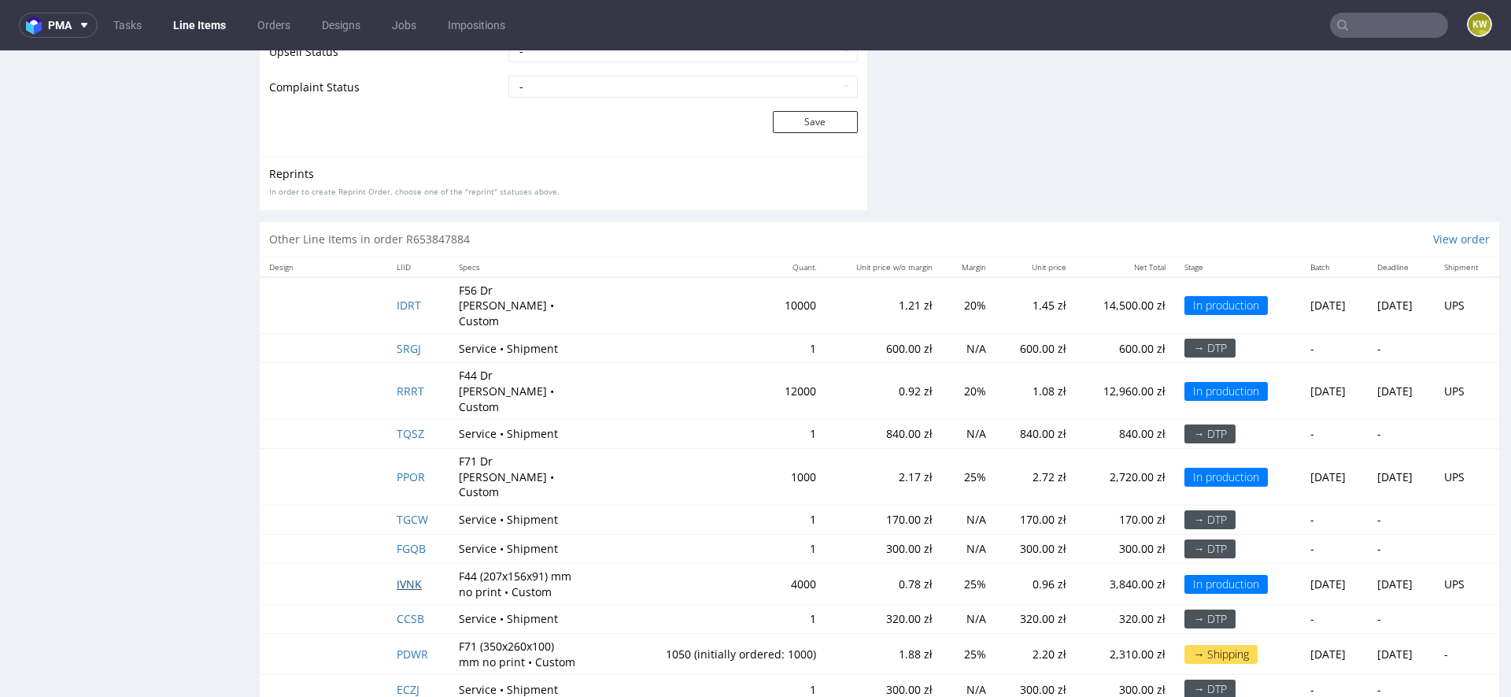
click at [397, 576] on span "IVNK" at bounding box center [409, 583] width 25 height 15
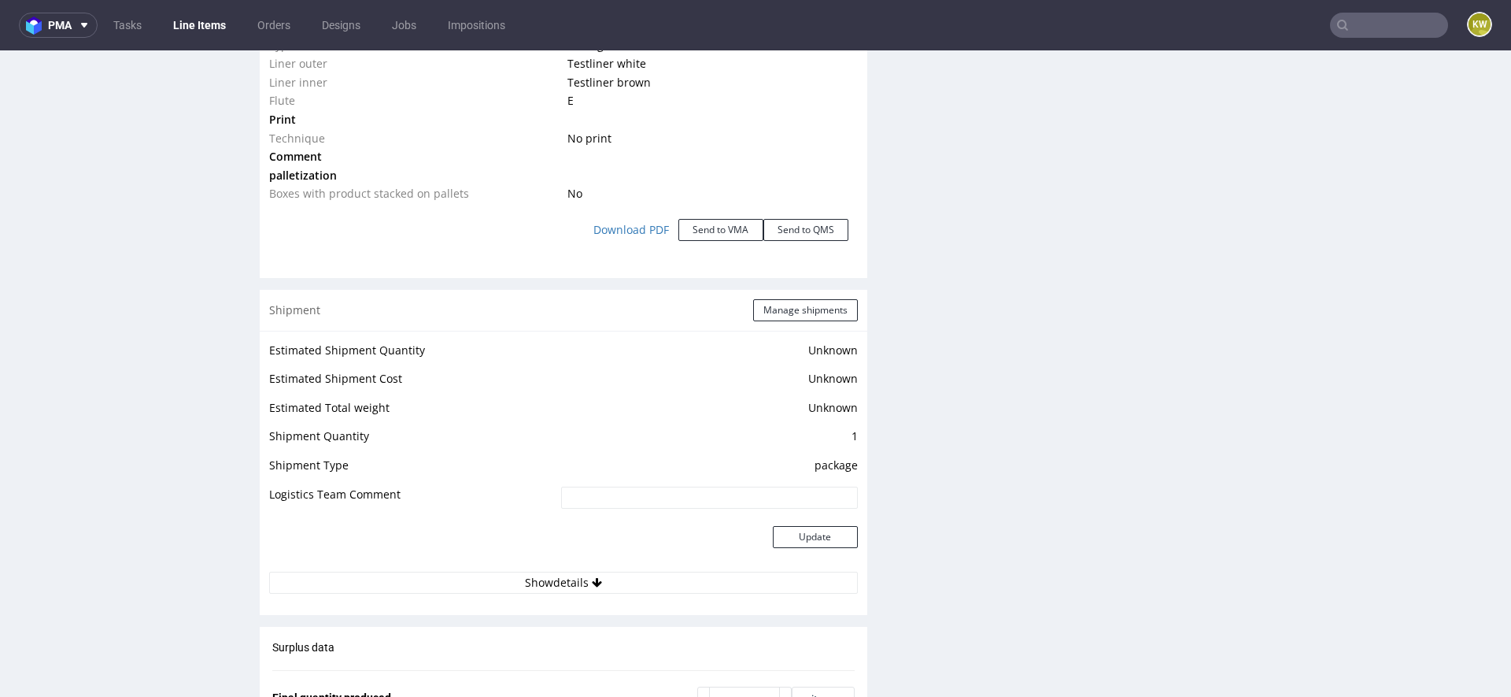
scroll to position [1711, 0]
click at [769, 323] on div "Shipment Manage shipments" at bounding box center [564, 306] width 608 height 41
click at [777, 306] on button "Manage shipments" at bounding box center [805, 306] width 105 height 22
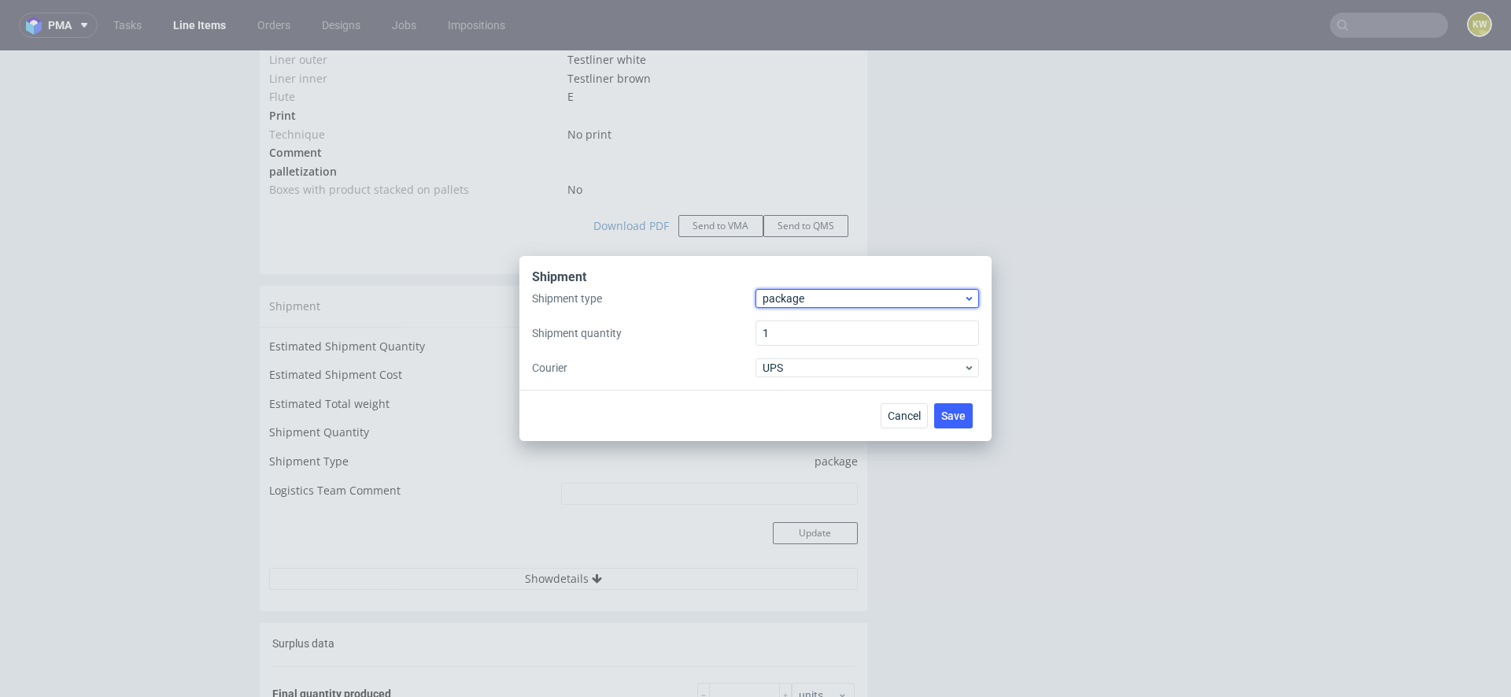
click at [801, 295] on span "package" at bounding box center [863, 298] width 201 height 16
click at [797, 313] on div "pallet package" at bounding box center [868, 345] width 224 height 69
click at [797, 324] on div "pallet" at bounding box center [867, 331] width 211 height 28
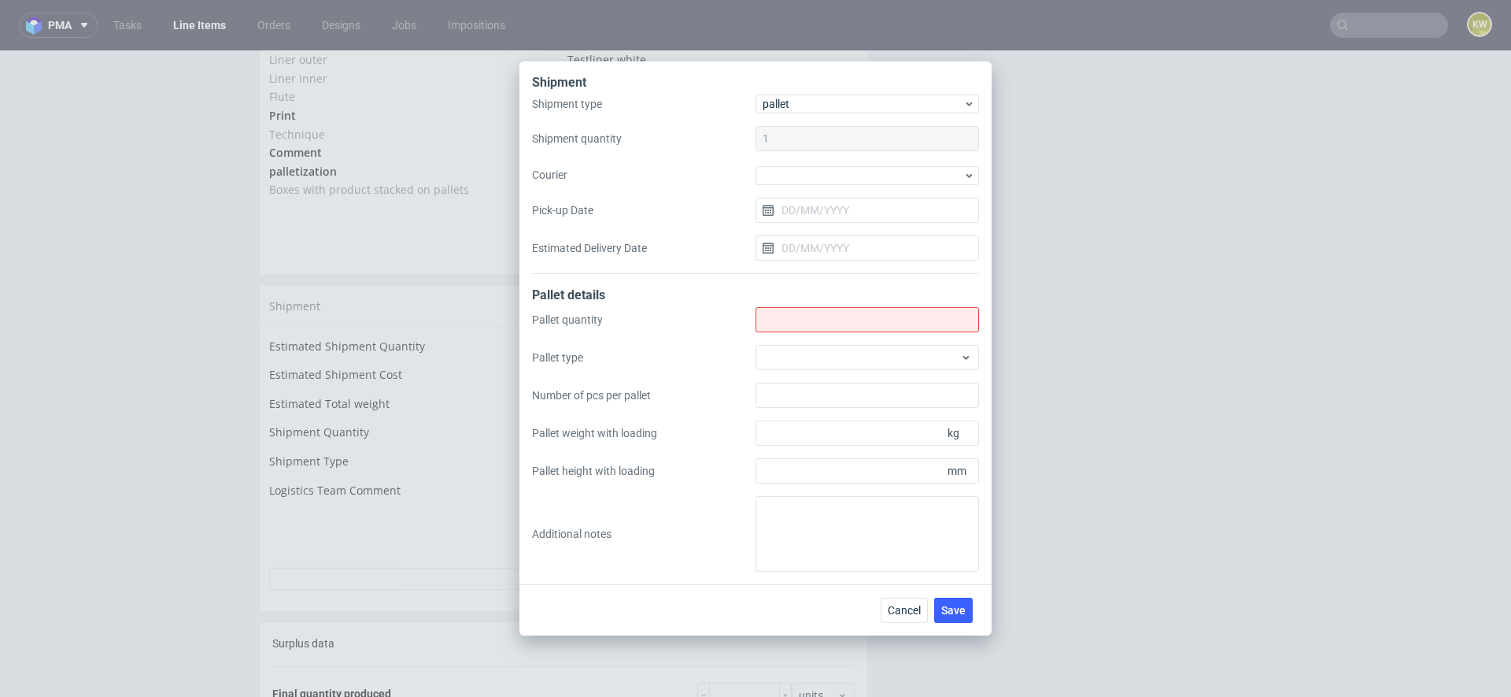
click at [797, 324] on input "Shipment type" at bounding box center [868, 319] width 224 height 25
type input "1"
click at [794, 356] on div at bounding box center [868, 357] width 224 height 25
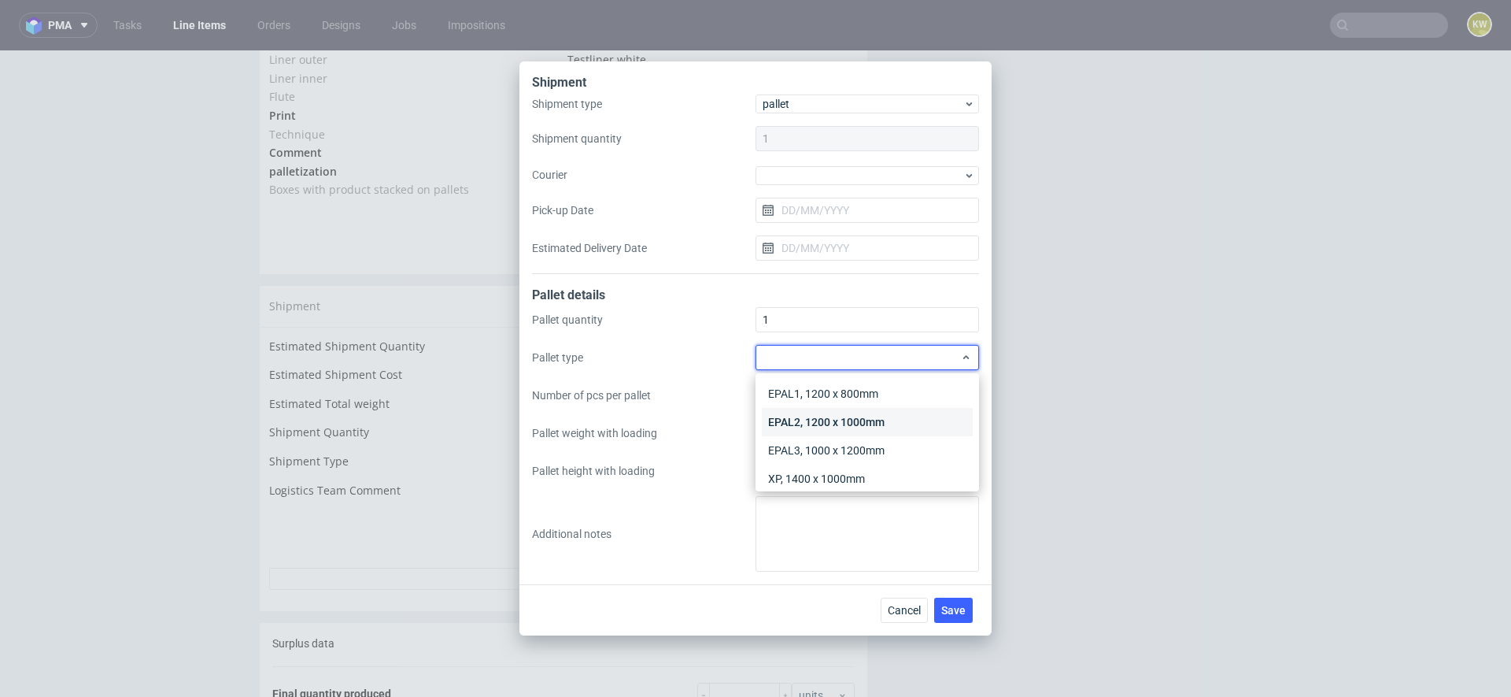
scroll to position [36, 0]
click at [790, 470] on div "Other" at bounding box center [867, 471] width 211 height 28
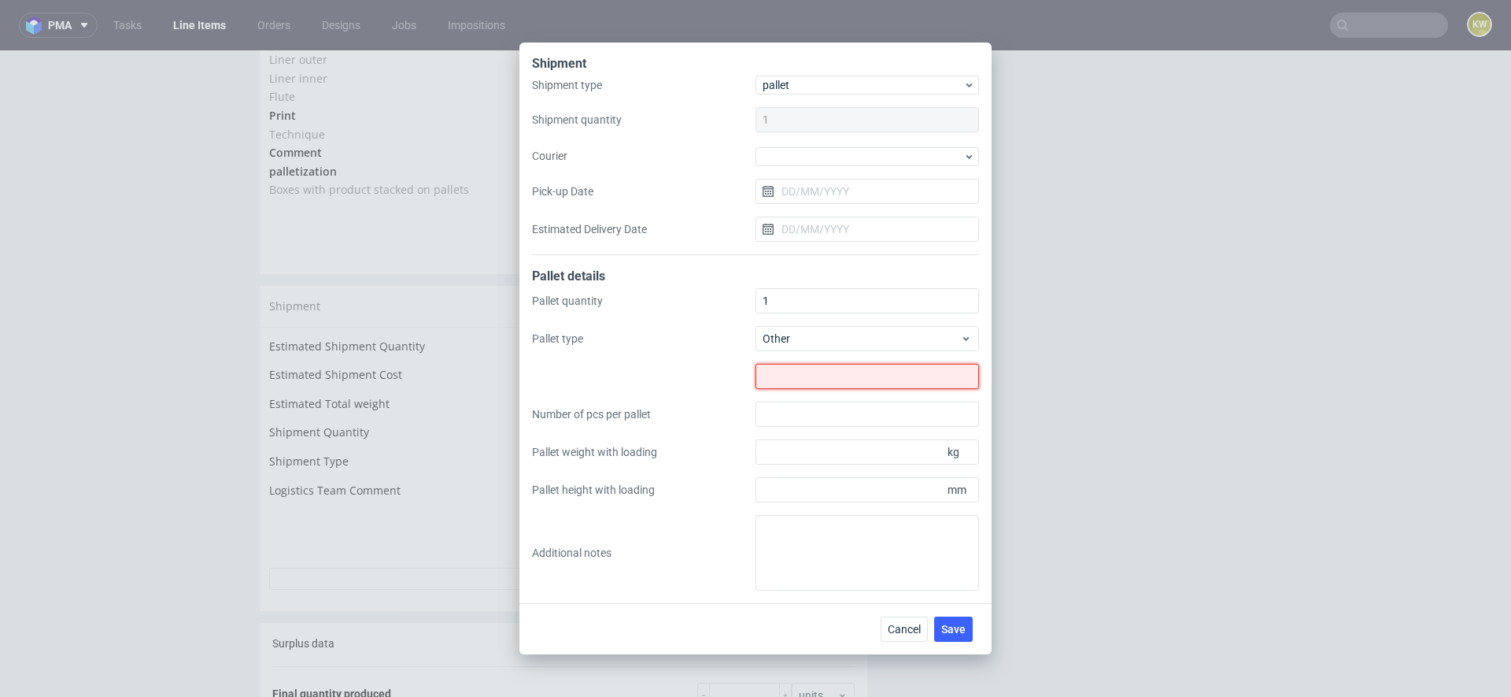
click at [782, 373] on input "text" at bounding box center [868, 376] width 224 height 25
type input "1200x1047"
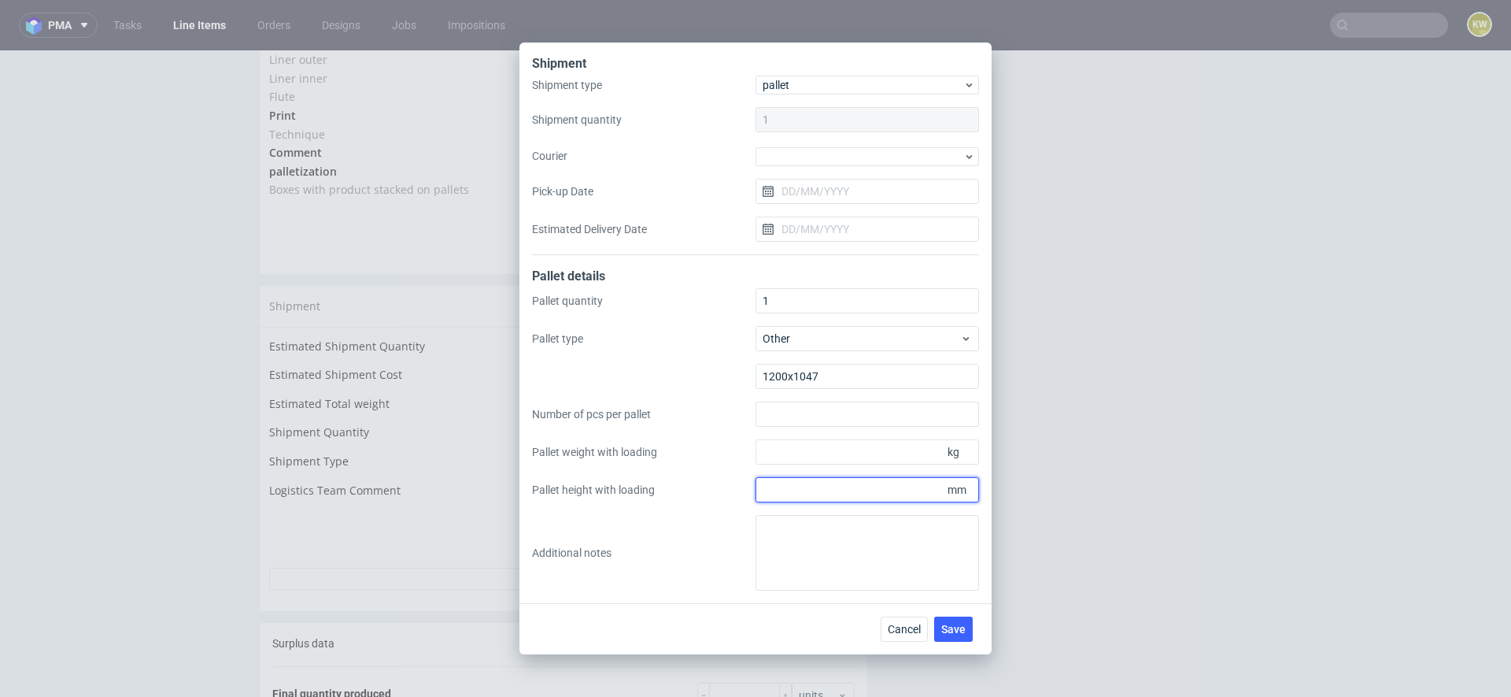
click at [759, 483] on input "Pallet height with loading" at bounding box center [868, 489] width 224 height 25
type input "1801"
click at [783, 456] on input "Pallet weight with loading" at bounding box center [868, 451] width 224 height 25
type input "395"
click at [960, 631] on span "Save" at bounding box center [954, 628] width 24 height 11
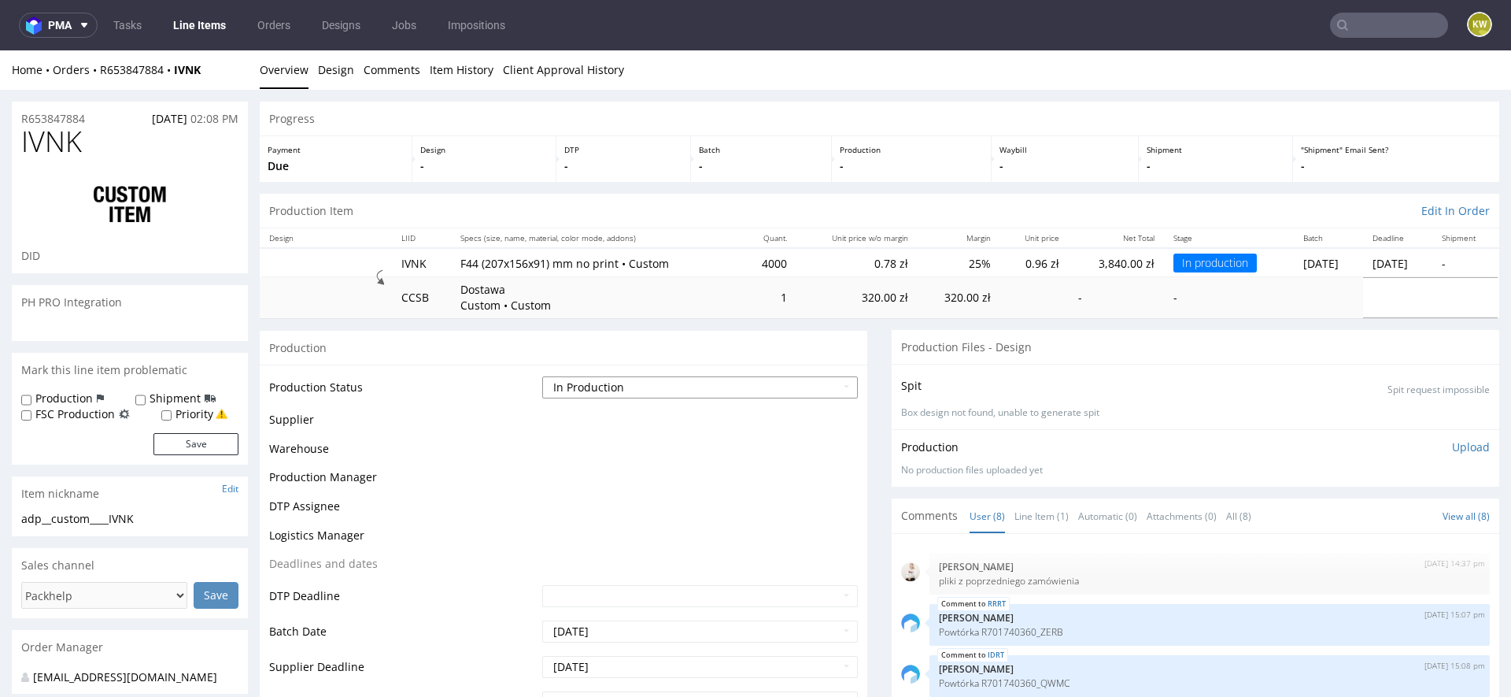
click at [599, 387] on select "Waiting for Artwork Waiting for Diecut Waiting for Mockup Waiting for DTP Waiti…" at bounding box center [700, 387] width 316 height 22
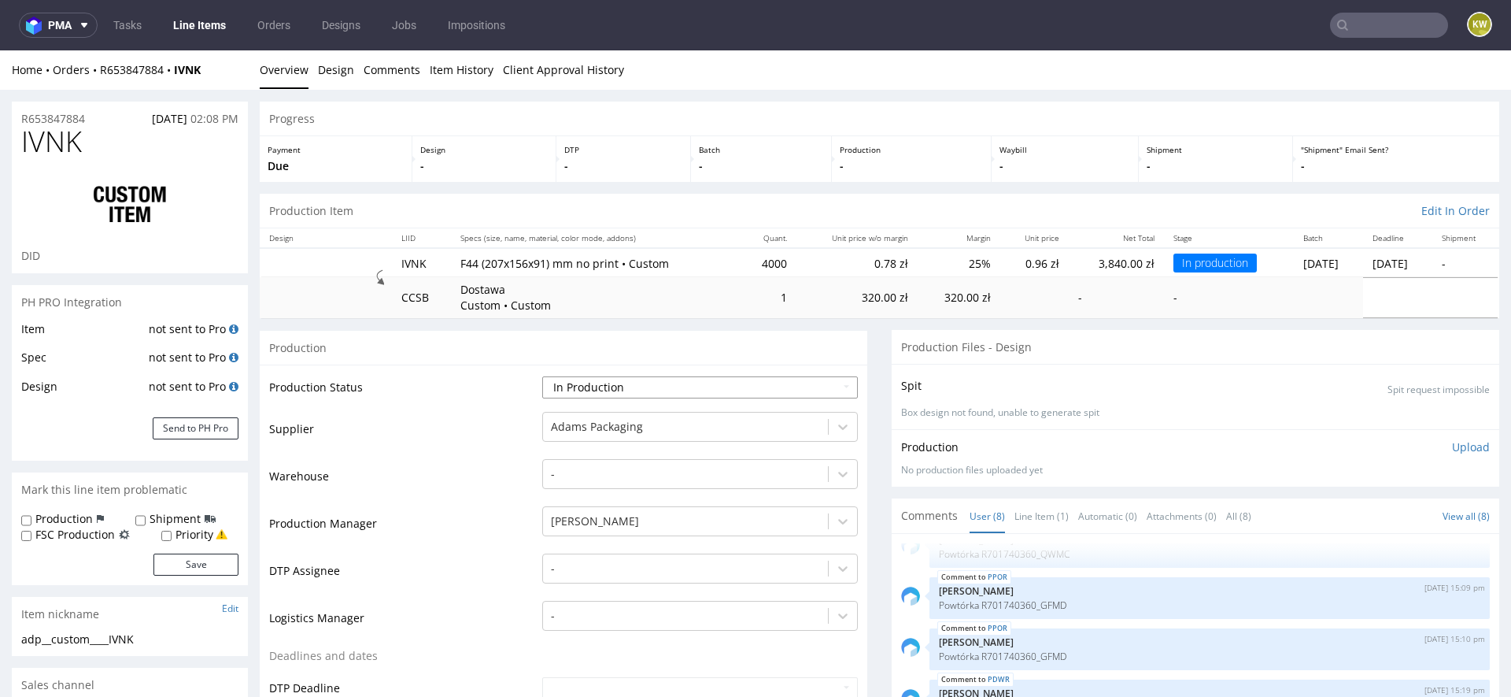
select select "production_complete"
click at [542, 376] on select "Waiting for Artwork Waiting for Diecut Waiting for Mockup Waiting for DTP Waiti…" at bounding box center [700, 387] width 316 height 22
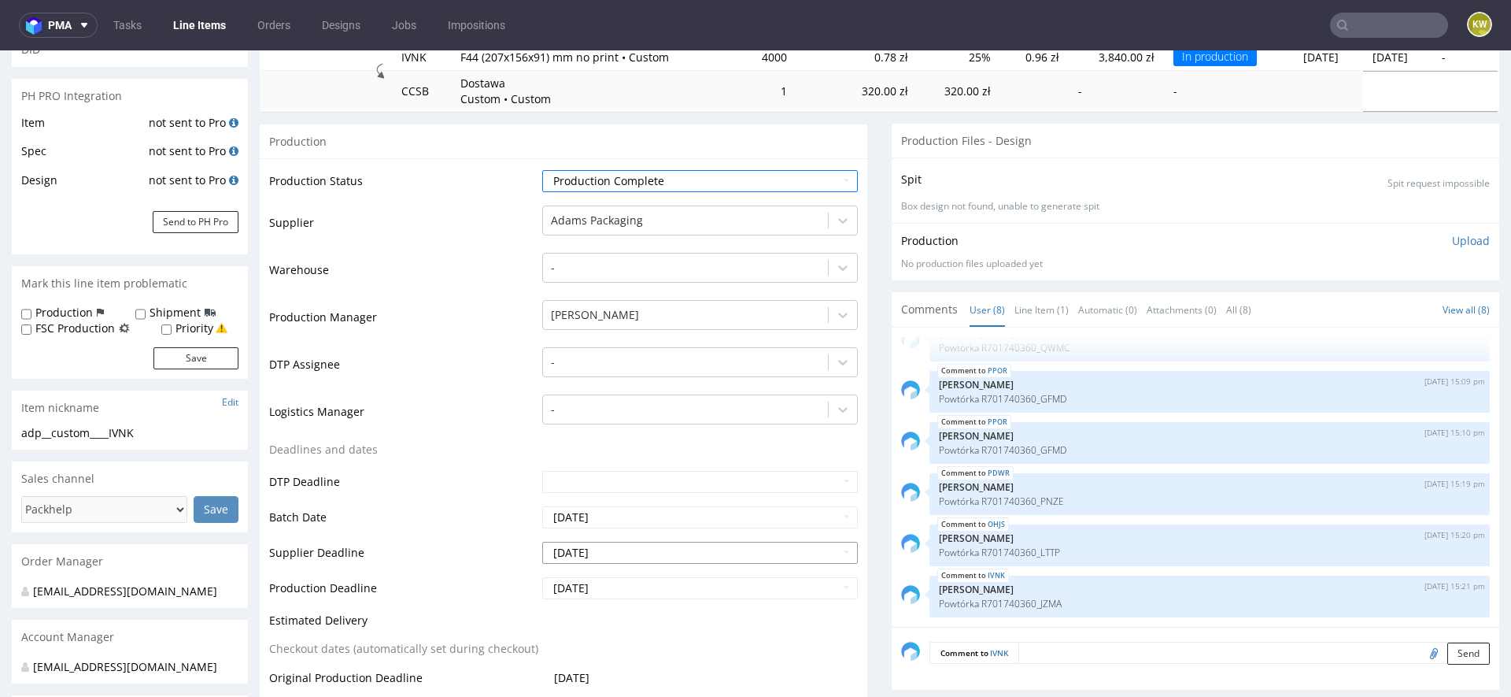
click at [624, 558] on input "2025-09-26" at bounding box center [700, 553] width 316 height 22
click at [625, 480] on td "24" at bounding box center [624, 481] width 24 height 24
type input "2025-09-24"
click at [623, 587] on input "2025-09-30" at bounding box center [700, 588] width 316 height 22
click at [624, 516] on td "24" at bounding box center [624, 517] width 24 height 24
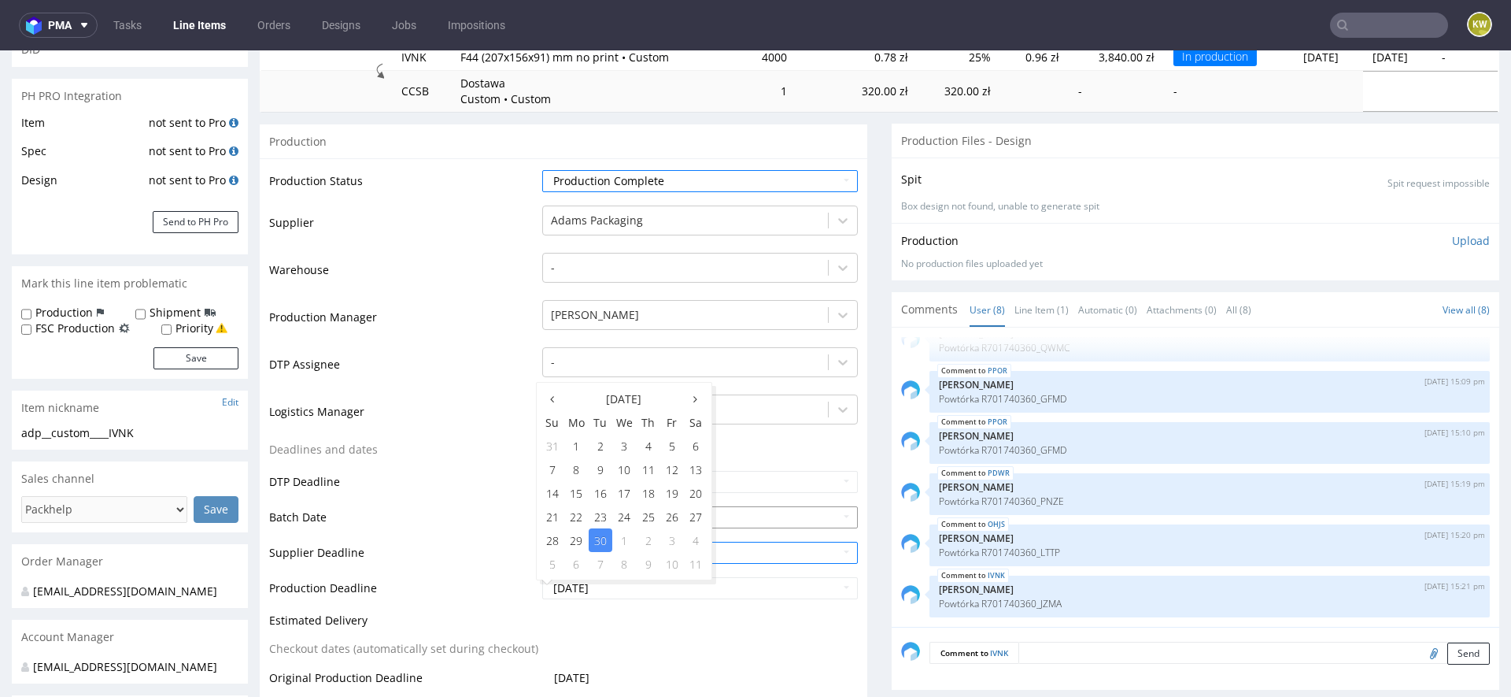
type input "2025-09-24"
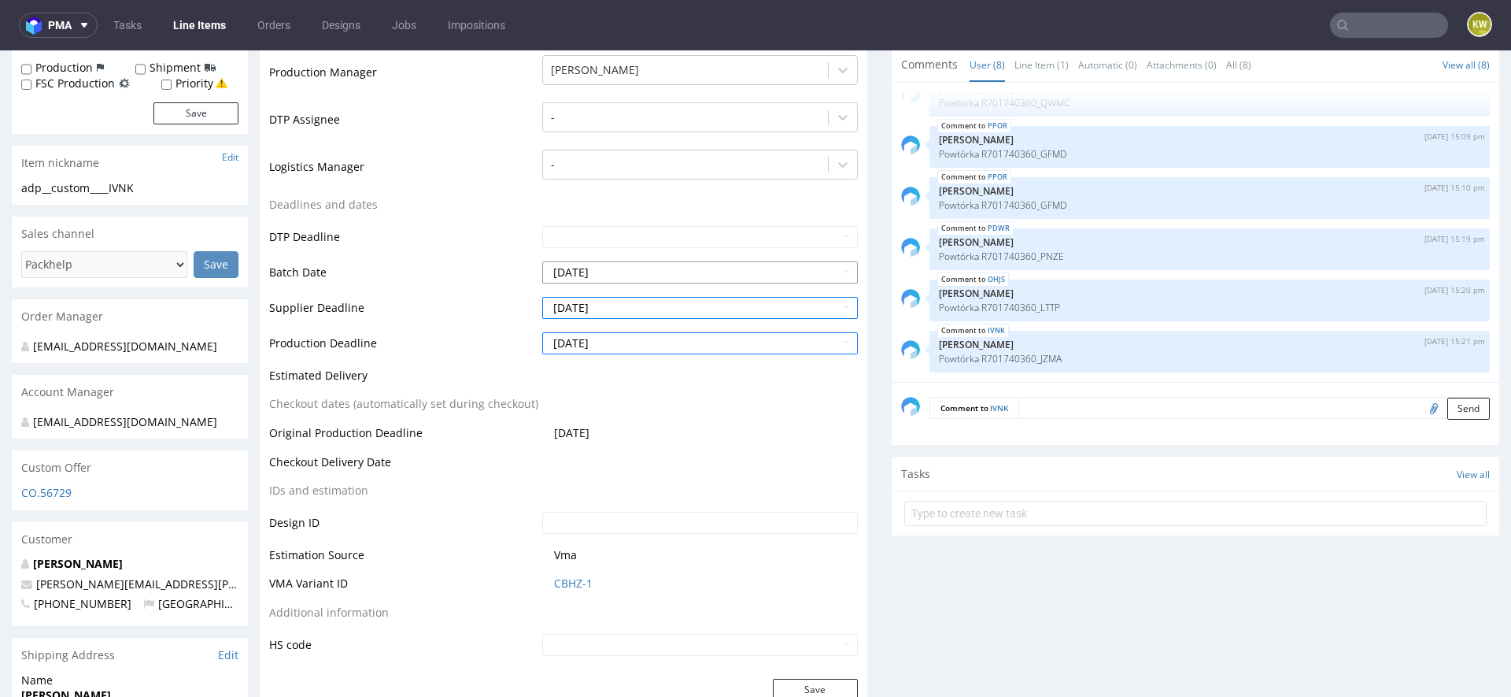
scroll to position [493, 0]
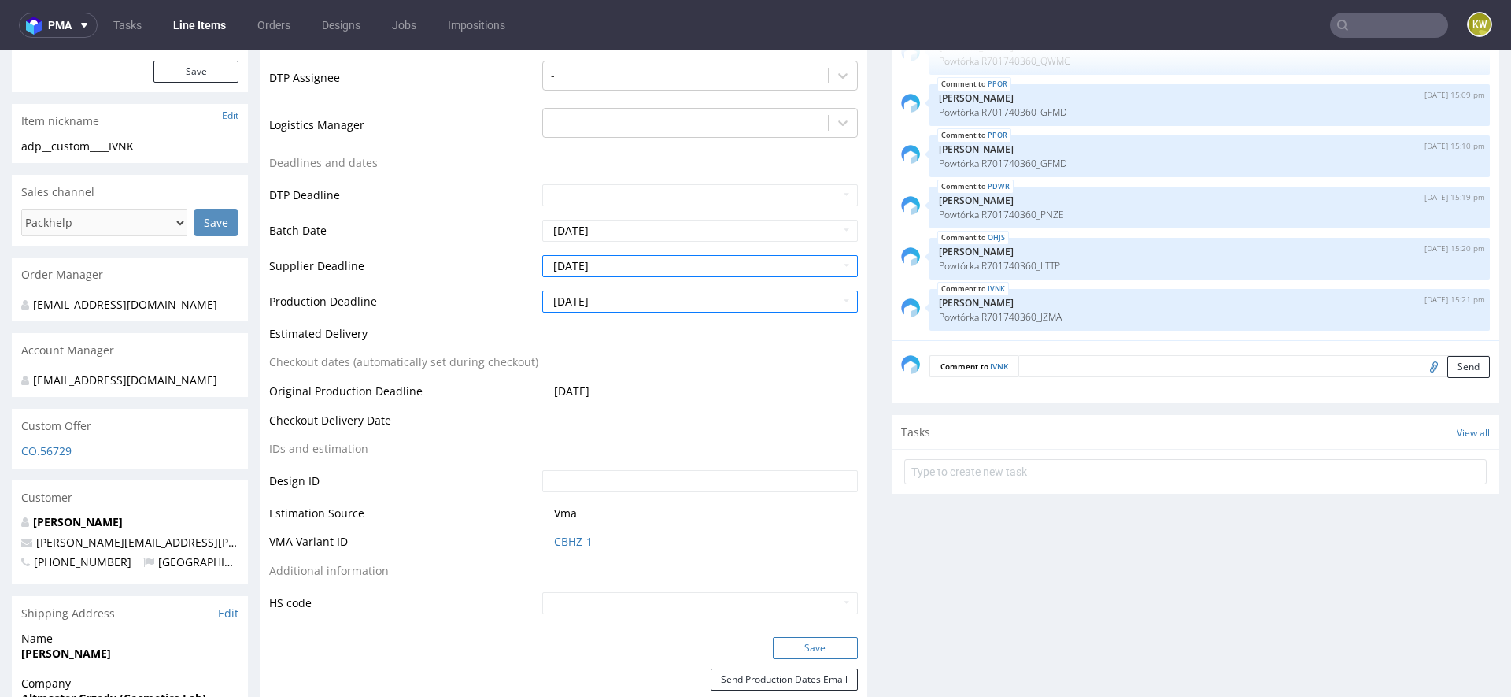
click at [801, 654] on button "Save" at bounding box center [815, 648] width 85 height 22
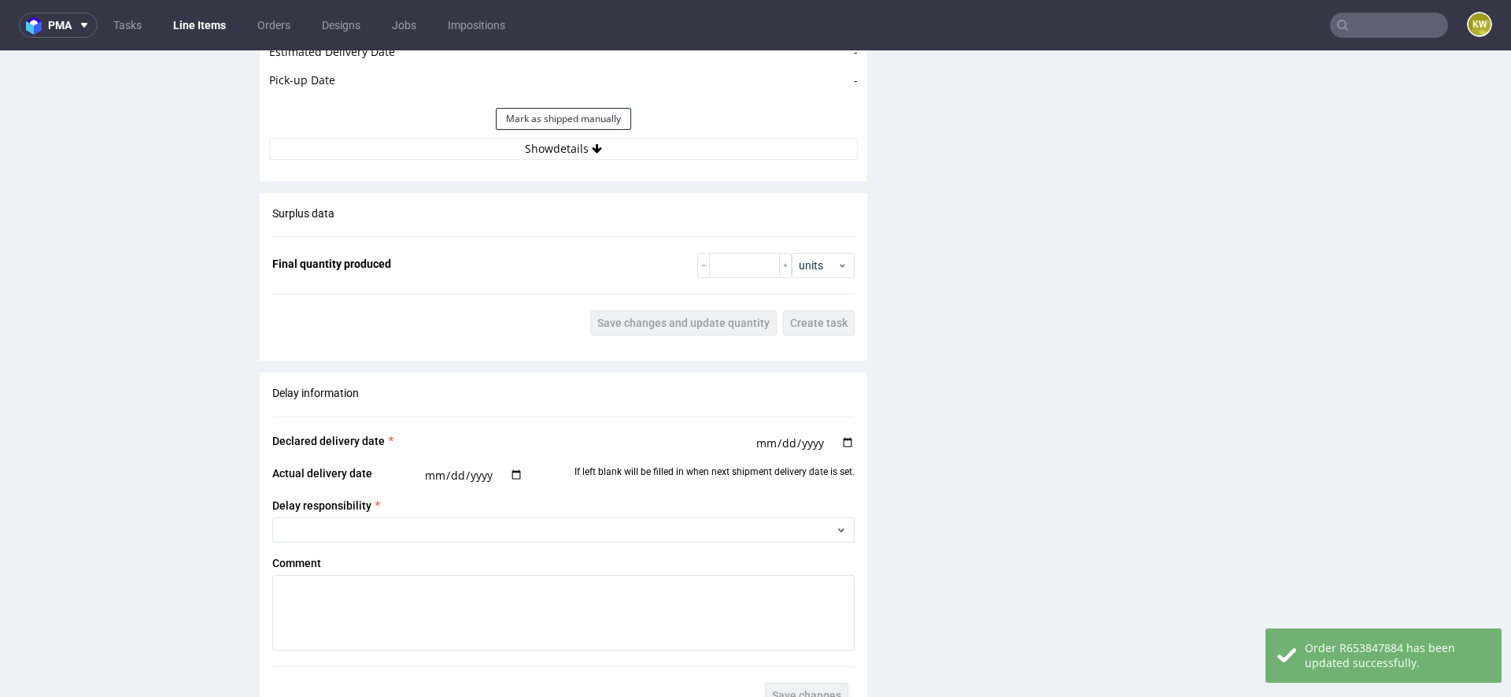
scroll to position [2251, 0]
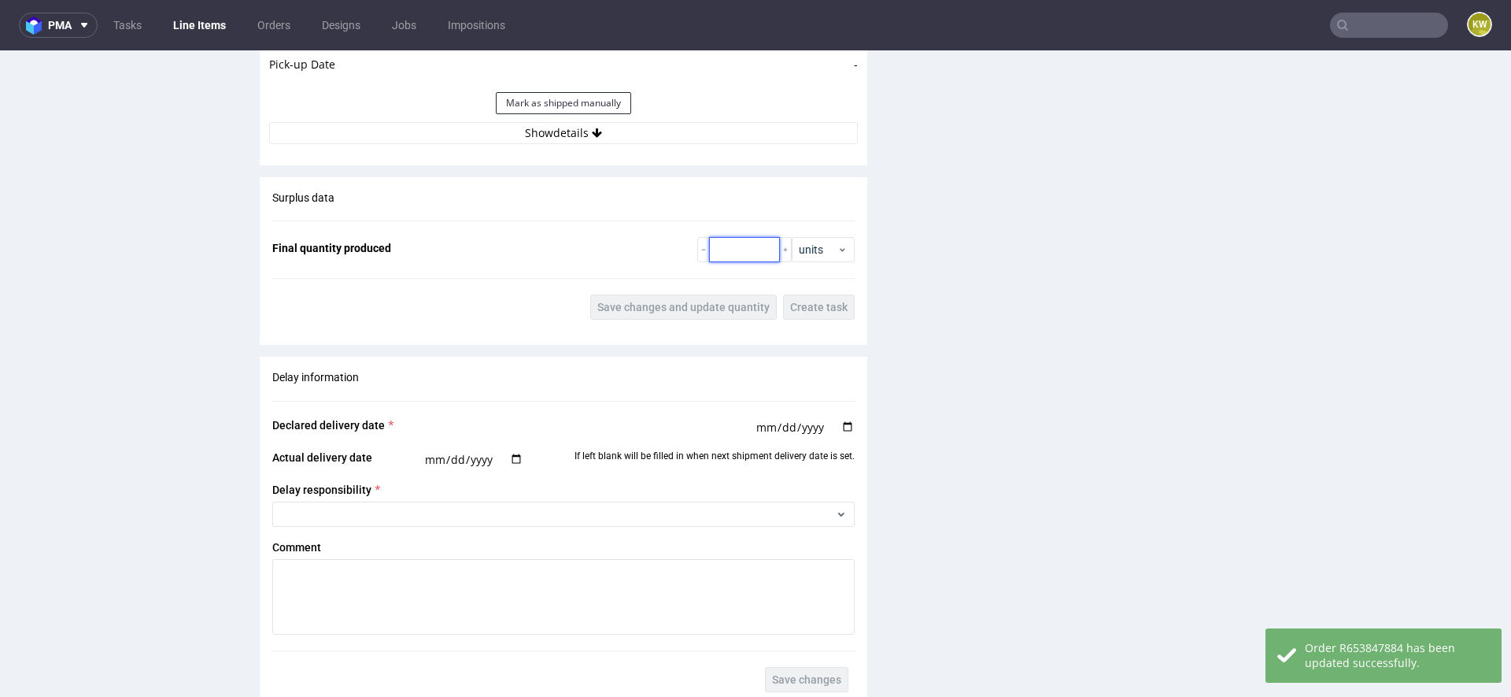
click at [727, 247] on input "number" at bounding box center [744, 249] width 71 height 25
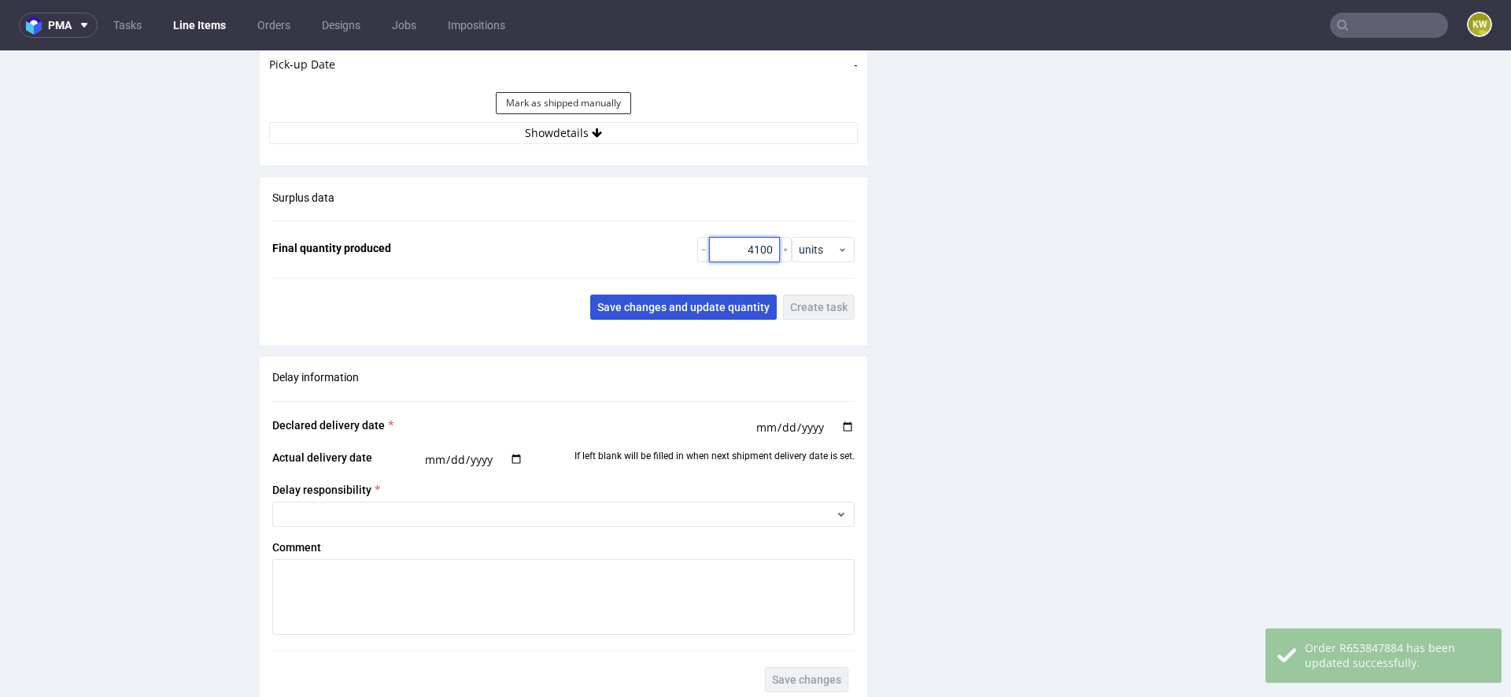
type input "4100"
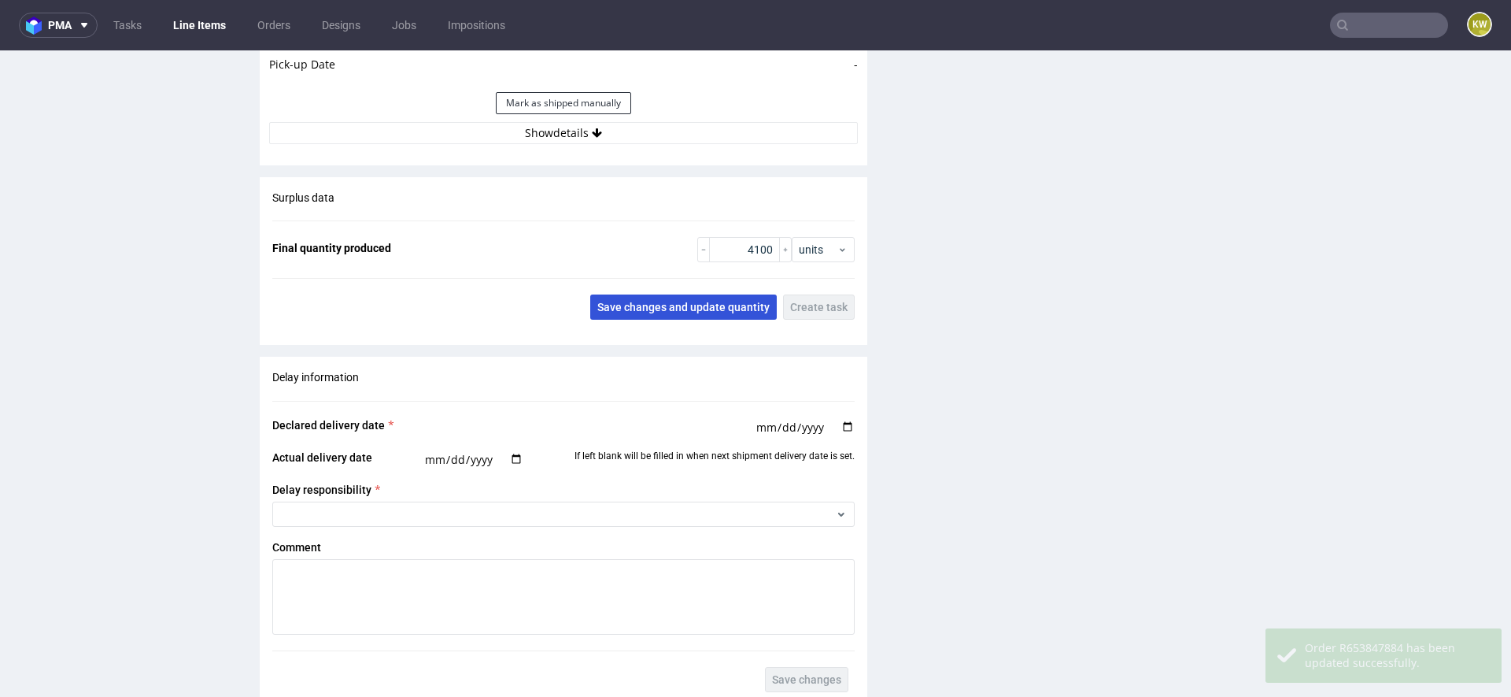
click at [639, 295] on button "Save changes and update quantity" at bounding box center [683, 306] width 187 height 25
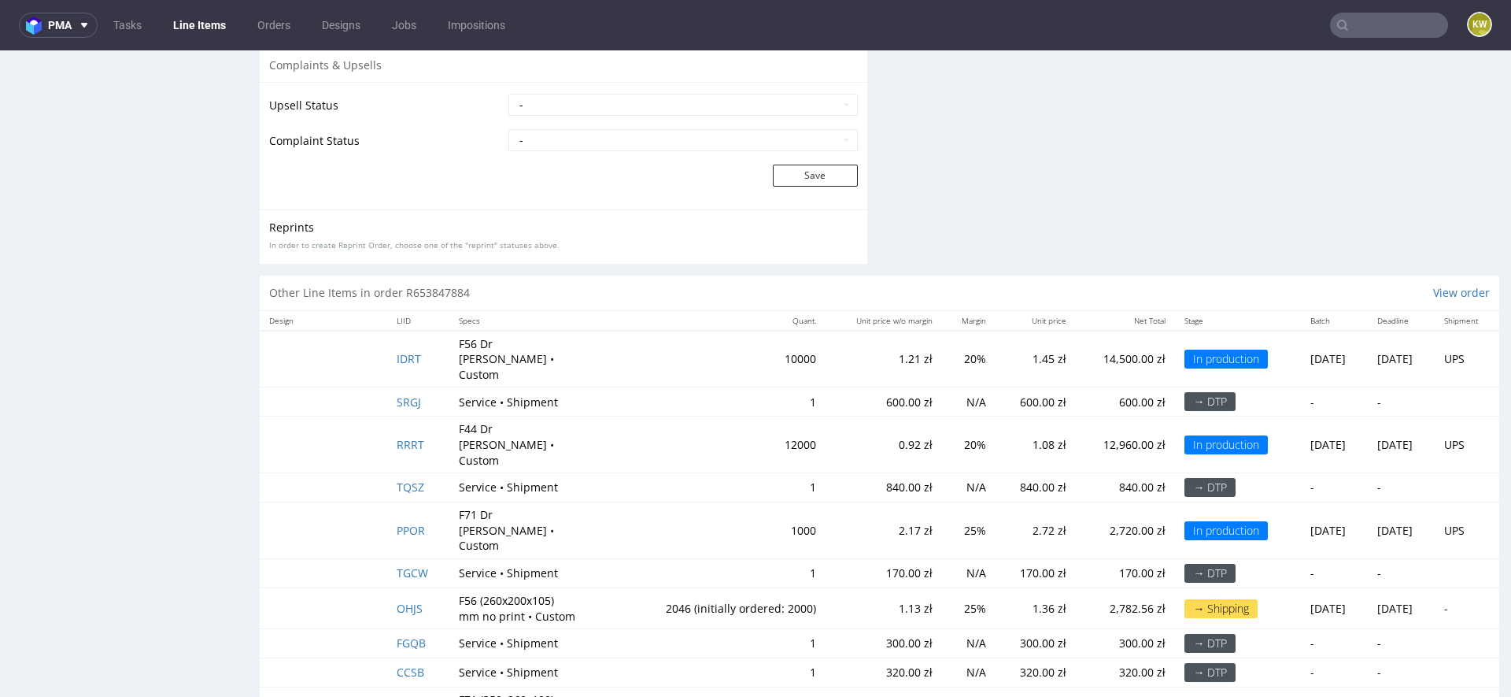
scroll to position [2986, 0]
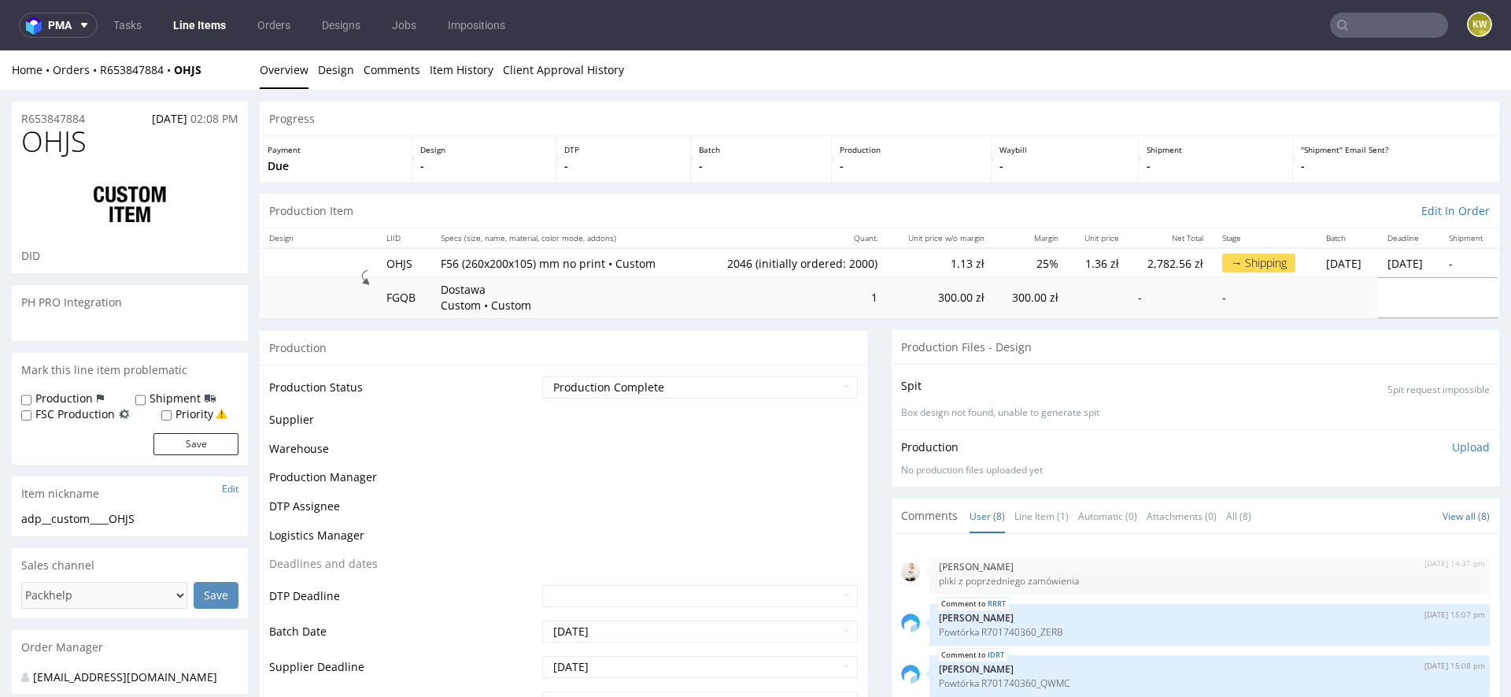
scroll to position [129, 0]
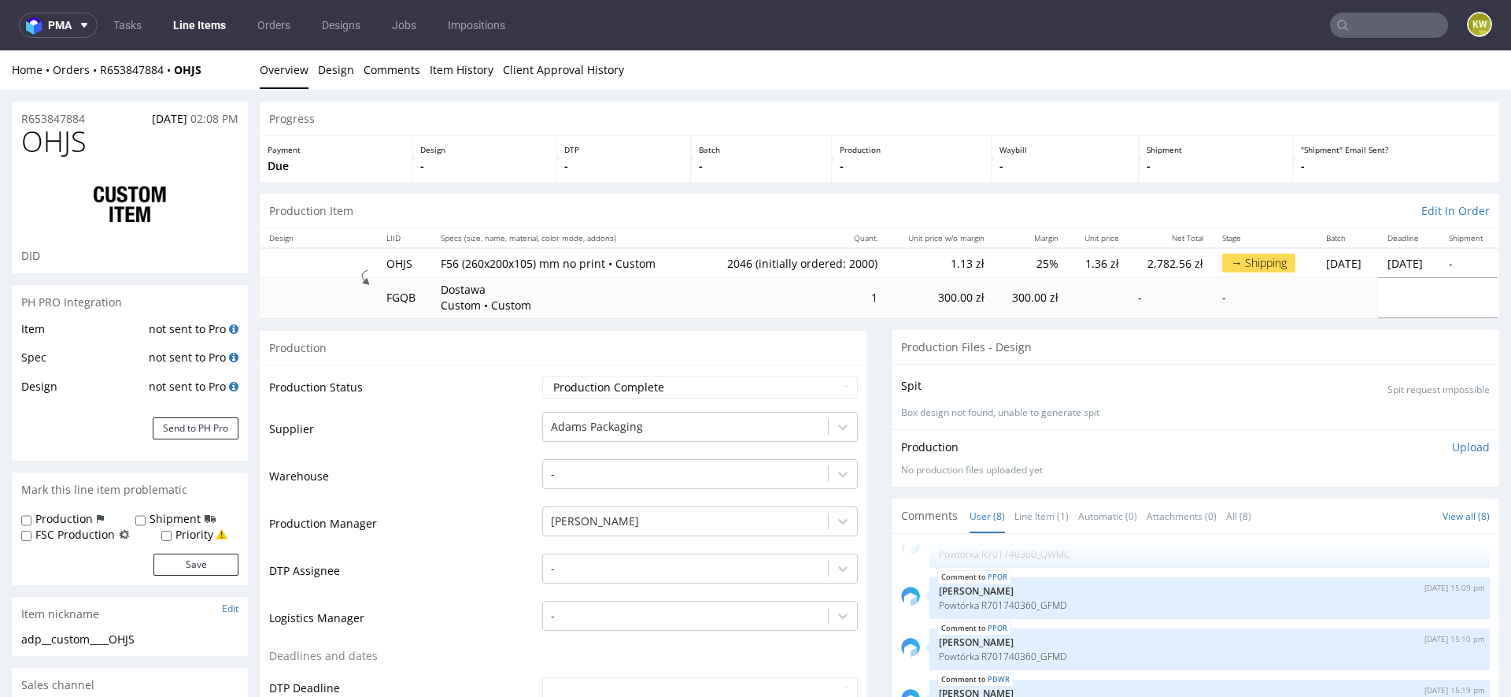
type input "2046"
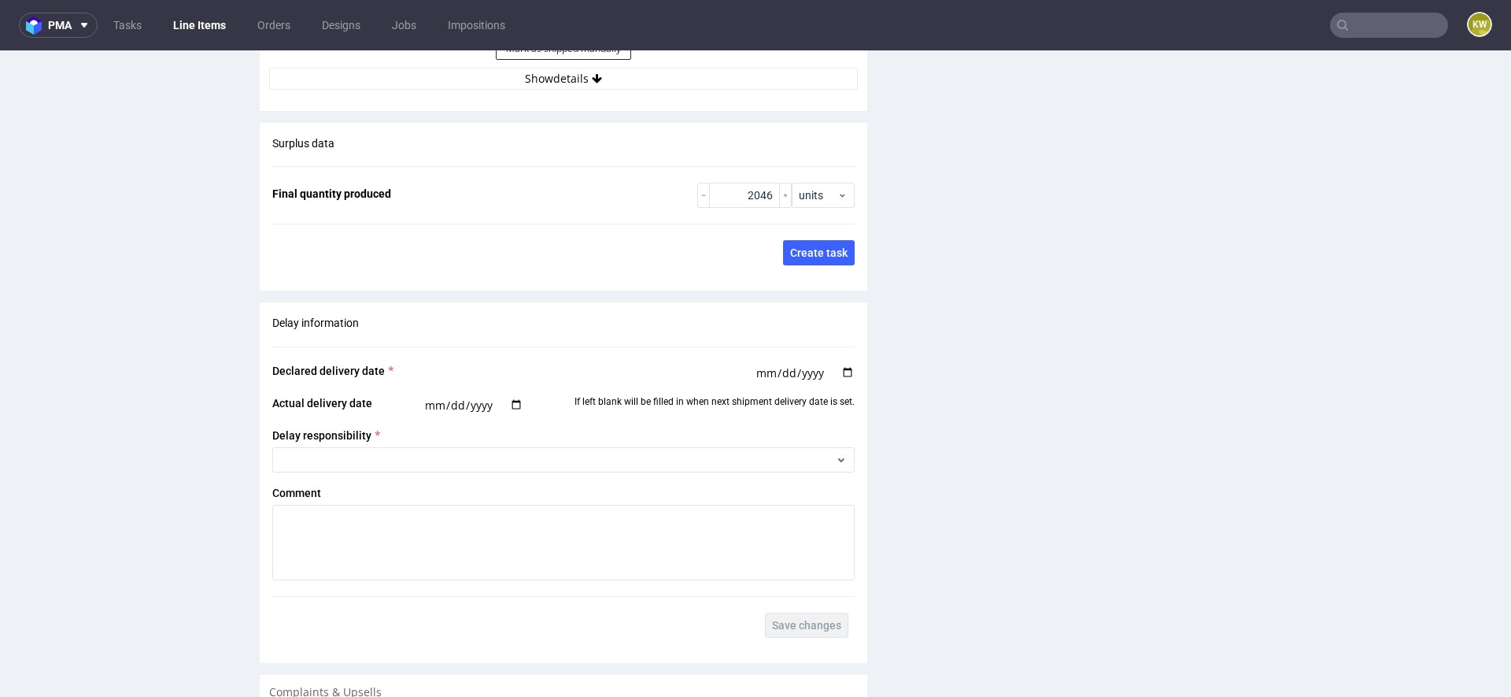
scroll to position [2971, 0]
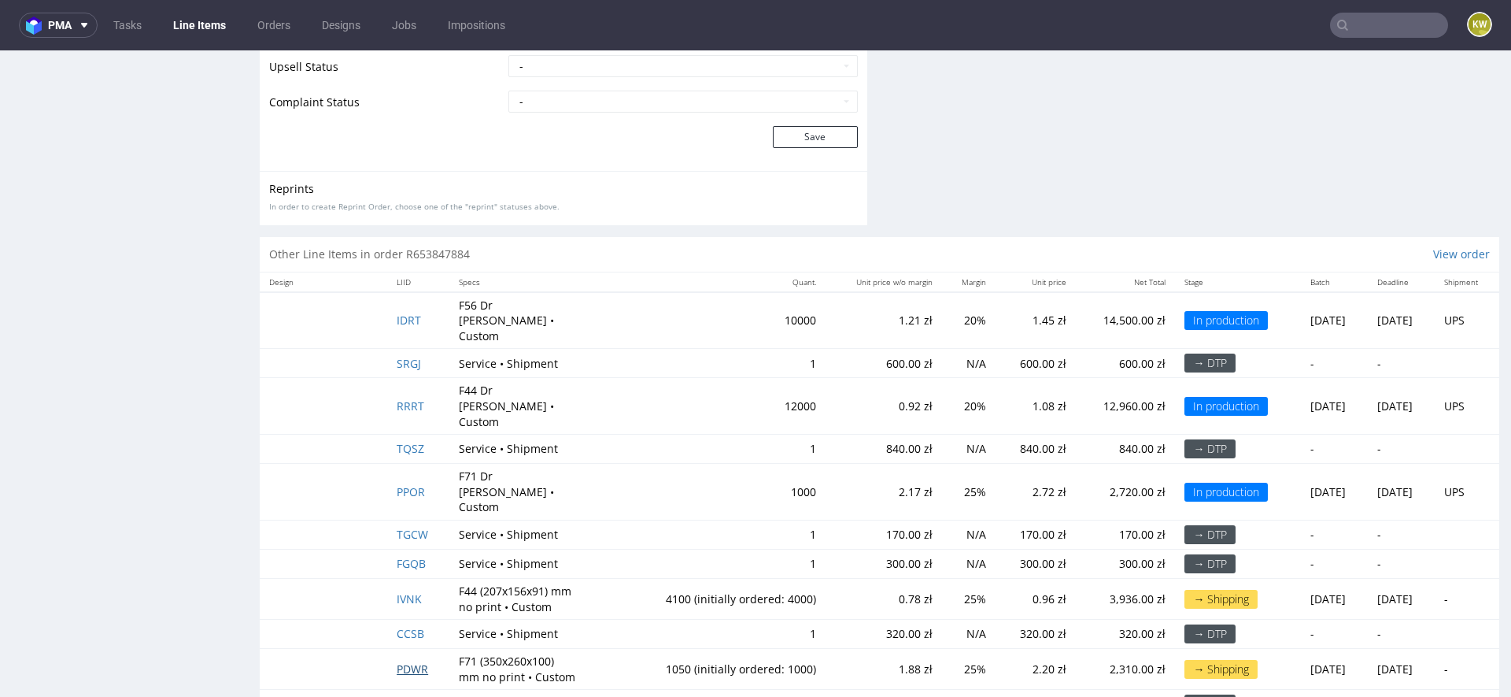
click at [405, 661] on span "PDWR" at bounding box center [412, 668] width 31 height 15
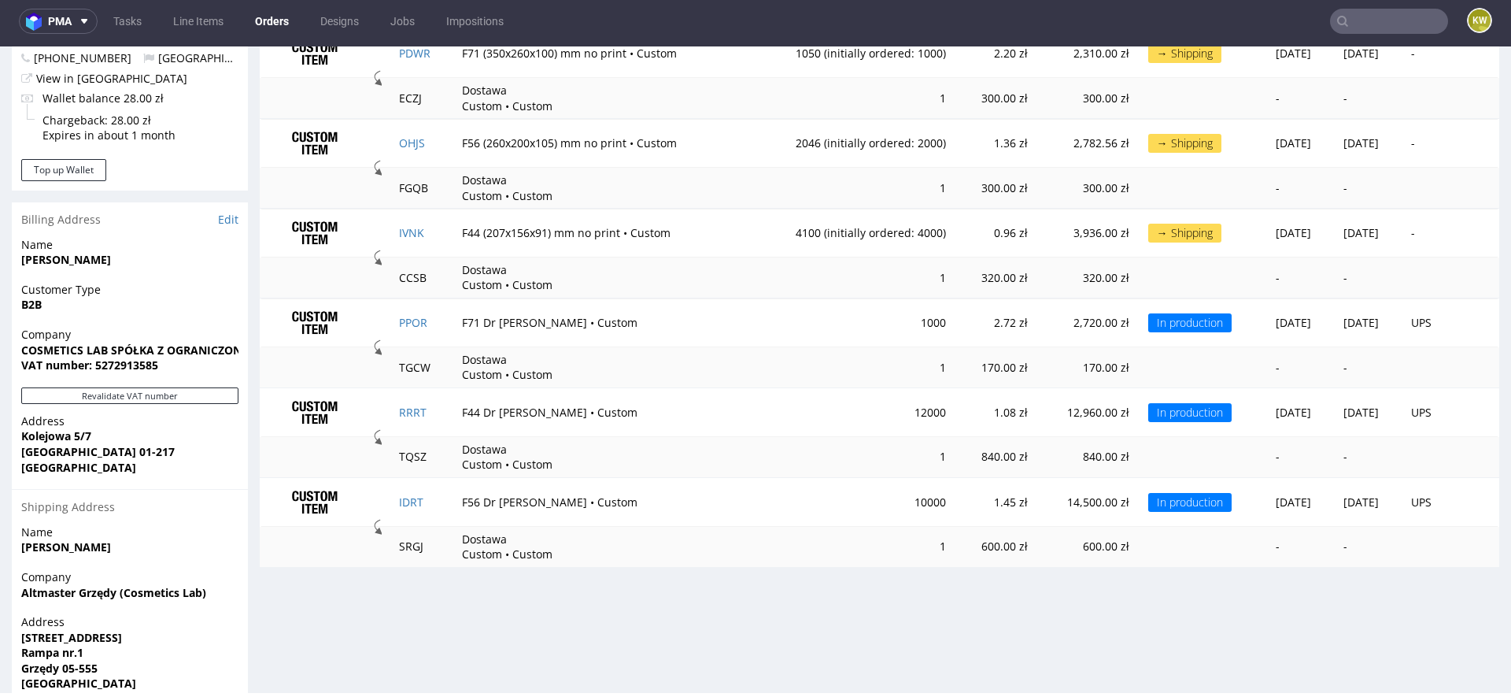
scroll to position [874, 0]
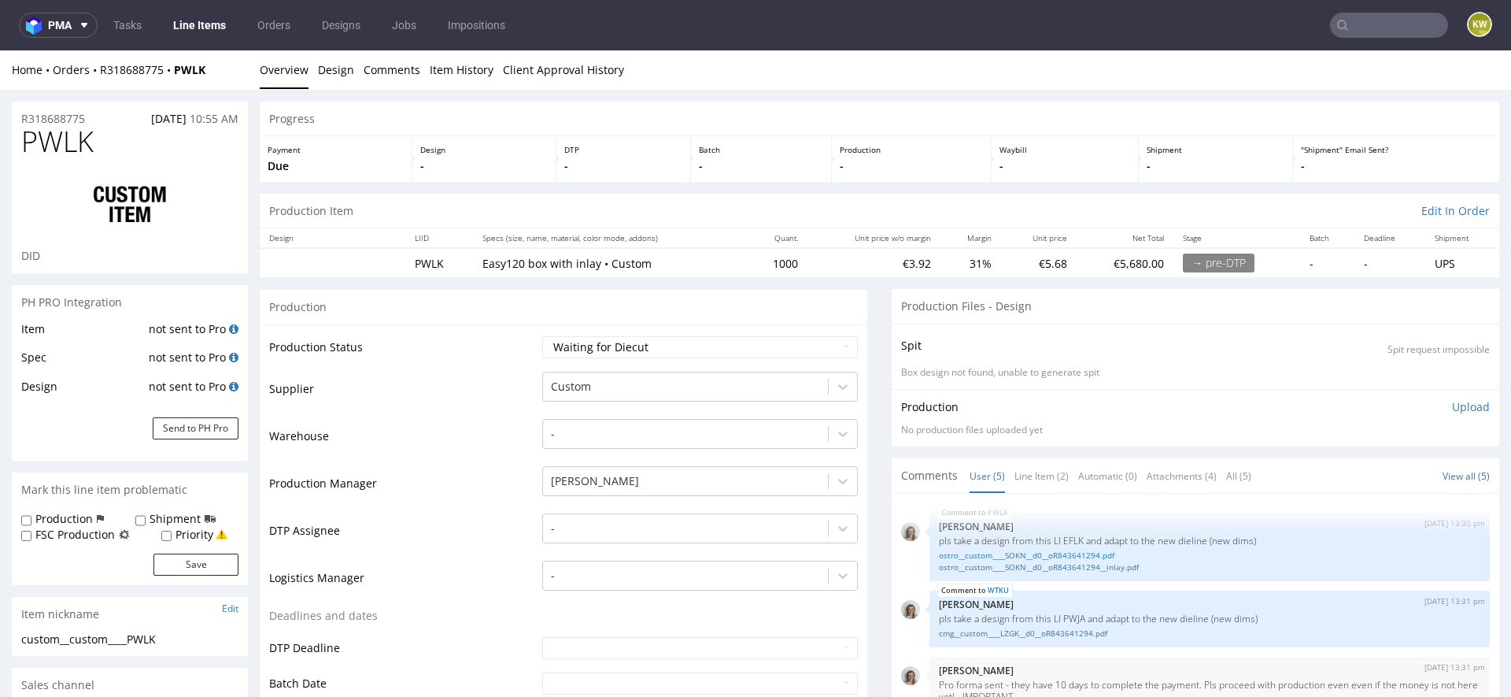
scroll to position [47, 0]
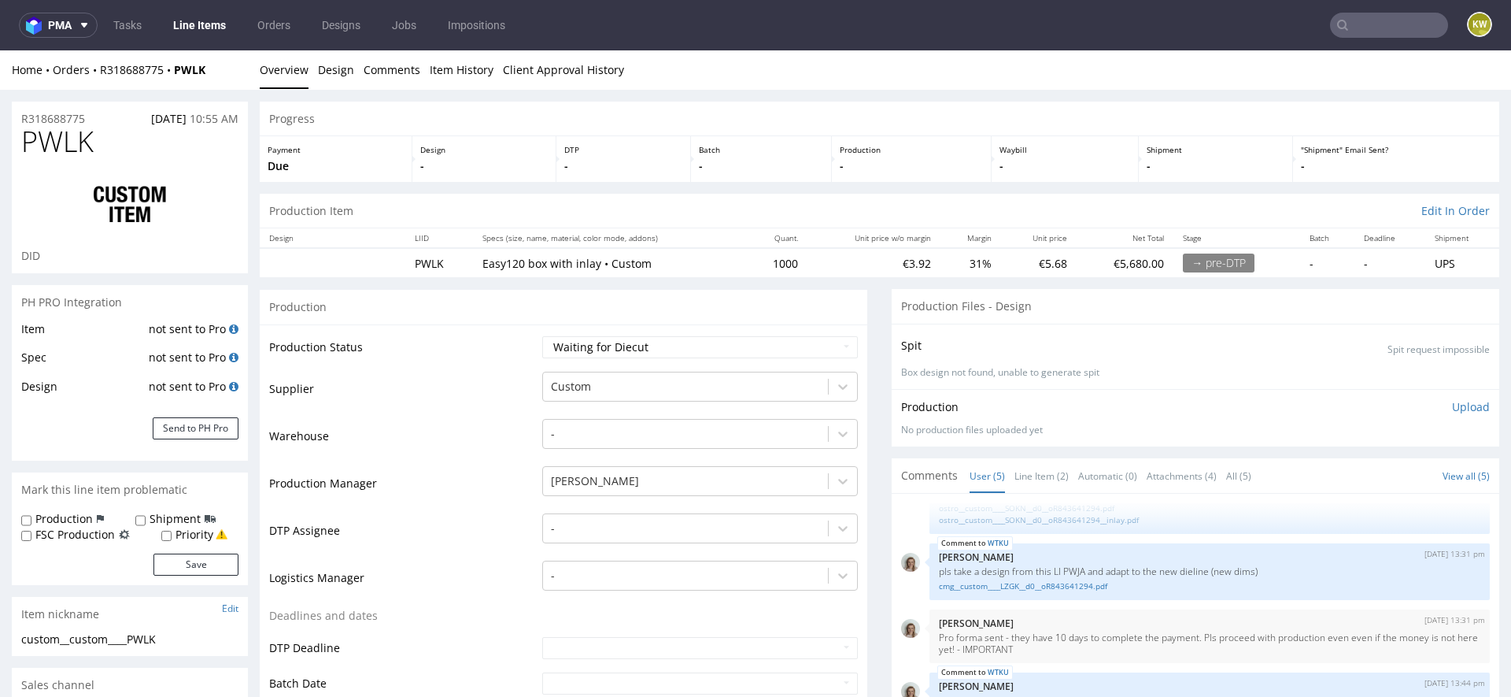
click at [215, 26] on link "Line Items" at bounding box center [200, 25] width 72 height 25
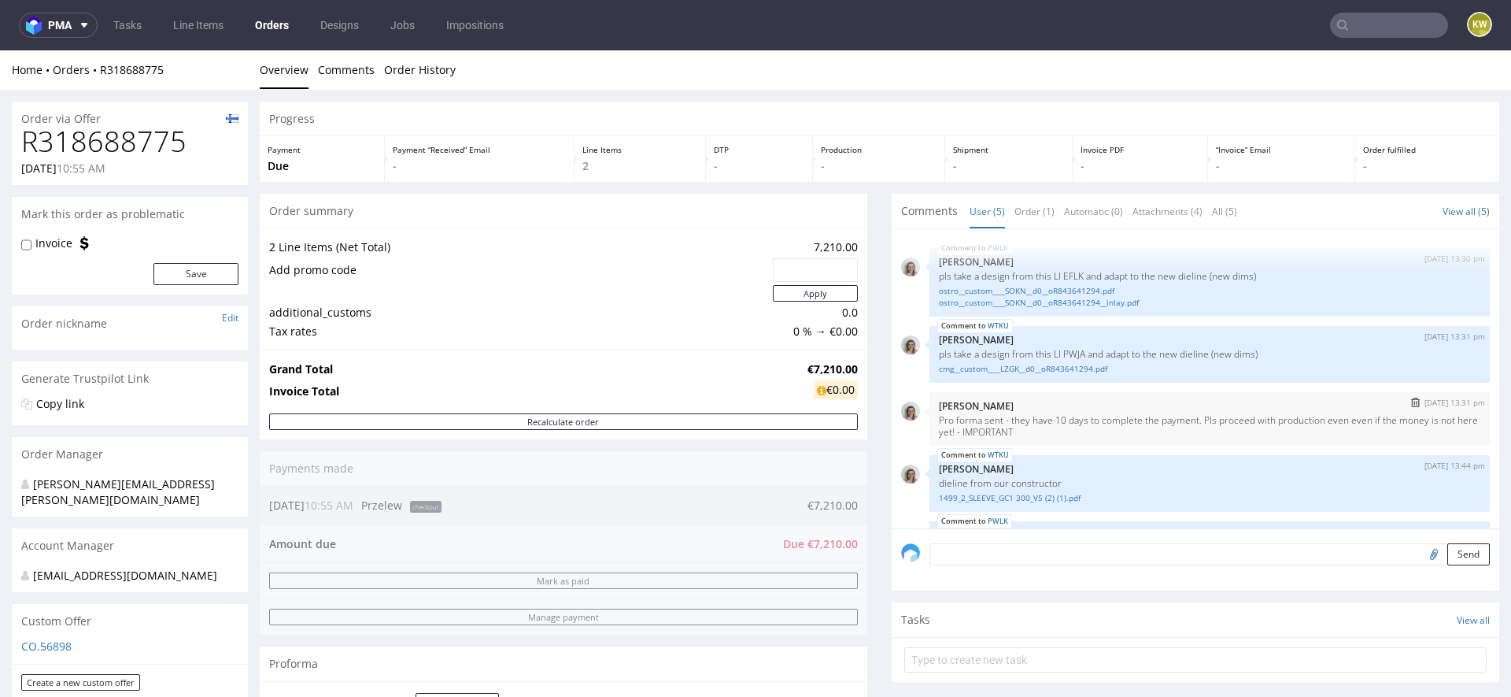
scroll to position [58, 0]
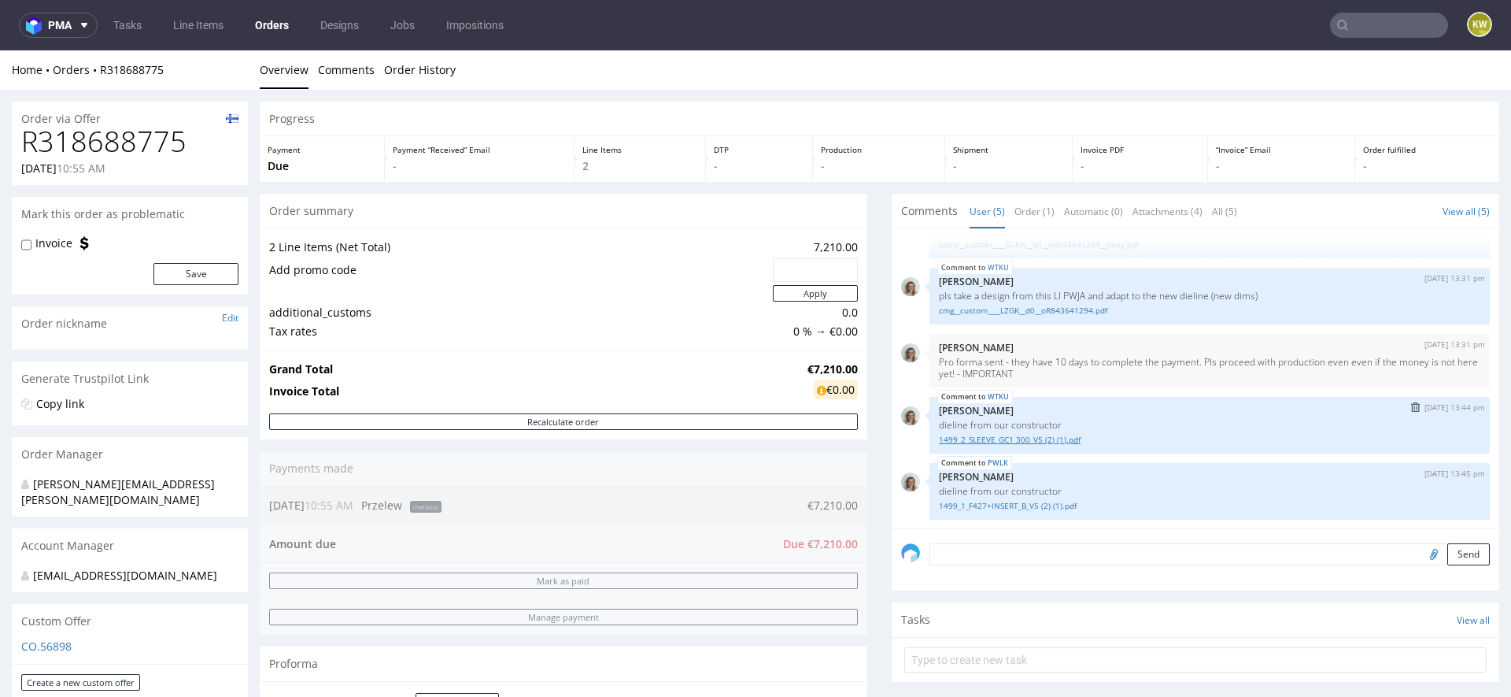
click at [1007, 437] on link "1499_2_SLEEVE_GC1 300_V5 (2) (1).pdf" at bounding box center [1210, 440] width 542 height 12
click at [1021, 509] on link "1499_1_F427+INSERT_B_V5 (2) (1).pdf" at bounding box center [1210, 506] width 542 height 12
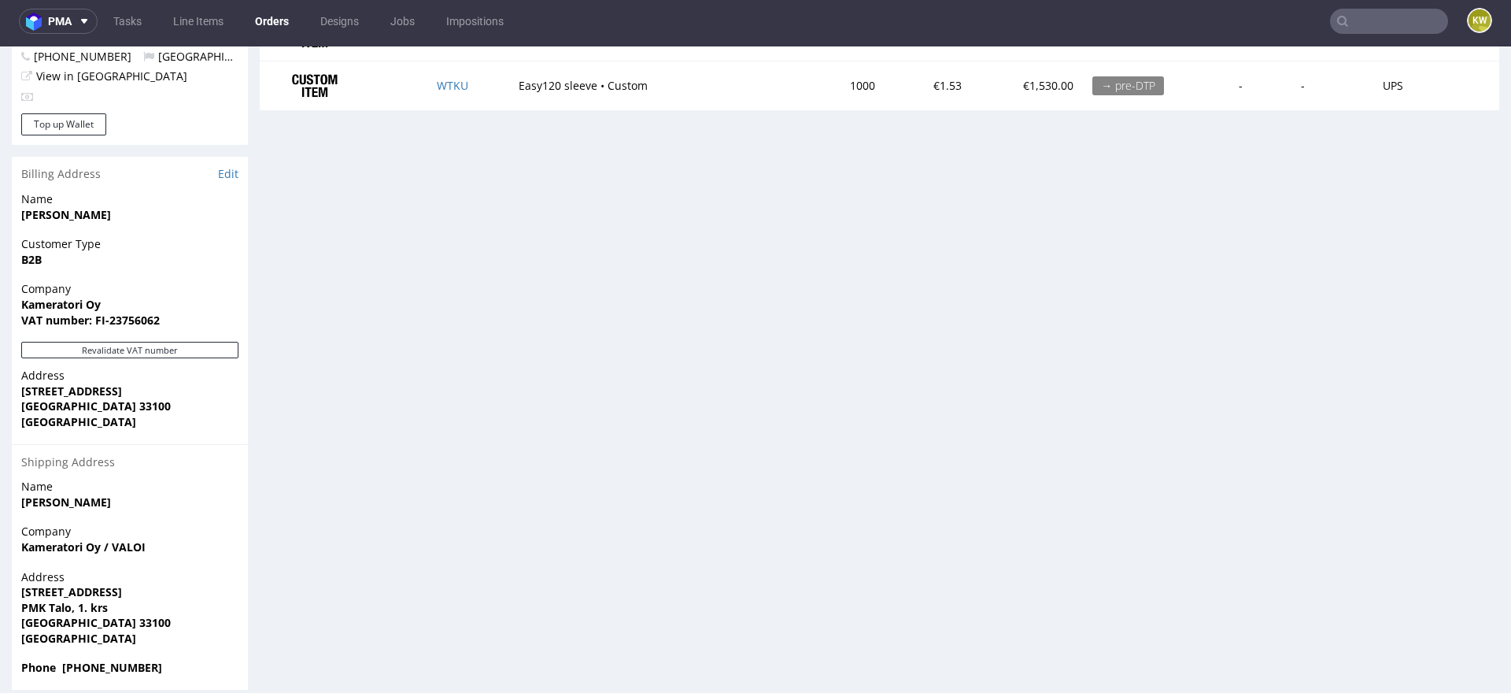
scroll to position [665, 0]
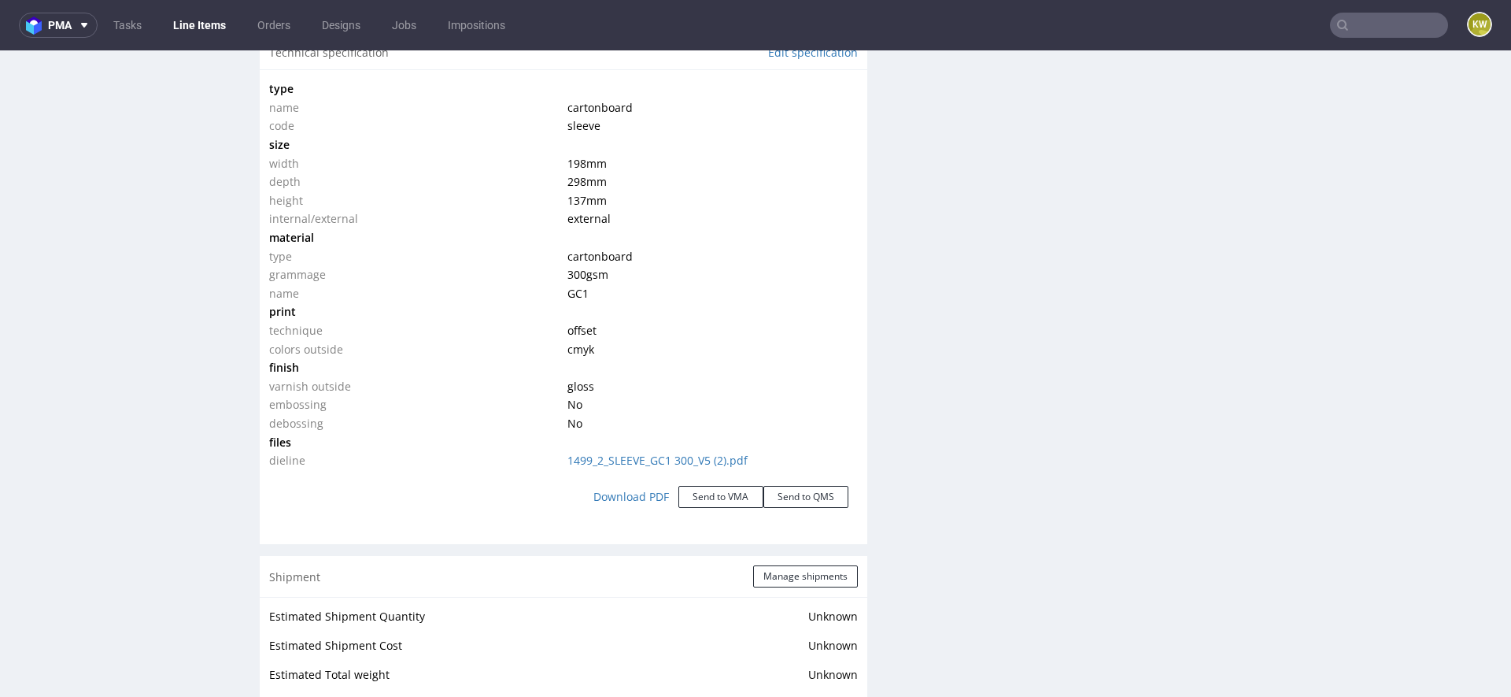
scroll to position [2592, 0]
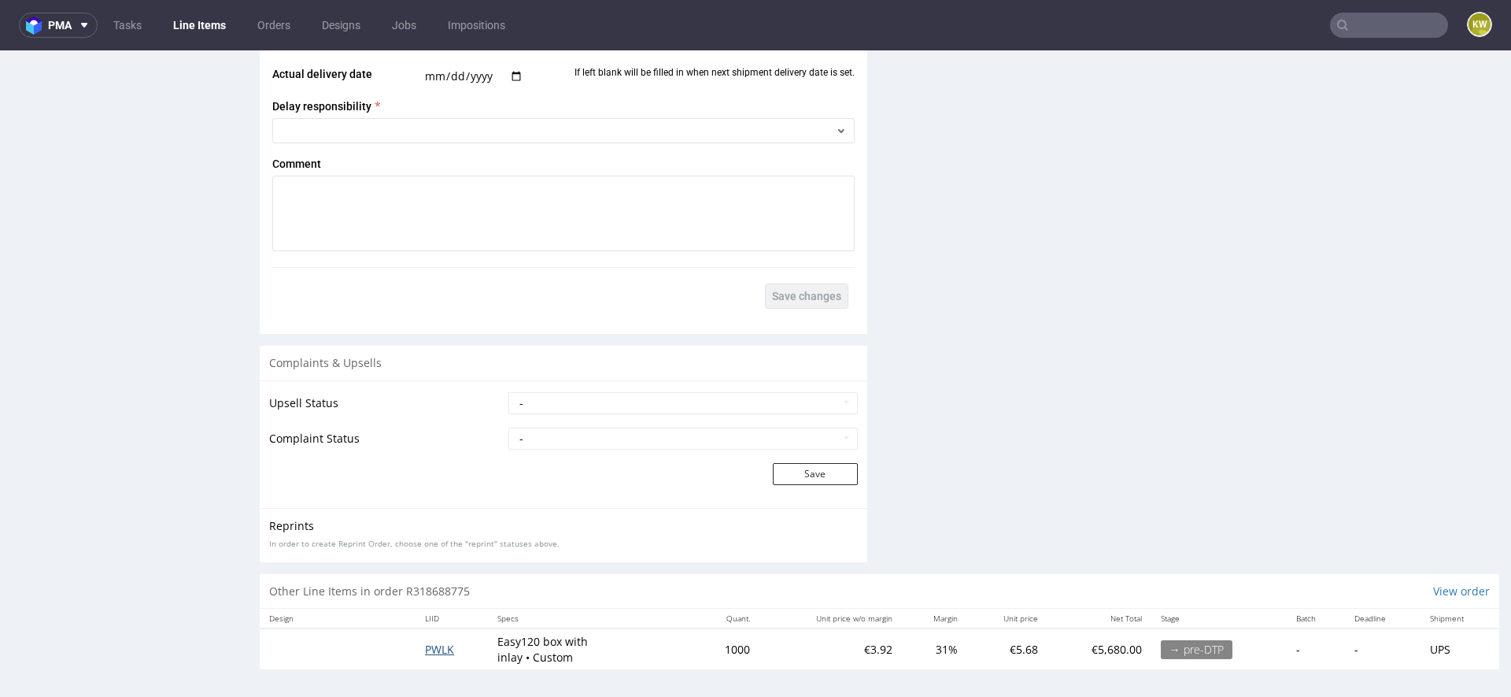
click at [429, 645] on span "PWLK" at bounding box center [439, 649] width 29 height 15
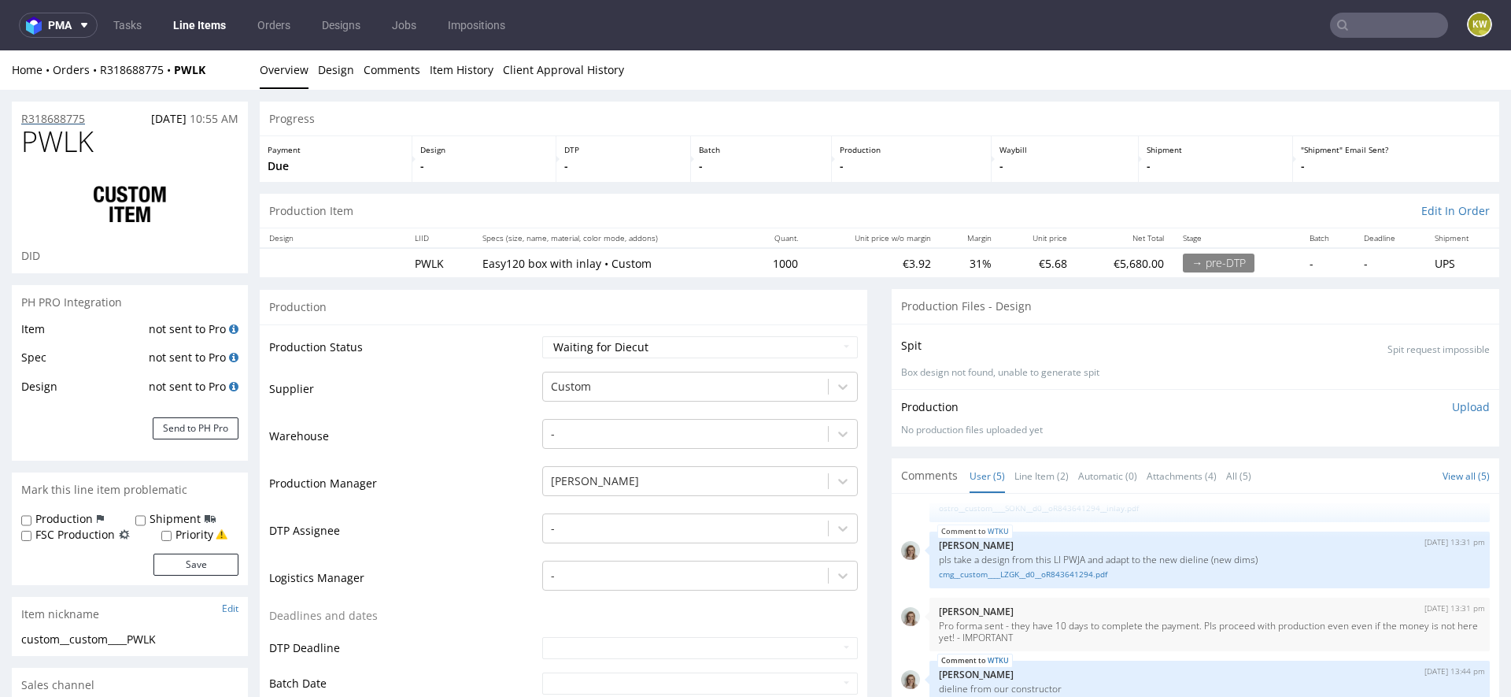
click at [50, 109] on div "R318688775 [DATE] 10:55 AM" at bounding box center [130, 114] width 236 height 25
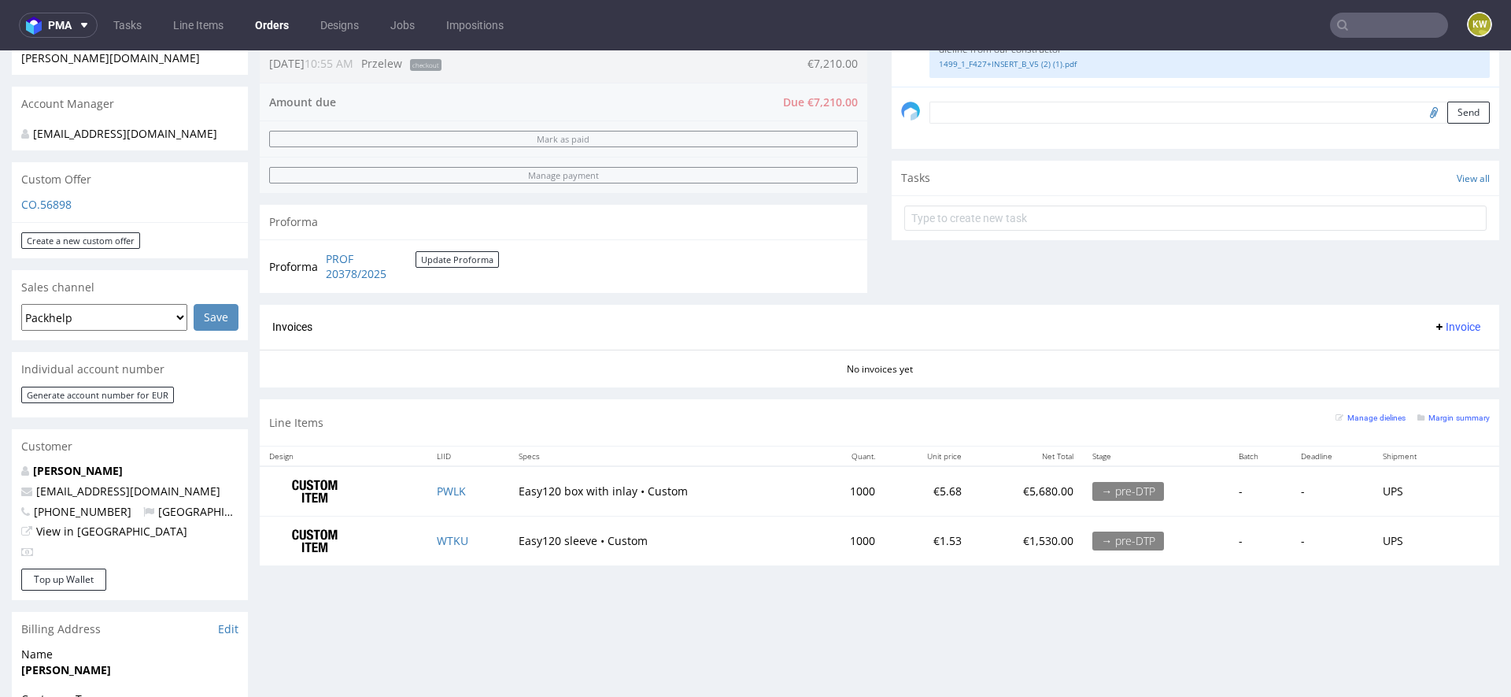
scroll to position [457, 0]
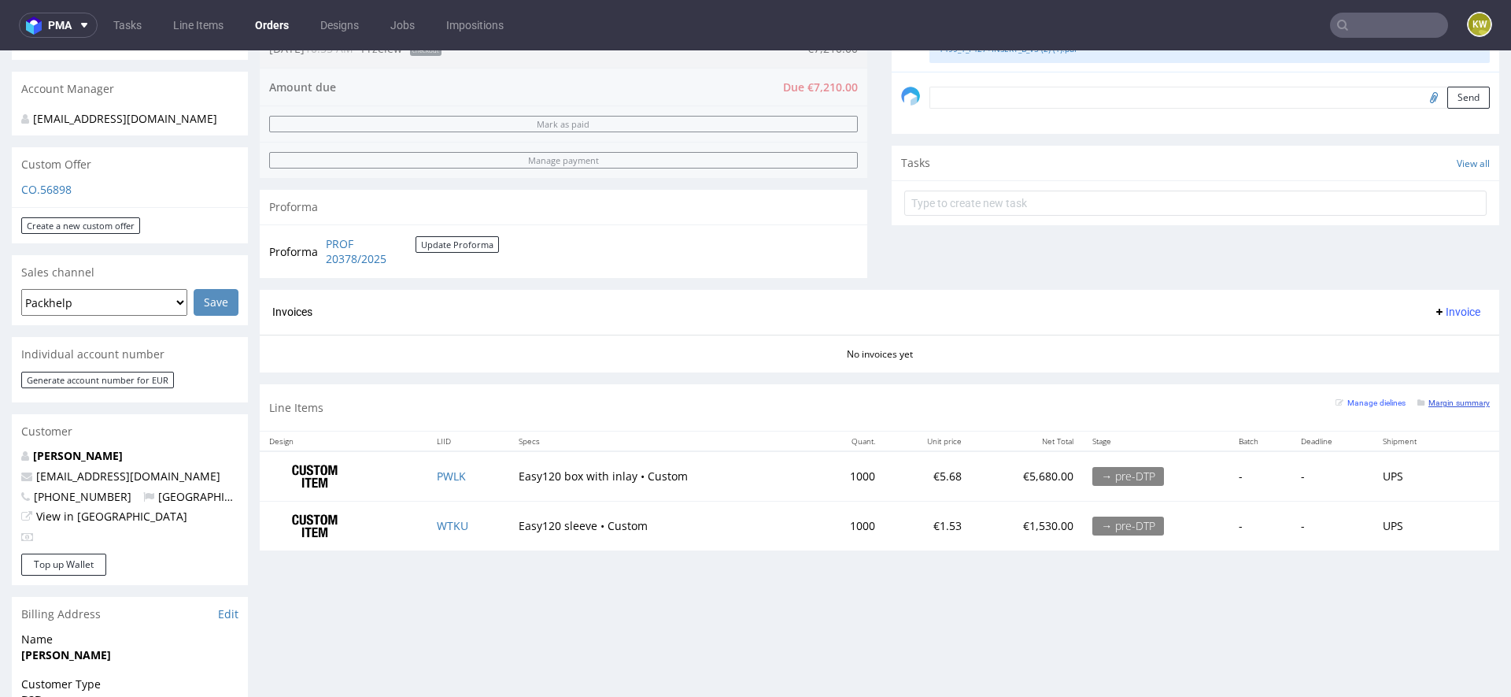
click at [1438, 402] on small "Margin summary" at bounding box center [1454, 402] width 72 height 9
click at [213, 34] on link "Line Items" at bounding box center [198, 25] width 69 height 25
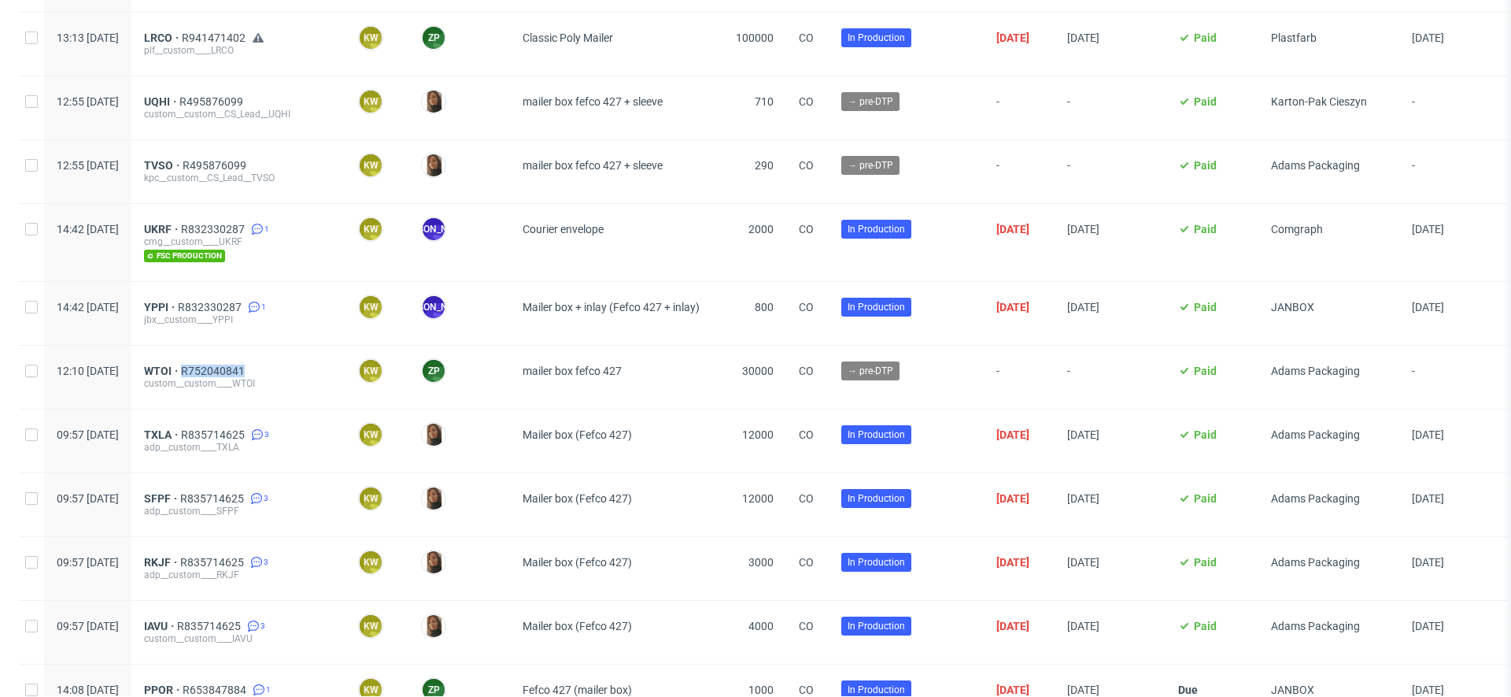
scroll to position [541, 0]
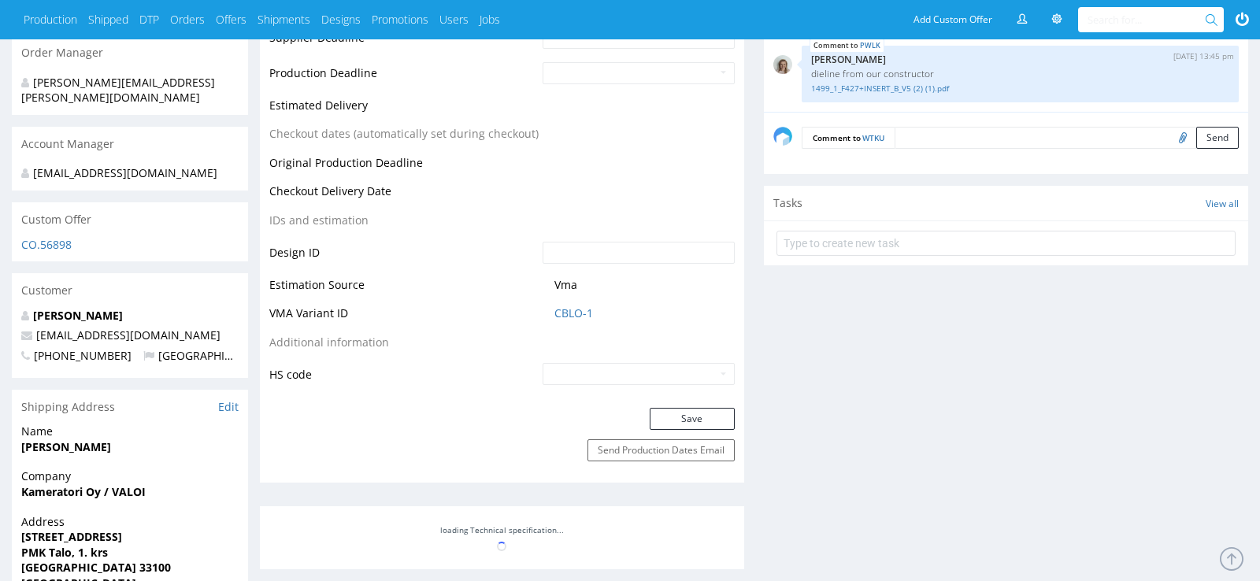
scroll to position [390, 0]
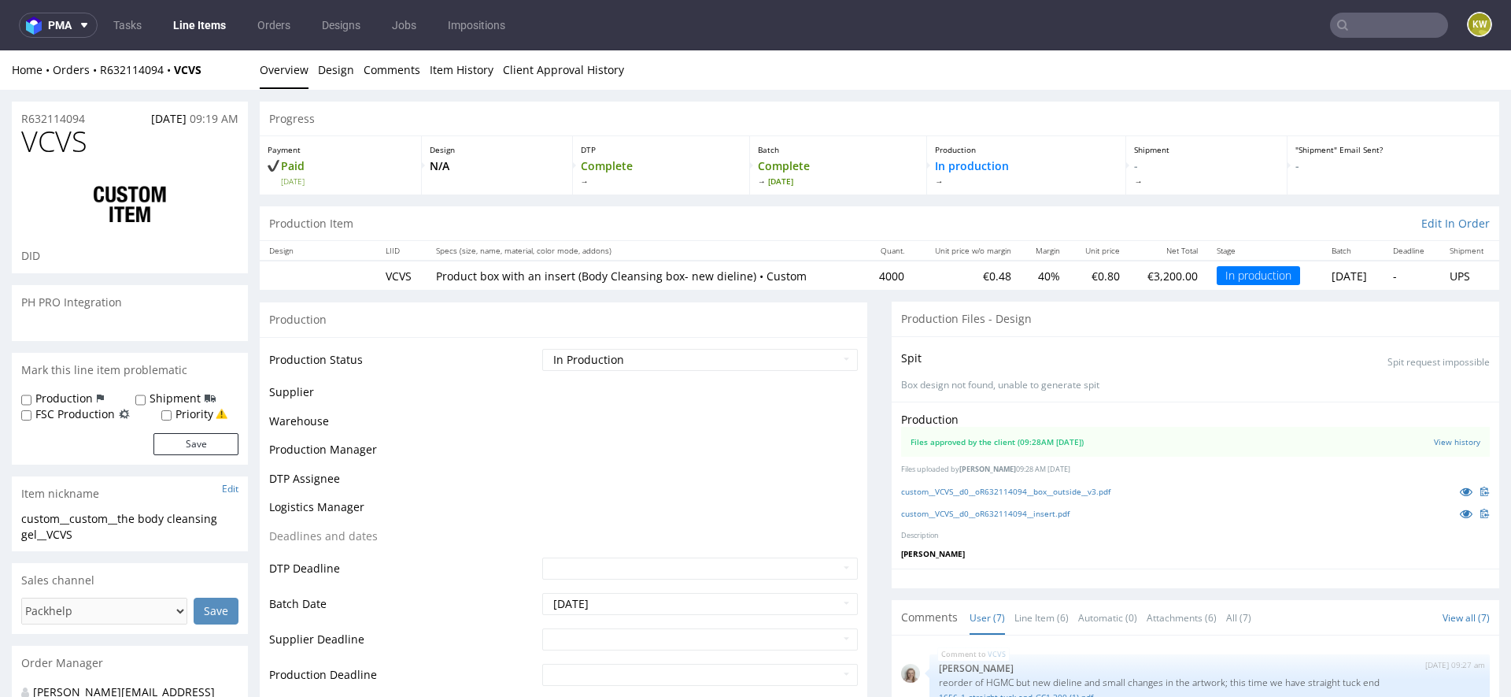
scroll to position [168, 0]
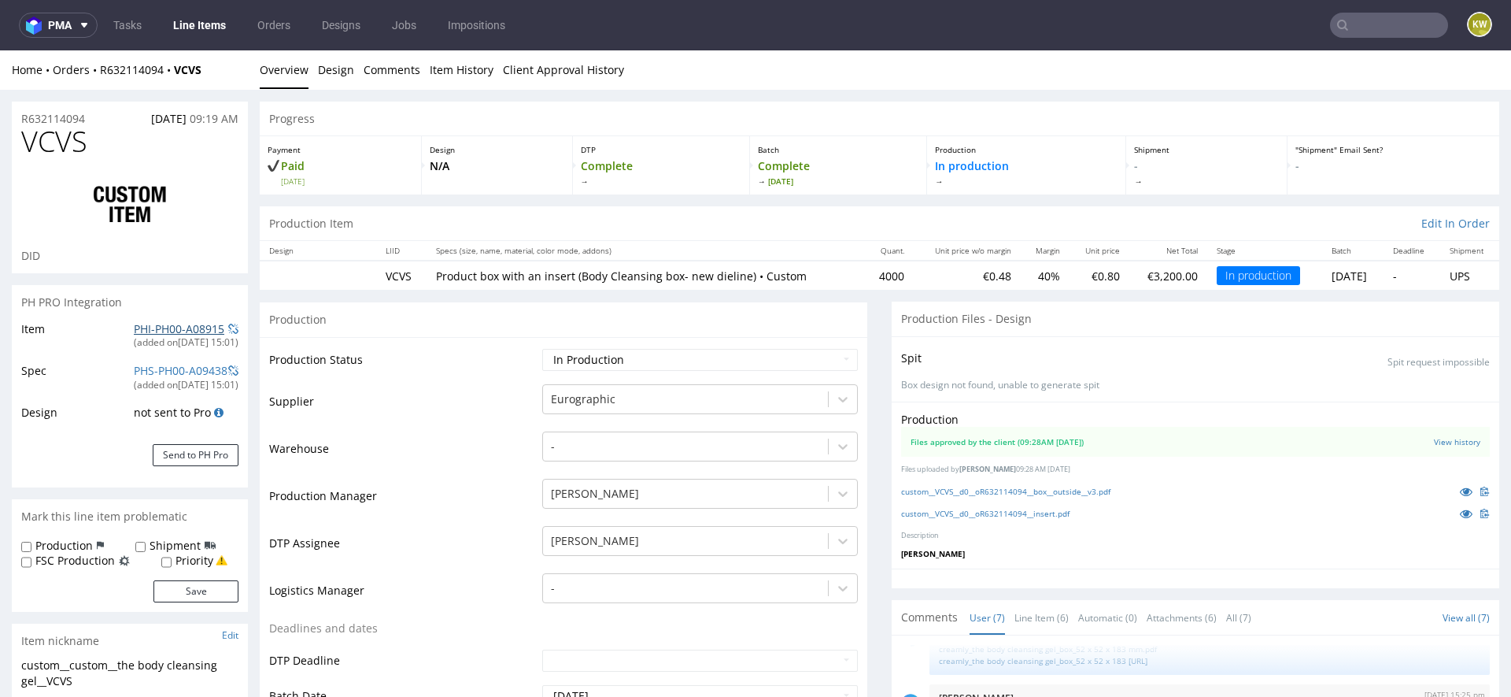
click at [175, 328] on link "PHI-PH00-A08915" at bounding box center [179, 328] width 91 height 15
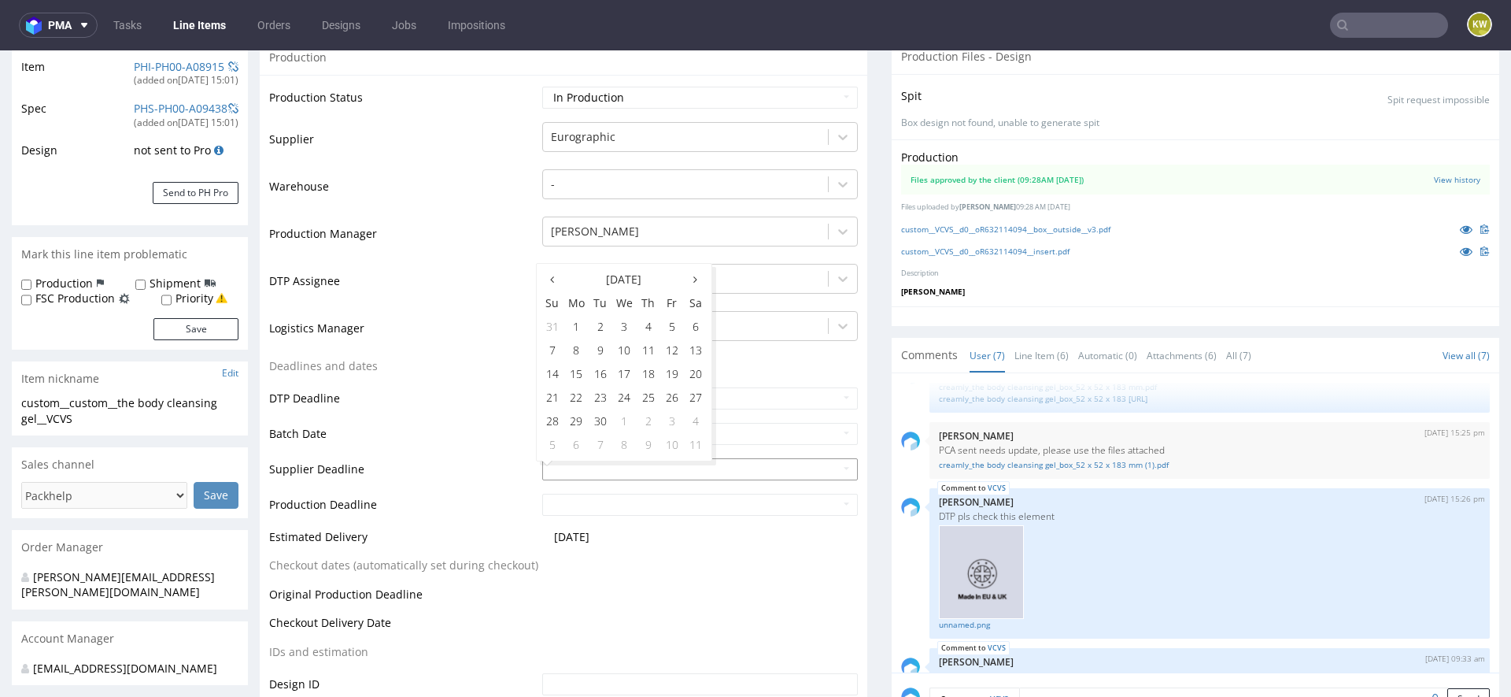
click at [600, 475] on input "text" at bounding box center [700, 469] width 316 height 22
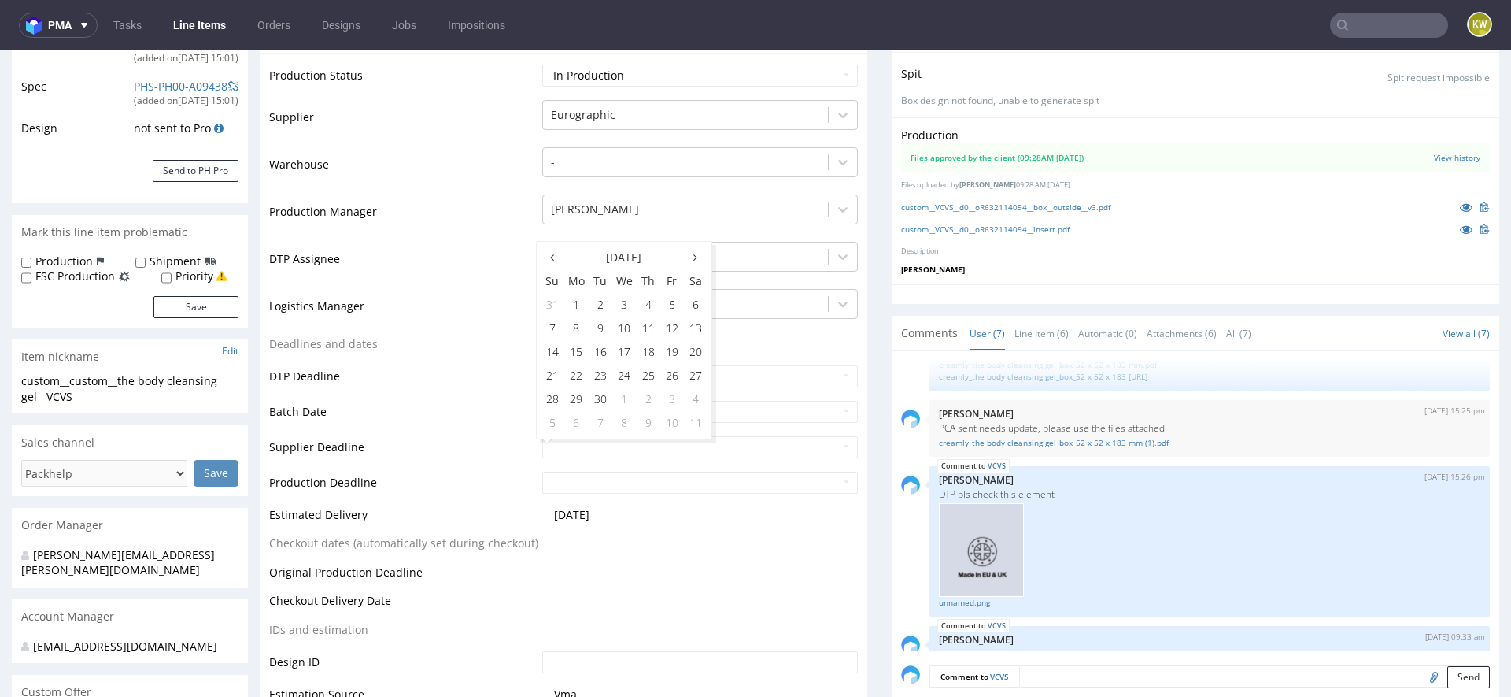
click at [631, 422] on td "8" at bounding box center [624, 423] width 24 height 24
type input "2025-10-08"
click at [614, 483] on input "text" at bounding box center [700, 483] width 316 height 22
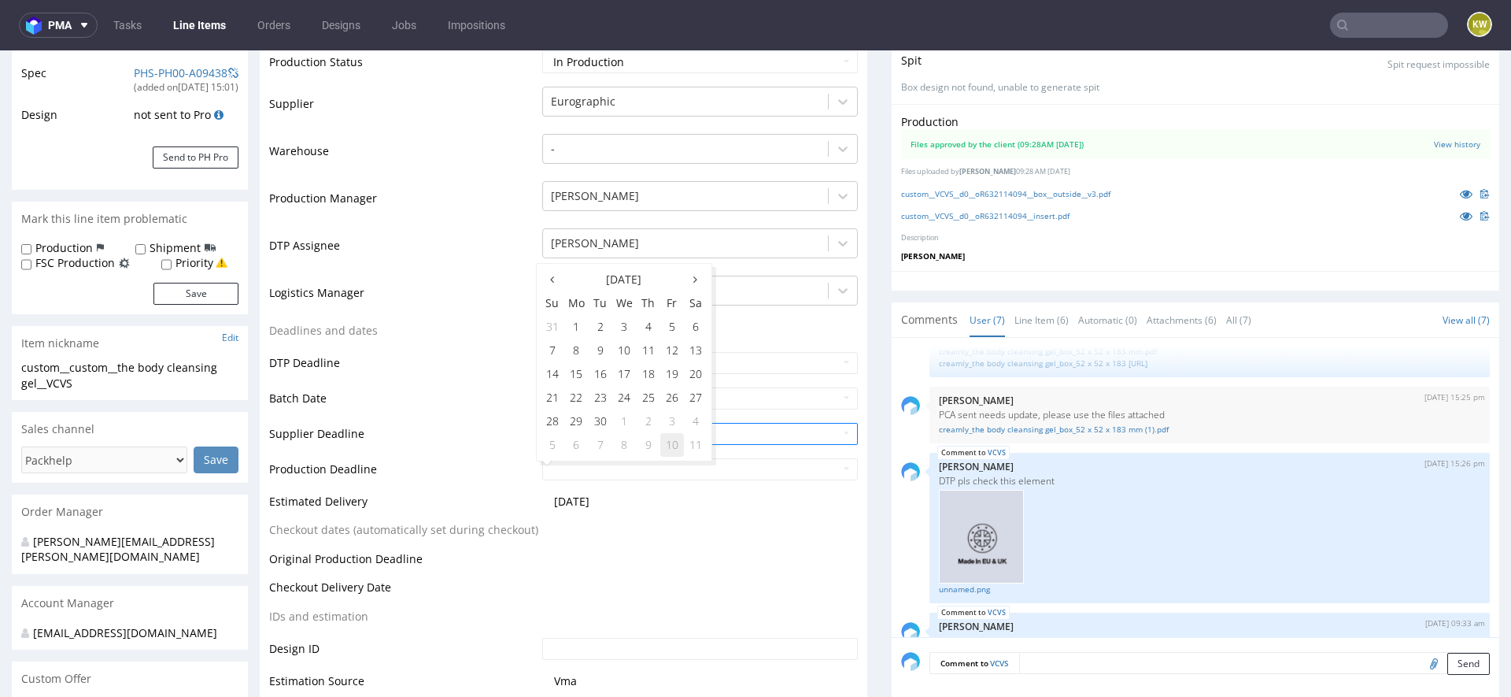
click at [675, 445] on td "10" at bounding box center [672, 445] width 24 height 24
type input "2025-10-10"
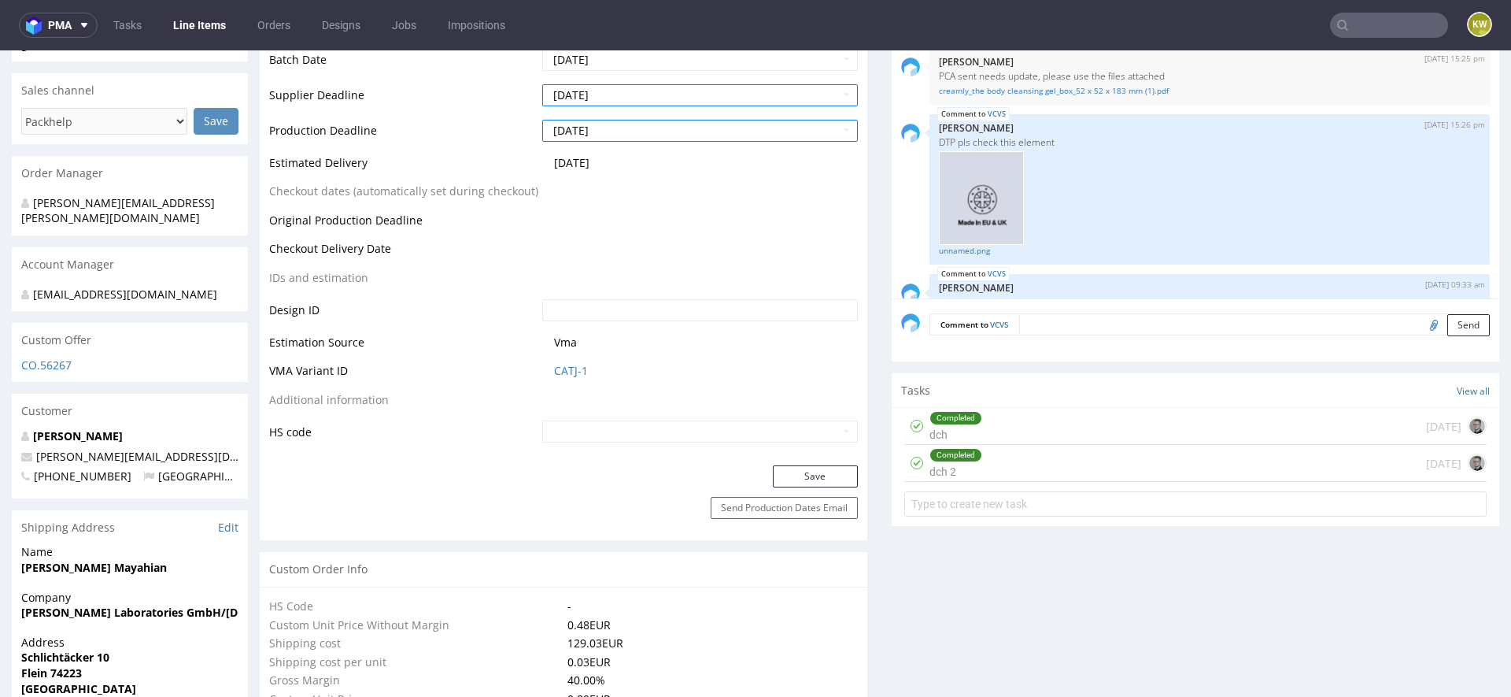
click at [801, 462] on div "Production Status Waiting for Artwork Waiting for Diecut Waiting for Mockup Wai…" at bounding box center [564, 83] width 608 height 764
click at [799, 472] on button "Save" at bounding box center [815, 476] width 85 height 22
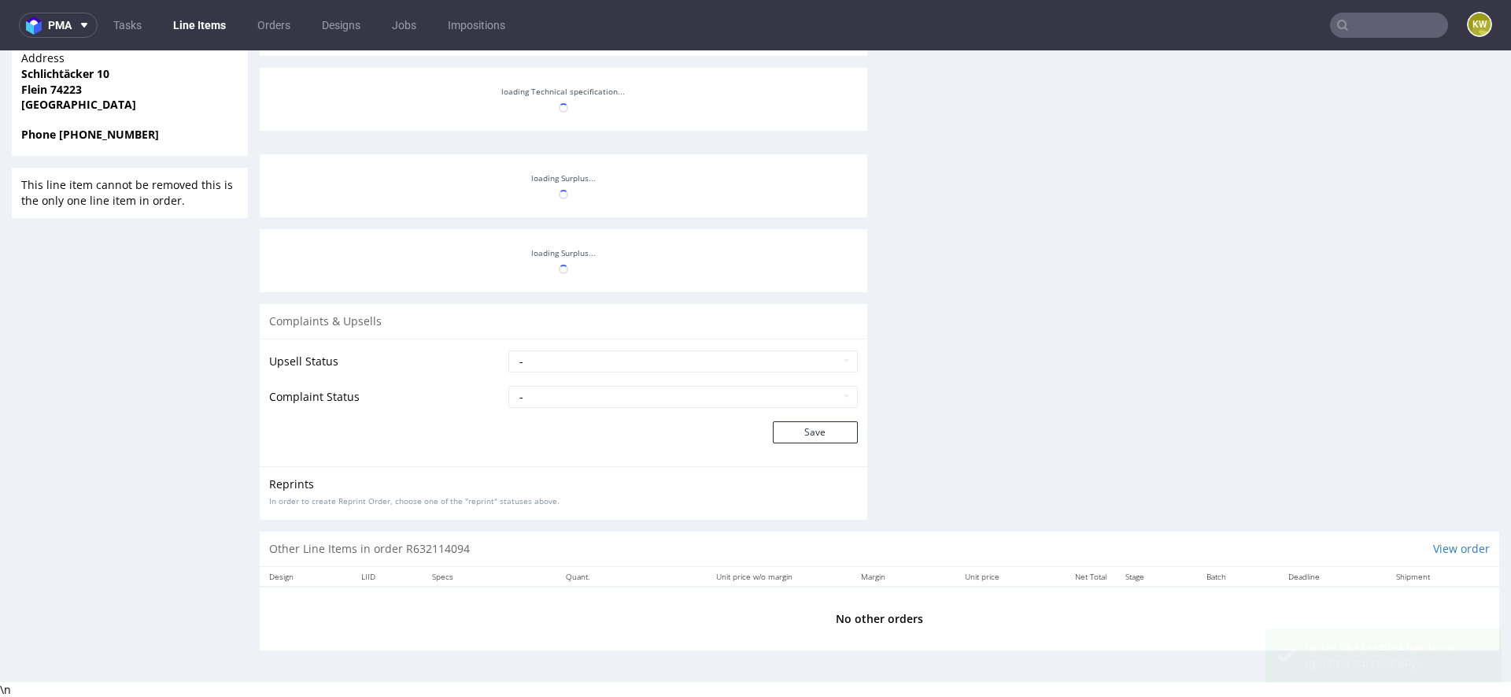
scroll to position [261, 0]
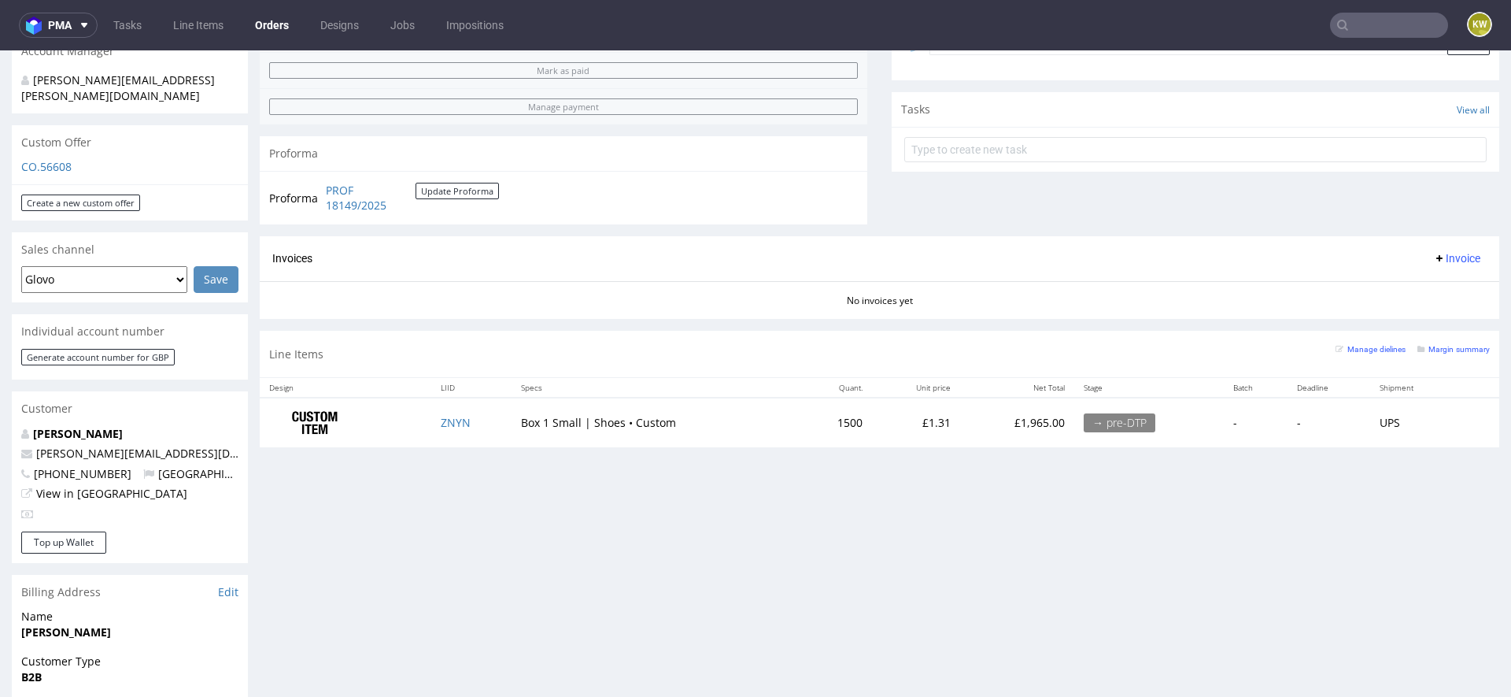
scroll to position [511, 0]
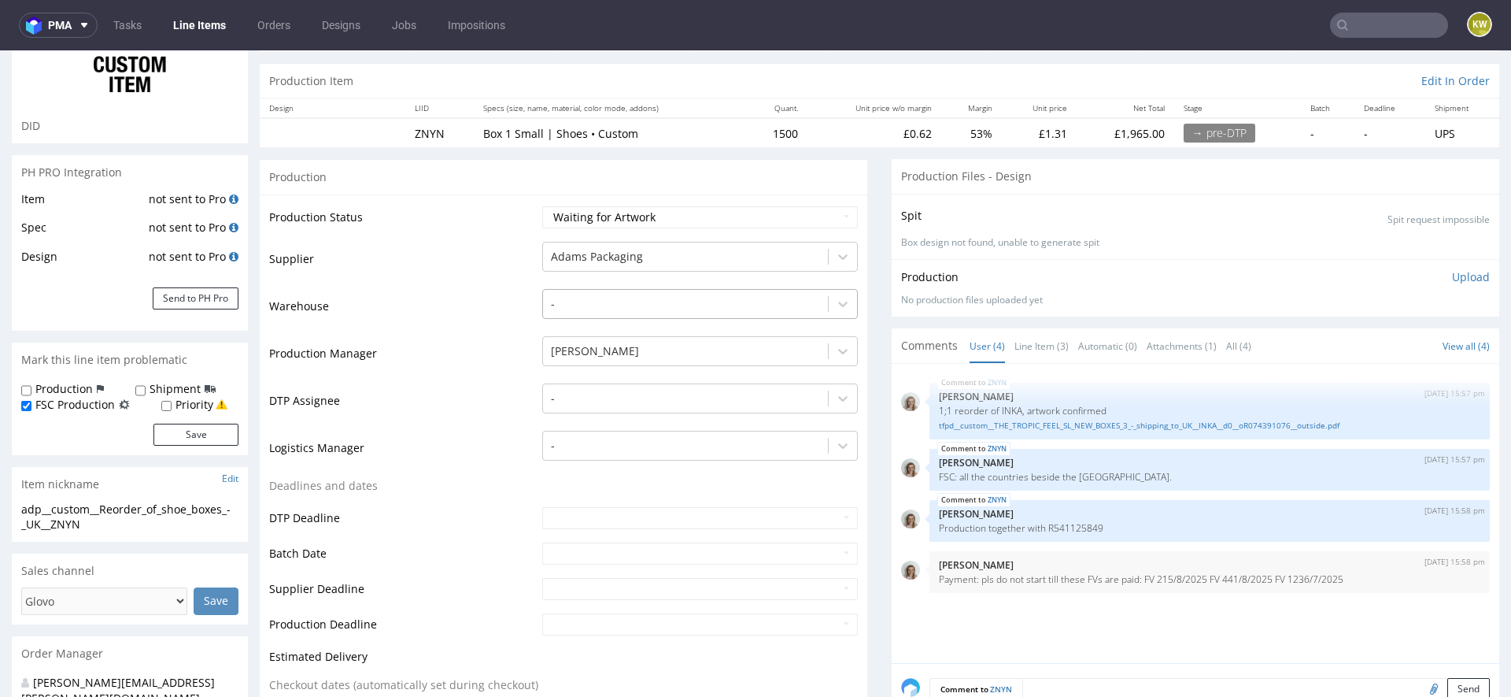
scroll to position [136, 0]
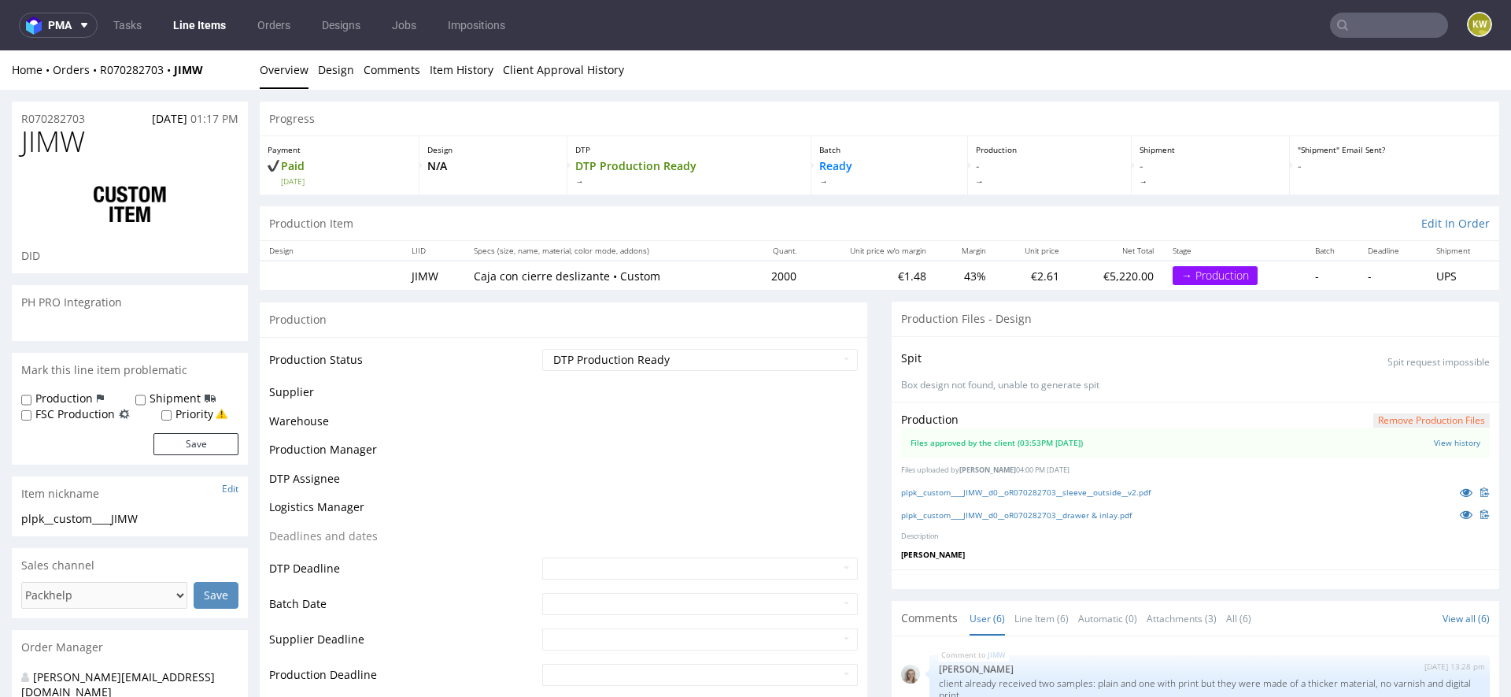
scroll to position [107, 0]
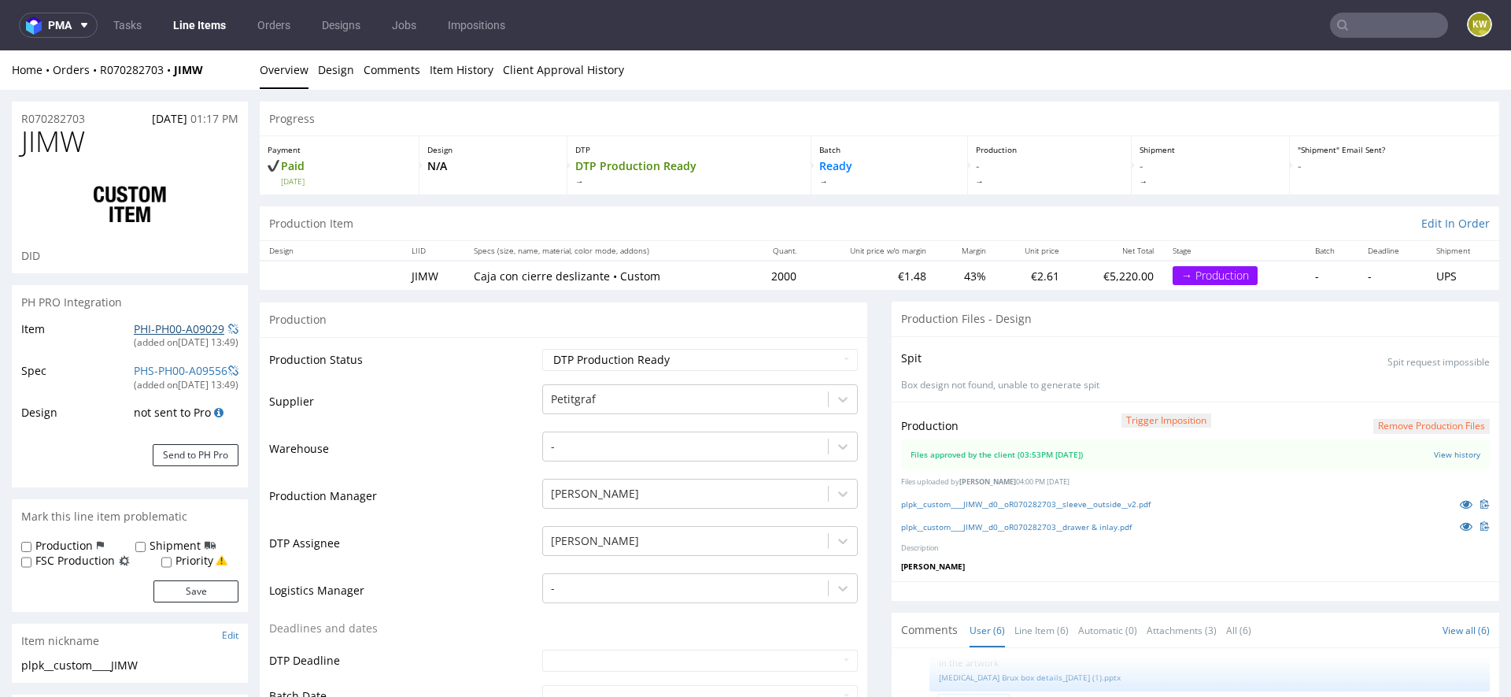
click at [150, 328] on link "PHI-PH00-A09029" at bounding box center [179, 328] width 91 height 15
